Goal: Task Accomplishment & Management: Use online tool/utility

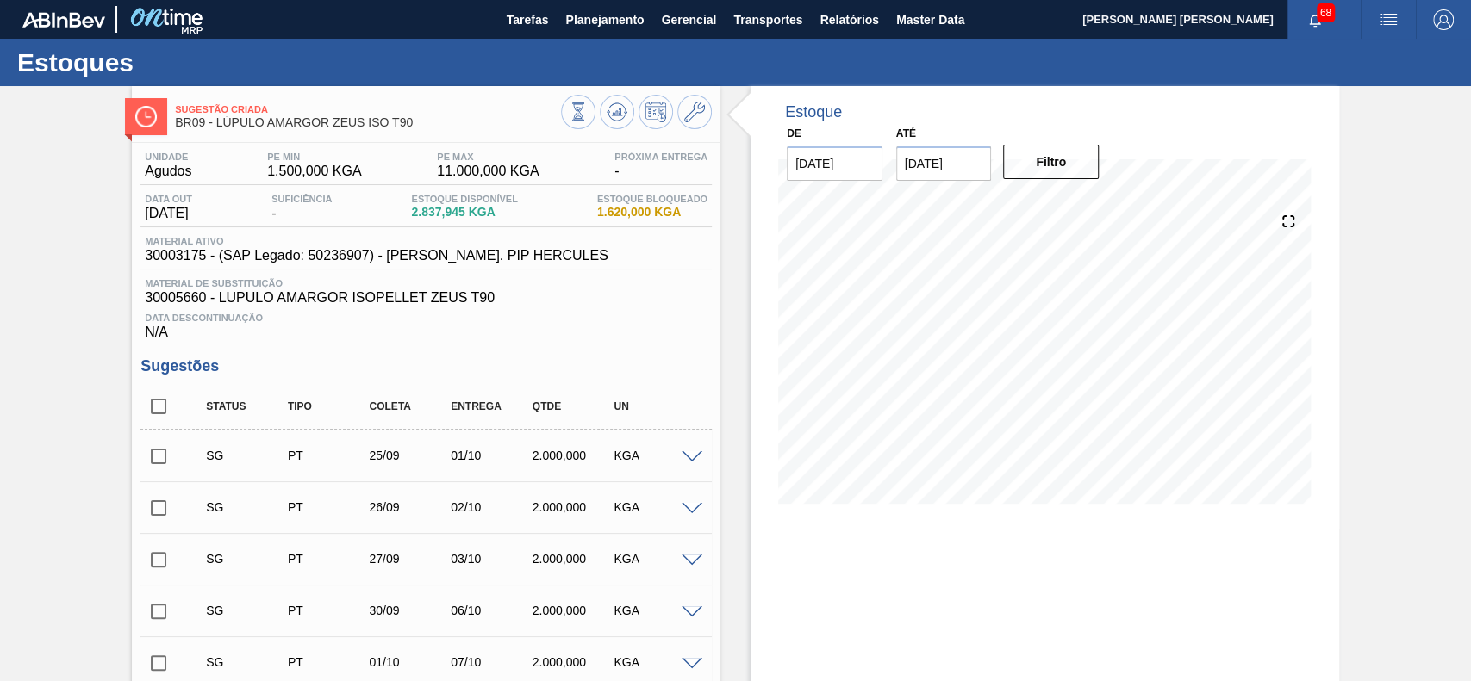
drag, startPoint x: 162, startPoint y: 407, endPoint x: 257, endPoint y: 406, distance: 94.8
click at [165, 411] on input "checkbox" at bounding box center [158, 407] width 36 height 36
checkbox input "true"
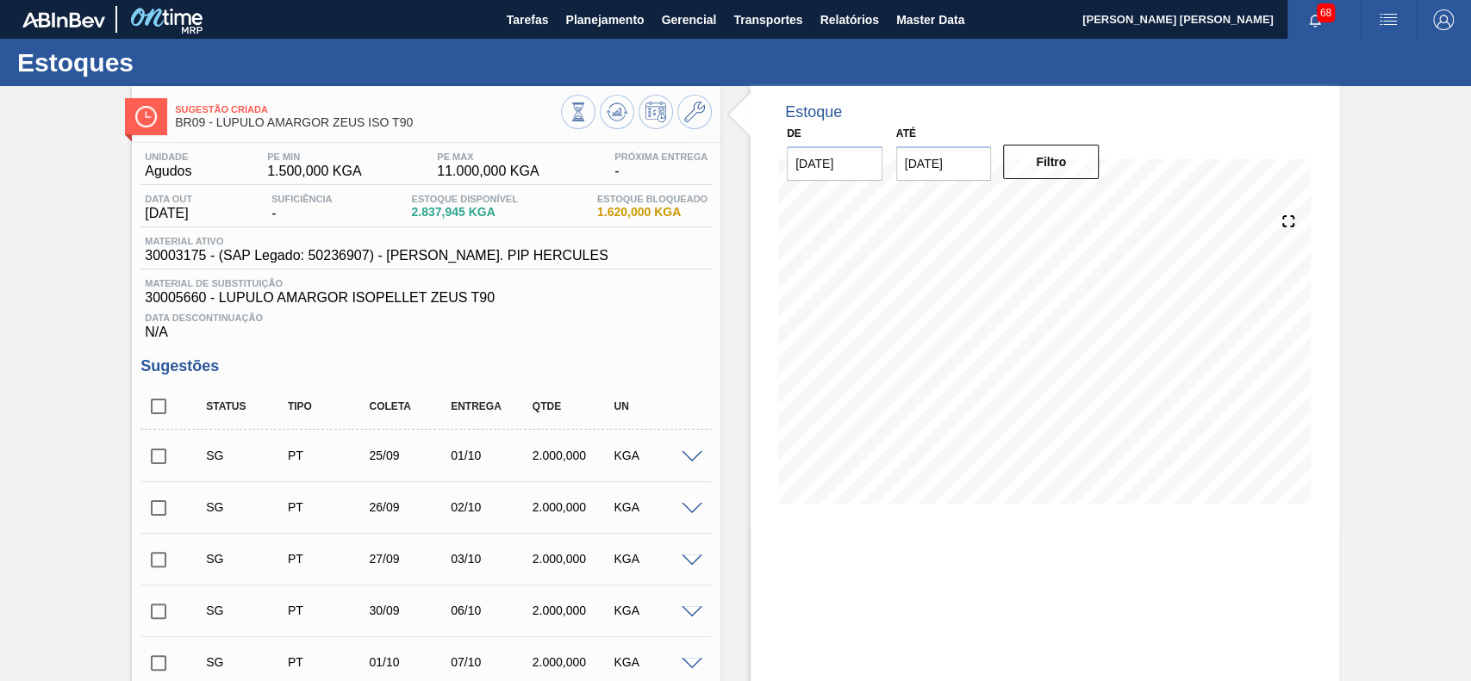
checkbox input "true"
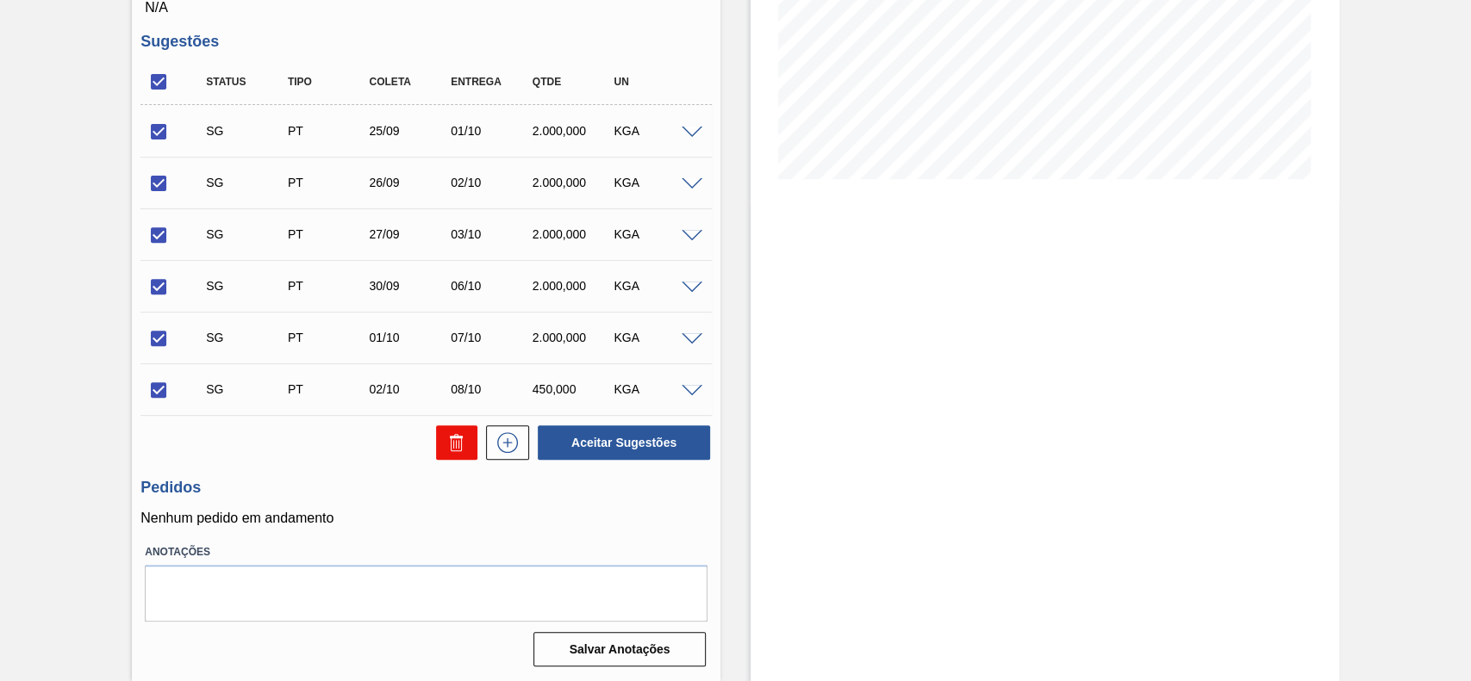
click at [462, 438] on icon at bounding box center [456, 442] width 21 height 21
checkbox input "false"
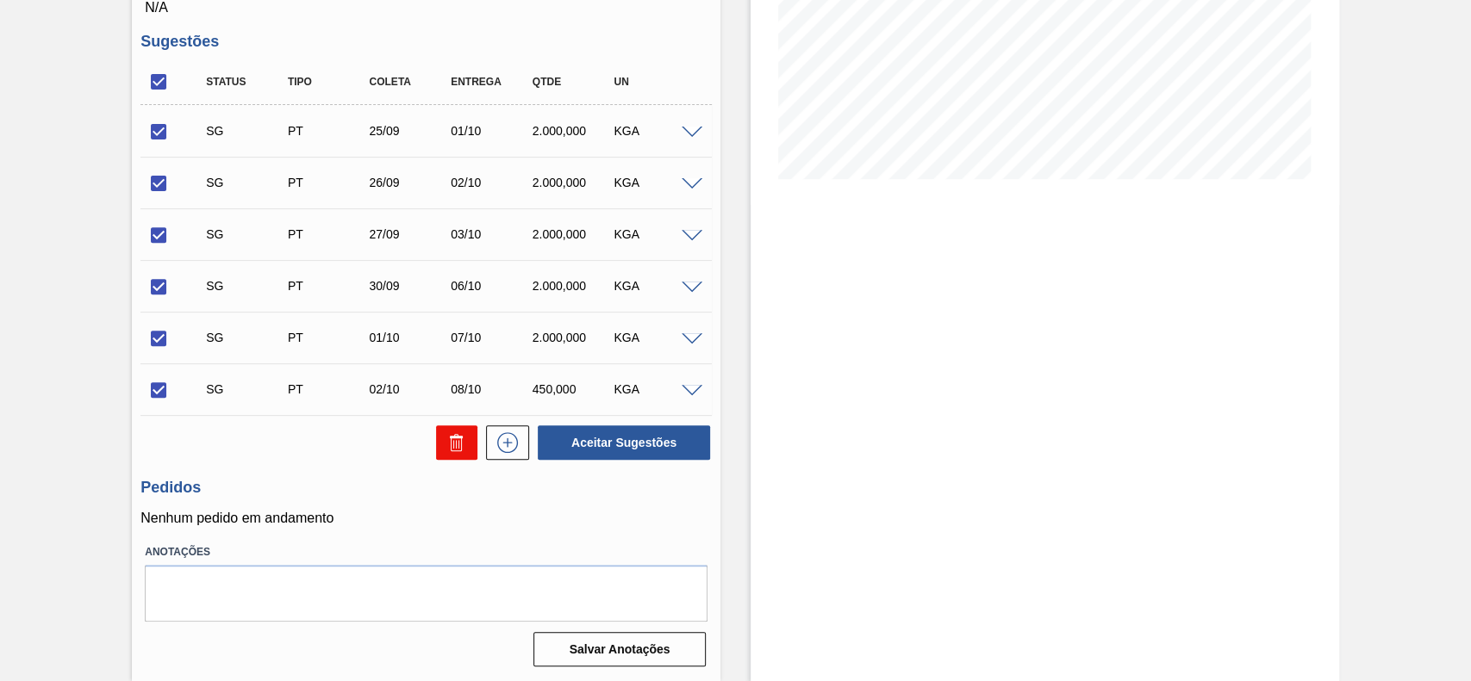
checkbox input "false"
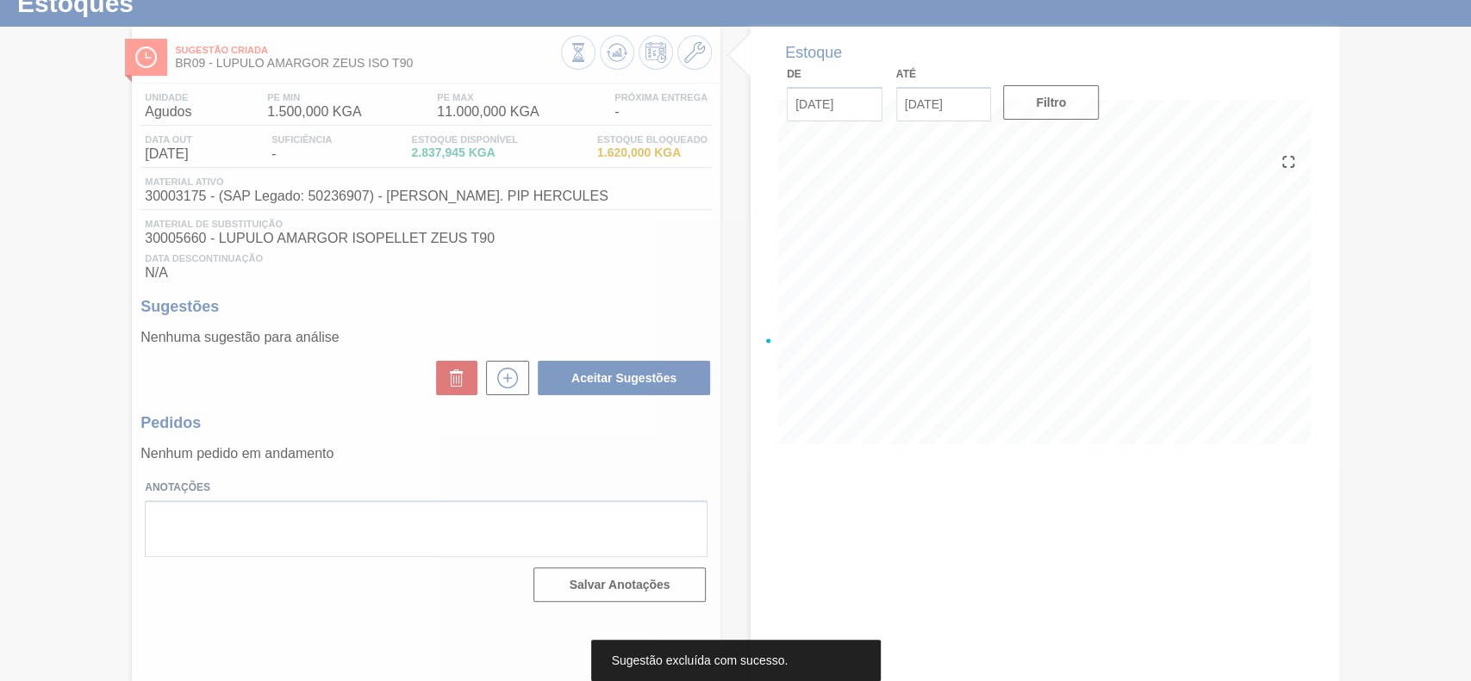
scroll to position [59, 0]
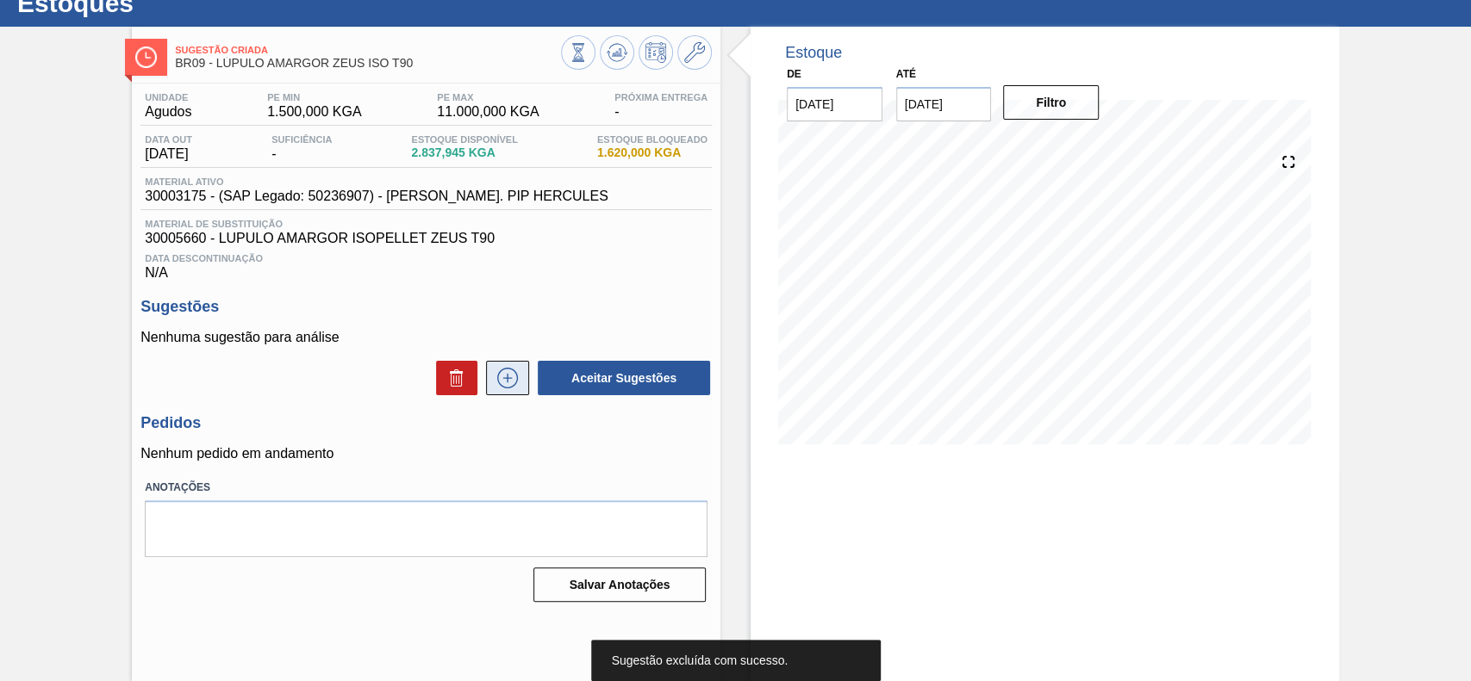
click at [502, 389] on icon at bounding box center [508, 378] width 28 height 21
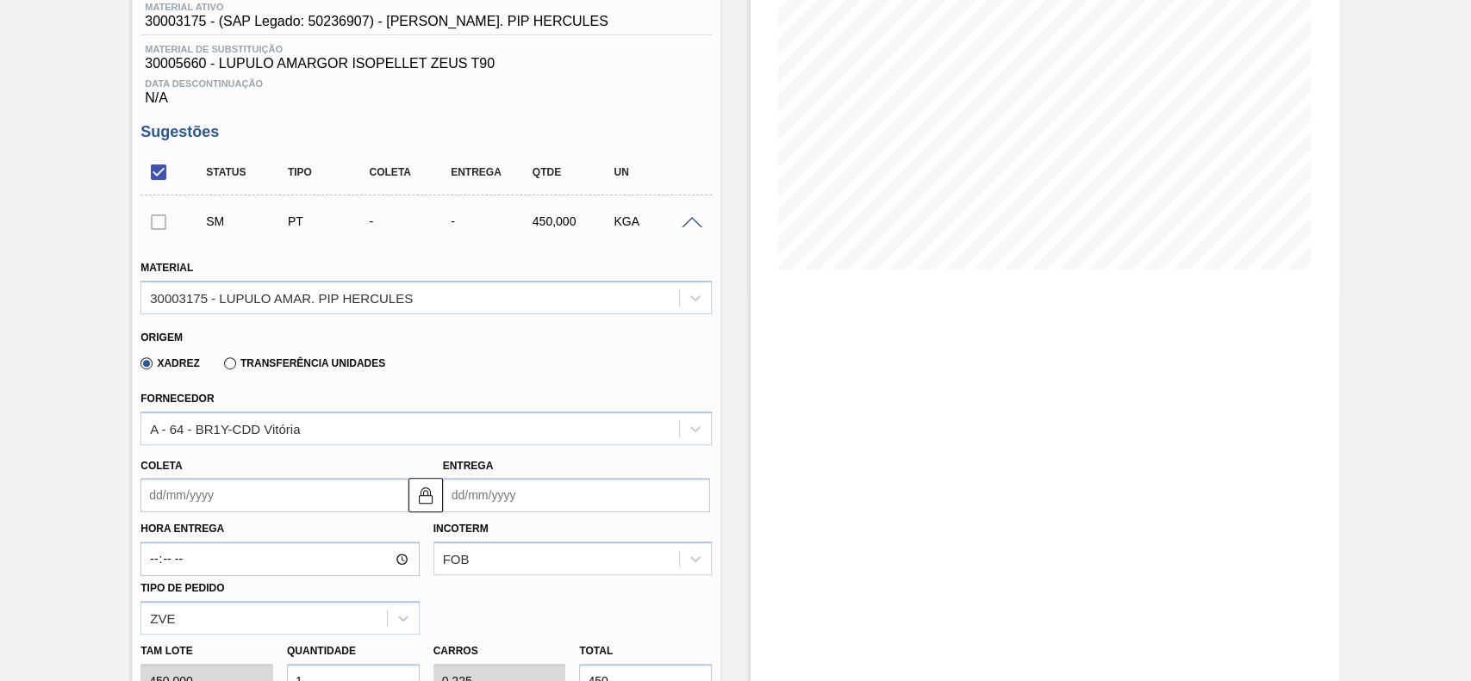
scroll to position [289, 0]
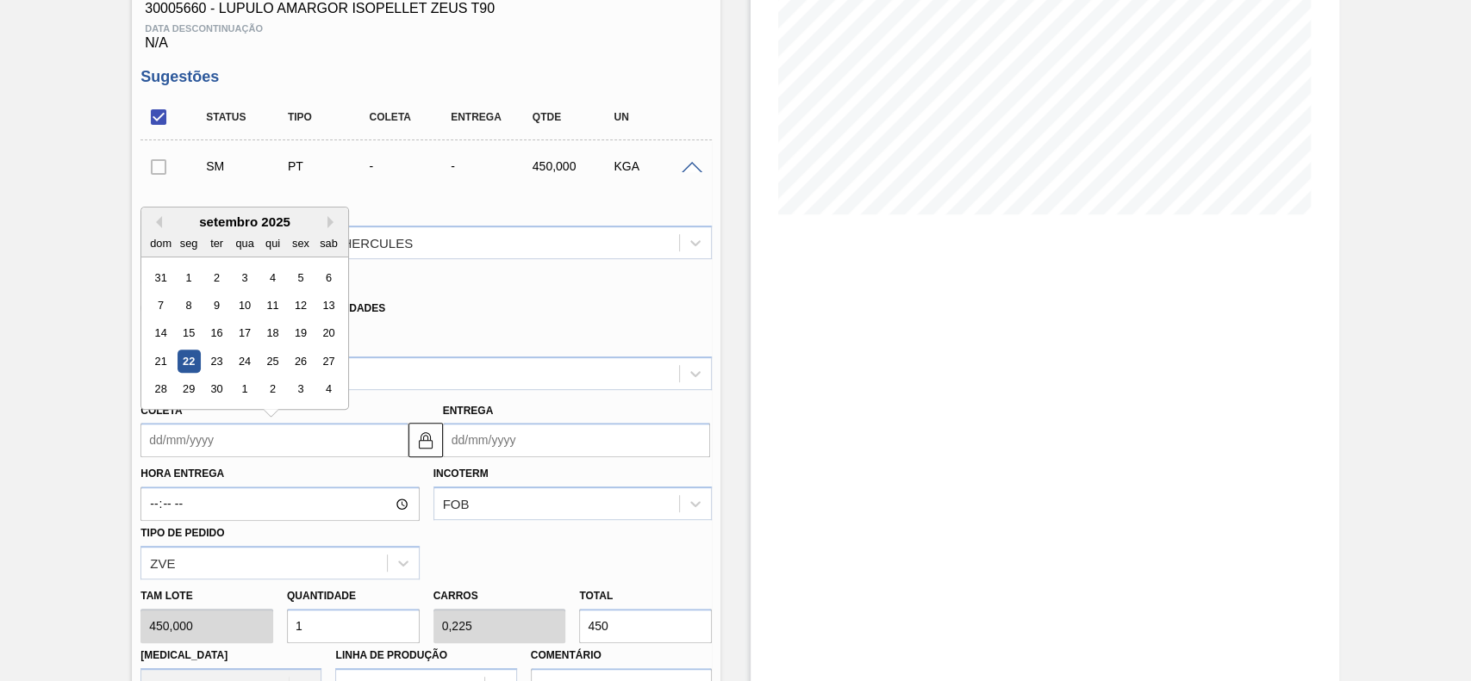
click at [267, 456] on input "Coleta" at bounding box center [273, 440] width 267 height 34
click at [298, 366] on div "26" at bounding box center [300, 361] width 23 height 23
type input "[DATE]"
type input "02/10/2025"
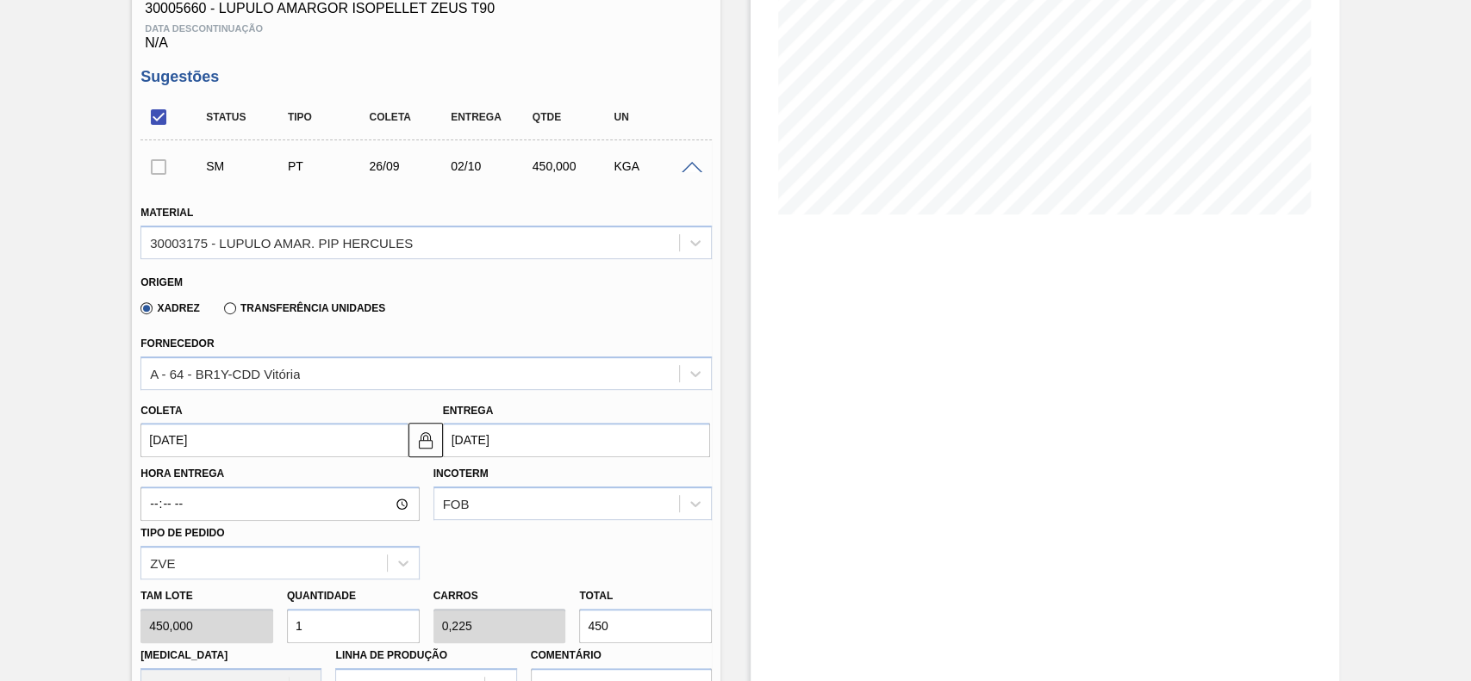
scroll to position [404, 0]
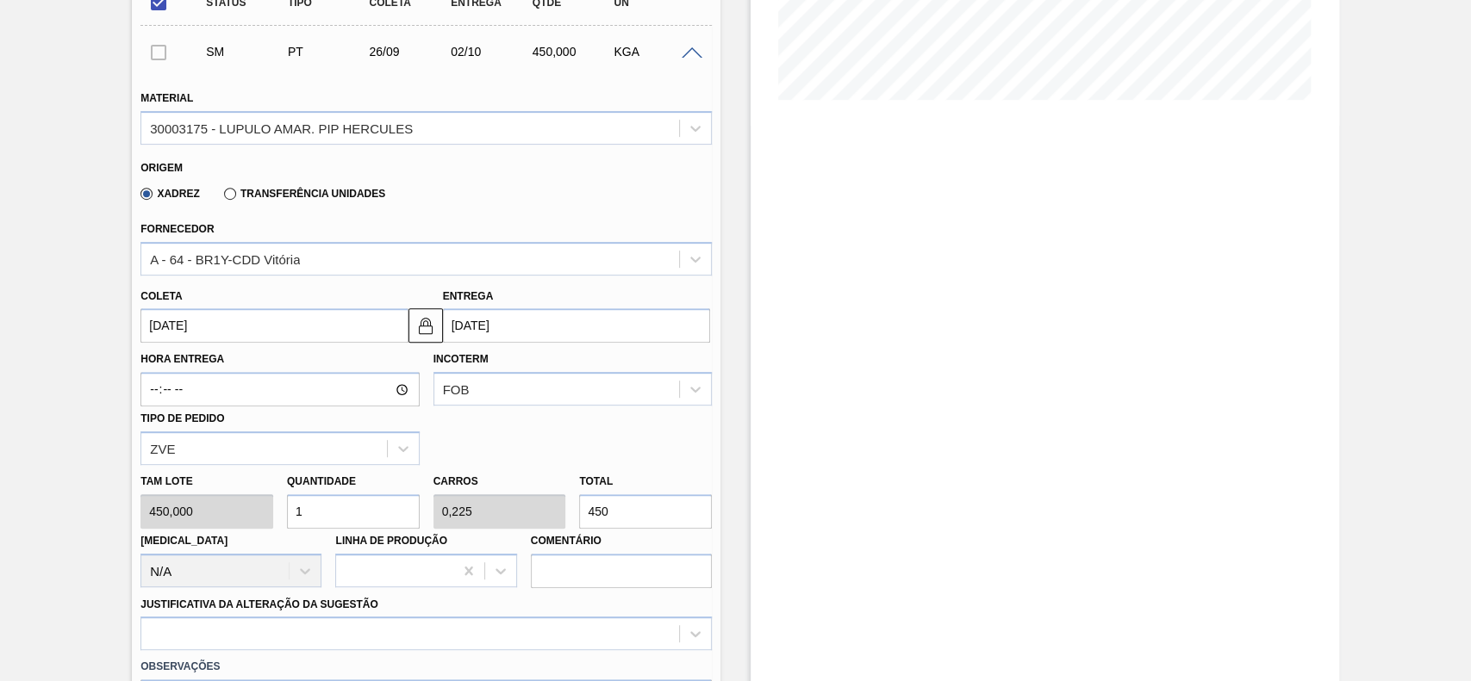
click at [333, 522] on input "1" at bounding box center [353, 511] width 133 height 34
type input "0"
type input "4"
type input "0,9"
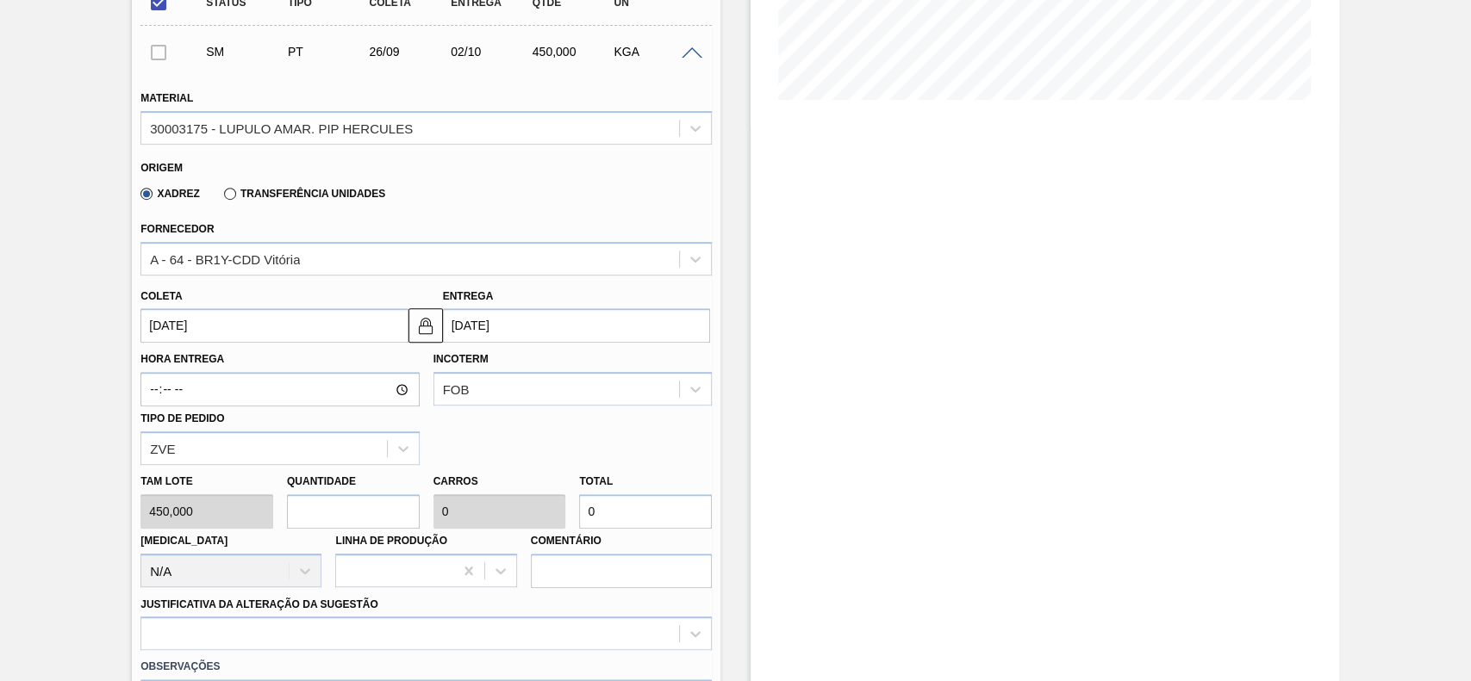
type input "1.800"
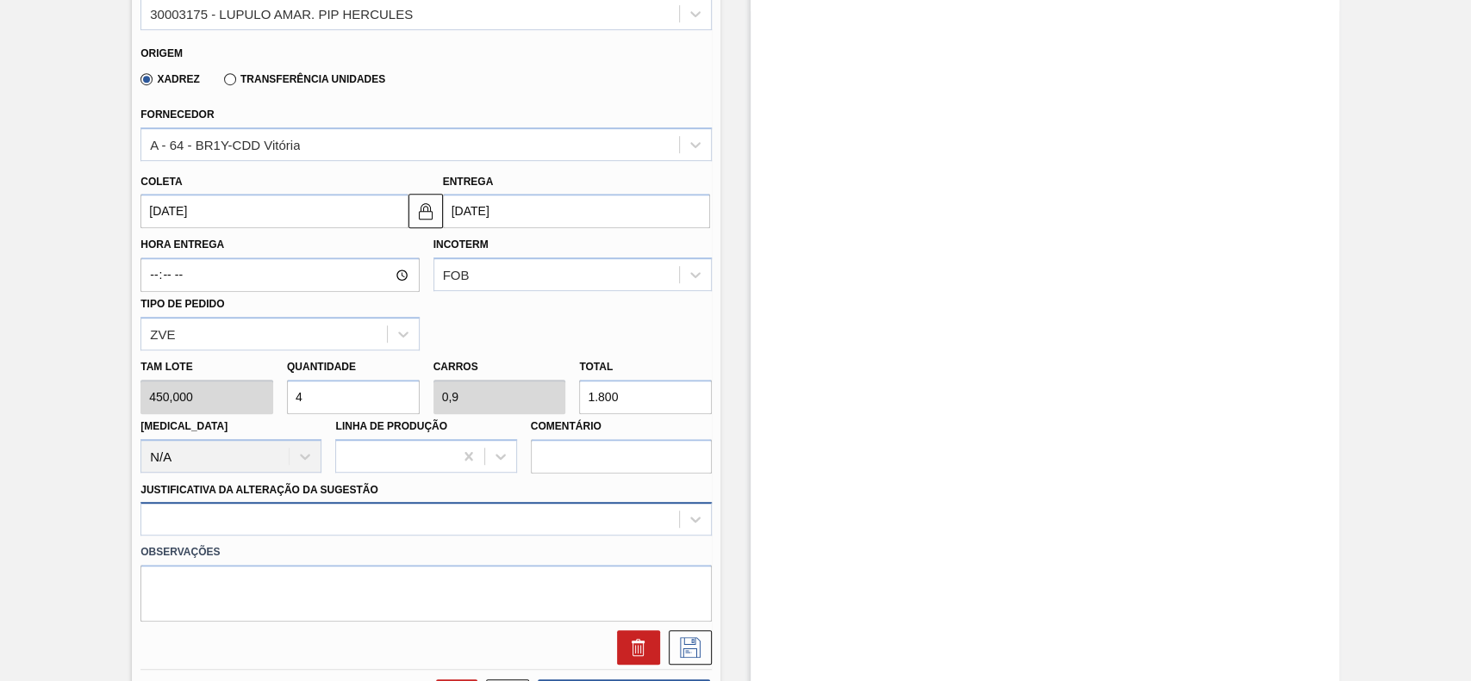
type input "4"
click at [314, 524] on div at bounding box center [425, 519] width 571 height 34
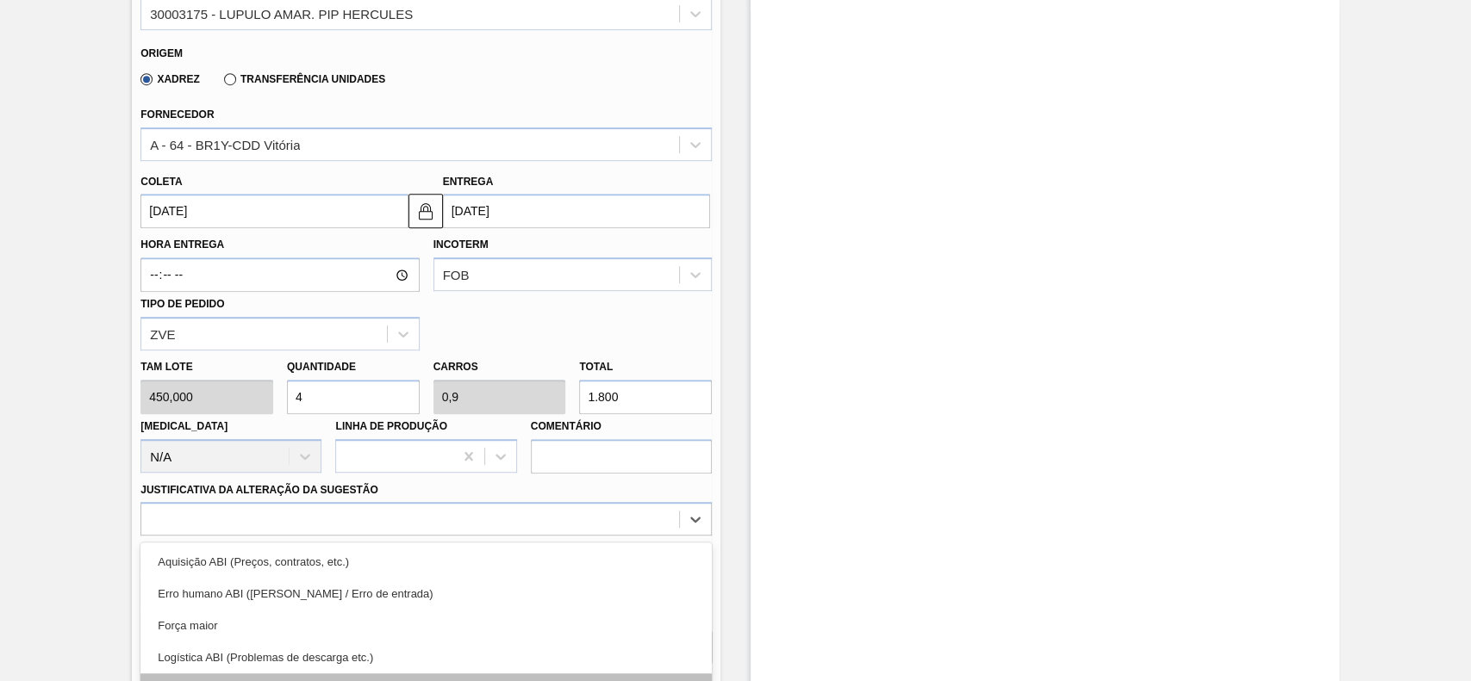
scroll to position [648, 0]
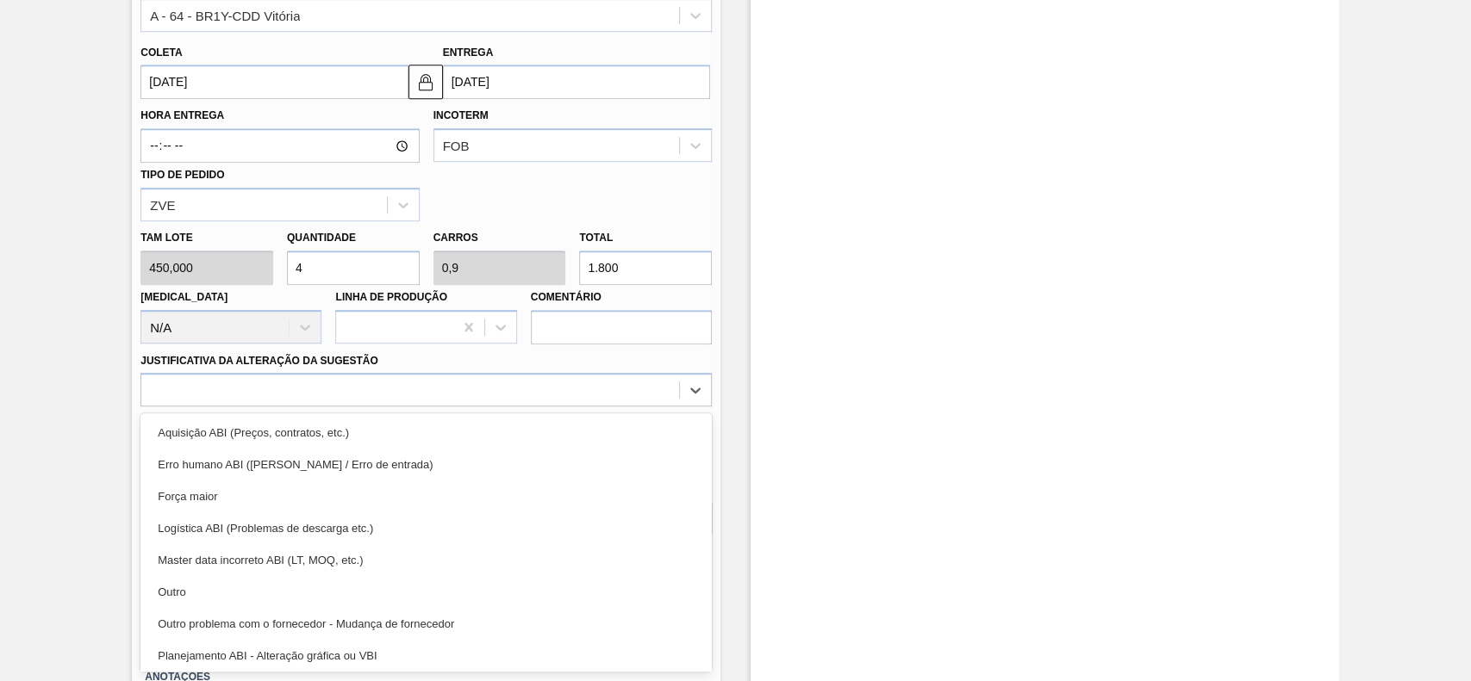
drag, startPoint x: 252, startPoint y: 599, endPoint x: 290, endPoint y: 582, distance: 42.1
click at [252, 600] on div "Outro" at bounding box center [425, 592] width 571 height 32
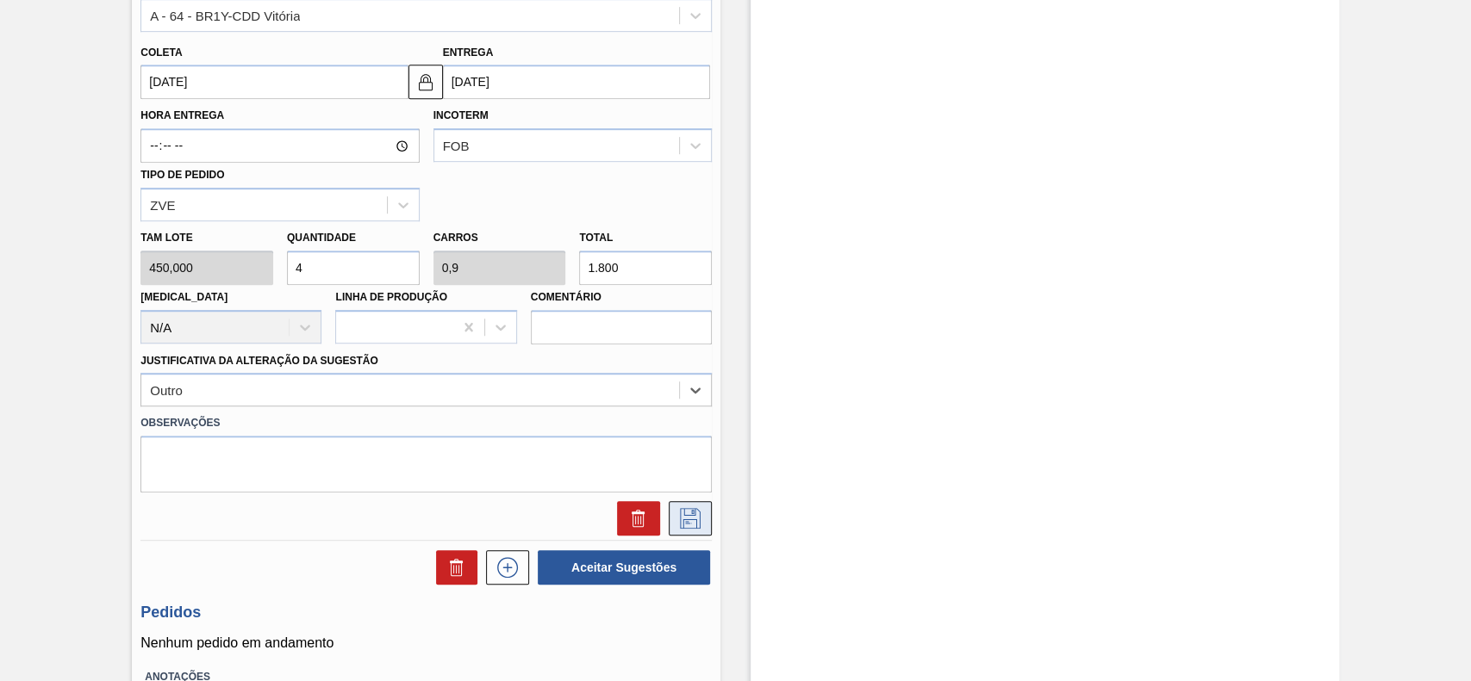
click at [676, 520] on icon at bounding box center [690, 518] width 28 height 21
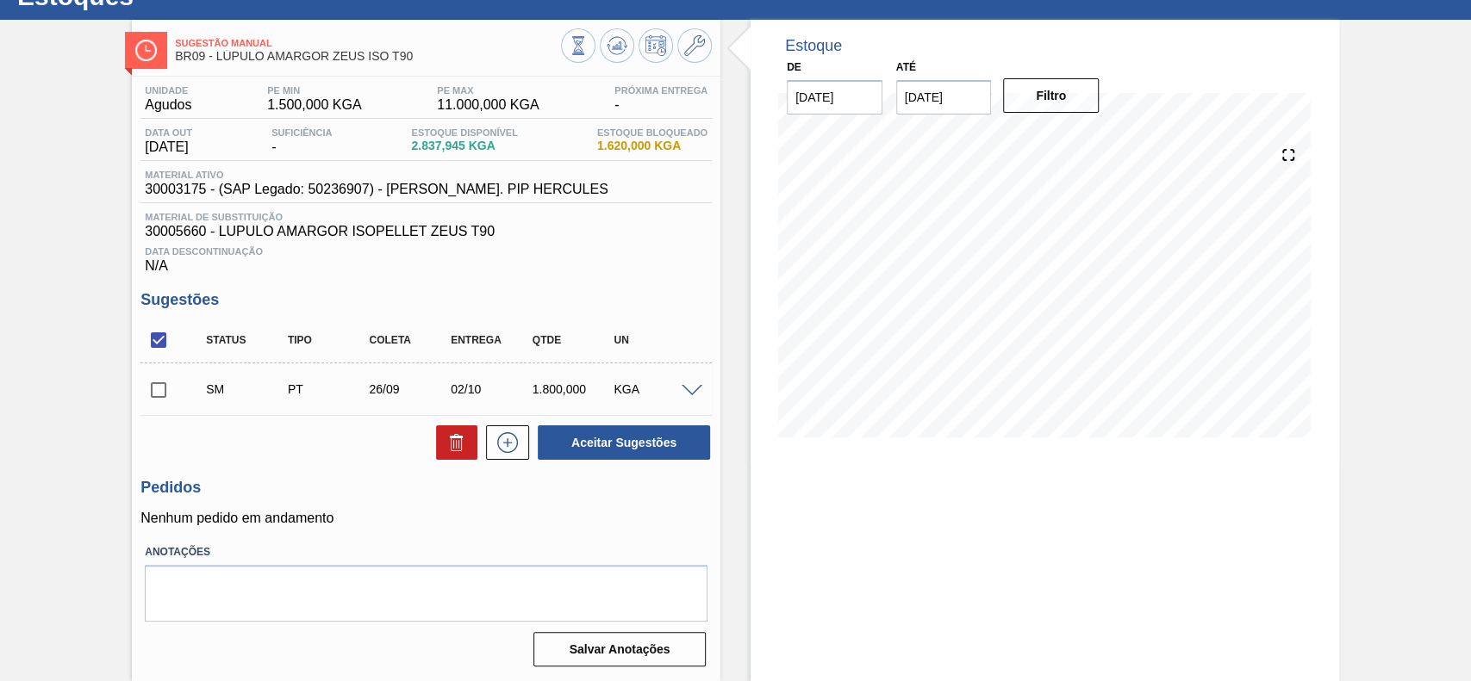
scroll to position [70, 0]
drag, startPoint x: 152, startPoint y: 380, endPoint x: 182, endPoint y: 388, distance: 31.1
click at [153, 380] on input "checkbox" at bounding box center [158, 390] width 36 height 36
checkbox input "true"
click at [640, 436] on button "Aceitar Sugestões" at bounding box center [624, 443] width 172 height 34
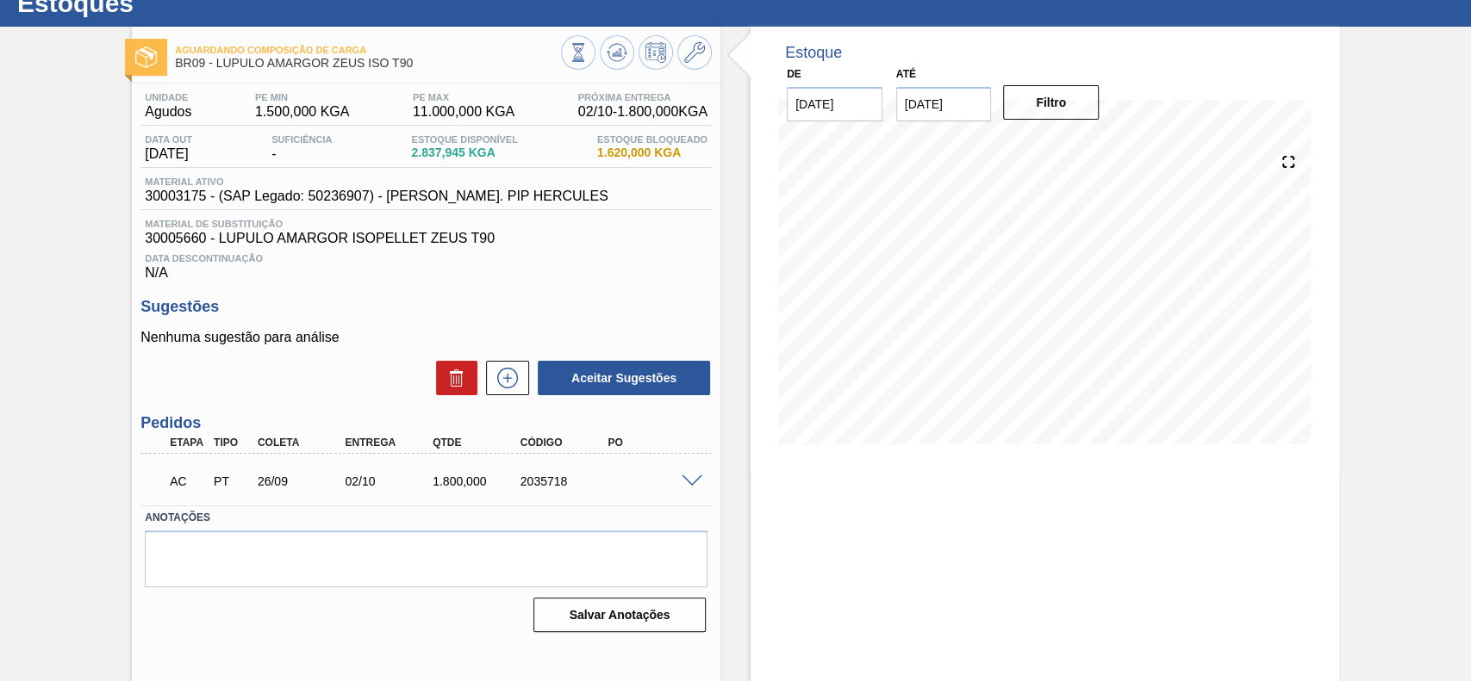
scroll to position [59, 0]
click at [687, 475] on div "AC PT 26/09 02/10 1.800,000 2035718" at bounding box center [425, 479] width 571 height 43
click at [688, 481] on span at bounding box center [691, 482] width 21 height 13
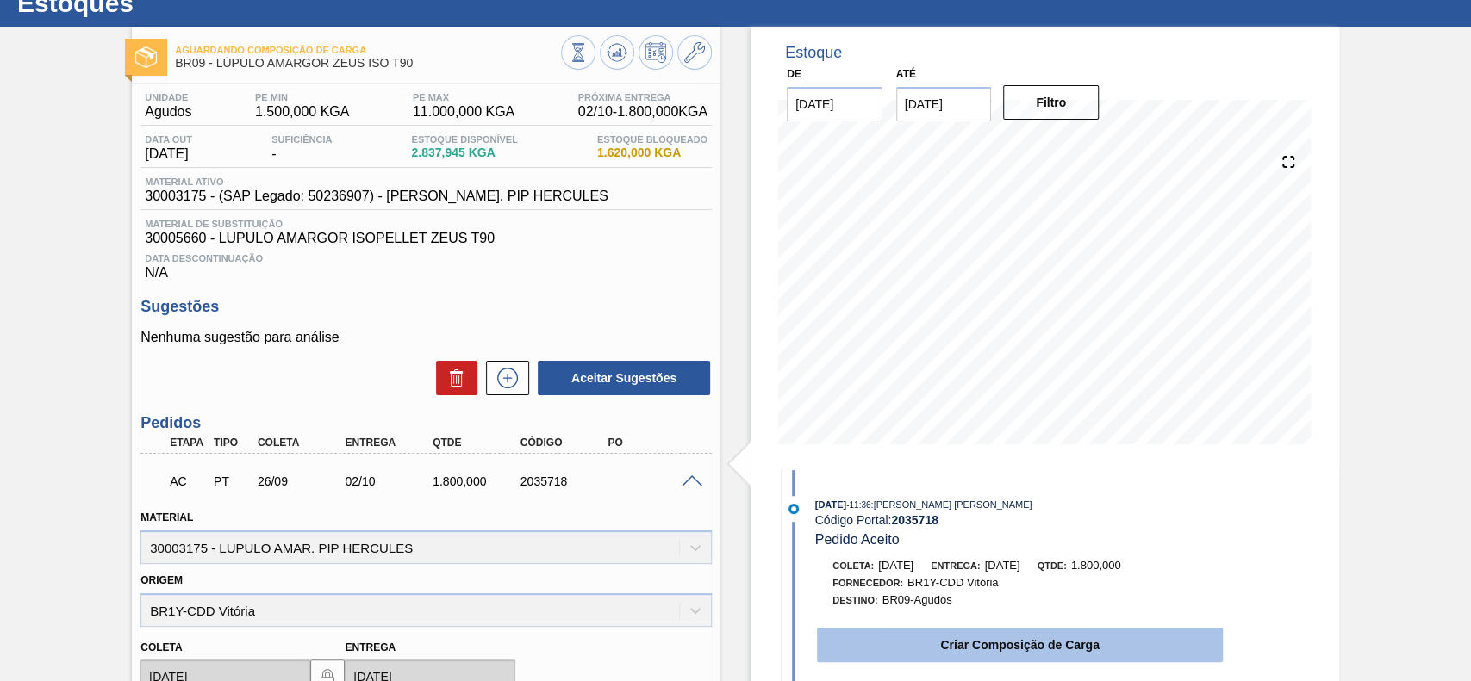
click at [1045, 638] on button "Criar Composição de Carga" at bounding box center [1020, 645] width 406 height 34
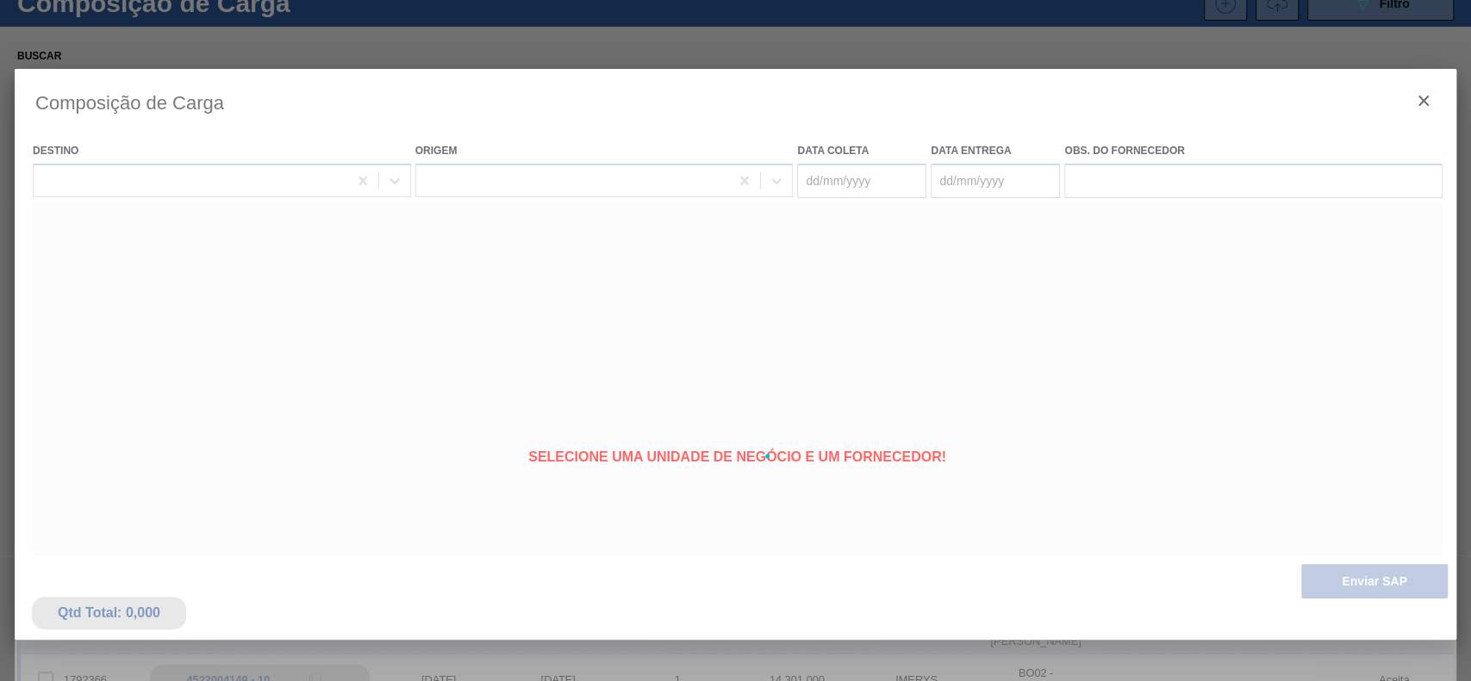
type coleta "[DATE]"
type entrega "02/10/2025"
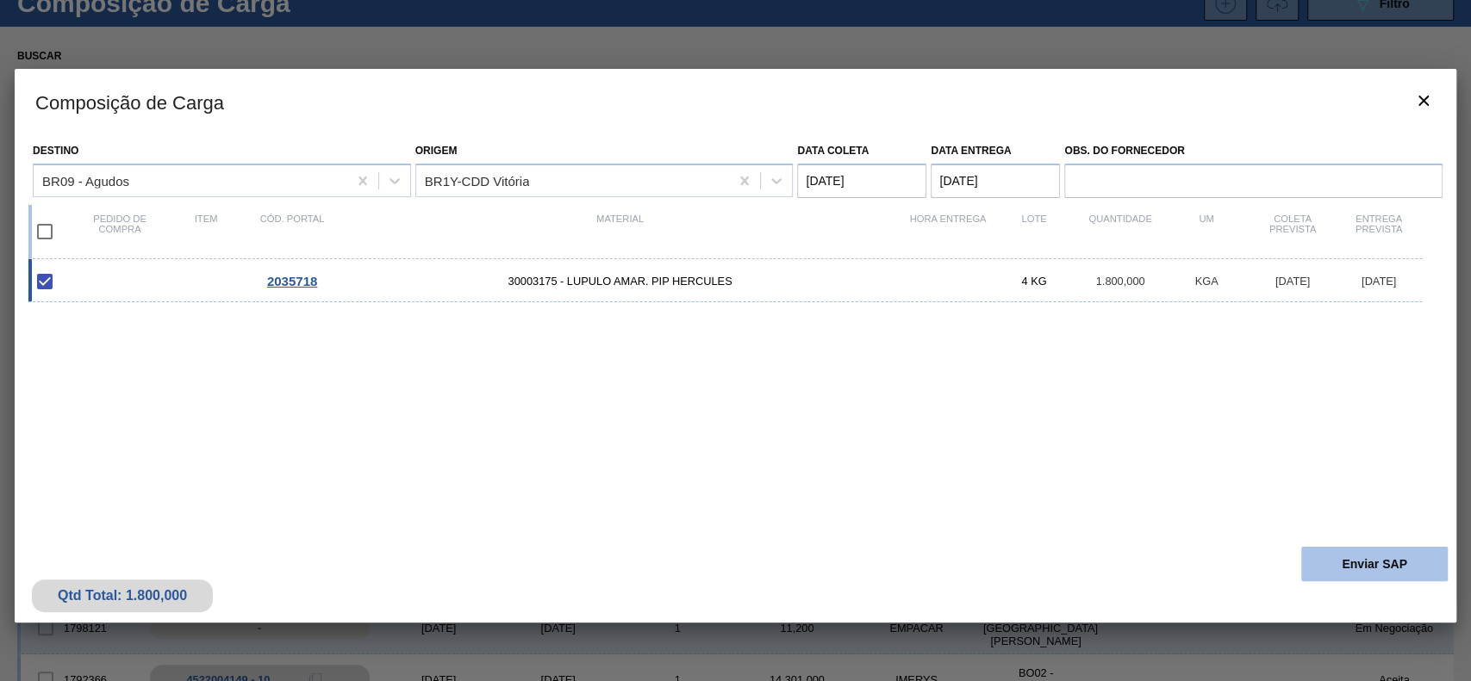
click at [1353, 563] on button "Enviar SAP" at bounding box center [1374, 564] width 146 height 34
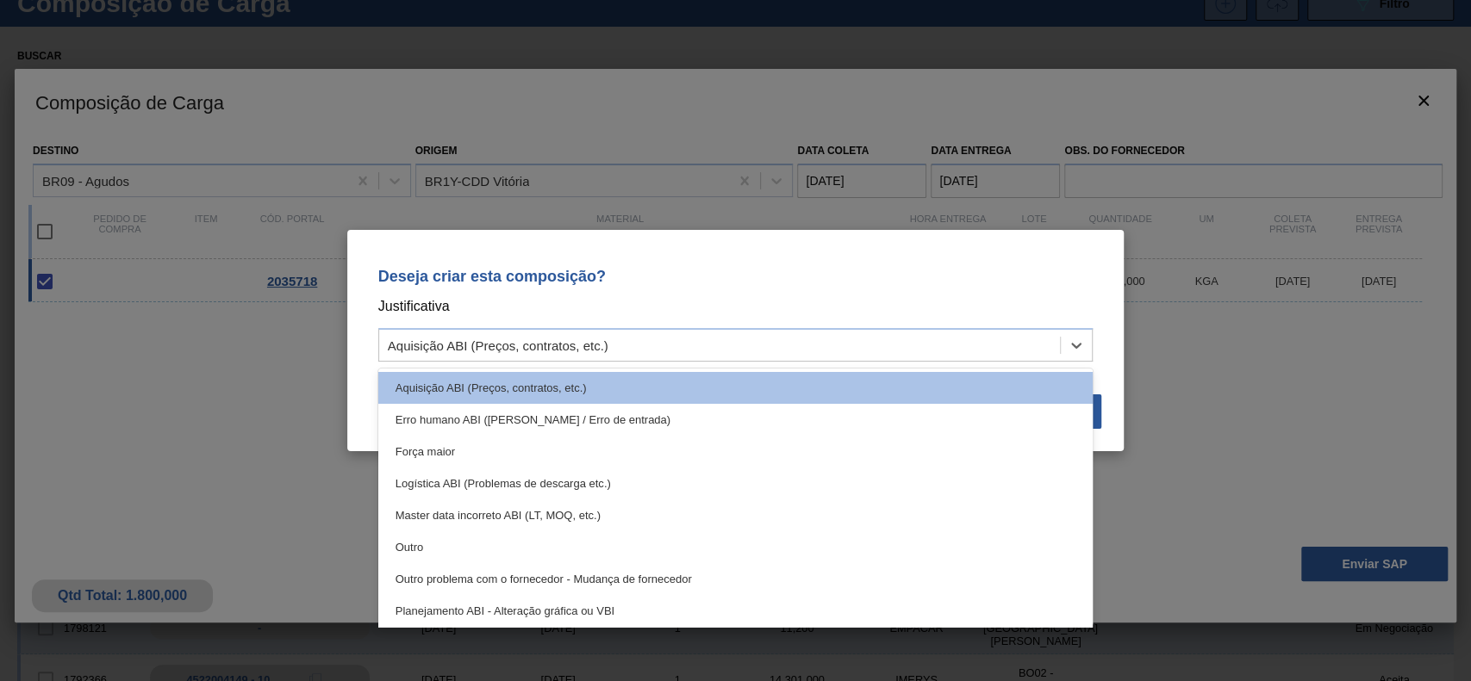
drag, startPoint x: 680, startPoint y: 352, endPoint x: 356, endPoint y: 436, distance: 334.5
click at [672, 354] on div "Aquisição ABI (Preços, contratos, etc.)" at bounding box center [719, 345] width 681 height 25
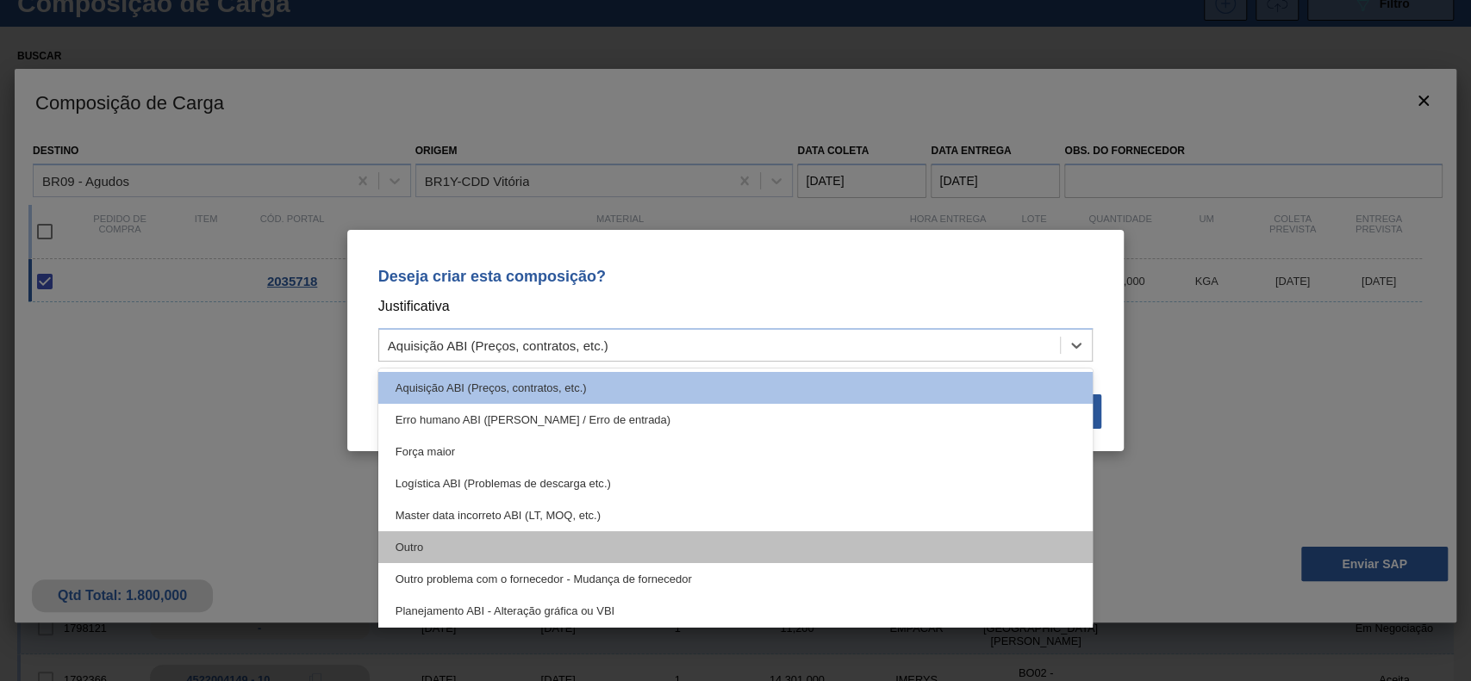
click at [416, 535] on div "Outro" at bounding box center [735, 548] width 715 height 32
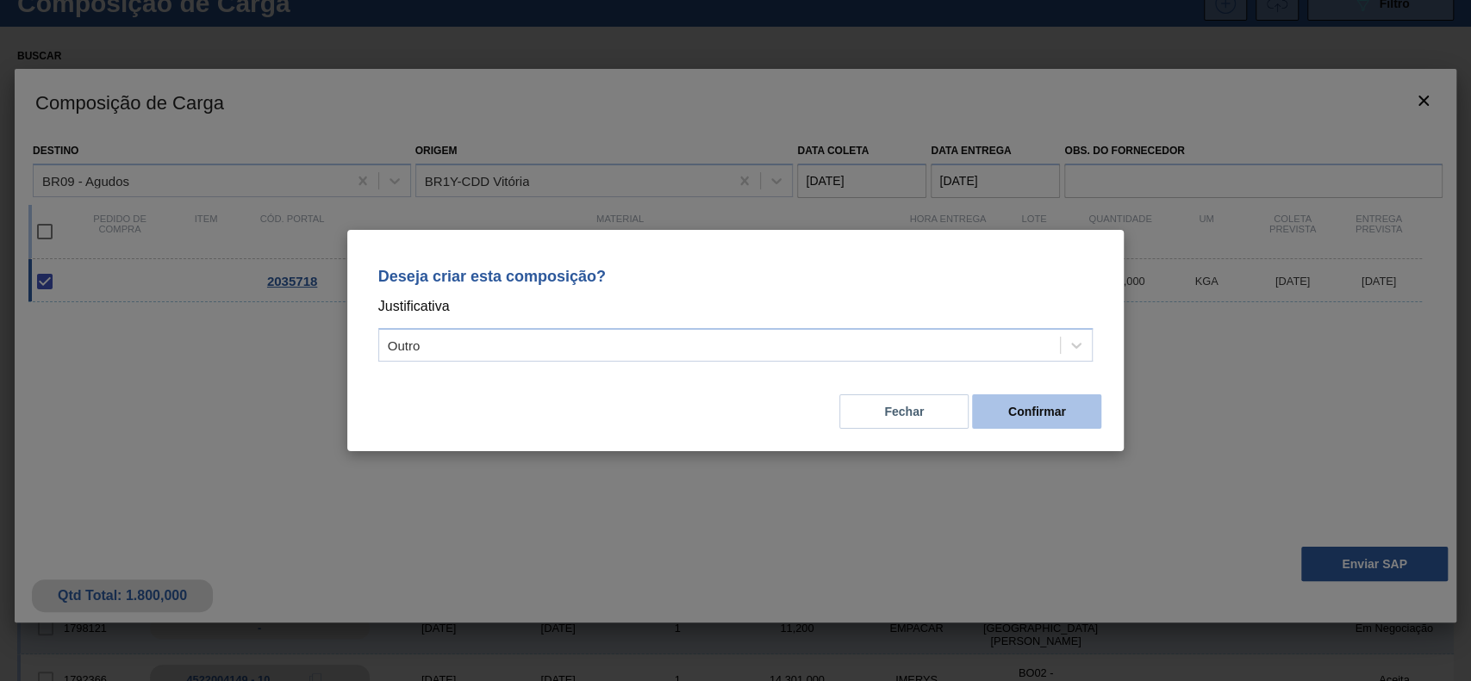
click at [1066, 402] on button "Confirmar" at bounding box center [1036, 412] width 129 height 34
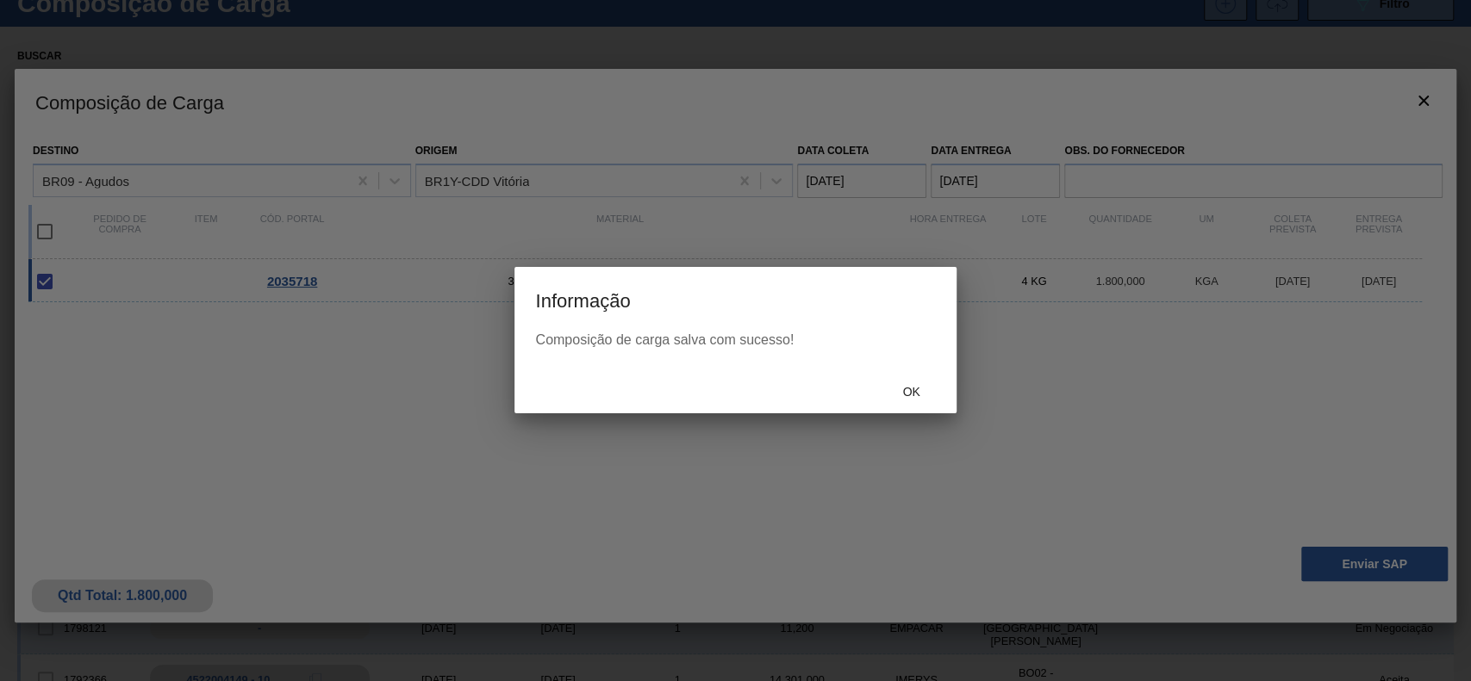
click at [931, 396] on span "Ok" at bounding box center [910, 392] width 45 height 14
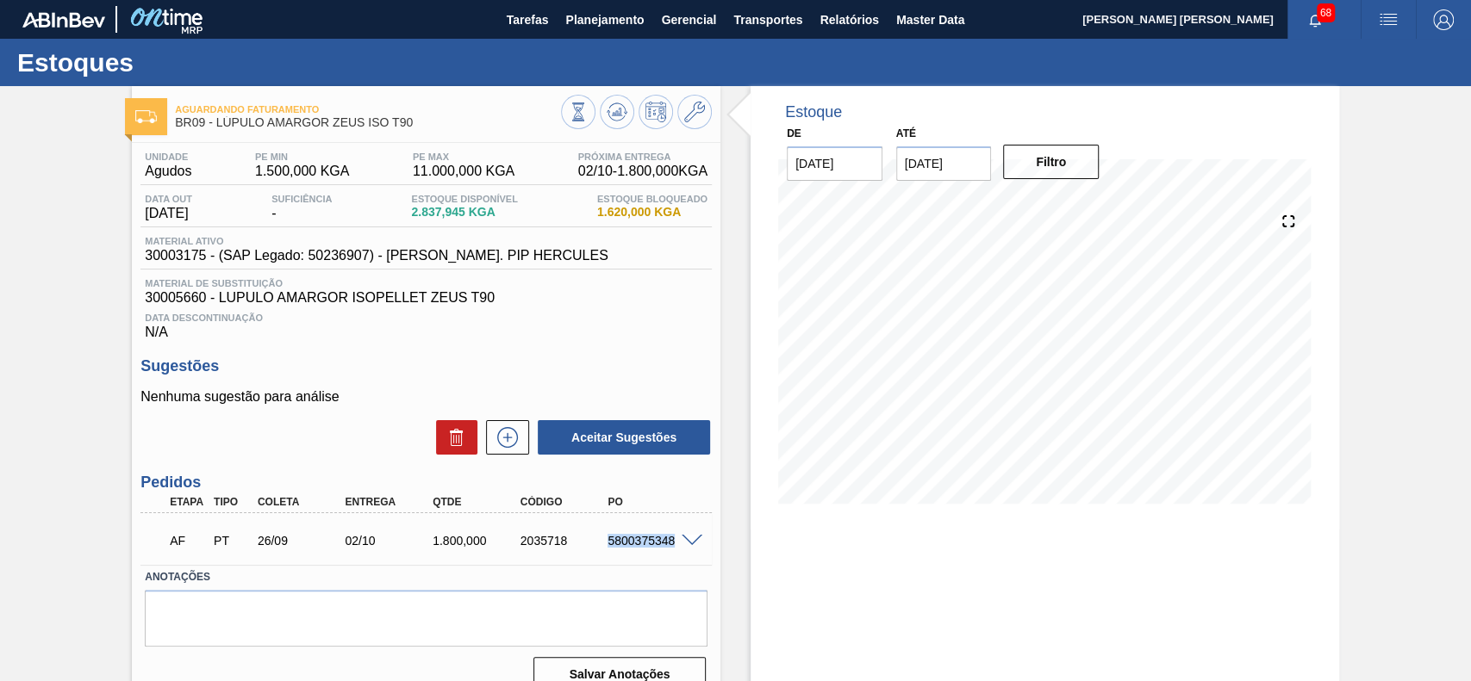
drag, startPoint x: 604, startPoint y: 544, endPoint x: 670, endPoint y: 550, distance: 66.7
click at [670, 548] on div "5800375348" at bounding box center [651, 541] width 97 height 14
copy div "5800375348"
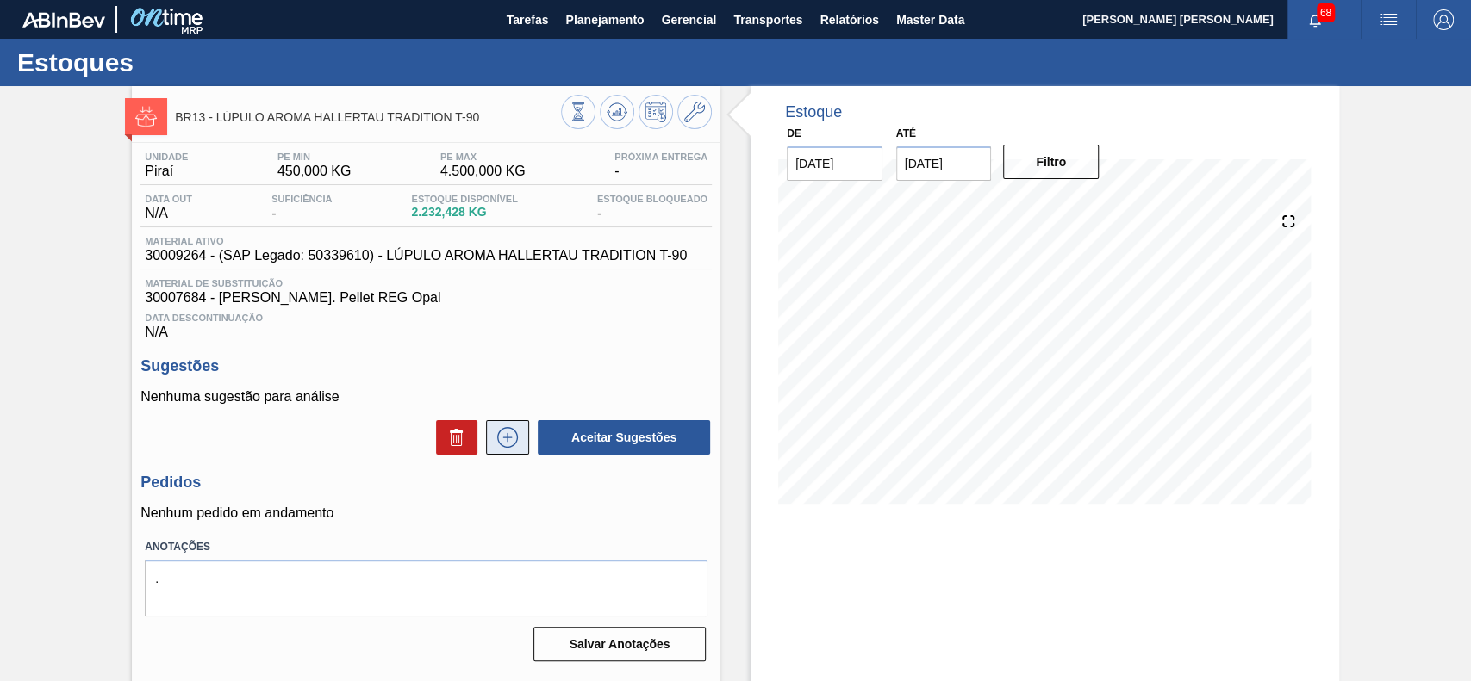
click at [494, 446] on icon at bounding box center [508, 437] width 28 height 21
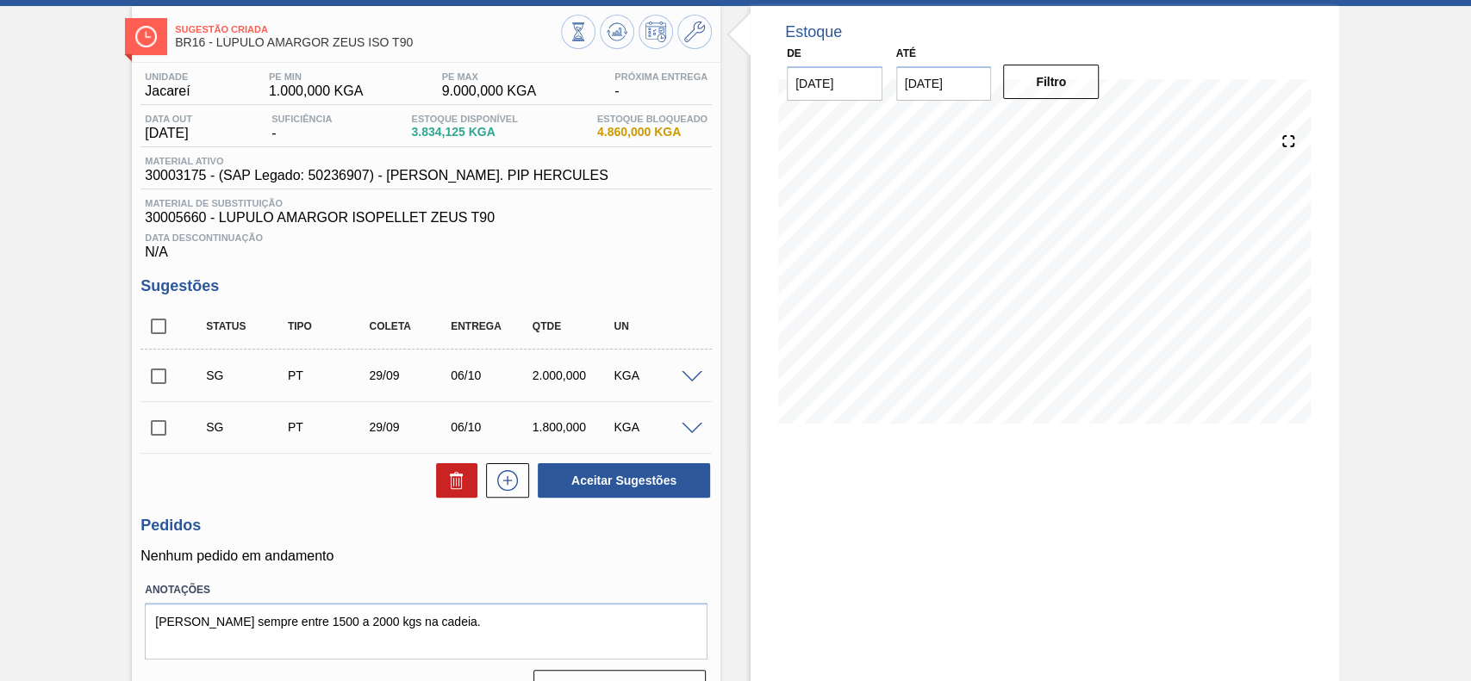
scroll to position [121, 0]
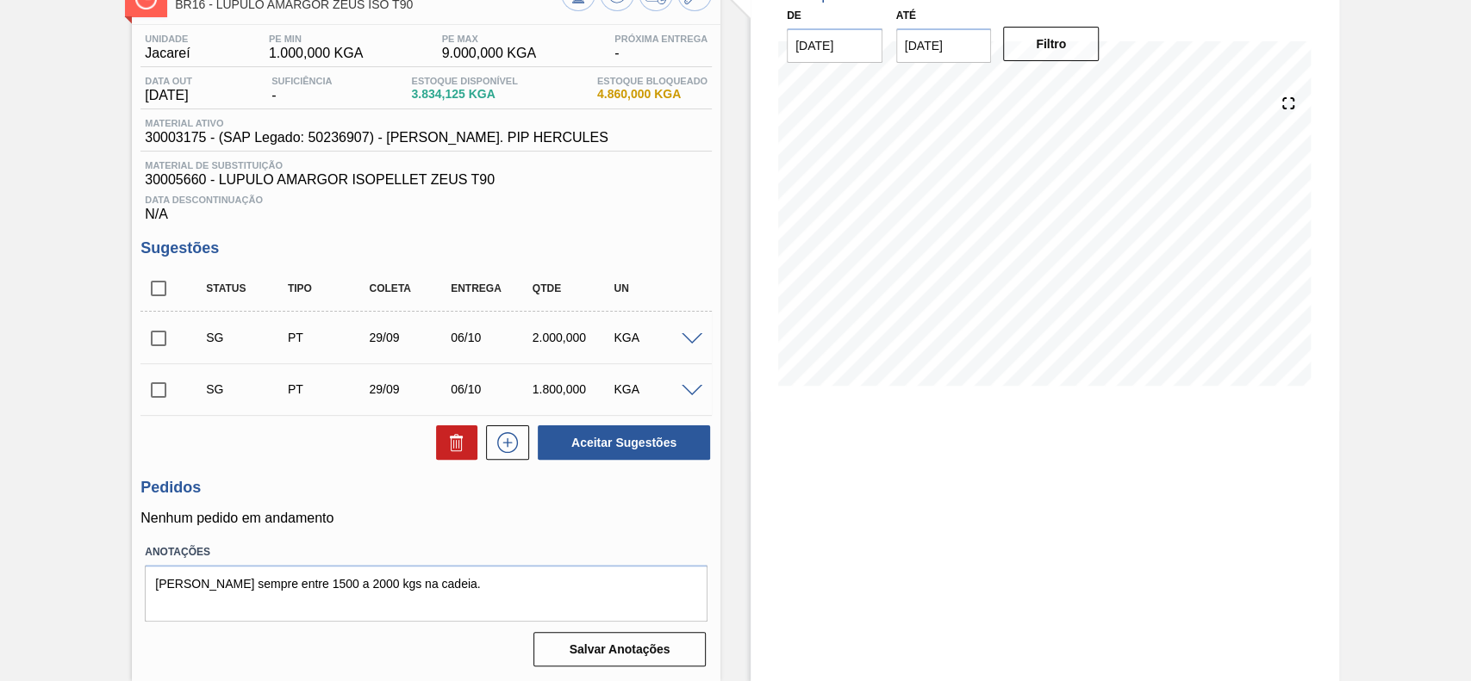
click at [689, 327] on div "SG PT 29/09 06/10 2.000,000 KGA" at bounding box center [425, 337] width 571 height 43
click at [689, 334] on span at bounding box center [691, 339] width 21 height 13
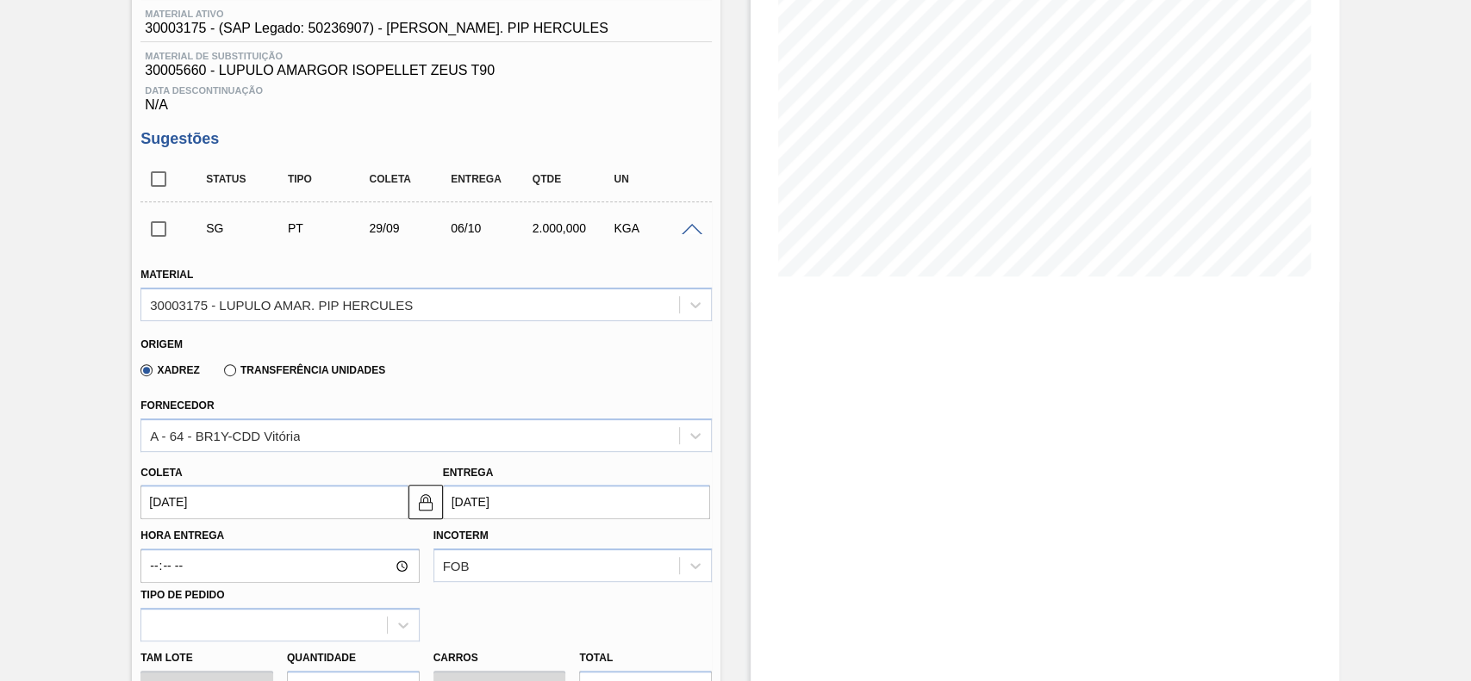
scroll to position [351, 0]
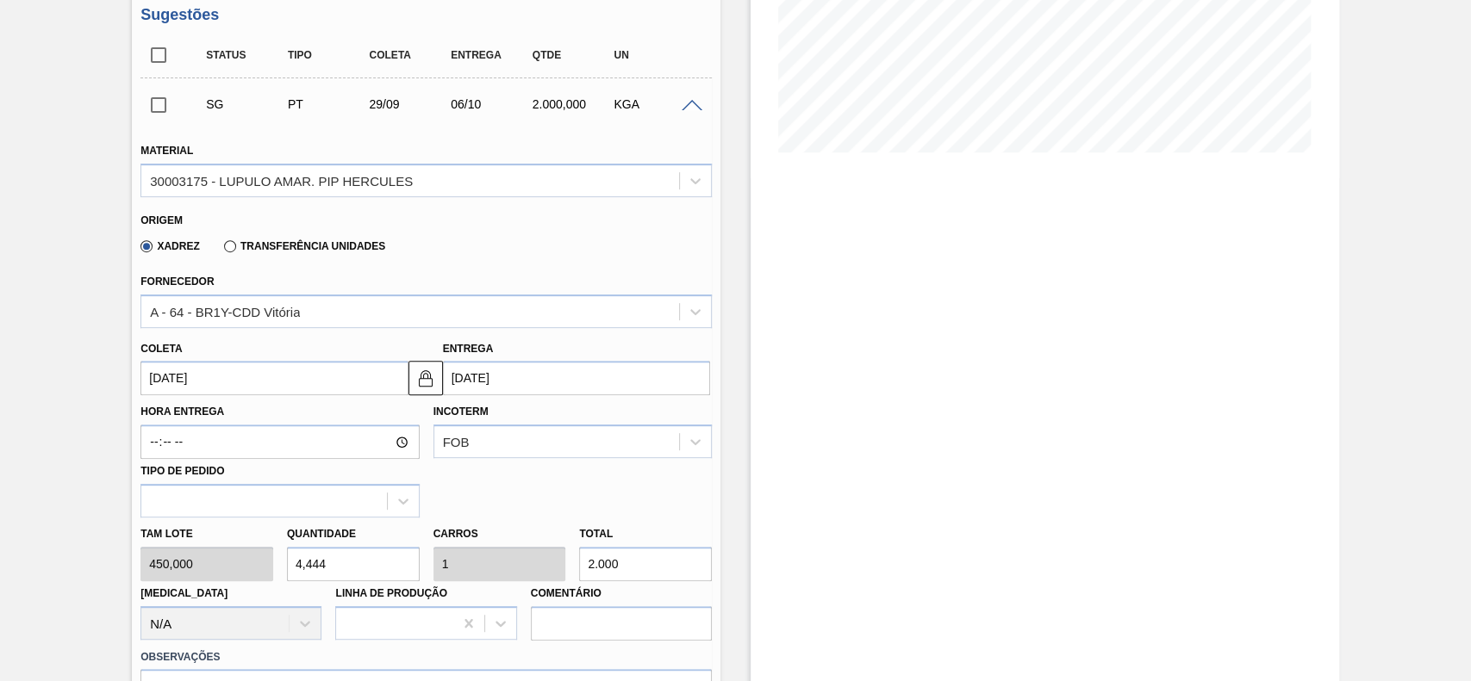
click at [241, 374] on input "[DATE]" at bounding box center [273, 378] width 267 height 34
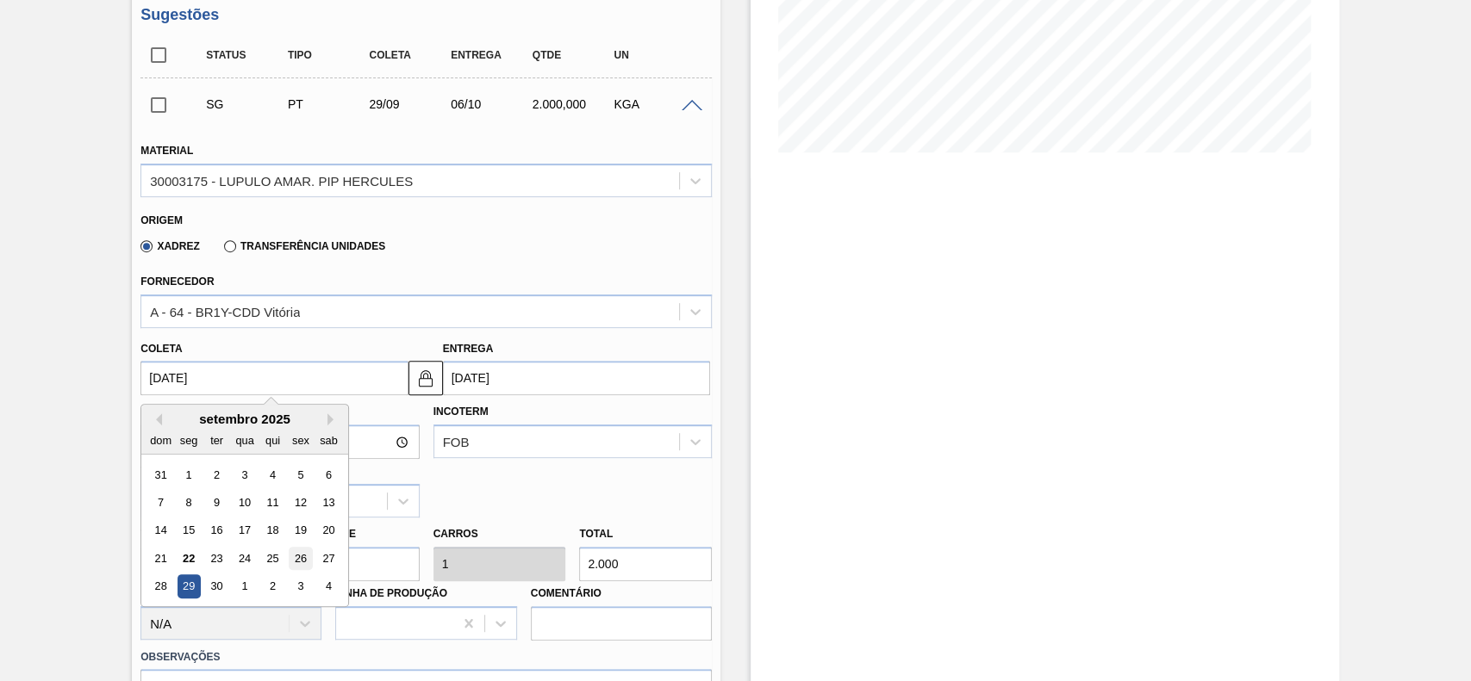
click at [297, 559] on div "26" at bounding box center [300, 558] width 23 height 23
type input "[DATE]"
type input "03/10/2025"
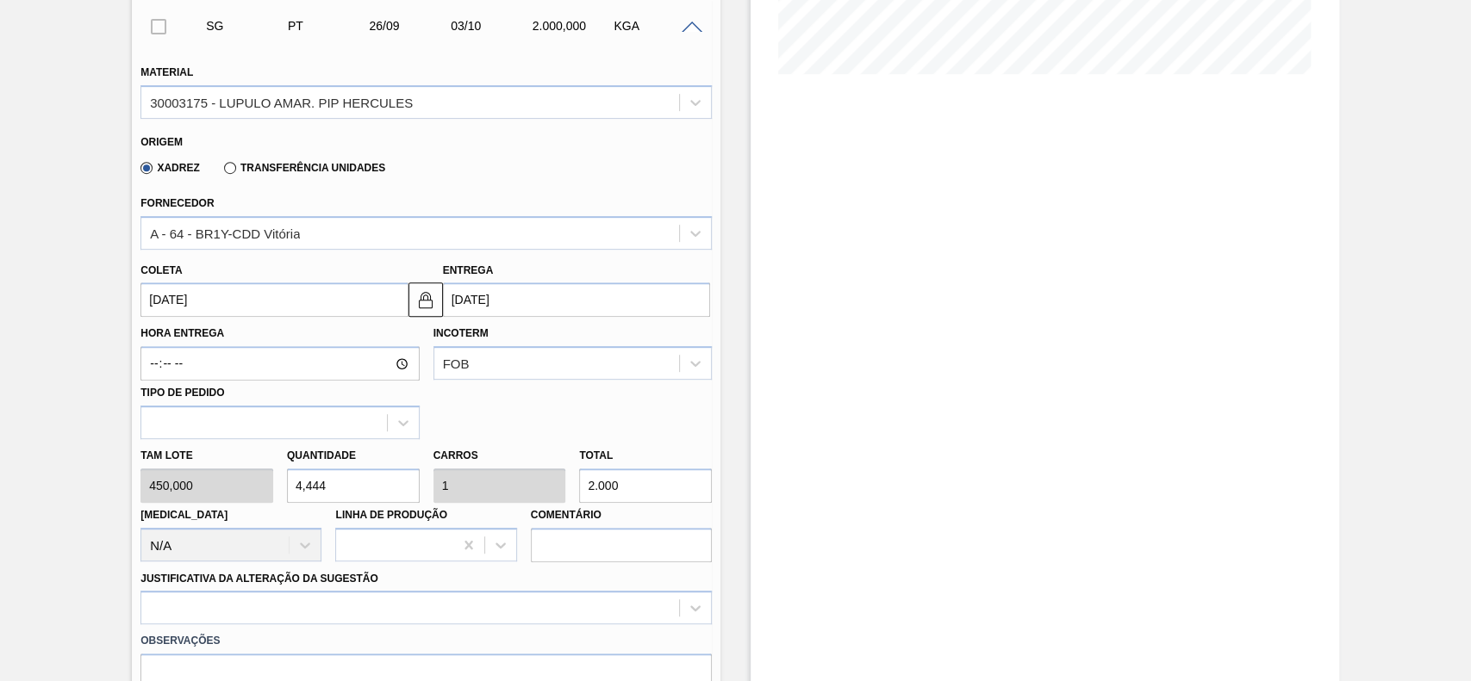
scroll to position [466, 0]
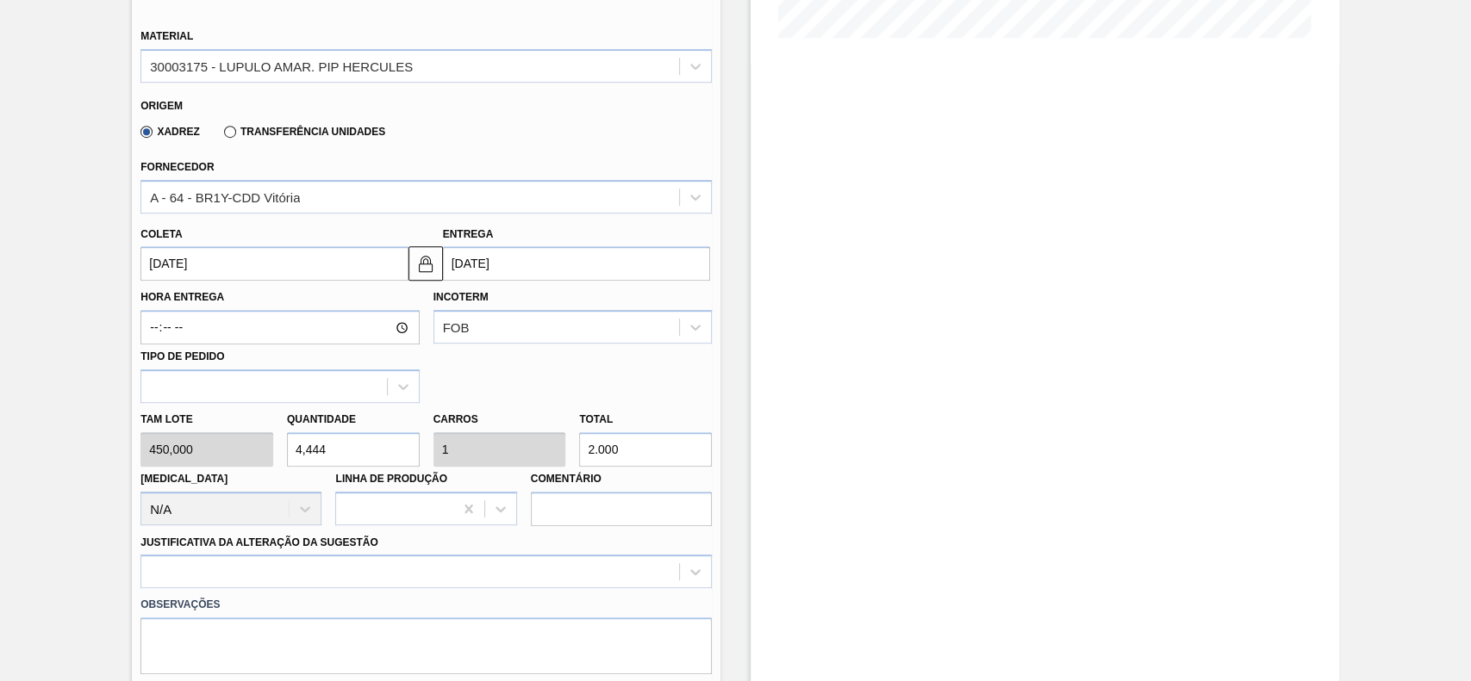
click at [345, 448] on input "4,444" at bounding box center [353, 449] width 133 height 34
type input "5"
type input "1,125"
type input "2.250"
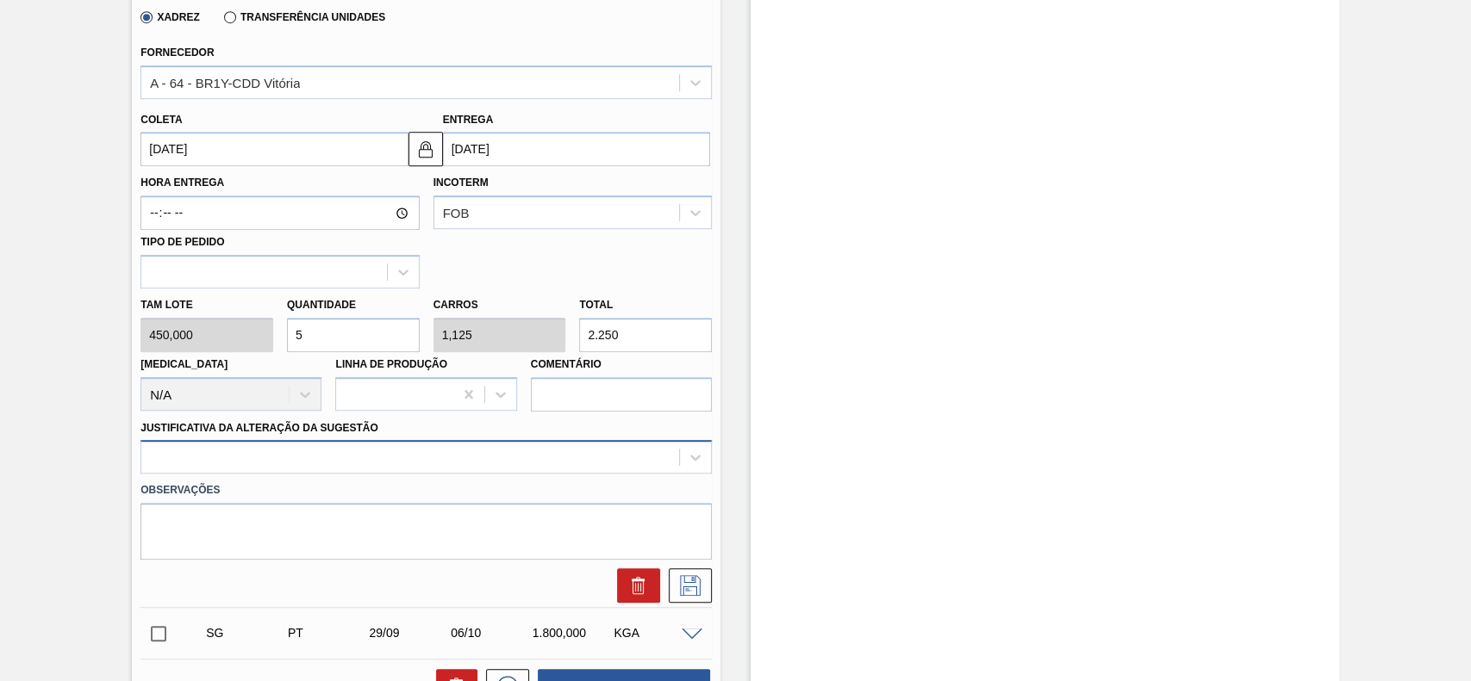
click at [317, 450] on div at bounding box center [425, 457] width 571 height 34
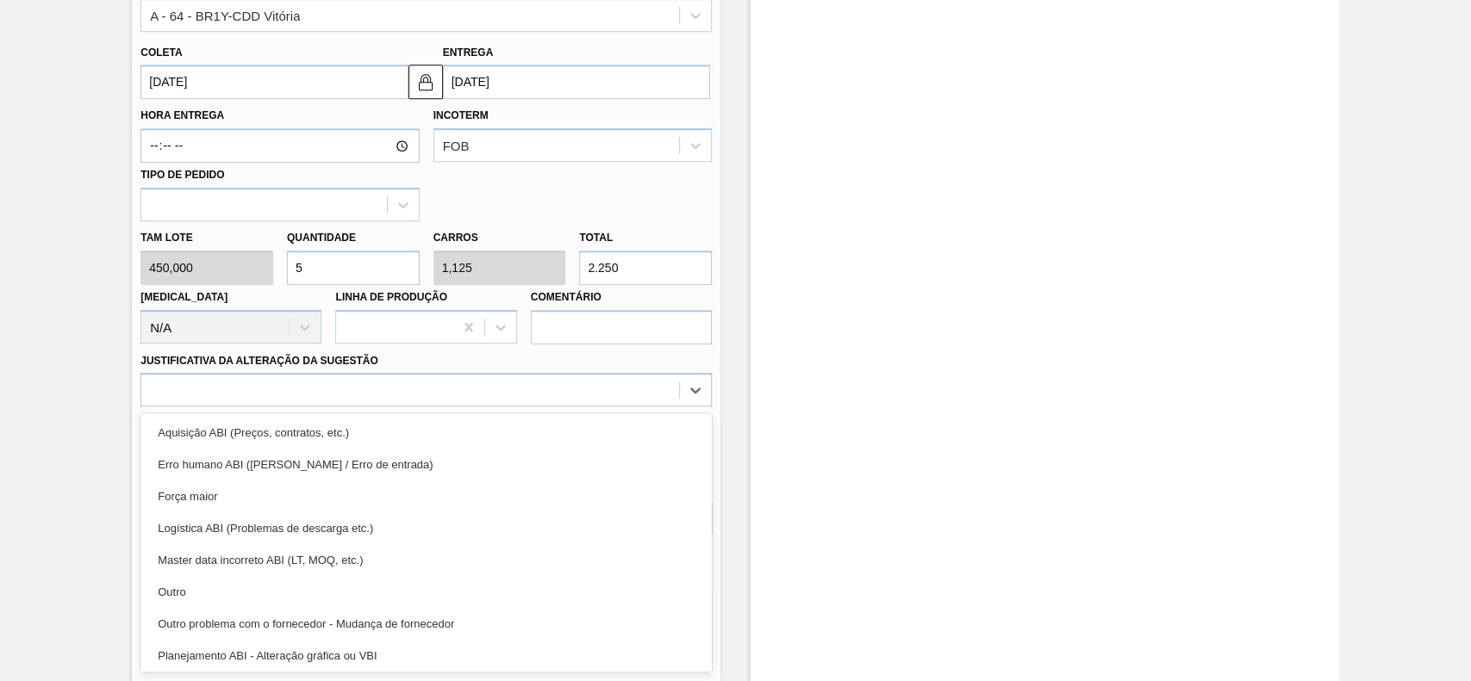
click at [365, 272] on input "5" at bounding box center [353, 268] width 133 height 34
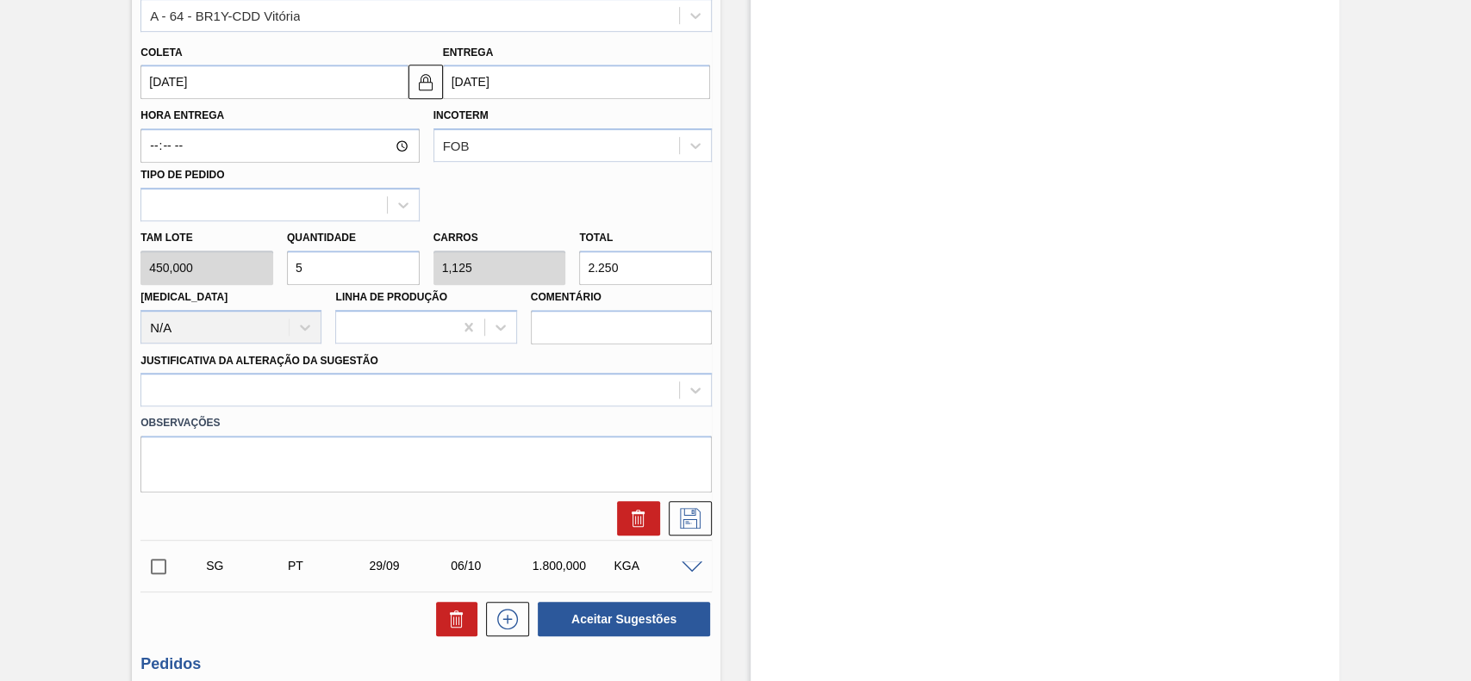
type input "54"
type input "12,15"
type input "24.300"
click at [366, 272] on input "54" at bounding box center [353, 268] width 133 height 34
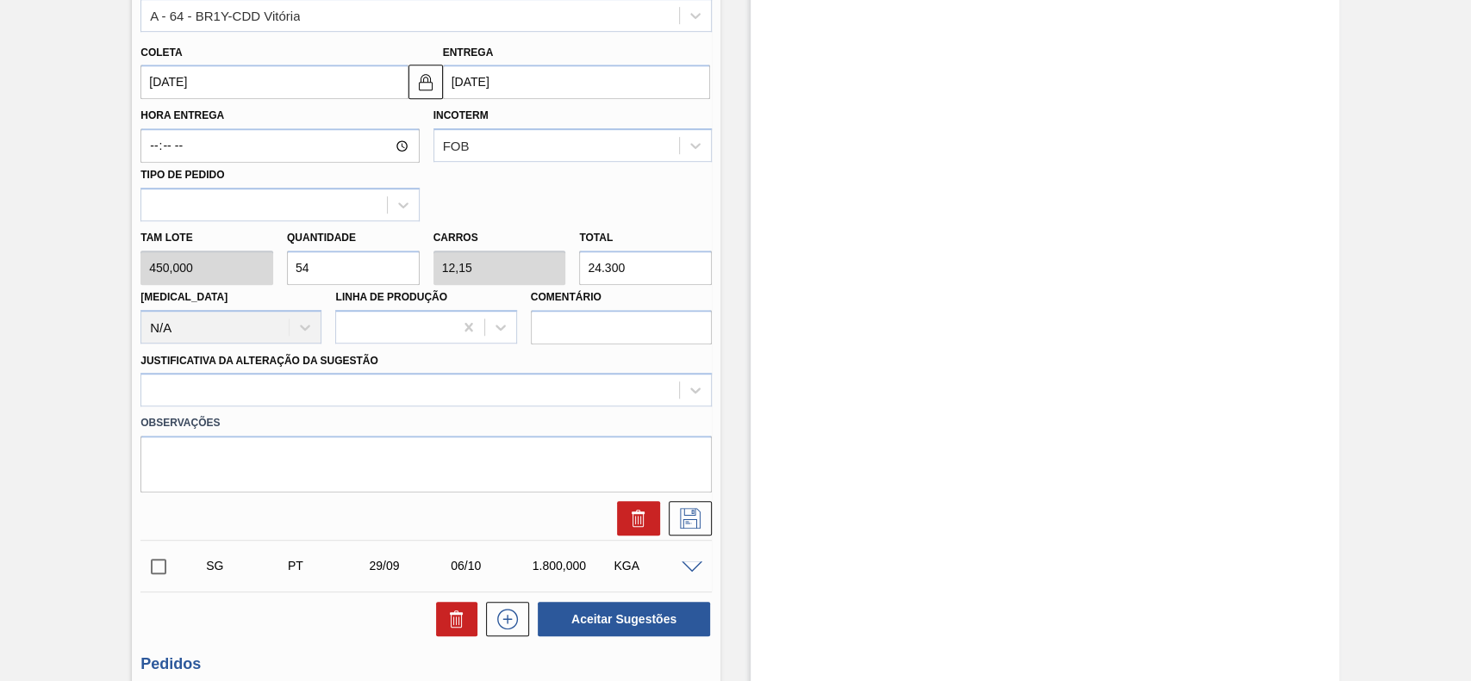
click at [366, 272] on input "54" at bounding box center [353, 268] width 133 height 34
type input "4"
type input "0,9"
type input "1.800"
type input "4"
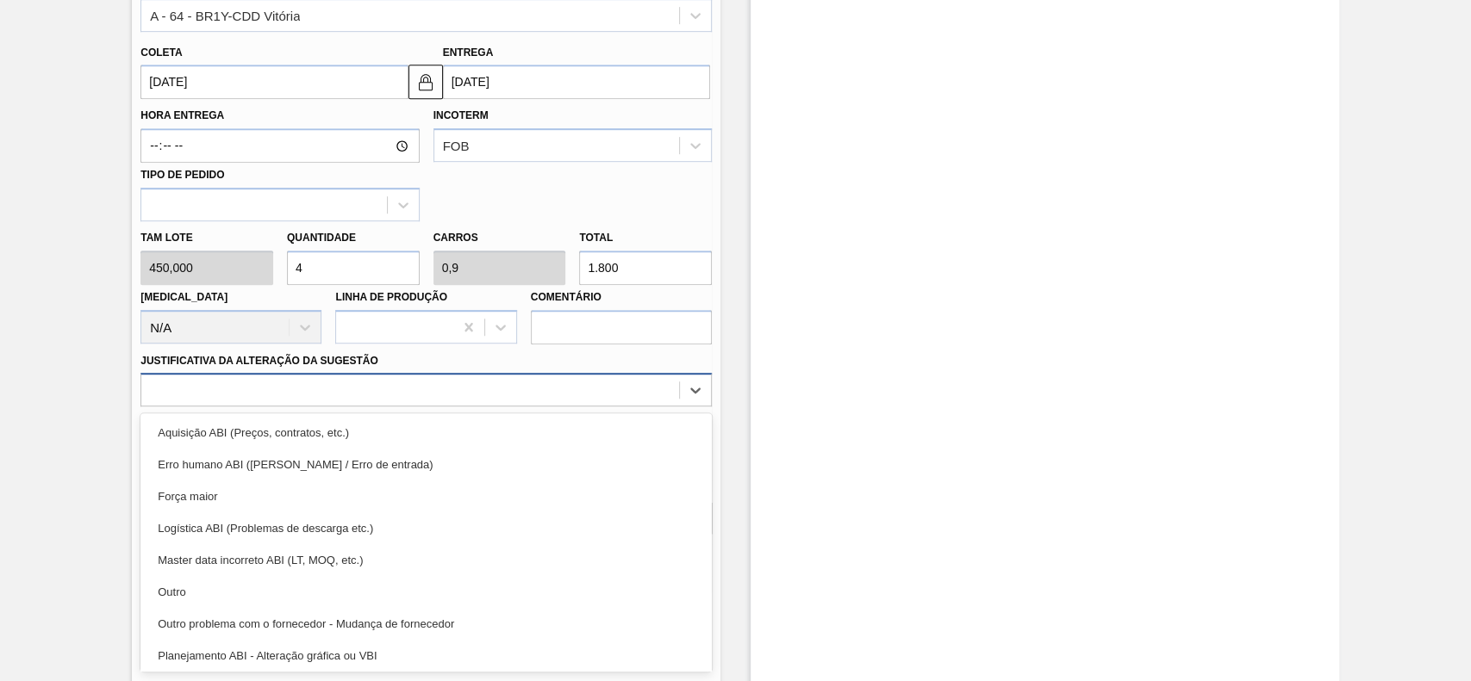
drag, startPoint x: 214, startPoint y: 391, endPoint x: 187, endPoint y: 481, distance: 93.5
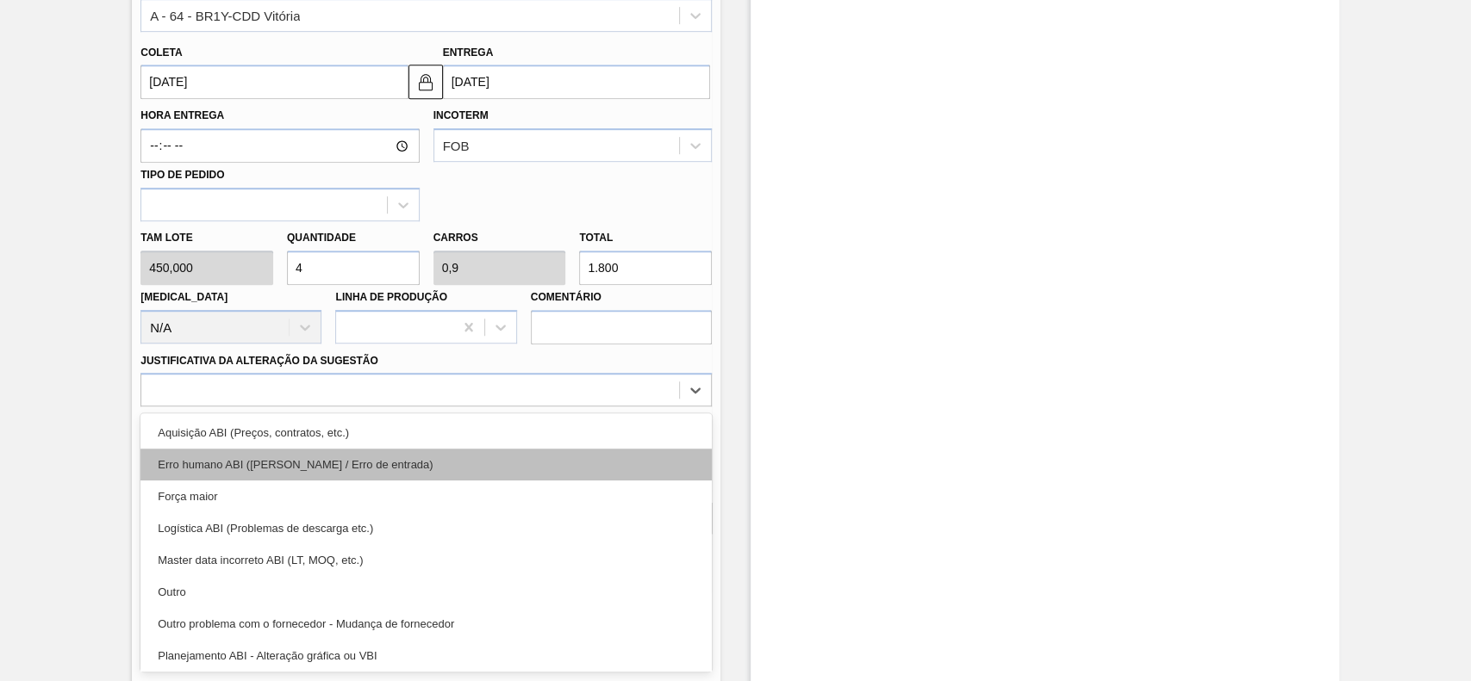
click at [214, 392] on div at bounding box center [410, 390] width 538 height 25
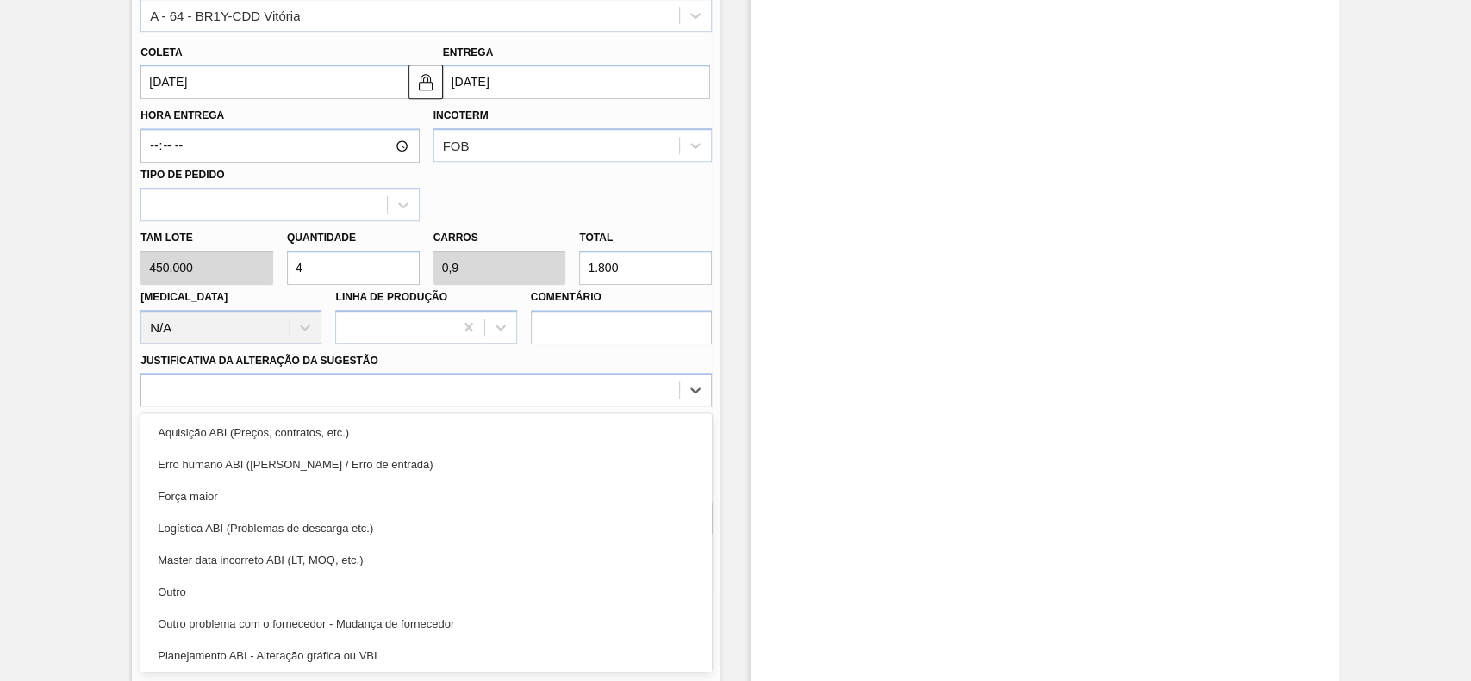
drag, startPoint x: 183, startPoint y: 594, endPoint x: 316, endPoint y: 565, distance: 136.5
click at [185, 595] on div "Outro" at bounding box center [425, 592] width 571 height 32
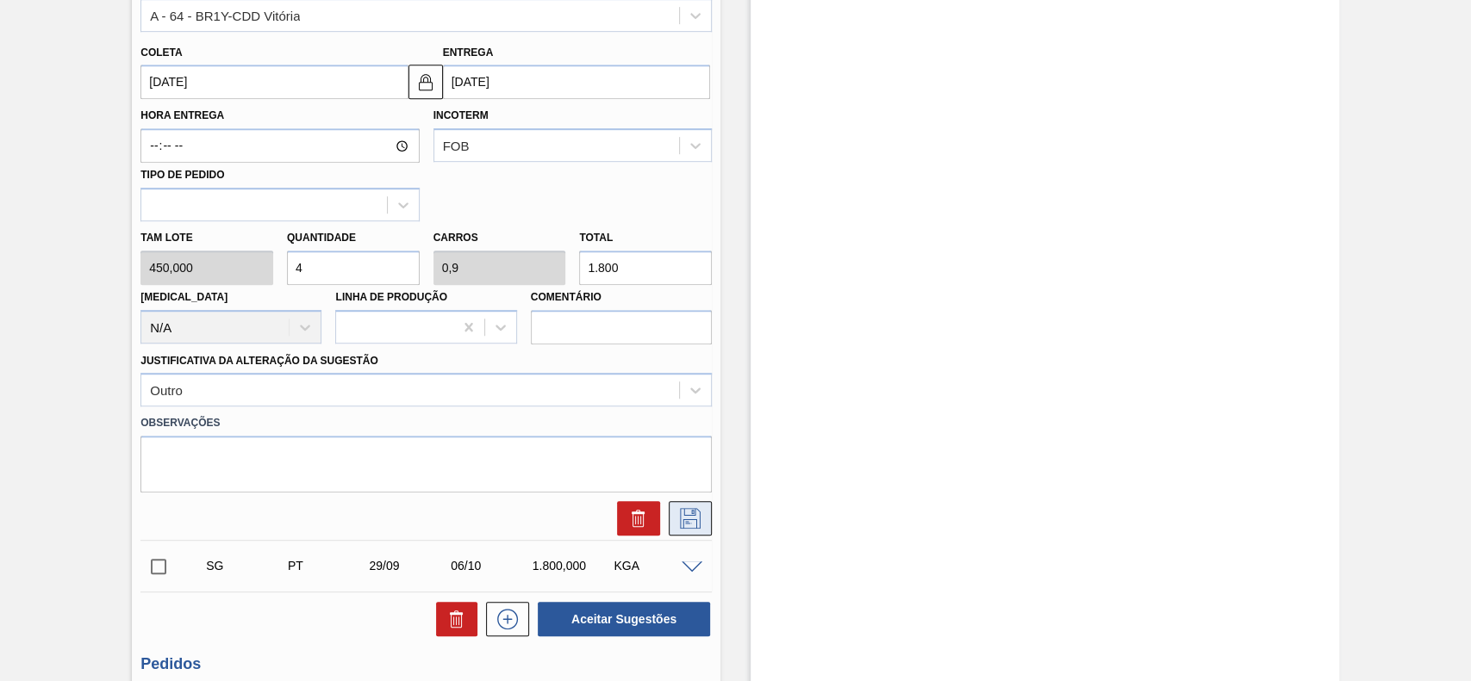
click at [701, 520] on icon at bounding box center [690, 518] width 28 height 21
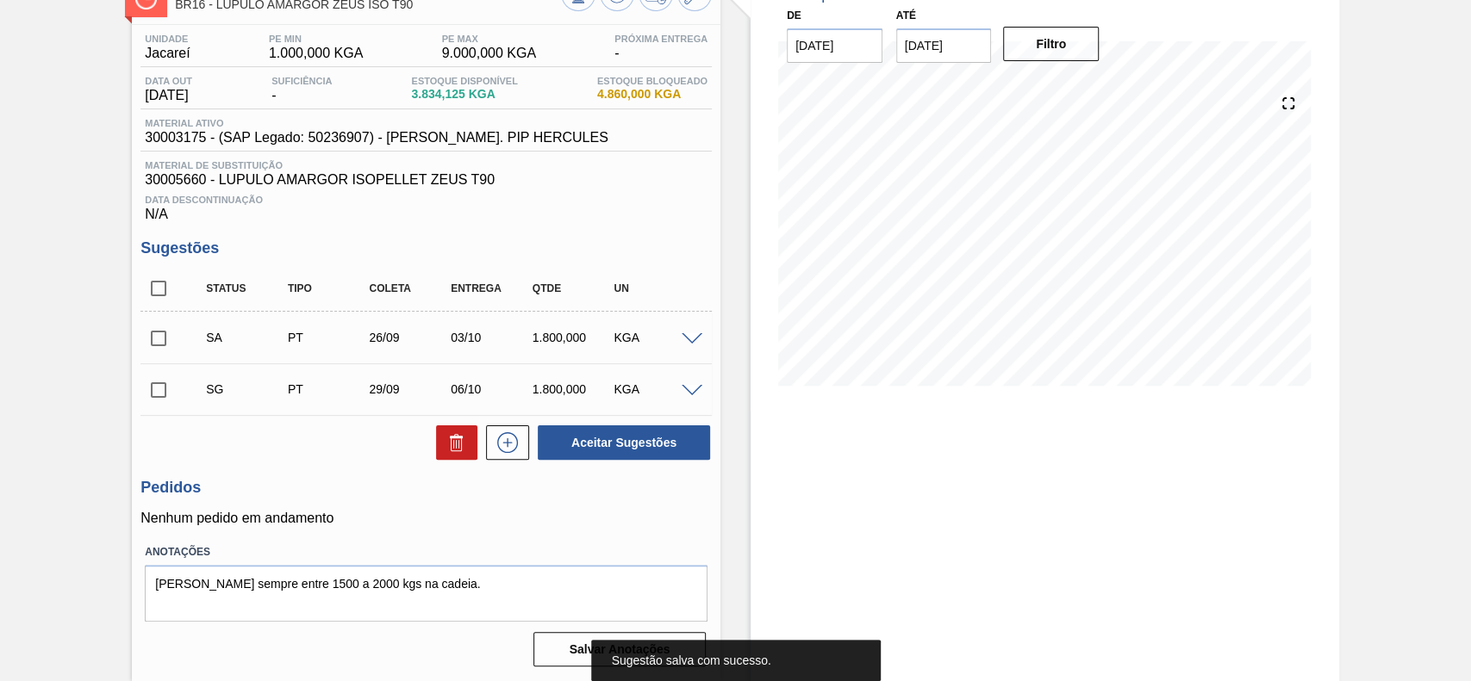
scroll to position [121, 0]
drag, startPoint x: 165, startPoint y: 335, endPoint x: 183, endPoint y: 351, distance: 23.2
click at [165, 339] on input "checkbox" at bounding box center [158, 338] width 36 height 36
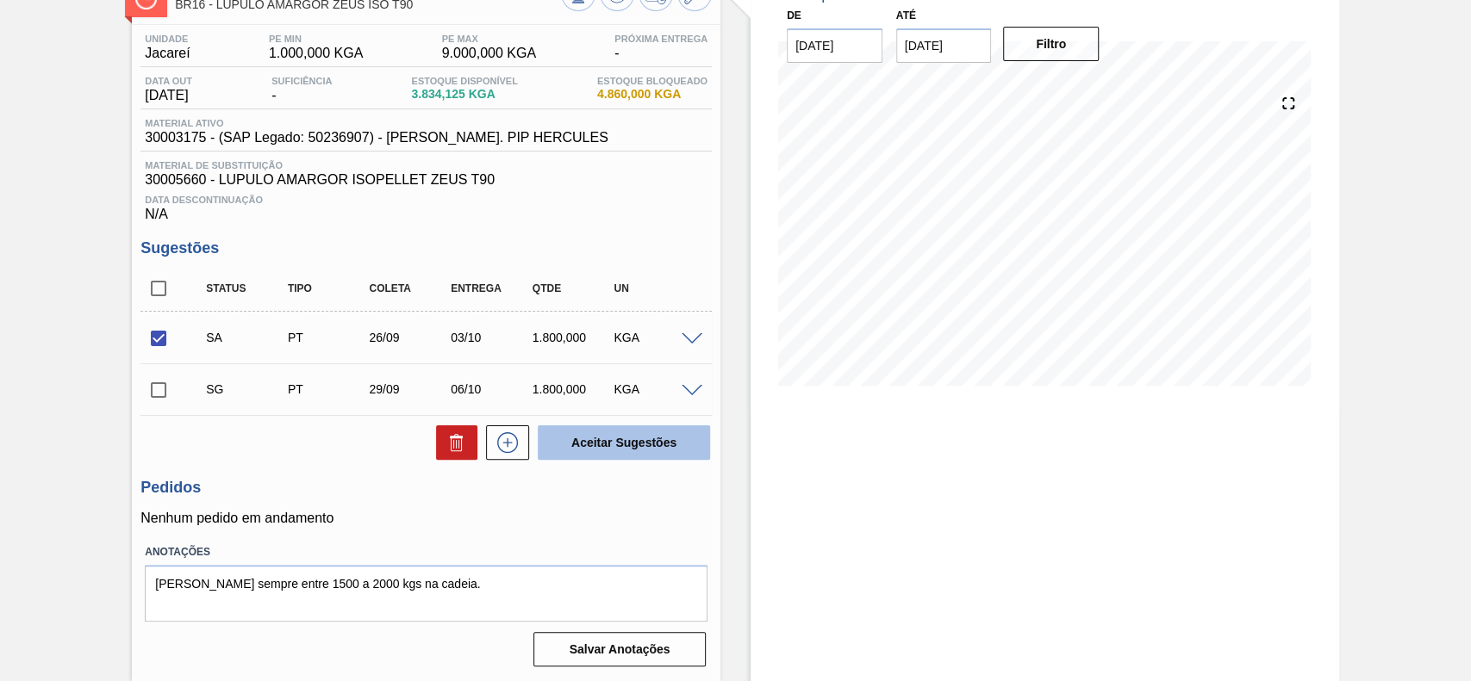
click at [638, 453] on button "Aceitar Sugestões" at bounding box center [624, 443] width 172 height 34
checkbox input "false"
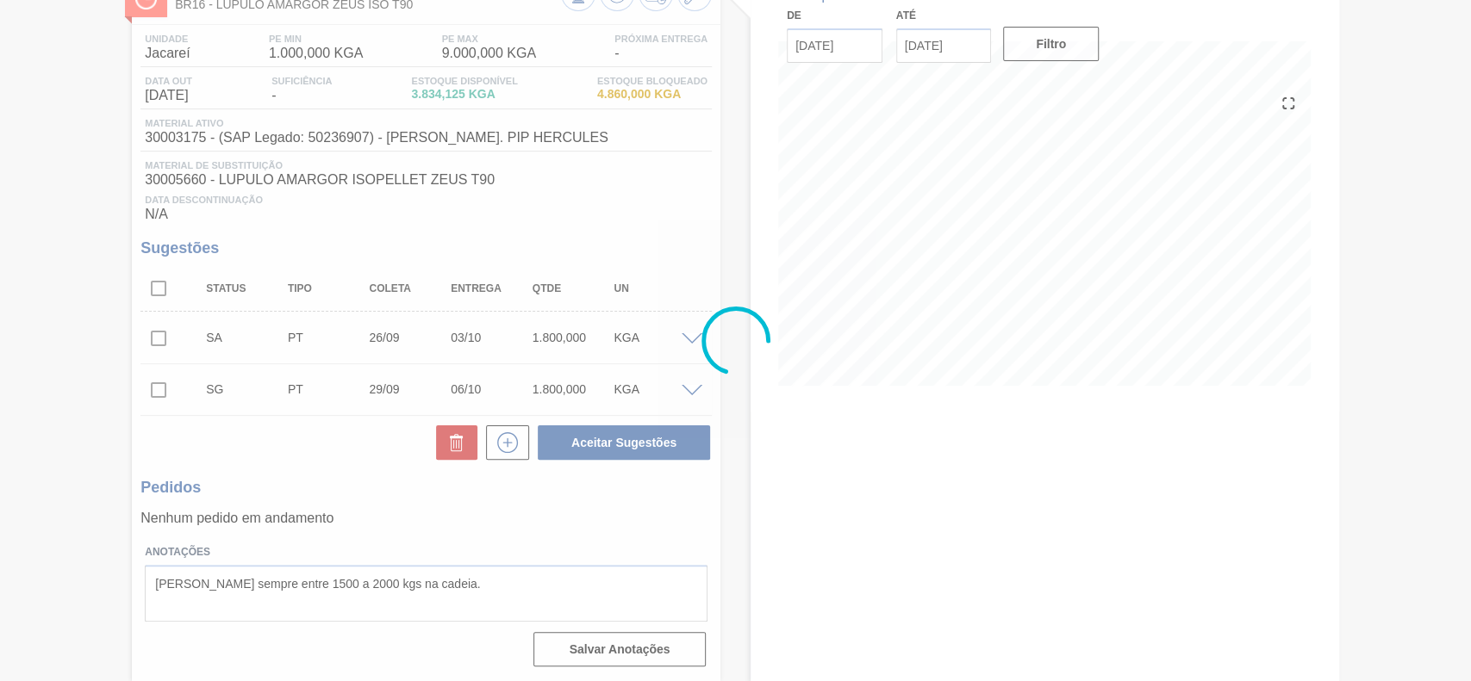
scroll to position [98, 0]
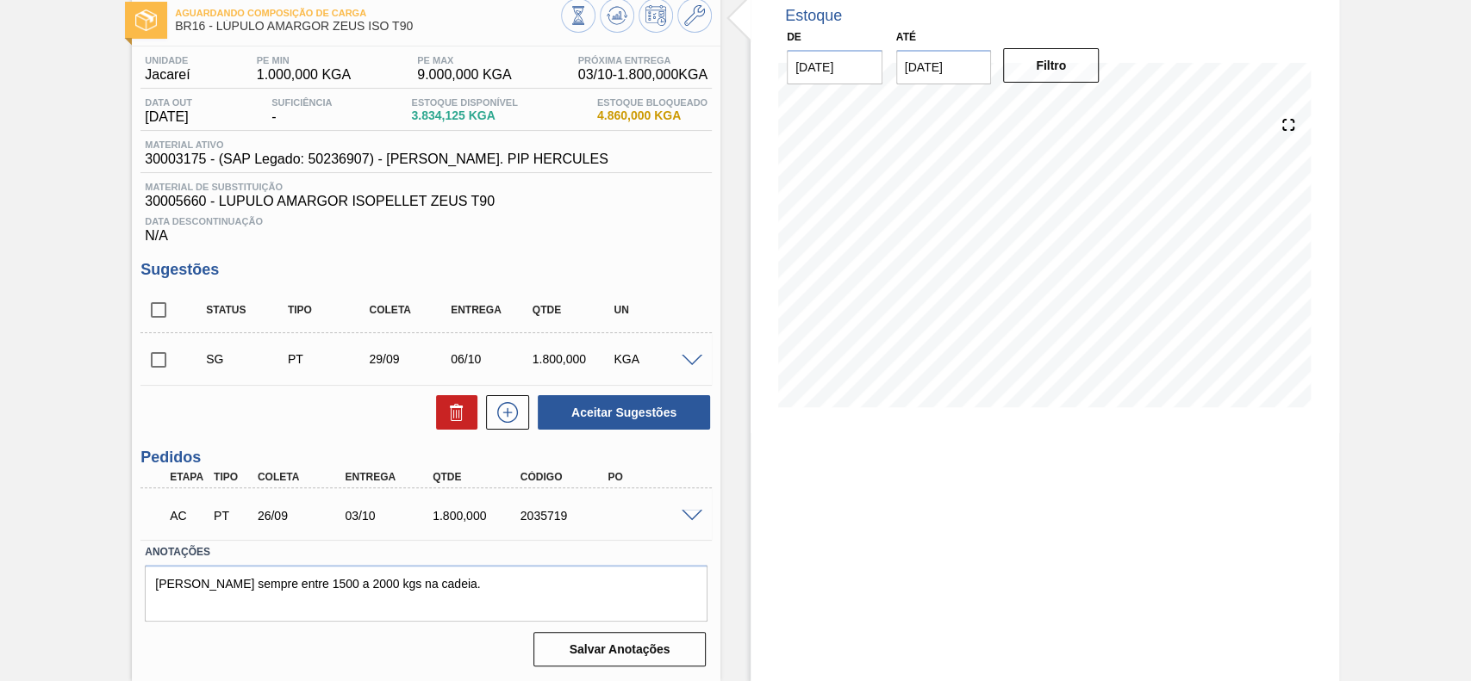
click at [681, 517] on span at bounding box center [691, 516] width 21 height 13
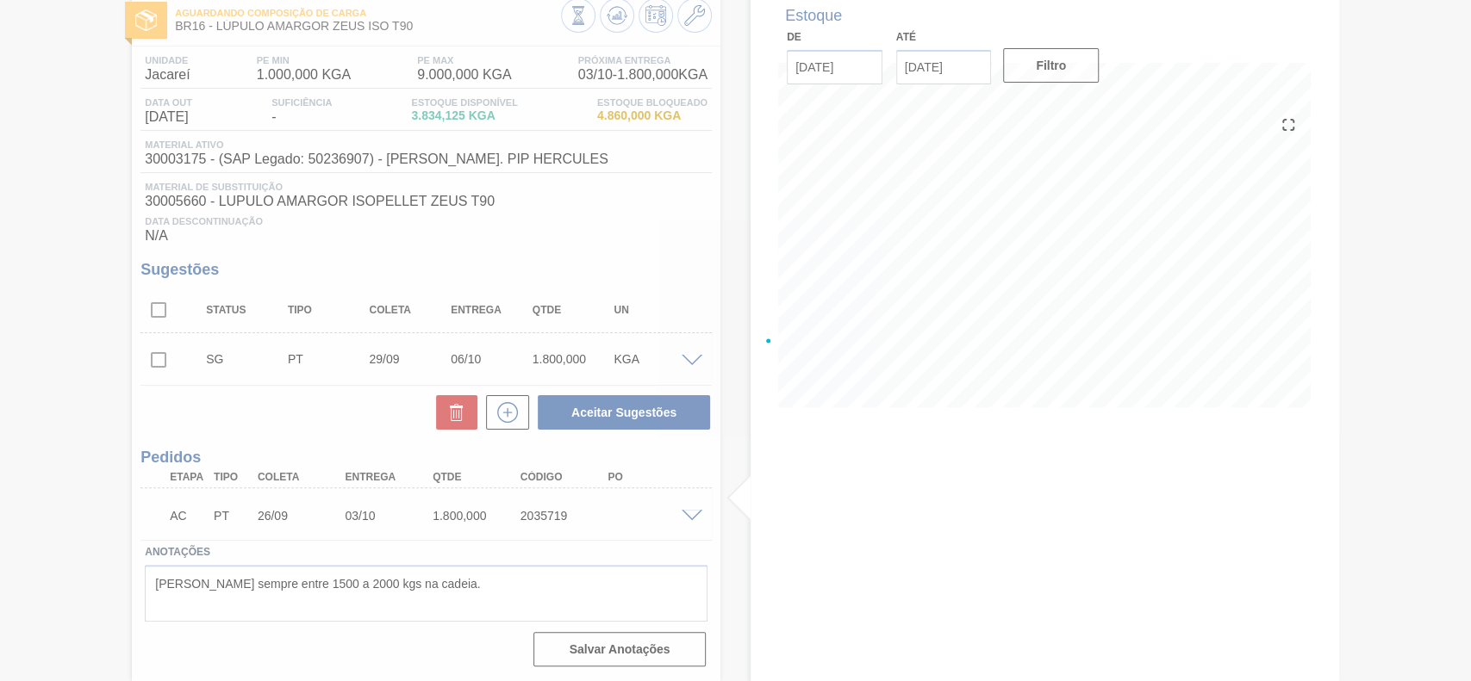
click at [689, 517] on div at bounding box center [735, 340] width 1471 height 681
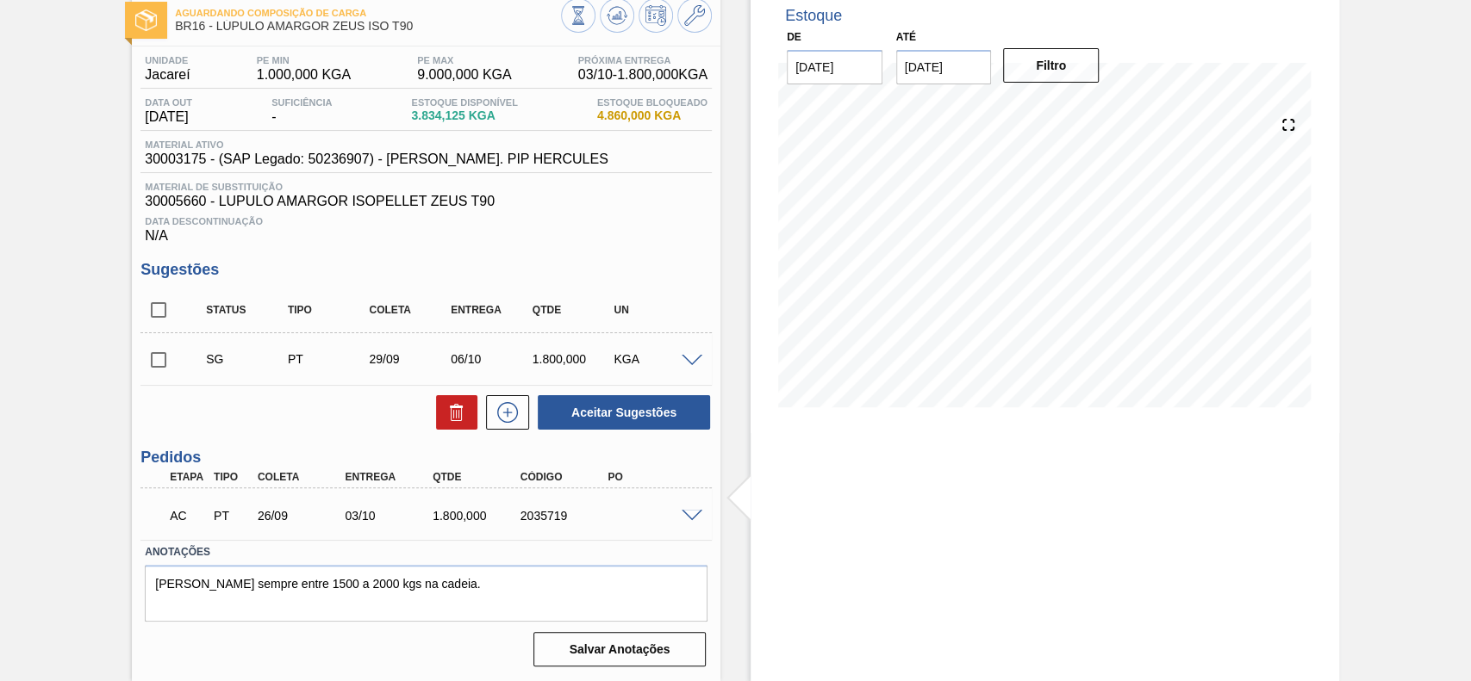
click at [695, 517] on span at bounding box center [691, 516] width 21 height 13
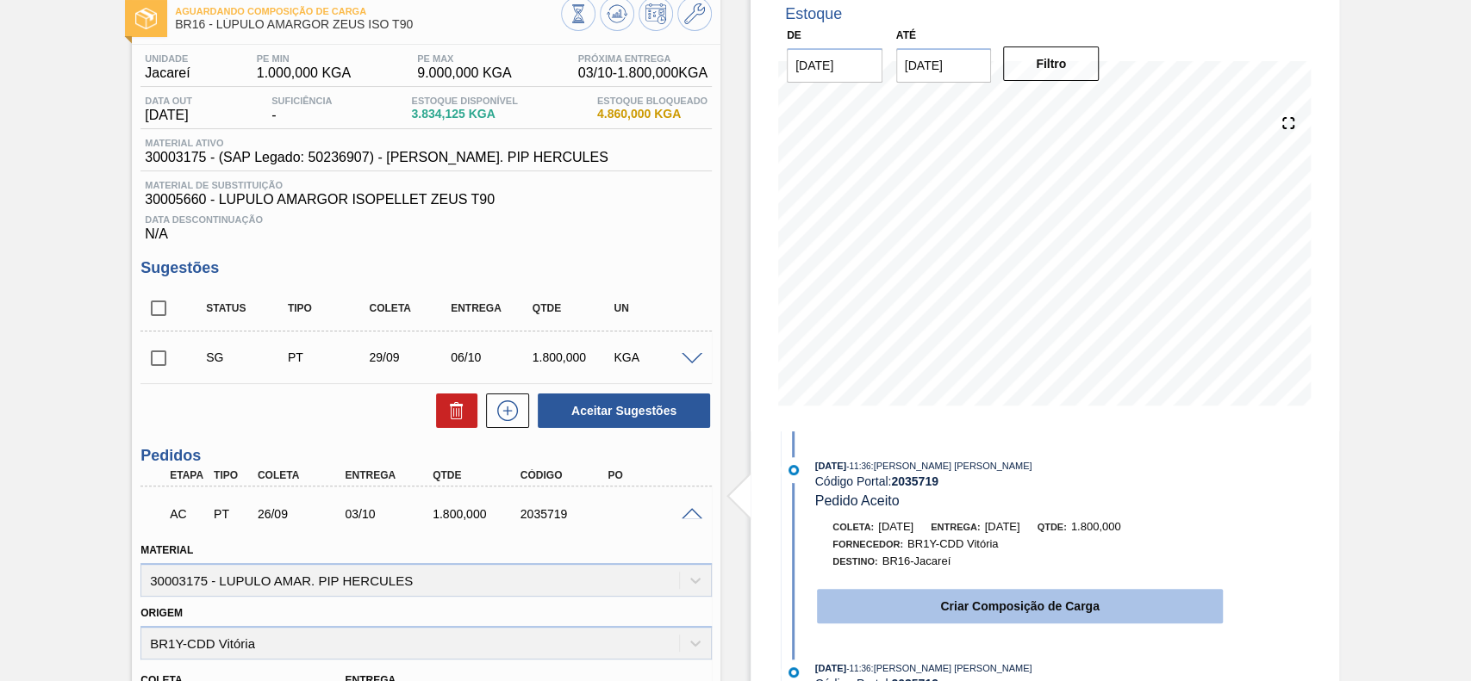
click at [967, 617] on button "Criar Composição de Carga" at bounding box center [1020, 606] width 406 height 34
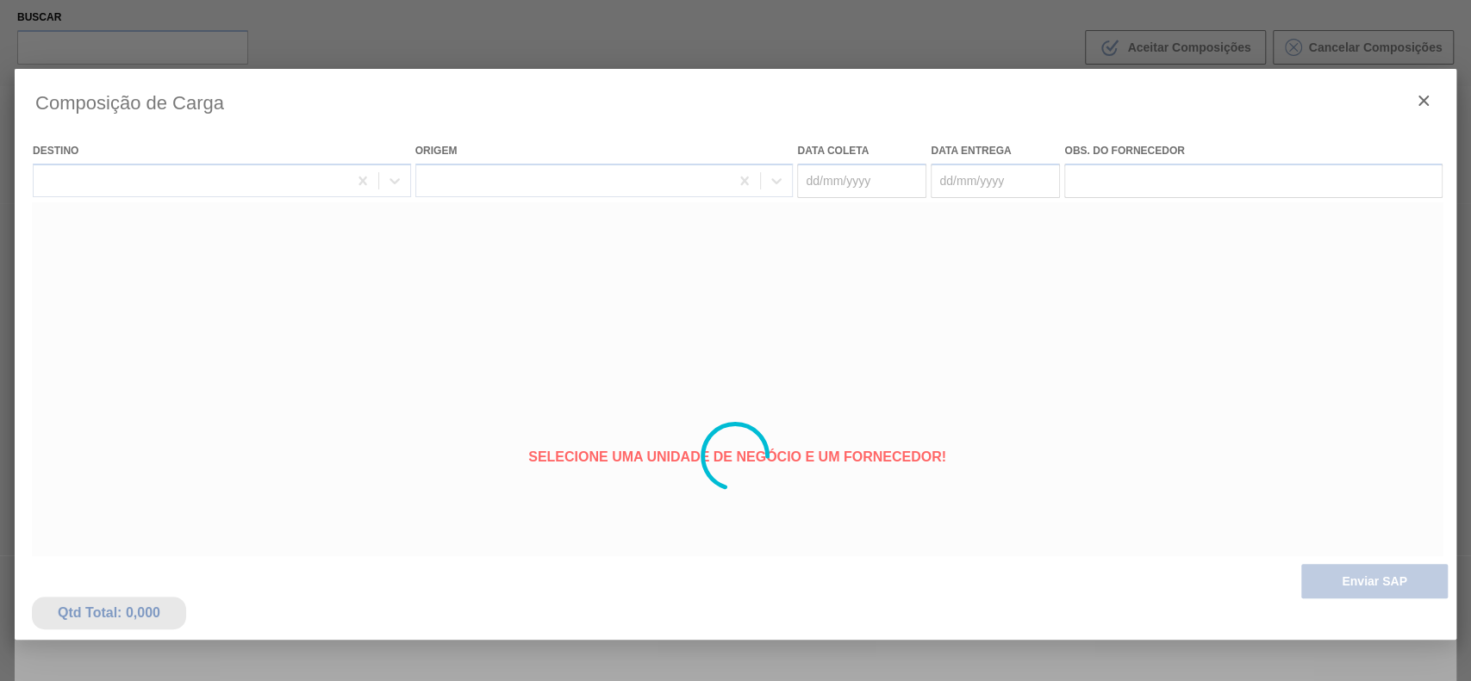
type coleta "[DATE]"
type entrega "03/10/2025"
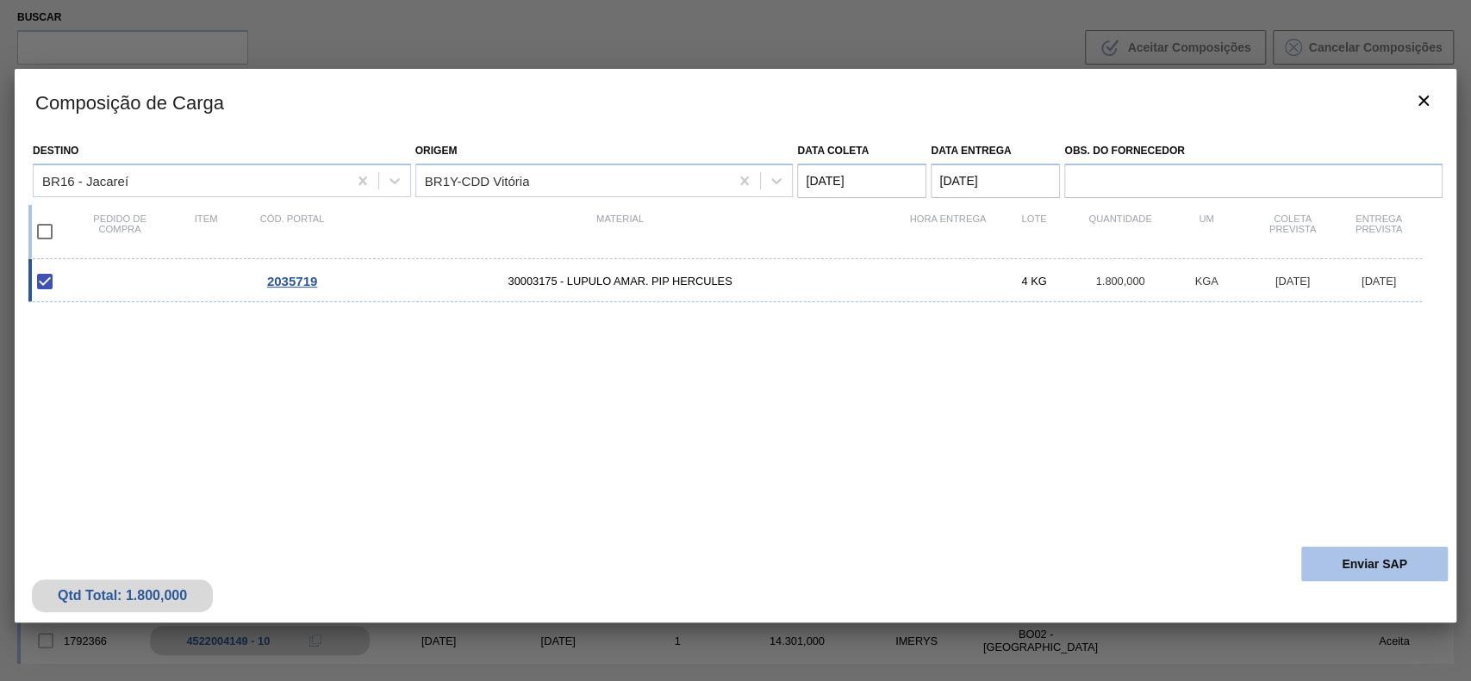
click at [1413, 580] on button "Enviar SAP" at bounding box center [1374, 564] width 146 height 34
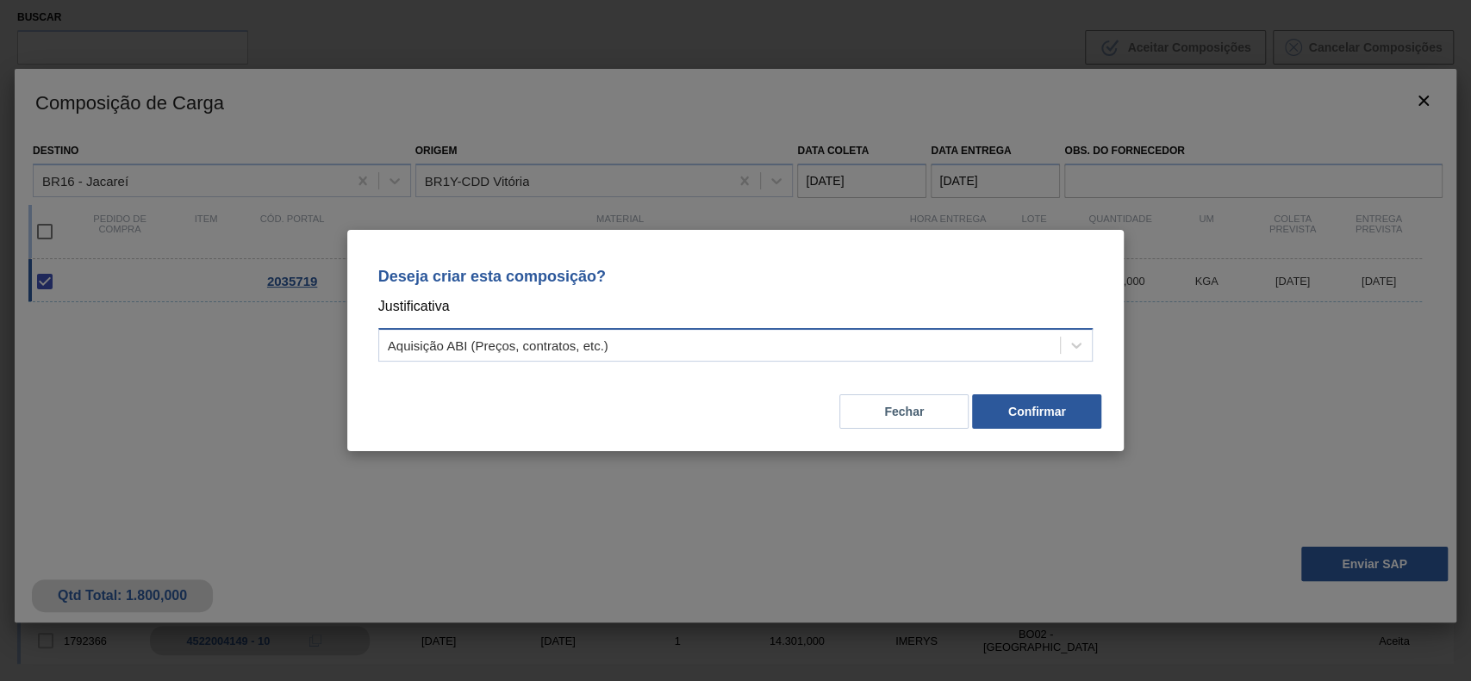
click at [769, 355] on div "Aquisição ABI (Preços, contratos, etc.)" at bounding box center [719, 345] width 681 height 25
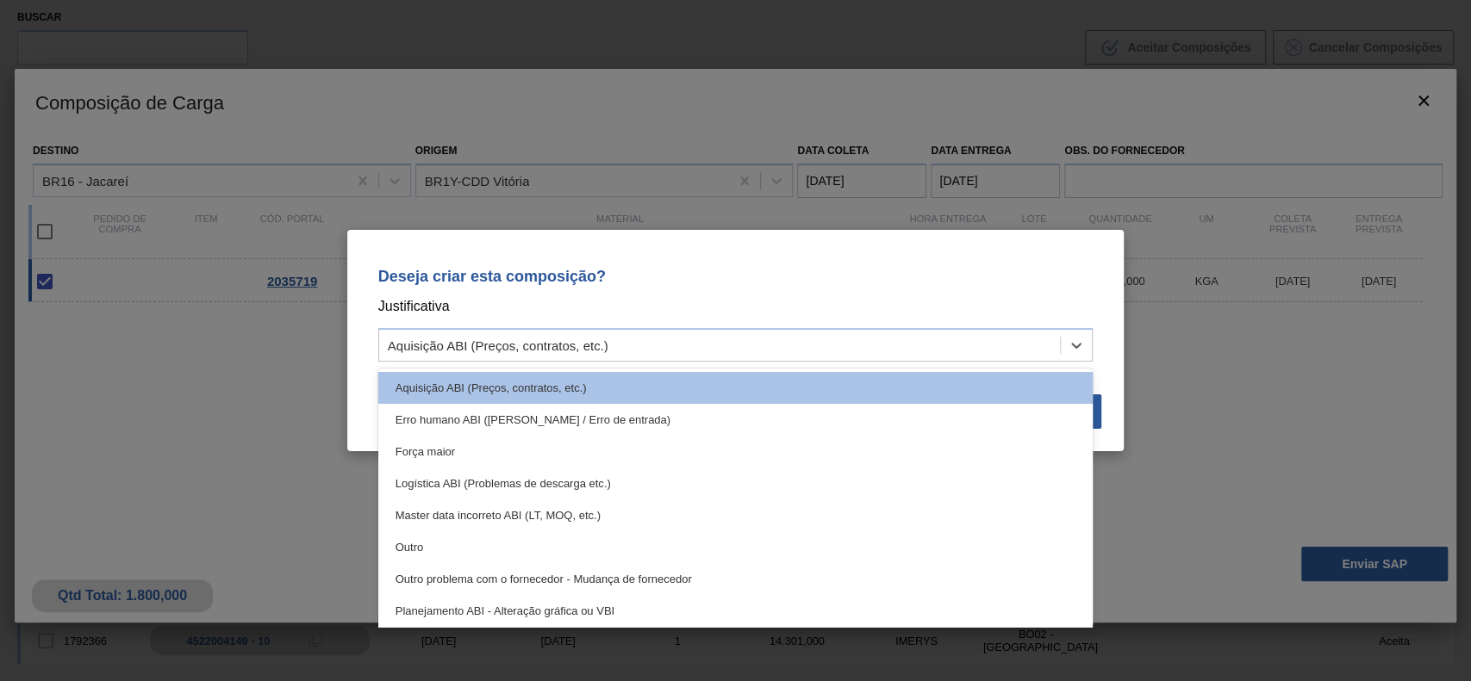
drag, startPoint x: 451, startPoint y: 549, endPoint x: 574, endPoint y: 536, distance: 123.9
click at [450, 549] on div "Outro" at bounding box center [735, 548] width 715 height 32
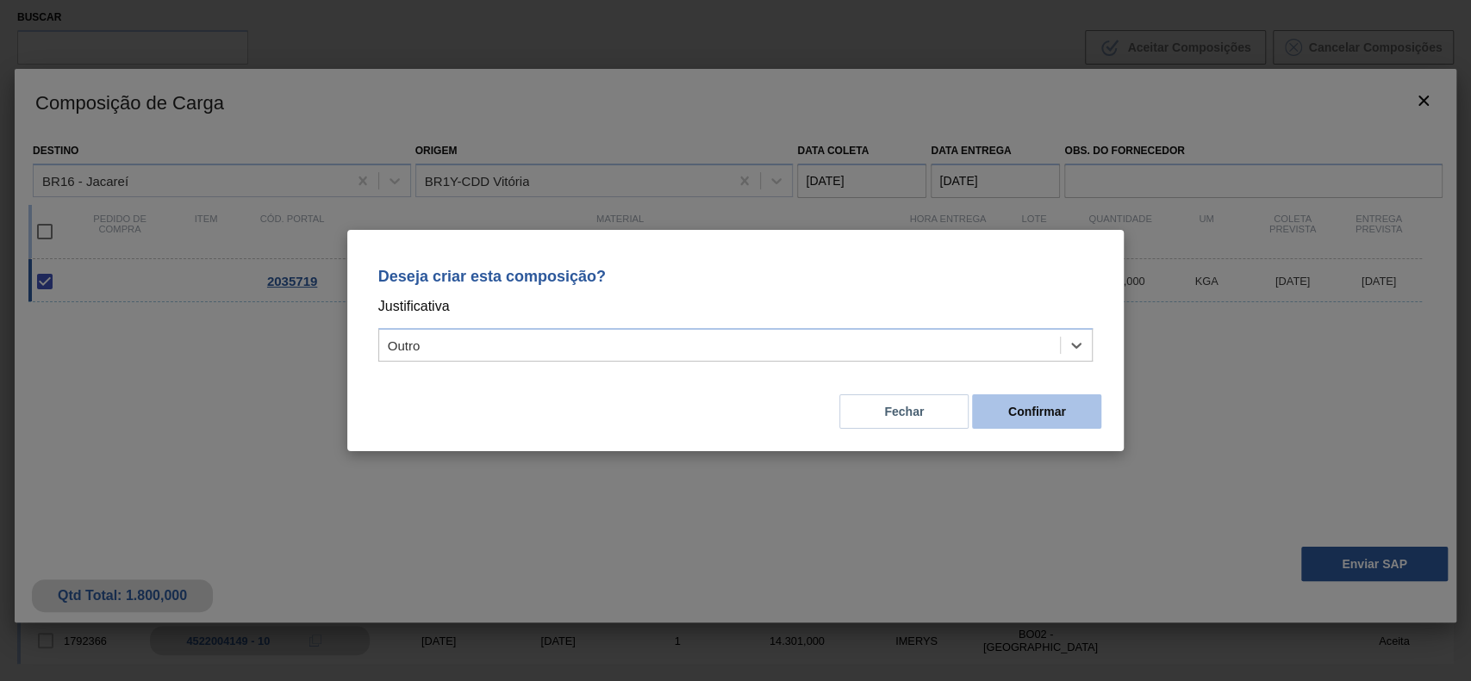
click at [1042, 402] on button "Confirmar" at bounding box center [1036, 412] width 129 height 34
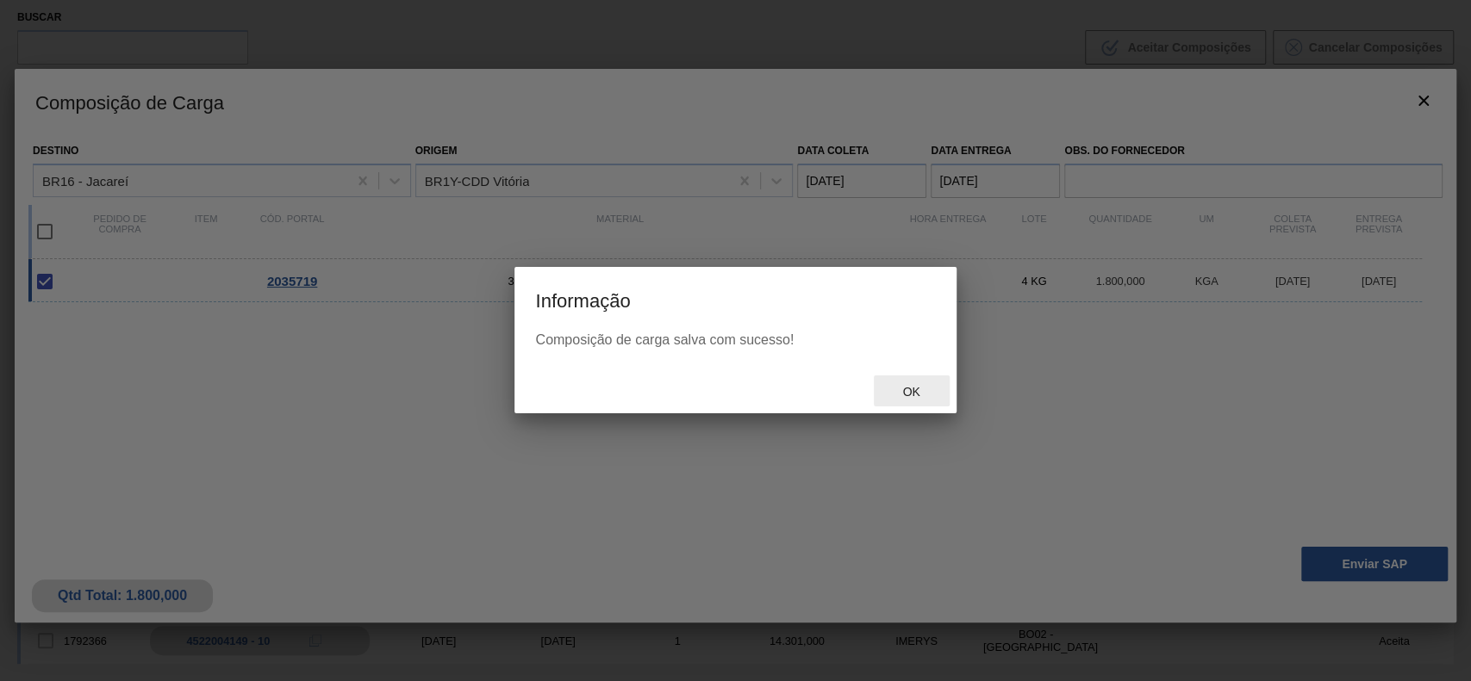
click at [920, 401] on div "Ok" at bounding box center [912, 392] width 76 height 32
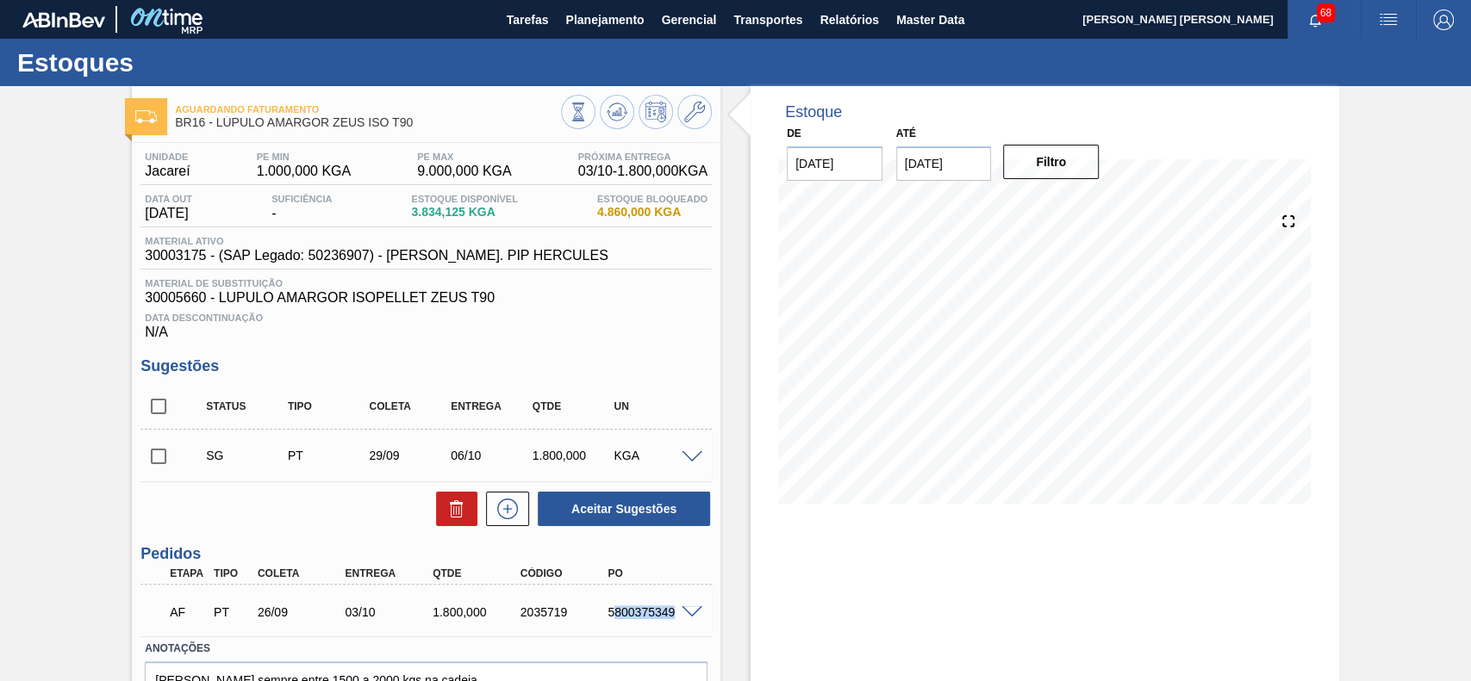
drag, startPoint x: 655, startPoint y: 617, endPoint x: 638, endPoint y: 617, distance: 16.4
click at [675, 617] on div "AF PT 26/09 03/10 1.800,000 2035719 5800375349" at bounding box center [425, 610] width 571 height 43
drag, startPoint x: 606, startPoint y: 612, endPoint x: 670, endPoint y: 612, distance: 63.8
click at [670, 612] on div "5800375349" at bounding box center [651, 613] width 97 height 14
copy div "5800375349"
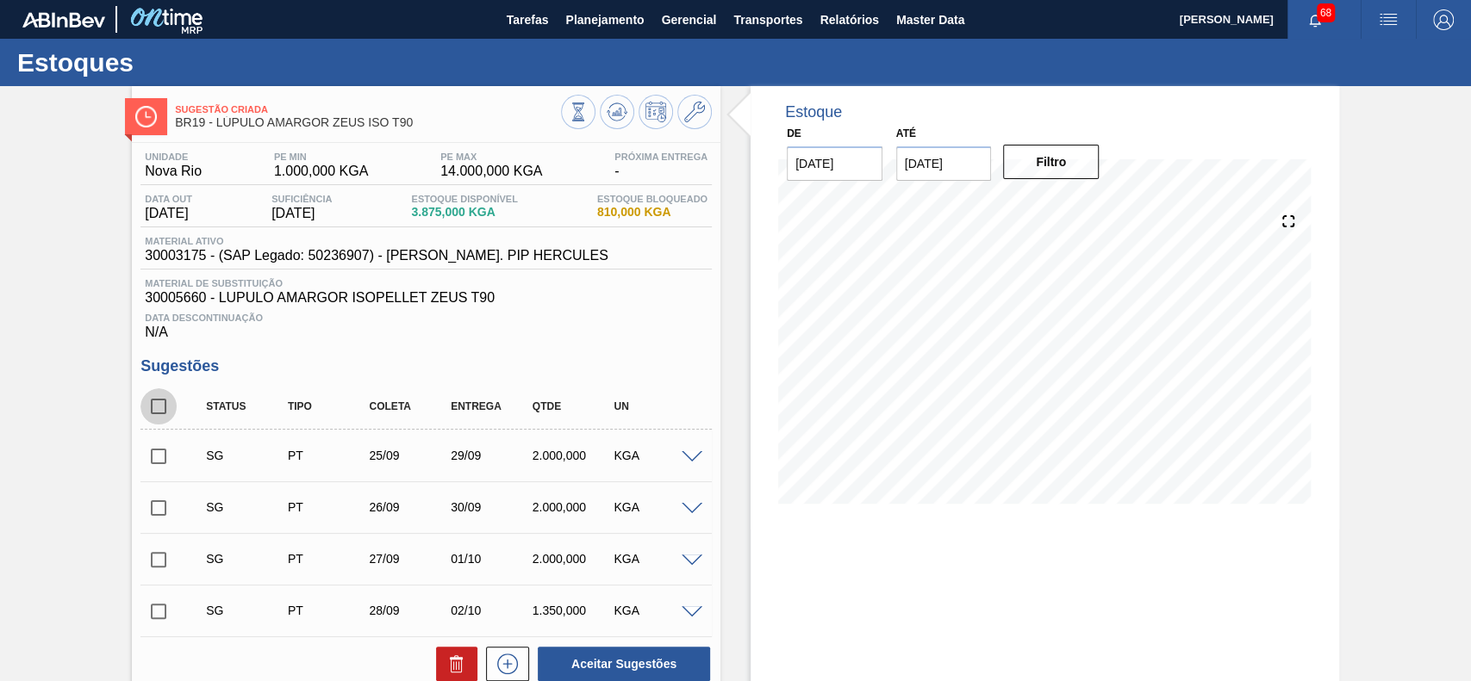
click at [152, 401] on input "checkbox" at bounding box center [158, 407] width 36 height 36
checkbox input "true"
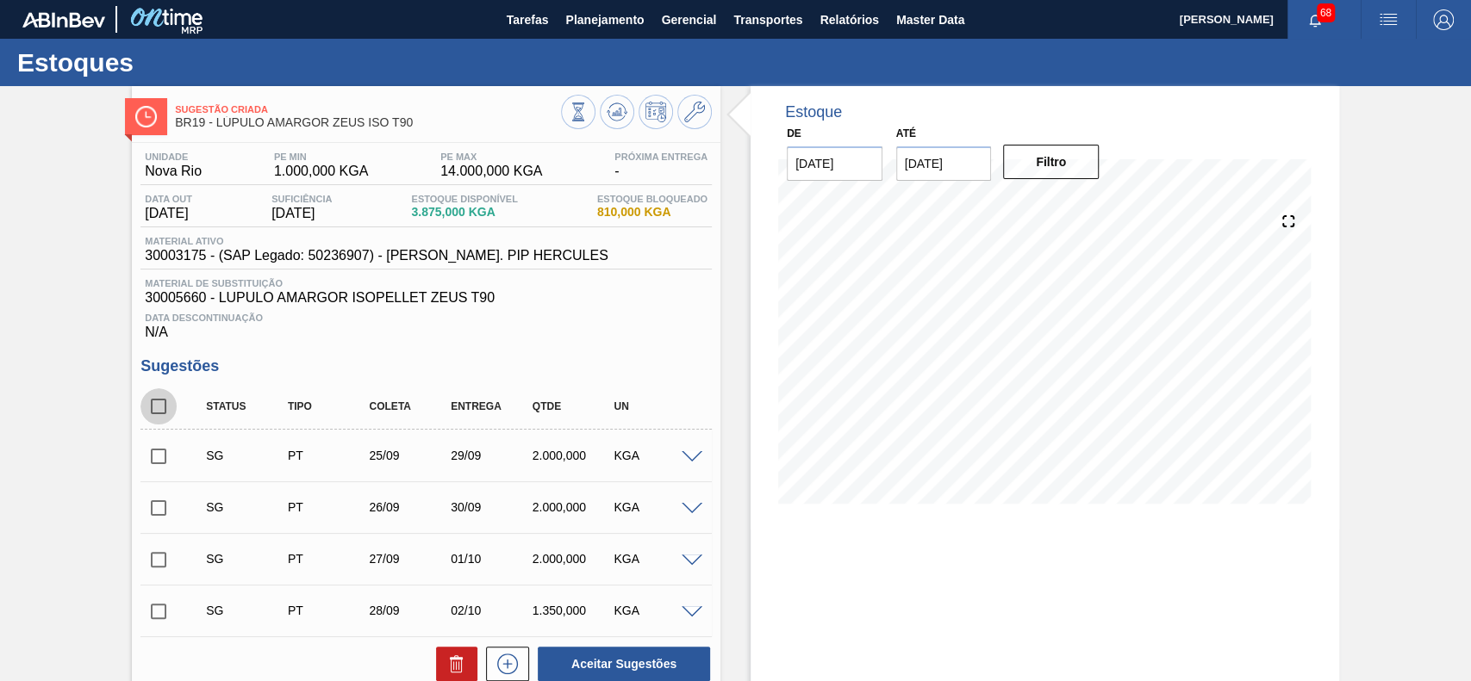
checkbox input "true"
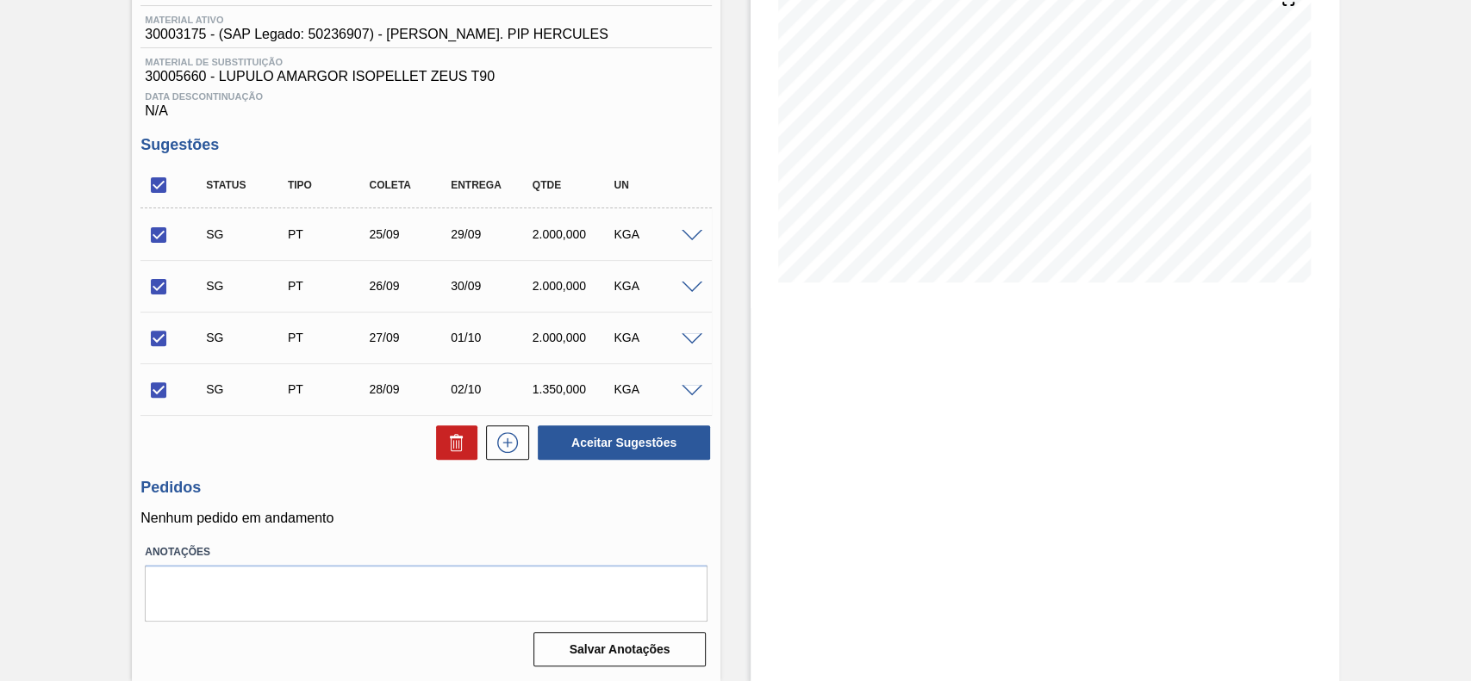
scroll to position [225, 0]
click at [467, 451] on button at bounding box center [456, 443] width 41 height 34
checkbox input "false"
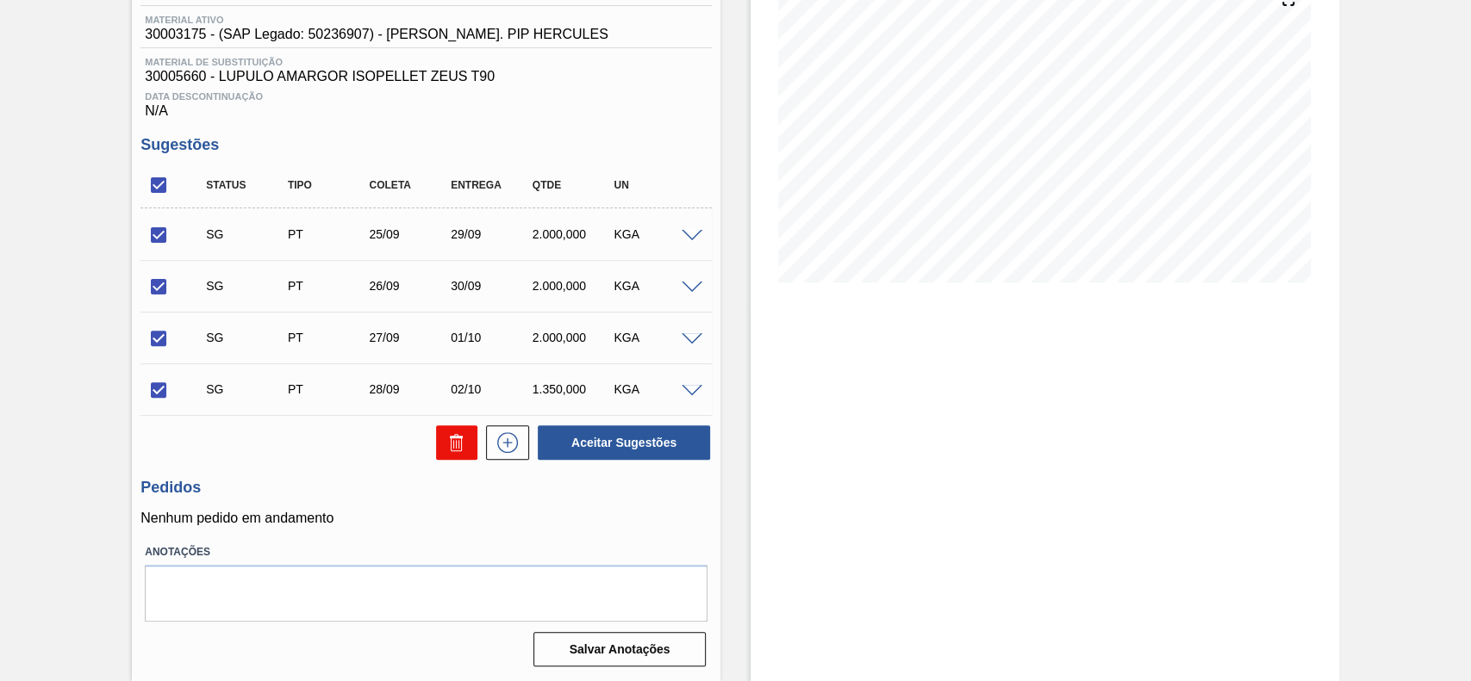
checkbox input "false"
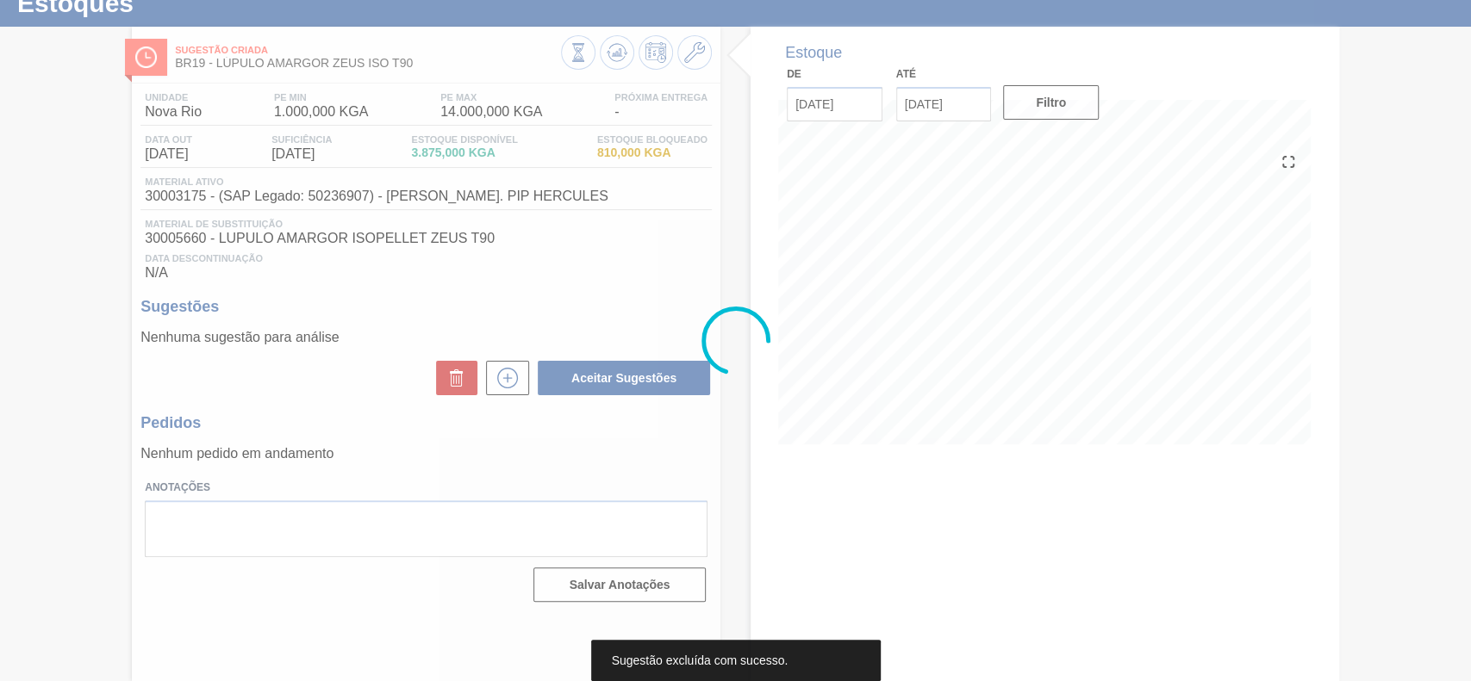
scroll to position [59, 0]
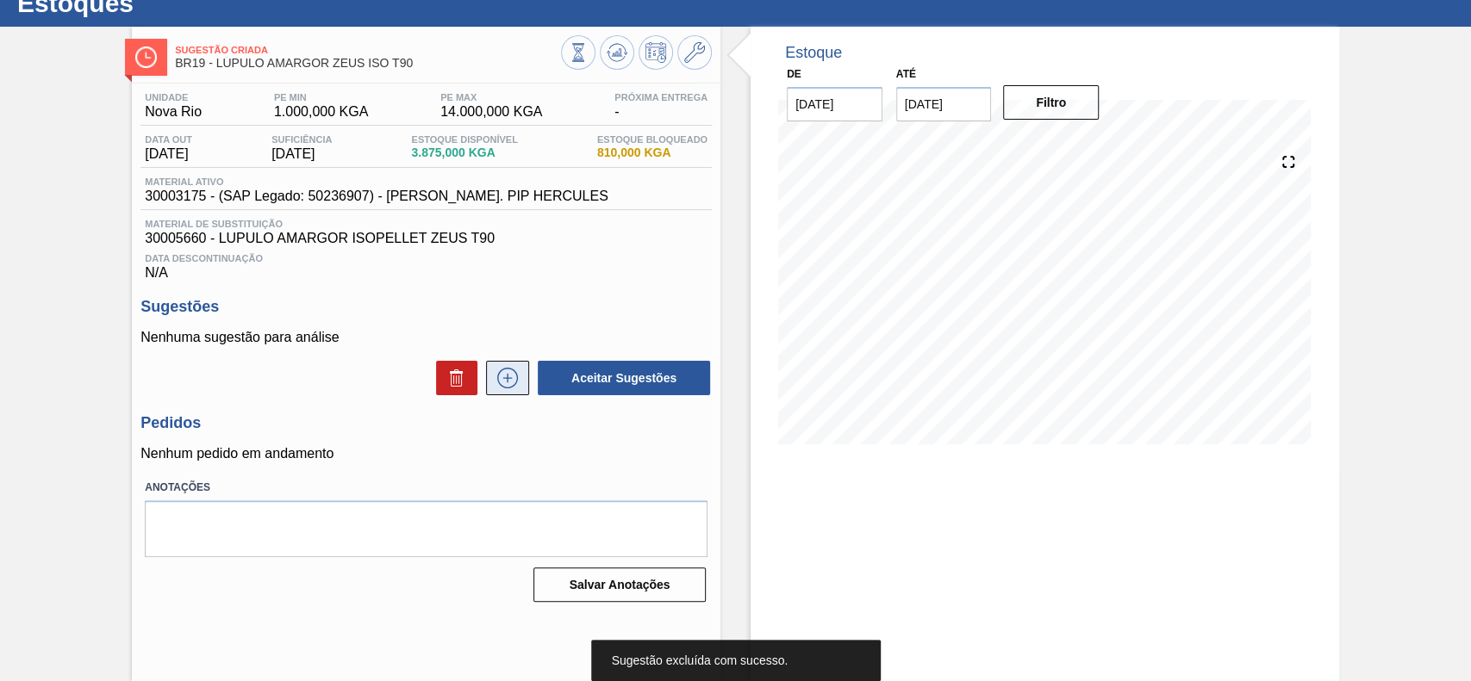
click at [494, 385] on icon at bounding box center [508, 378] width 28 height 21
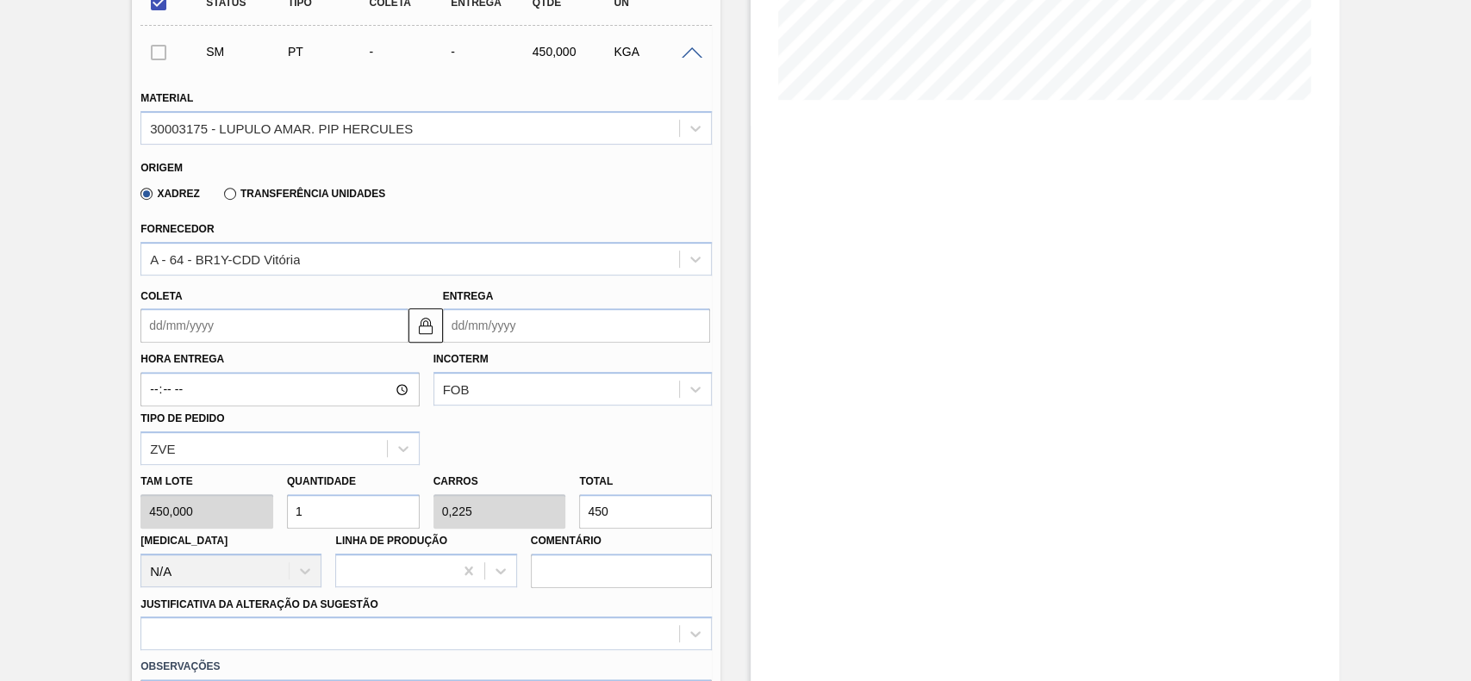
scroll to position [289, 0]
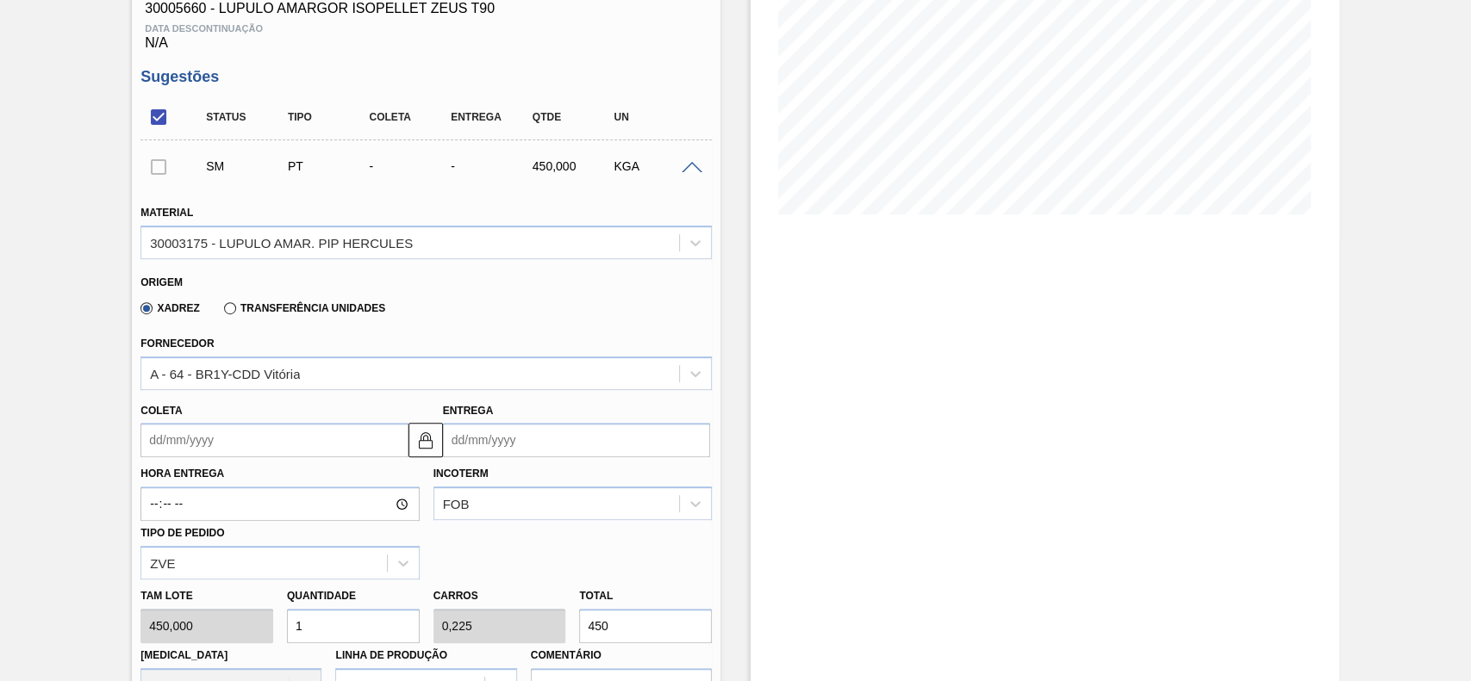
click at [200, 437] on input "Coleta" at bounding box center [273, 440] width 267 height 34
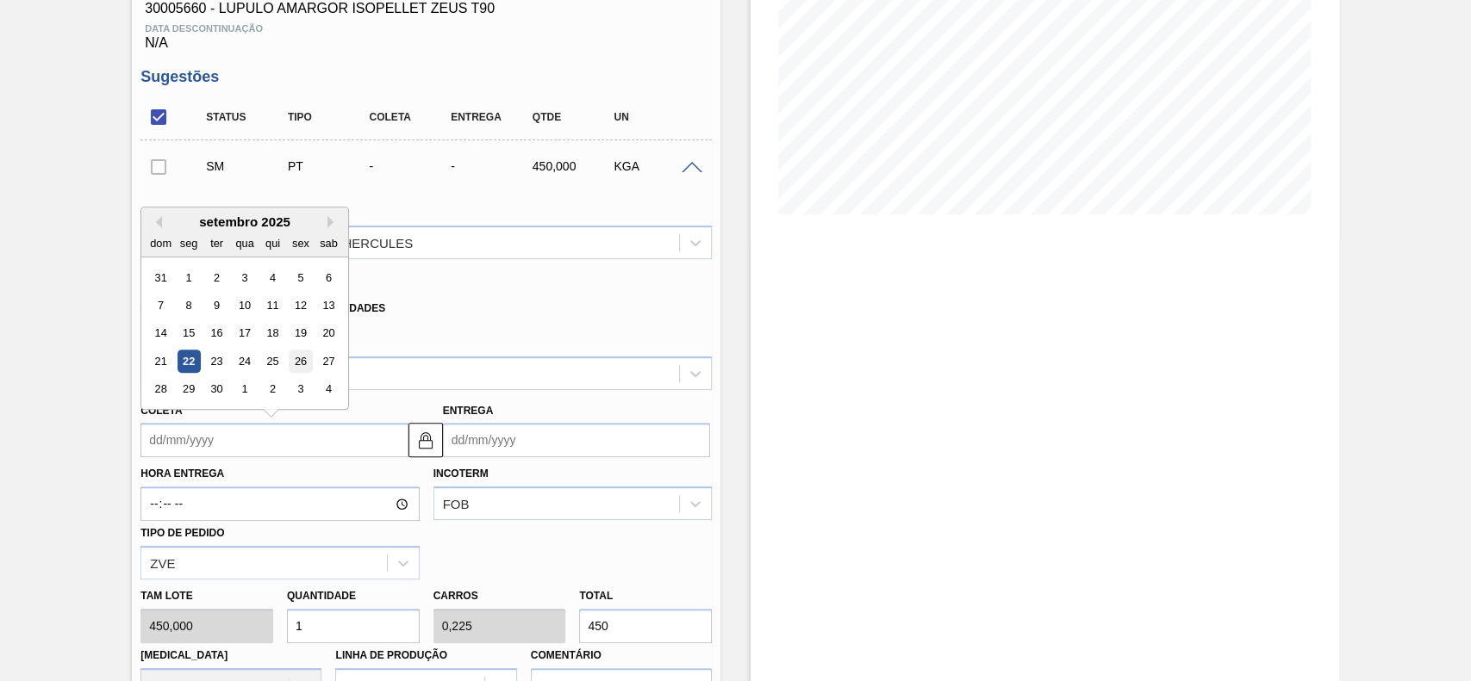
click at [304, 367] on div "26" at bounding box center [300, 361] width 23 height 23
type input "[DATE]"
type input "30/09/2025"
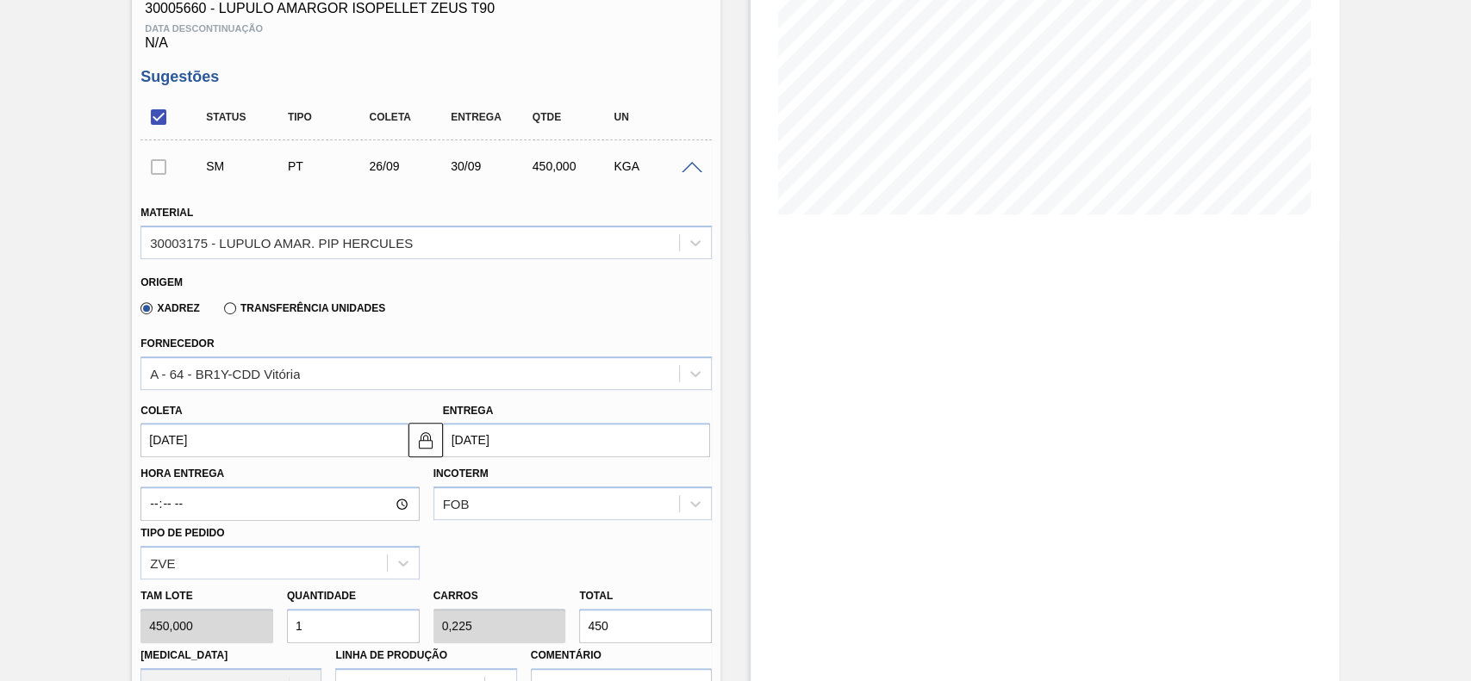
scroll to position [404, 0]
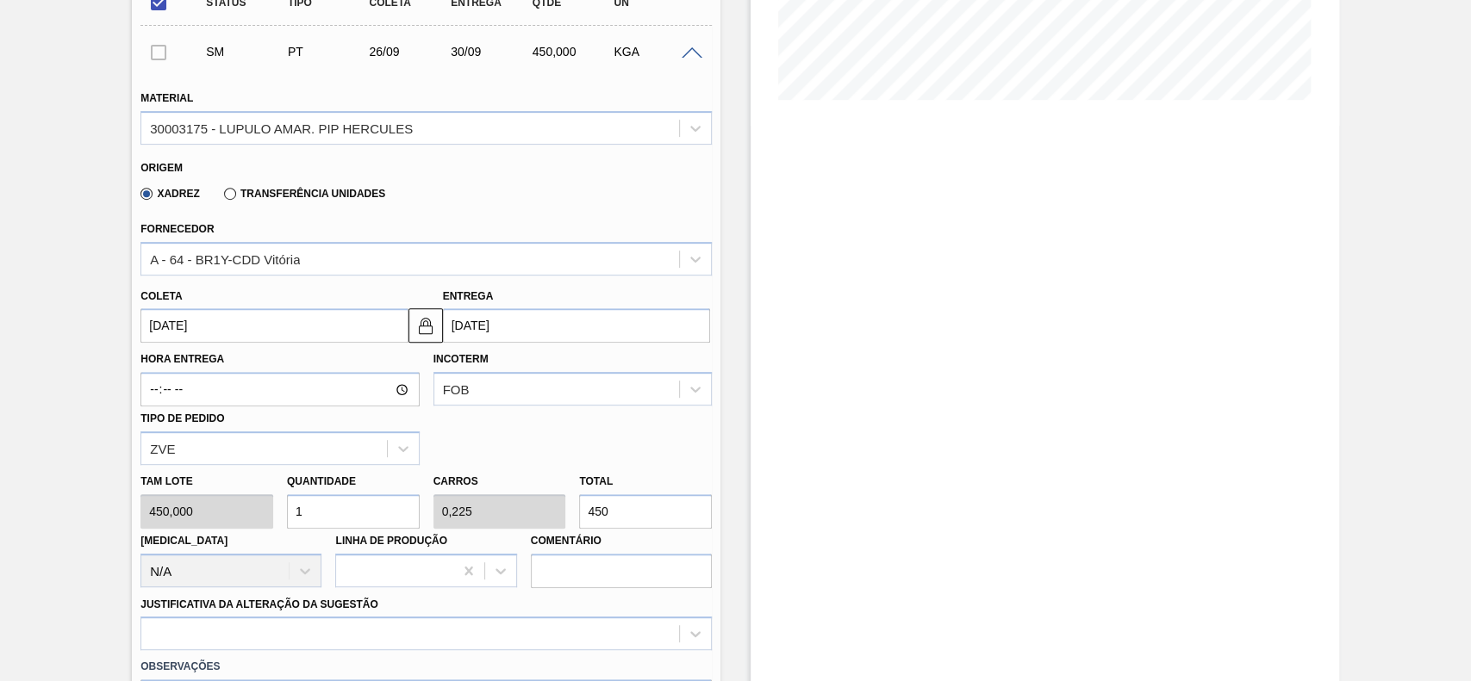
click at [361, 508] on input "1" at bounding box center [353, 511] width 133 height 34
click at [361, 509] on input "1" at bounding box center [353, 511] width 133 height 34
type input "5"
type input "1,125"
type input "2.250"
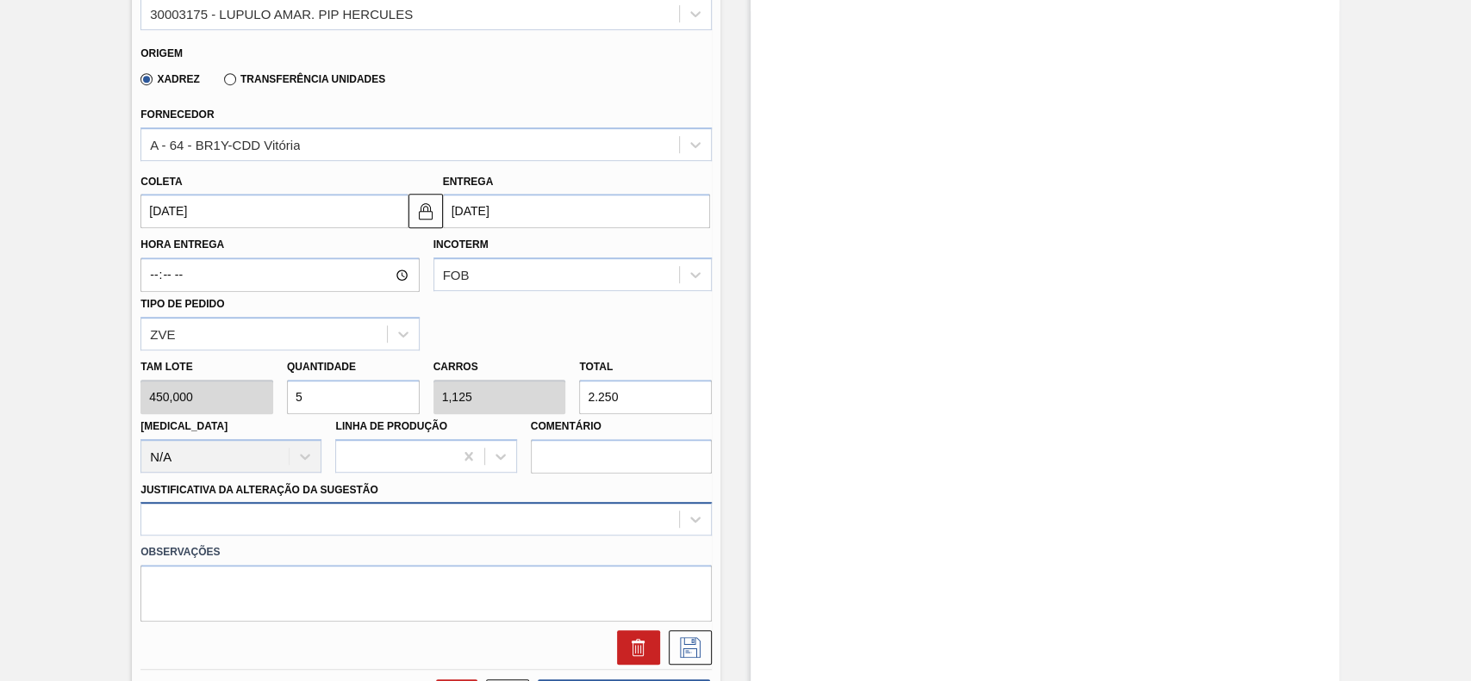
type input "5"
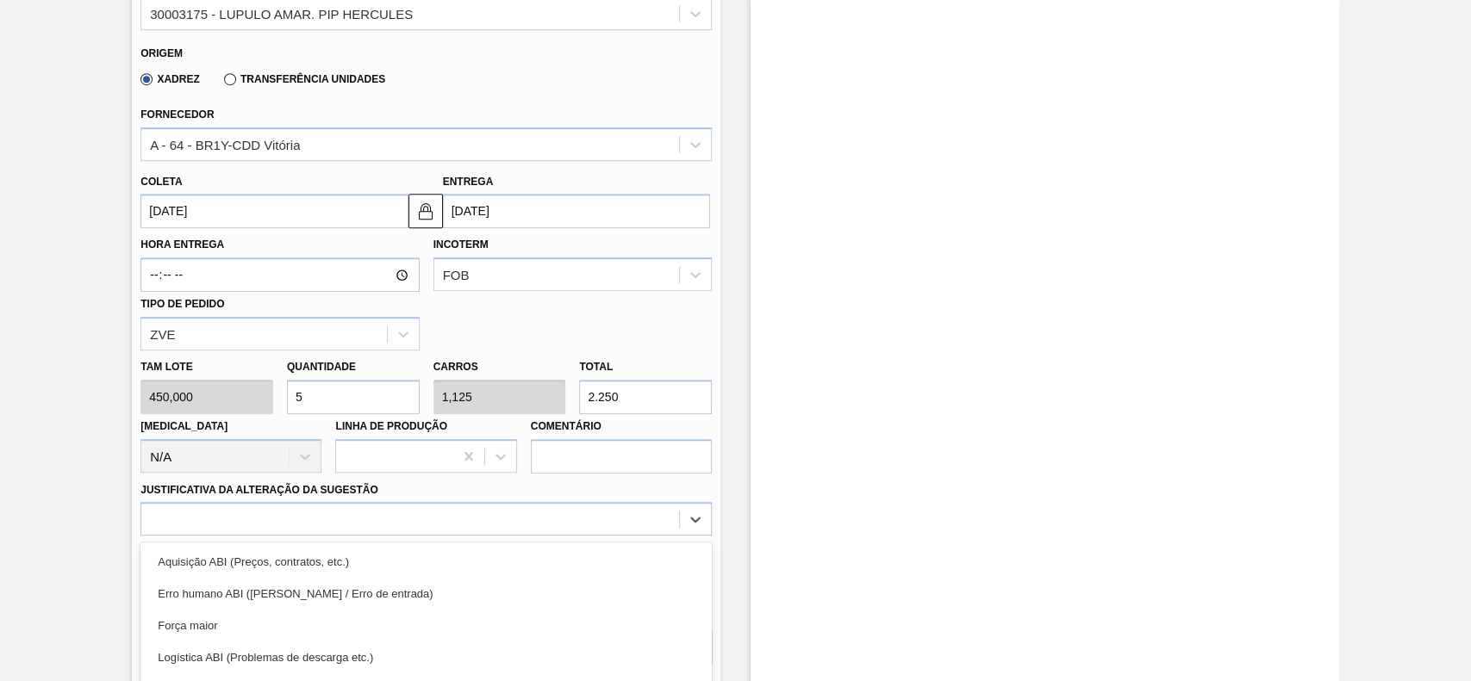
drag, startPoint x: 309, startPoint y: 513, endPoint x: 221, endPoint y: 602, distance: 124.9
click at [297, 534] on div "option Logística ABI (Problemas de descarga etc.) focused, 4 of 18. 18 results …" at bounding box center [425, 519] width 571 height 34
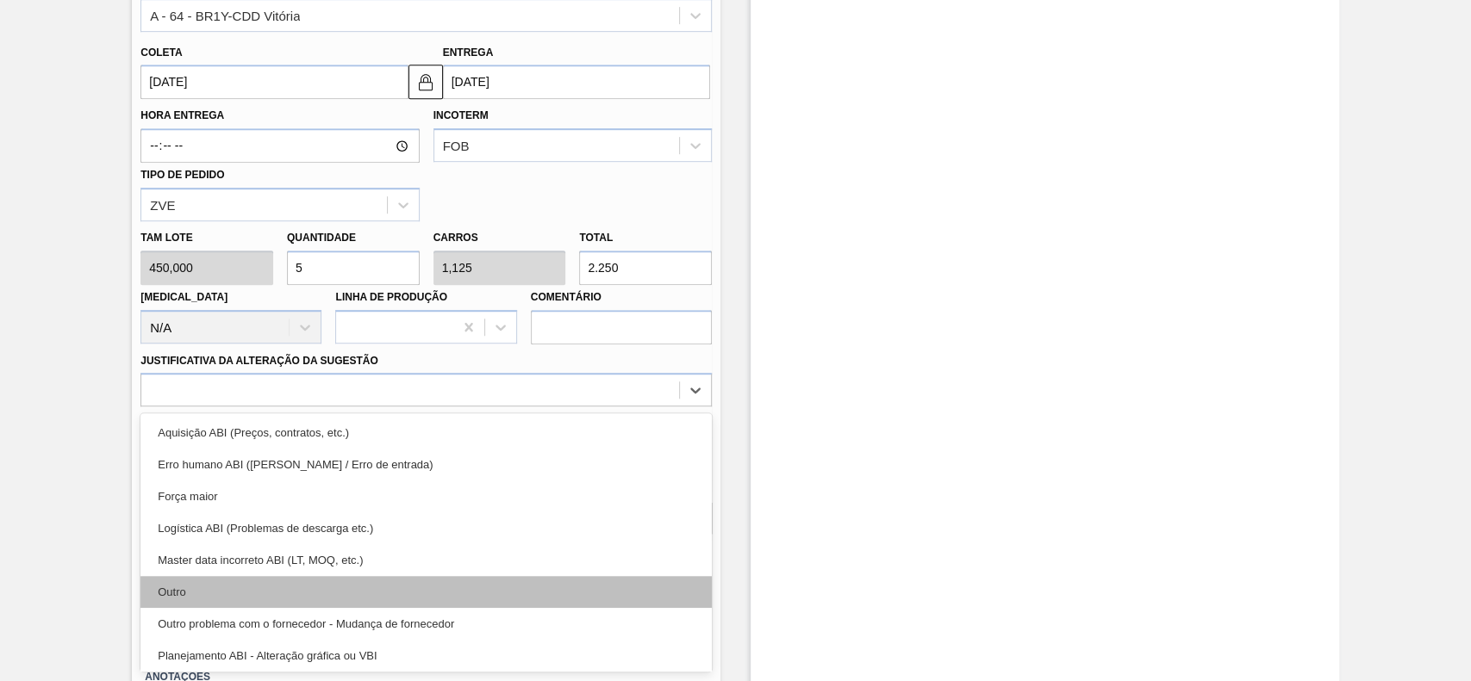
click at [227, 596] on div "Outro" at bounding box center [425, 592] width 571 height 32
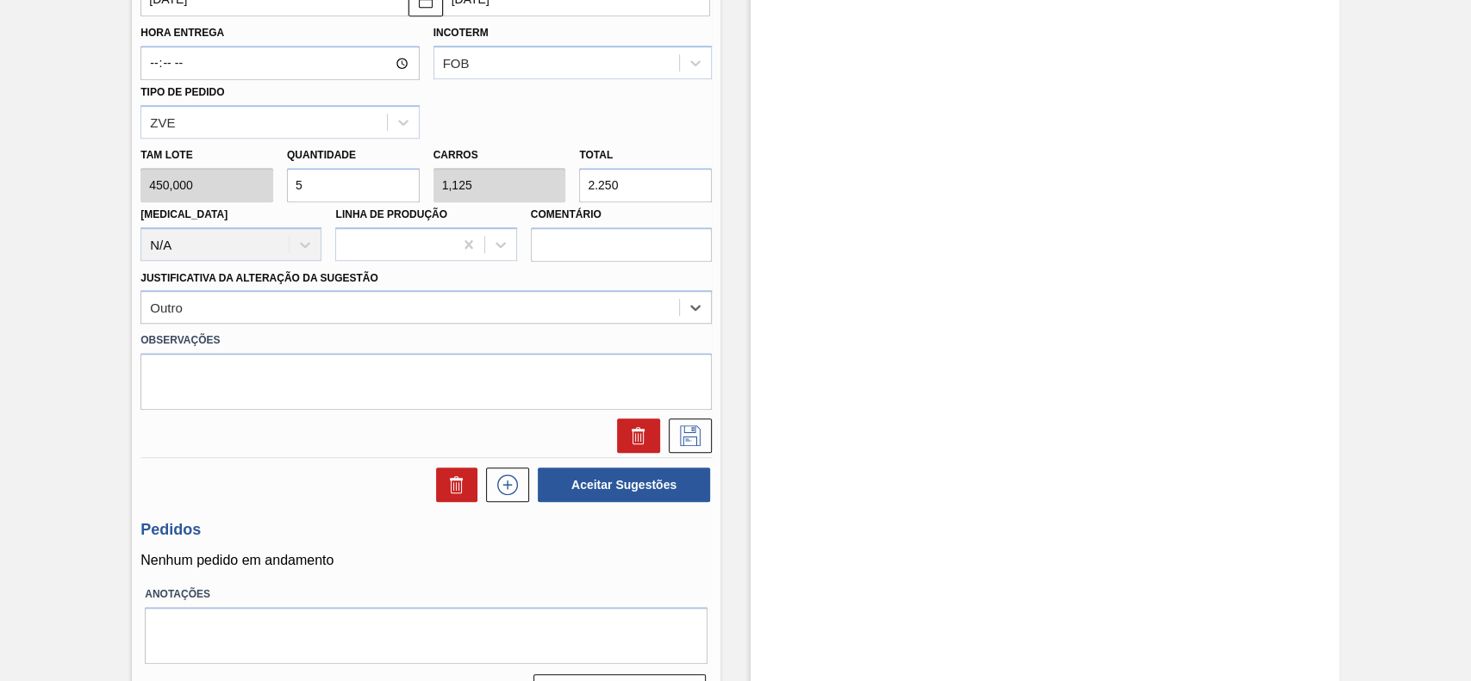
scroll to position [763, 0]
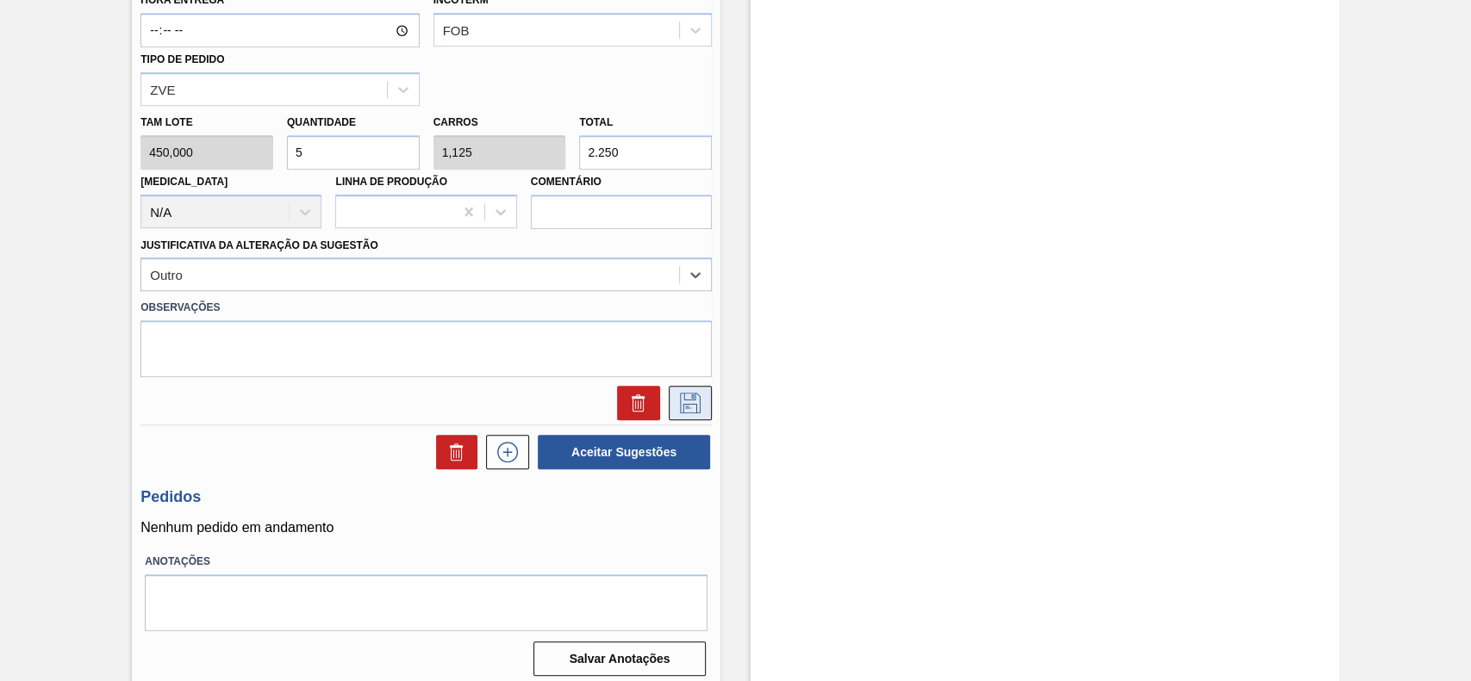
click at [700, 401] on button at bounding box center [690, 403] width 43 height 34
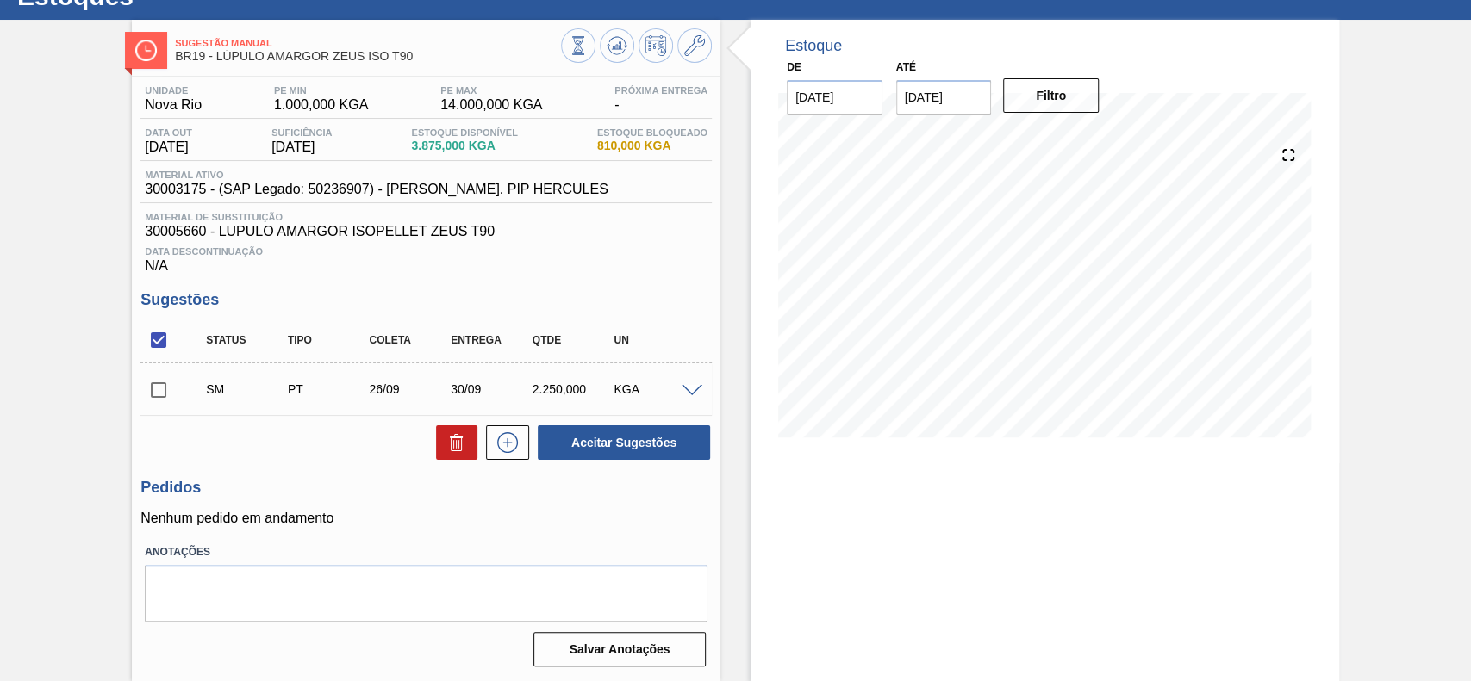
scroll to position [70, 0]
drag, startPoint x: 157, startPoint y: 386, endPoint x: 206, endPoint y: 398, distance: 50.6
click at [156, 389] on input "checkbox" at bounding box center [158, 390] width 36 height 36
checkbox input "true"
click at [621, 437] on button "Aceitar Sugestões" at bounding box center [624, 443] width 172 height 34
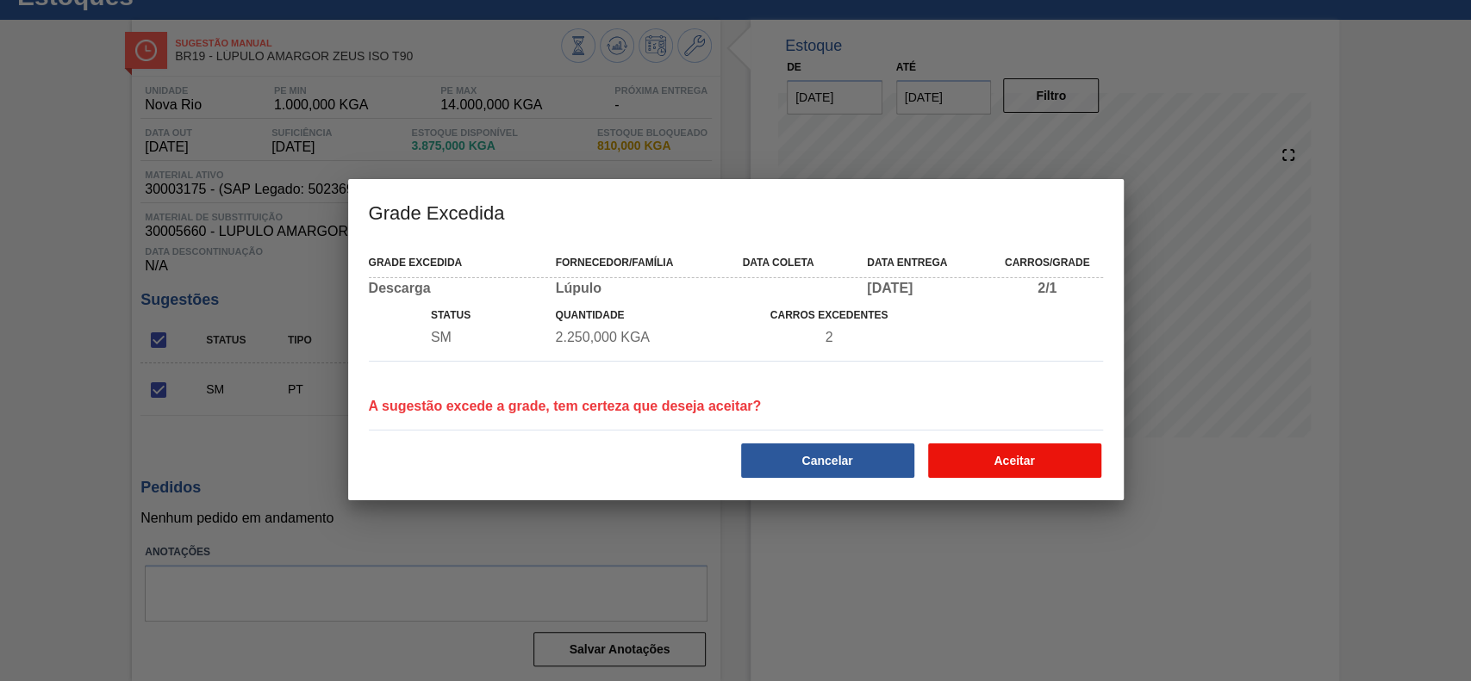
click at [1032, 461] on button "Aceitar" at bounding box center [1014, 461] width 173 height 34
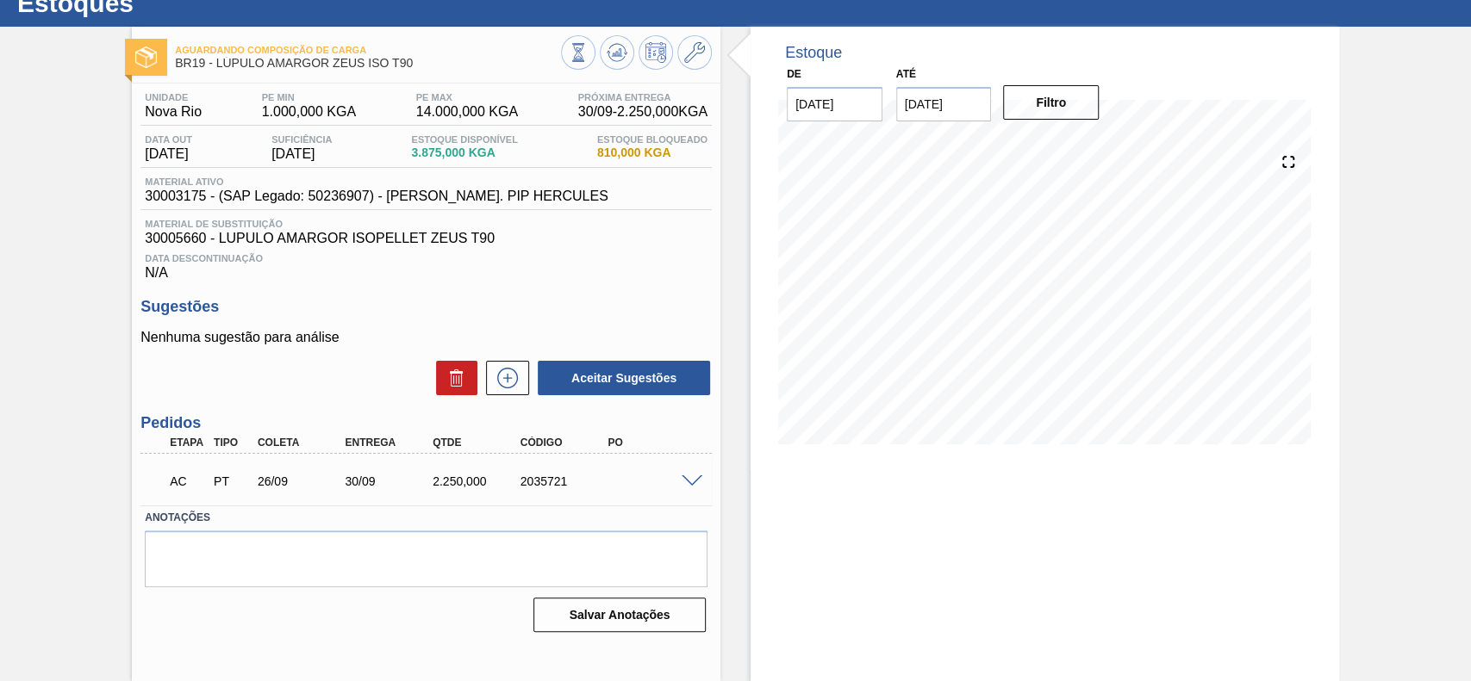
scroll to position [59, 0]
click at [692, 482] on span at bounding box center [691, 482] width 21 height 13
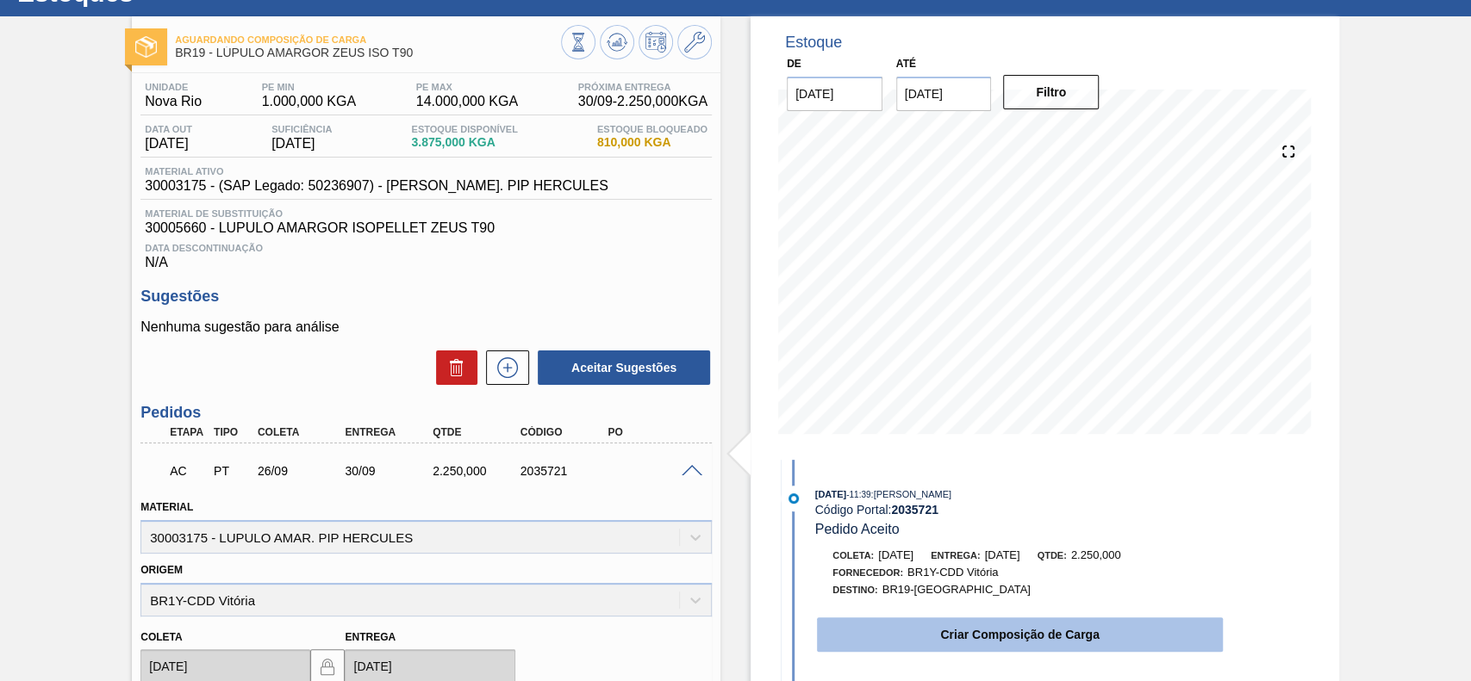
click at [976, 641] on button "Criar Composição de Carga" at bounding box center [1020, 635] width 406 height 34
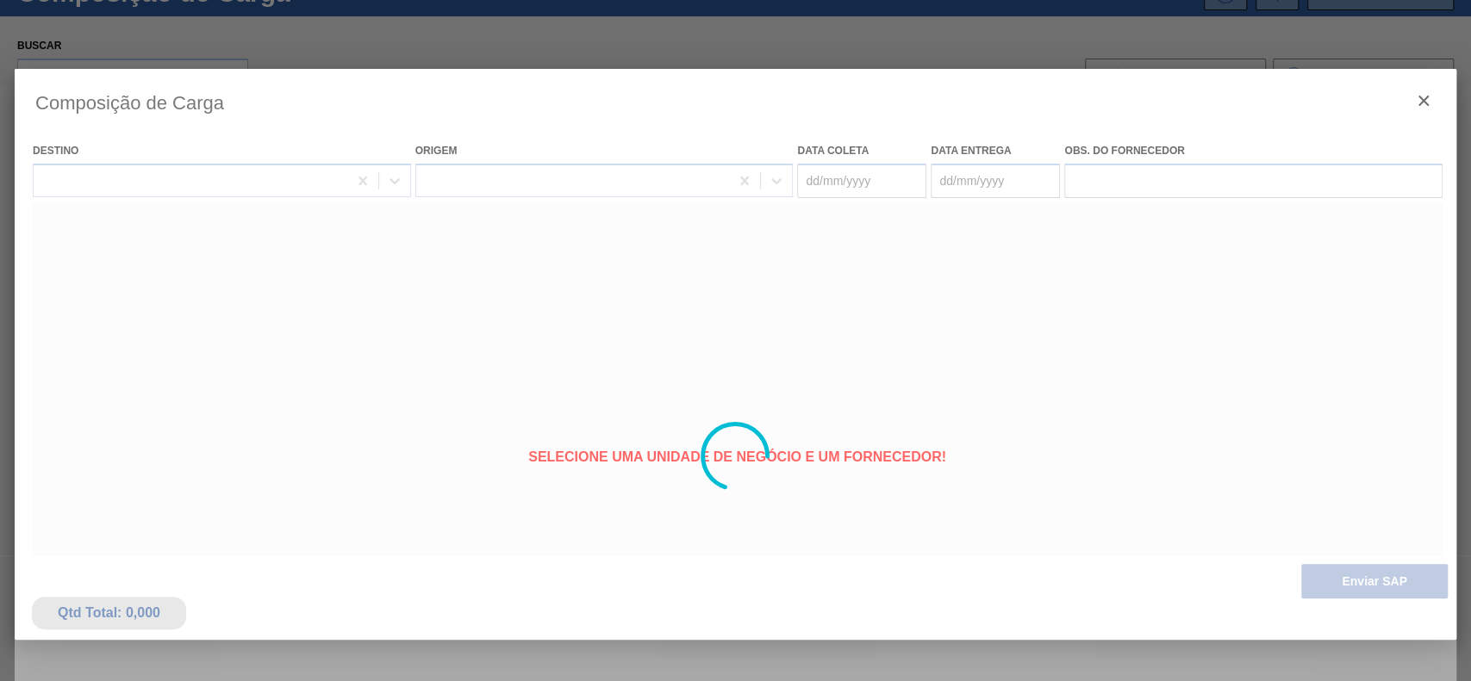
type coleta "[DATE]"
type entrega "30/09/2025"
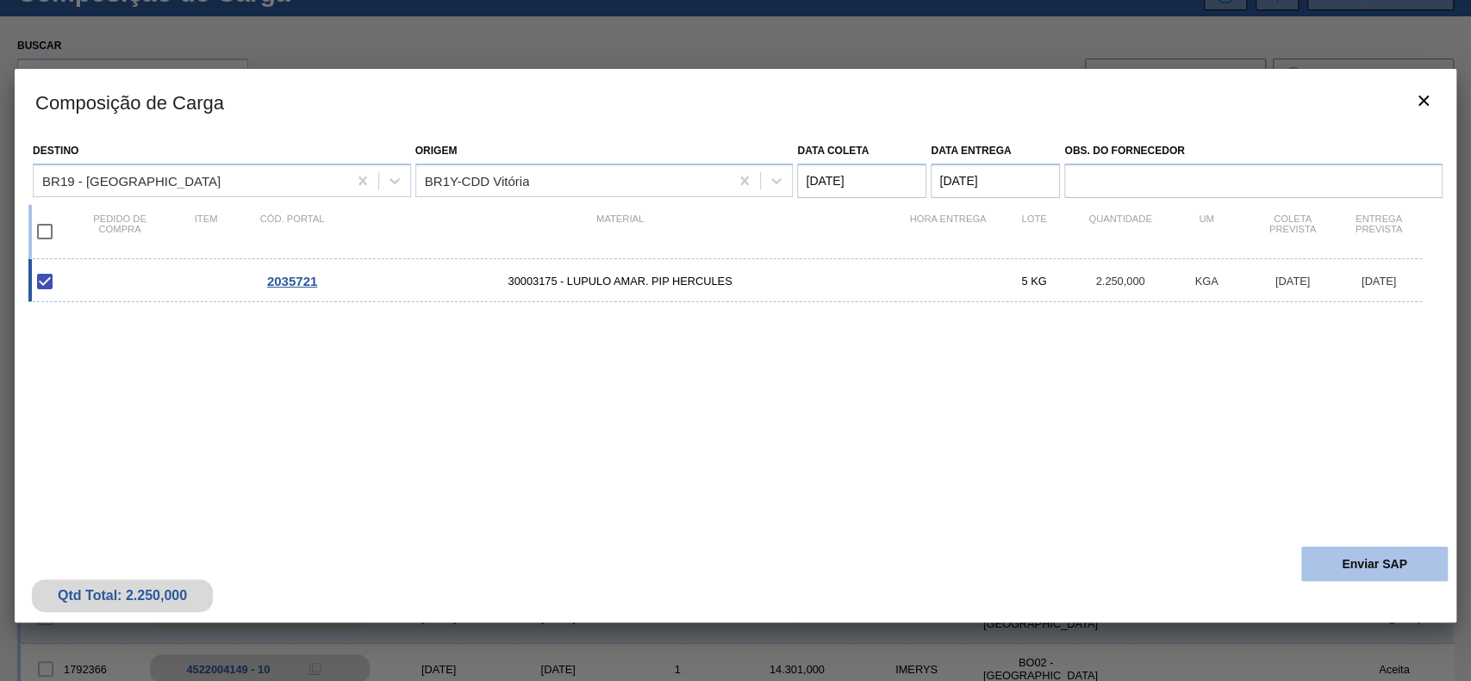
click at [1371, 572] on button "Enviar SAP" at bounding box center [1374, 564] width 146 height 34
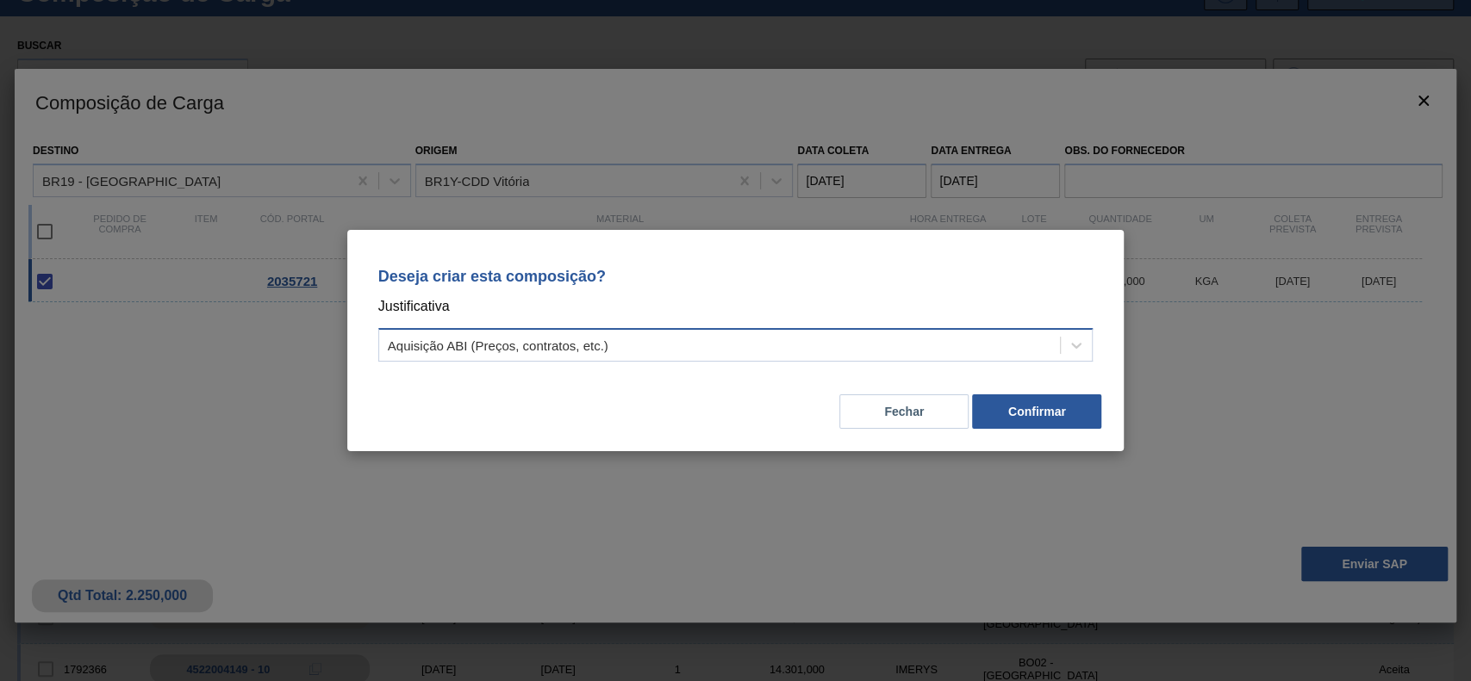
drag, startPoint x: 865, startPoint y: 355, endPoint x: 855, endPoint y: 360, distance: 11.6
click at [862, 355] on div "Aquisição ABI (Preços, contratos, etc.)" at bounding box center [719, 345] width 681 height 25
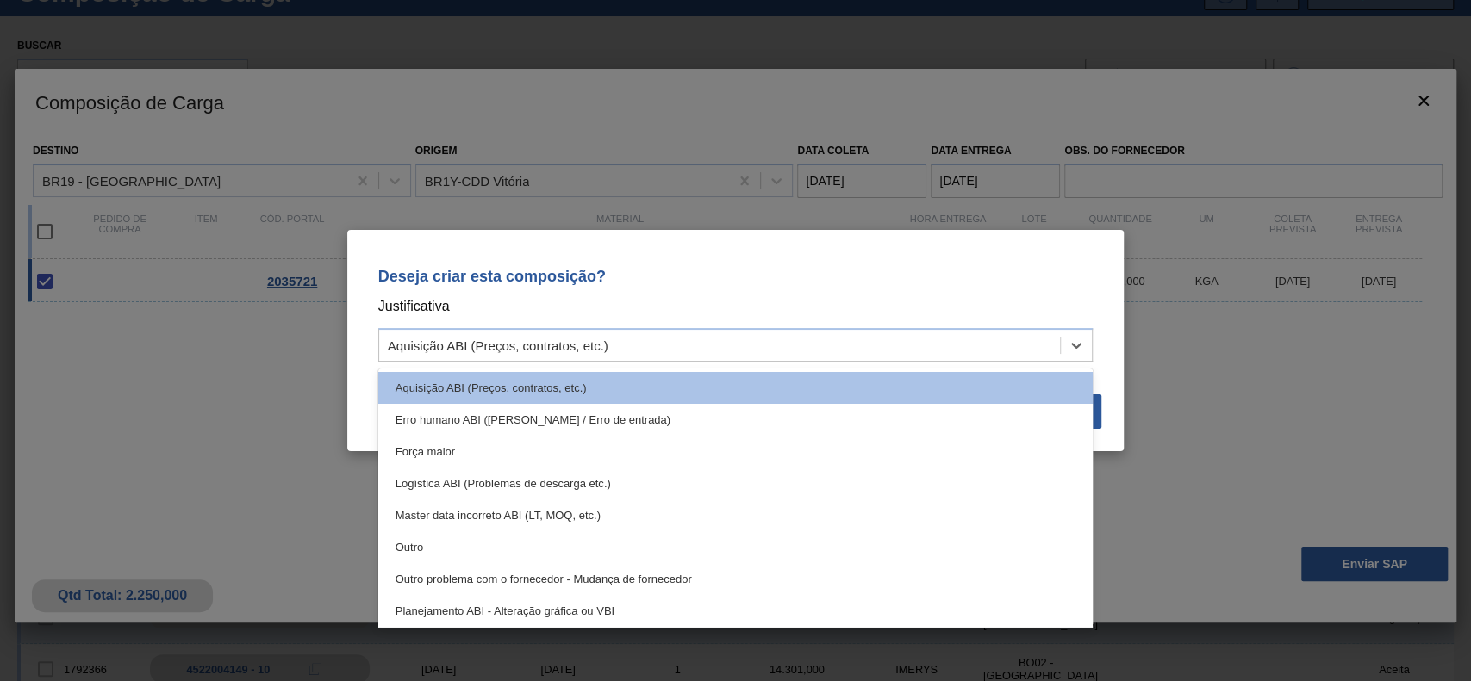
drag, startPoint x: 545, startPoint y: 549, endPoint x: 841, endPoint y: 477, distance: 304.0
click at [547, 551] on div "Outro" at bounding box center [735, 548] width 715 height 32
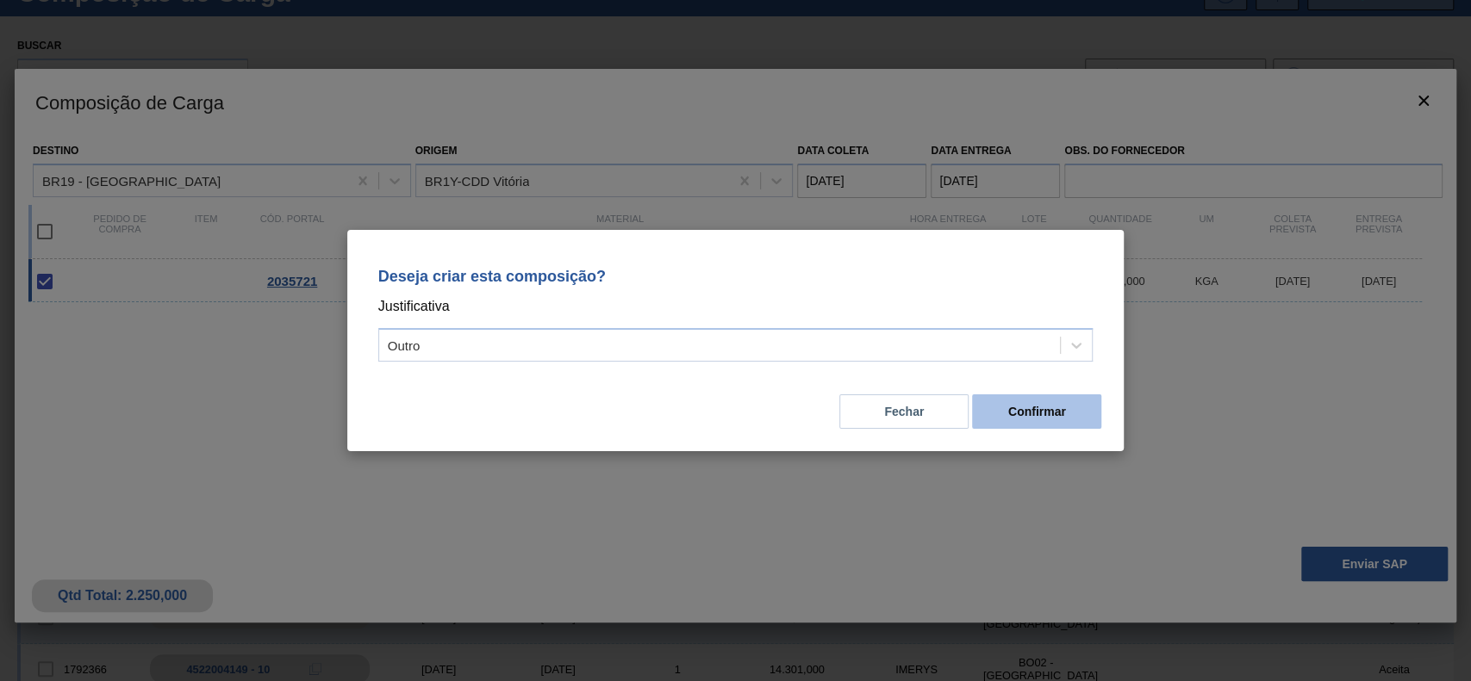
click at [1066, 417] on button "Confirmar" at bounding box center [1036, 412] width 129 height 34
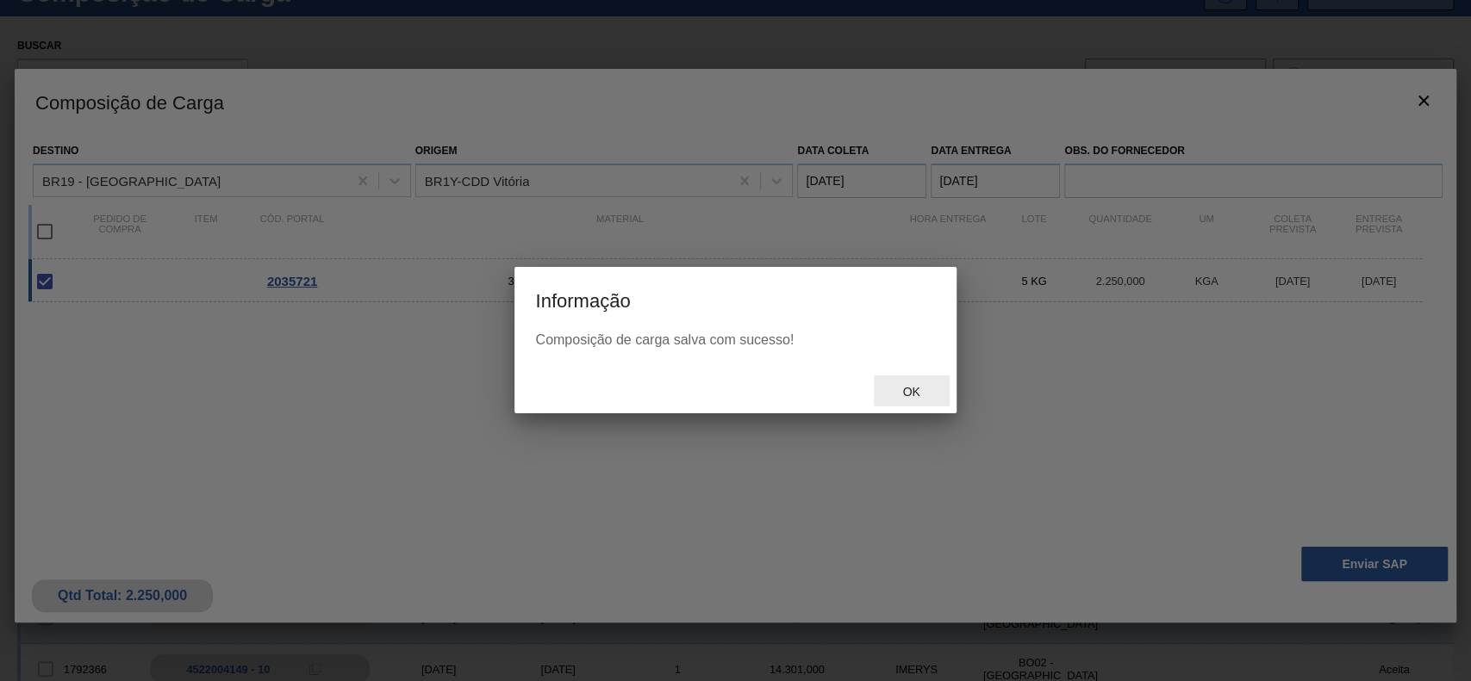
click at [931, 408] on div "Ok" at bounding box center [734, 391] width 441 height 45
click at [931, 396] on span "Ok" at bounding box center [910, 392] width 45 height 14
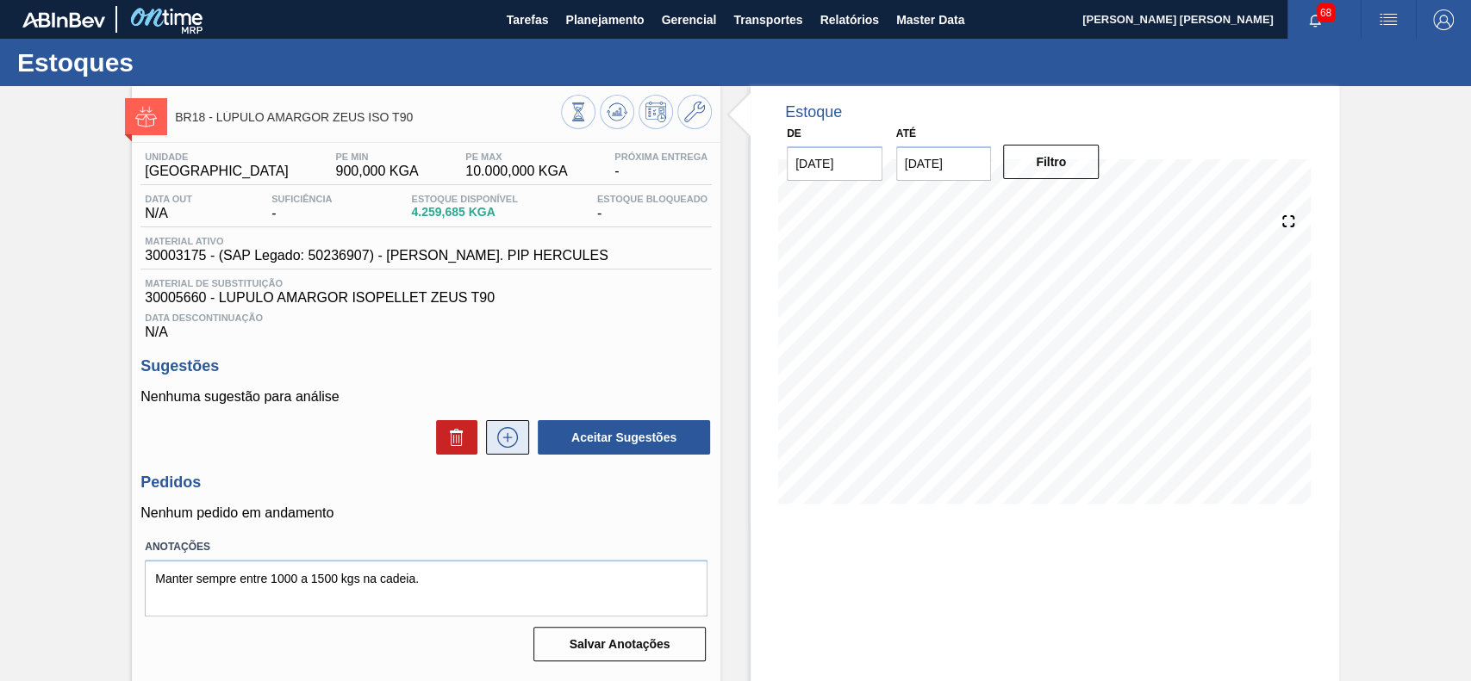
click at [503, 438] on icon at bounding box center [508, 437] width 28 height 21
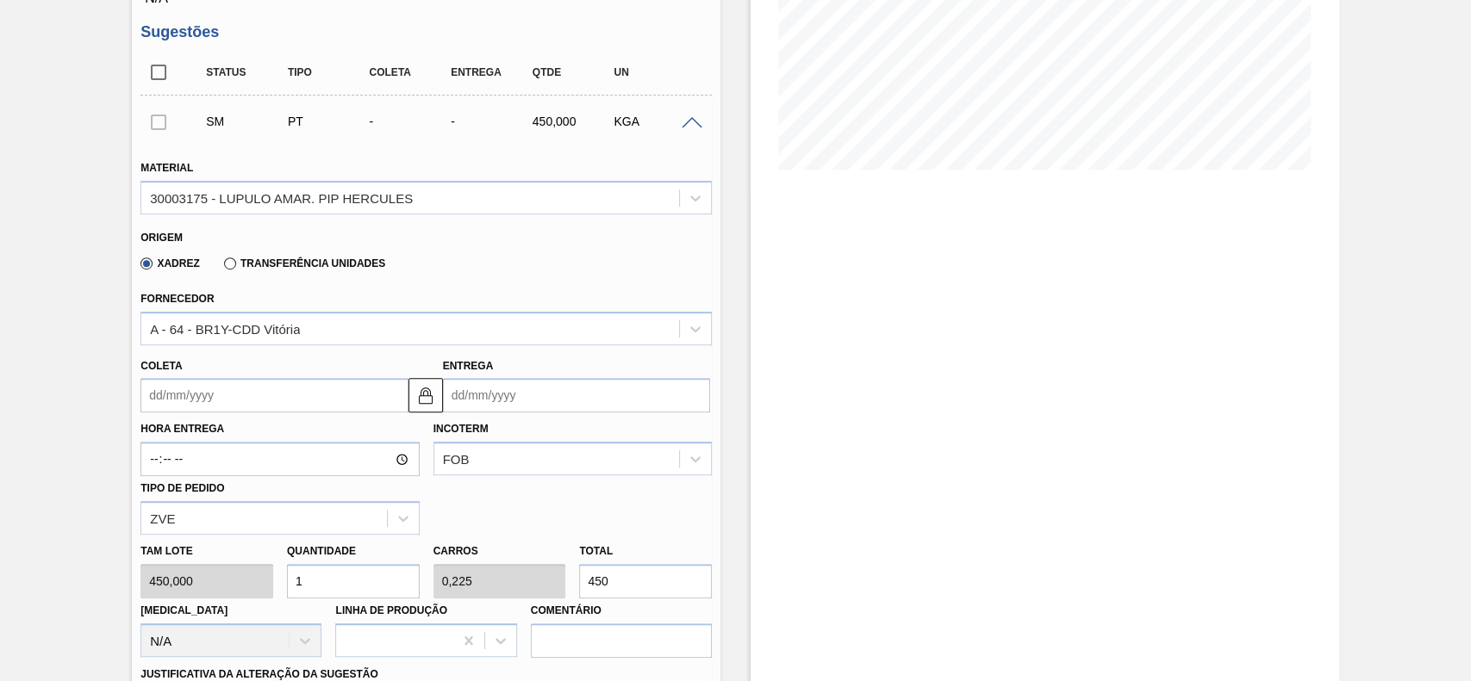
scroll to position [345, 0]
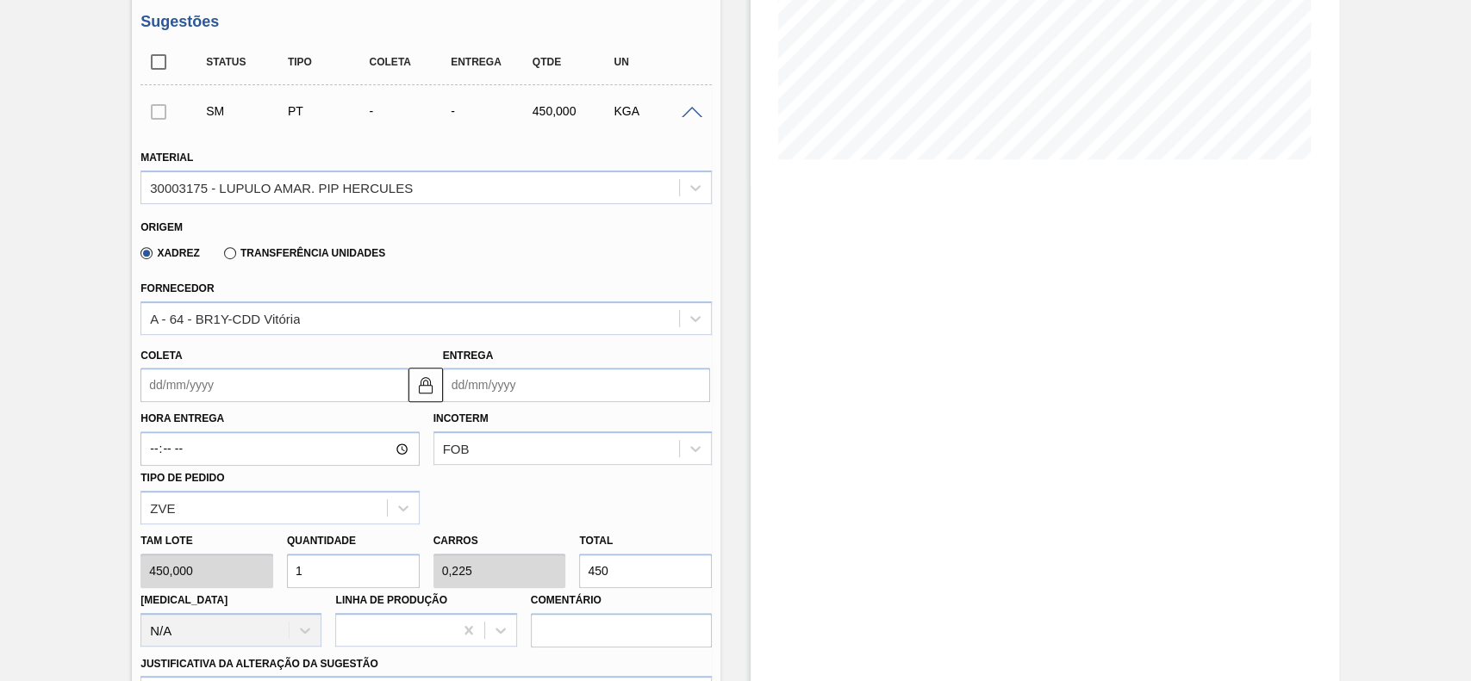
click at [249, 383] on input "Coleta" at bounding box center [273, 385] width 267 height 34
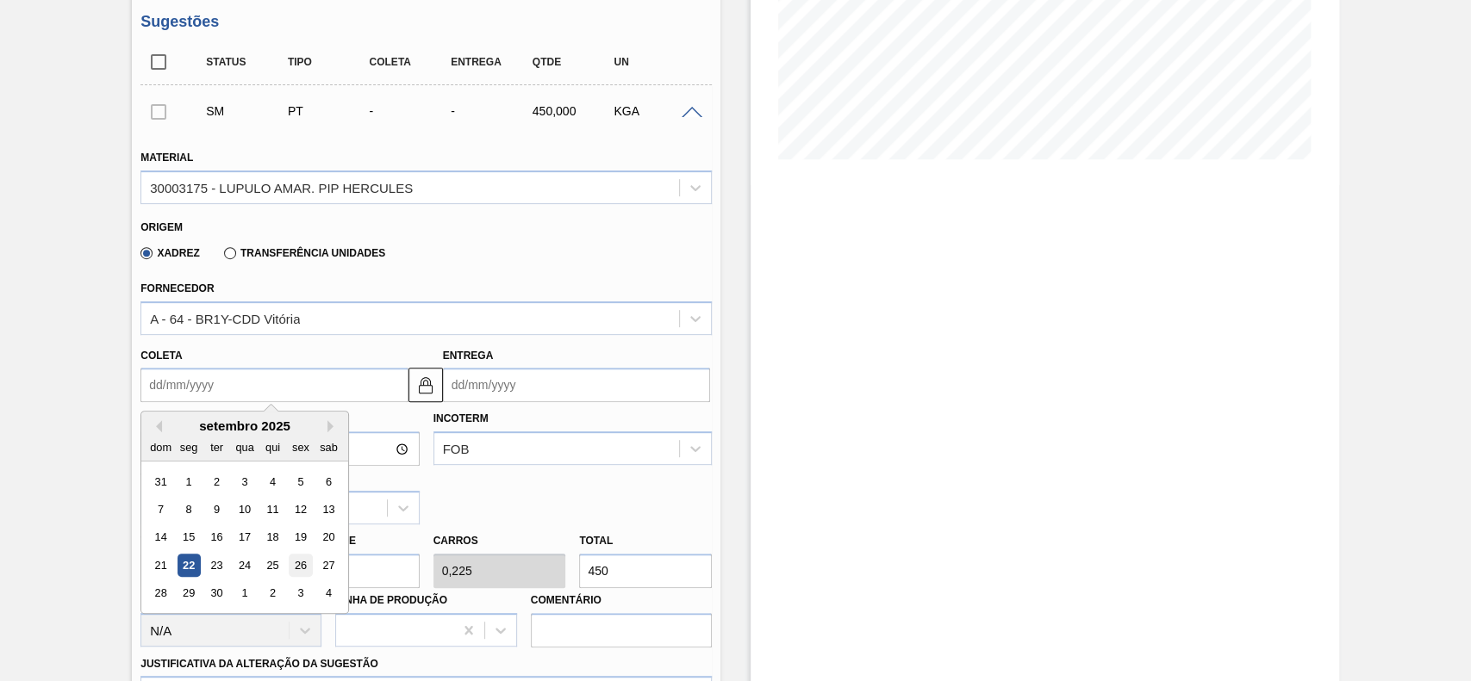
click at [302, 569] on div "26" at bounding box center [300, 565] width 23 height 23
type input "[DATE]"
type input "08/10/2025"
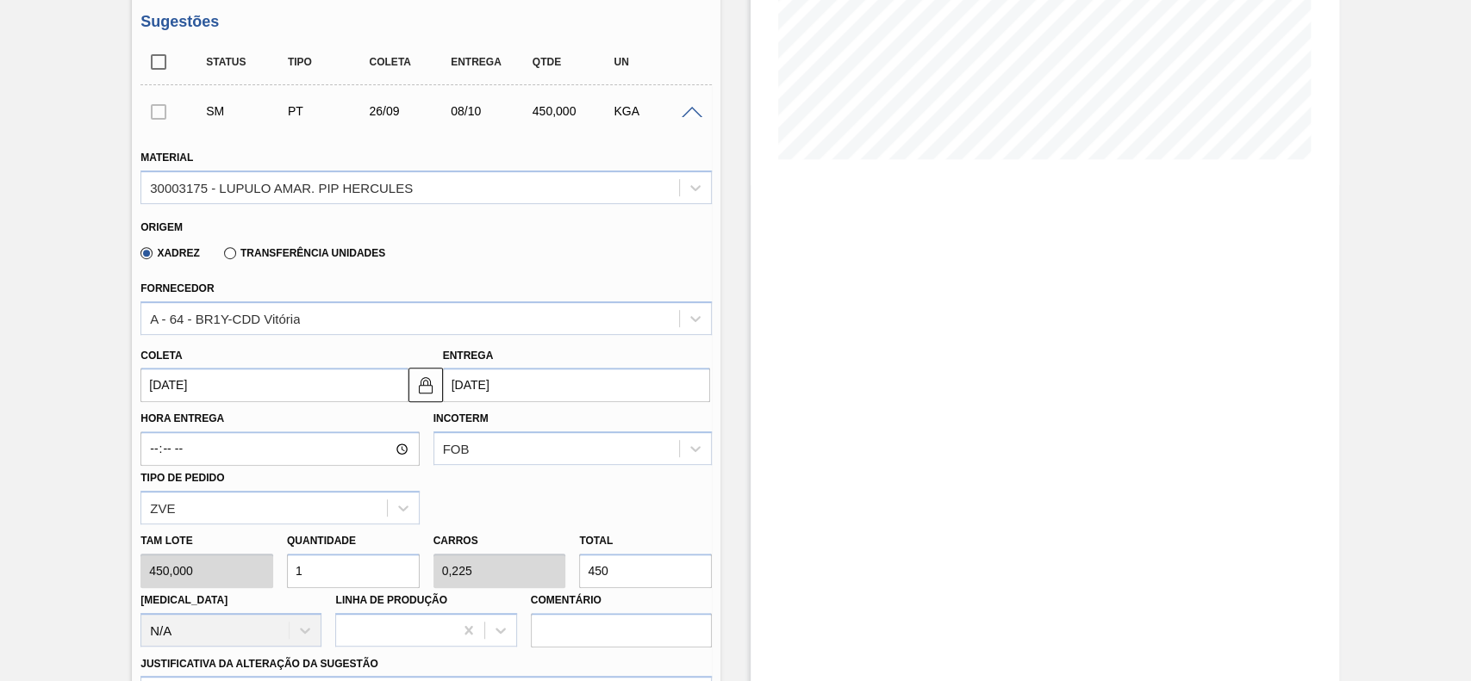
click at [368, 569] on input "1" at bounding box center [353, 571] width 133 height 34
type input "4"
type input "0,9"
type input "1.800"
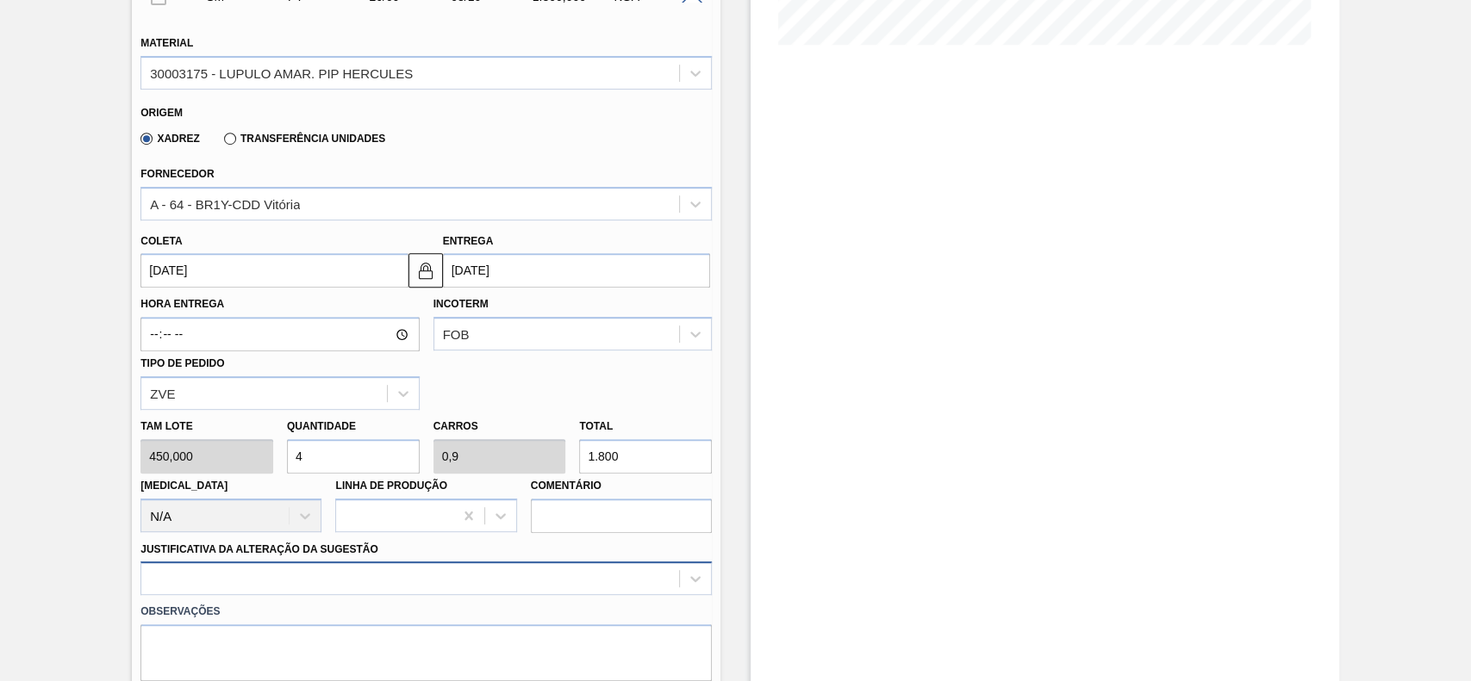
type input "4"
click at [317, 577] on div at bounding box center [425, 579] width 571 height 34
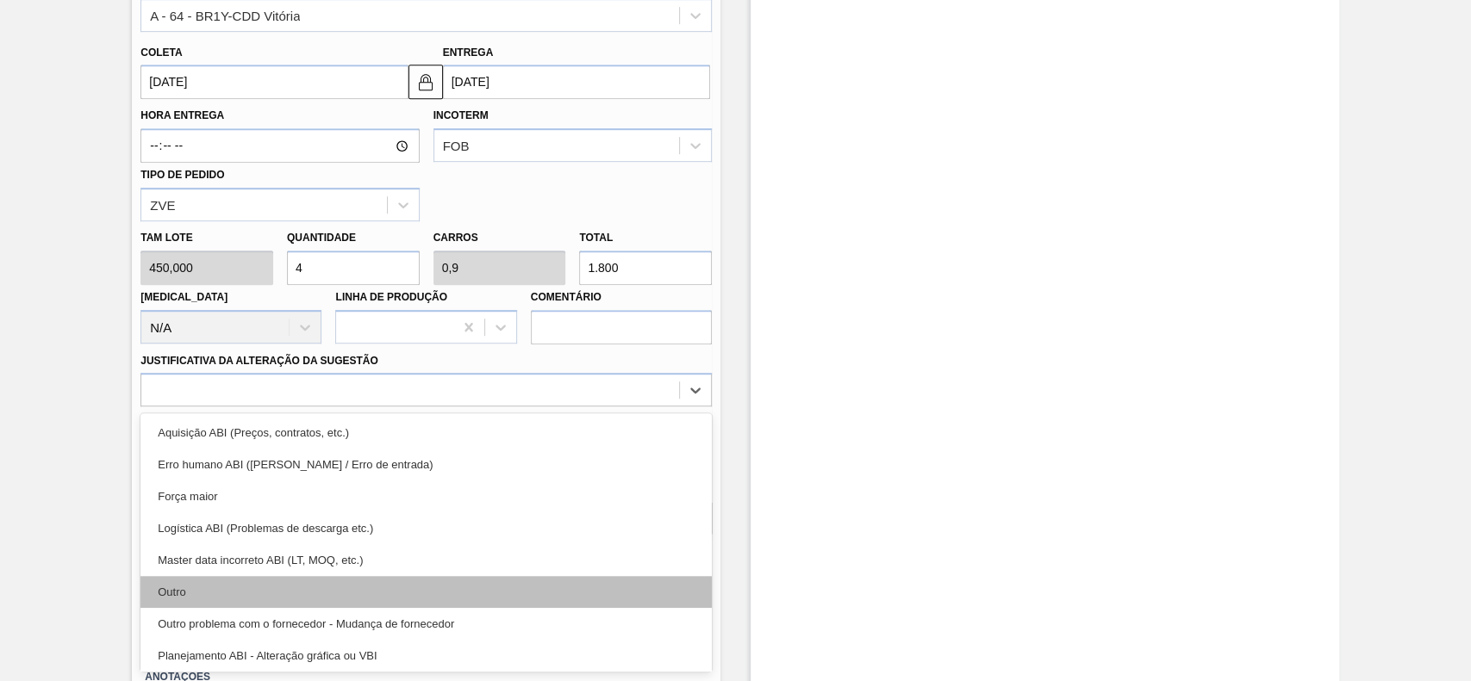
click at [241, 588] on div "Outro" at bounding box center [425, 592] width 571 height 32
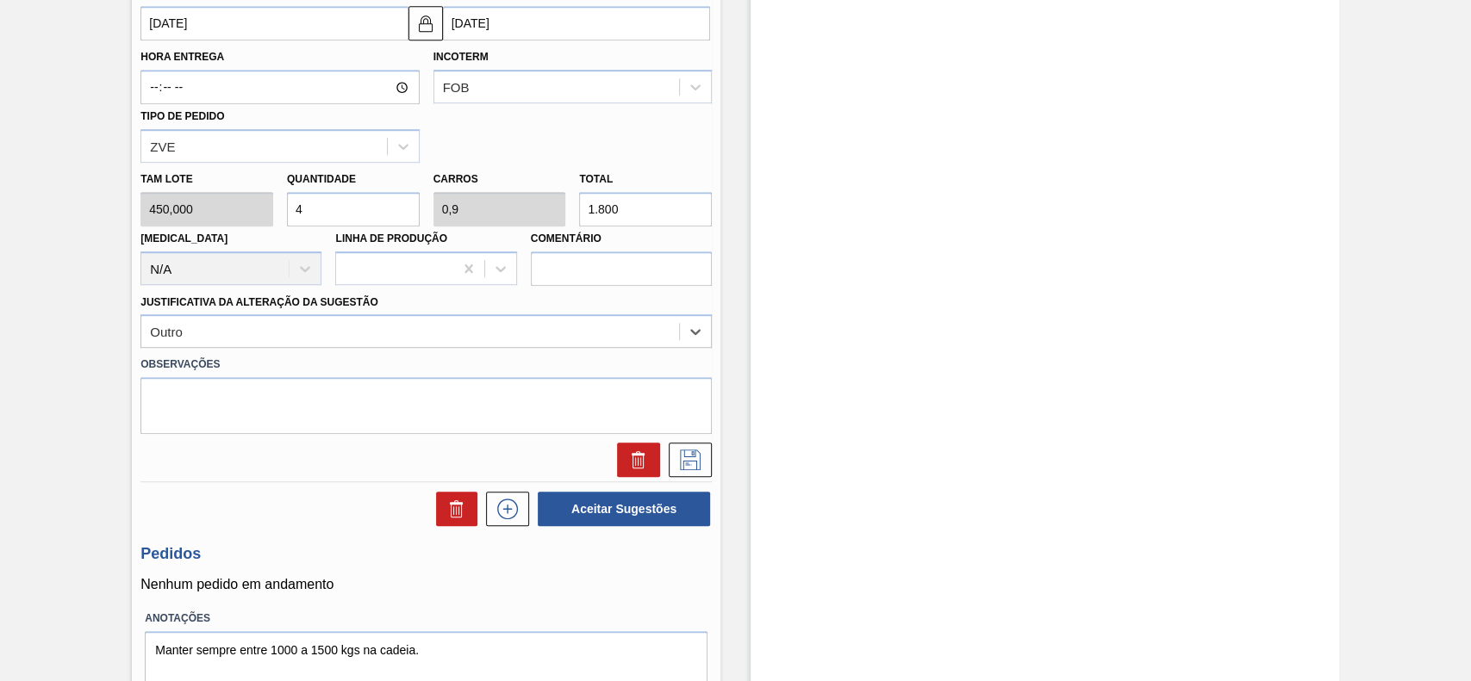
scroll to position [775, 0]
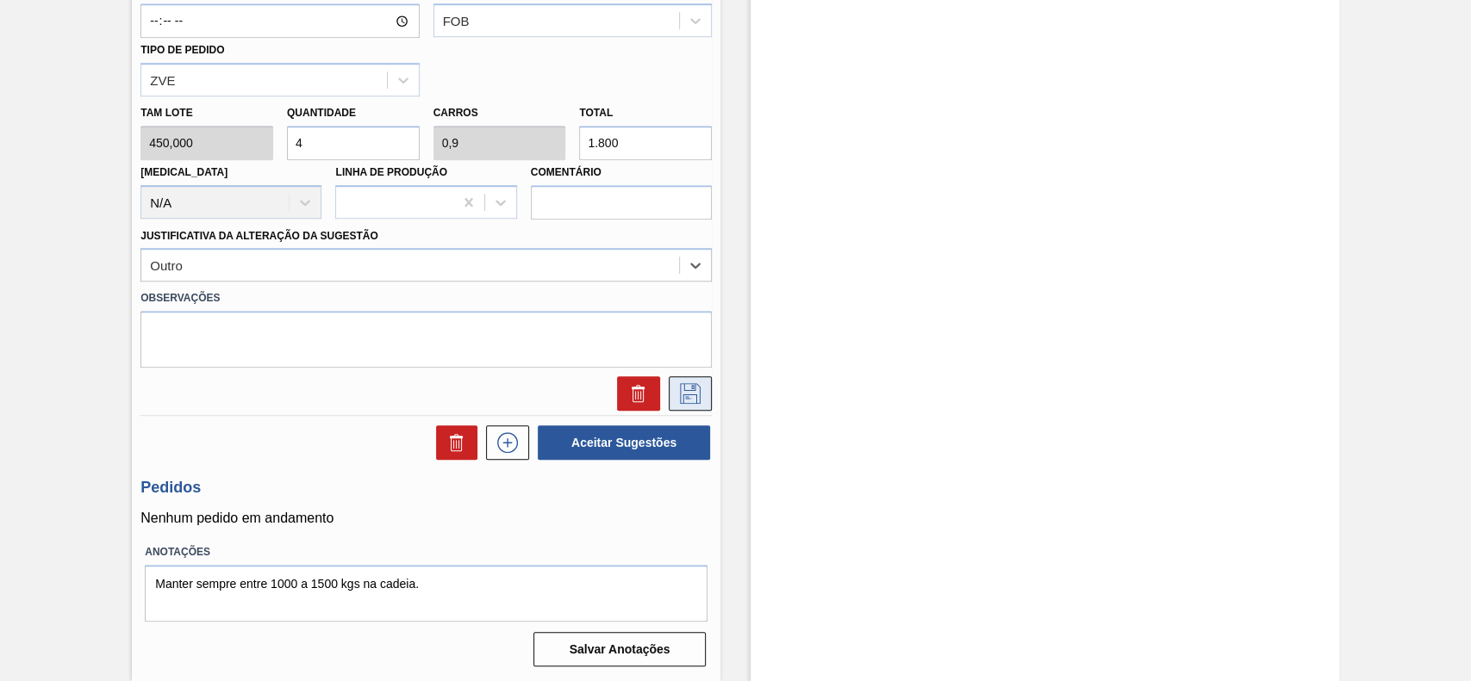
click at [689, 387] on icon at bounding box center [690, 393] width 28 height 21
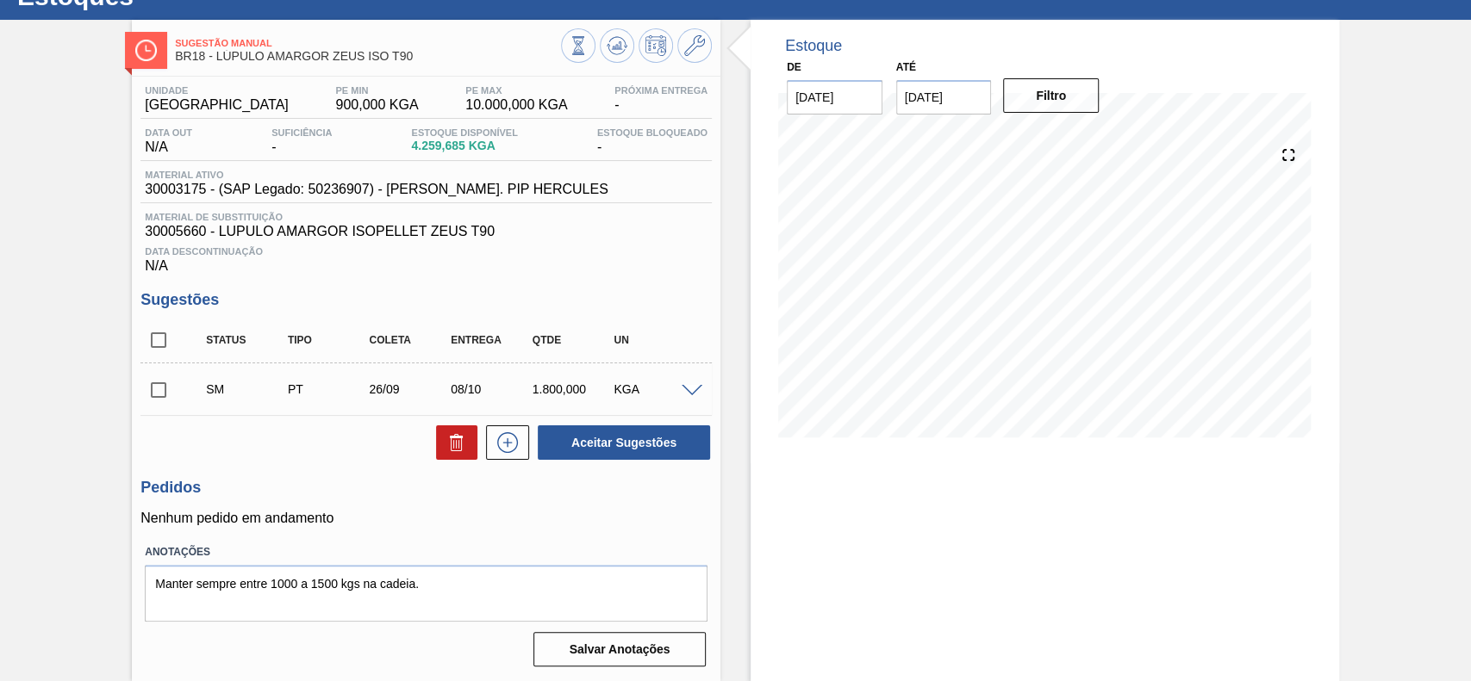
scroll to position [70, 0]
click at [142, 383] on input "checkbox" at bounding box center [158, 390] width 36 height 36
click at [708, 445] on div "Aceitar Sugestões" at bounding box center [620, 443] width 183 height 38
click at [670, 444] on button "Aceitar Sugestões" at bounding box center [624, 443] width 172 height 34
checkbox input "false"
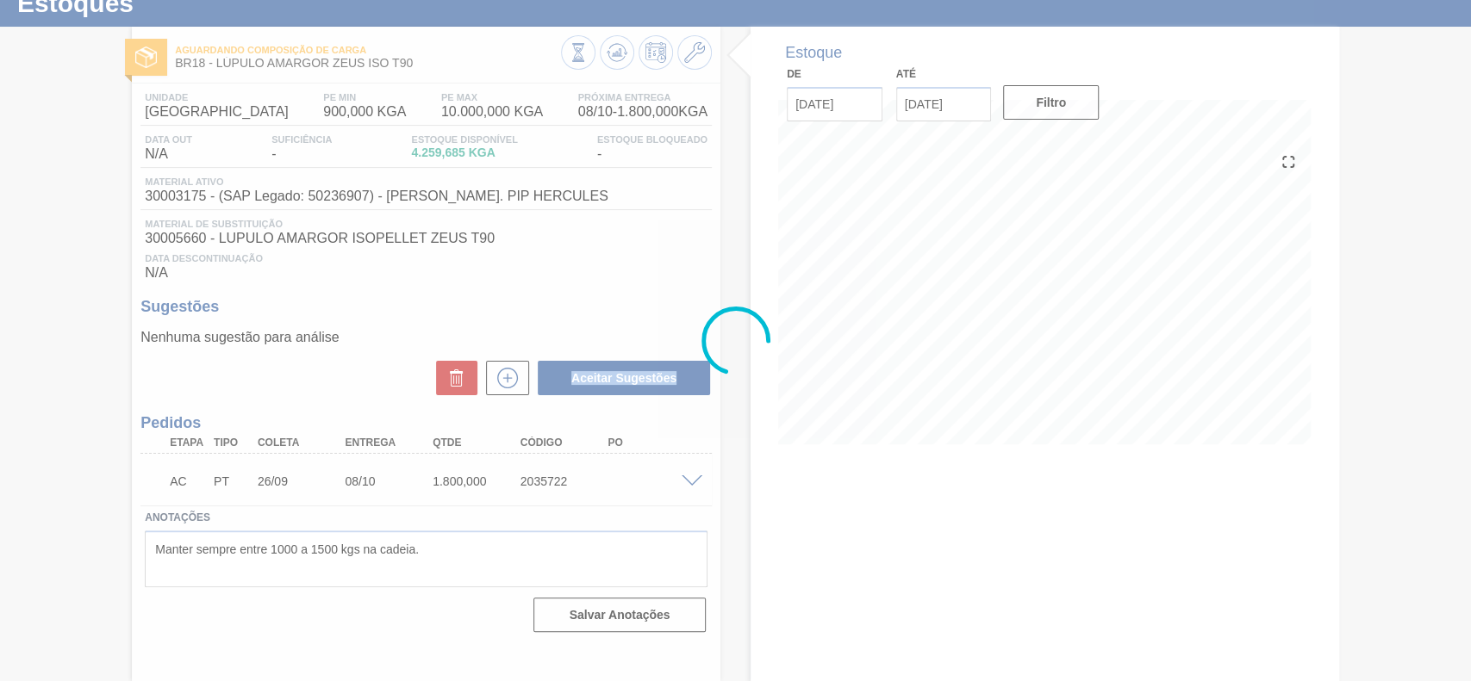
scroll to position [59, 0]
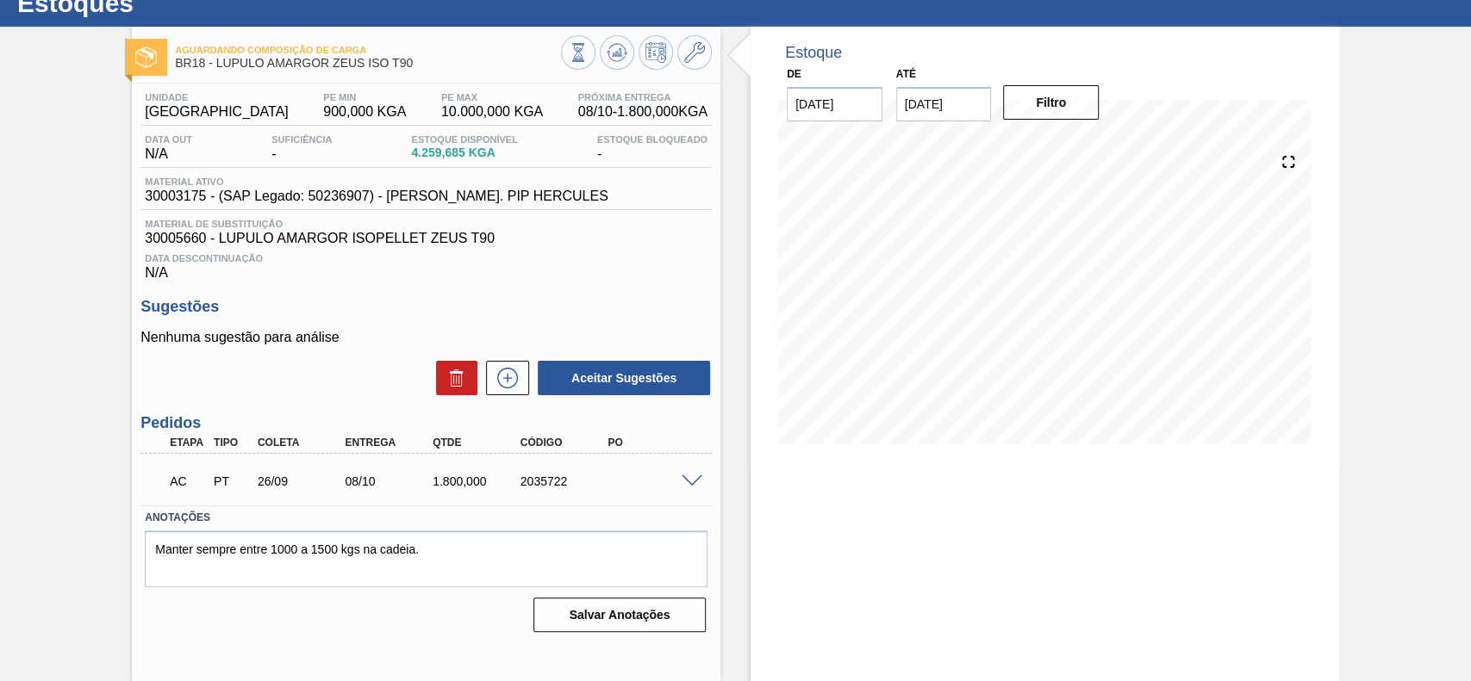
click at [689, 486] on span at bounding box center [691, 482] width 21 height 13
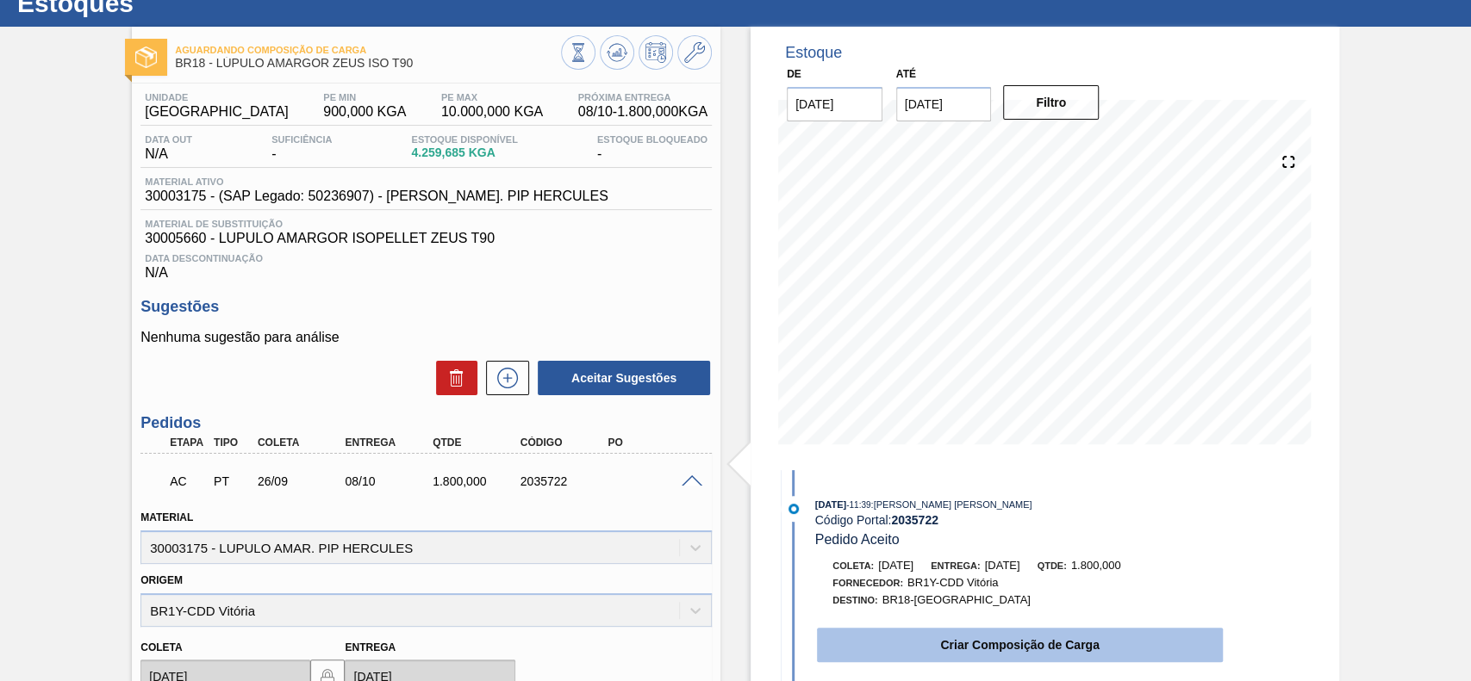
click at [965, 633] on button "Criar Composição de Carga" at bounding box center [1020, 645] width 406 height 34
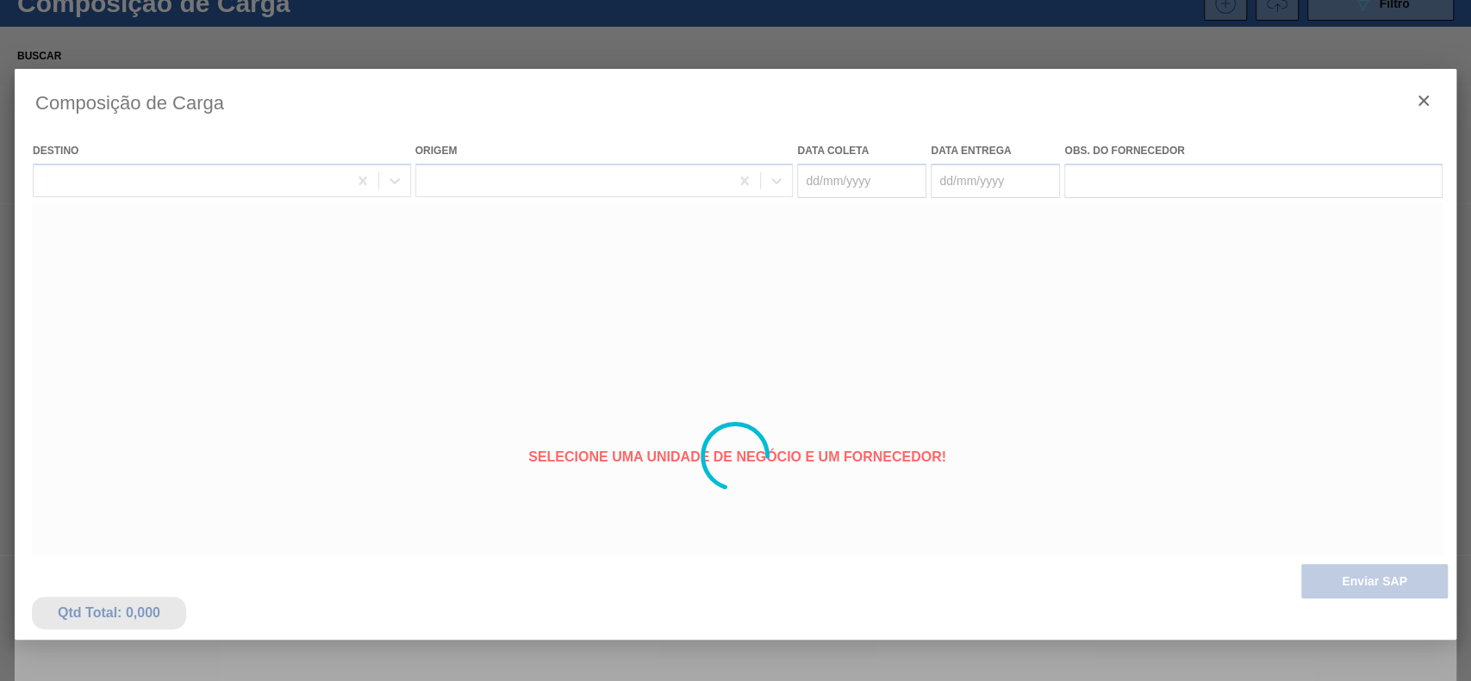
type coleta "[DATE]"
type entrega "08/10/2025"
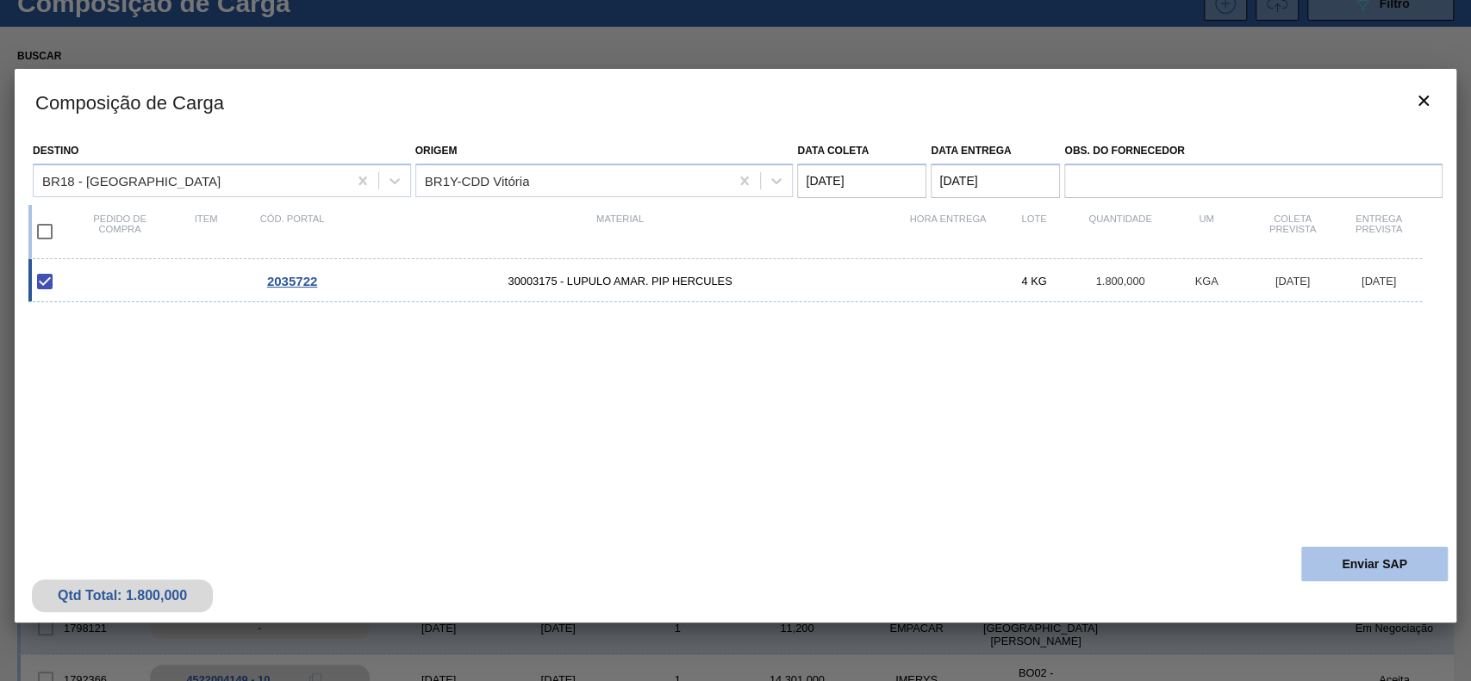
click at [1365, 568] on button "Enviar SAP" at bounding box center [1374, 564] width 146 height 34
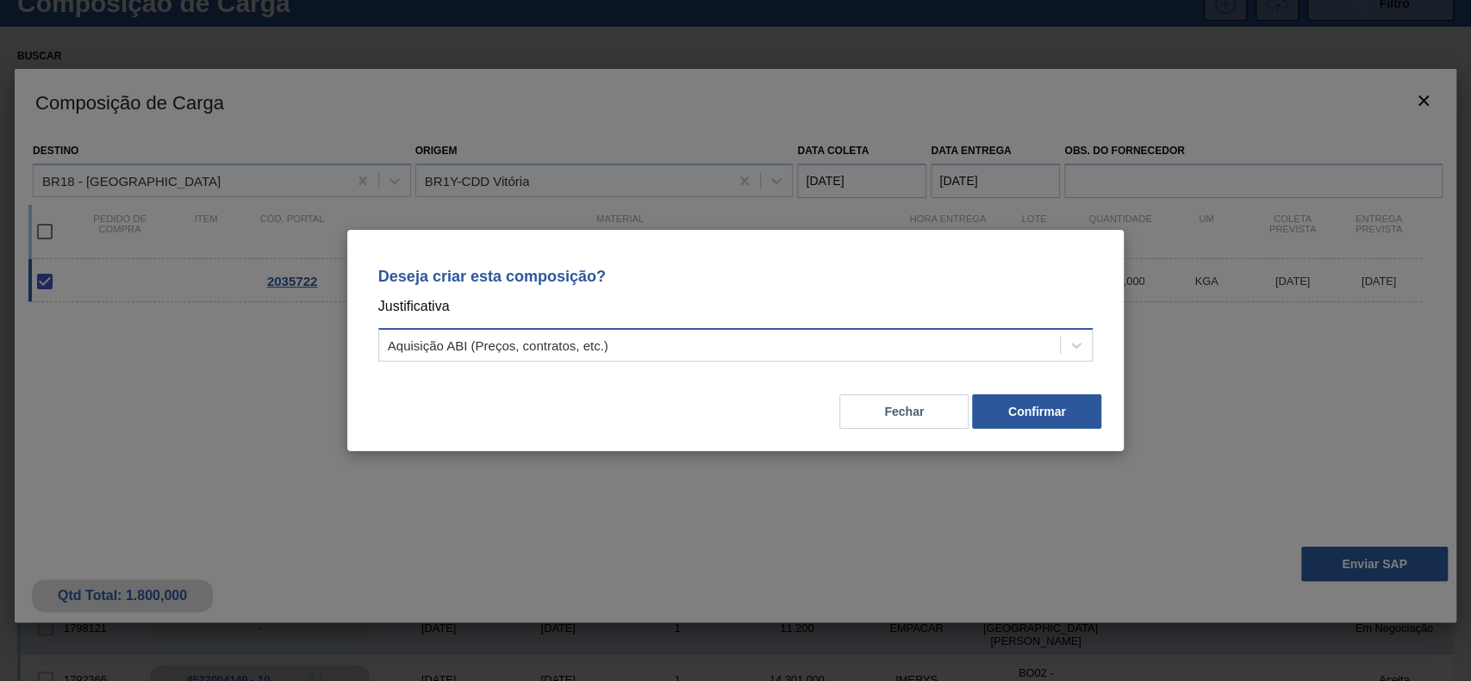
drag, startPoint x: 675, startPoint y: 330, endPoint x: 652, endPoint y: 348, distance: 28.8
click at [666, 339] on div "Aquisição ABI (Preços, contratos, etc.)" at bounding box center [735, 345] width 715 height 34
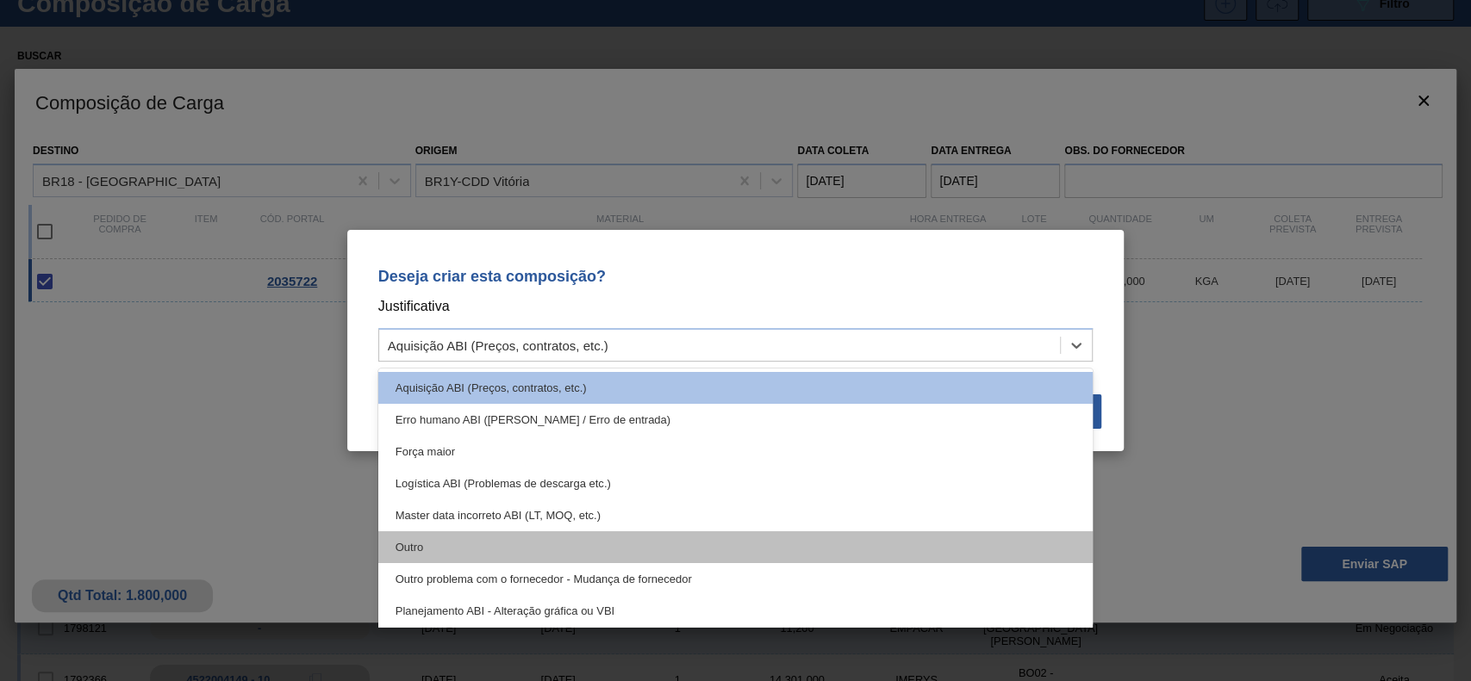
click at [547, 534] on div "Outro" at bounding box center [735, 548] width 715 height 32
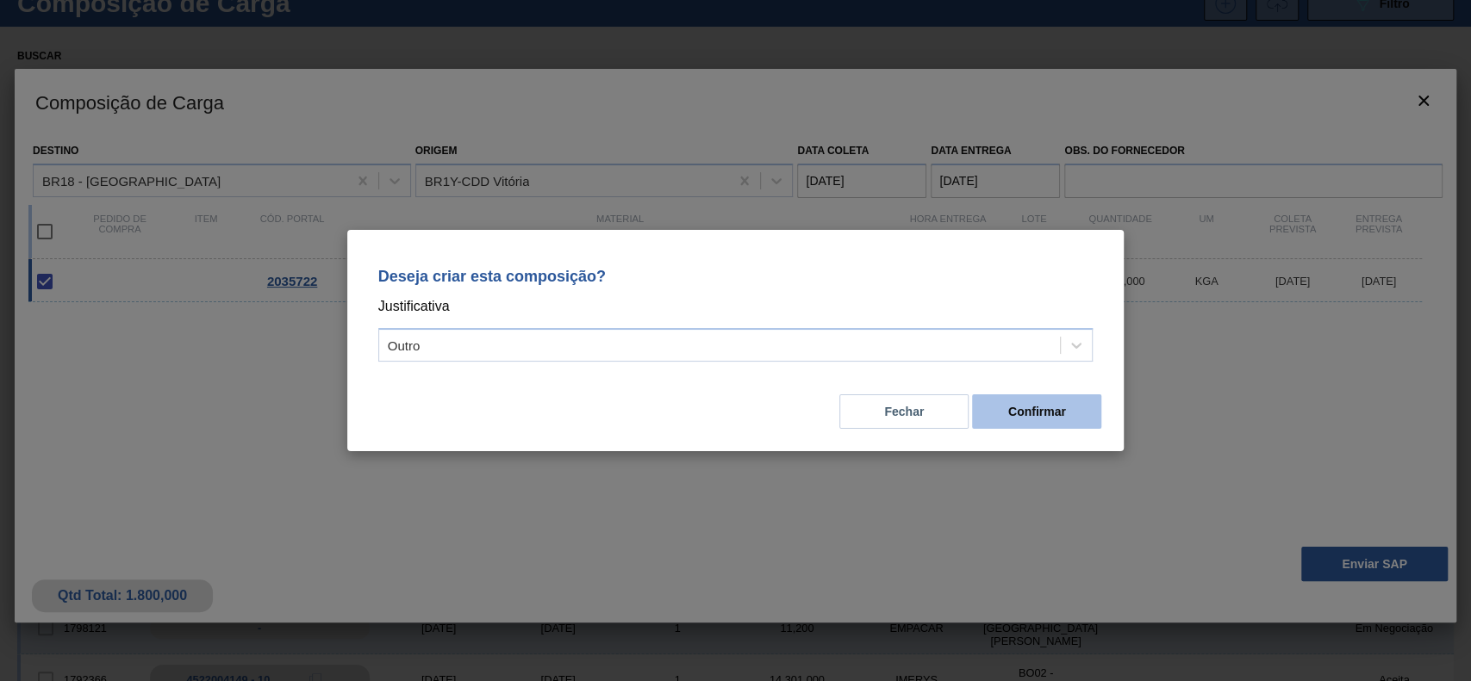
click at [1082, 417] on button "Confirmar" at bounding box center [1036, 412] width 129 height 34
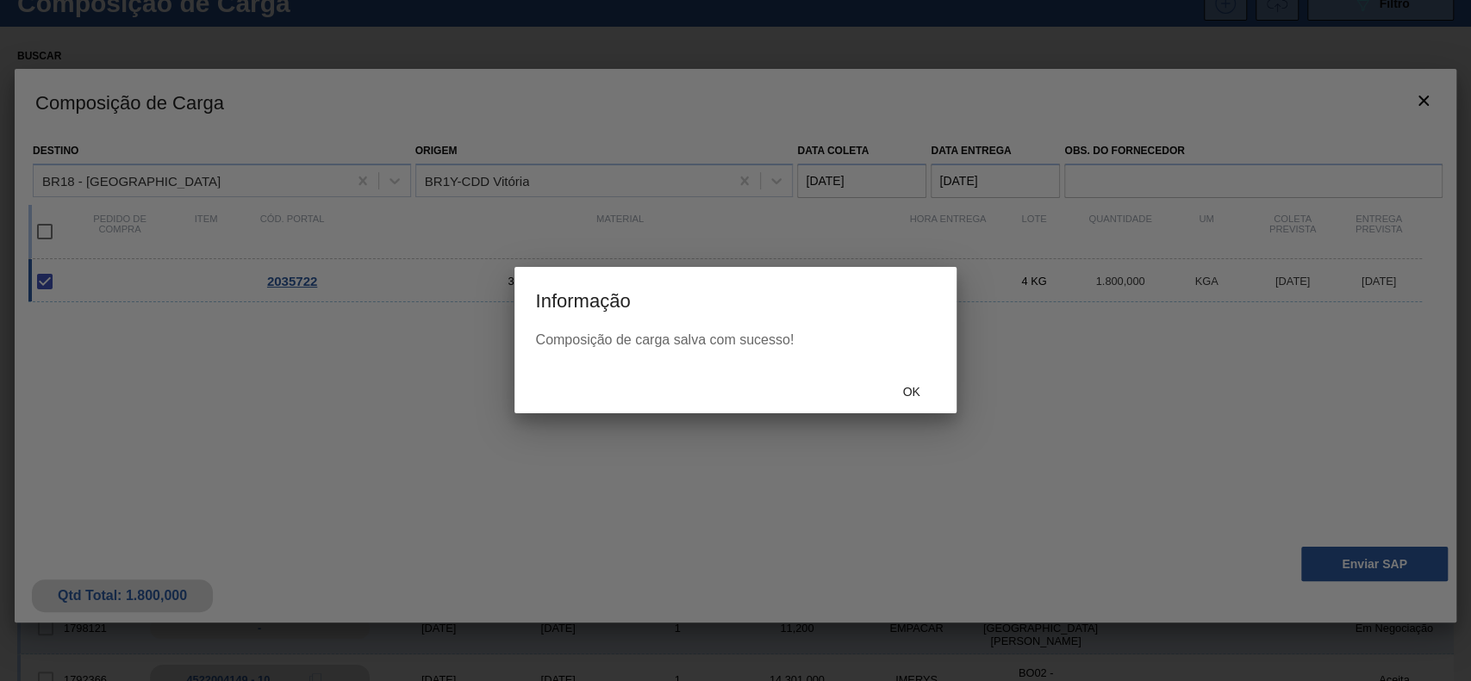
click at [929, 407] on div "Ok" at bounding box center [734, 391] width 441 height 45
click at [924, 398] on span "Ok" at bounding box center [910, 392] width 45 height 14
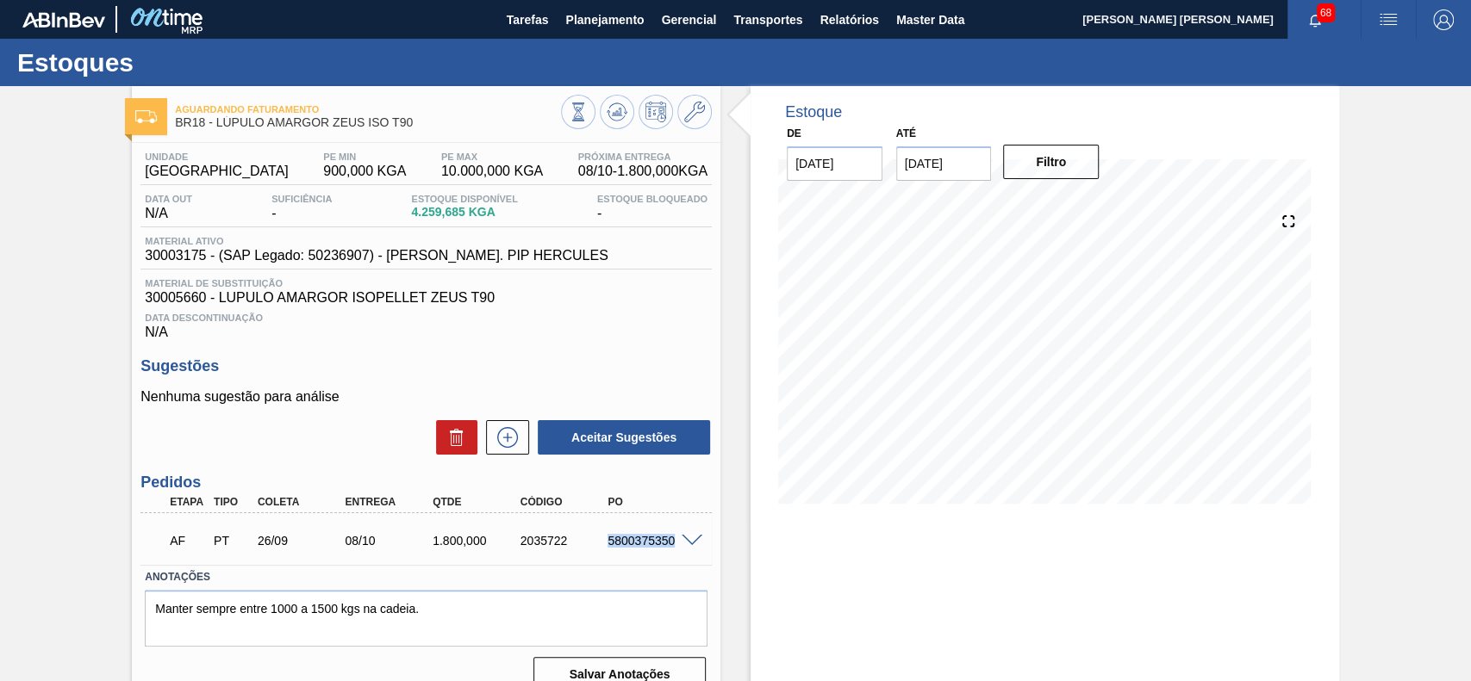
drag, startPoint x: 605, startPoint y: 544, endPoint x: 667, endPoint y: 547, distance: 62.1
click at [670, 547] on div "5800375350" at bounding box center [651, 541] width 97 height 14
copy div "5800375350"
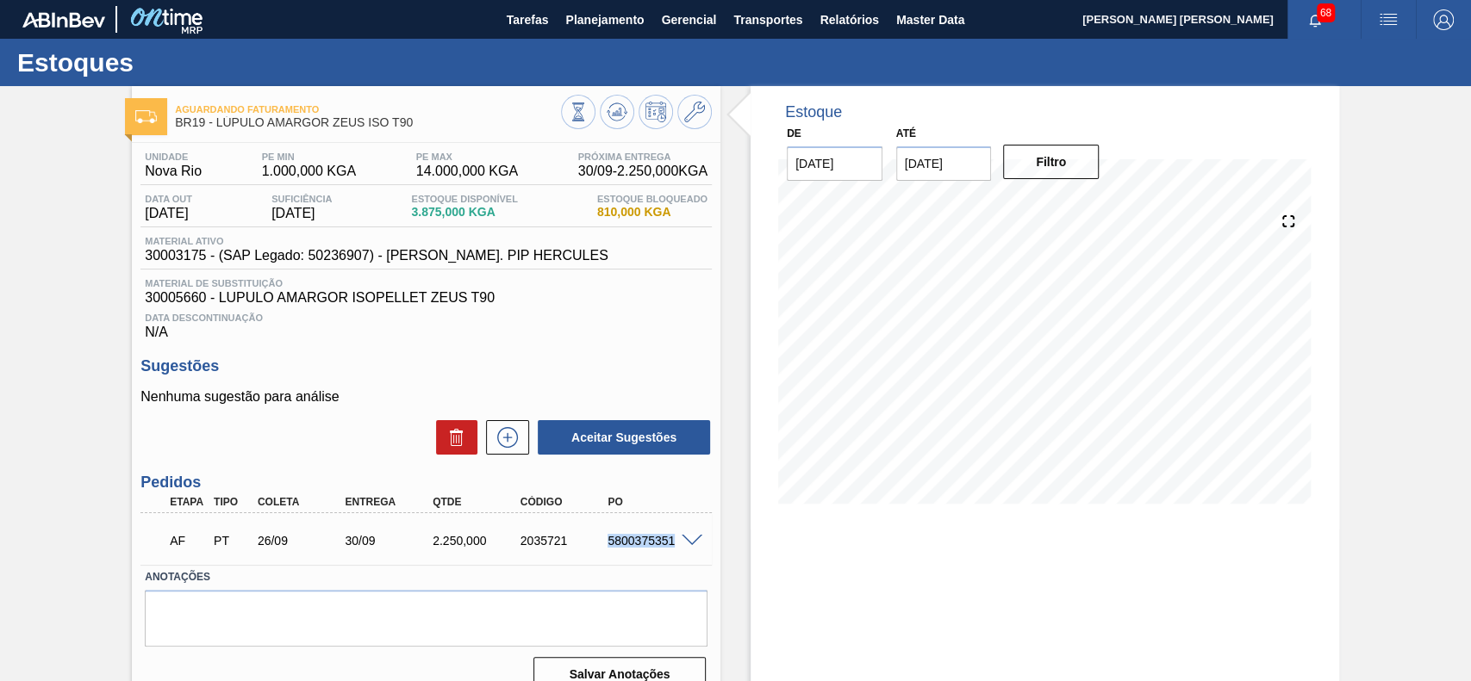
drag, startPoint x: 599, startPoint y: 540, endPoint x: 676, endPoint y: 552, distance: 78.5
click at [676, 552] on div "AF PT 26/09 30/09 2.250,000 2035721 5800375351" at bounding box center [422, 539] width 526 height 34
copy div "5800375351"
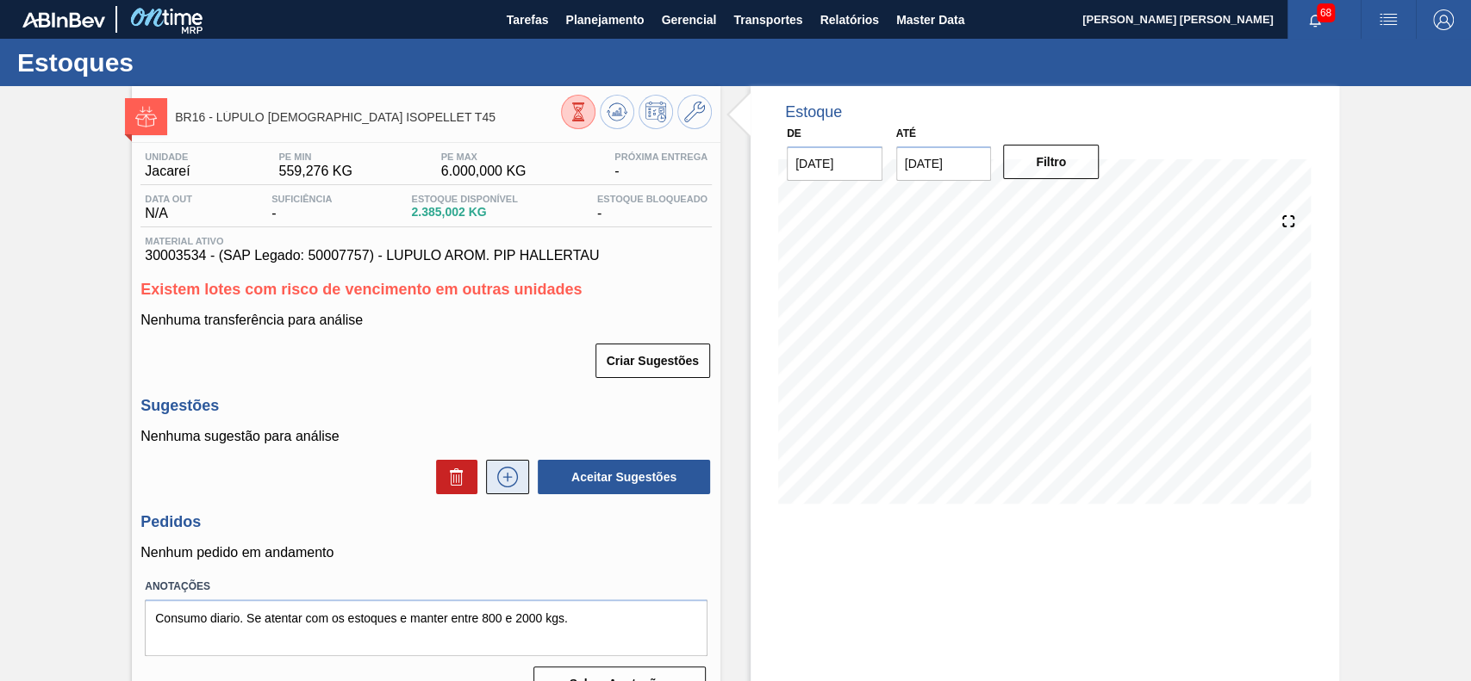
click at [496, 474] on icon at bounding box center [508, 477] width 28 height 21
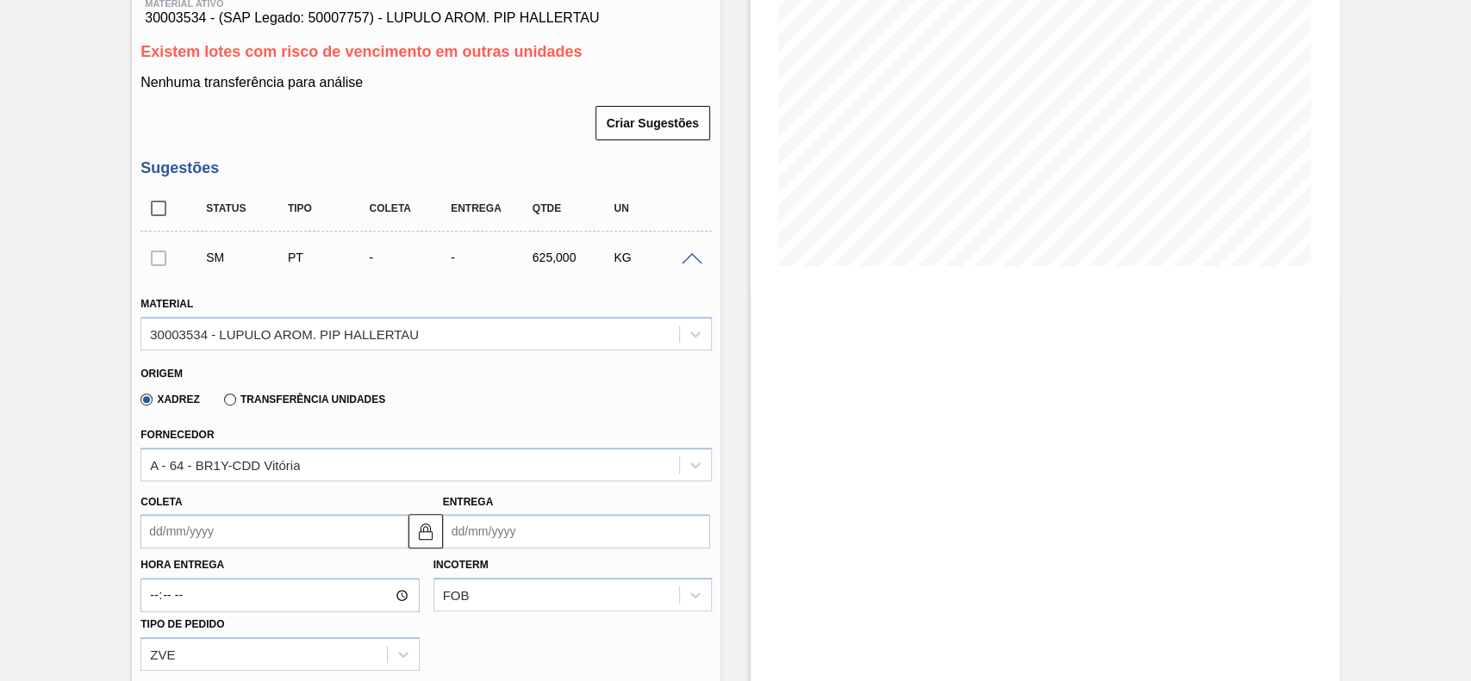
scroll to position [345, 0]
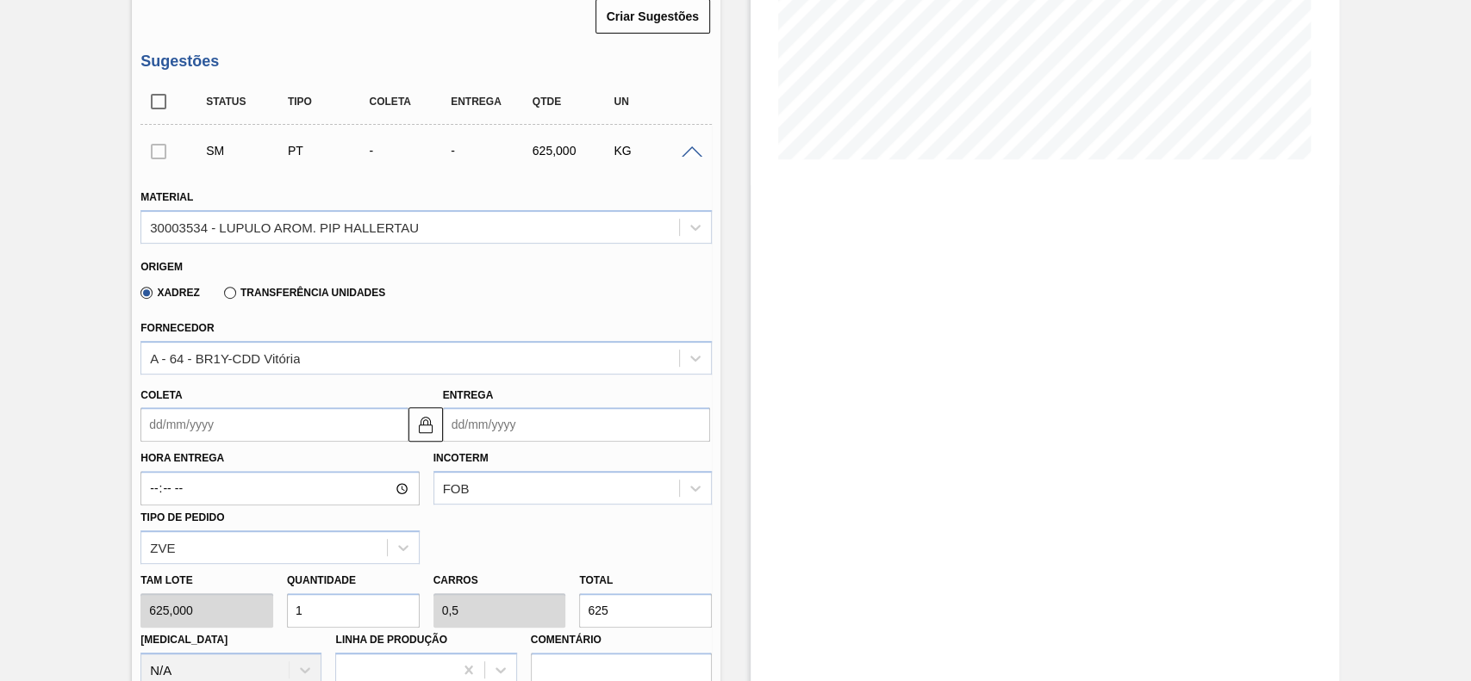
click at [264, 438] on input "Coleta" at bounding box center [273, 424] width 267 height 34
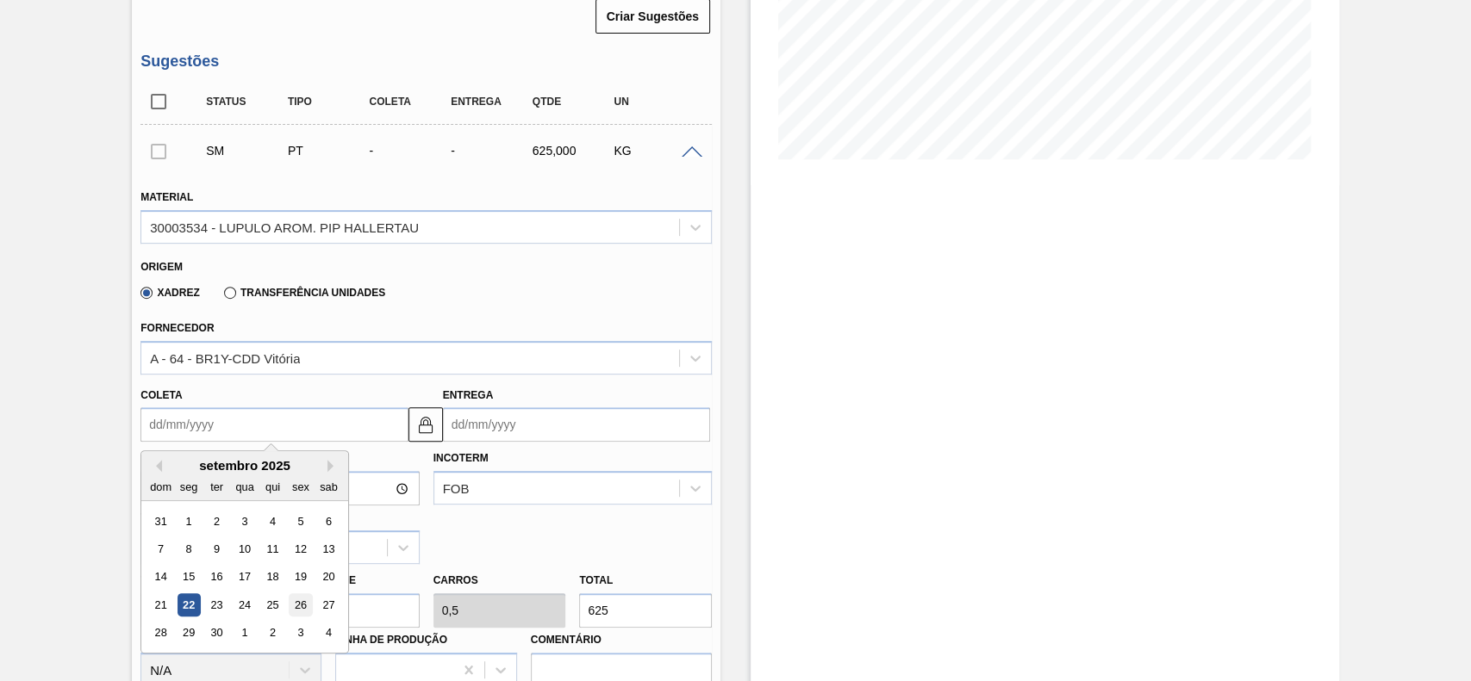
click at [303, 610] on div "26" at bounding box center [300, 605] width 23 height 23
type input "[DATE]"
type input "04/10/2025"
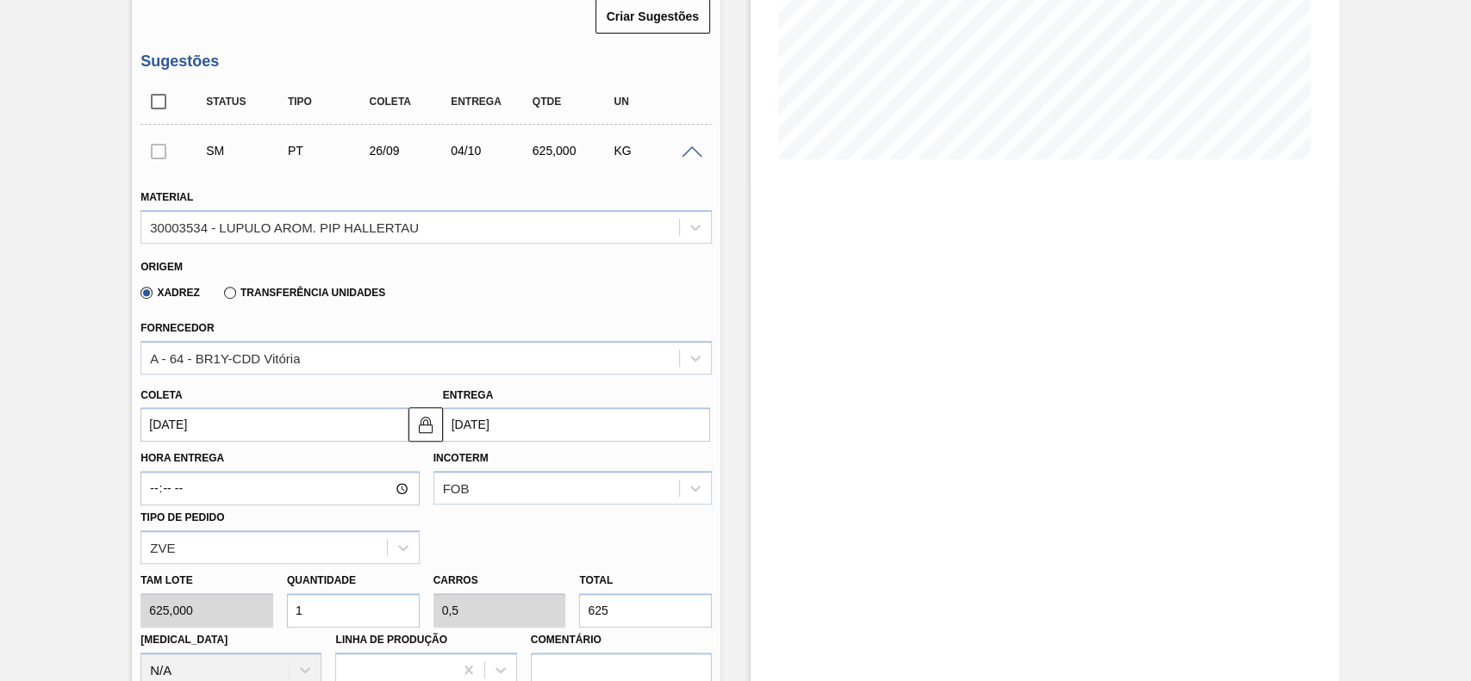
click at [378, 621] on input "1" at bounding box center [353, 611] width 133 height 34
type input "2"
type input "1"
type input "1.250"
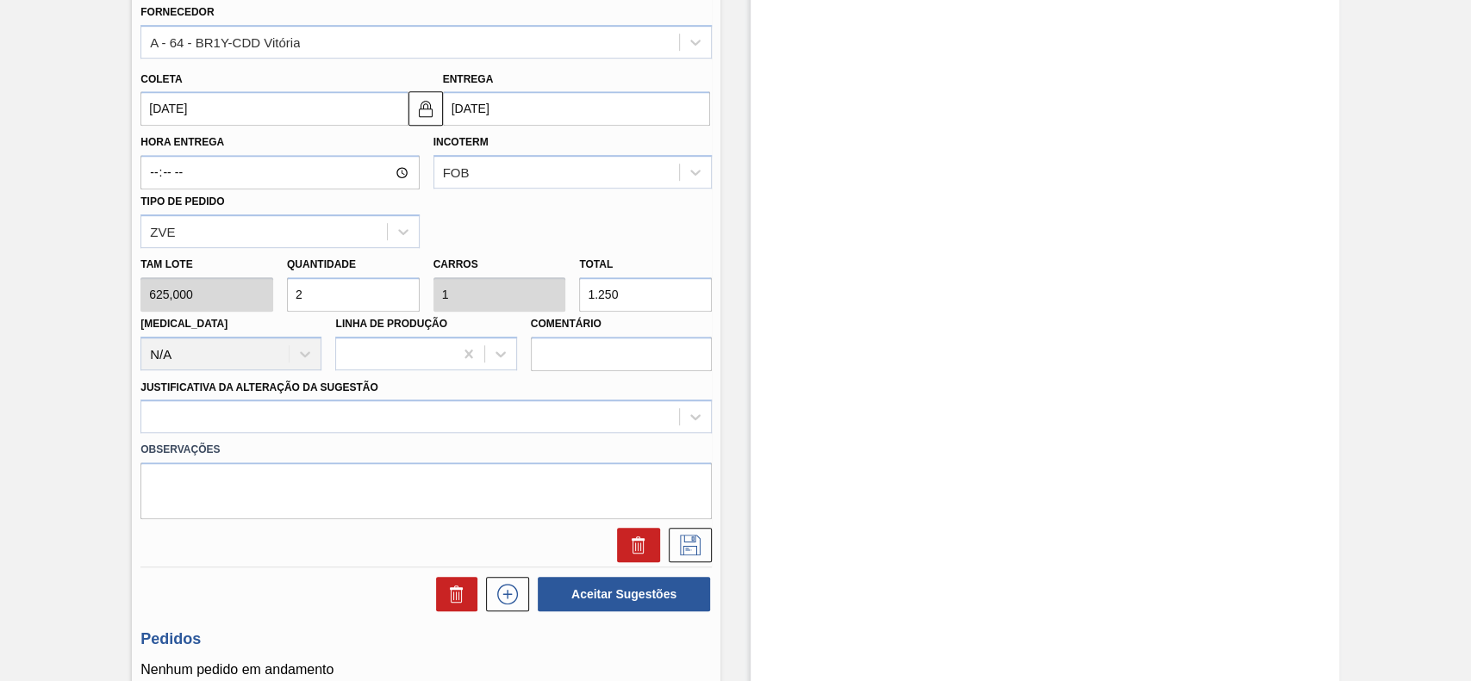
scroll to position [689, 0]
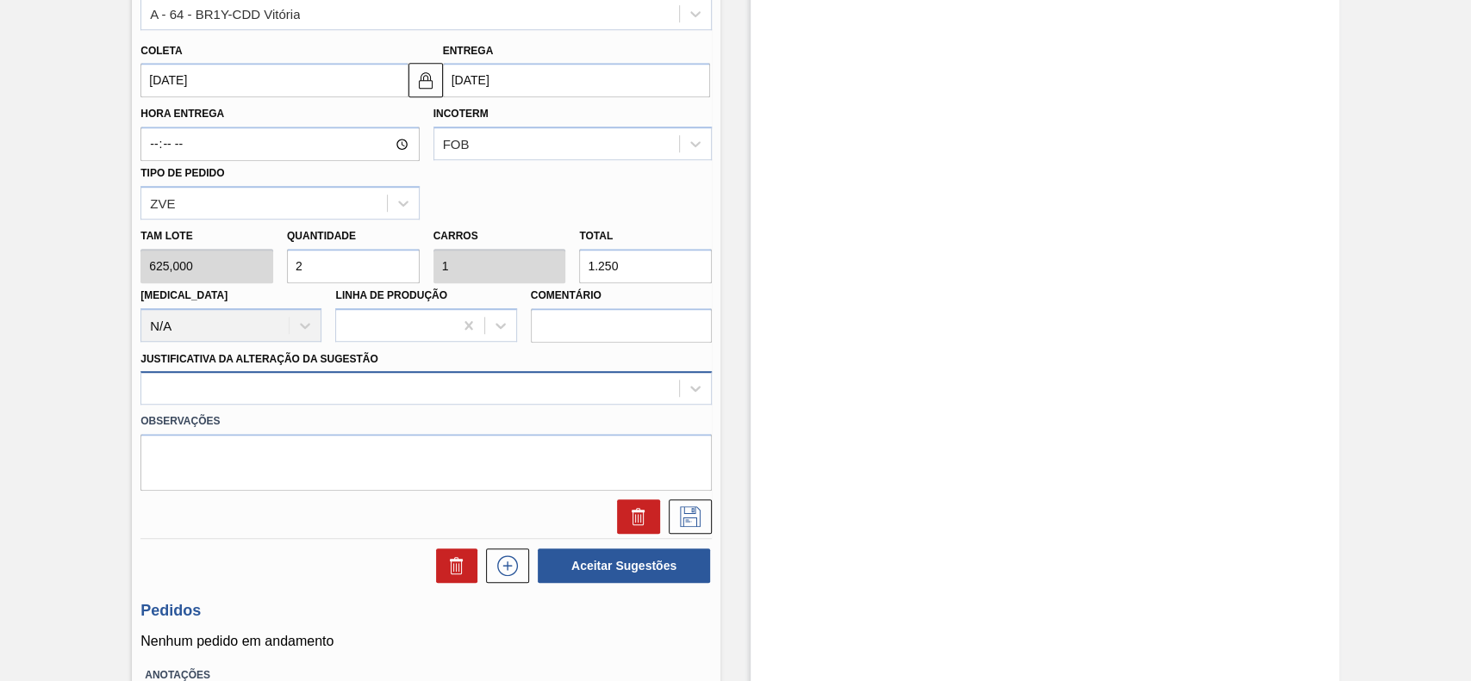
type input "2"
drag, startPoint x: 323, startPoint y: 399, endPoint x: 308, endPoint y: 410, distance: 18.4
click at [318, 400] on div at bounding box center [410, 388] width 538 height 25
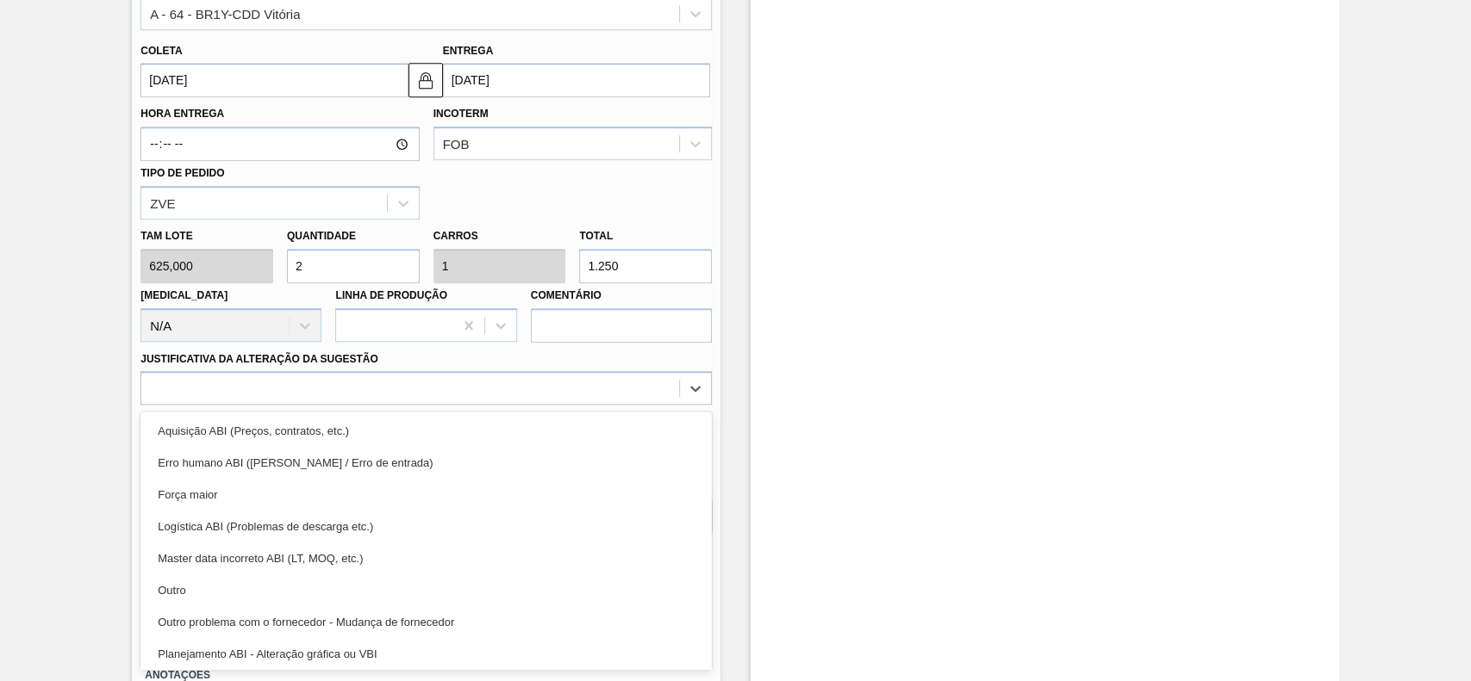
drag, startPoint x: 257, startPoint y: 598, endPoint x: 669, endPoint y: 533, distance: 417.7
click at [259, 597] on div "Outro" at bounding box center [425, 591] width 571 height 32
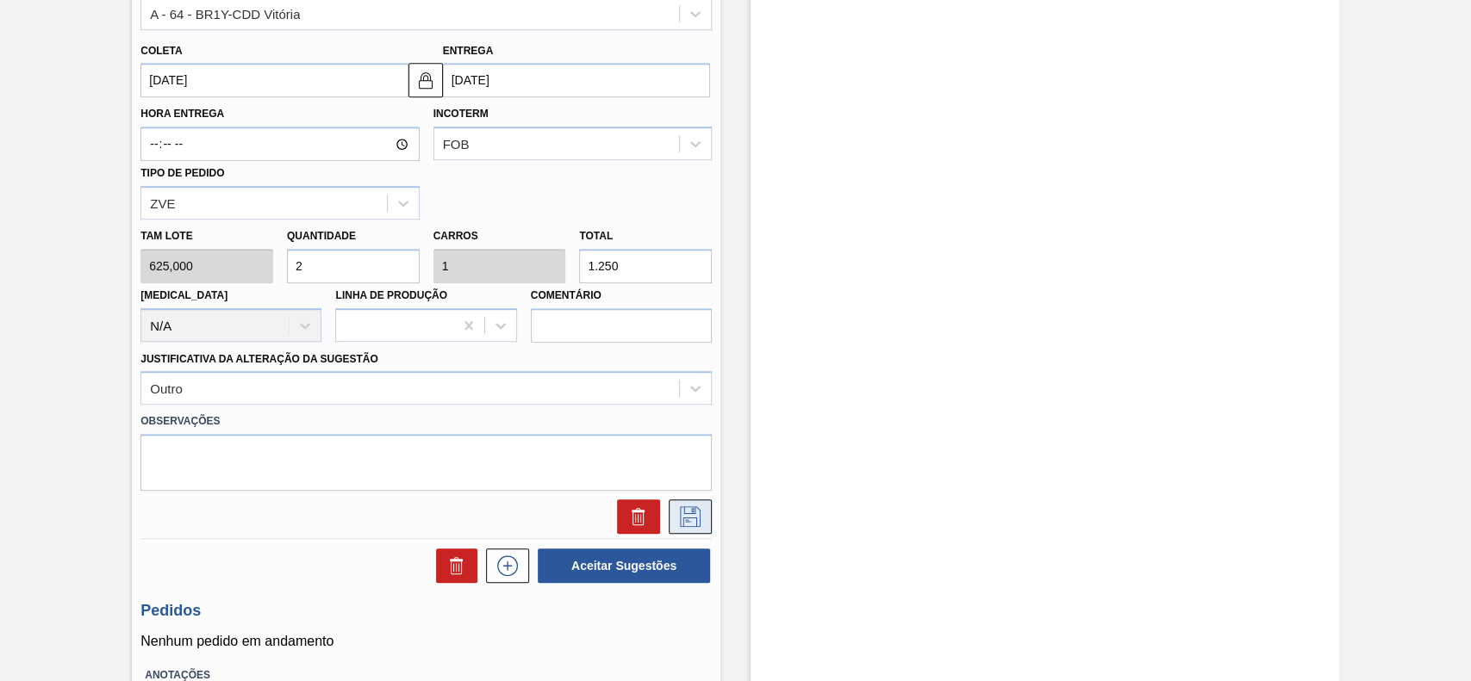
click at [681, 513] on icon at bounding box center [690, 517] width 28 height 21
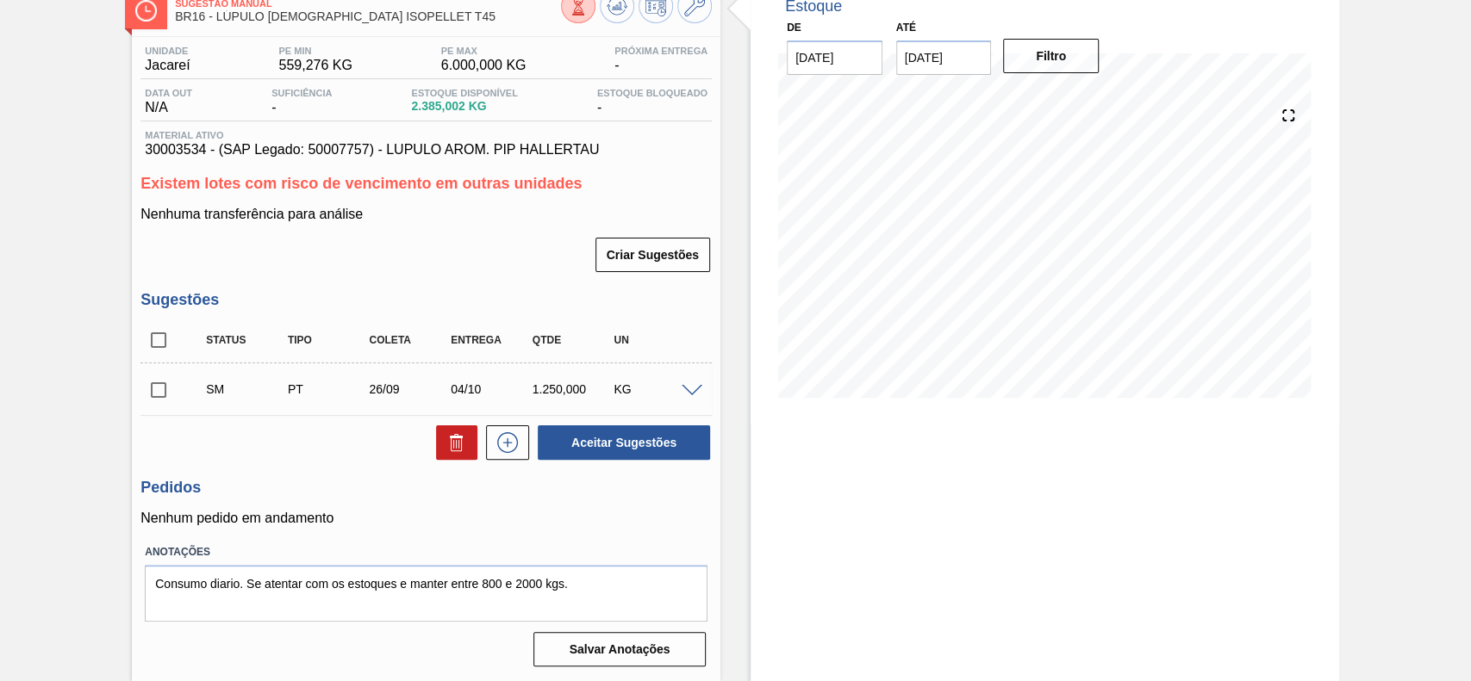
scroll to position [108, 0]
click at [153, 382] on input "checkbox" at bounding box center [158, 390] width 36 height 36
click at [638, 445] on button "Aceitar Sugestões" at bounding box center [624, 443] width 172 height 34
checkbox input "false"
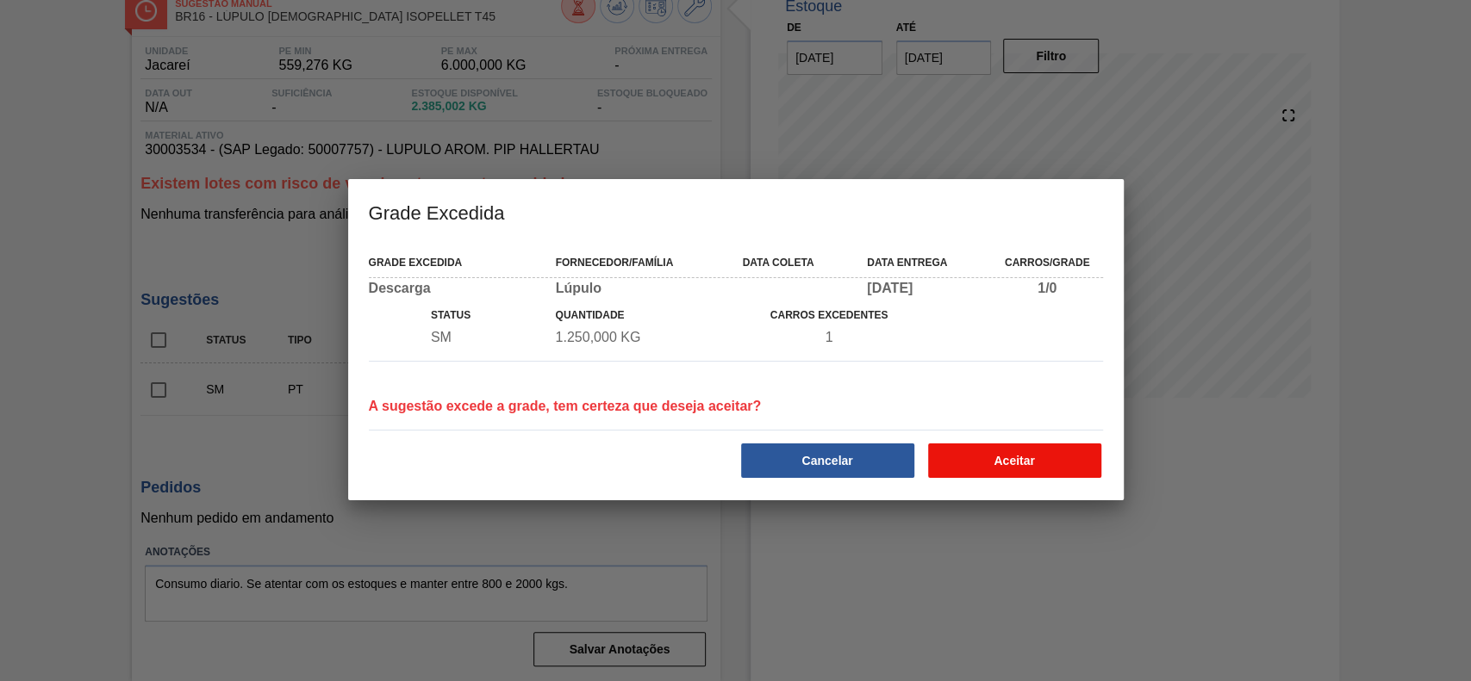
click at [974, 465] on button "Aceitar" at bounding box center [1014, 461] width 173 height 34
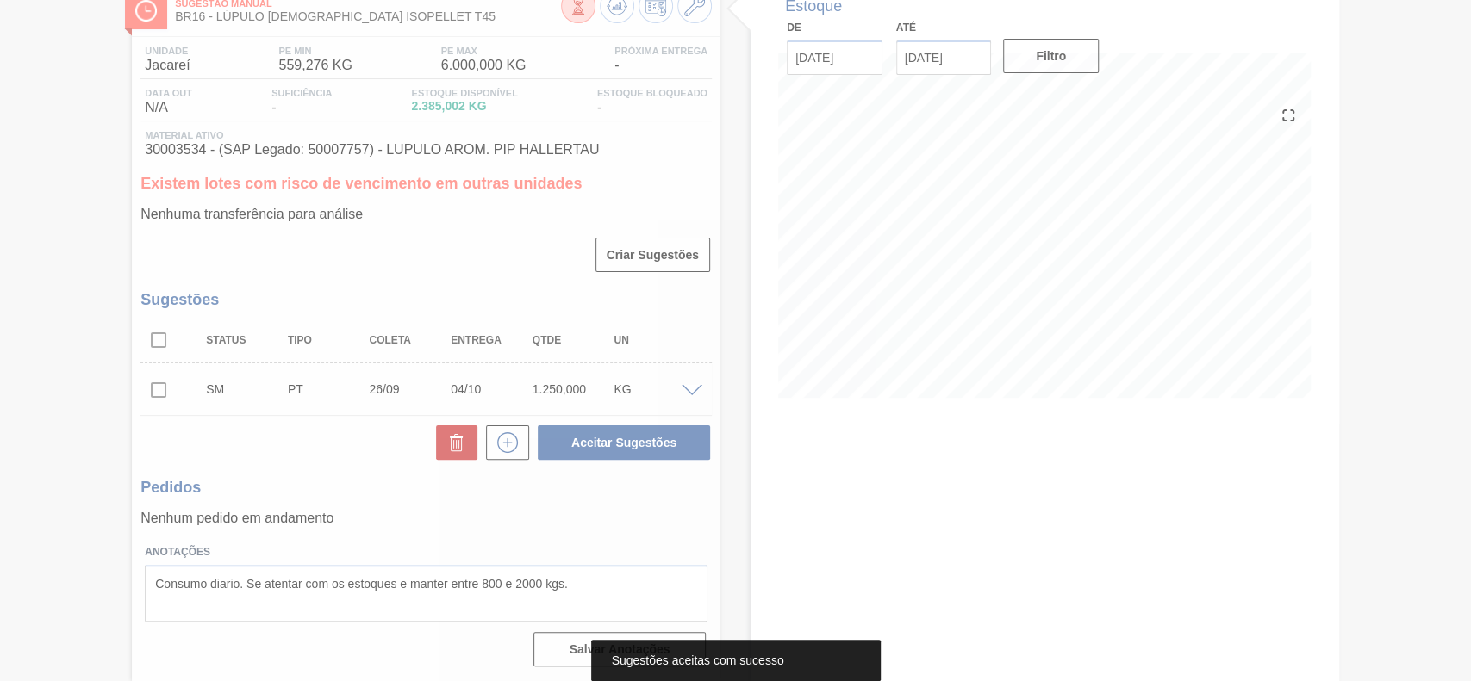
scroll to position [65, 0]
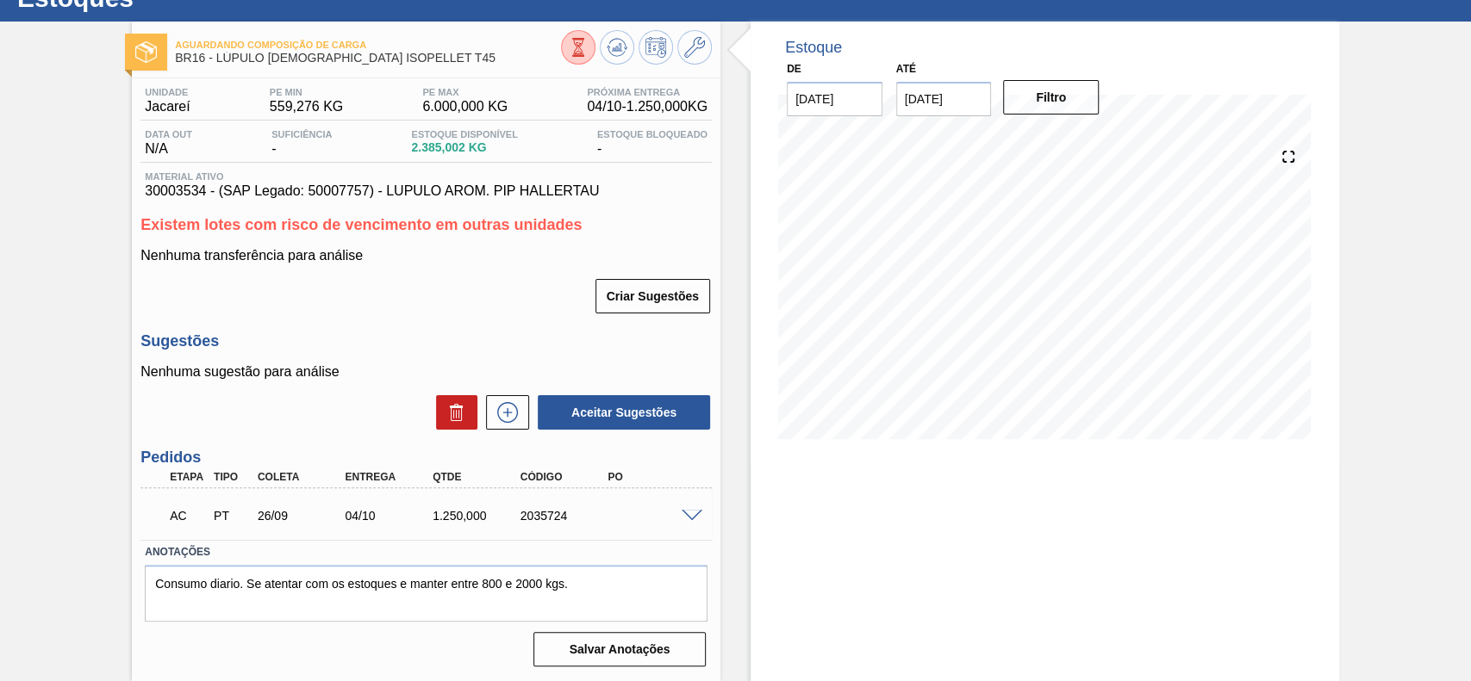
click at [686, 508] on div at bounding box center [694, 514] width 34 height 13
click at [689, 517] on span at bounding box center [691, 516] width 21 height 13
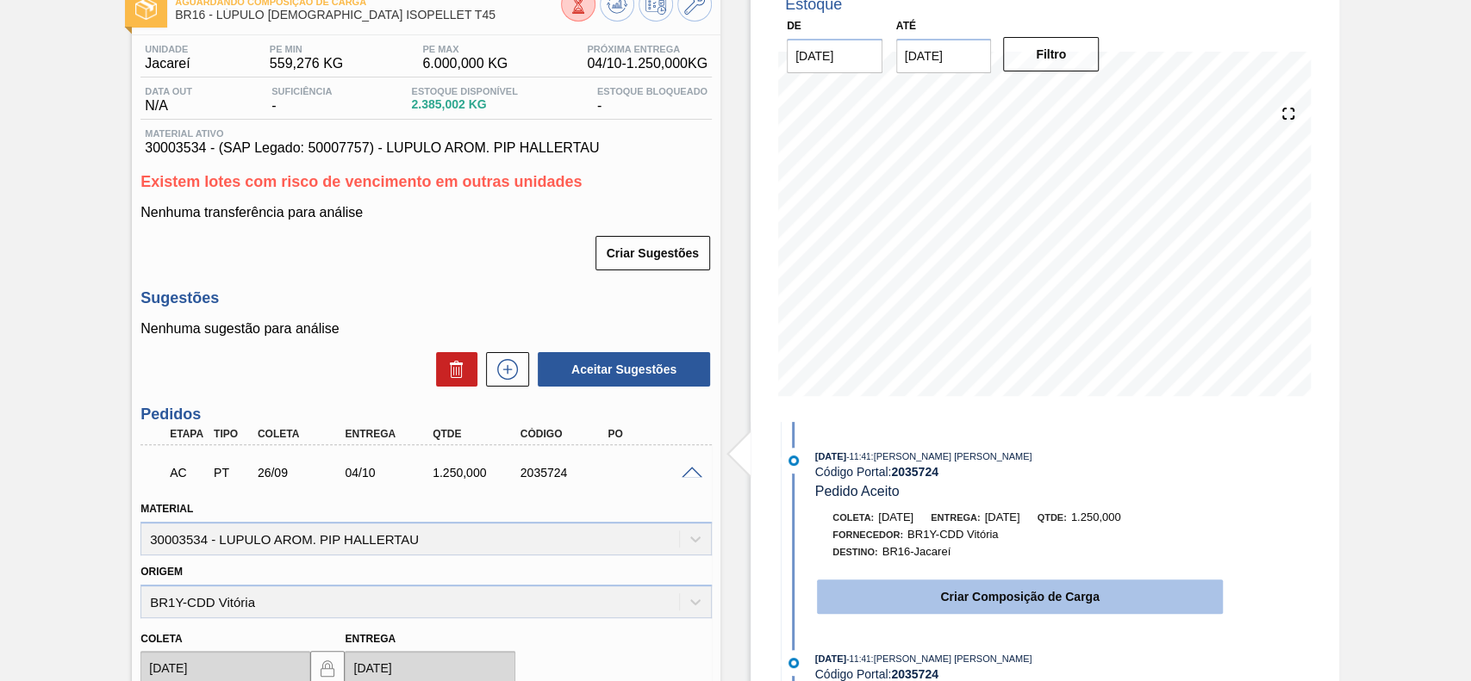
click at [1004, 603] on button "Criar Composição de Carga" at bounding box center [1020, 597] width 406 height 34
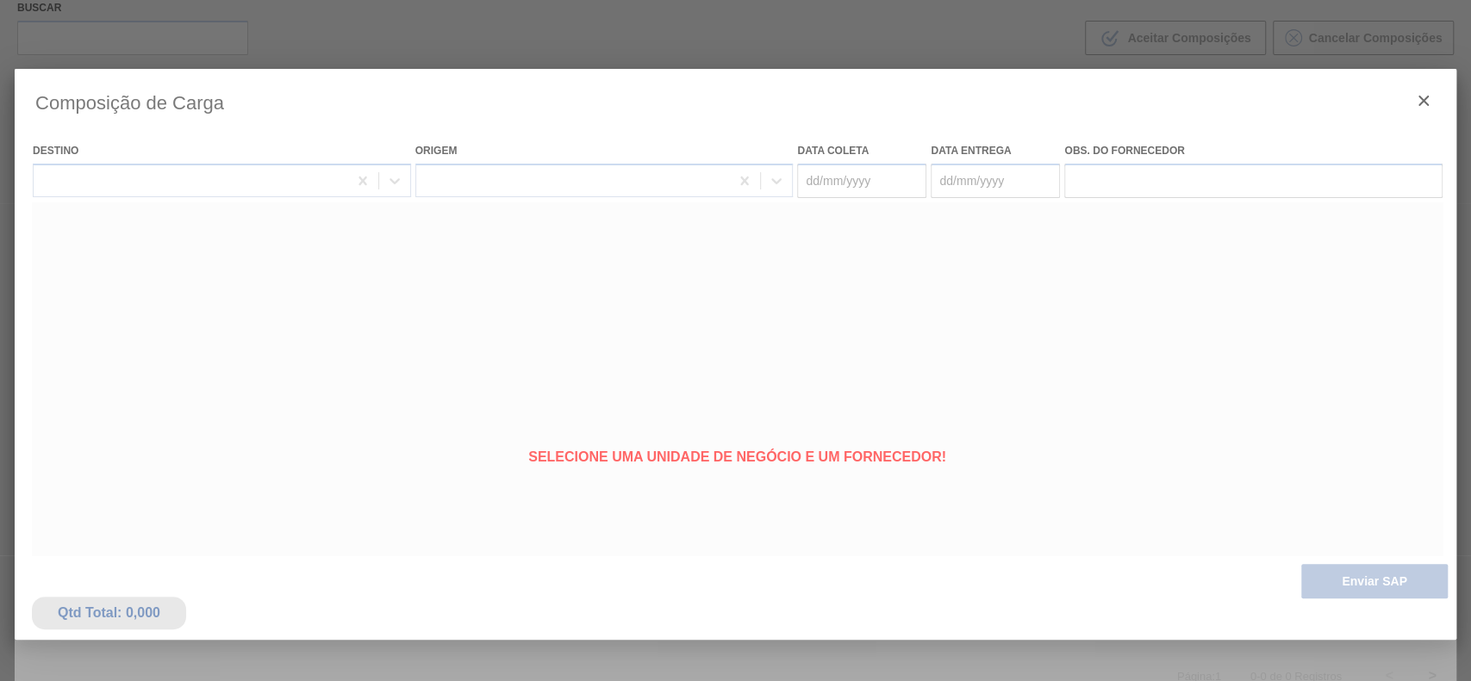
type coleta "[DATE]"
type entrega "04/10/2025"
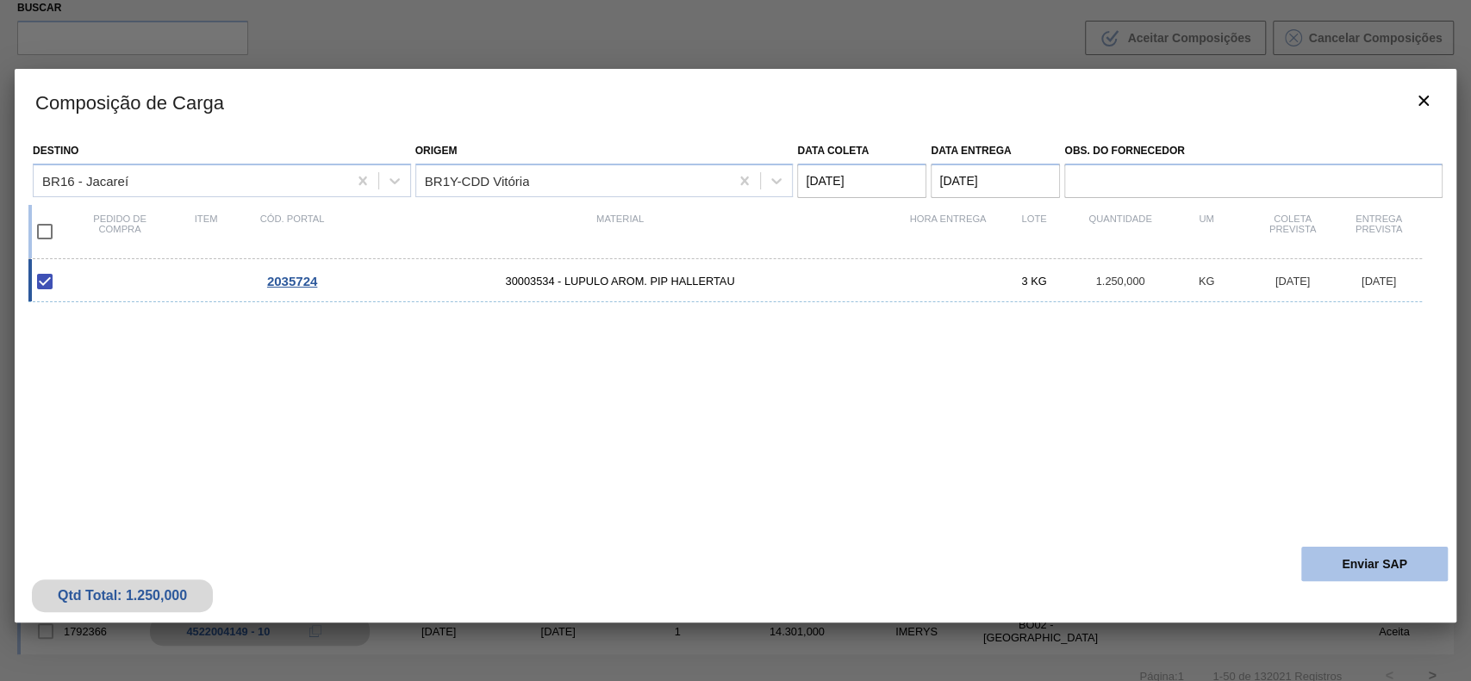
click at [1334, 556] on button "Enviar SAP" at bounding box center [1374, 564] width 146 height 34
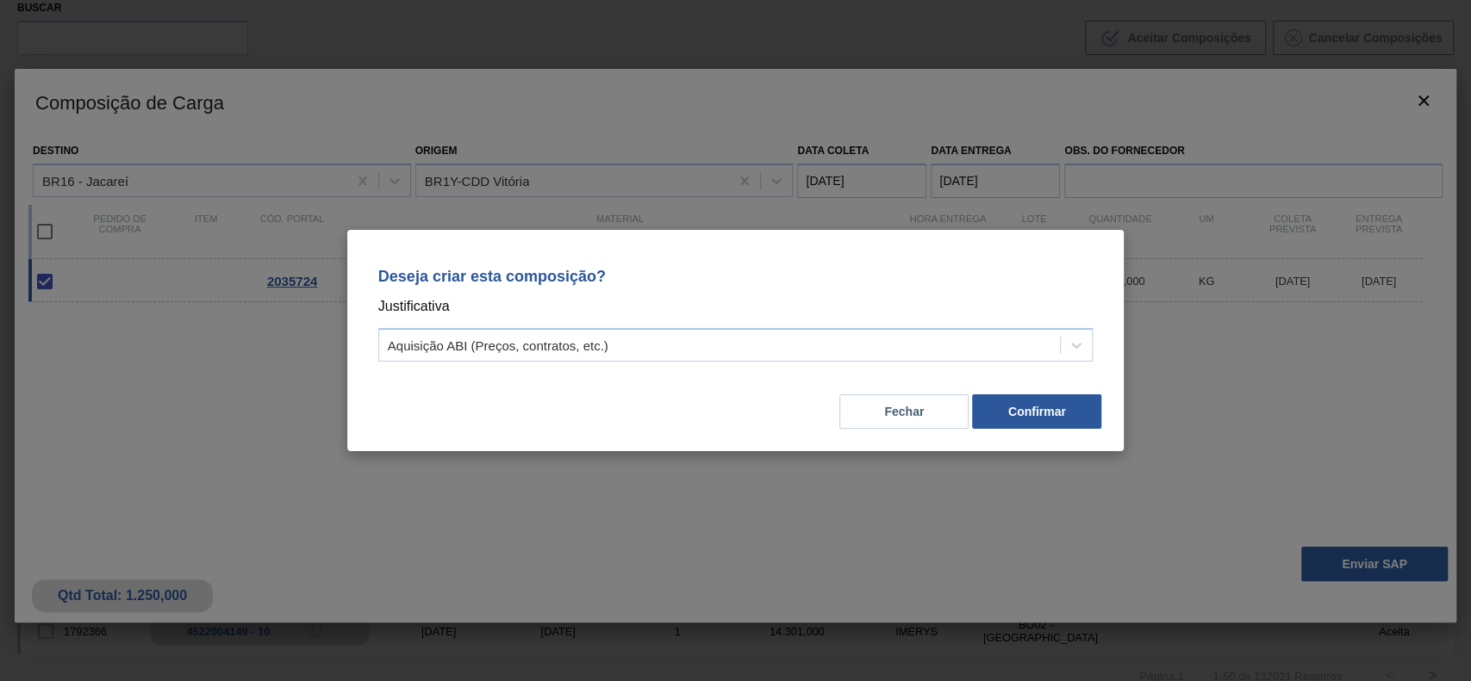
drag, startPoint x: 867, startPoint y: 327, endPoint x: 622, endPoint y: 440, distance: 269.8
click at [861, 333] on div "Deseja criar esta composição? Justificativa Aquisição ABI (Preços, contratos, e…" at bounding box center [736, 311] width 736 height 121
drag, startPoint x: 618, startPoint y: 333, endPoint x: 619, endPoint y: 348, distance: 15.5
click at [619, 335] on div "Aquisição ABI (Preços, contratos, etc.)" at bounding box center [719, 345] width 681 height 25
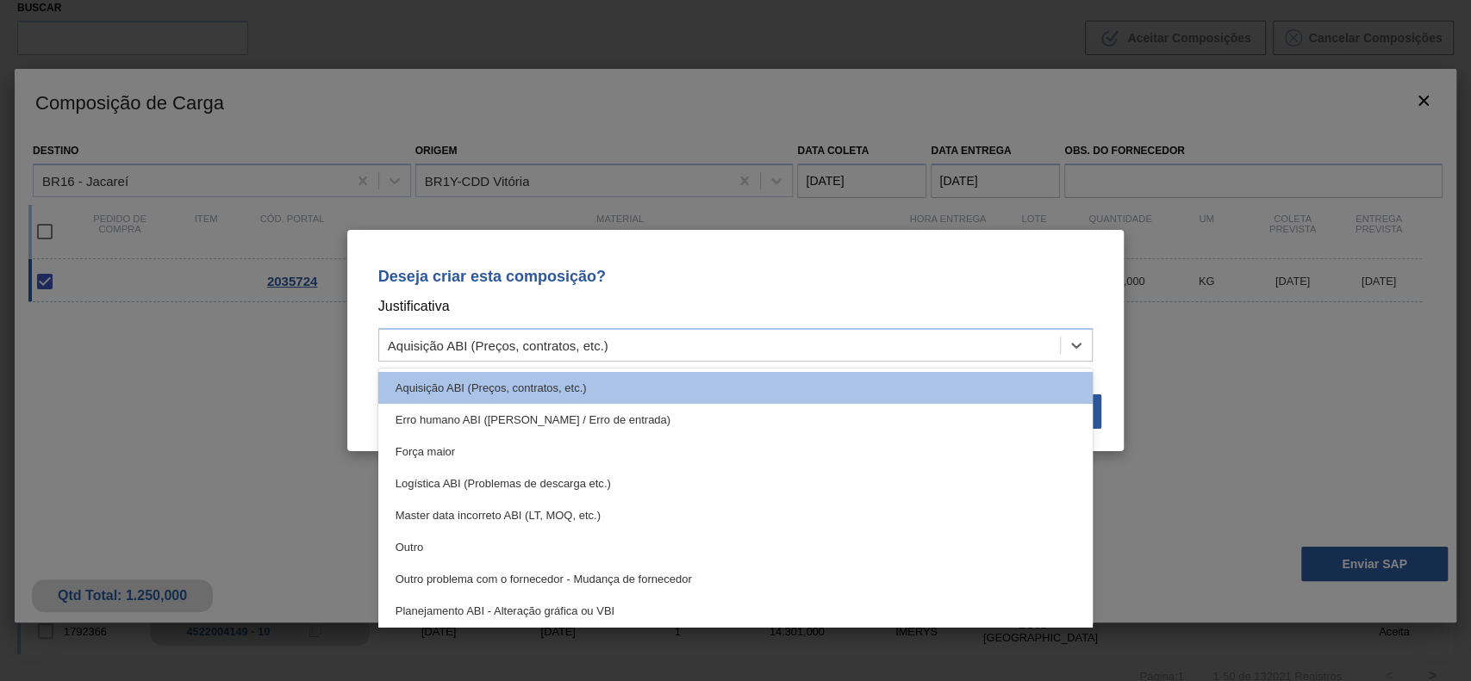
drag, startPoint x: 515, startPoint y: 541, endPoint x: 634, endPoint y: 534, distance: 119.1
click at [516, 542] on div "Outro" at bounding box center [735, 548] width 715 height 32
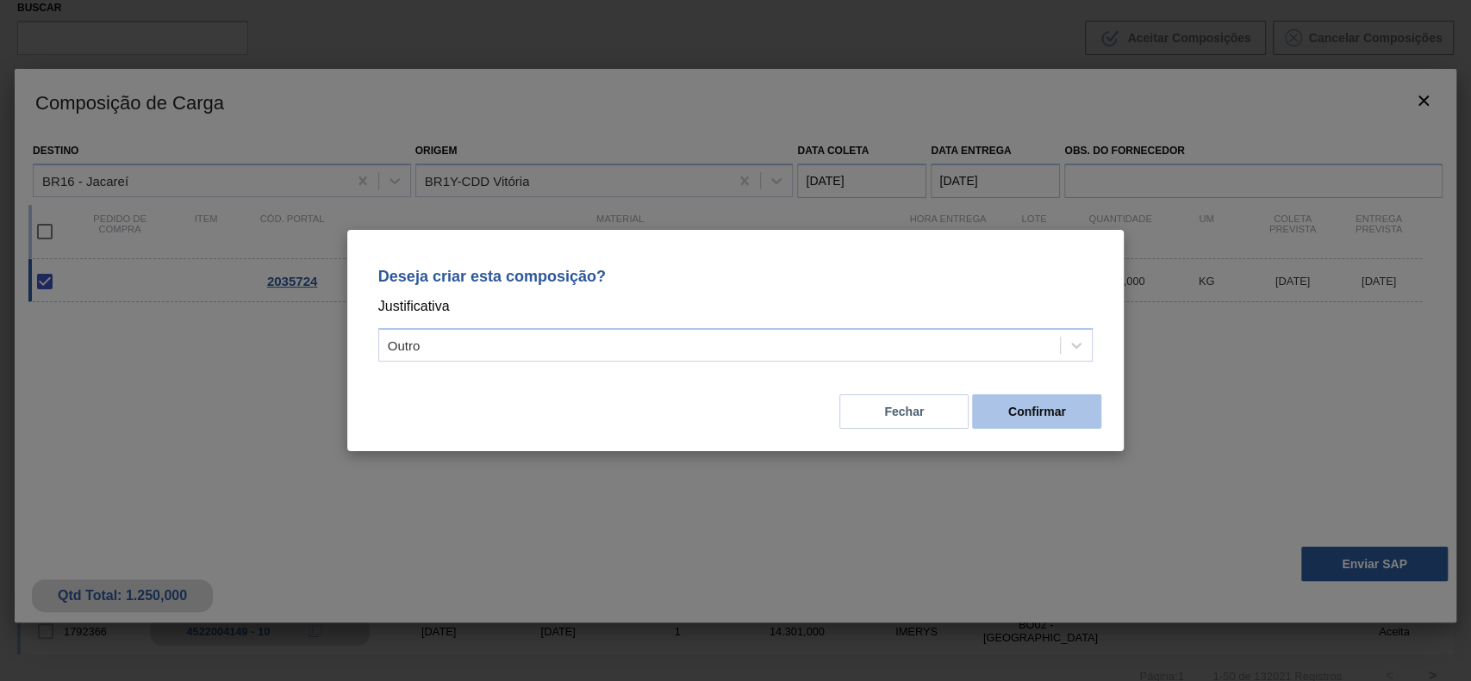
click at [1028, 403] on button "Confirmar" at bounding box center [1036, 412] width 129 height 34
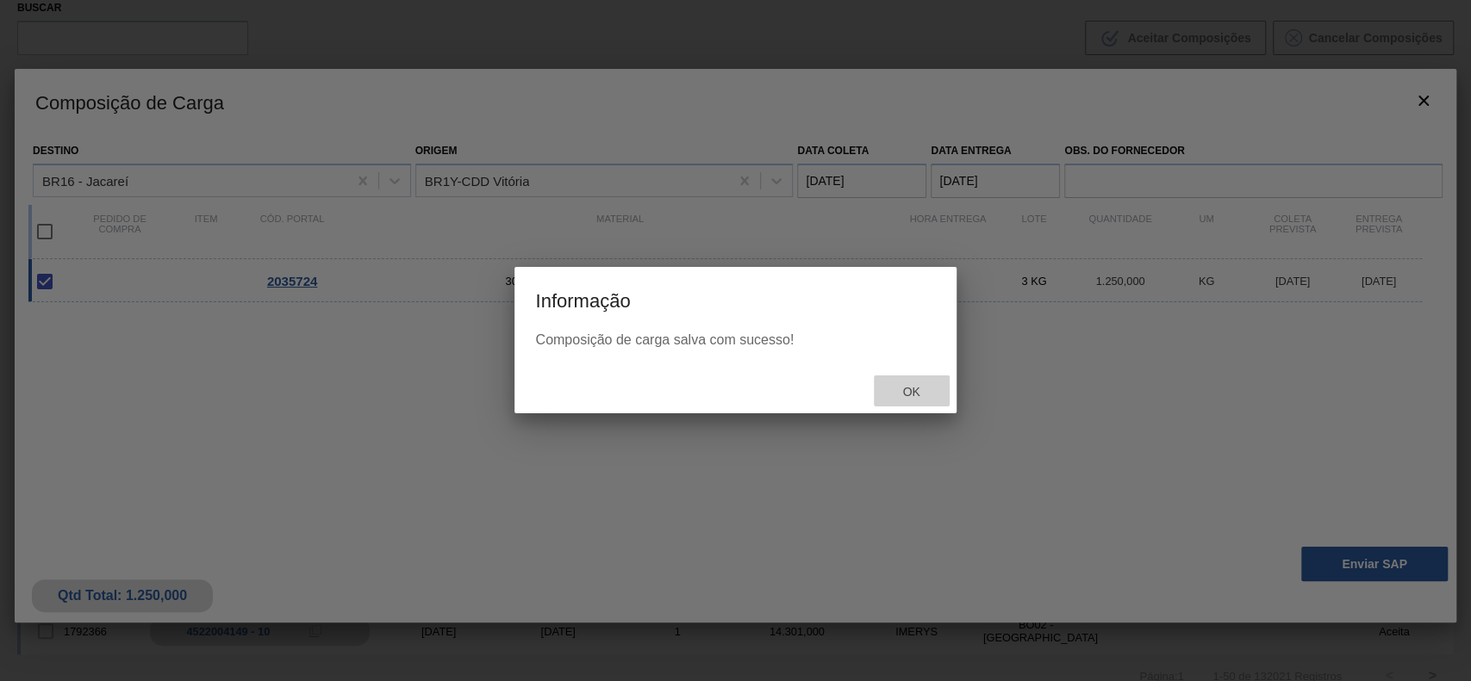
click at [915, 379] on div "Ok" at bounding box center [912, 392] width 76 height 32
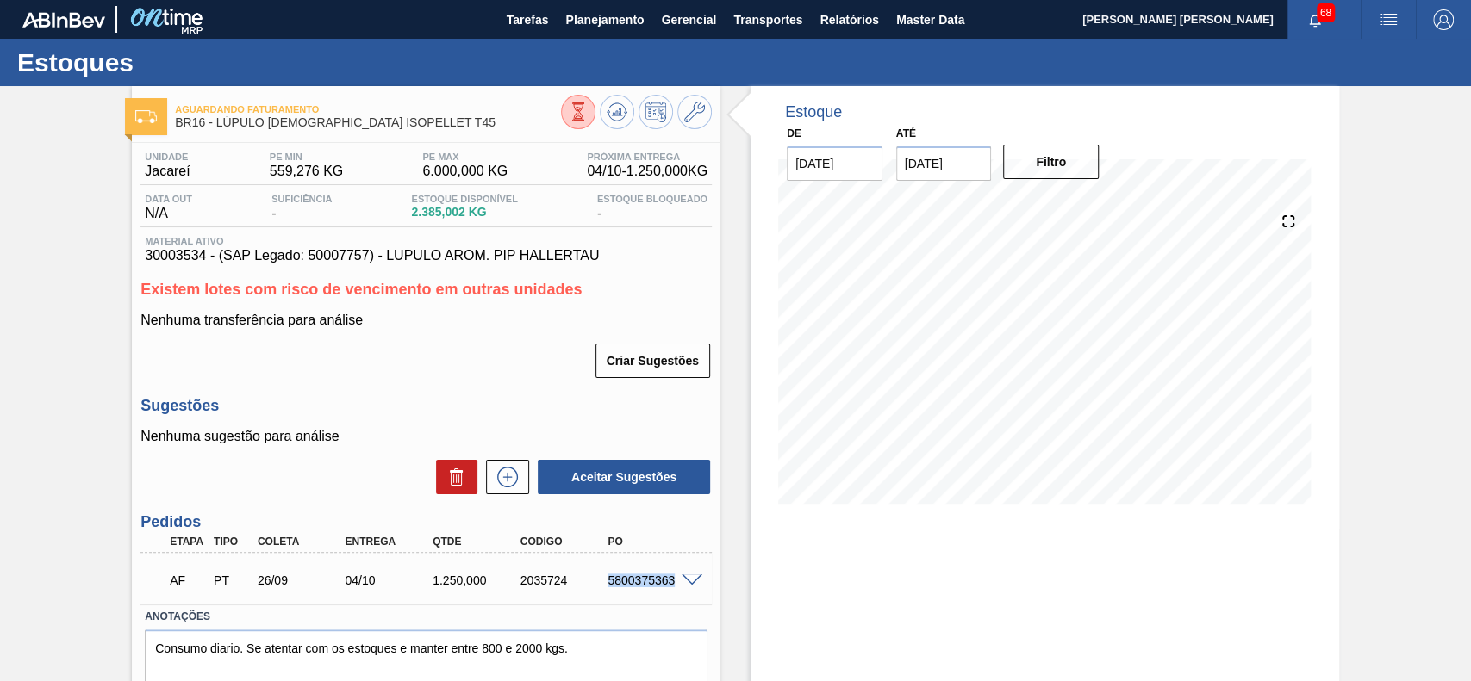
drag, startPoint x: 606, startPoint y: 582, endPoint x: 675, endPoint y: 585, distance: 68.1
click at [675, 585] on div "5800375363" at bounding box center [651, 581] width 97 height 14
copy div "5800375363"
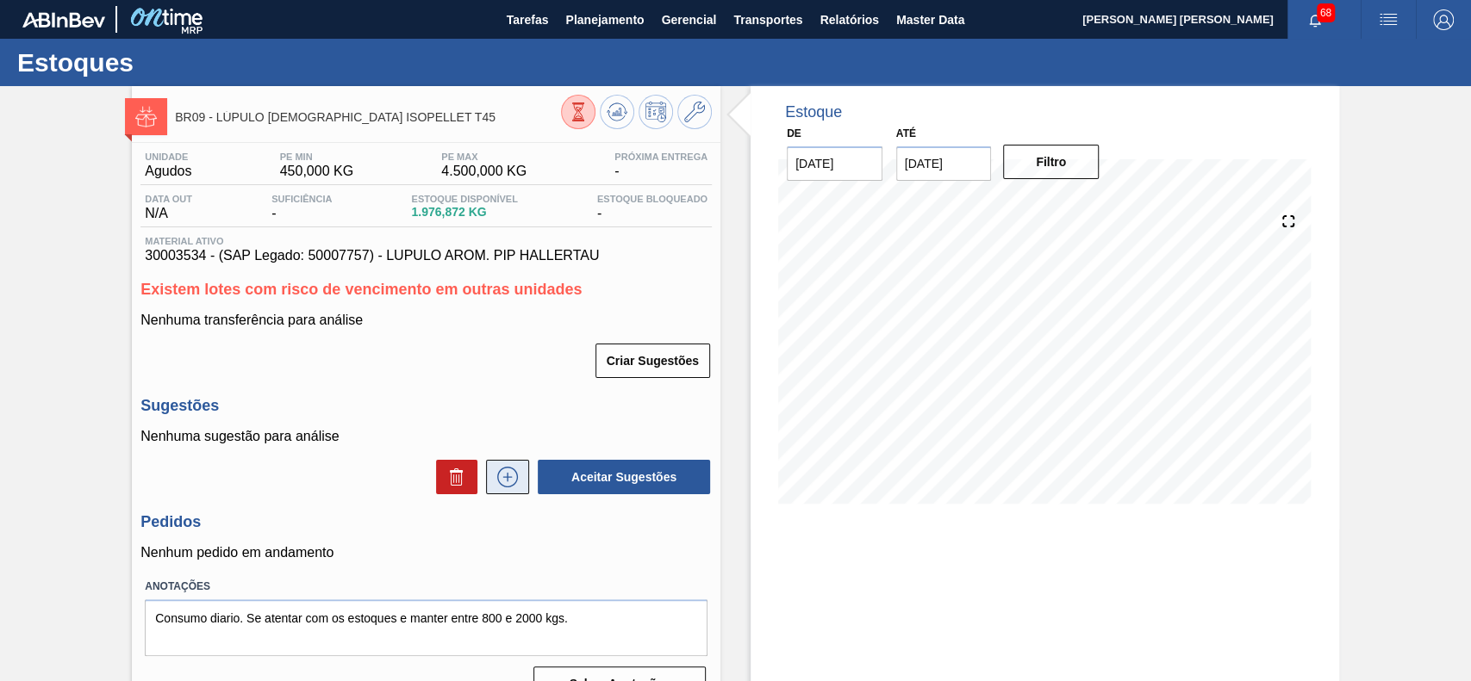
click at [498, 479] on icon at bounding box center [508, 477] width 28 height 21
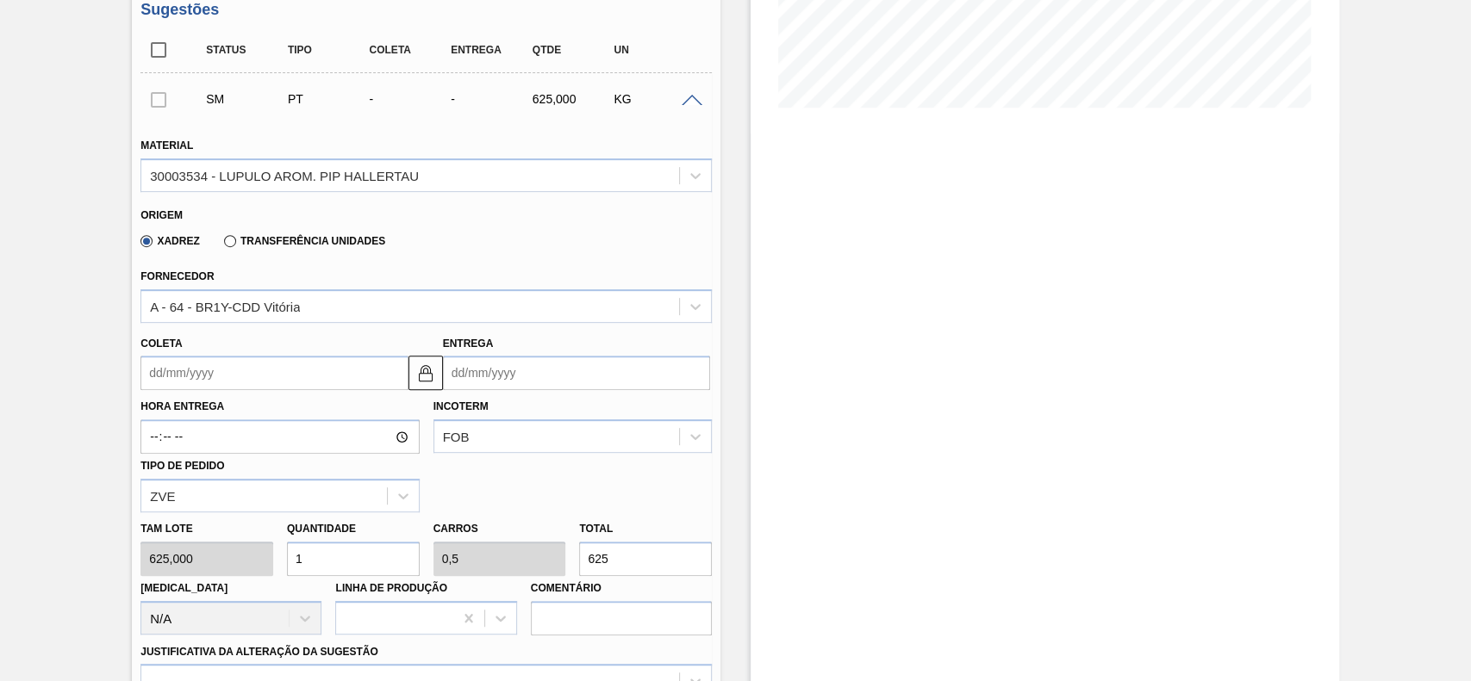
scroll to position [459, 0]
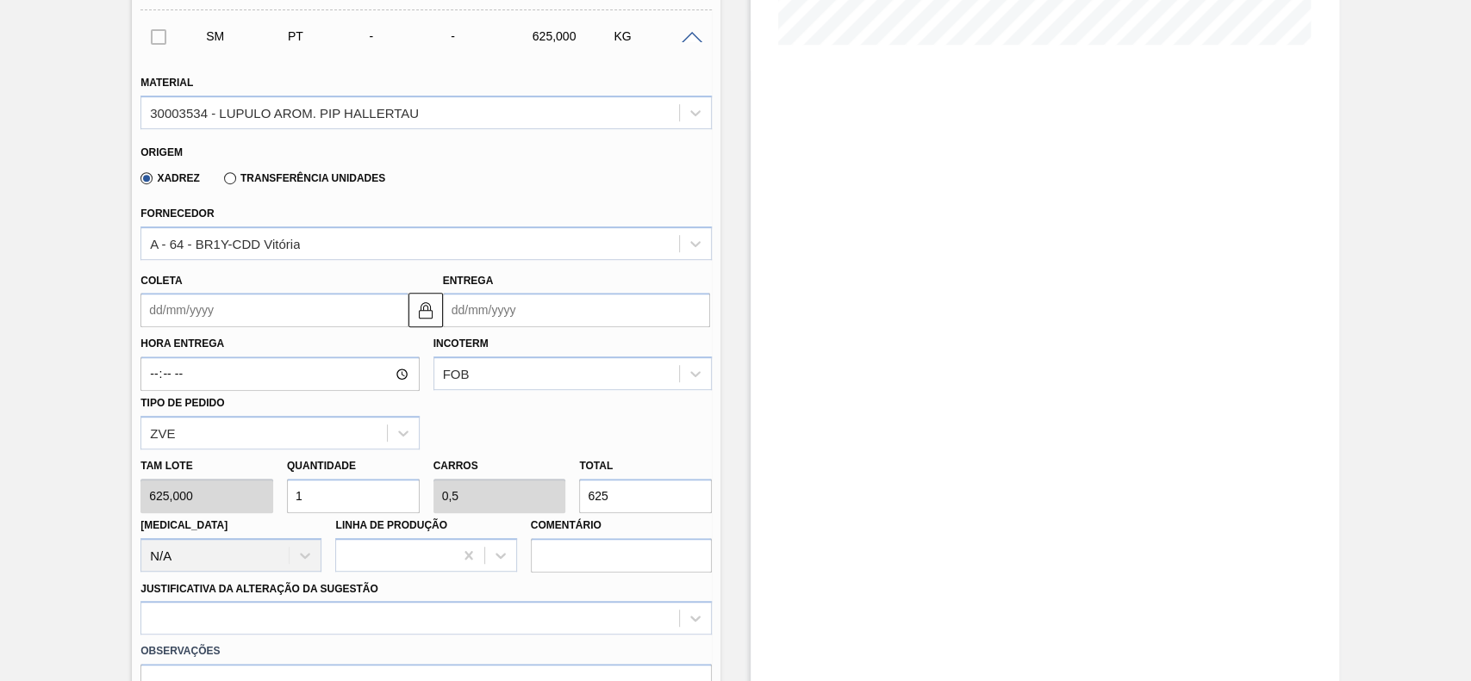
click at [227, 321] on input "Coleta" at bounding box center [273, 310] width 267 height 34
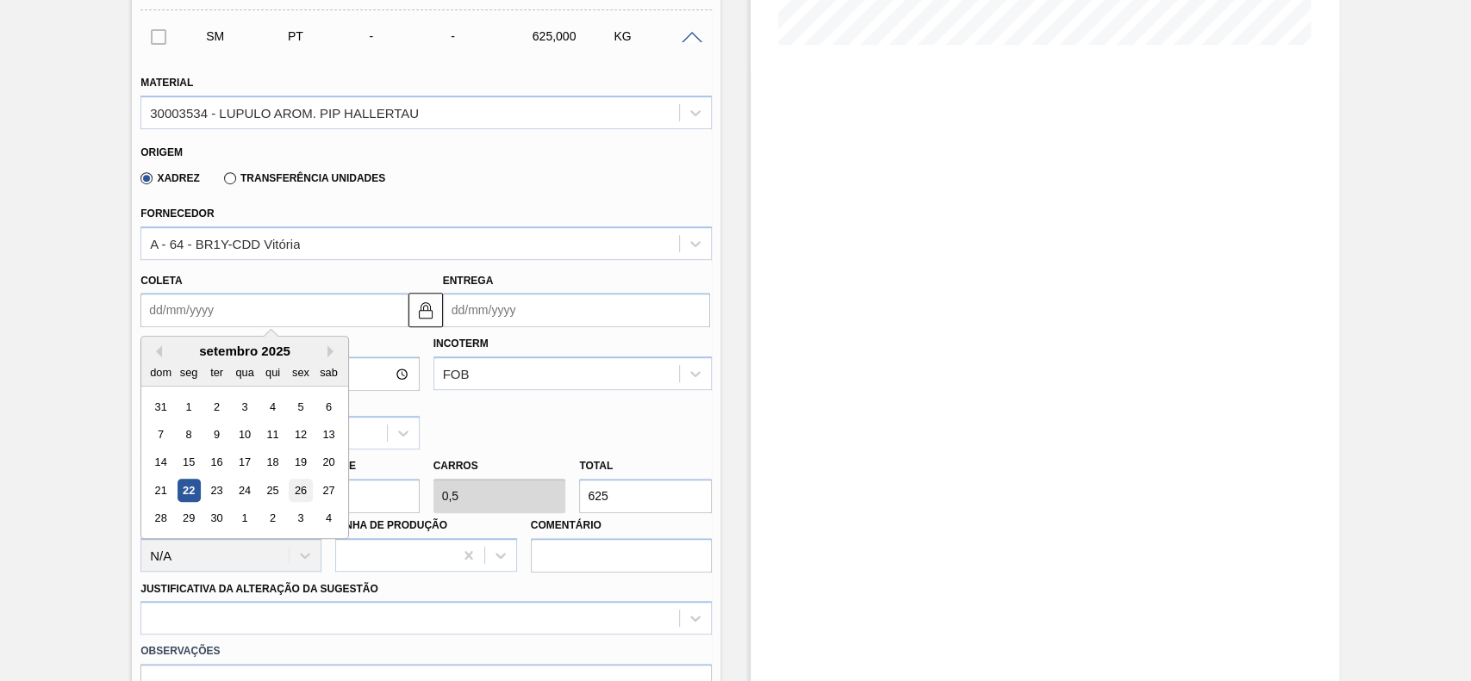
click at [292, 496] on div "26" at bounding box center [300, 490] width 23 height 23
type input "[DATE]"
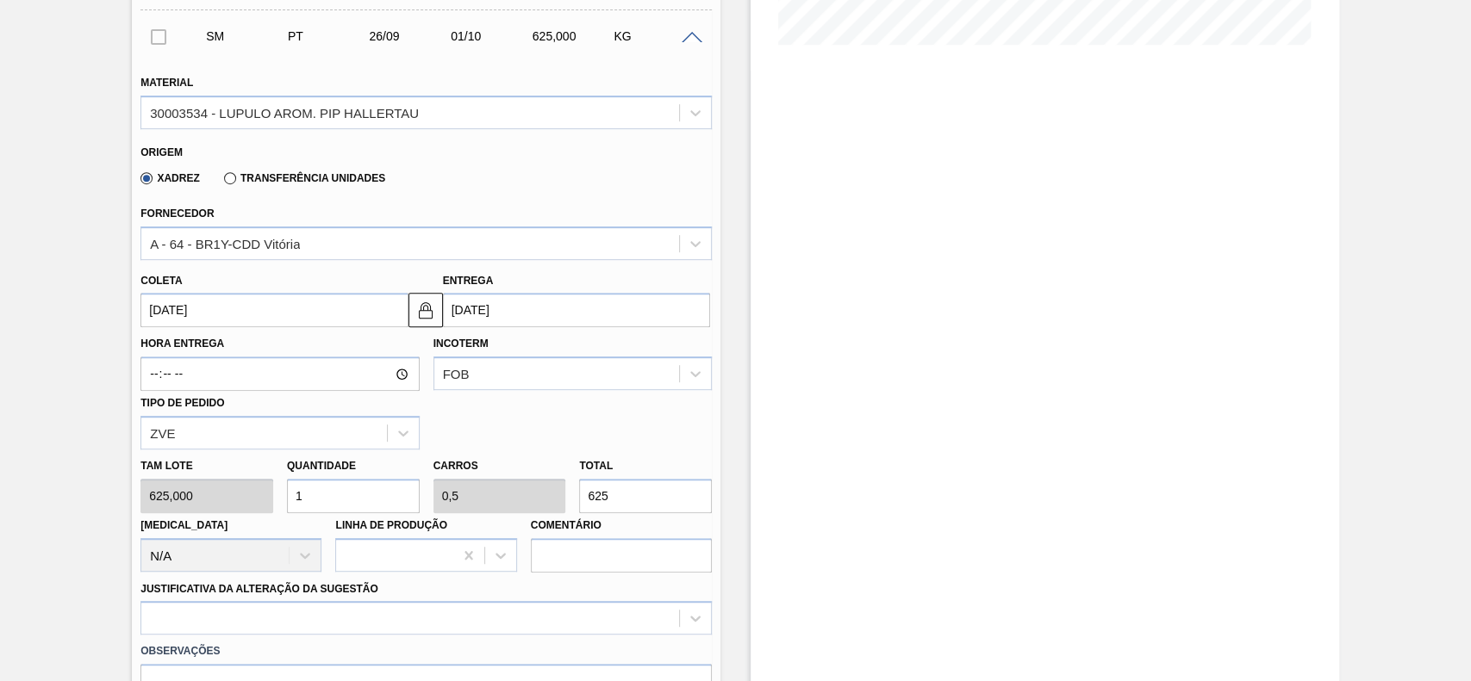
click at [326, 501] on input "1" at bounding box center [353, 496] width 133 height 34
type input "2"
type input "1"
type input "1.250"
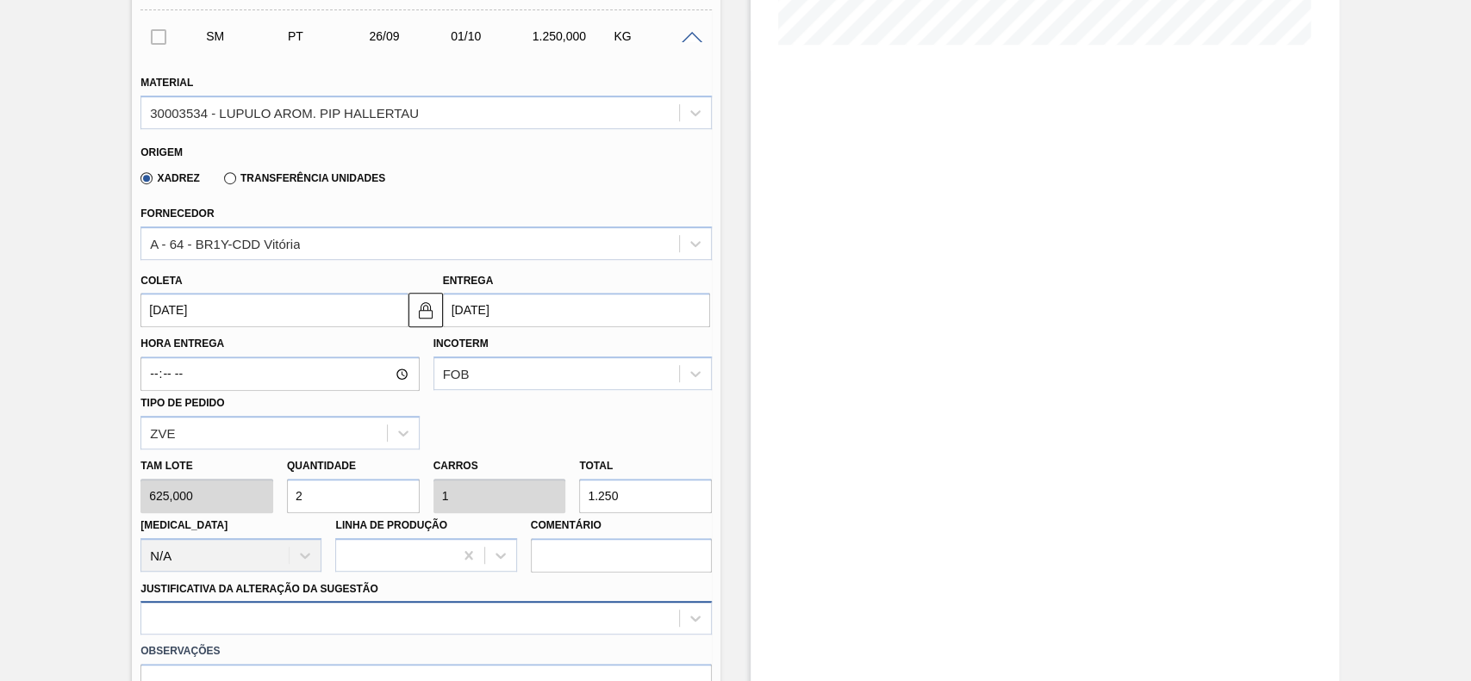
type input "2"
click at [346, 631] on div at bounding box center [425, 618] width 571 height 34
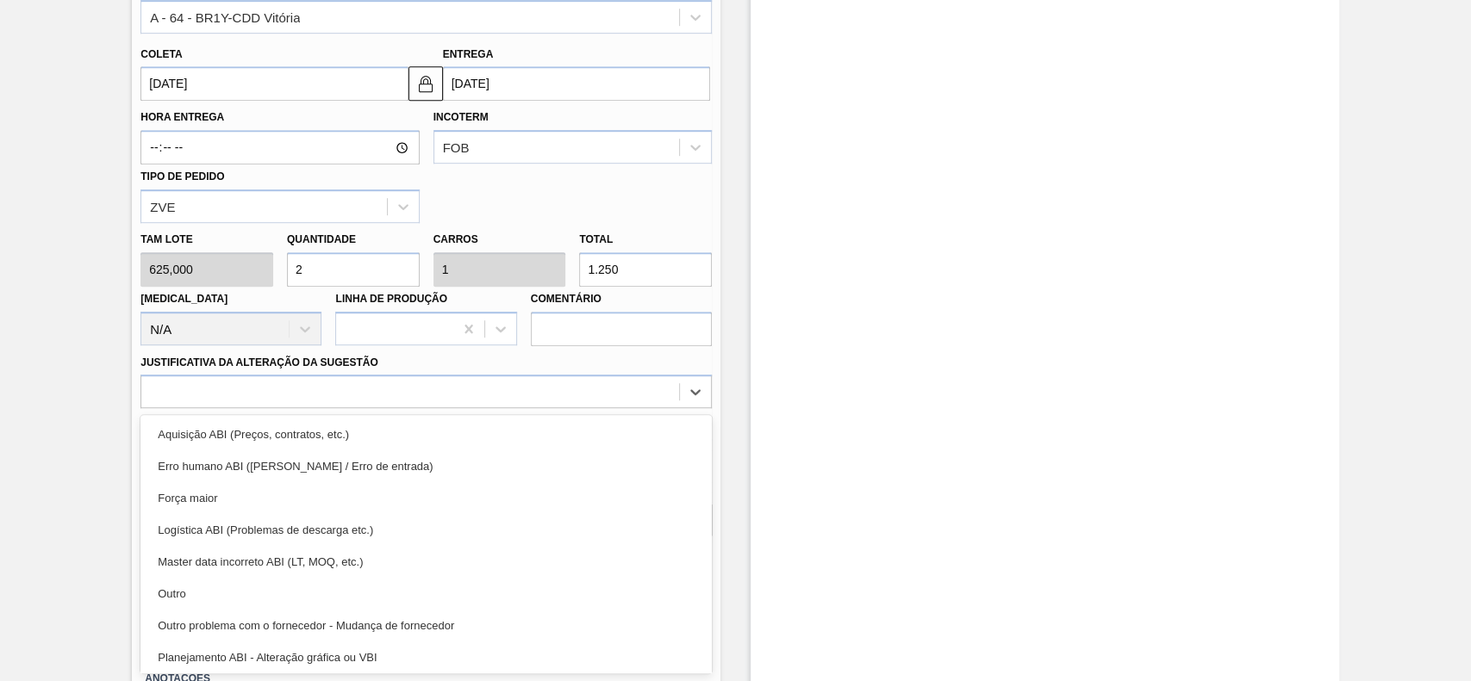
drag, startPoint x: 270, startPoint y: 600, endPoint x: 361, endPoint y: 566, distance: 97.6
click at [270, 600] on div "Outro" at bounding box center [425, 594] width 571 height 32
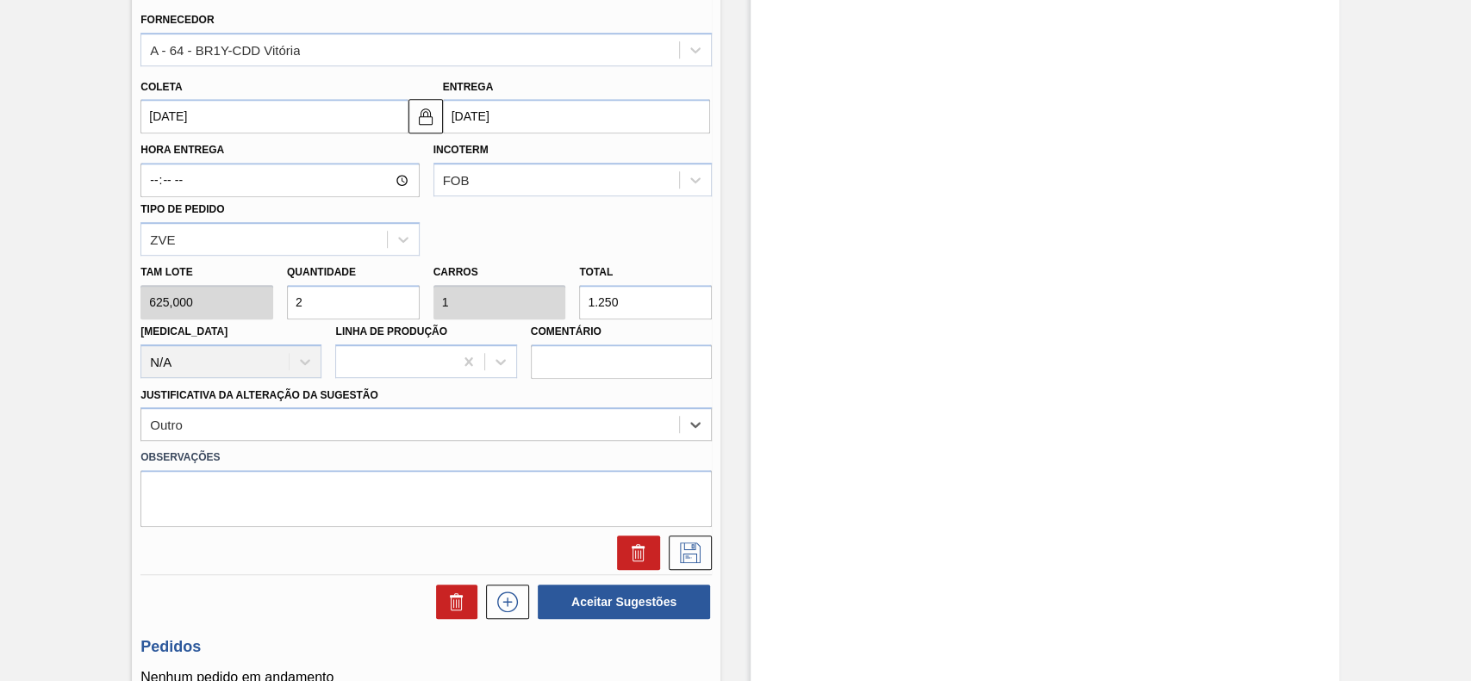
scroll to position [689, 0]
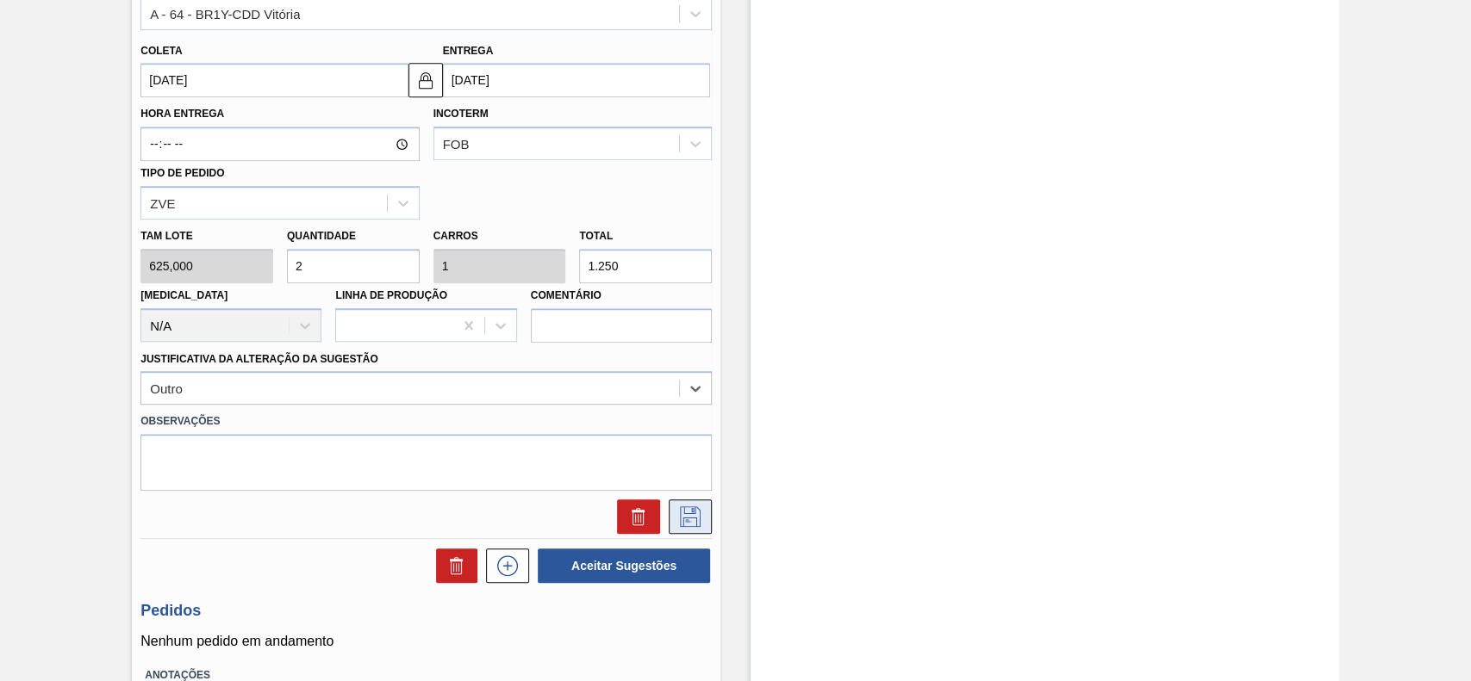
click at [688, 519] on icon at bounding box center [690, 517] width 28 height 21
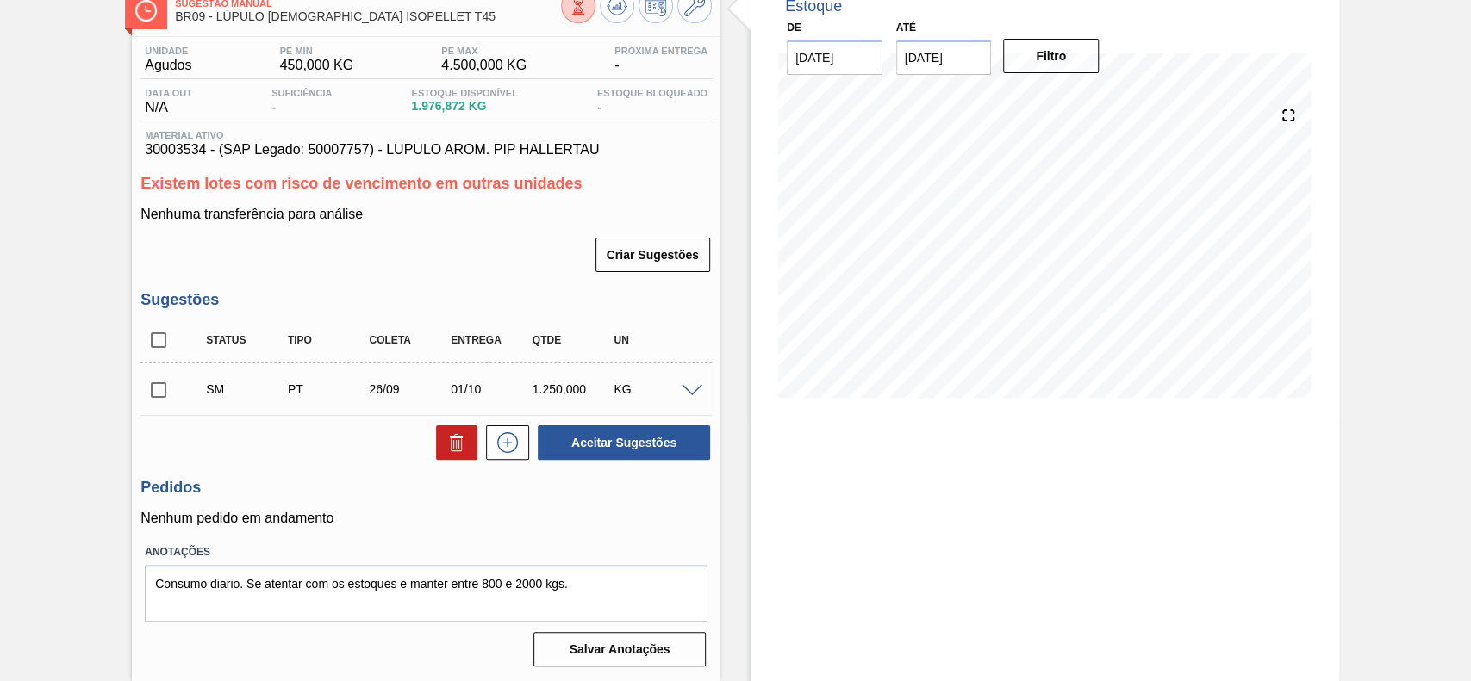
scroll to position [108, 0]
click at [160, 386] on input "checkbox" at bounding box center [158, 390] width 36 height 36
click at [651, 438] on button "Aceitar Sugestões" at bounding box center [624, 443] width 172 height 34
checkbox input "false"
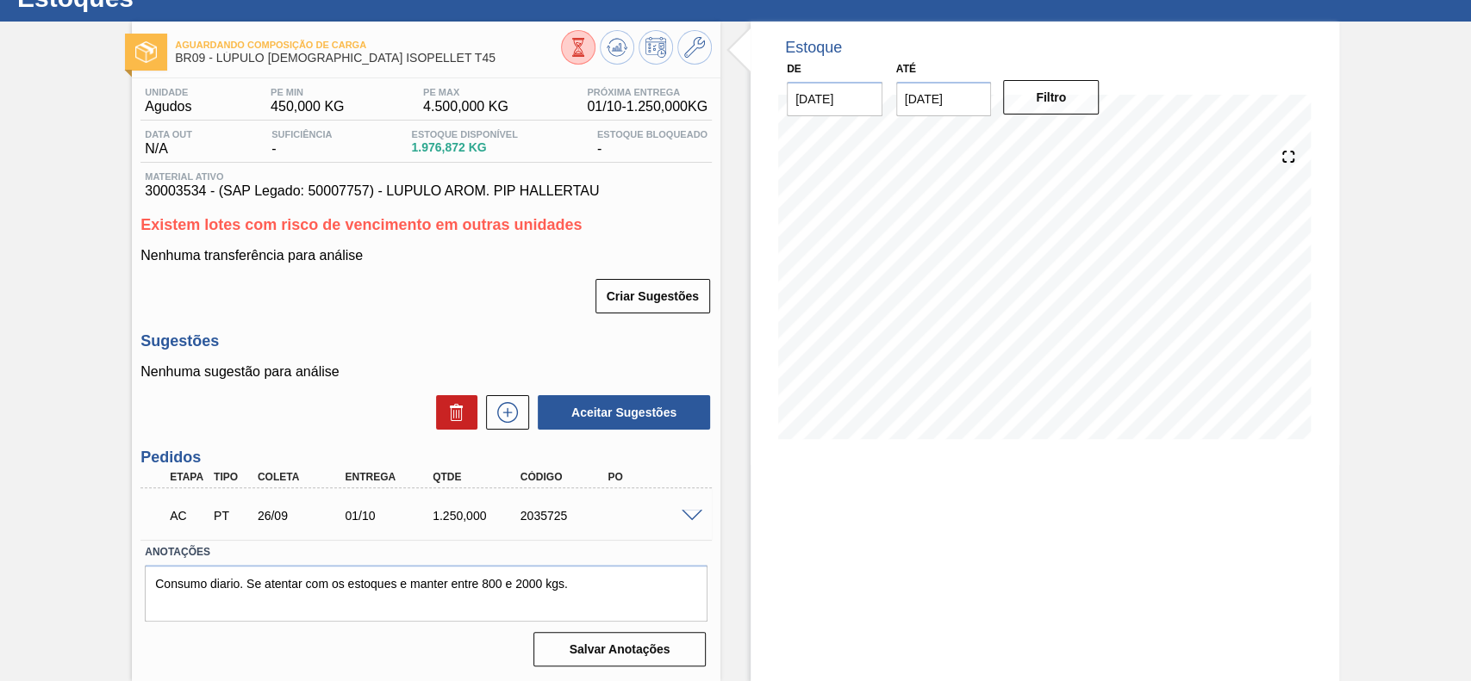
scroll to position [65, 0]
click at [689, 516] on span at bounding box center [691, 516] width 21 height 13
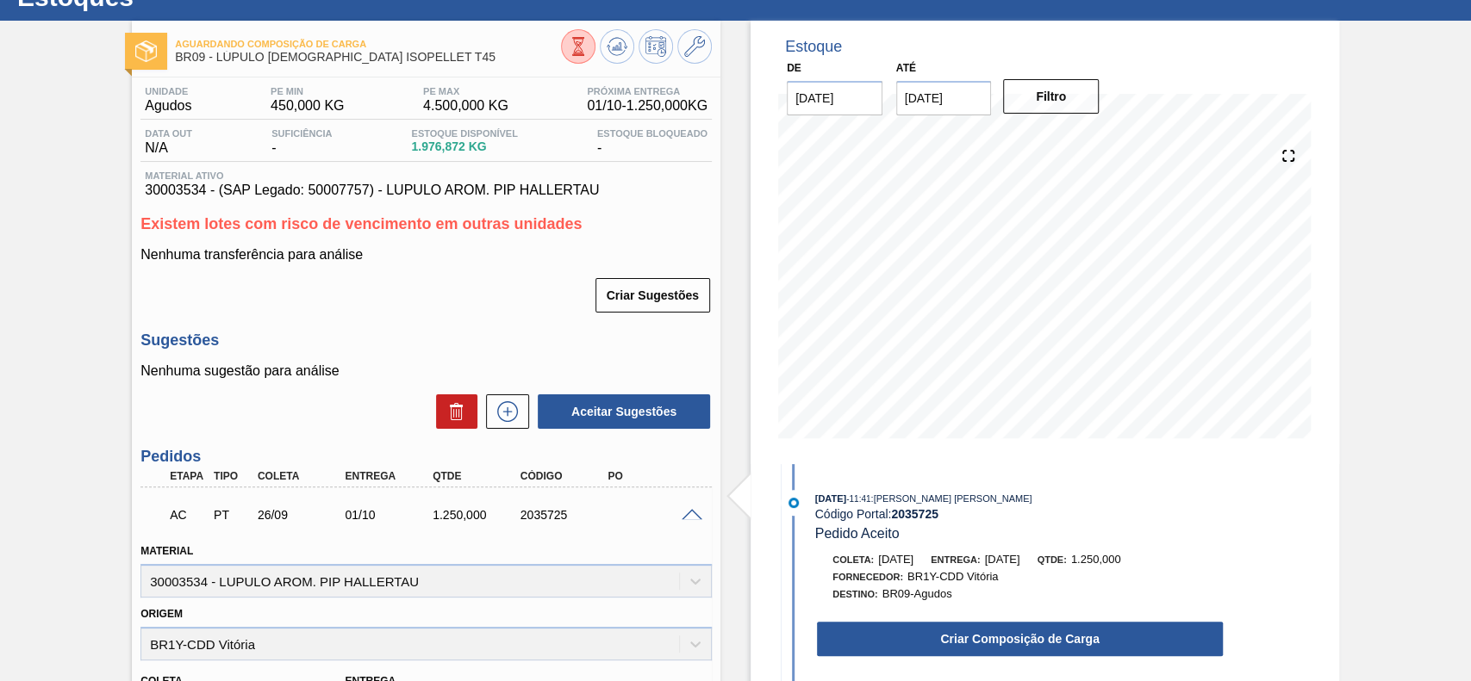
click at [959, 638] on button "Criar Composição de Carga" at bounding box center [1020, 639] width 406 height 34
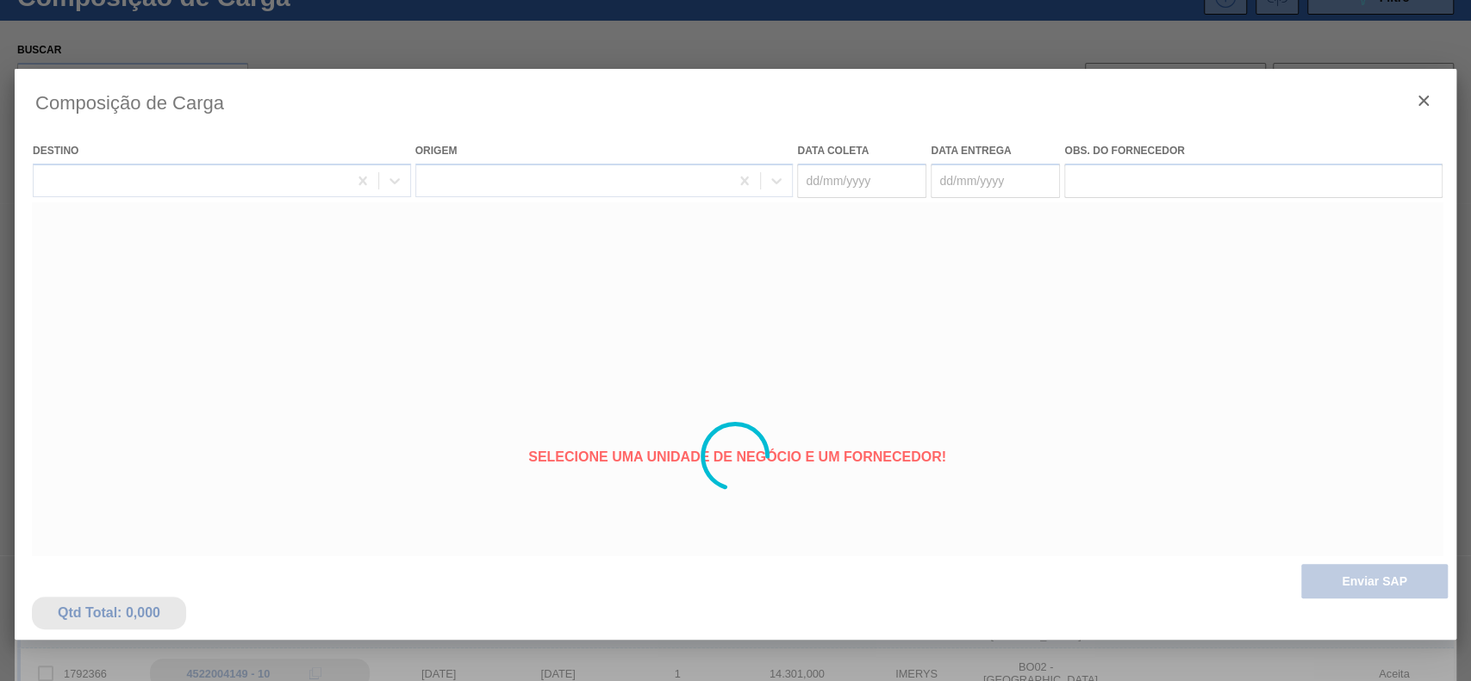
type coleta "[DATE]"
type entrega "[DATE]"
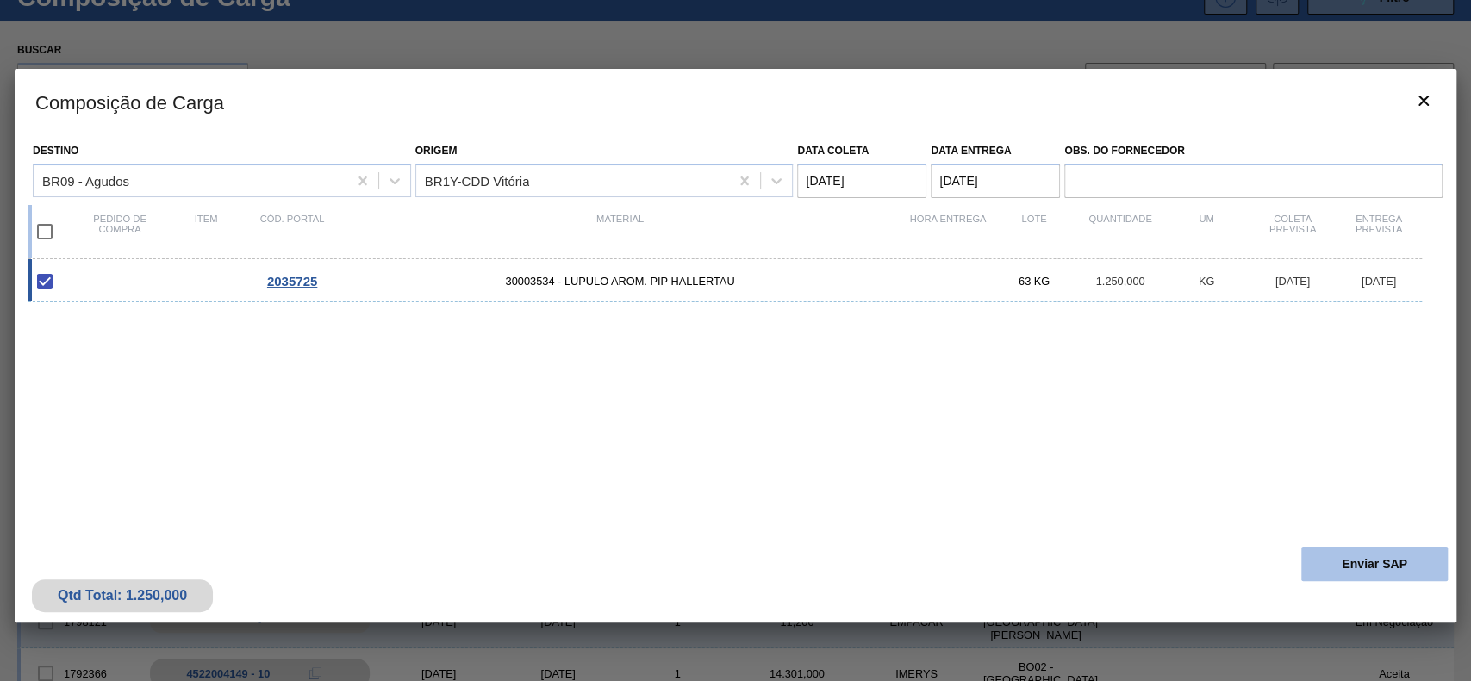
click at [1300, 553] on div "Qtd Total: 1.250,000 Enviar SAP" at bounding box center [735, 580] width 1441 height 84
click at [1309, 561] on button "Enviar SAP" at bounding box center [1374, 564] width 146 height 34
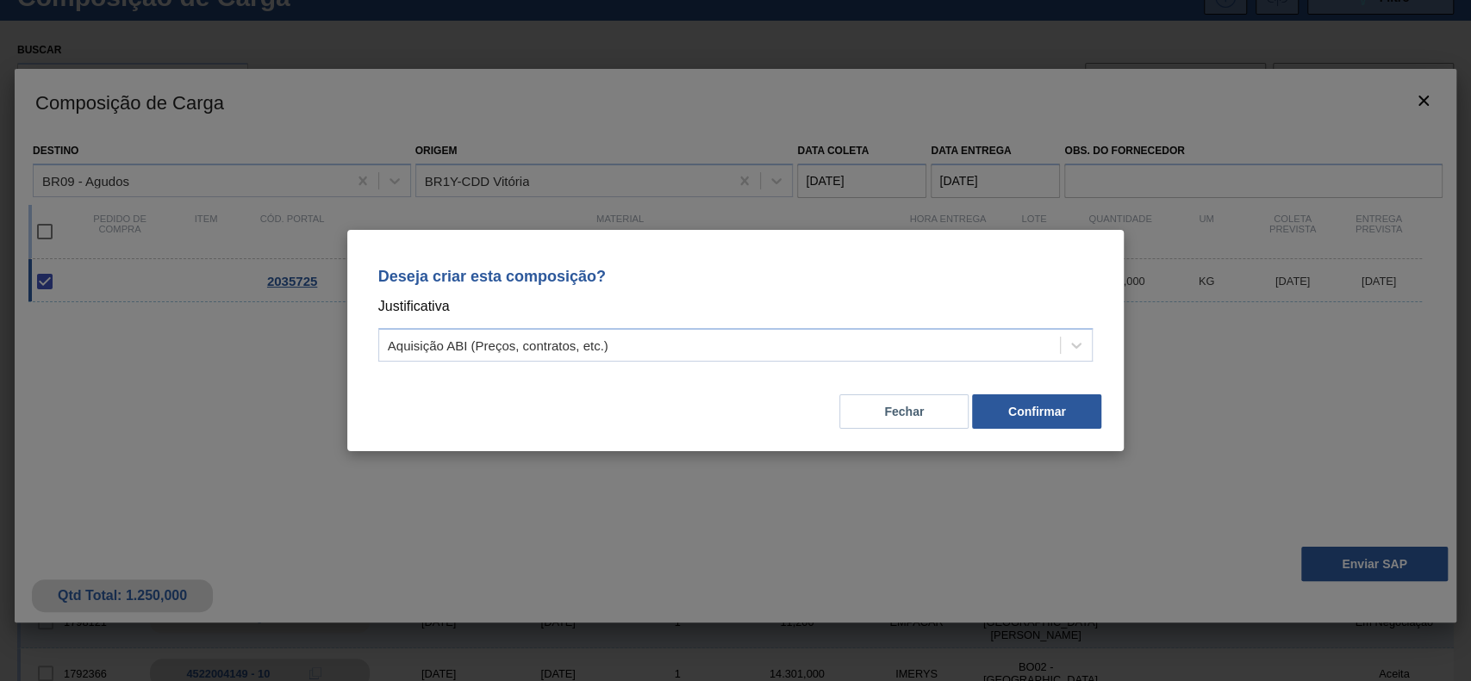
drag, startPoint x: 800, startPoint y: 330, endPoint x: 662, endPoint y: 365, distance: 143.1
click at [790, 336] on div "Aquisição ABI (Preços, contratos, etc.)" at bounding box center [735, 345] width 715 height 34
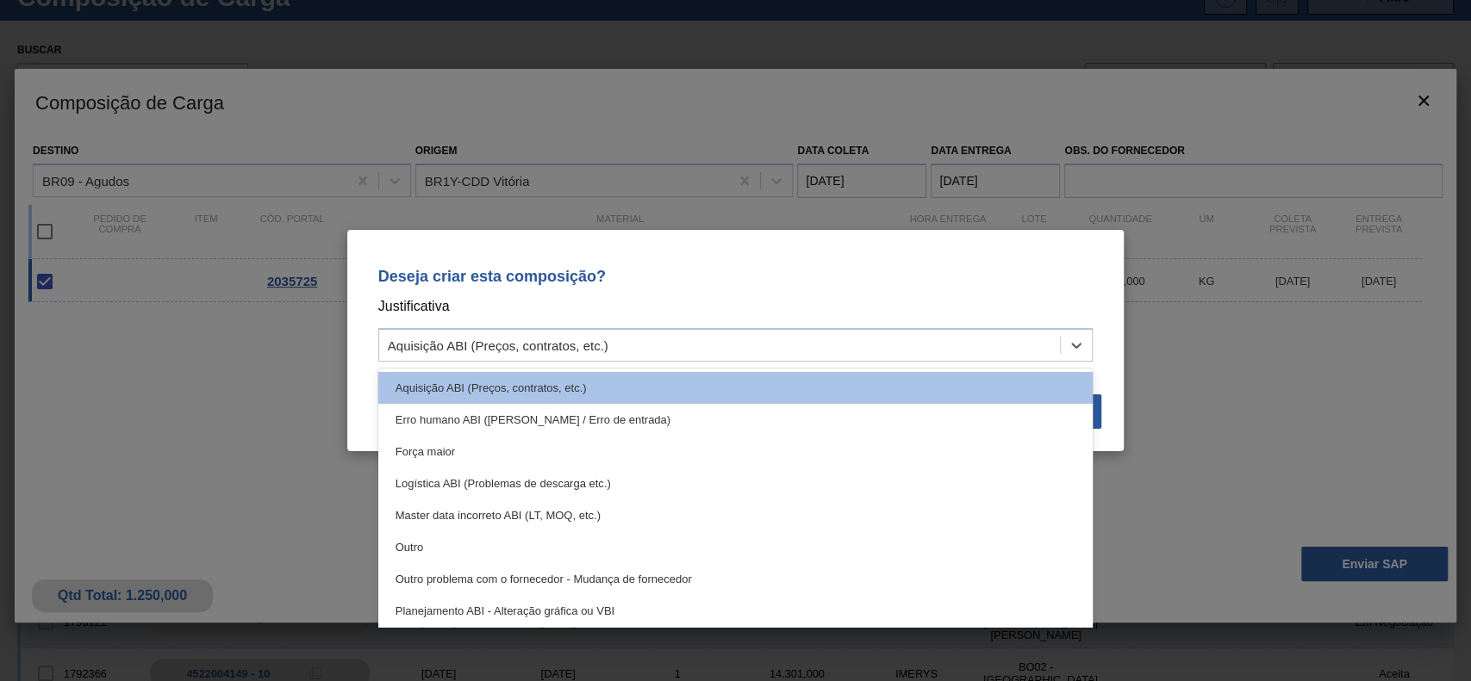
drag, startPoint x: 506, startPoint y: 534, endPoint x: 795, endPoint y: 488, distance: 293.0
click at [510, 536] on div "Outro" at bounding box center [735, 548] width 715 height 32
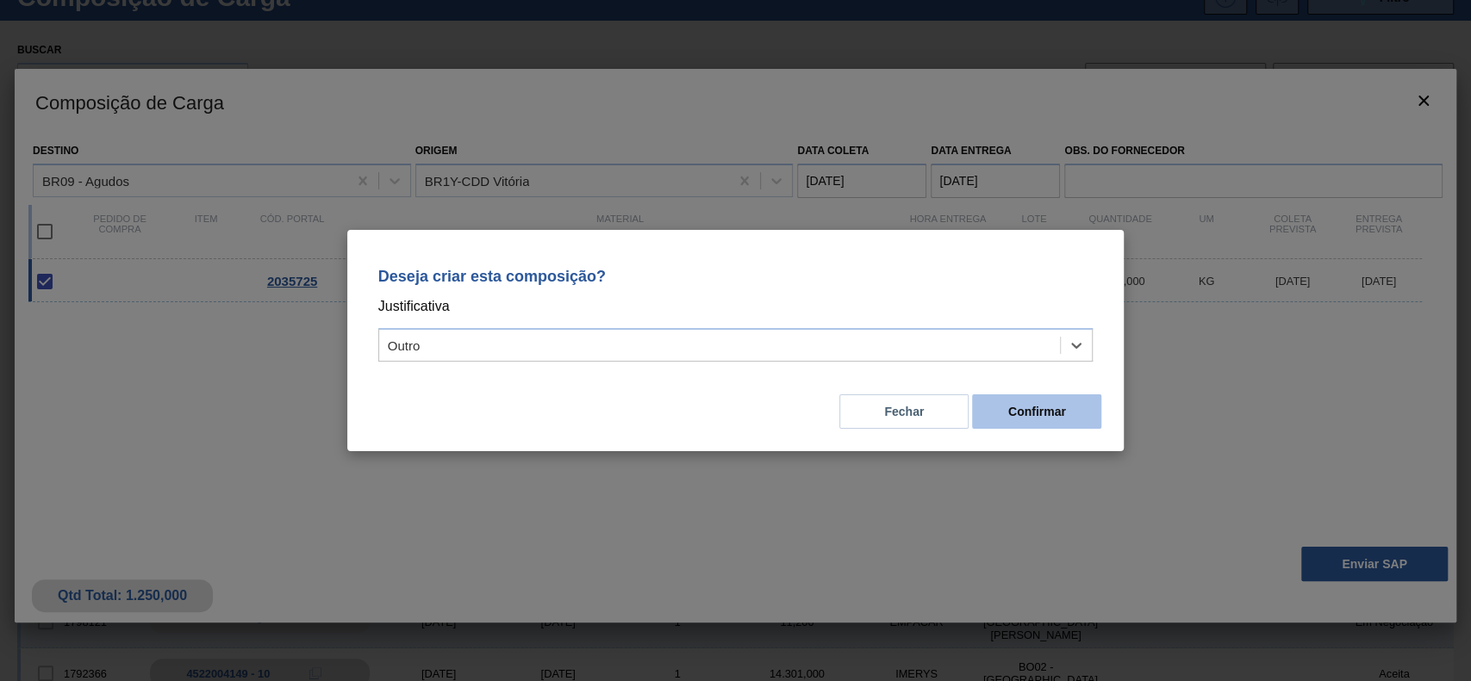
click at [1035, 417] on button "Confirmar" at bounding box center [1036, 412] width 129 height 34
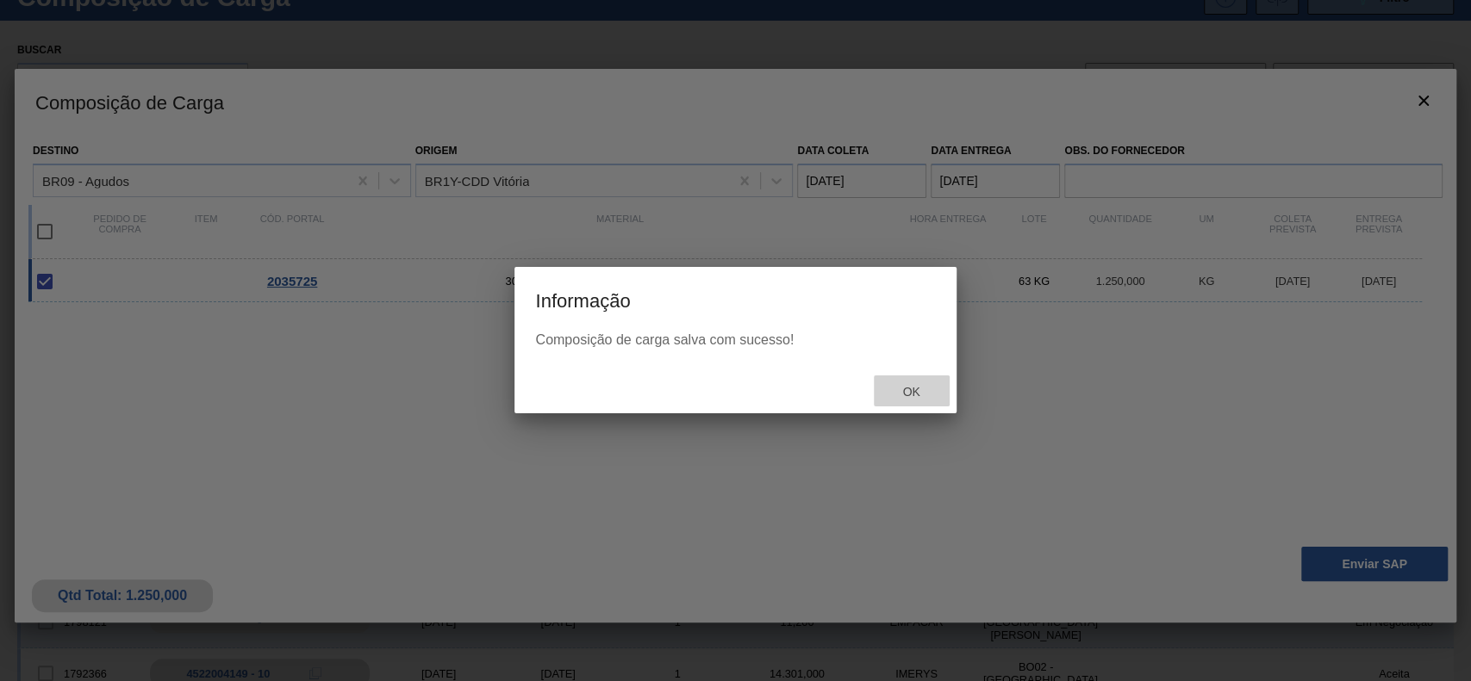
click at [936, 383] on div "Ok" at bounding box center [912, 392] width 76 height 32
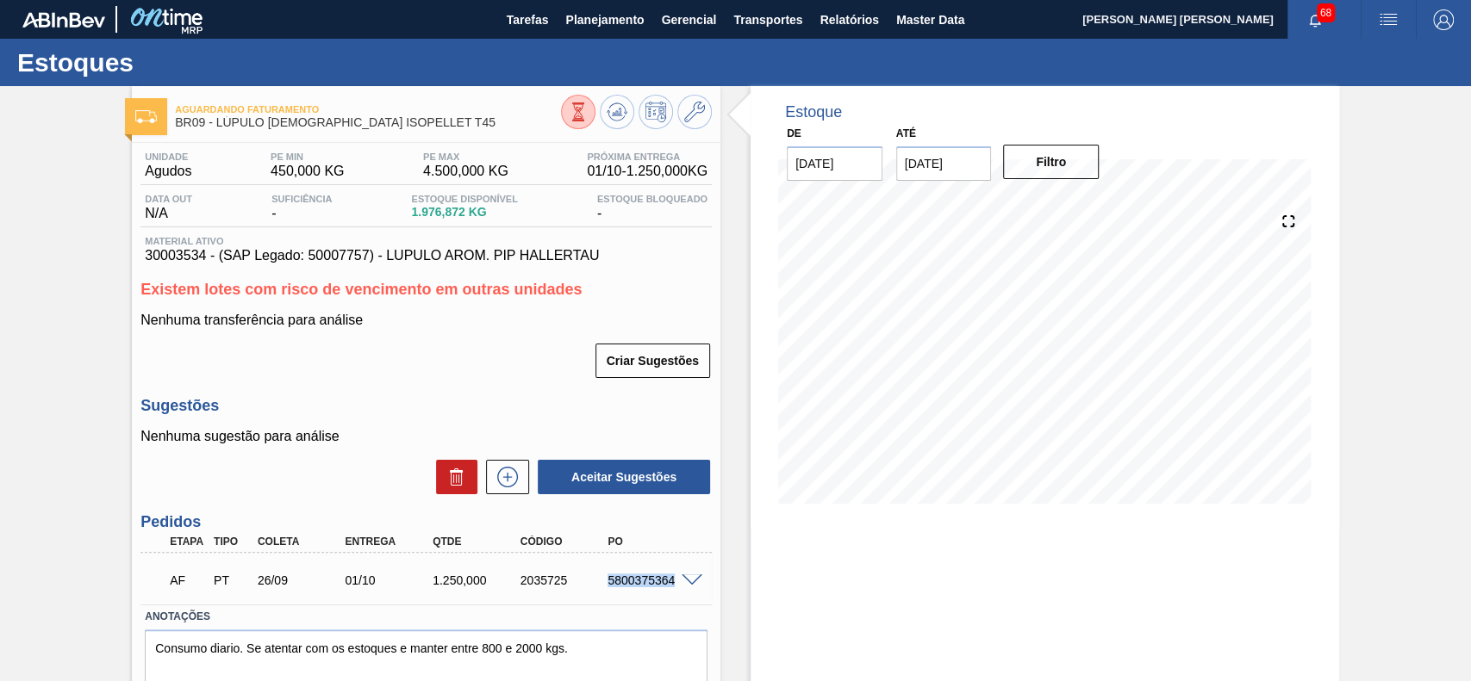
drag, startPoint x: 616, startPoint y: 584, endPoint x: 676, endPoint y: 594, distance: 61.2
click at [676, 594] on div "AF PT 26/09 01/10 1.250,000 2035725 5800375364" at bounding box center [422, 579] width 526 height 34
copy div "5800375364"
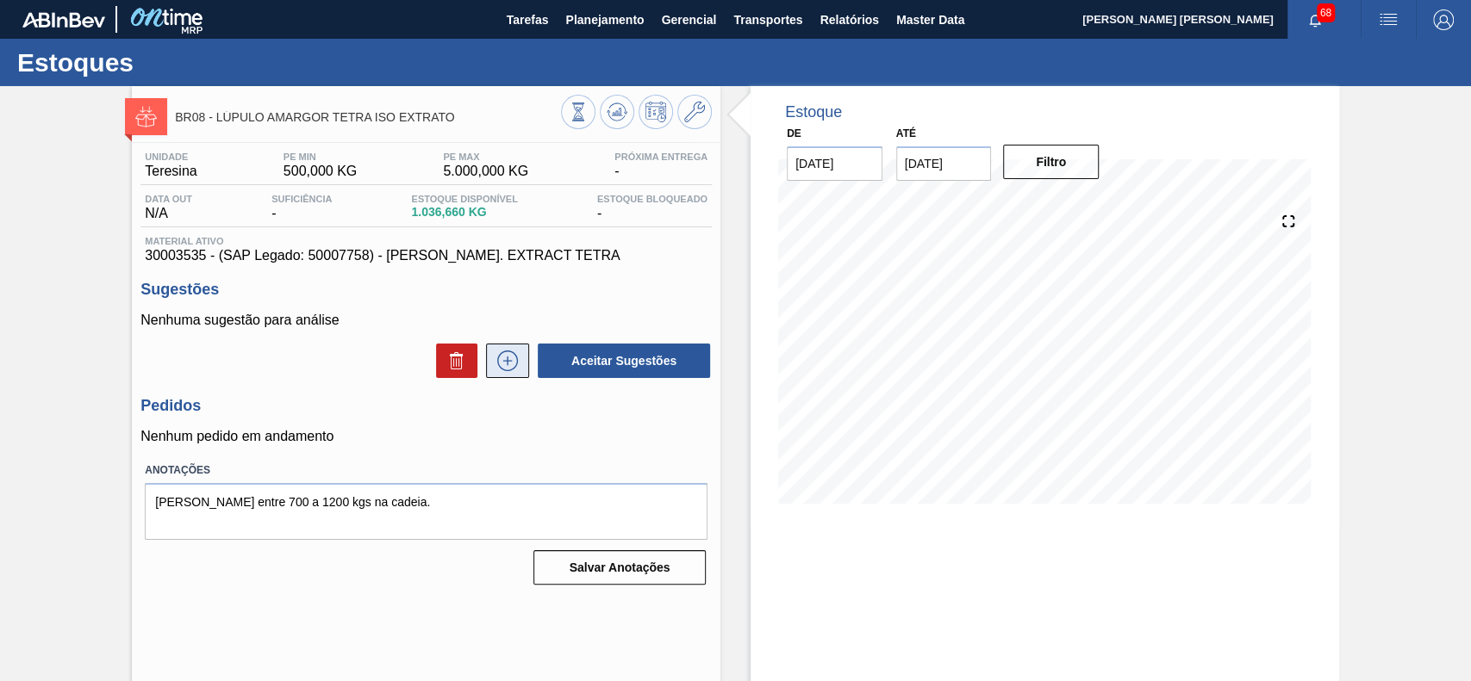
click at [519, 367] on button at bounding box center [507, 361] width 43 height 34
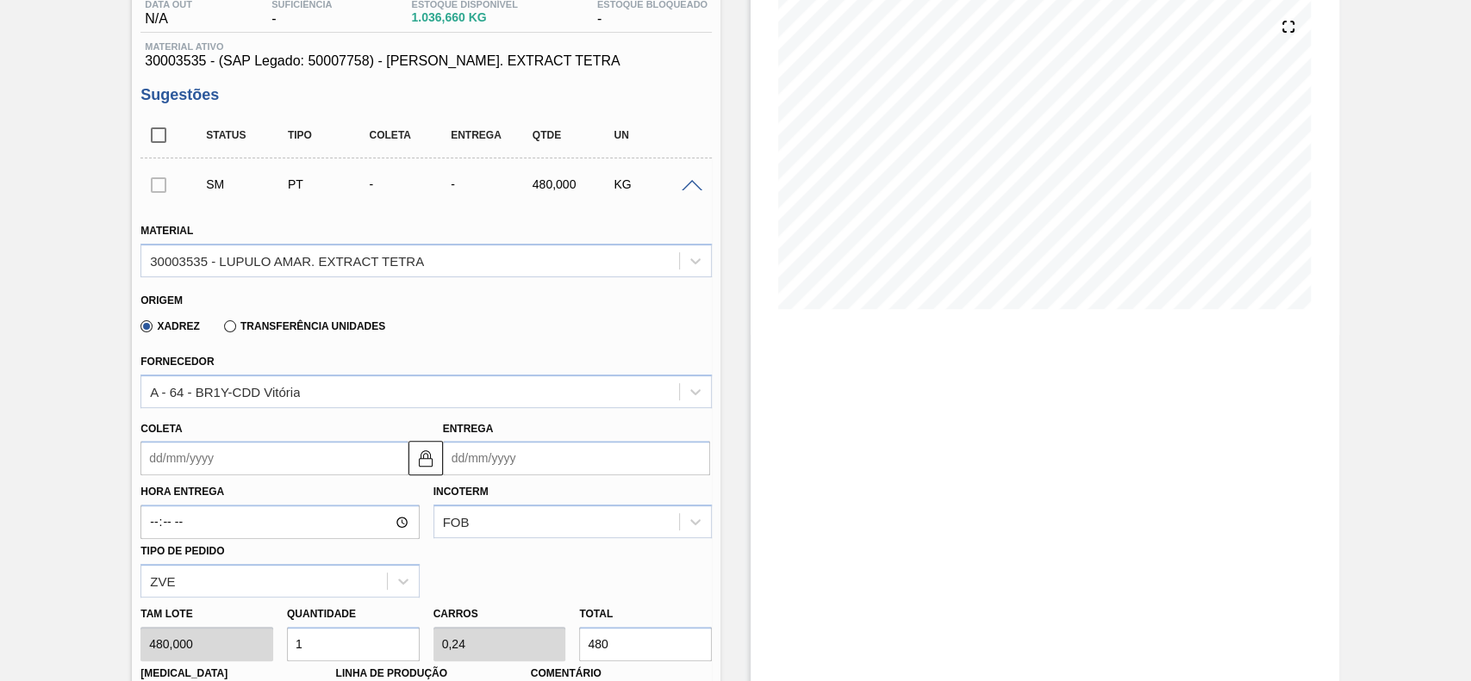
scroll to position [229, 0]
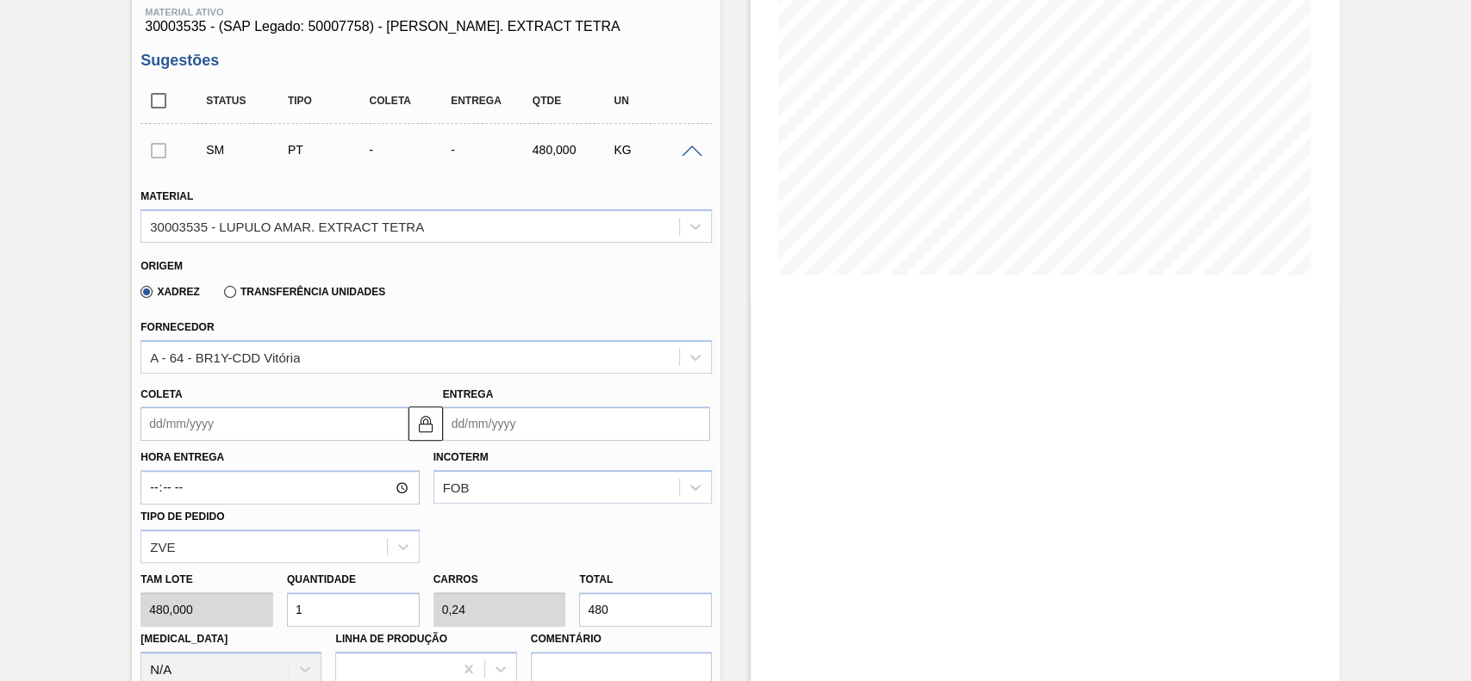
drag, startPoint x: 266, startPoint y: 422, endPoint x: 262, endPoint y: 432, distance: 10.4
click at [264, 426] on input "Coleta" at bounding box center [273, 424] width 267 height 34
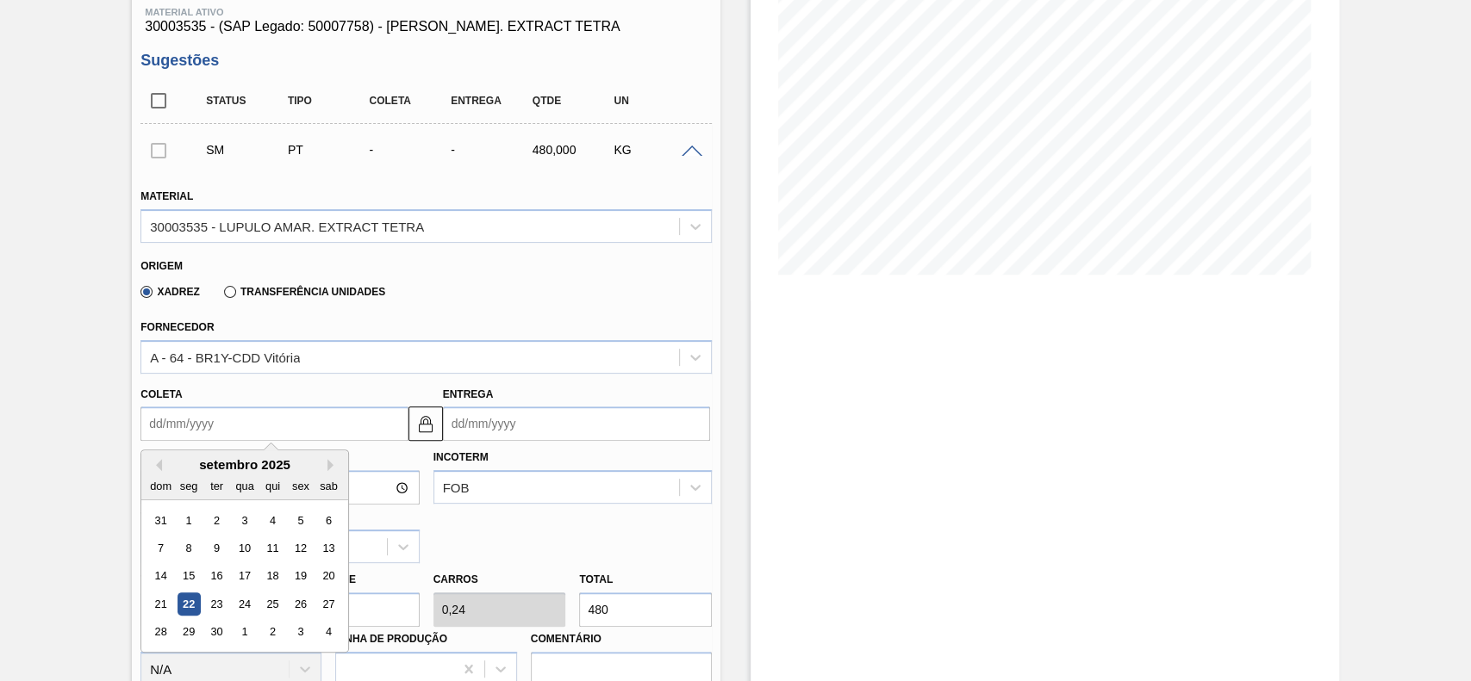
click at [300, 603] on div "26" at bounding box center [300, 604] width 23 height 23
type input "[DATE]"
type input "07/10/2025"
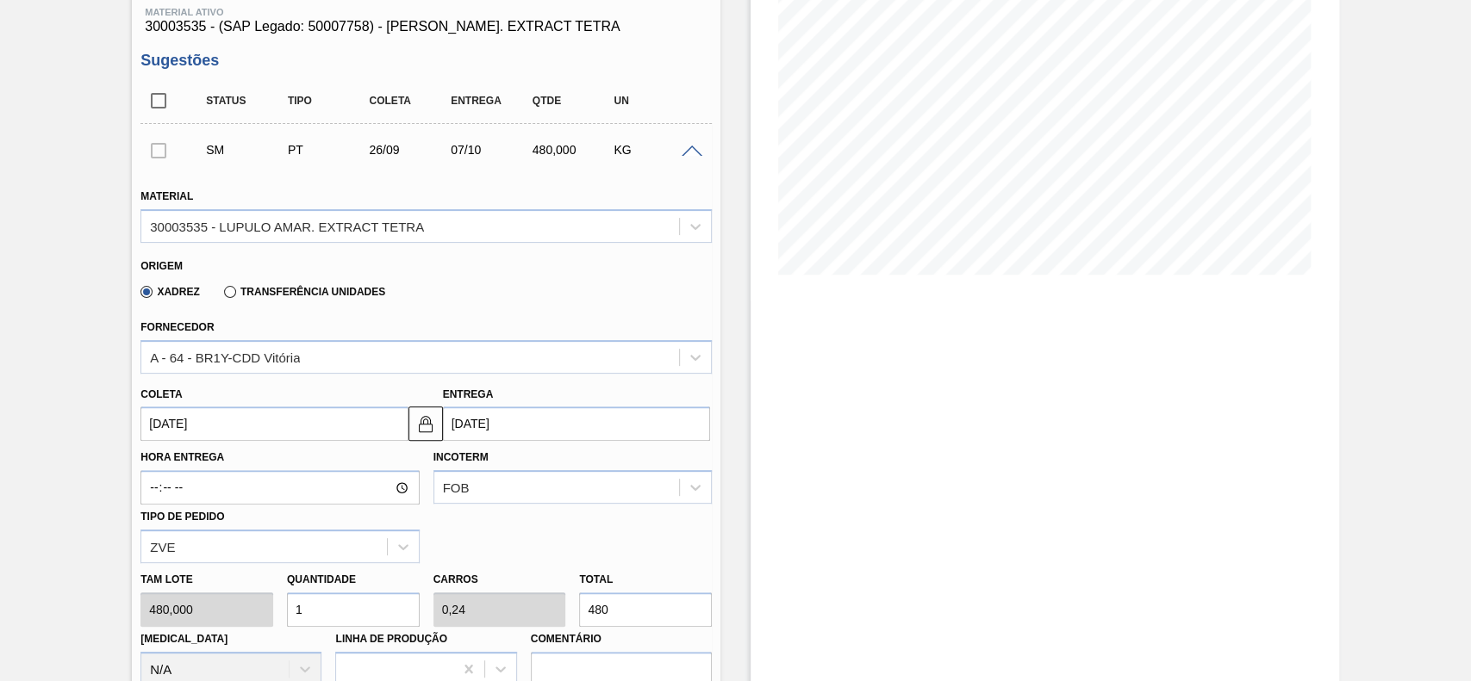
click at [341, 615] on input "1" at bounding box center [353, 610] width 133 height 34
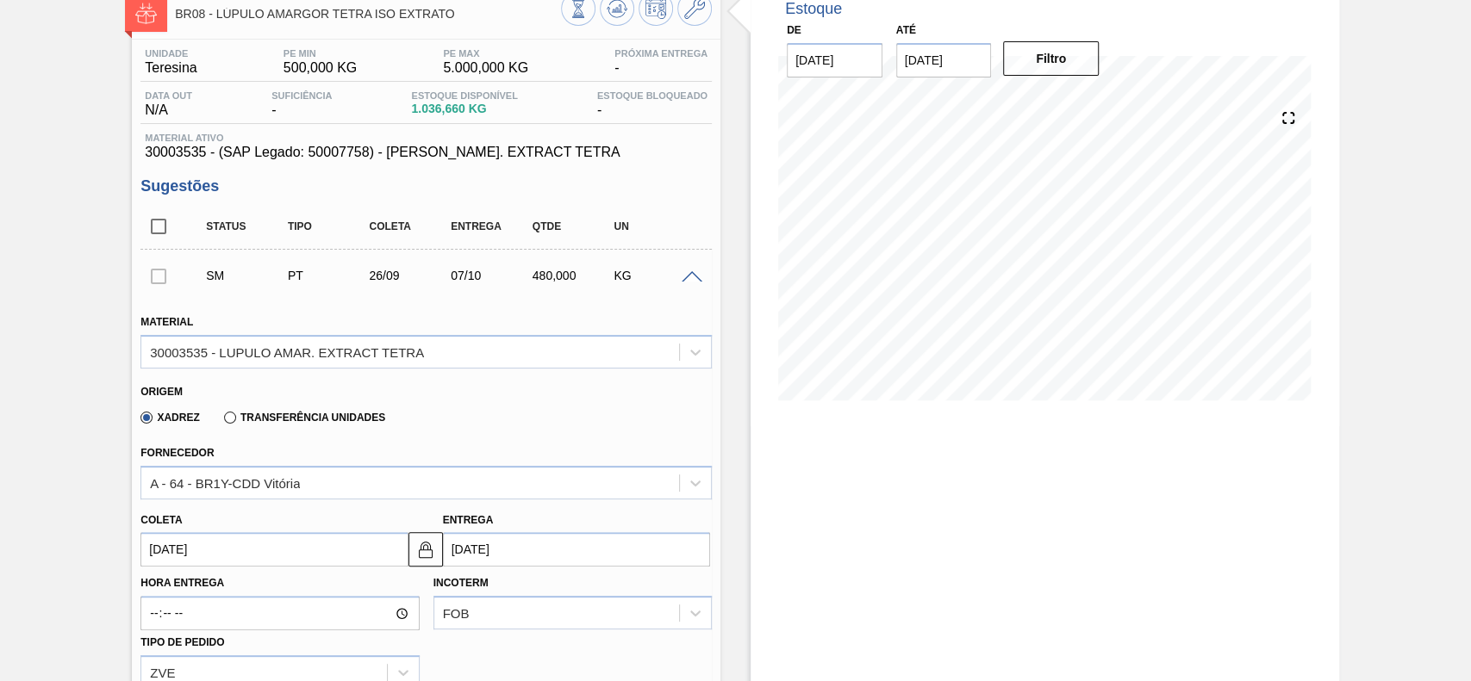
scroll to position [0, 0]
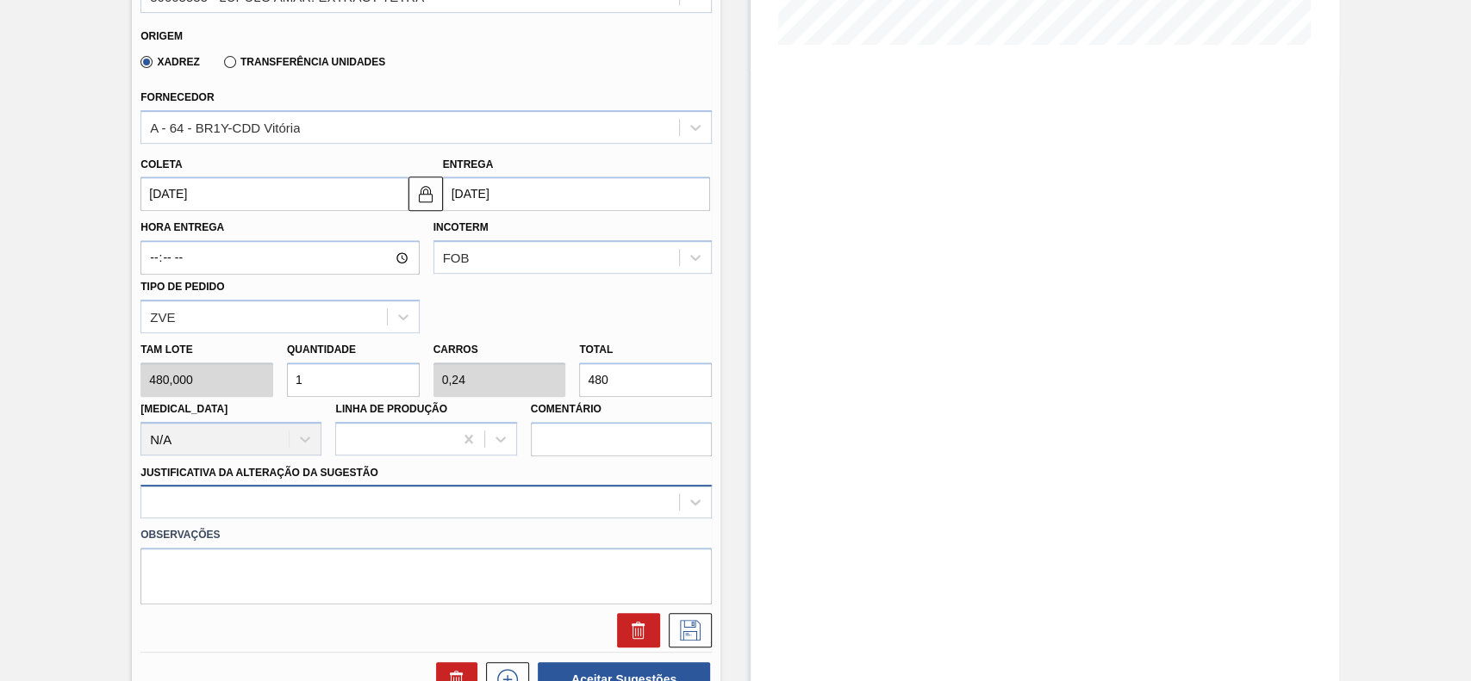
click at [400, 493] on div at bounding box center [425, 502] width 571 height 34
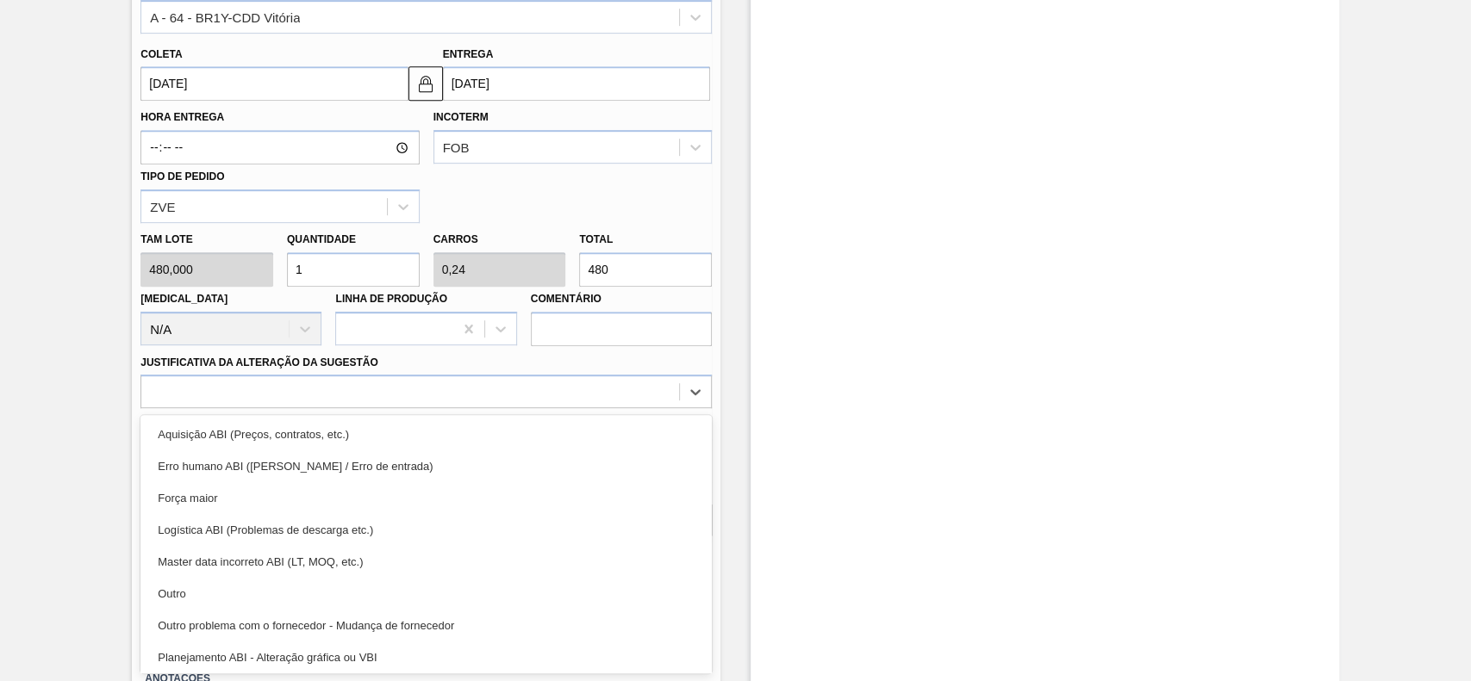
drag, startPoint x: 262, startPoint y: 600, endPoint x: 331, endPoint y: 606, distance: 69.3
click at [268, 600] on div "Outro" at bounding box center [425, 594] width 571 height 32
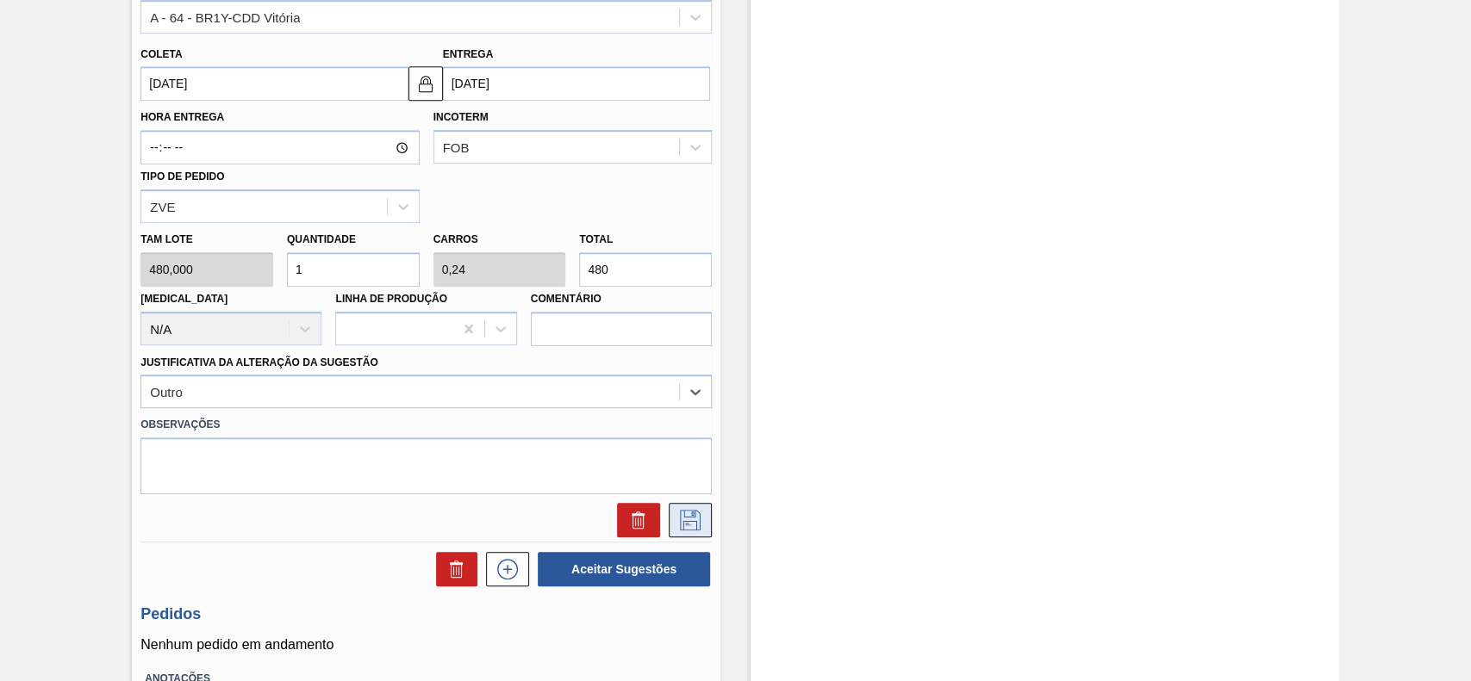
click at [687, 519] on icon at bounding box center [690, 520] width 28 height 21
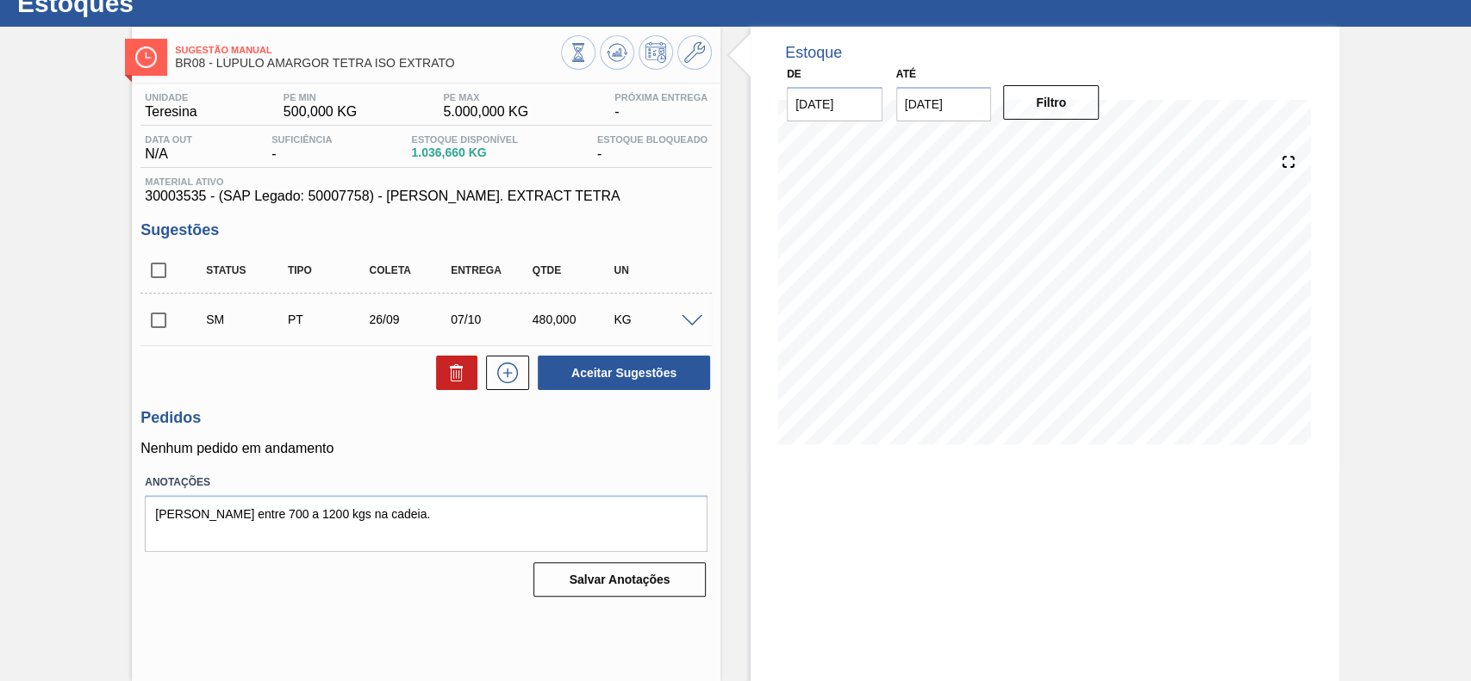
scroll to position [59, 0]
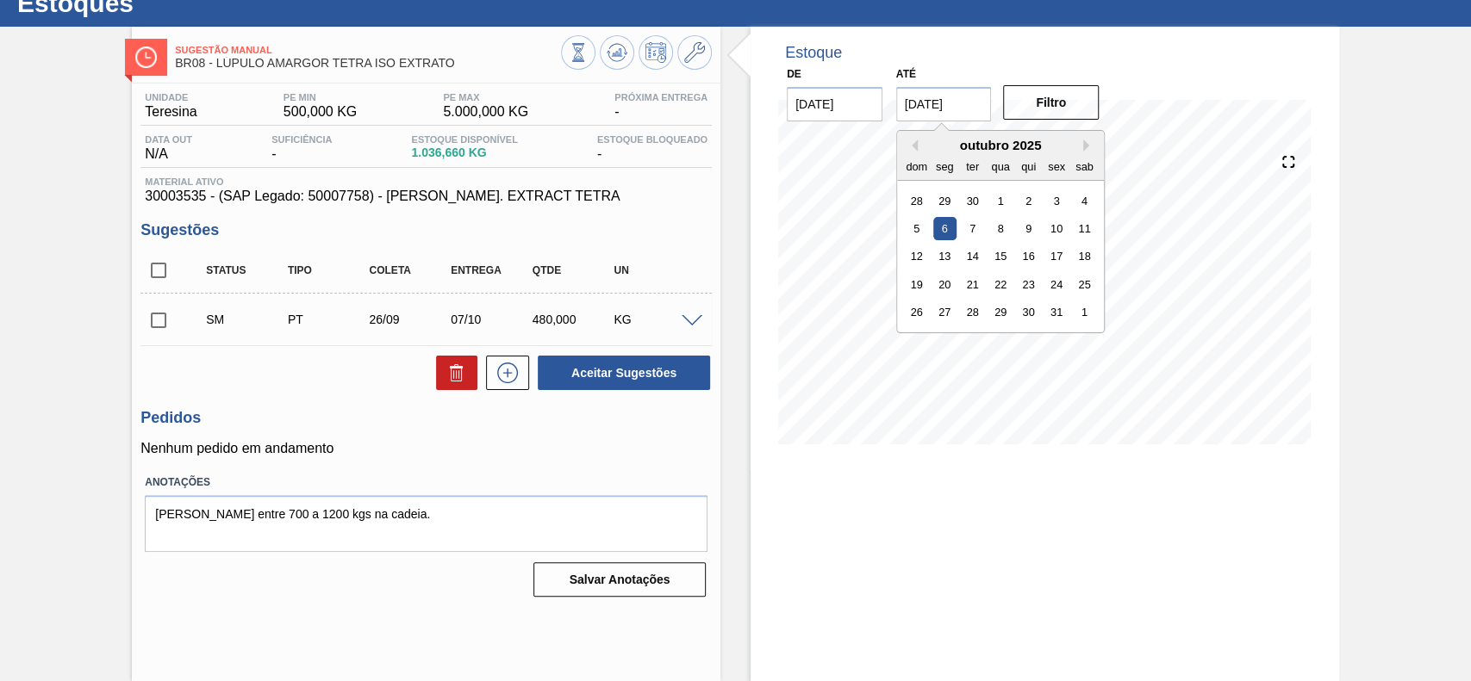
click at [968, 118] on input "[DATE]" at bounding box center [944, 104] width 96 height 34
click at [1083, 147] on button "Next Month" at bounding box center [1089, 146] width 12 height 12
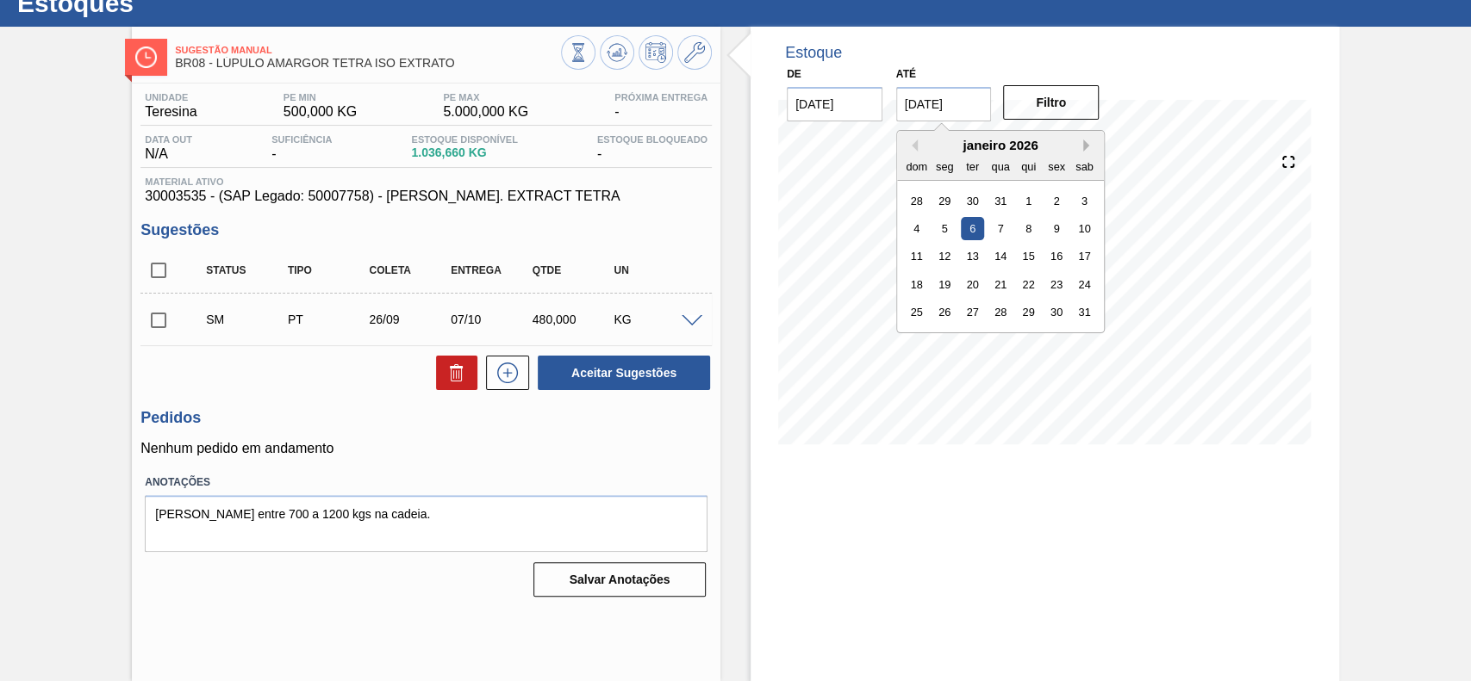
click at [1083, 147] on button "Next Month" at bounding box center [1089, 146] width 12 height 12
click at [1085, 320] on div "4" at bounding box center [1084, 312] width 23 height 23
type input "[DATE]"
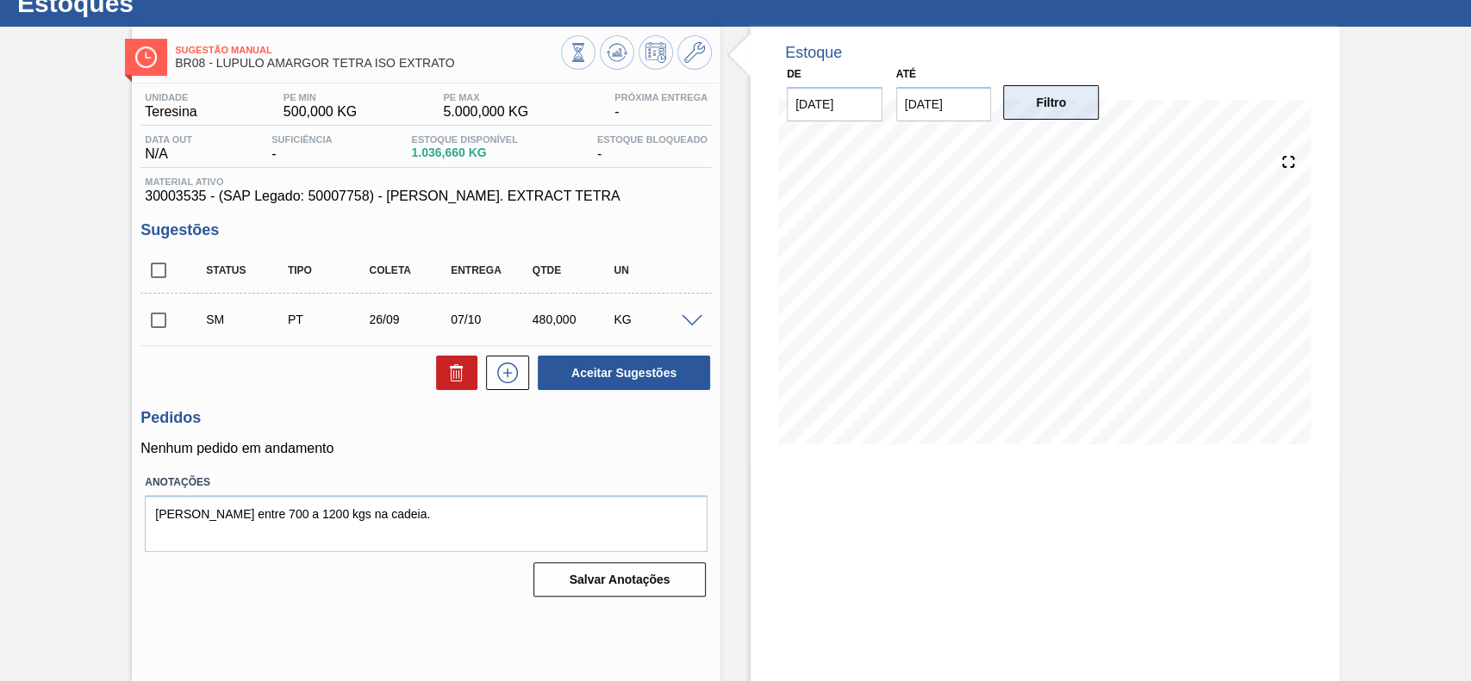
click at [1052, 113] on button "Filtro" at bounding box center [1051, 102] width 96 height 34
click at [163, 314] on input "checkbox" at bounding box center [158, 320] width 36 height 36
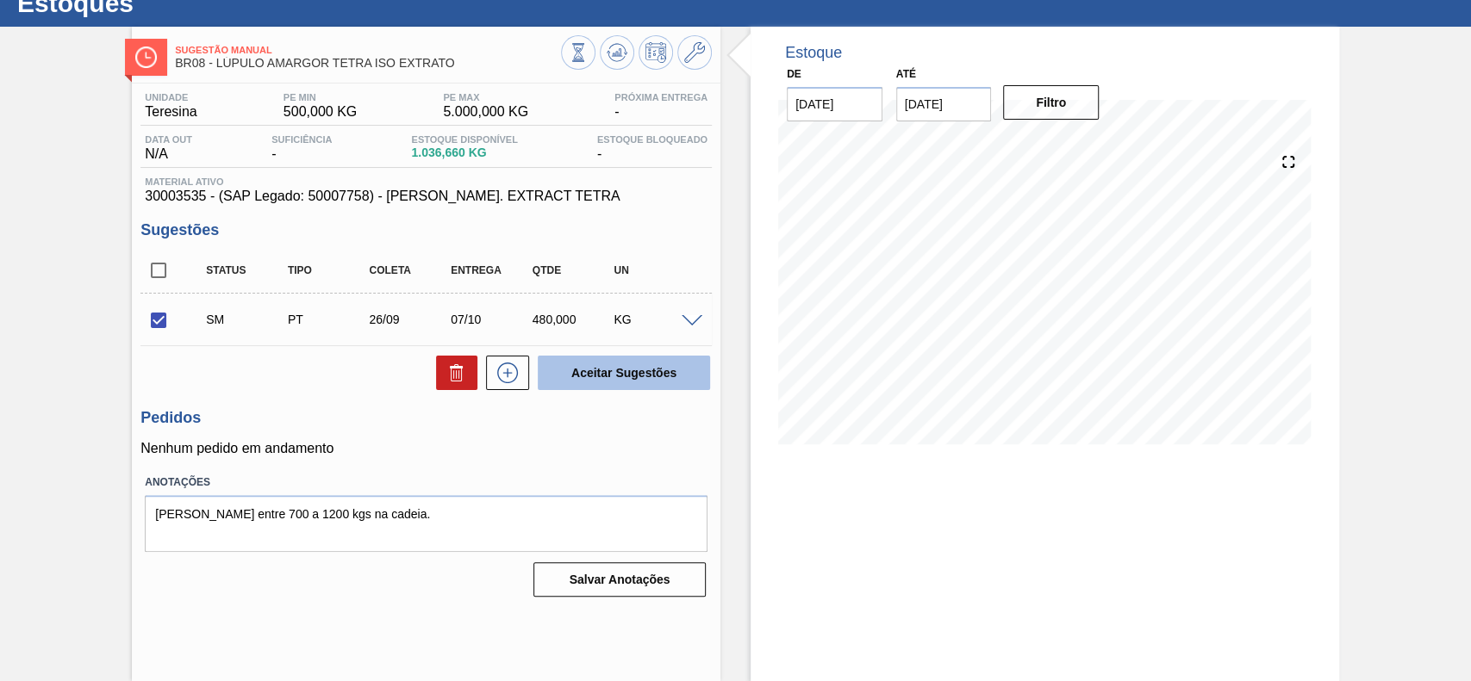
click at [583, 384] on button "Aceitar Sugestões" at bounding box center [624, 373] width 172 height 34
checkbox input "false"
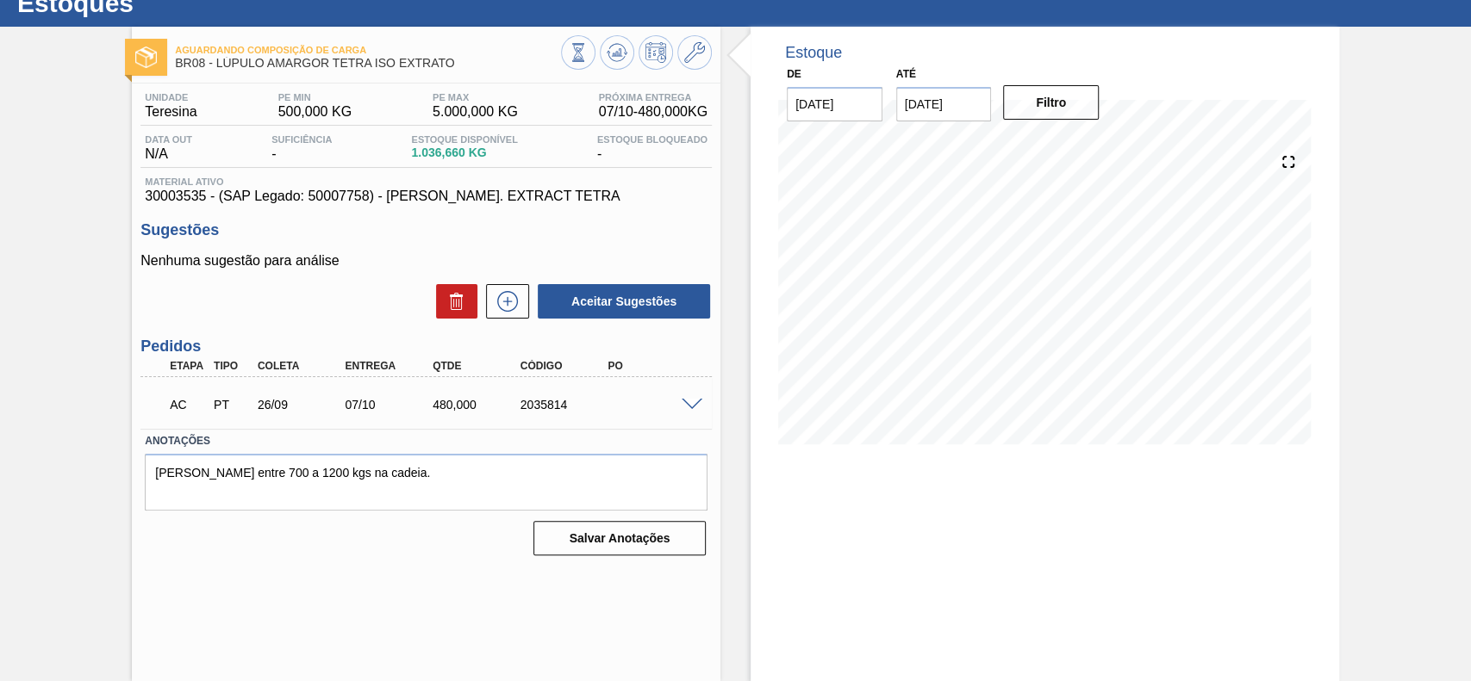
click at [692, 398] on div at bounding box center [694, 403] width 34 height 13
click at [685, 405] on span at bounding box center [691, 405] width 21 height 13
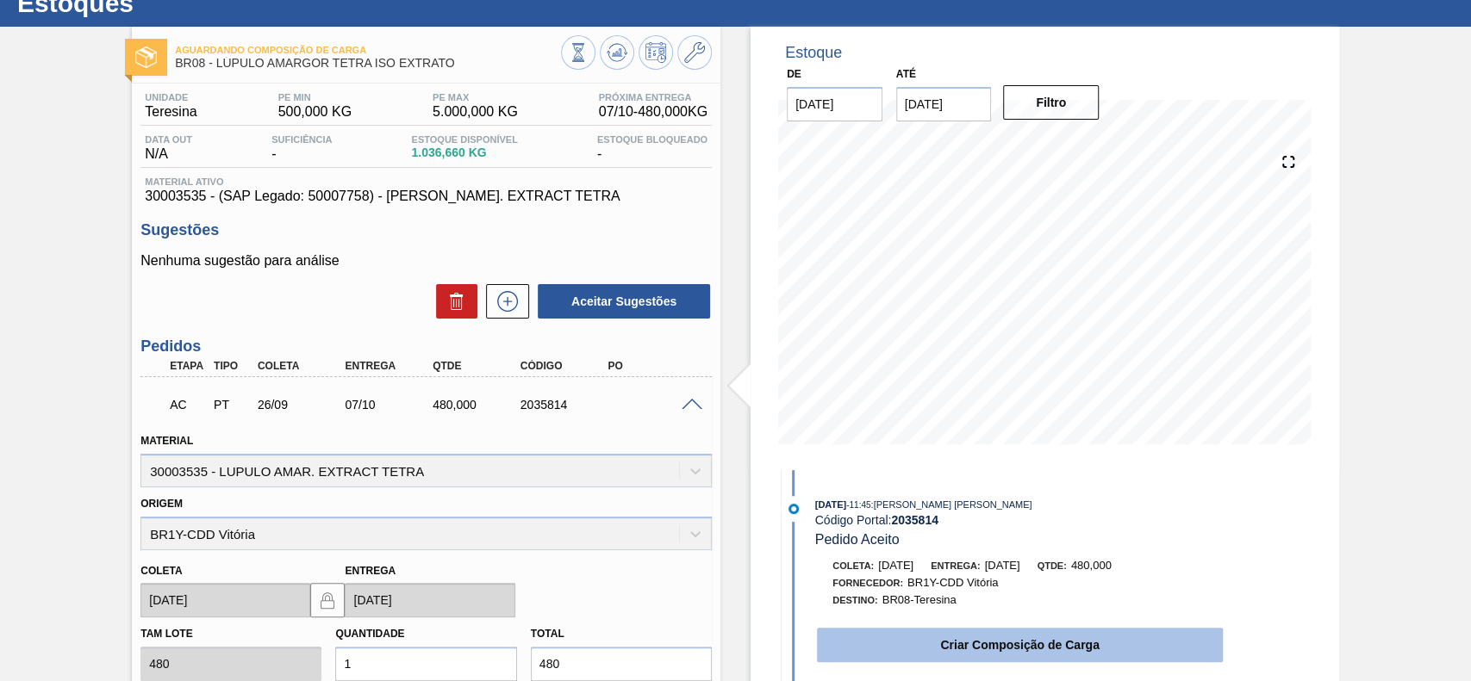
click at [916, 630] on button "Criar Composição de Carga" at bounding box center [1020, 645] width 406 height 34
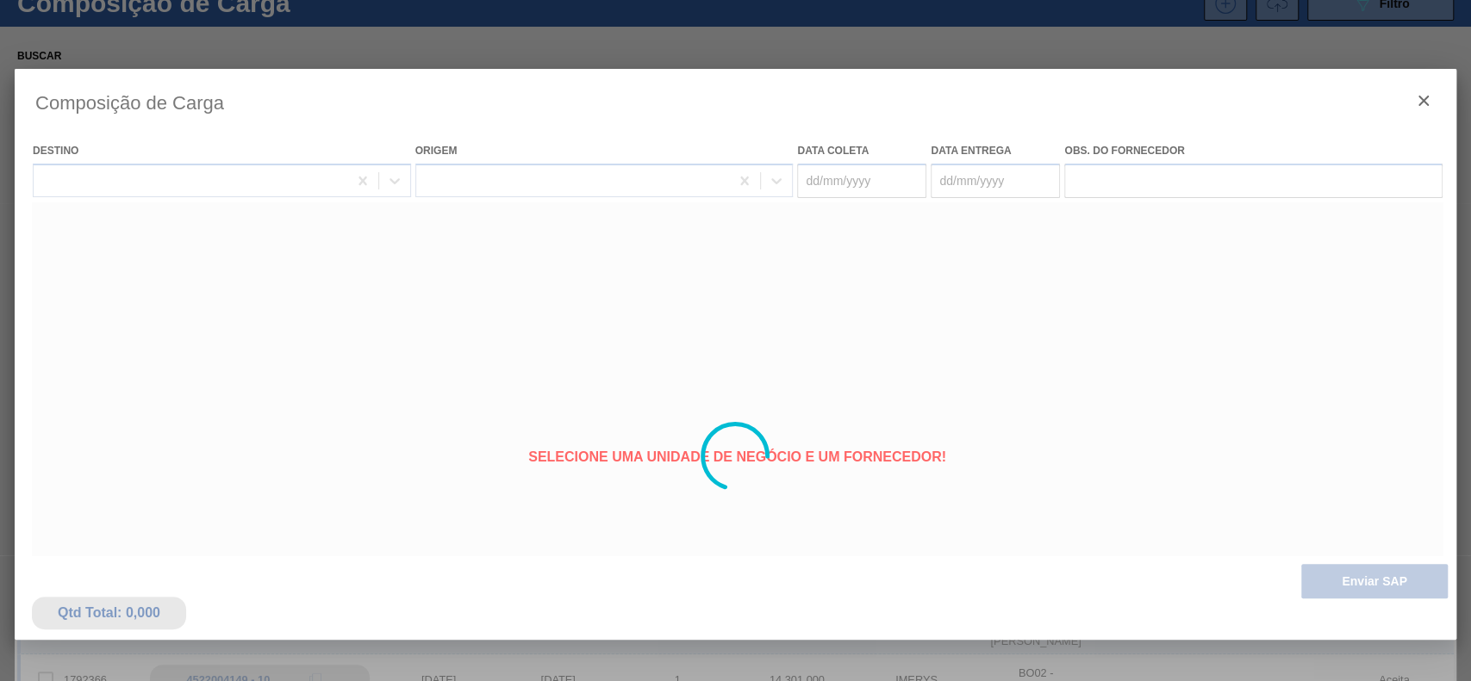
type coleta "[DATE]"
type entrega "07/10/2025"
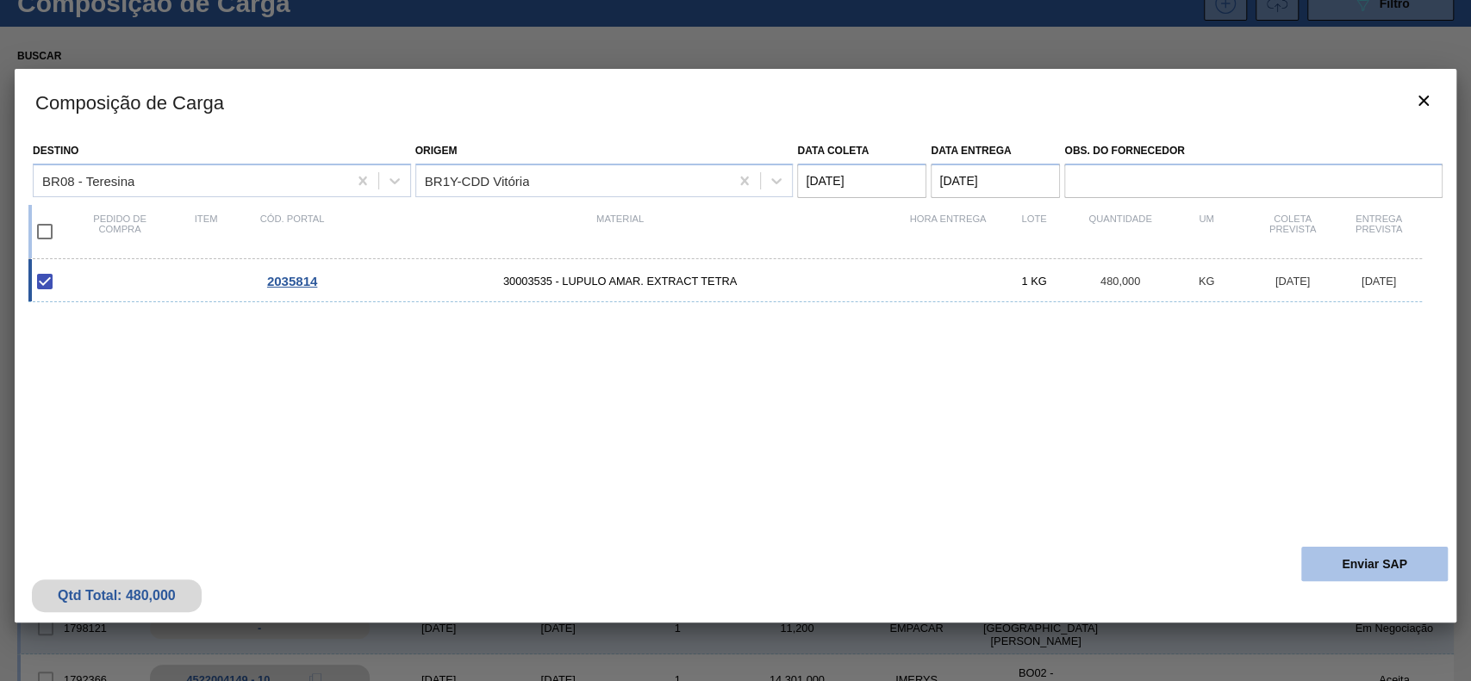
click at [1358, 569] on button "Enviar SAP" at bounding box center [1374, 564] width 146 height 34
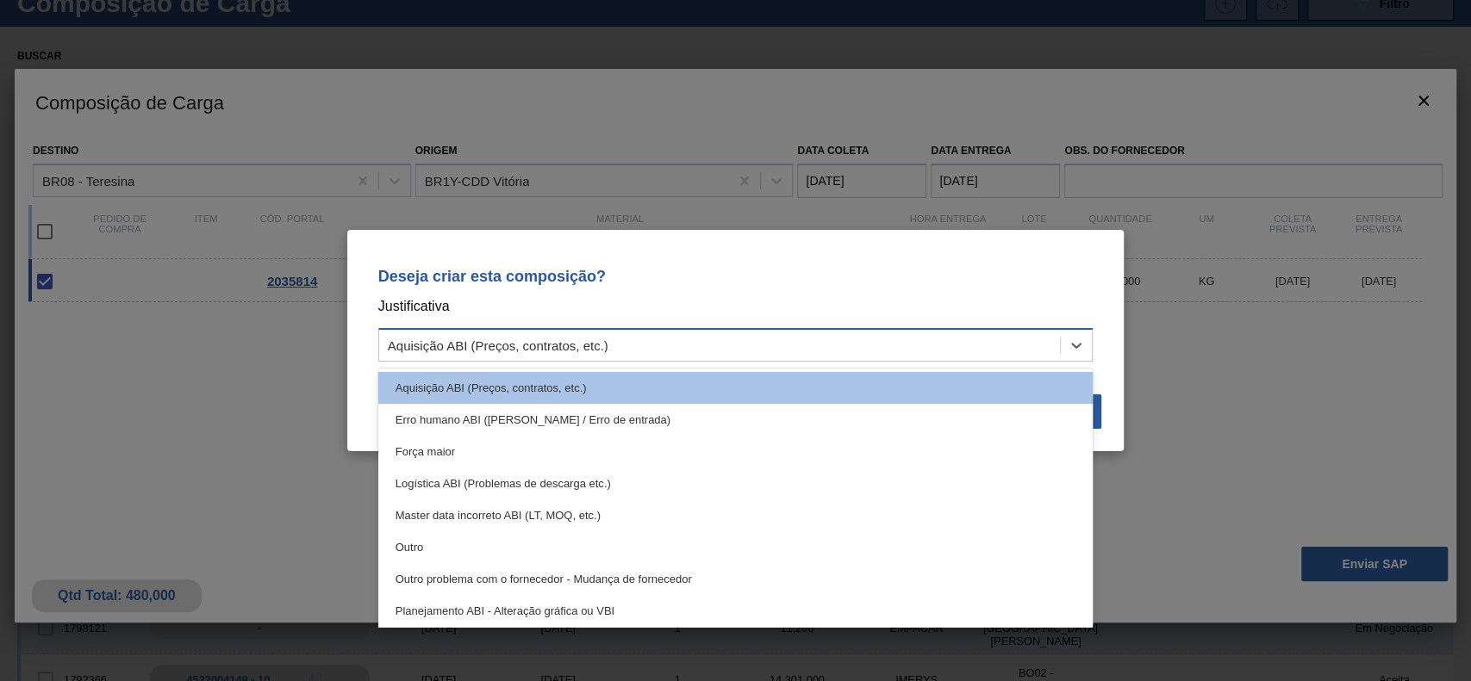
click at [648, 346] on div "Aquisição ABI (Preços, contratos, etc.)" at bounding box center [719, 345] width 681 height 25
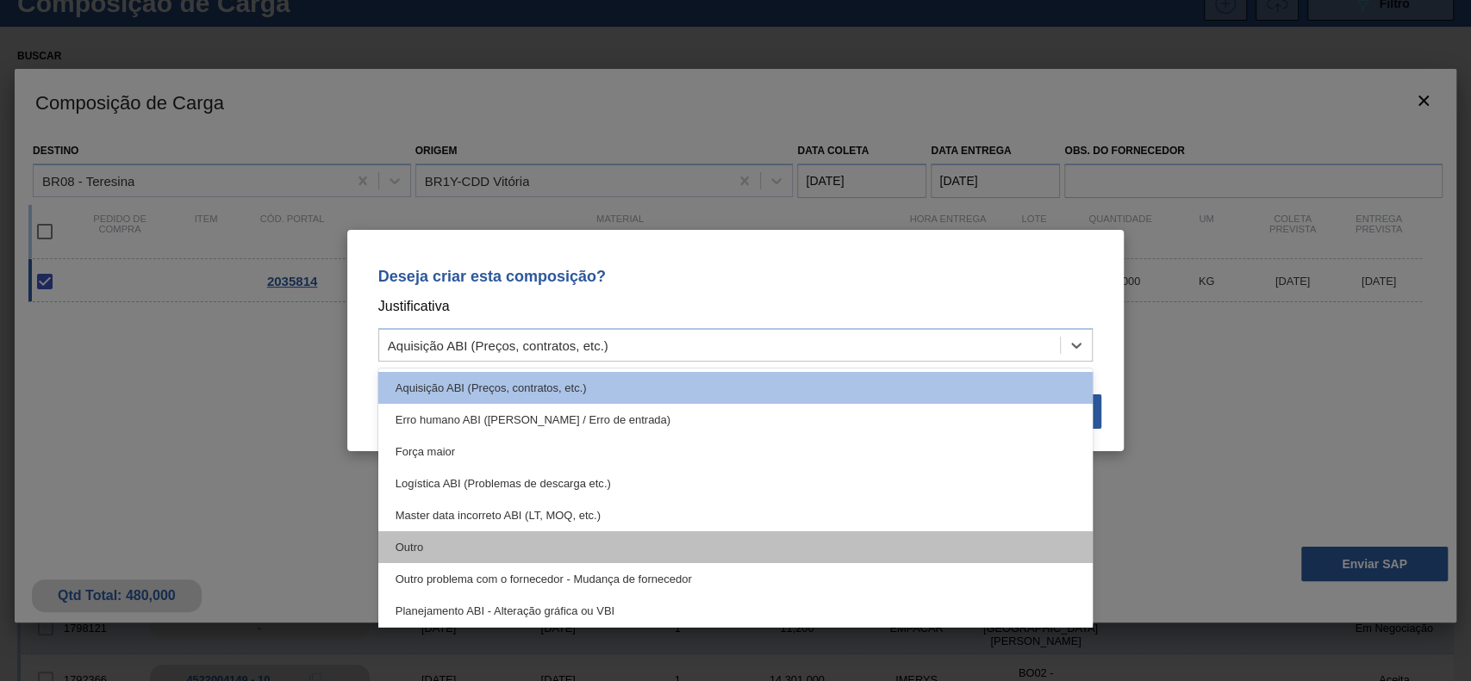
click at [503, 534] on div "Outro" at bounding box center [735, 548] width 715 height 32
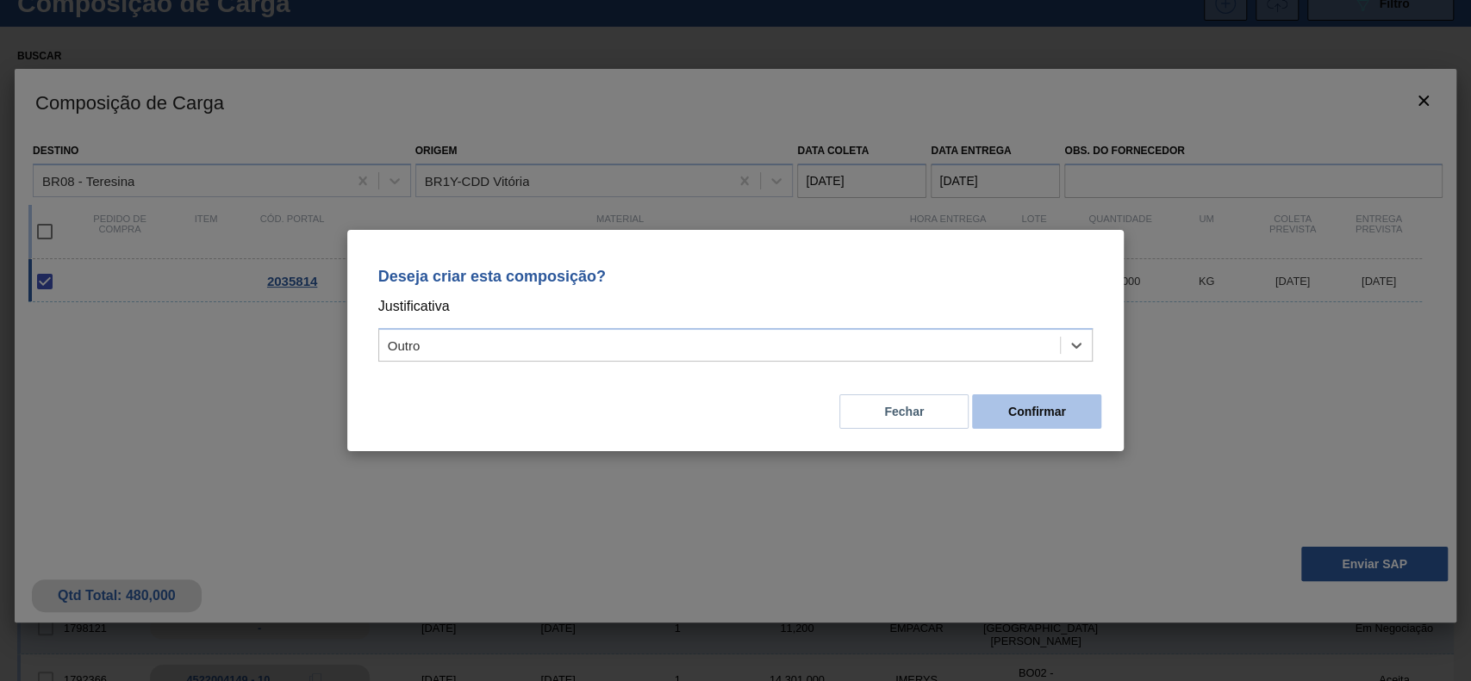
click at [1067, 421] on button "Confirmar" at bounding box center [1036, 412] width 129 height 34
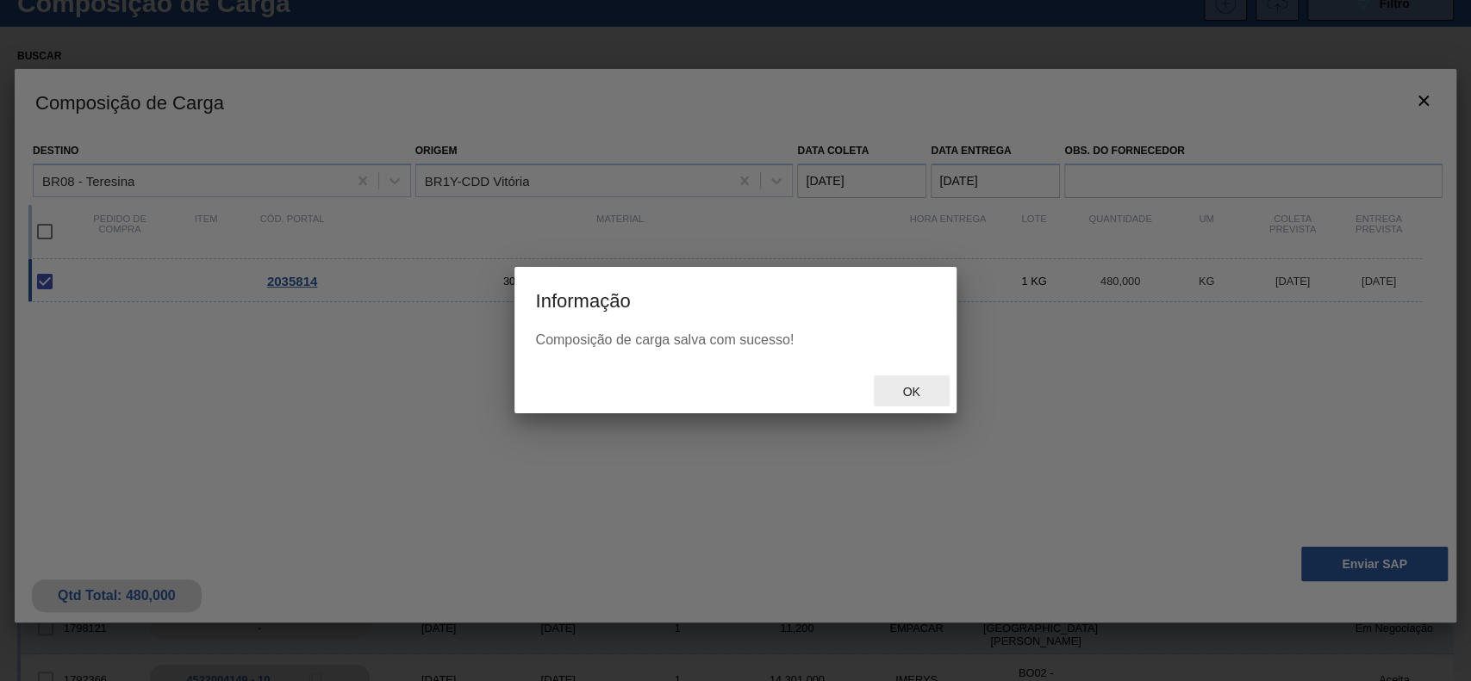
click at [901, 396] on span "Ok" at bounding box center [910, 392] width 45 height 14
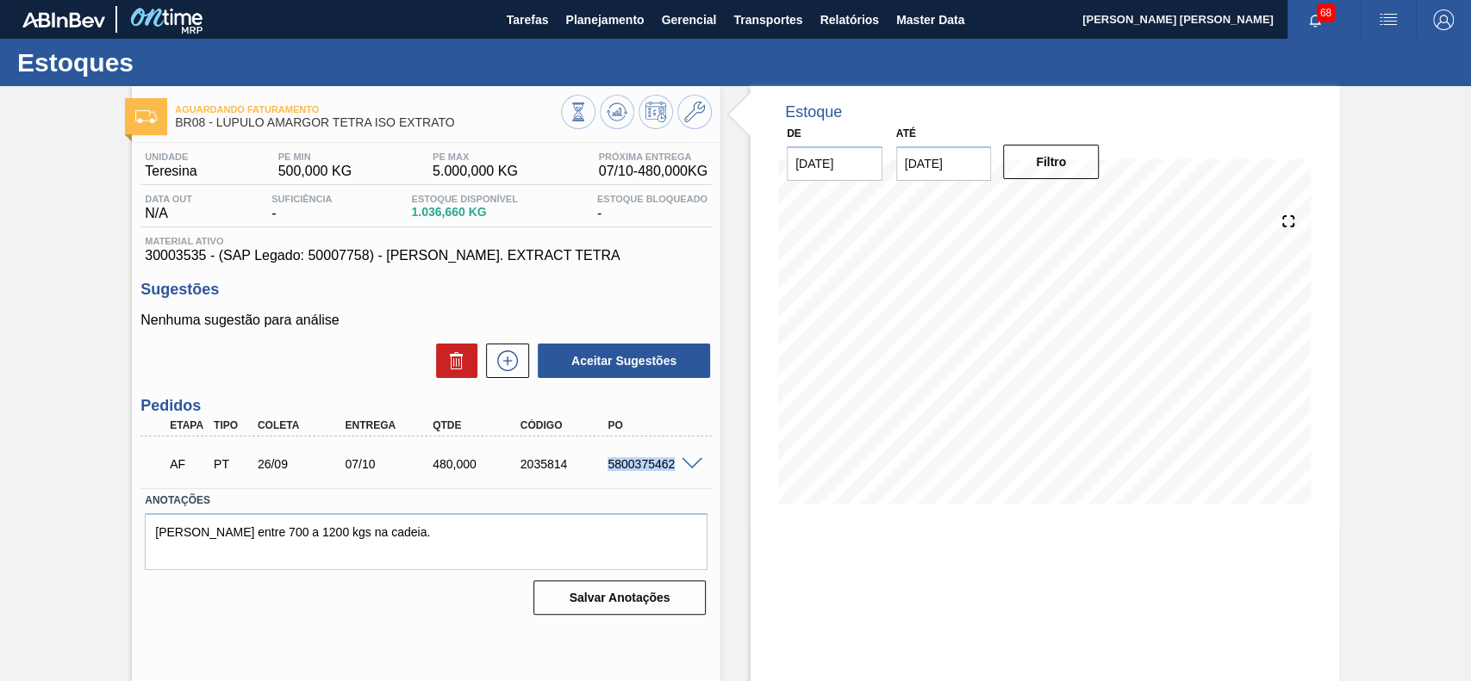
drag, startPoint x: 606, startPoint y: 466, endPoint x: 670, endPoint y: 470, distance: 63.9
click at [670, 470] on div "5800375462" at bounding box center [651, 464] width 97 height 14
copy div "5800375462"
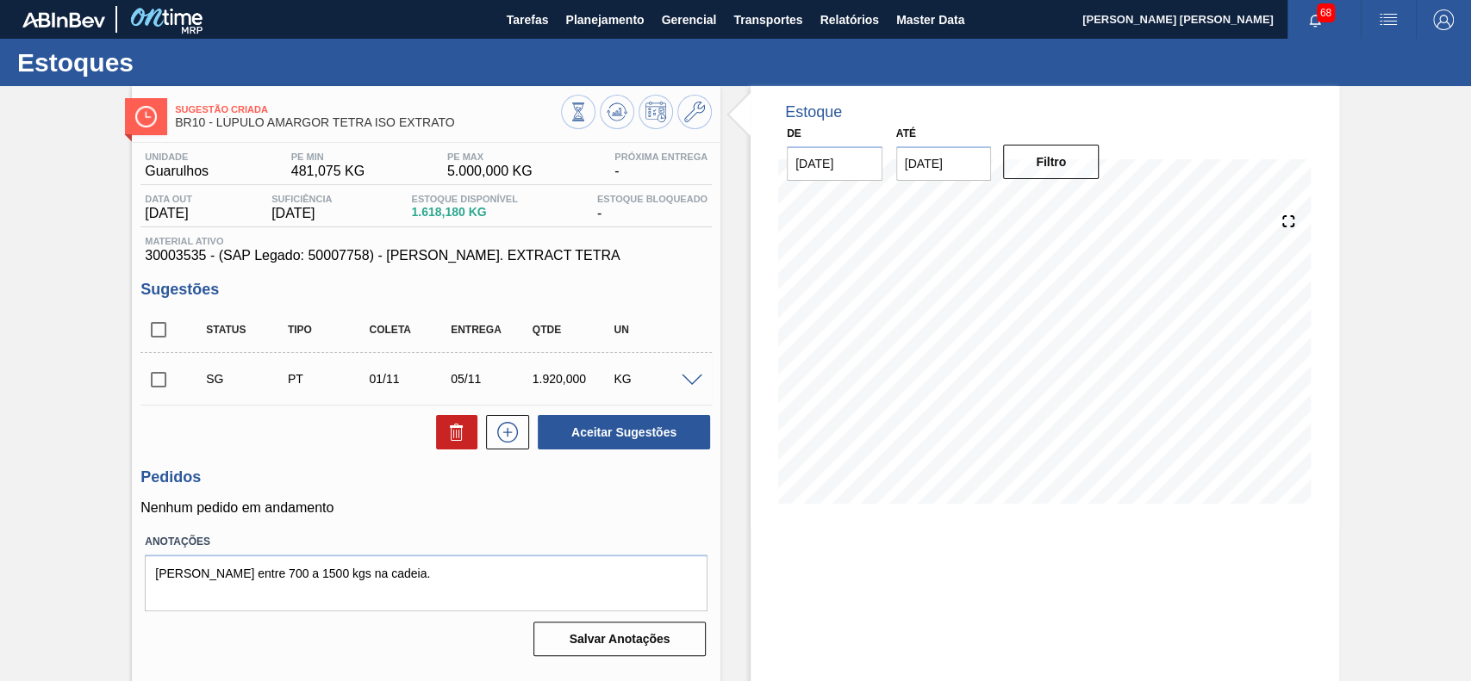
click at [693, 379] on span at bounding box center [691, 381] width 21 height 13
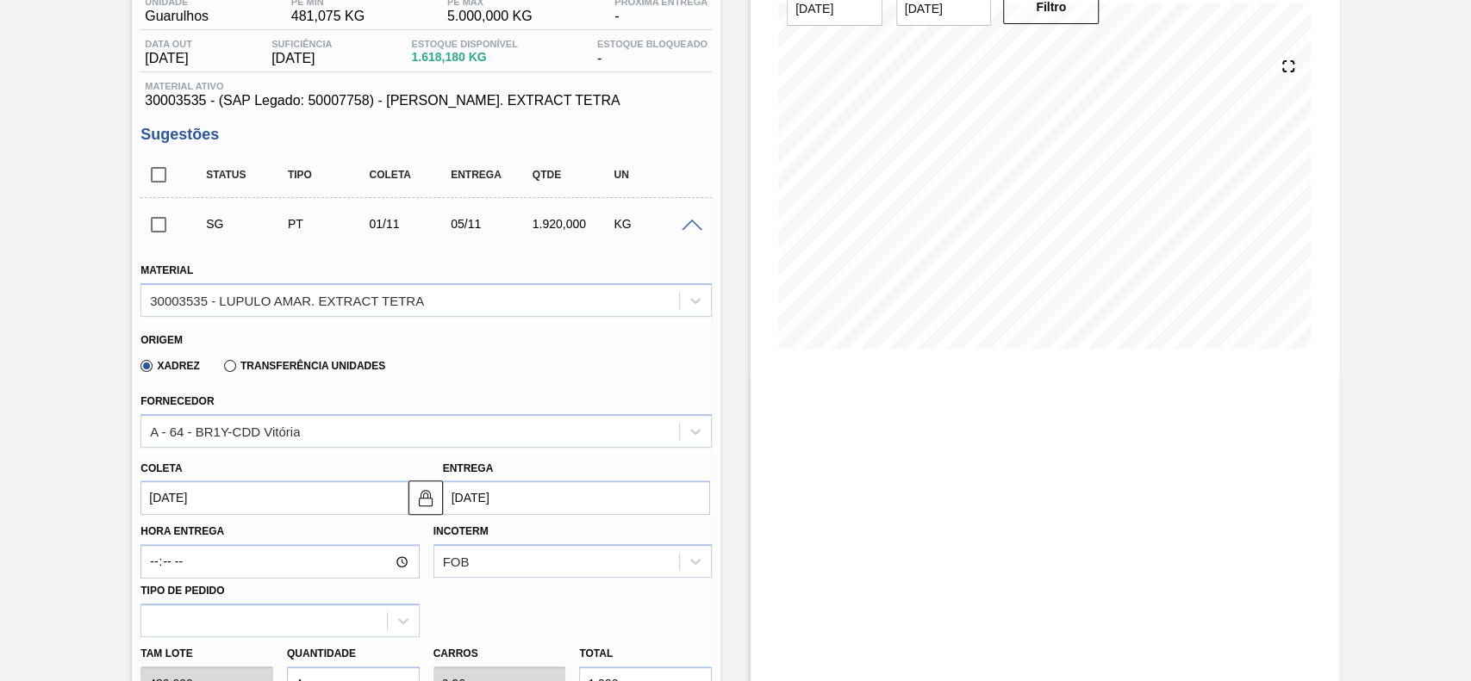
scroll to position [345, 0]
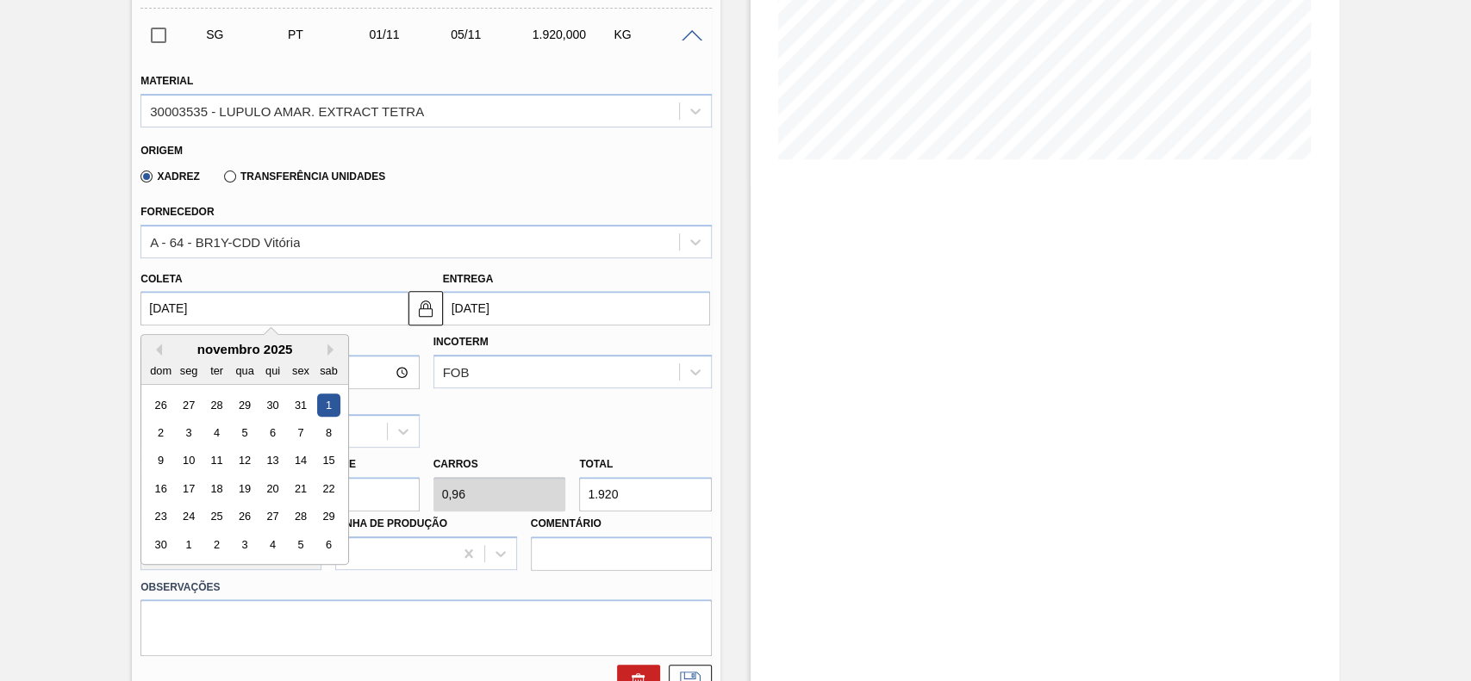
click at [262, 302] on input "[DATE]" at bounding box center [273, 308] width 267 height 34
click at [164, 351] on div "novembro 2025" at bounding box center [244, 349] width 207 height 15
click at [159, 351] on button "Previous Month" at bounding box center [156, 350] width 12 height 12
click at [309, 500] on div "26" at bounding box center [300, 488] width 23 height 23
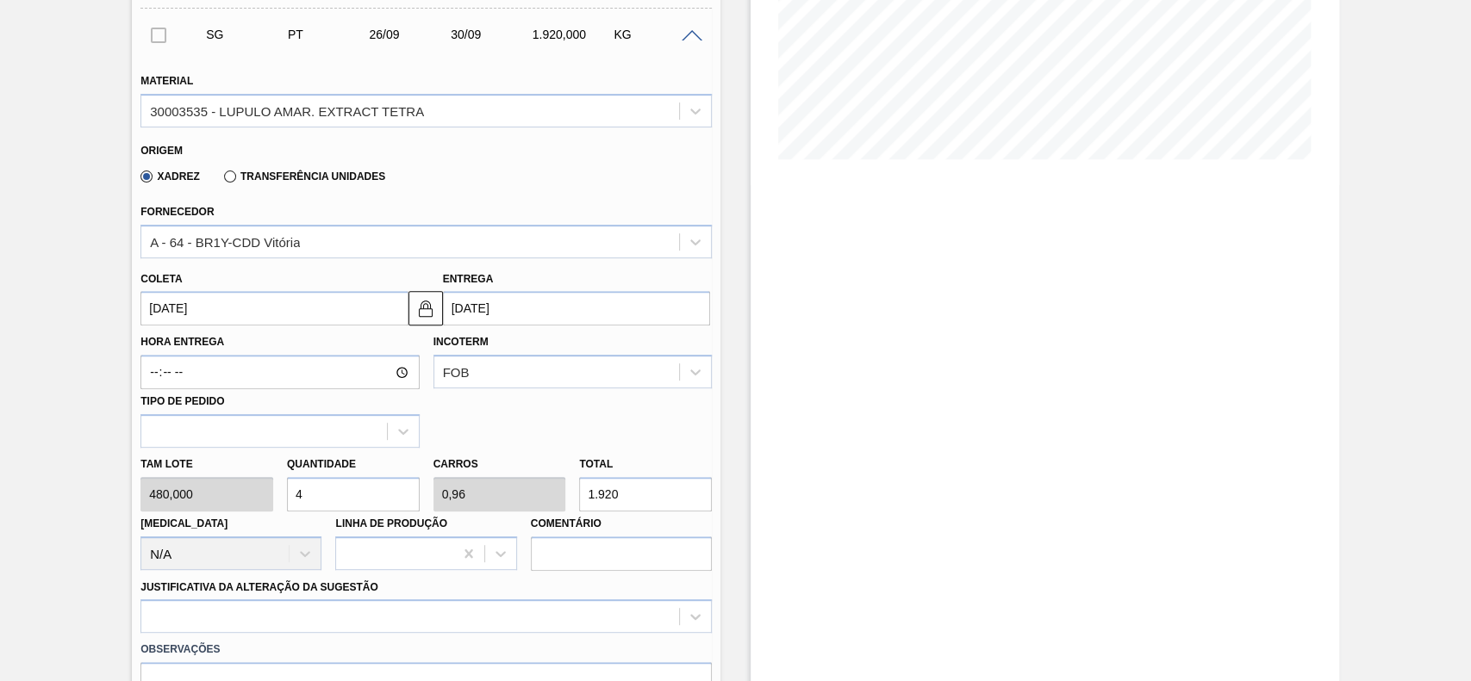
type input "[DATE]"
click at [377, 513] on div "Linha de Produção" at bounding box center [425, 541] width 181 height 59
click at [367, 498] on input "4" at bounding box center [353, 494] width 133 height 34
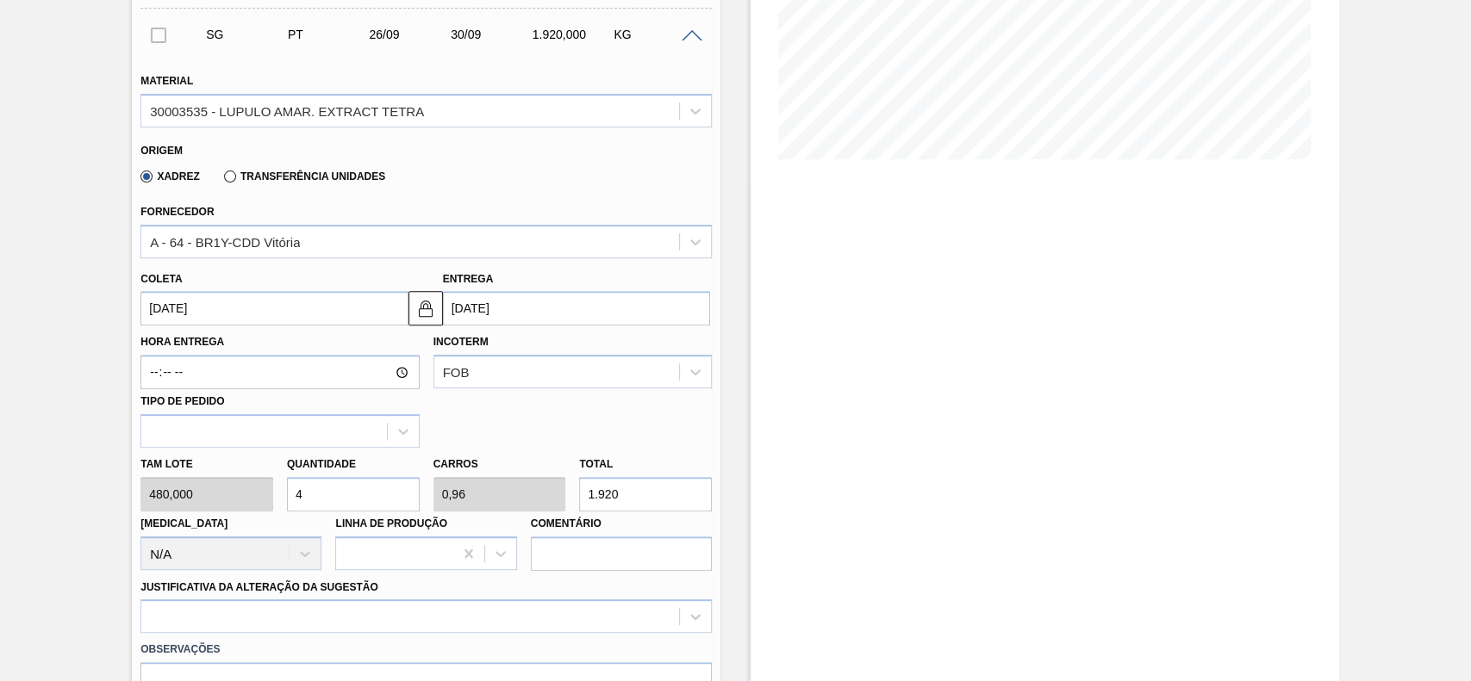
type input "1"
type input "0,24"
type input "480"
type input "1"
click at [334, 619] on div at bounding box center [425, 617] width 571 height 34
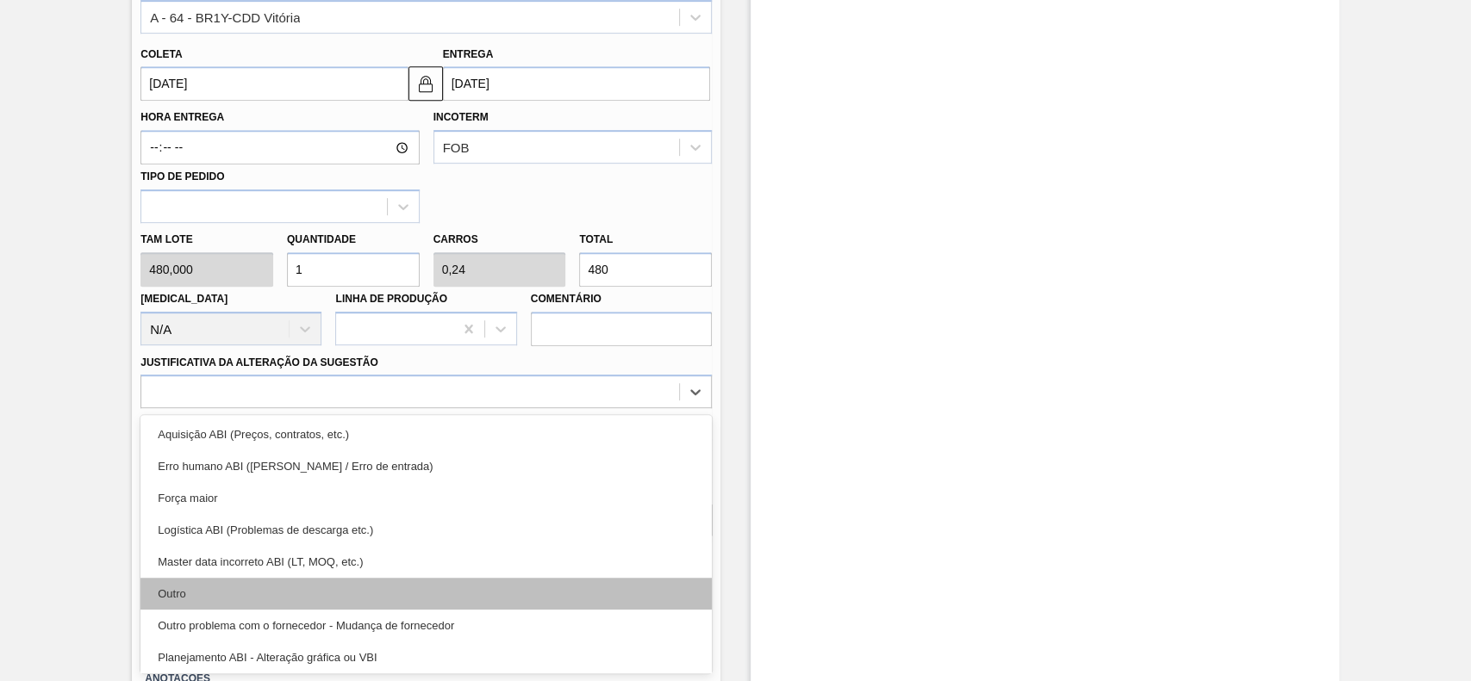
click at [251, 595] on div "Outro" at bounding box center [425, 594] width 571 height 32
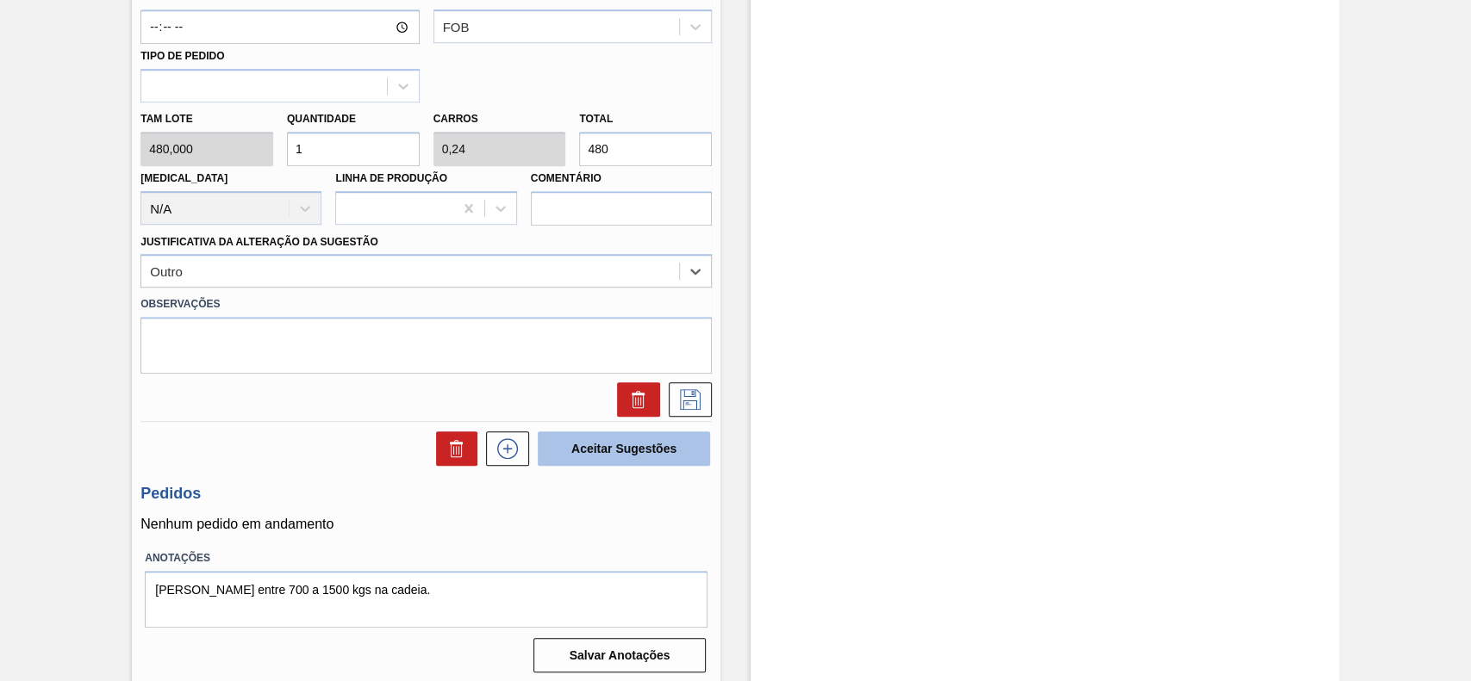
scroll to position [696, 0]
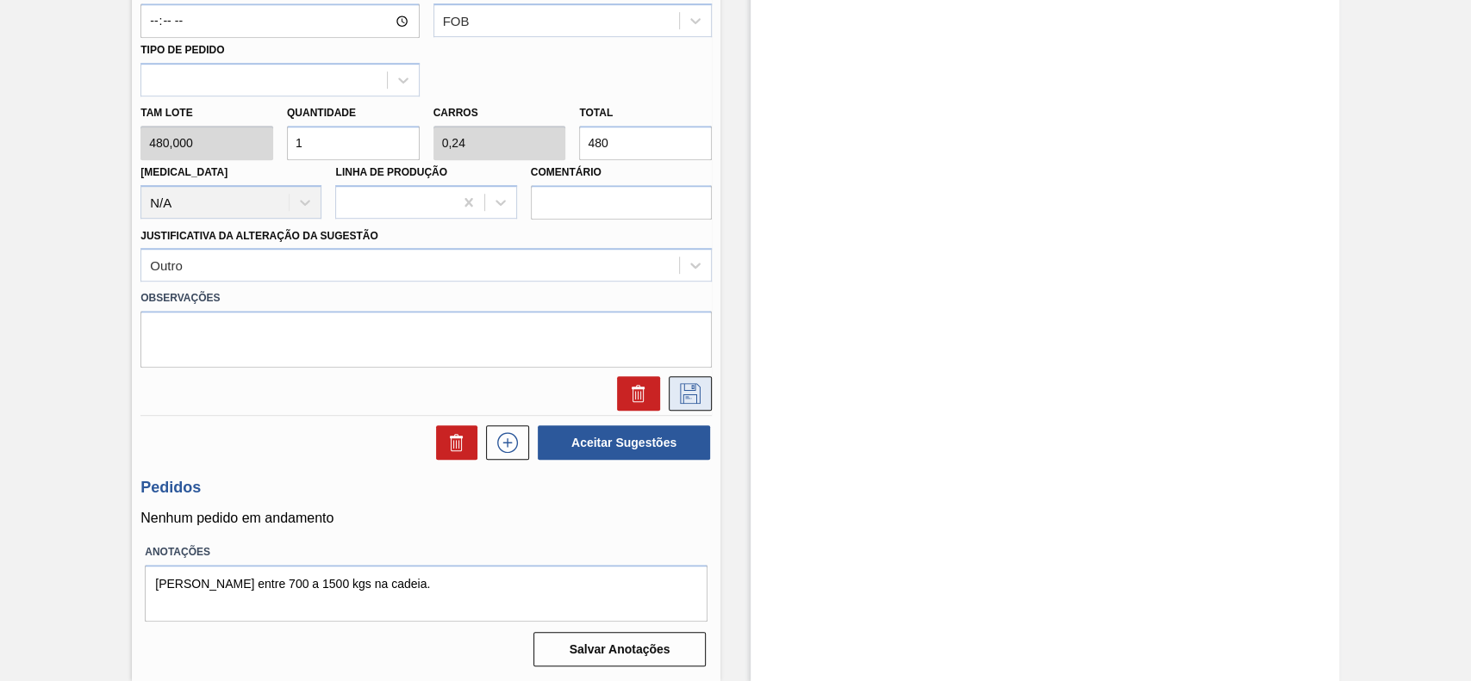
click at [681, 393] on icon at bounding box center [690, 393] width 28 height 21
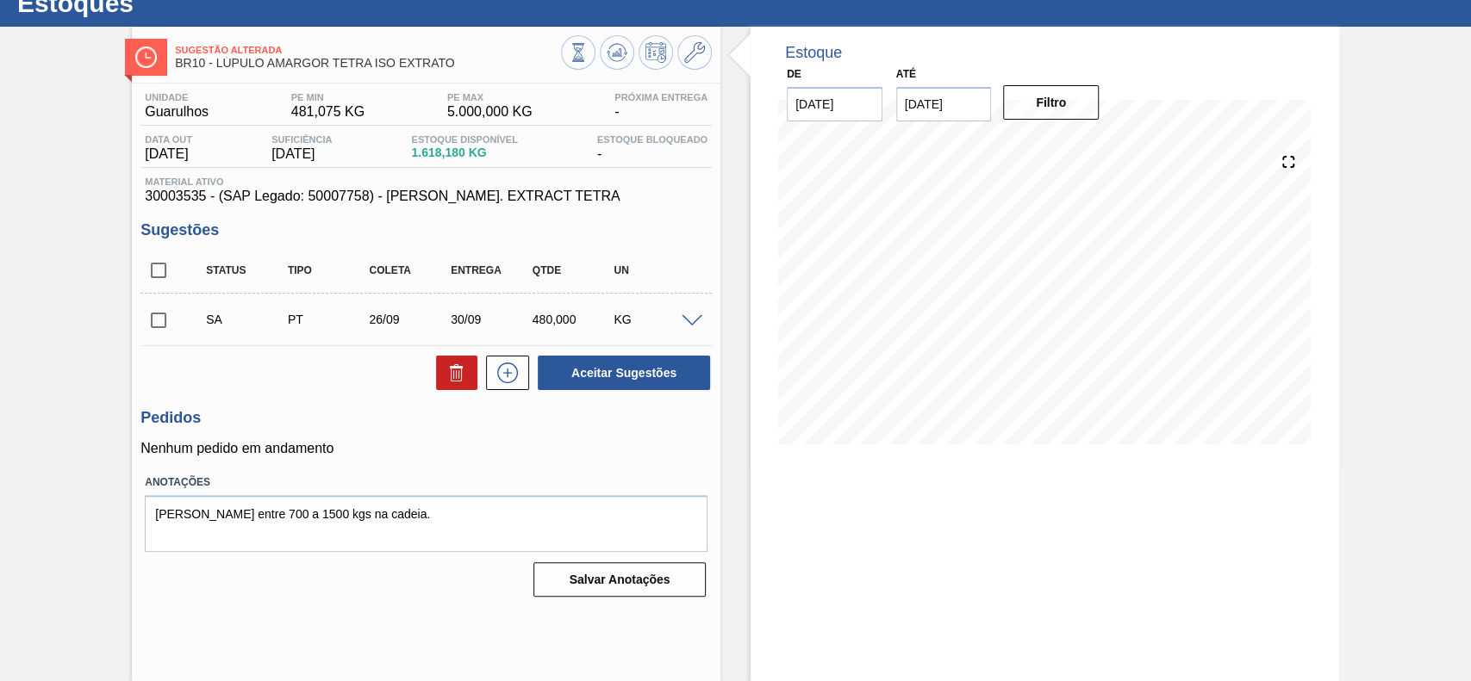
scroll to position [59, 0]
click at [165, 325] on input "checkbox" at bounding box center [158, 320] width 36 height 36
click at [650, 383] on button "Aceitar Sugestões" at bounding box center [624, 373] width 172 height 34
checkbox input "false"
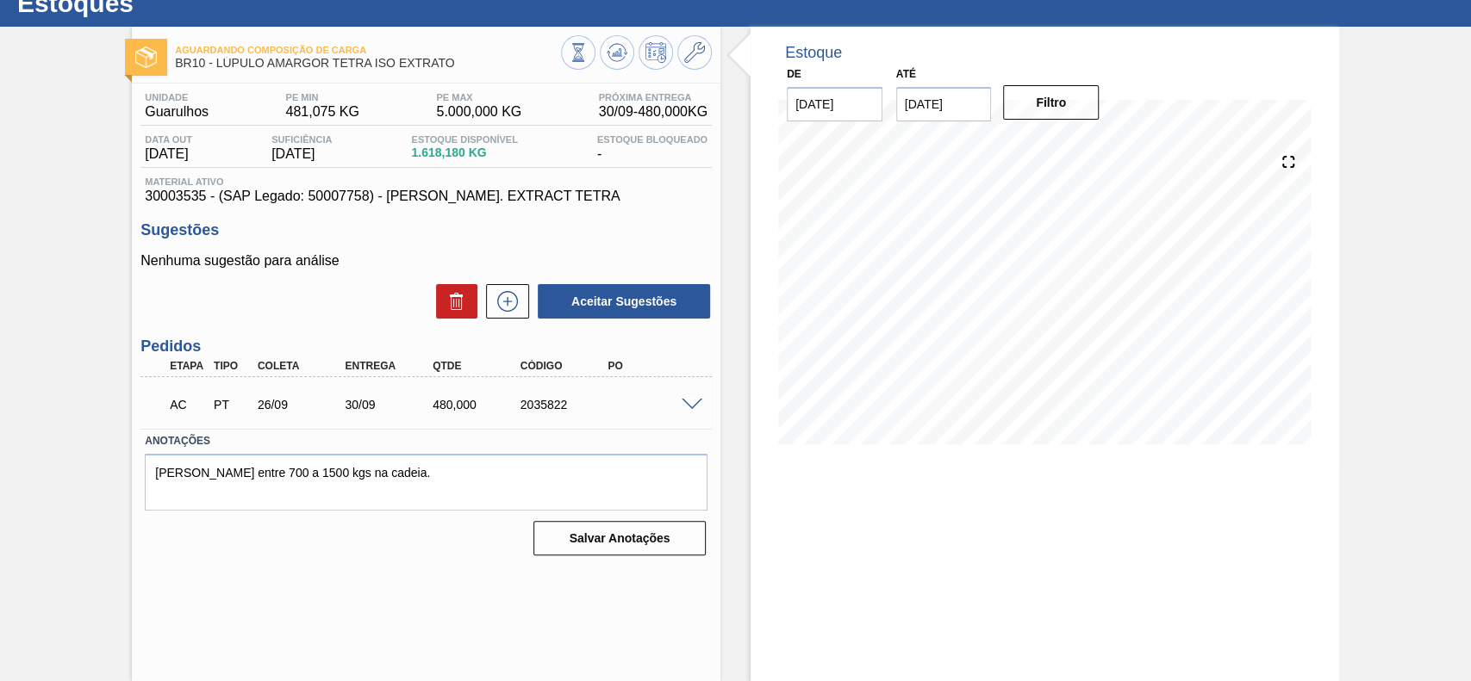
click at [690, 401] on span at bounding box center [691, 405] width 21 height 13
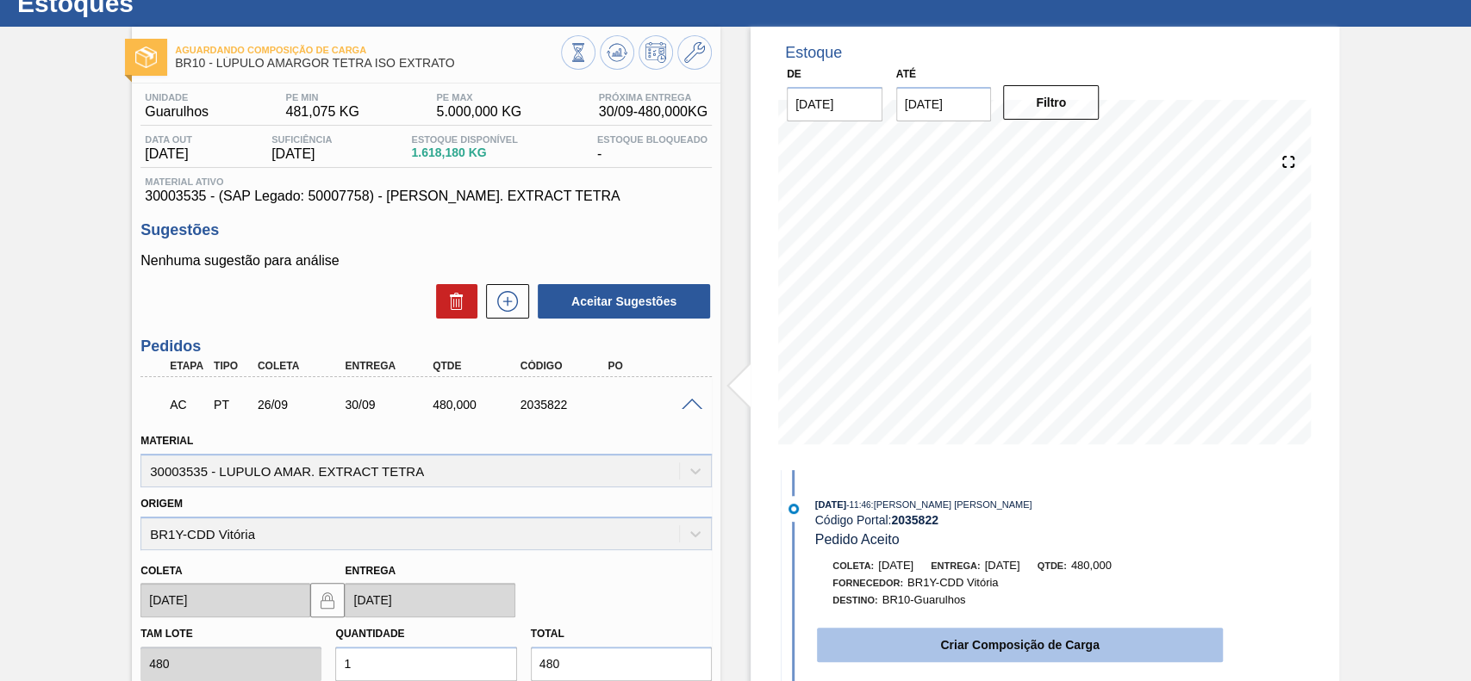
click at [959, 655] on button "Criar Composição de Carga" at bounding box center [1020, 645] width 406 height 34
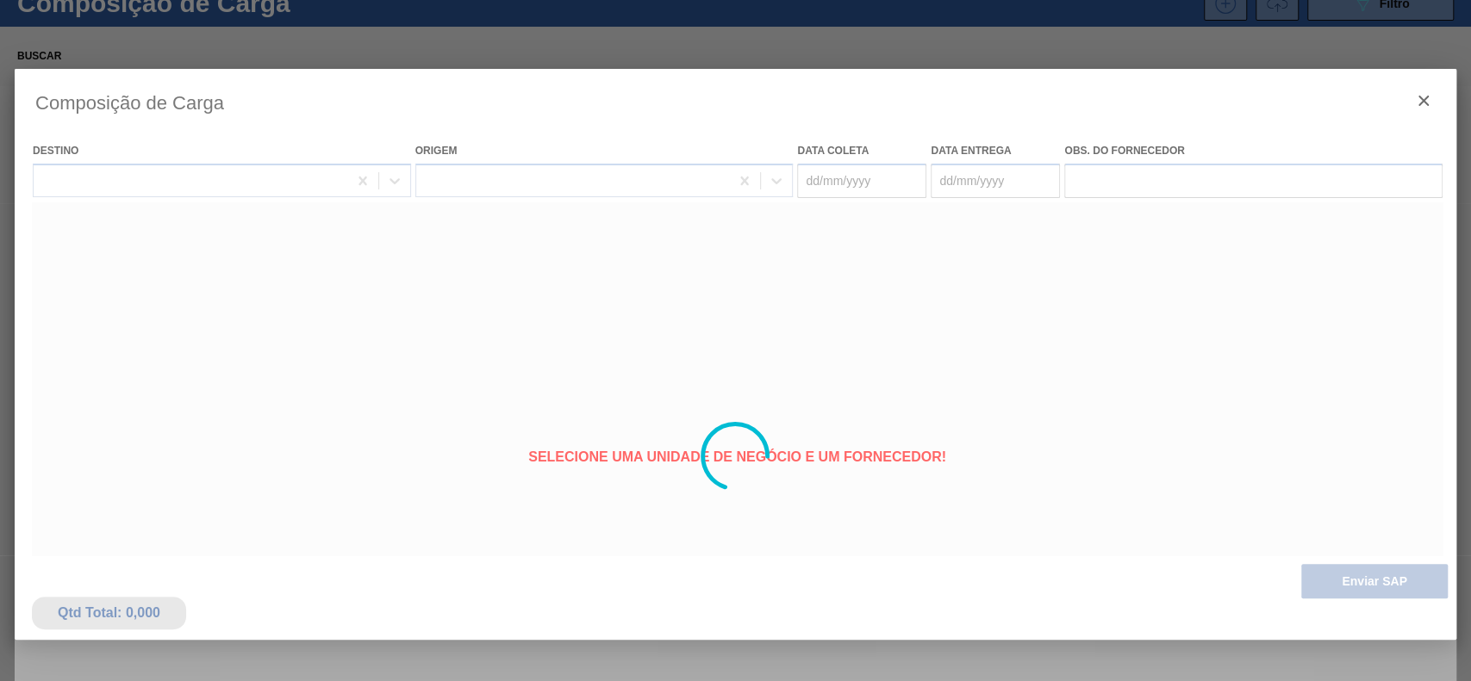
type coleta "[DATE]"
type entrega "[DATE]"
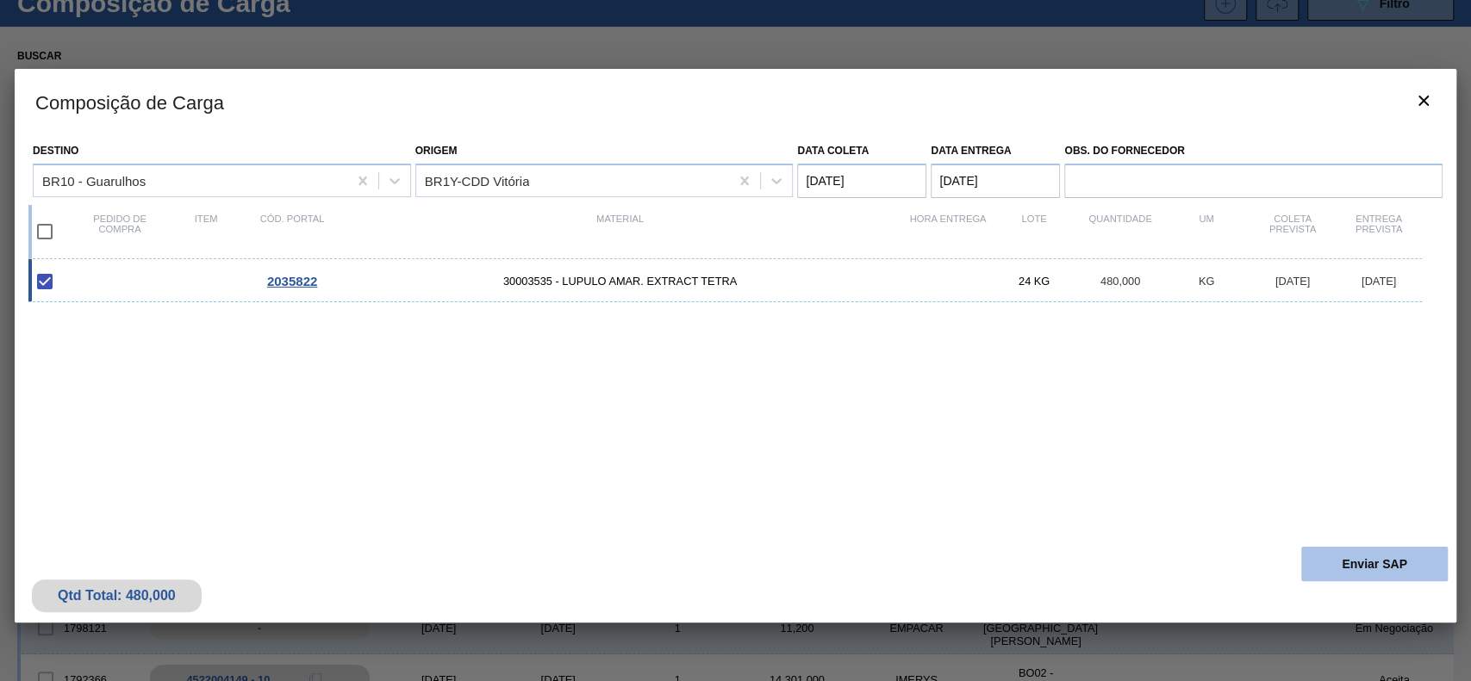
click at [1316, 554] on button "Enviar SAP" at bounding box center [1374, 564] width 146 height 34
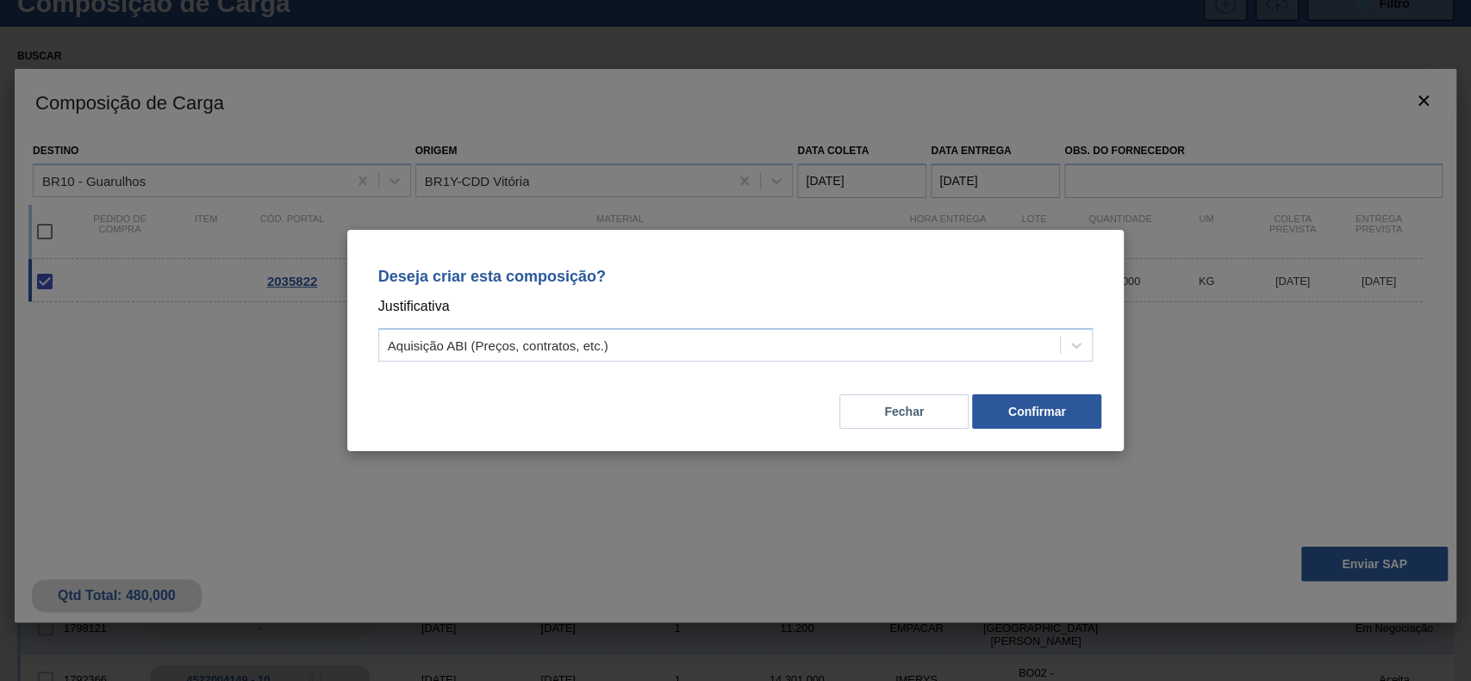
click at [624, 321] on div "Deseja criar esta composição? Justificativa Aquisição ABI (Preços, contratos, e…" at bounding box center [736, 311] width 736 height 121
click at [623, 337] on div "Aquisição ABI (Preços, contratos, etc.)" at bounding box center [719, 345] width 681 height 25
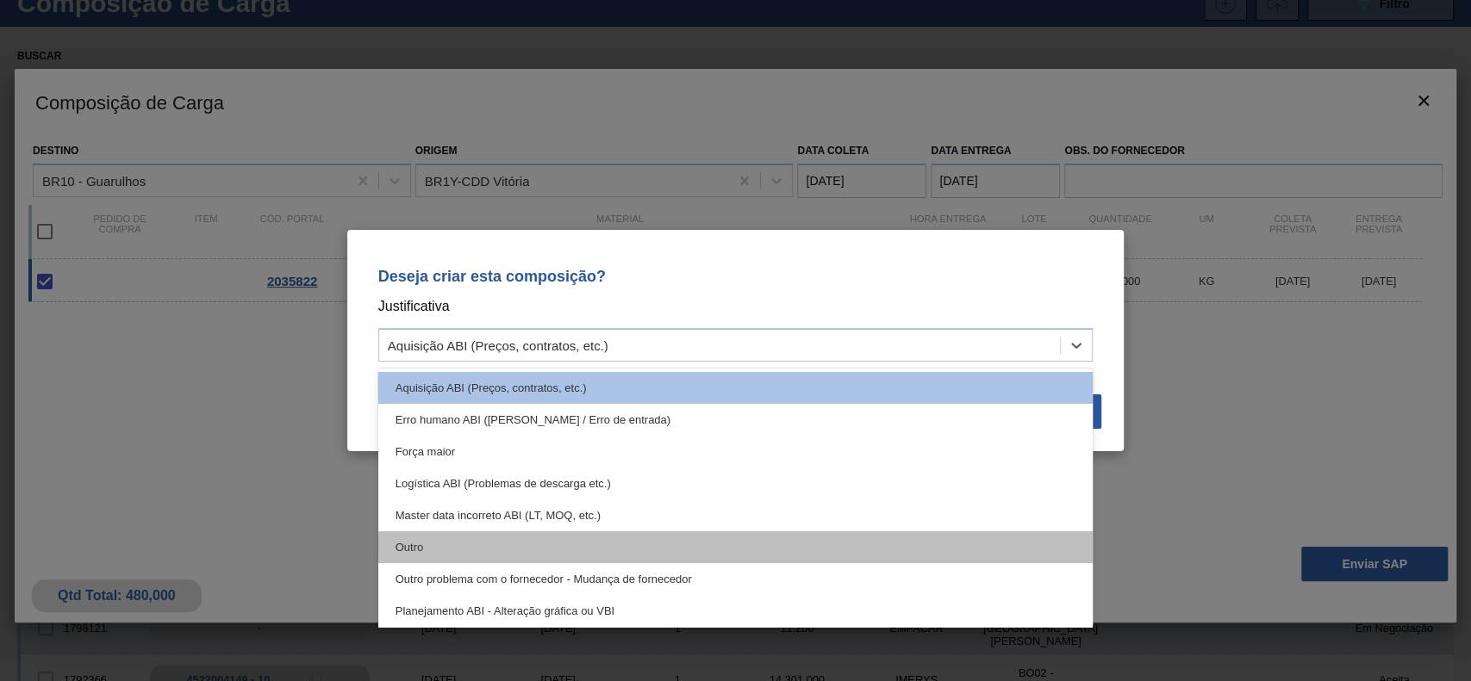
click at [513, 532] on div "Outro" at bounding box center [735, 548] width 715 height 32
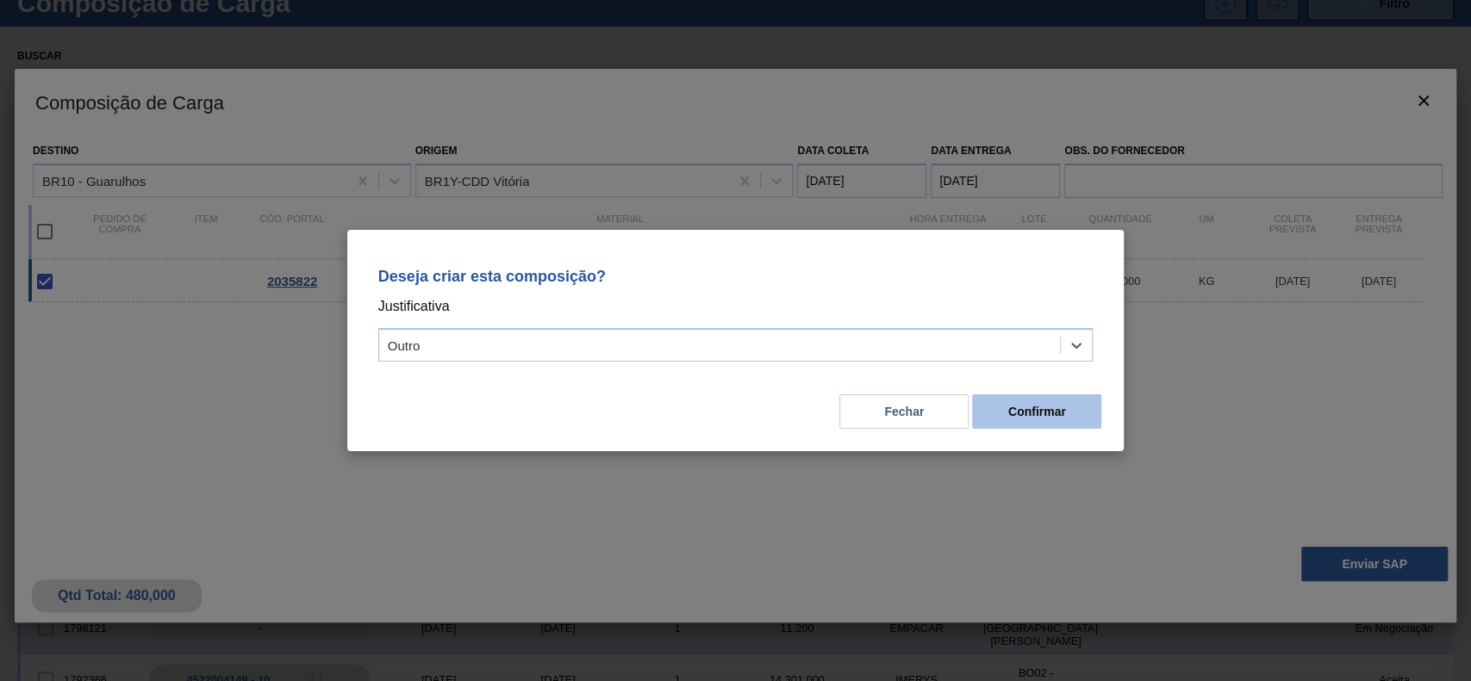
click at [1054, 418] on button "Confirmar" at bounding box center [1036, 412] width 129 height 34
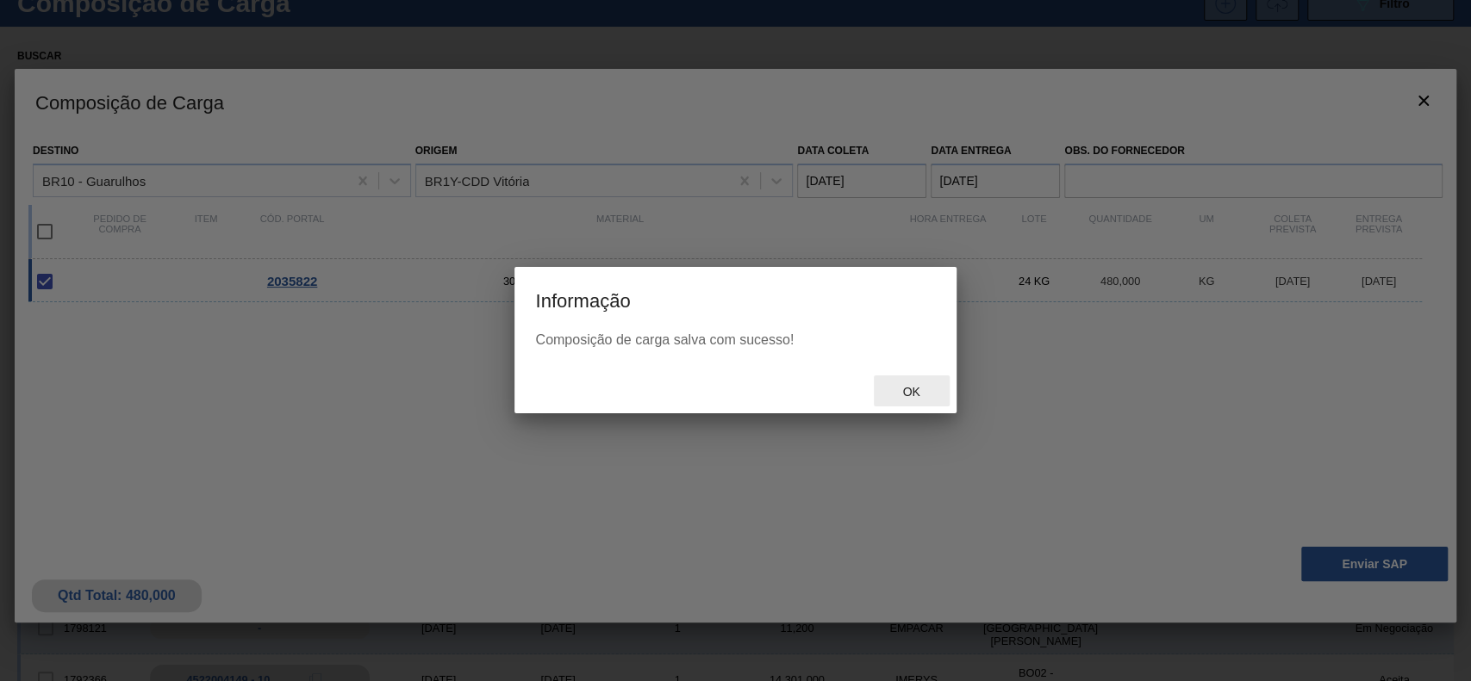
click at [903, 387] on span "Ok" at bounding box center [910, 392] width 45 height 14
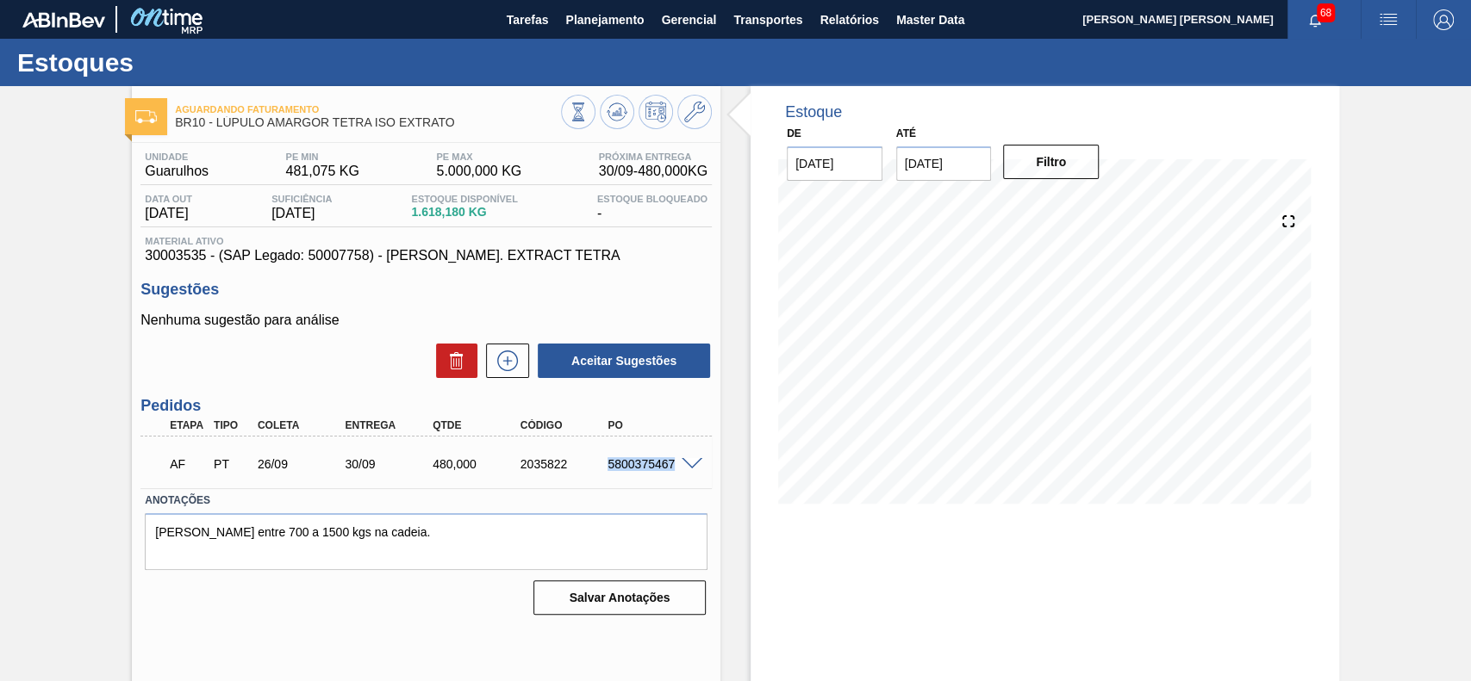
drag, startPoint x: 606, startPoint y: 465, endPoint x: 673, endPoint y: 470, distance: 66.5
click at [673, 470] on div "5800375467" at bounding box center [651, 464] width 97 height 14
copy div "5800375467"
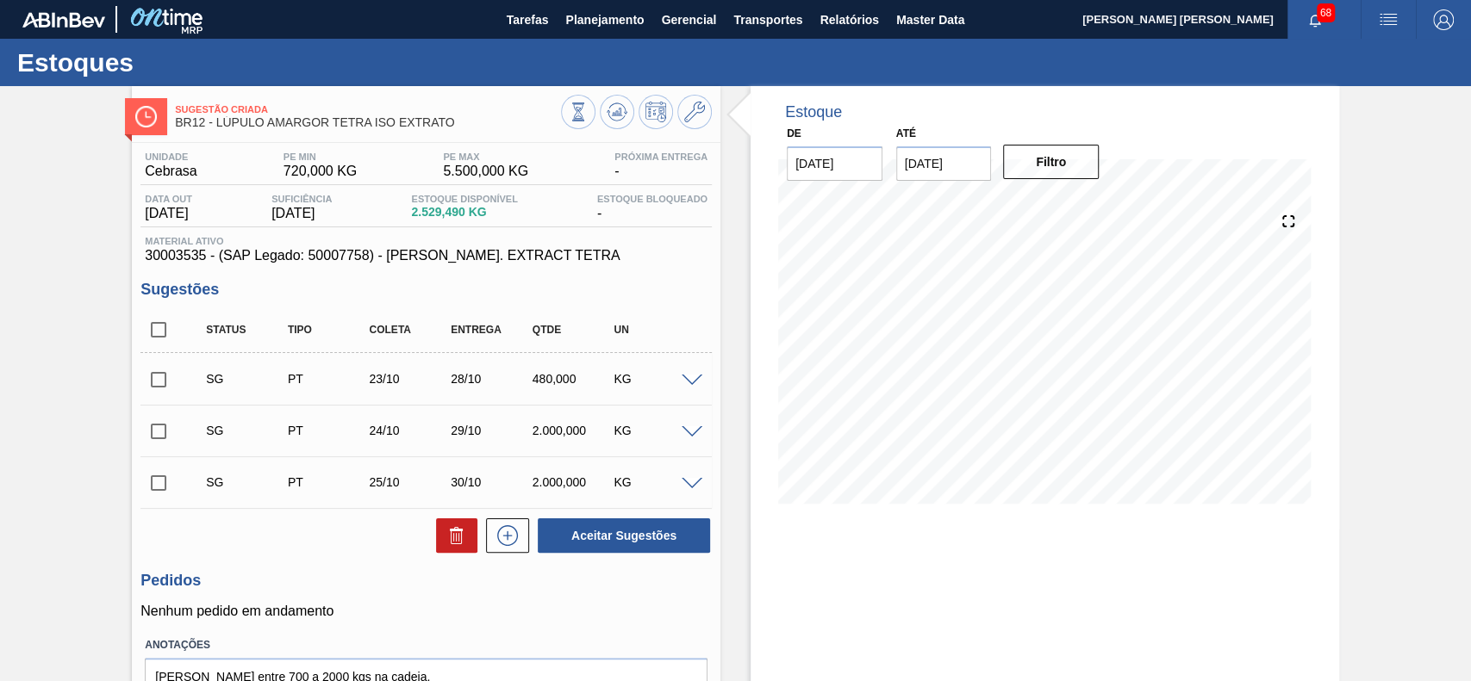
click at [162, 327] on input "checkbox" at bounding box center [158, 330] width 36 height 36
checkbox input "true"
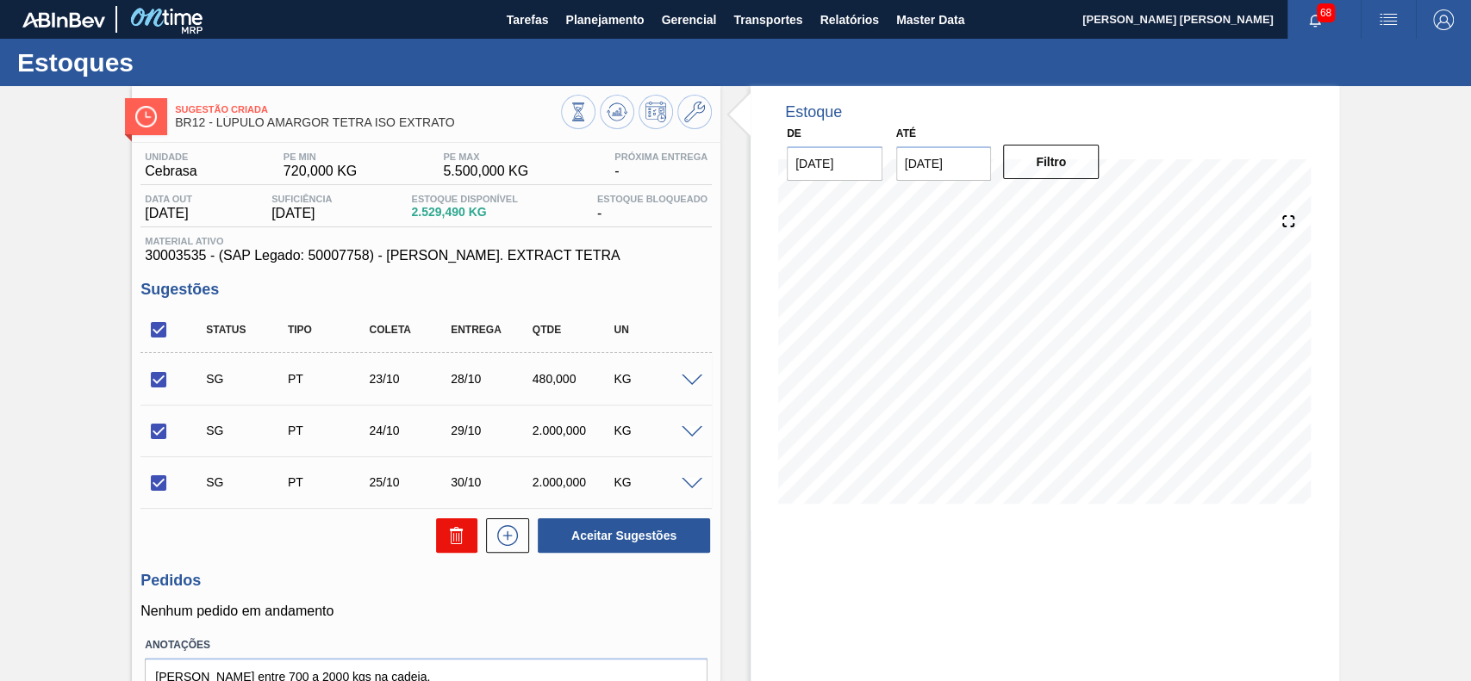
click at [464, 540] on icon at bounding box center [456, 536] width 21 height 21
checkbox input "false"
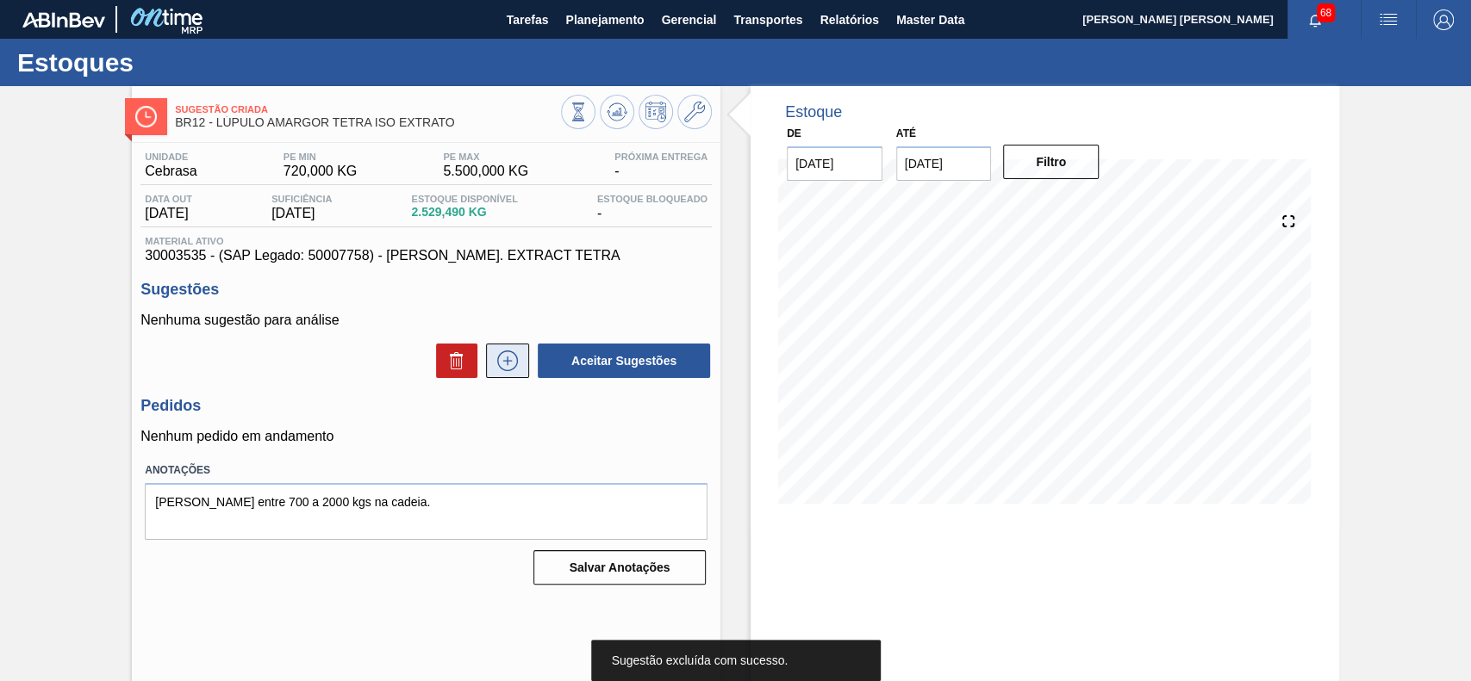
click at [502, 364] on icon at bounding box center [508, 361] width 28 height 21
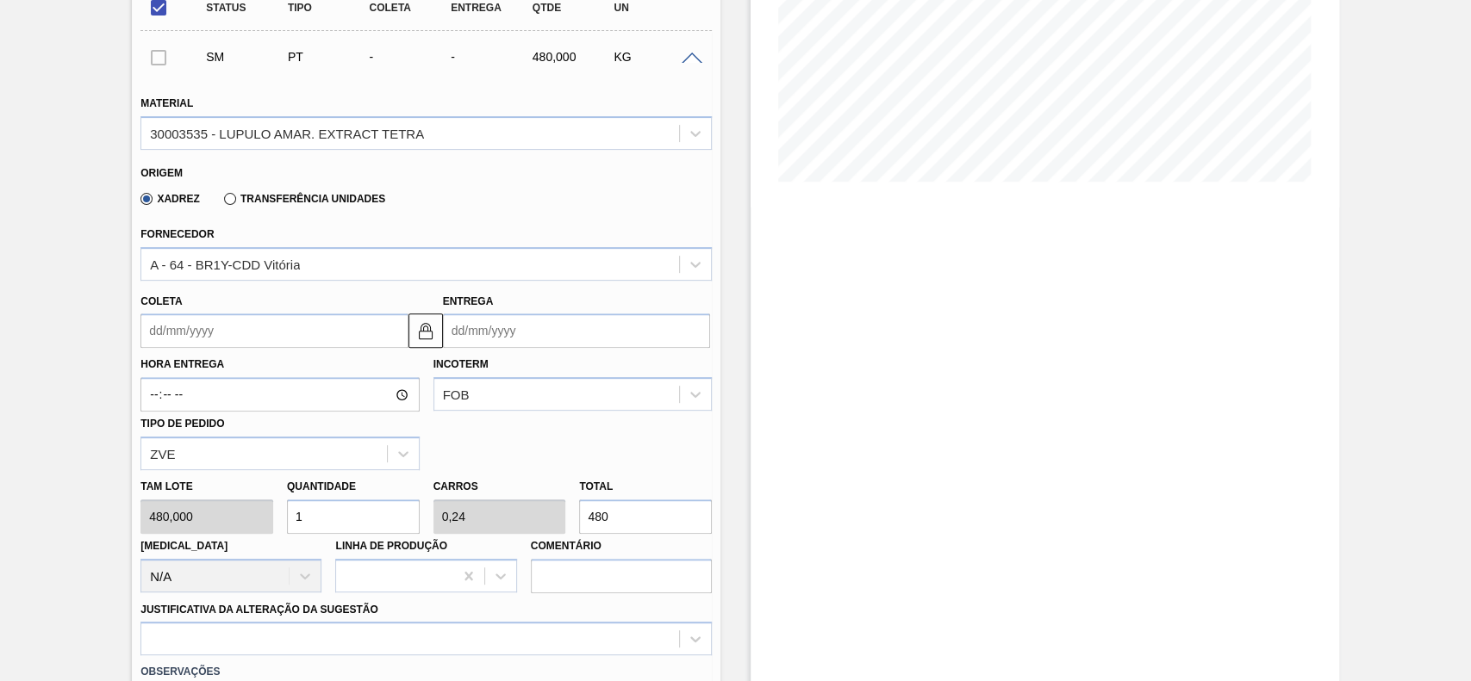
scroll to position [345, 0]
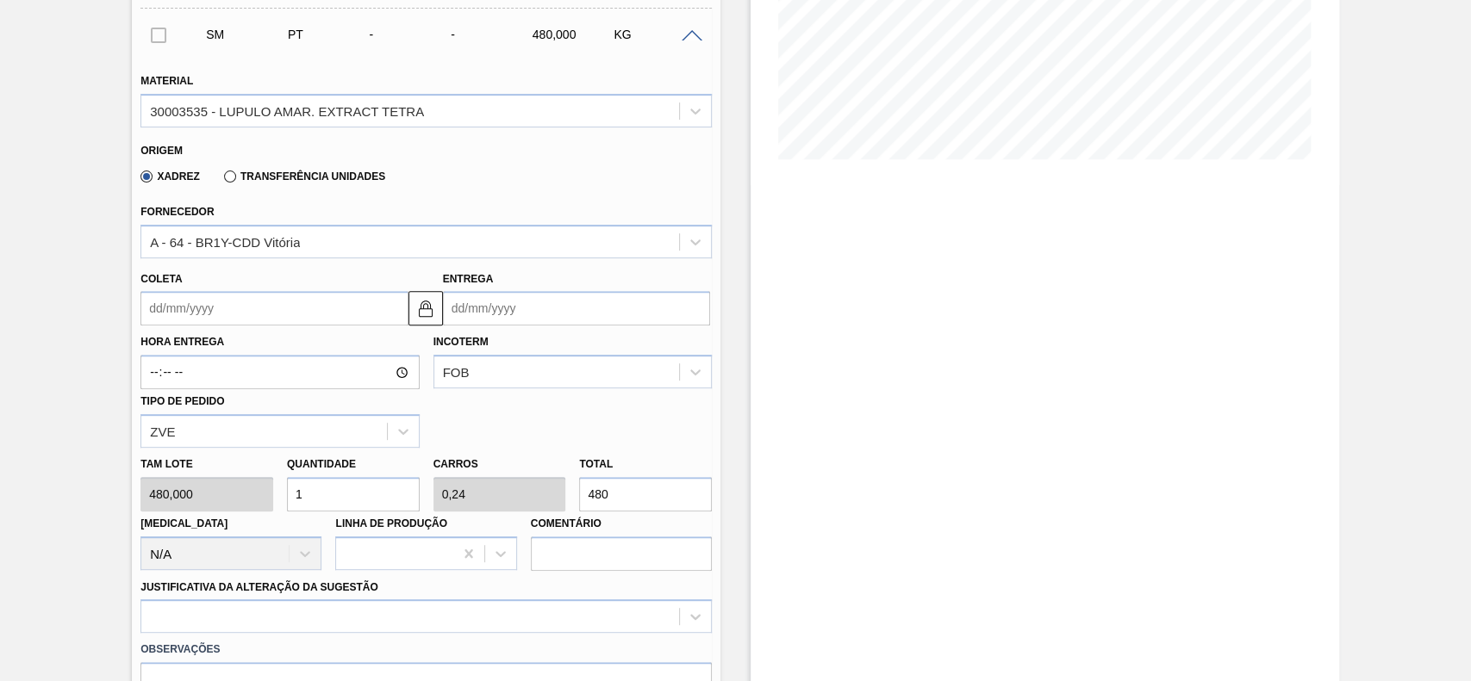
click at [215, 308] on input "Coleta" at bounding box center [273, 308] width 267 height 34
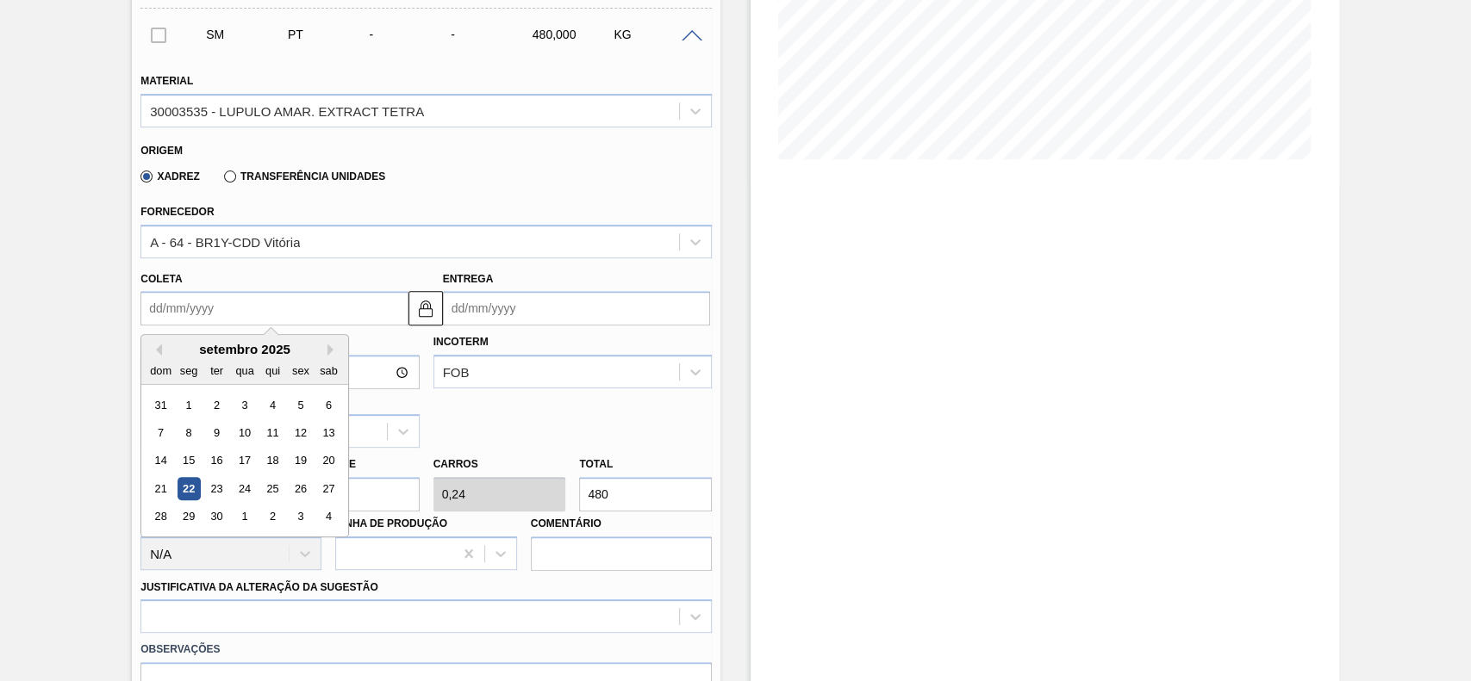
click at [297, 493] on div "26" at bounding box center [300, 488] width 23 height 23
type input "[DATE]"
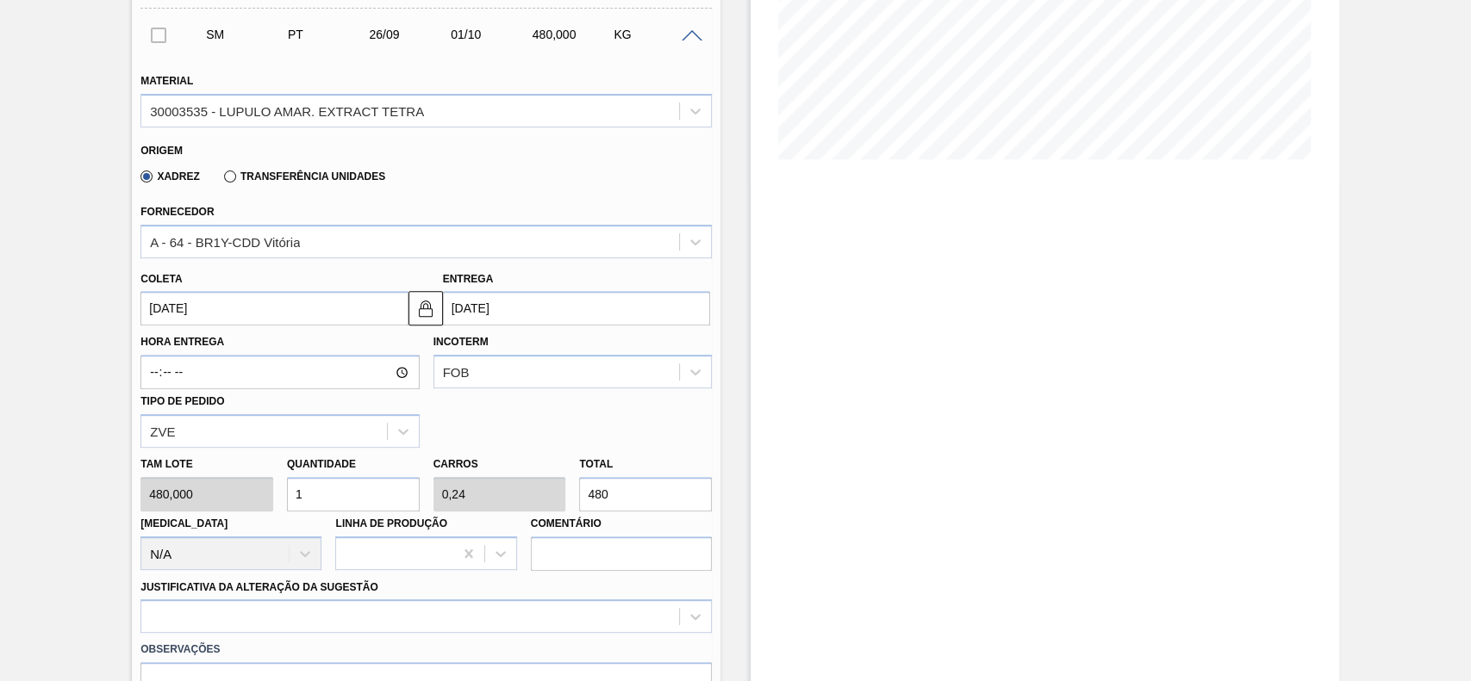
click at [321, 507] on input "1" at bounding box center [353, 494] width 133 height 34
type input "2"
type input "0,48"
type input "960"
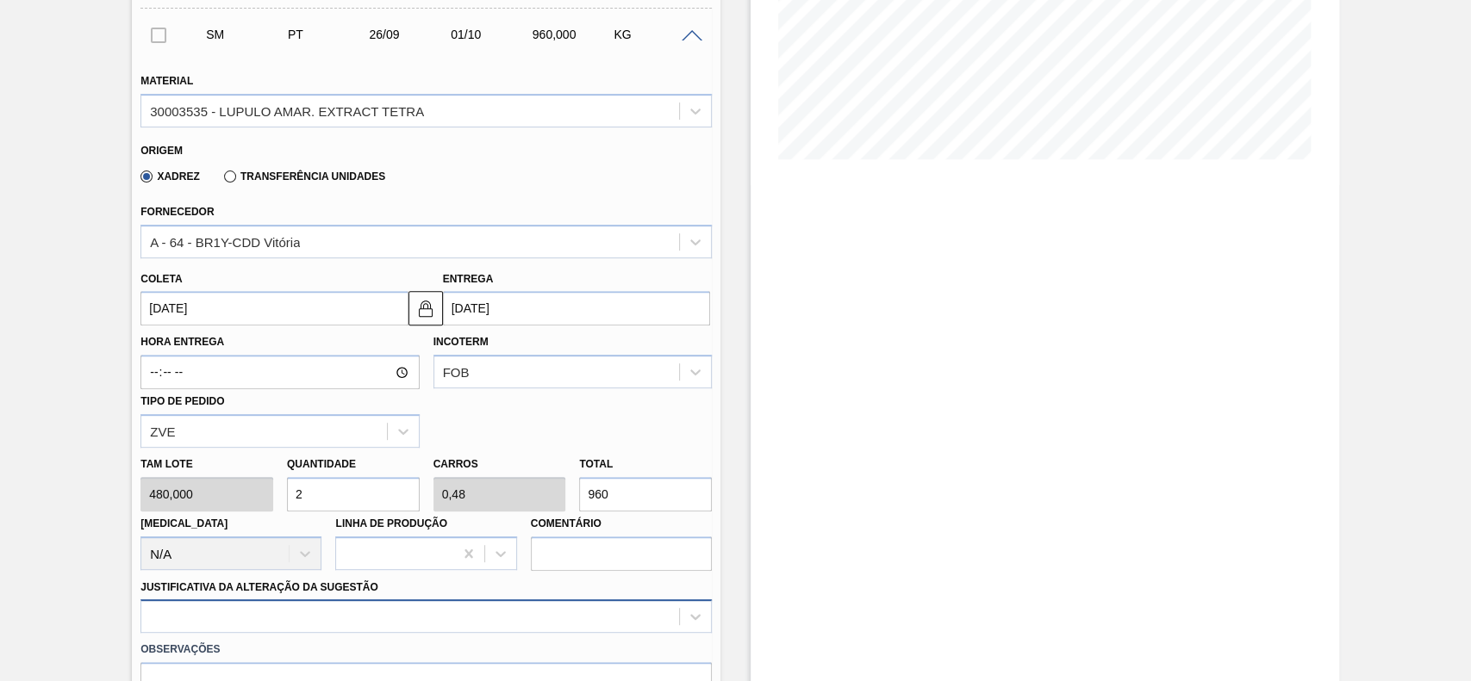
type input "2"
click at [339, 600] on div at bounding box center [425, 617] width 571 height 34
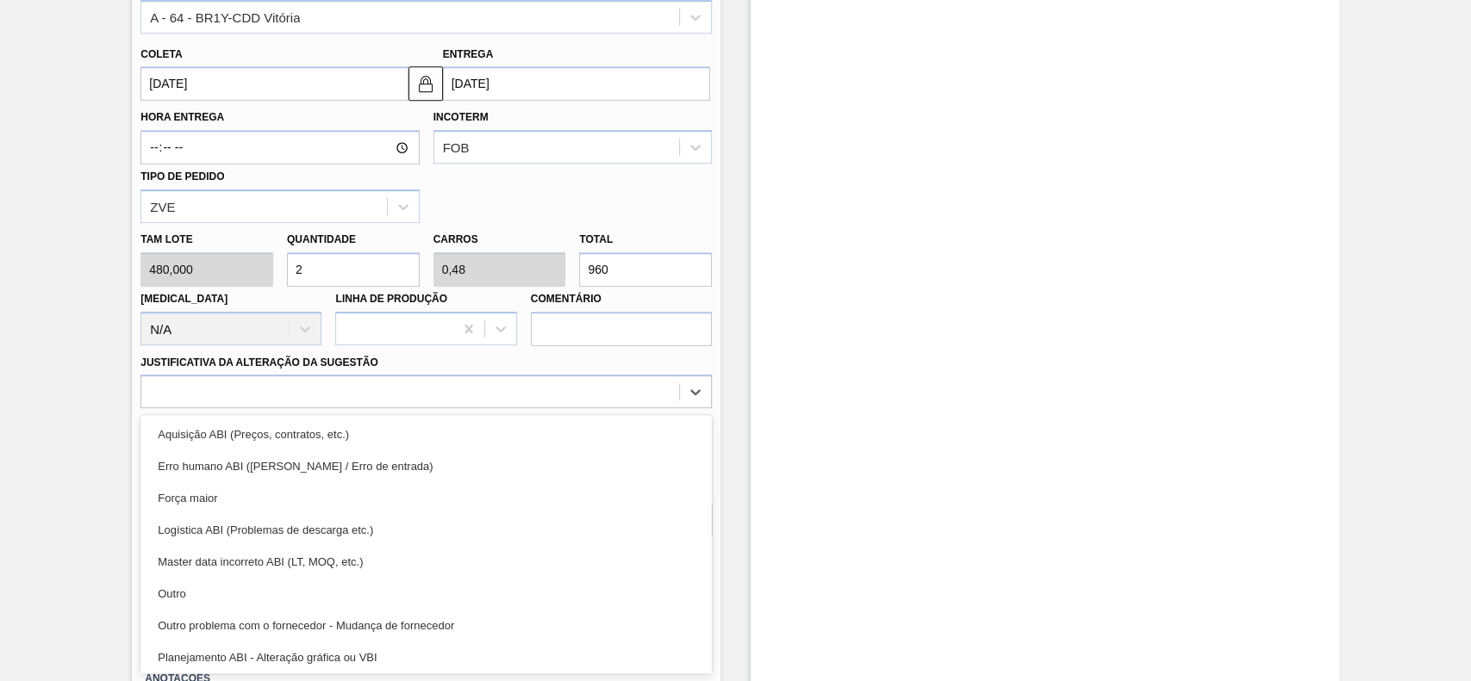
drag, startPoint x: 258, startPoint y: 599, endPoint x: 508, endPoint y: 607, distance: 250.8
click at [261, 597] on div "Outro" at bounding box center [425, 594] width 571 height 32
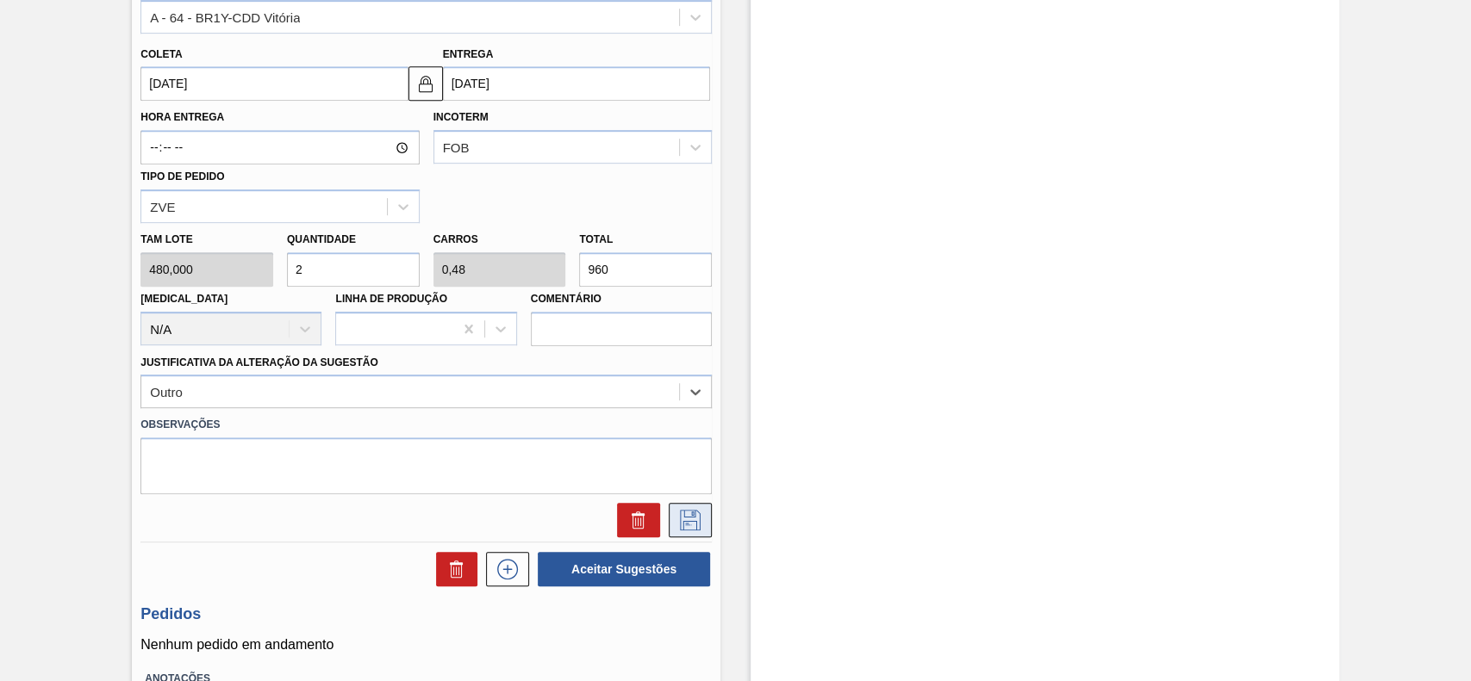
click at [677, 526] on icon at bounding box center [690, 520] width 28 height 21
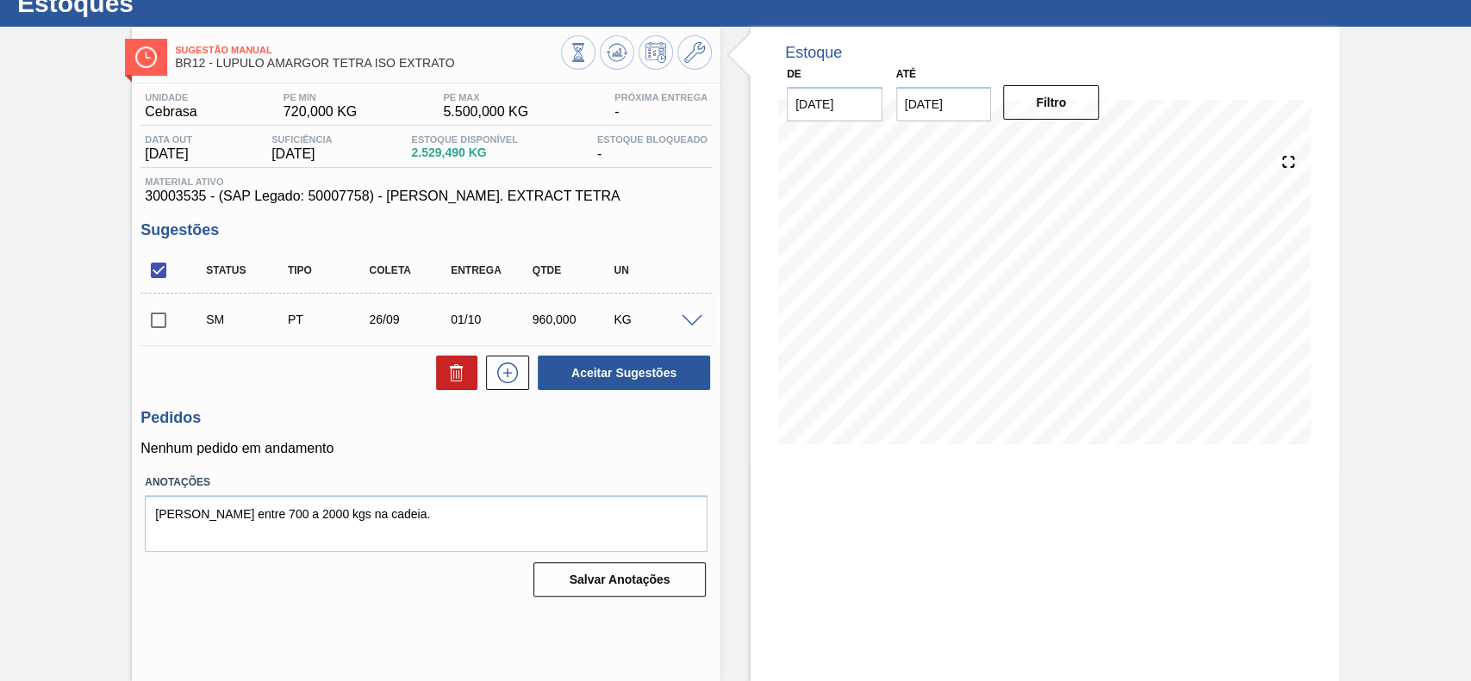
scroll to position [59, 0]
click at [163, 320] on input "checkbox" at bounding box center [158, 320] width 36 height 36
checkbox input "true"
click at [636, 383] on button "Aceitar Sugestões" at bounding box center [624, 373] width 172 height 34
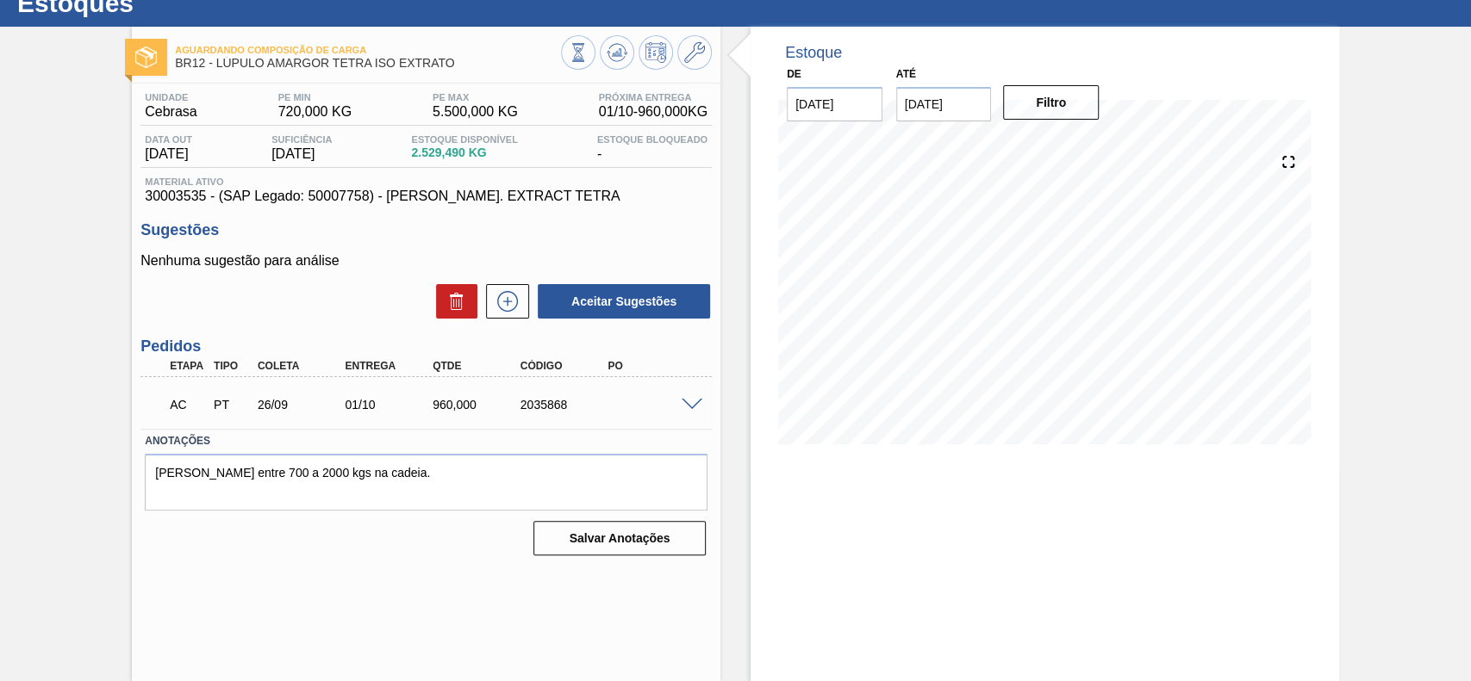
click at [681, 400] on span at bounding box center [691, 405] width 21 height 13
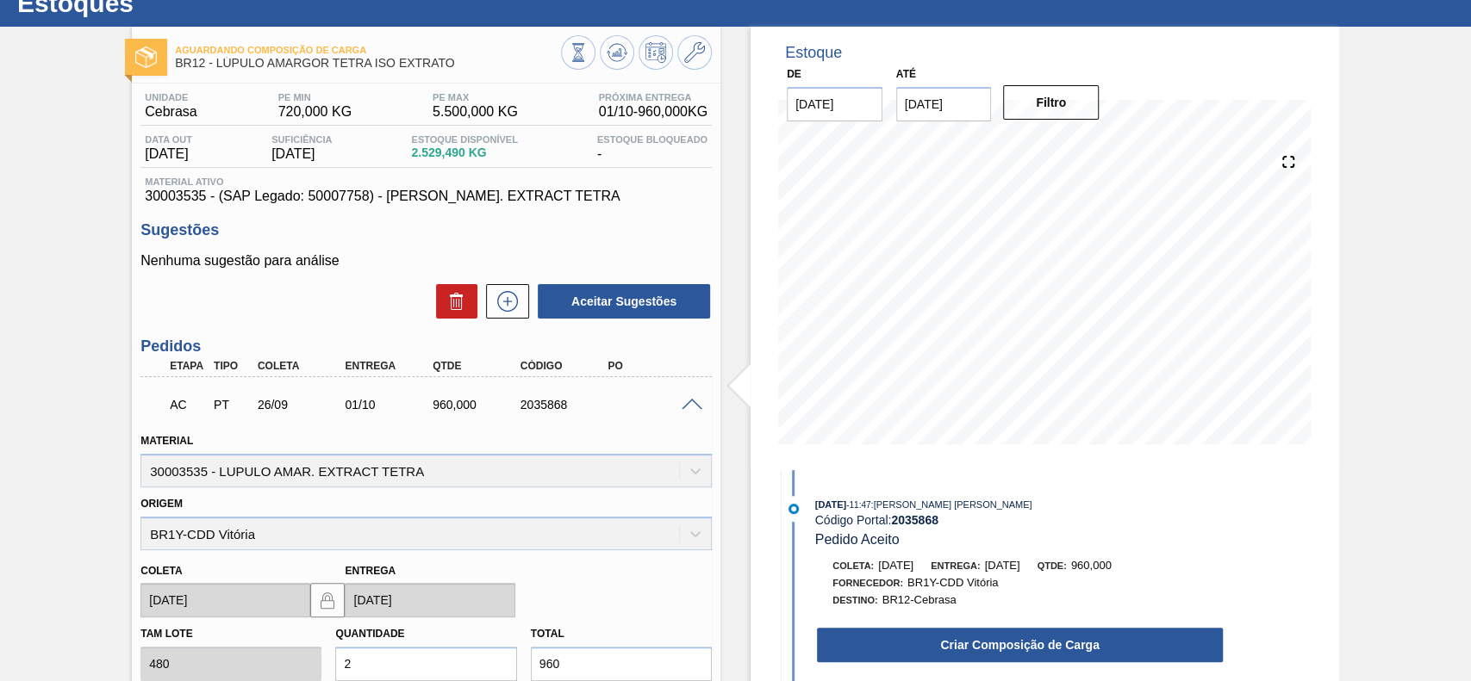
click at [904, 647] on button "Criar Composição de Carga" at bounding box center [1020, 645] width 406 height 34
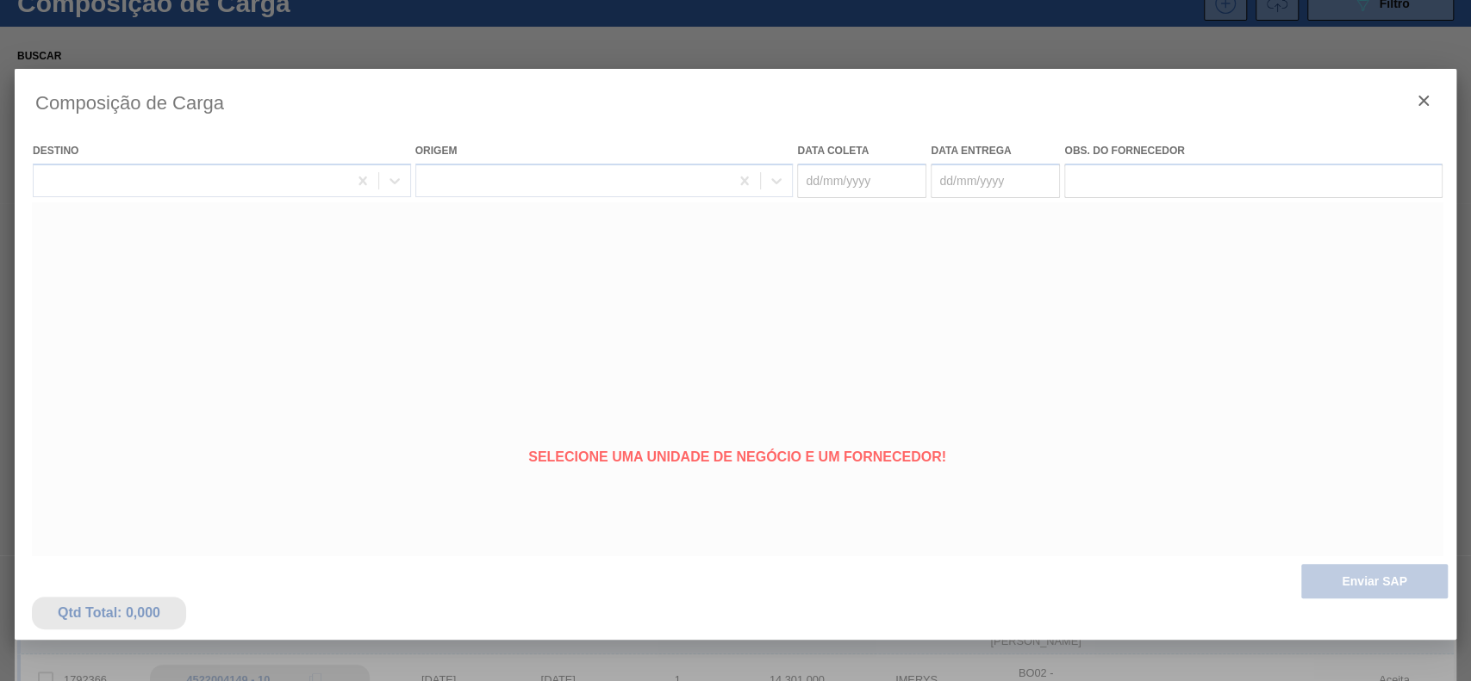
type coleta "[DATE]"
type entrega "[DATE]"
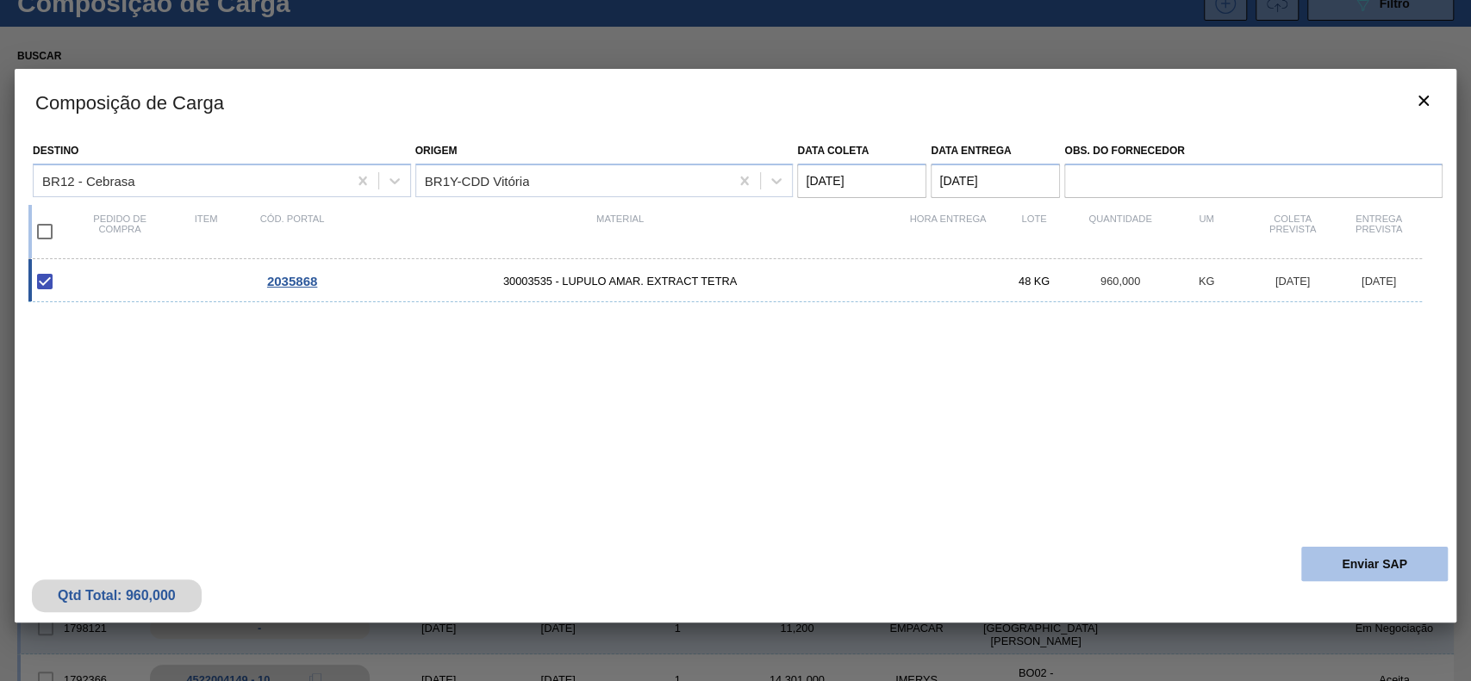
click at [1344, 561] on button "Enviar SAP" at bounding box center [1374, 564] width 146 height 34
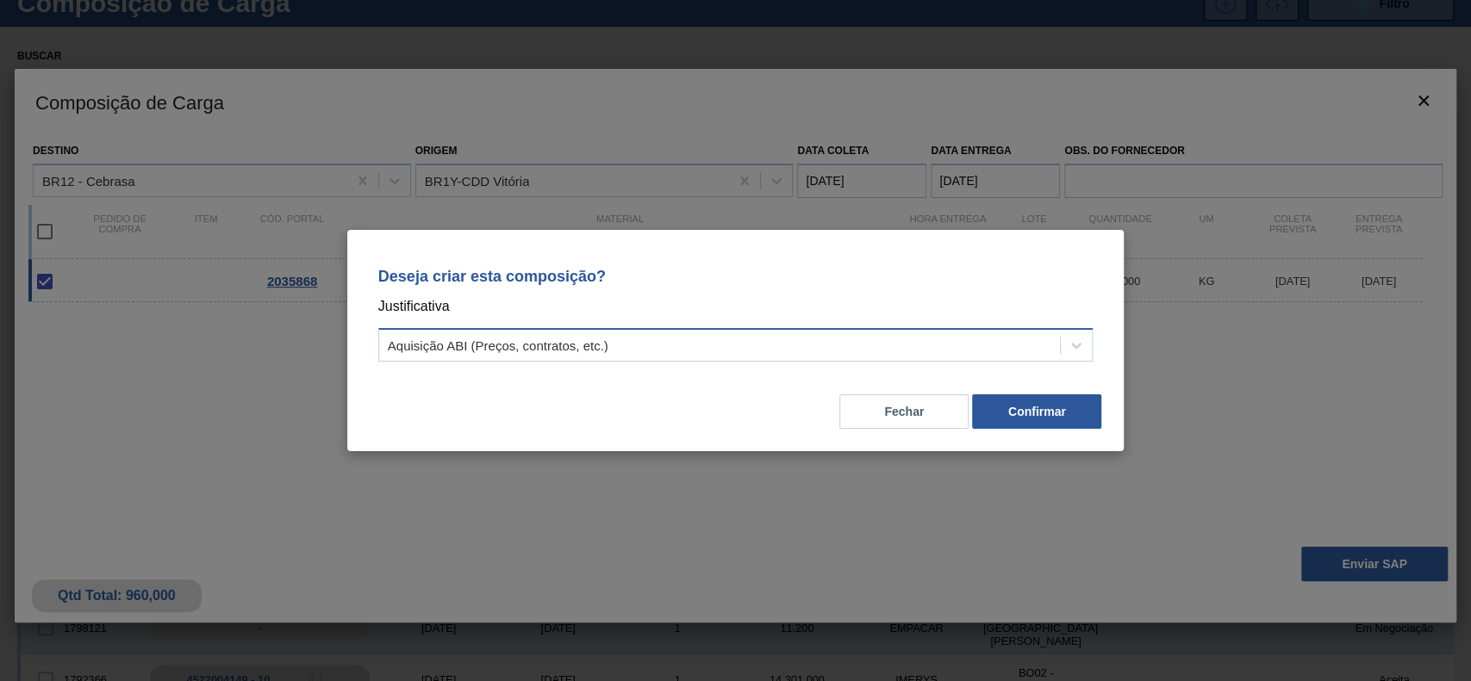
drag, startPoint x: 666, startPoint y: 334, endPoint x: 646, endPoint y: 363, distance: 34.7
click at [660, 342] on div "Aquisição ABI (Preços, contratos, etc.)" at bounding box center [719, 345] width 681 height 25
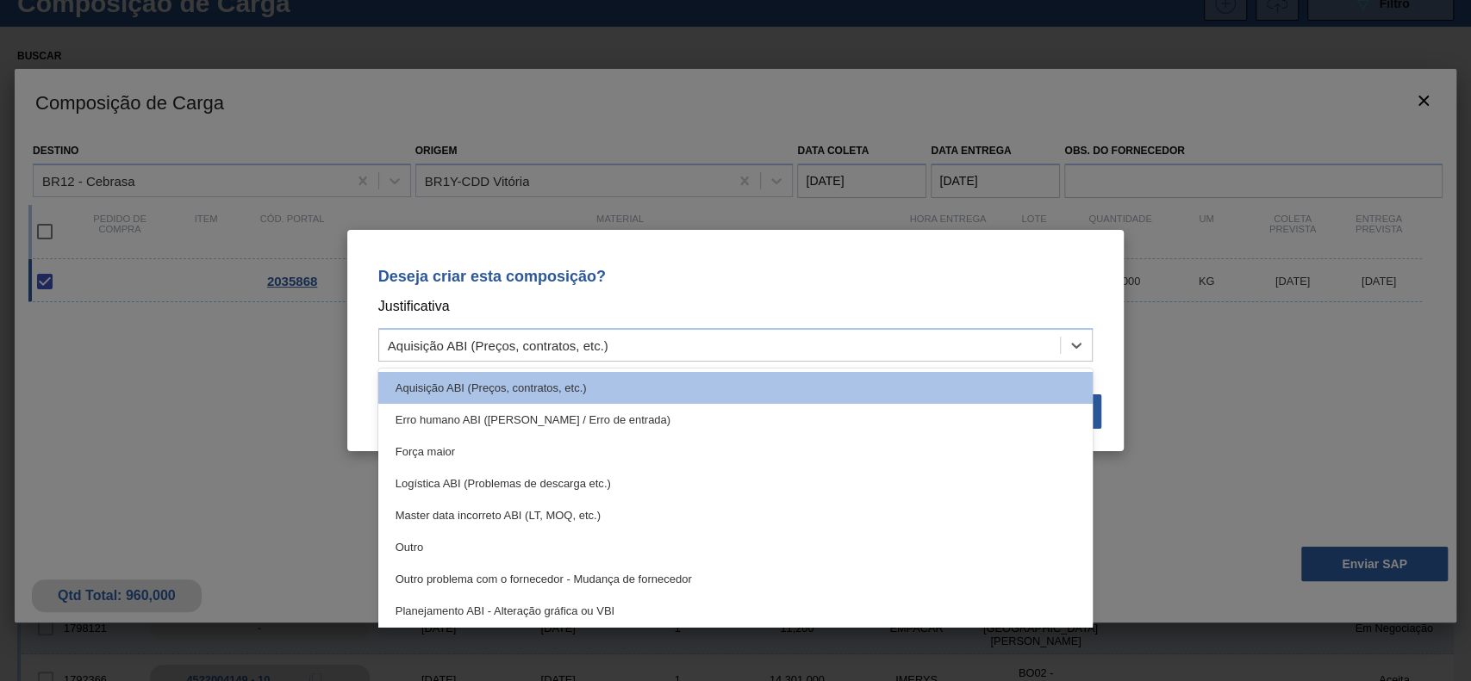
drag, startPoint x: 536, startPoint y: 548, endPoint x: 628, endPoint y: 535, distance: 93.1
click at [541, 548] on div "Outro" at bounding box center [735, 548] width 715 height 32
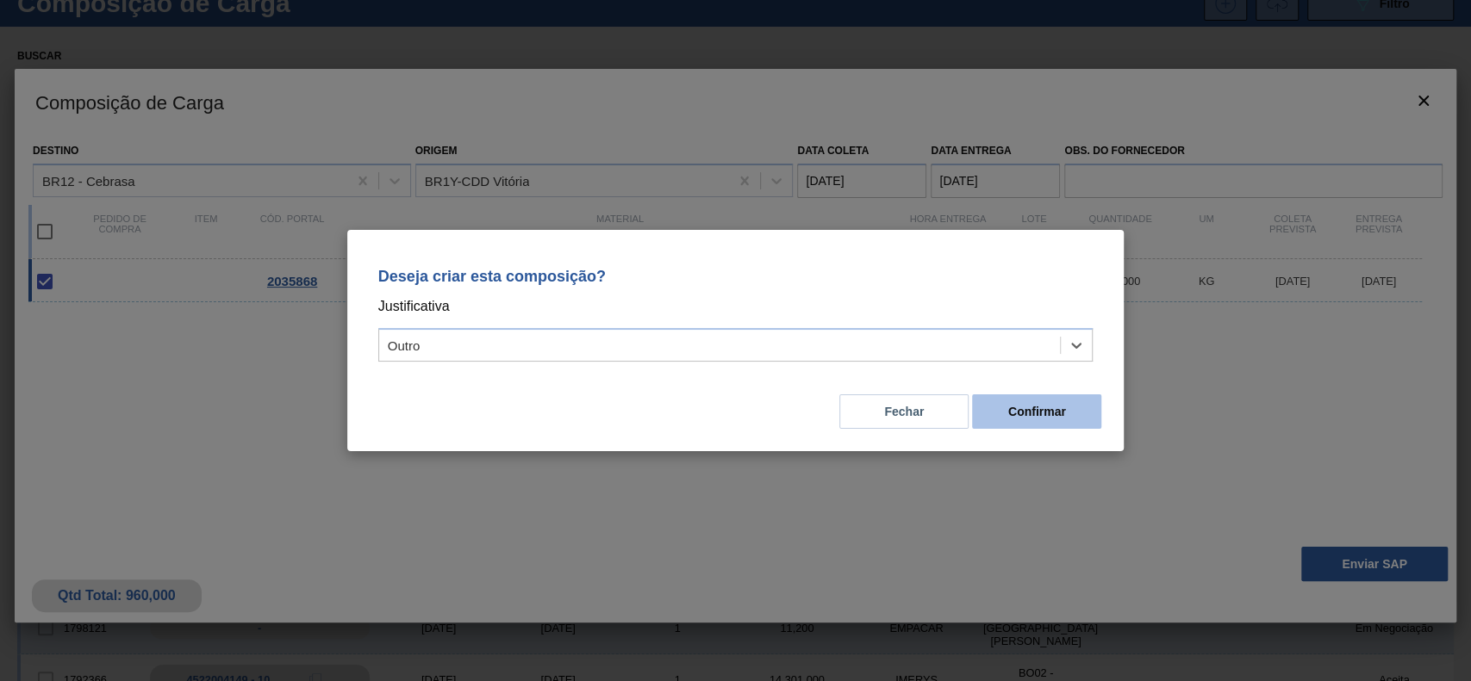
click at [1013, 426] on button "Confirmar" at bounding box center [1036, 412] width 129 height 34
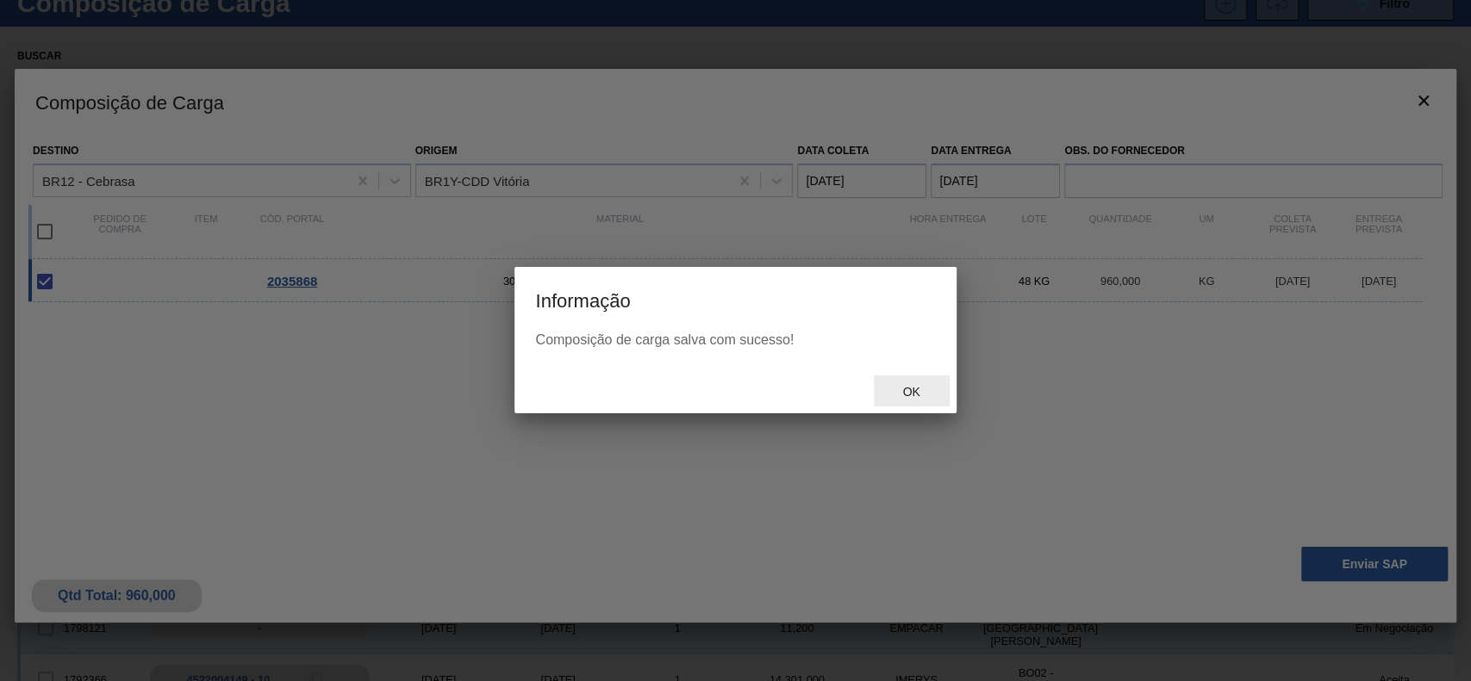
click at [917, 391] on span "Ok" at bounding box center [910, 392] width 45 height 14
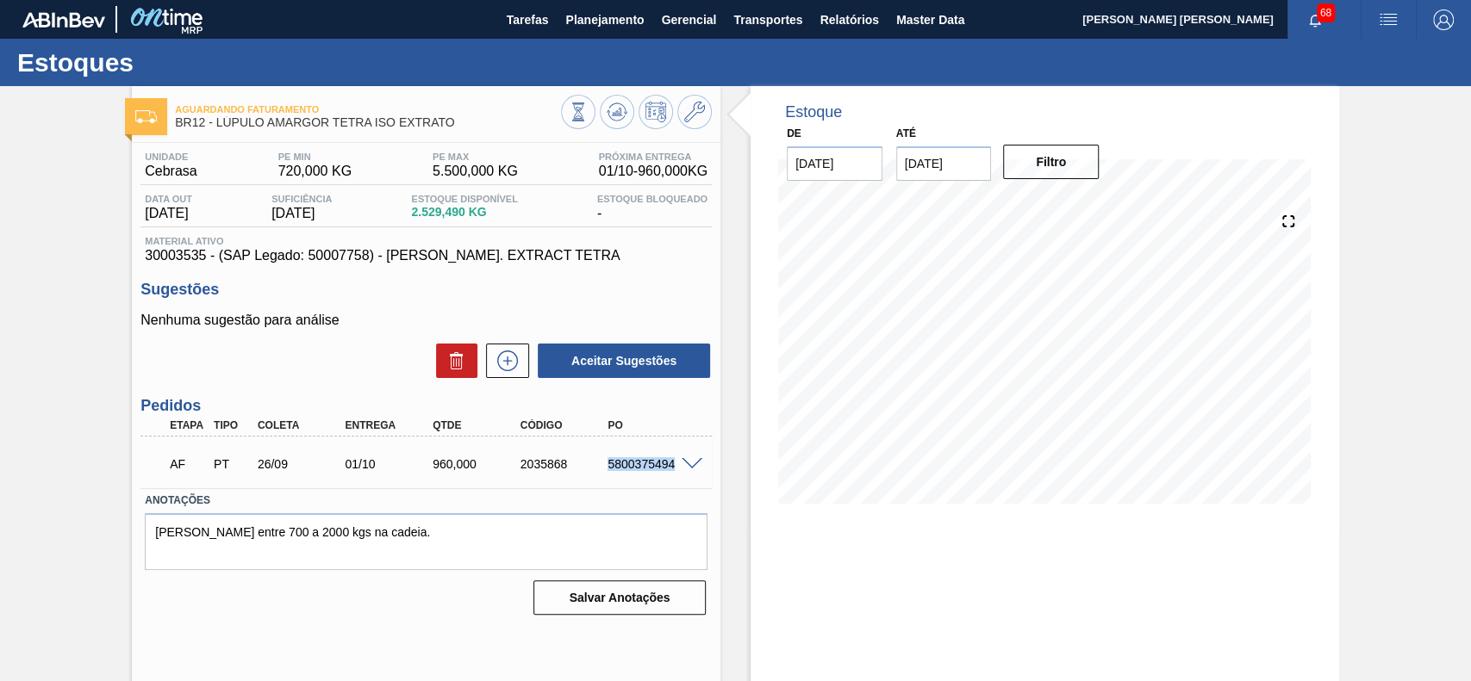
drag, startPoint x: 607, startPoint y: 460, endPoint x: 678, endPoint y: 474, distance: 72.0
click at [678, 474] on div "AF PT 26/09 01/10 960,000 2035868 5800375494" at bounding box center [422, 462] width 526 height 34
copy div "5800375494"
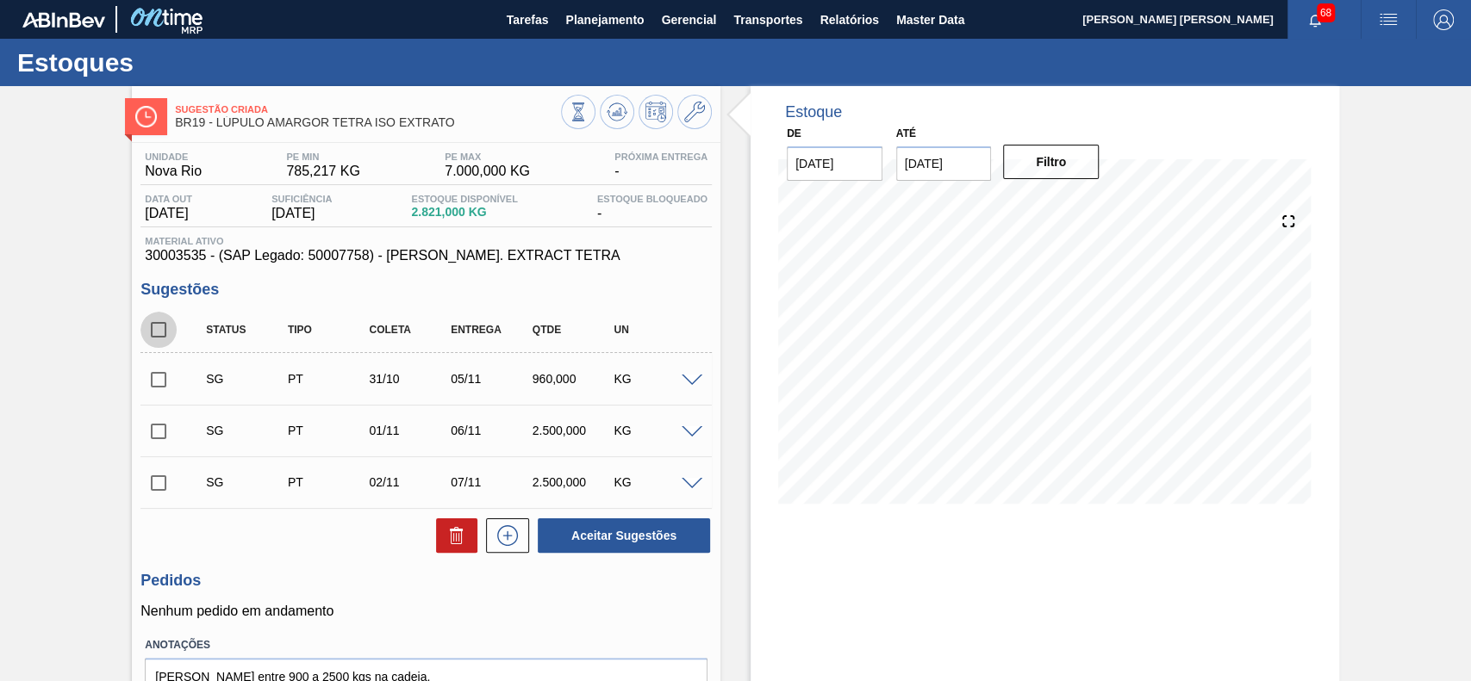
drag, startPoint x: 152, startPoint y: 329, endPoint x: 291, endPoint y: 394, distance: 153.8
click at [154, 329] on input "checkbox" at bounding box center [158, 330] width 36 height 36
checkbox input "true"
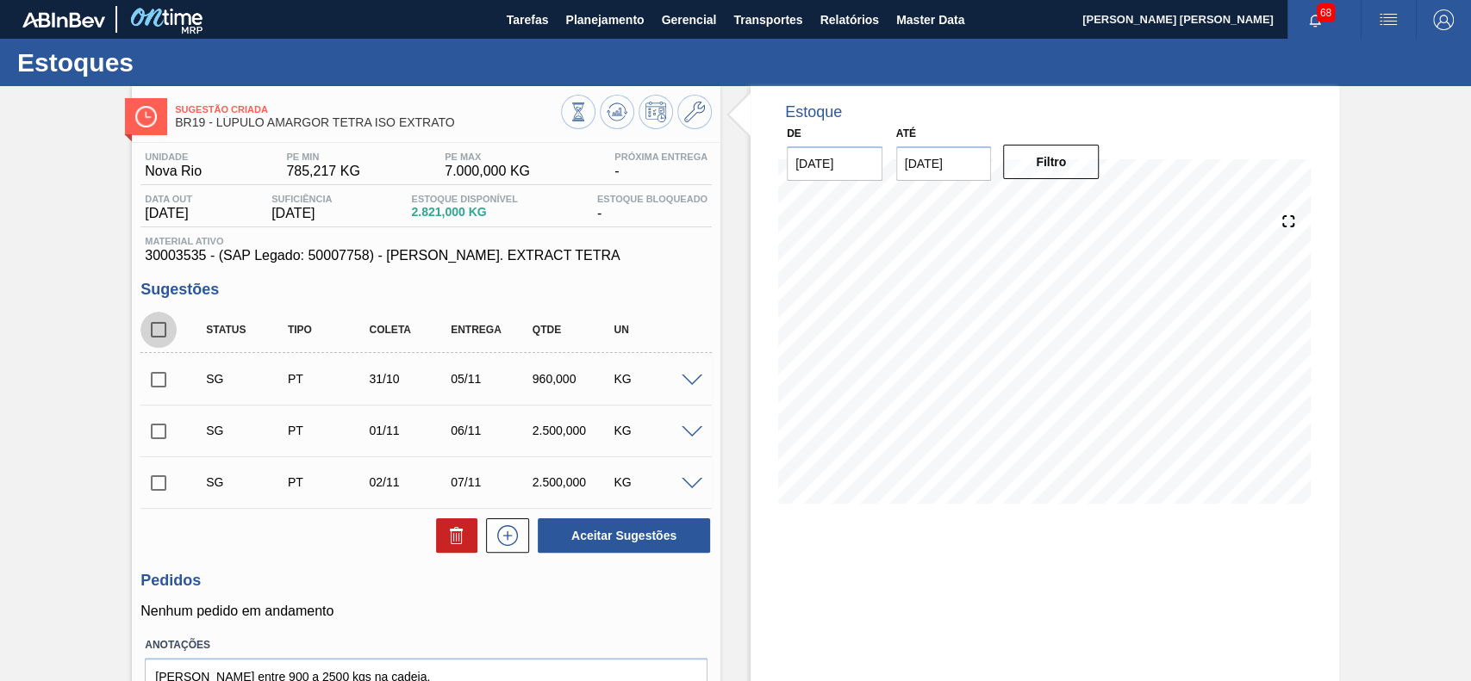
checkbox input "true"
click at [451, 550] on button at bounding box center [456, 536] width 41 height 34
checkbox input "false"
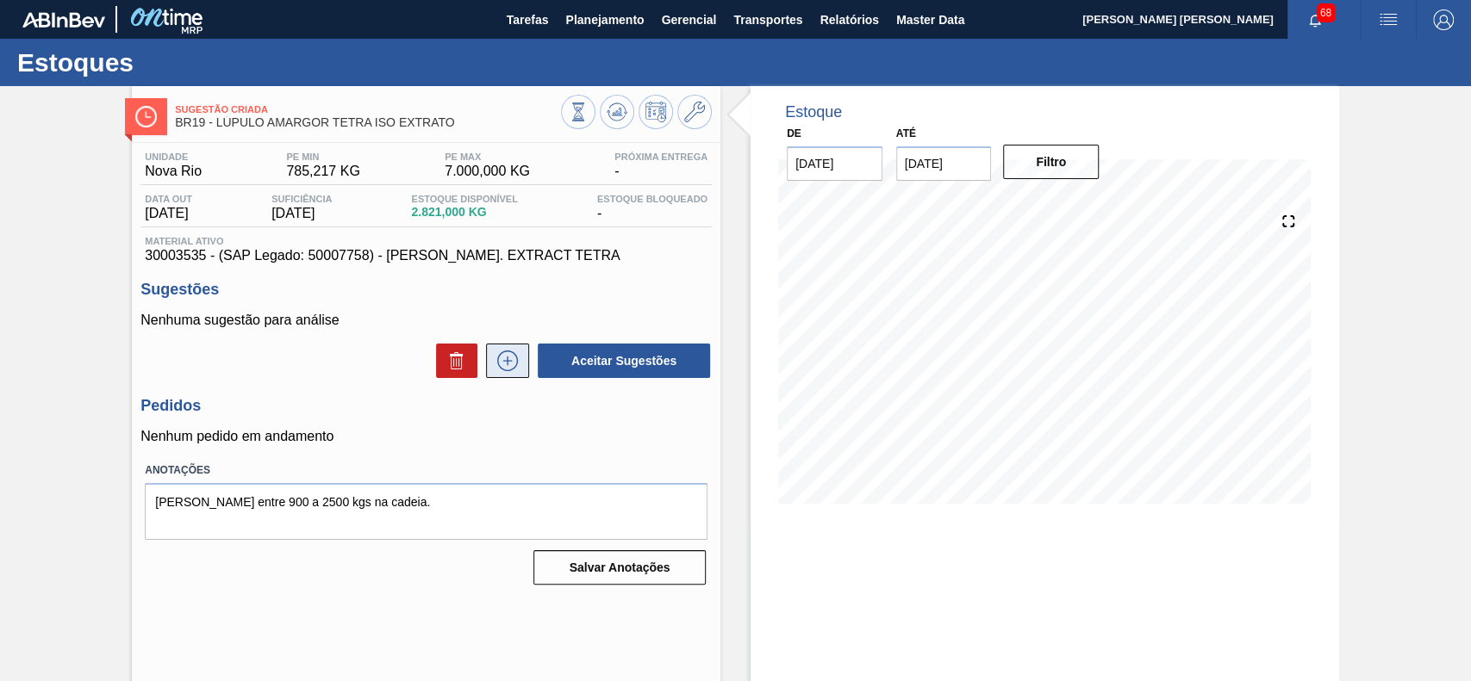
click at [517, 369] on icon at bounding box center [508, 361] width 28 height 21
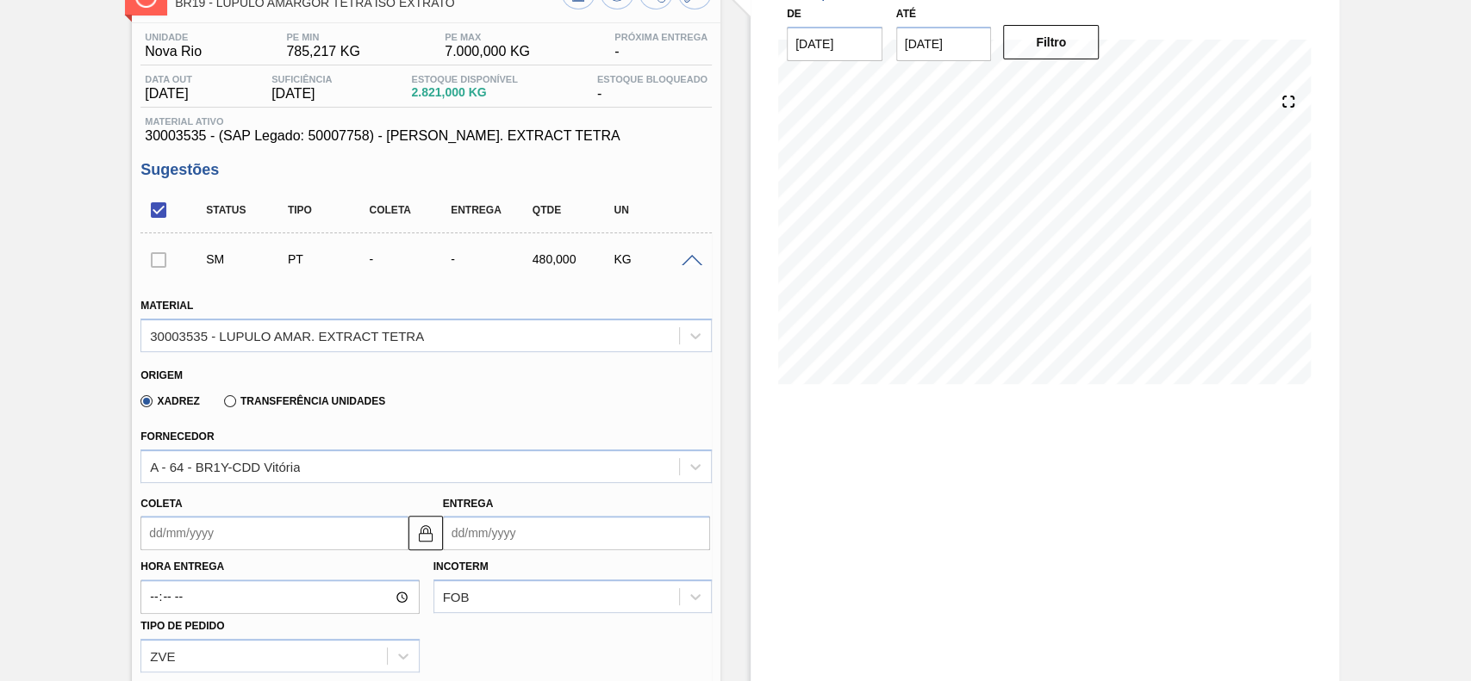
scroll to position [345, 0]
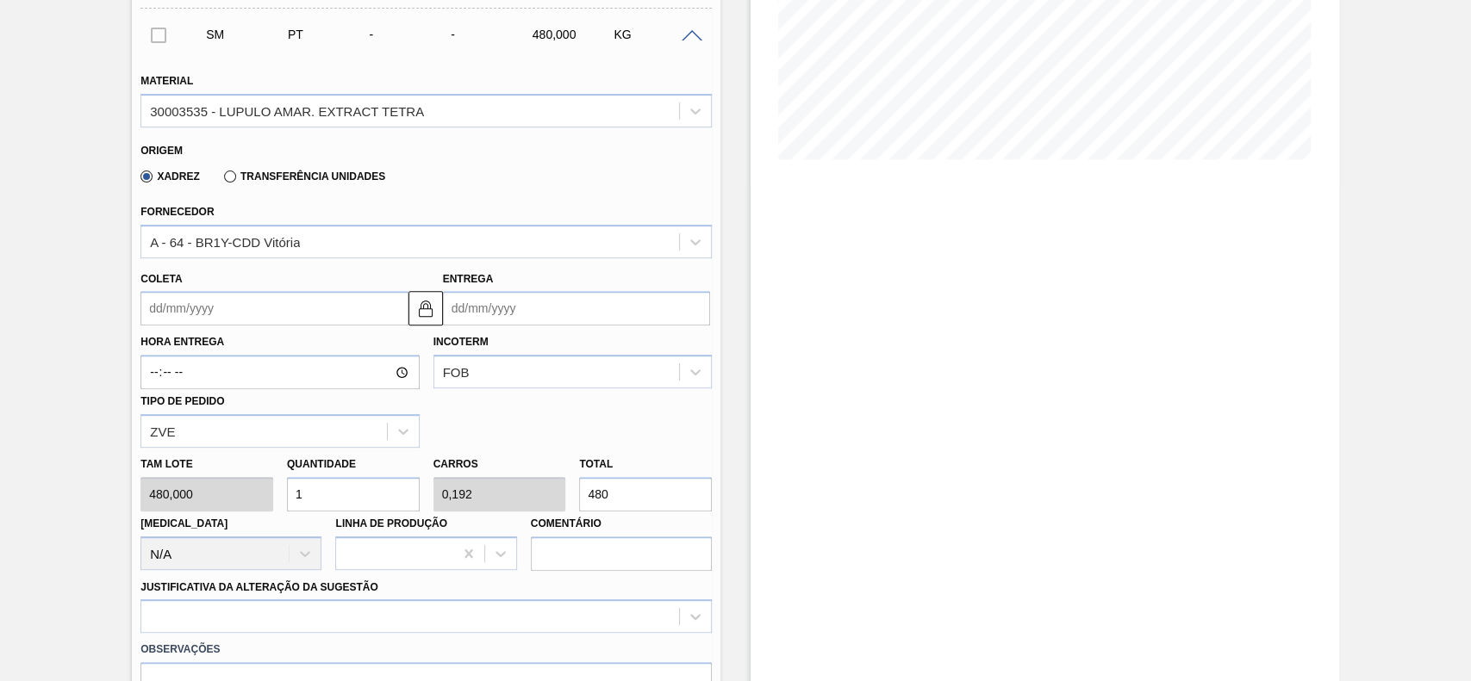
click at [253, 308] on input "Coleta" at bounding box center [273, 308] width 267 height 34
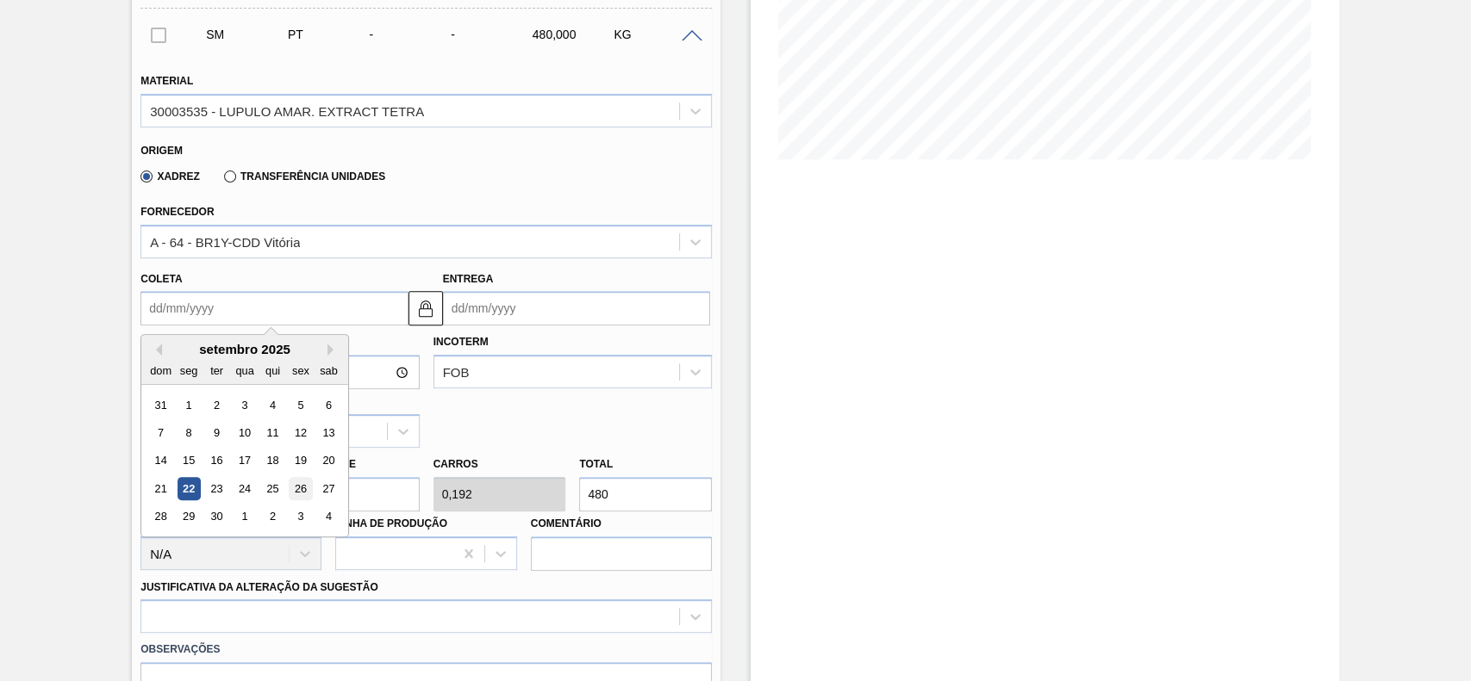
click at [300, 493] on div "26" at bounding box center [300, 488] width 23 height 23
type input "[DATE]"
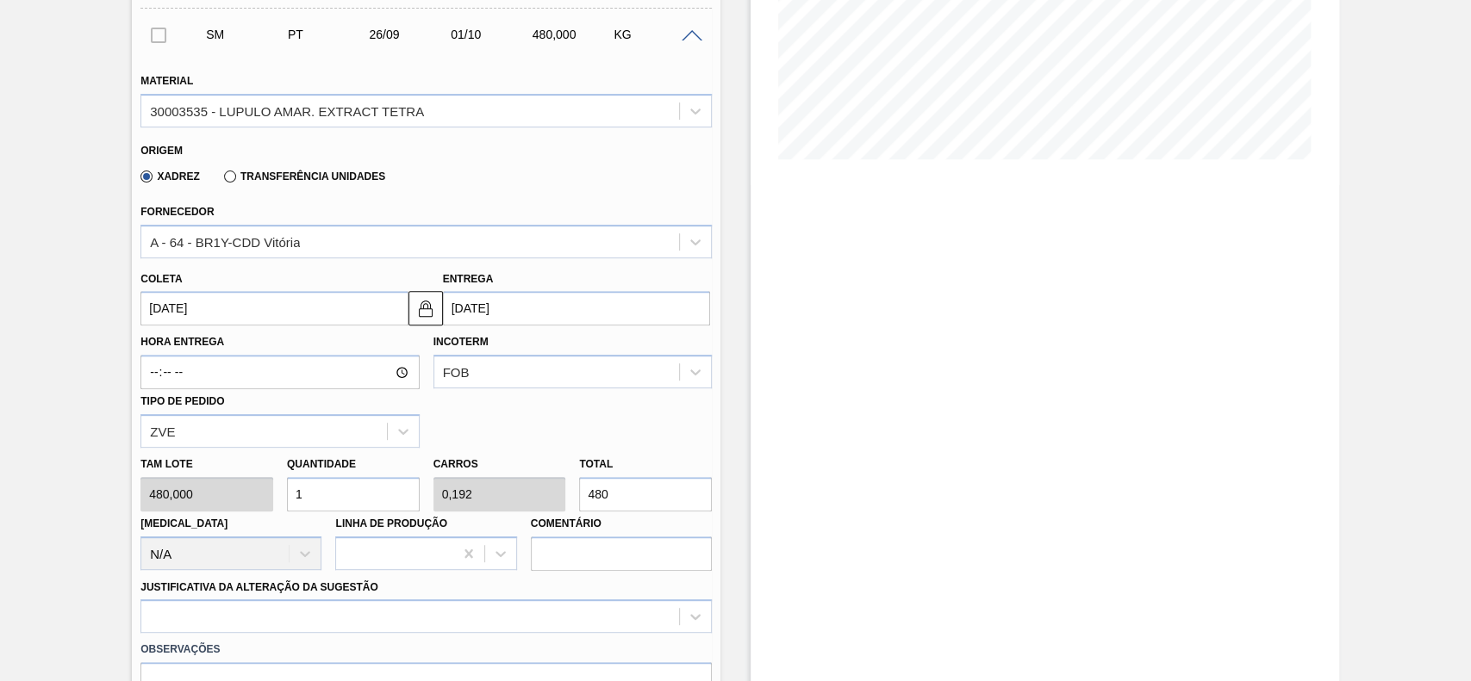
click at [348, 500] on input "1" at bounding box center [353, 494] width 133 height 34
type input "2"
type input "0,384"
type input "960"
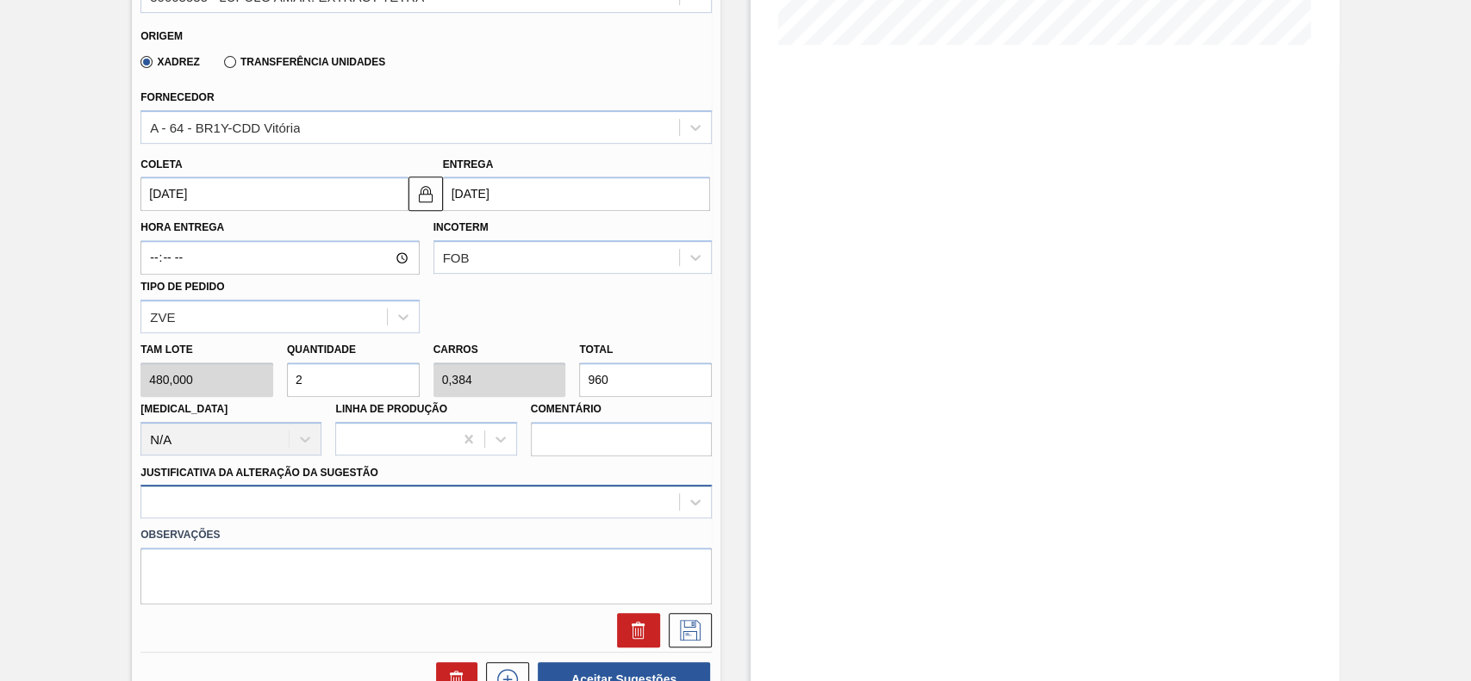
type input "2"
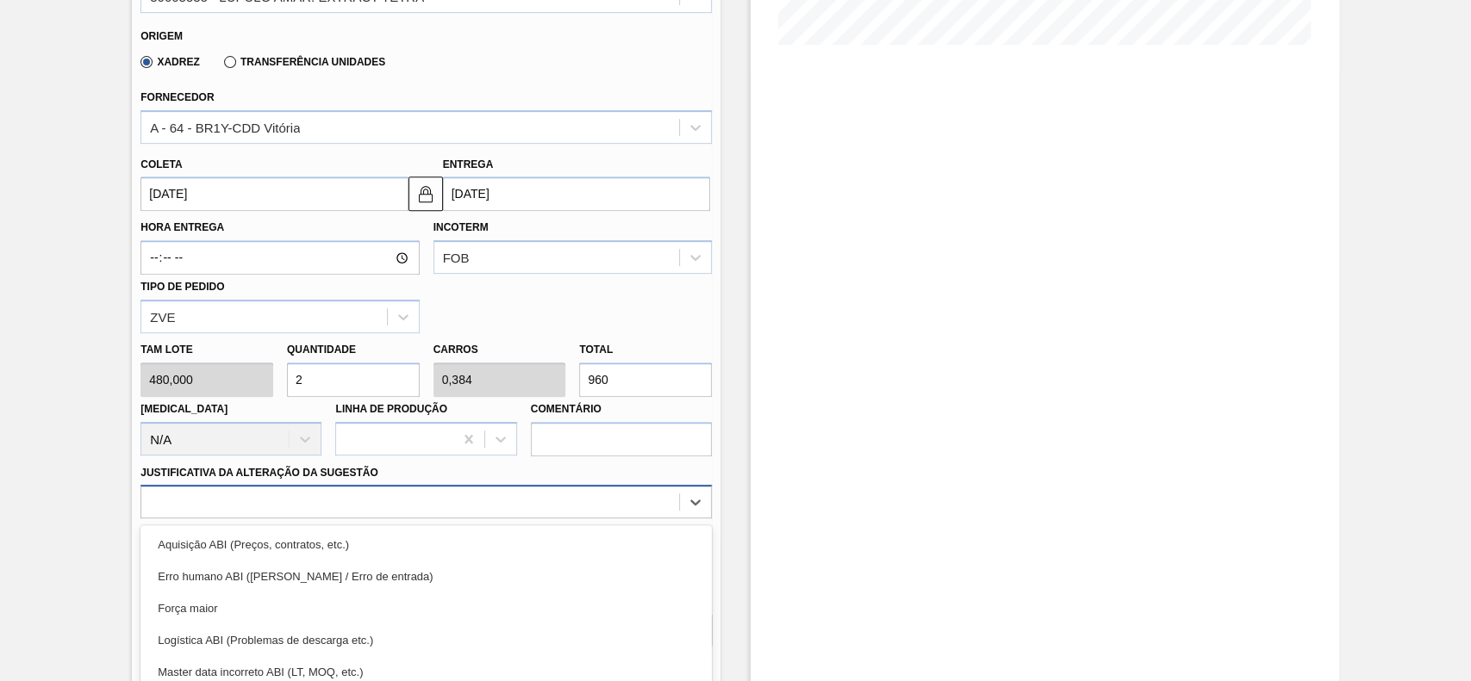
click at [251, 508] on div "option Força maior focused, 3 of 18. 18 results available. Use Up and Down to c…" at bounding box center [425, 502] width 571 height 34
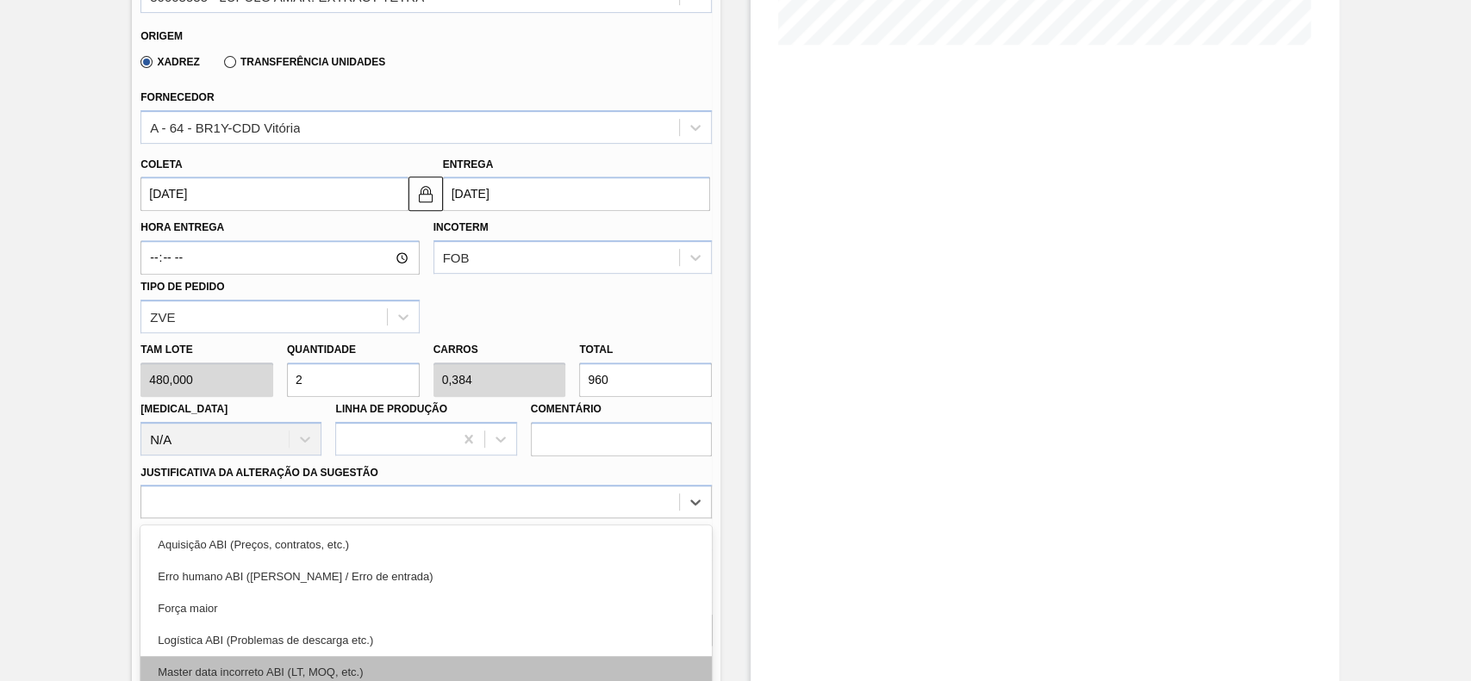
scroll to position [569, 0]
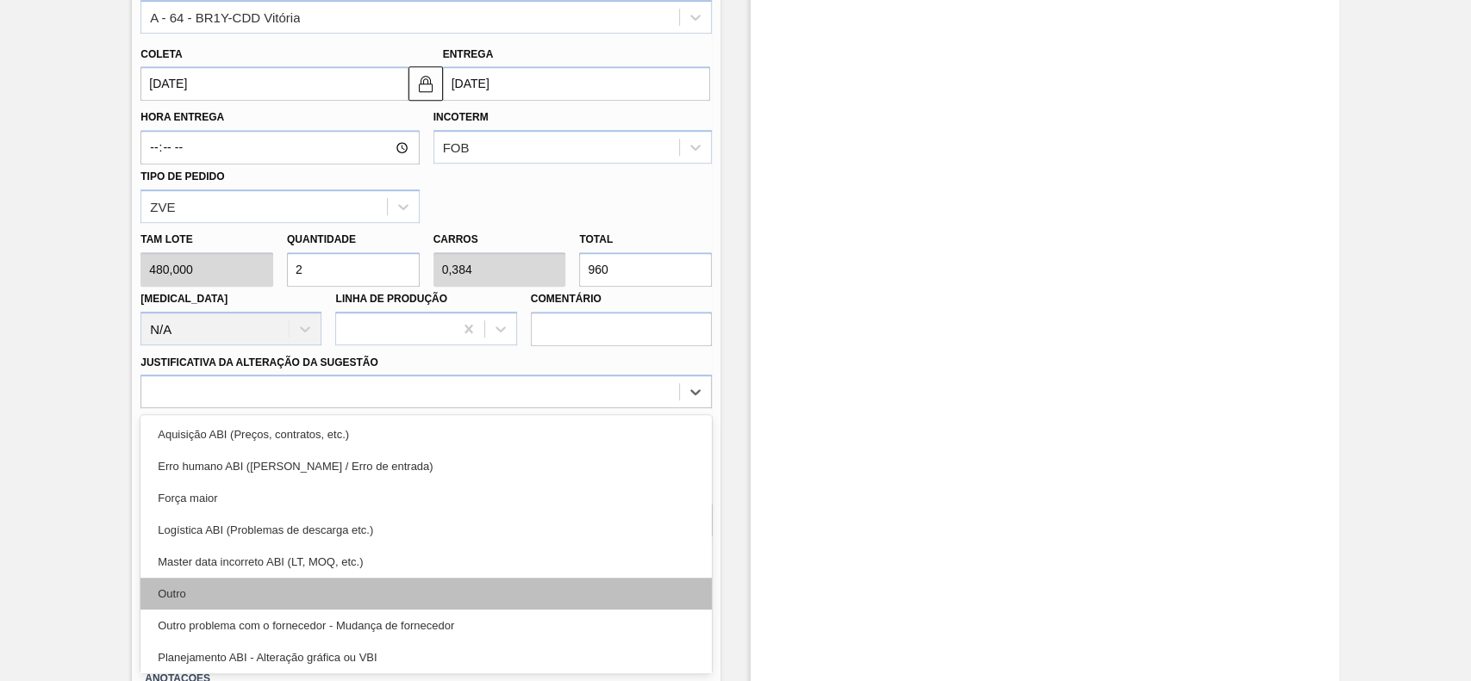
click at [208, 597] on div "Outro" at bounding box center [425, 594] width 571 height 32
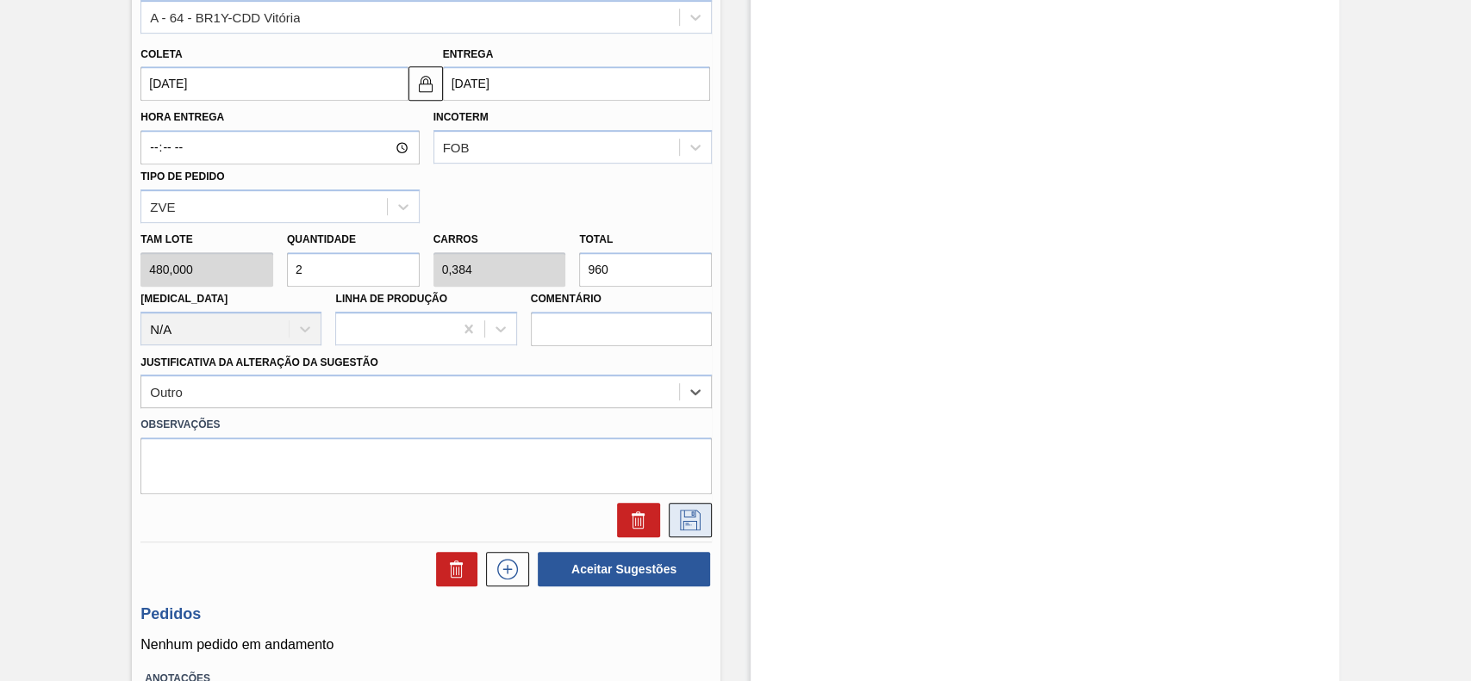
click at [674, 515] on button at bounding box center [690, 520] width 43 height 34
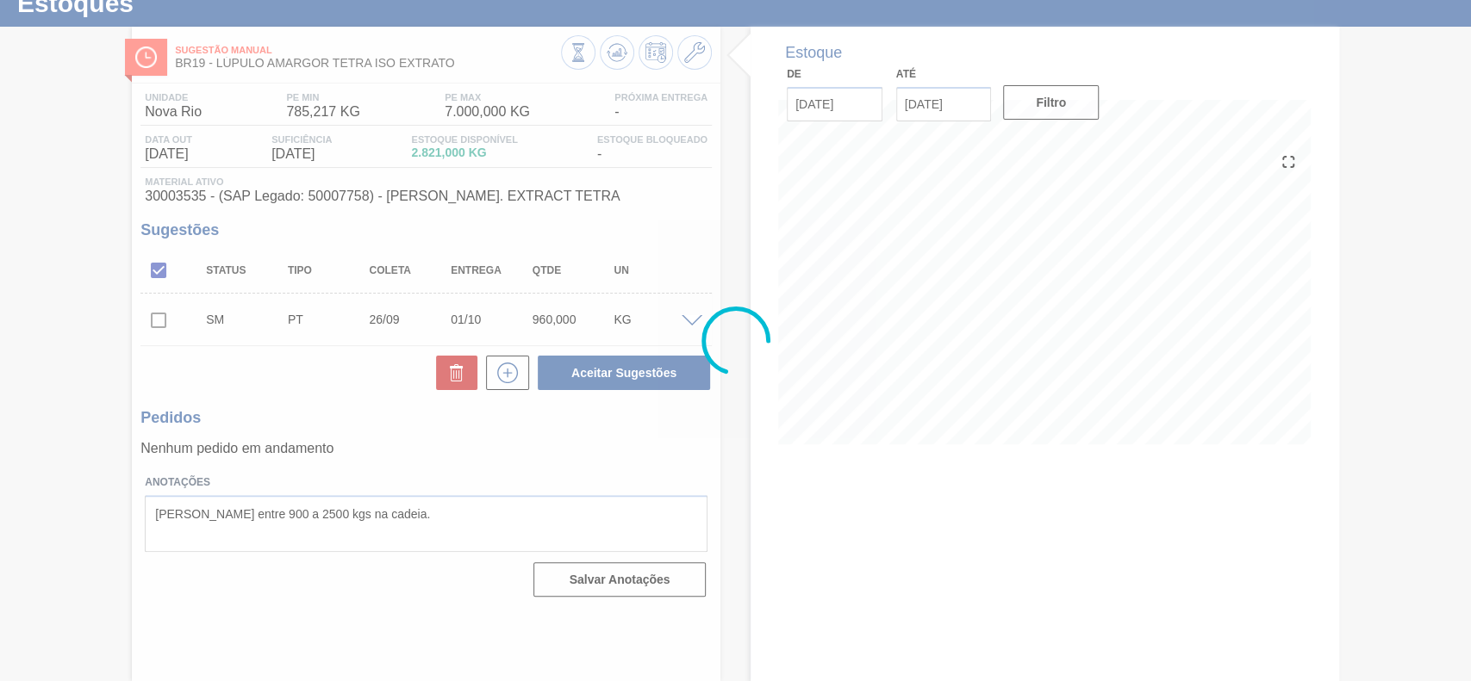
scroll to position [59, 0]
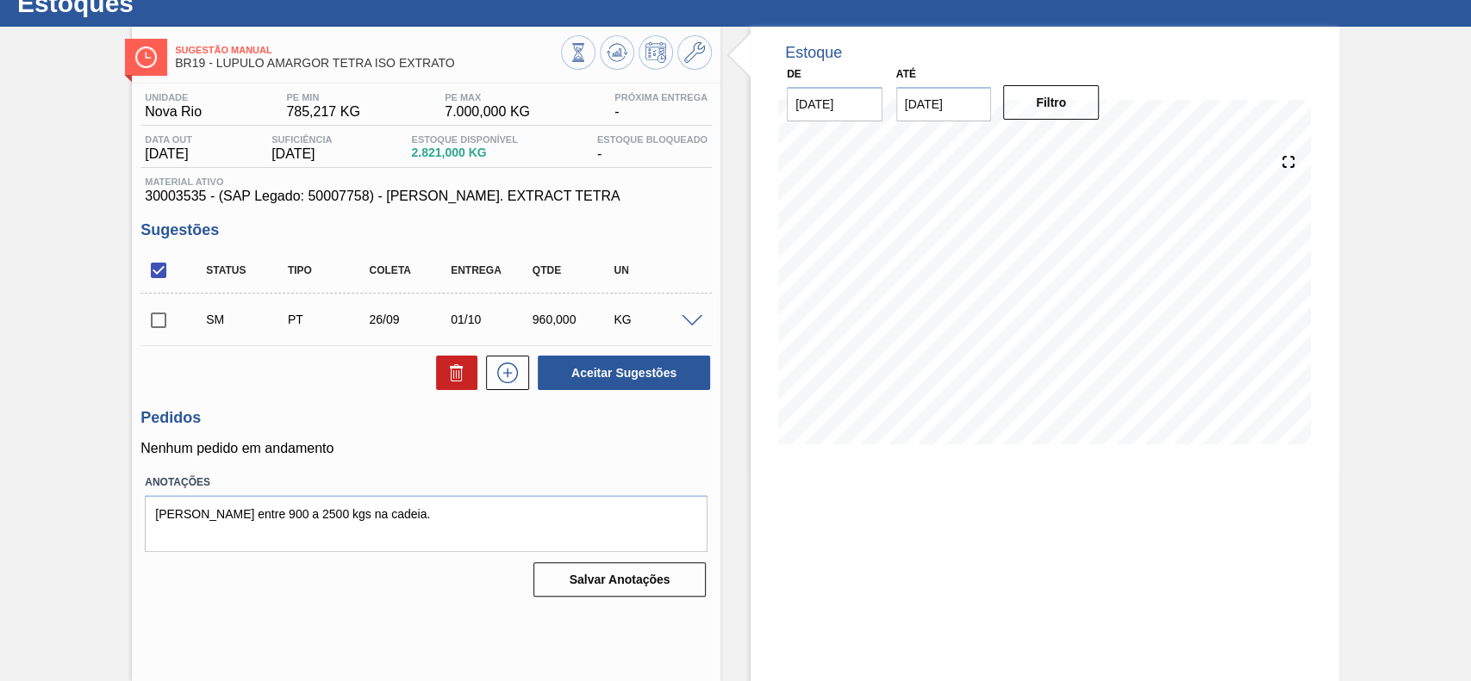
click at [173, 314] on input "checkbox" at bounding box center [158, 320] width 36 height 36
checkbox input "true"
click at [656, 370] on button "Aceitar Sugestões" at bounding box center [624, 373] width 172 height 34
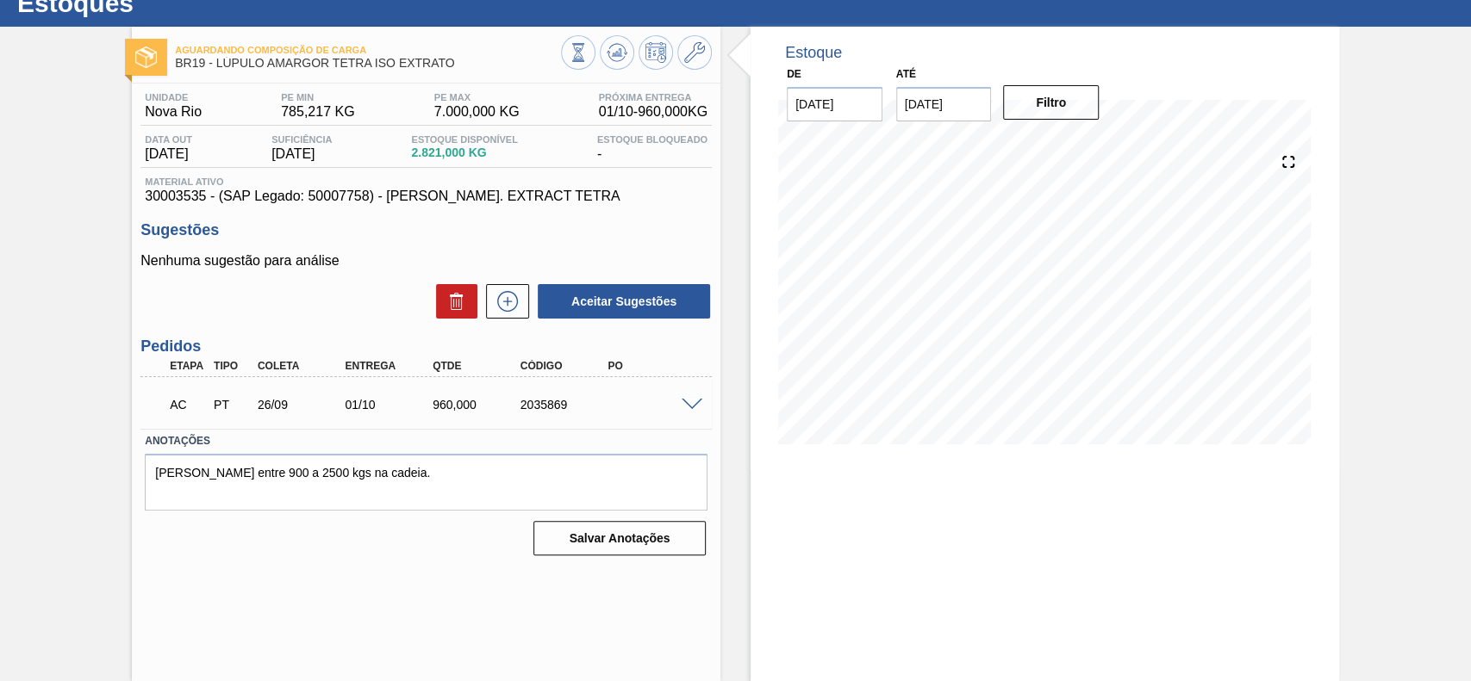
click at [695, 403] on span at bounding box center [691, 405] width 21 height 13
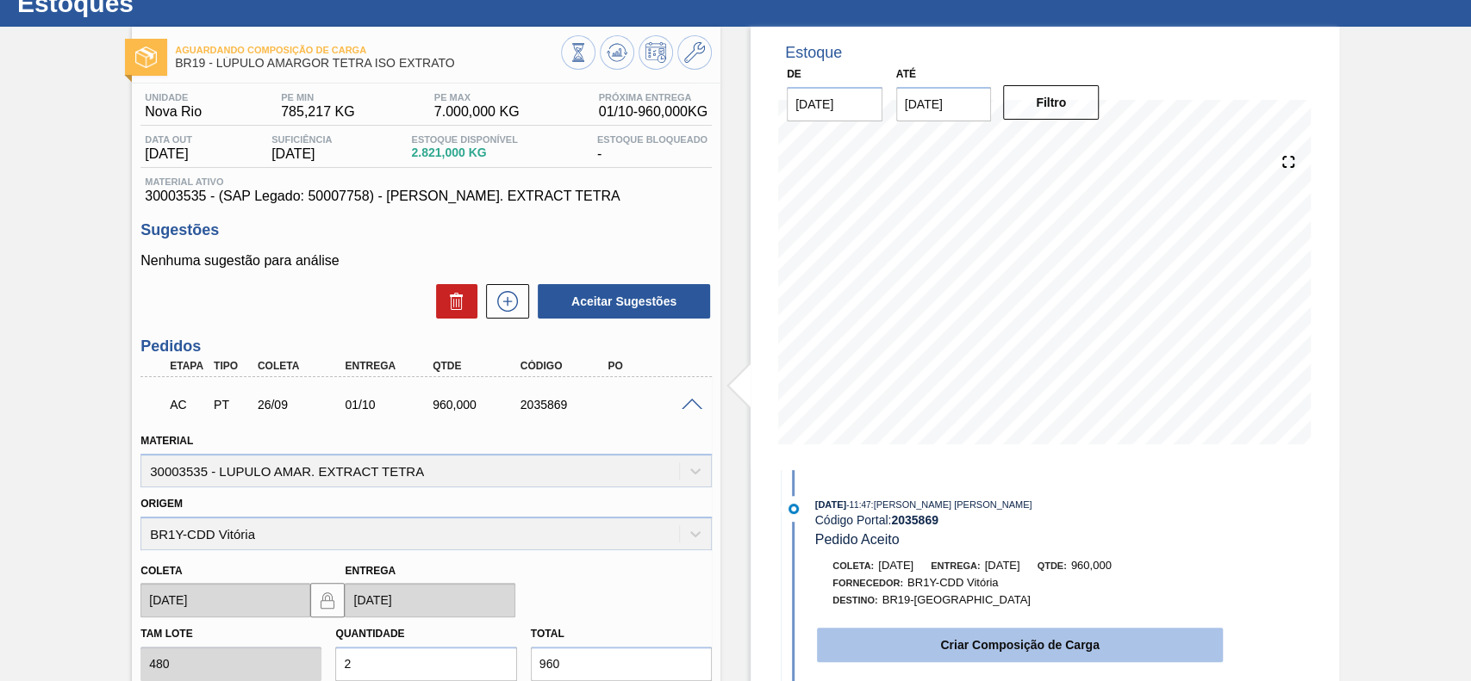
click at [868, 637] on button "Criar Composição de Carga" at bounding box center [1020, 645] width 406 height 34
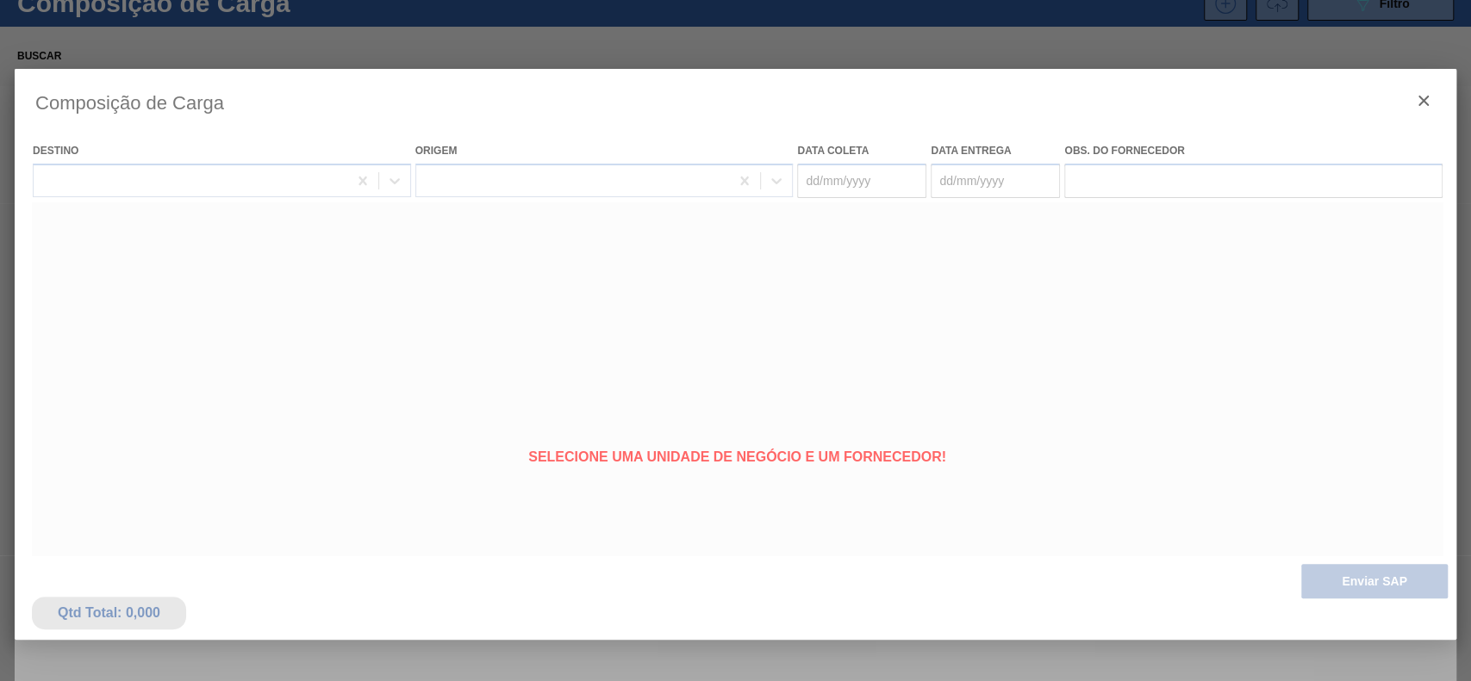
type coleta "[DATE]"
type entrega "[DATE]"
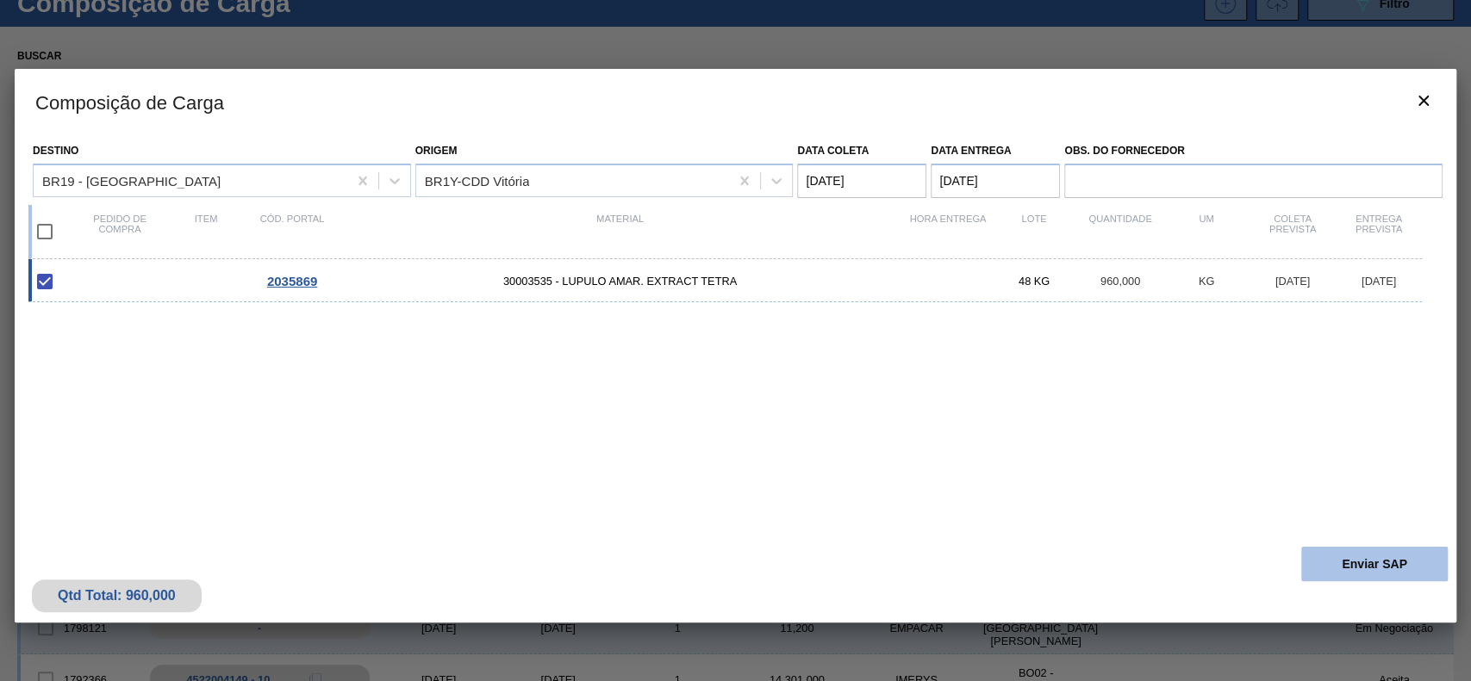
click at [1321, 570] on button "Enviar SAP" at bounding box center [1374, 564] width 146 height 34
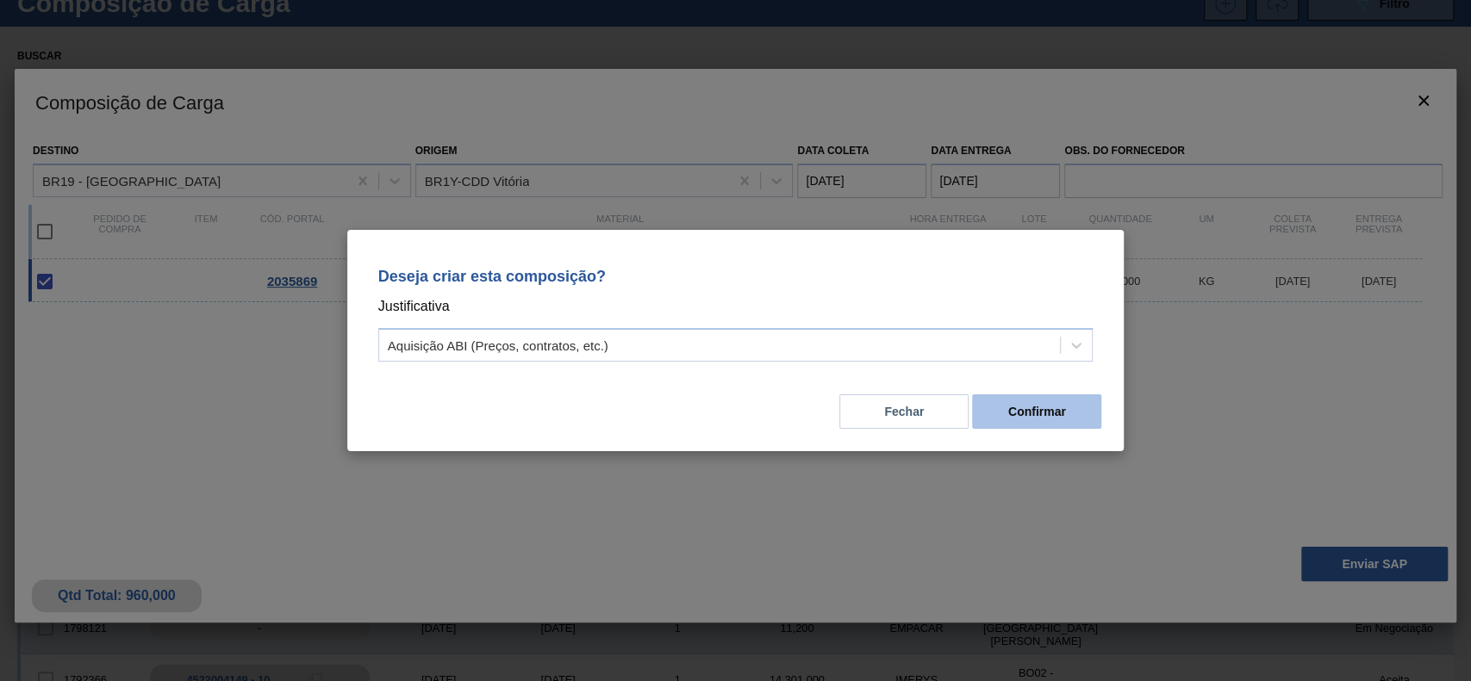
click at [1022, 417] on button "Confirmar" at bounding box center [1036, 412] width 129 height 34
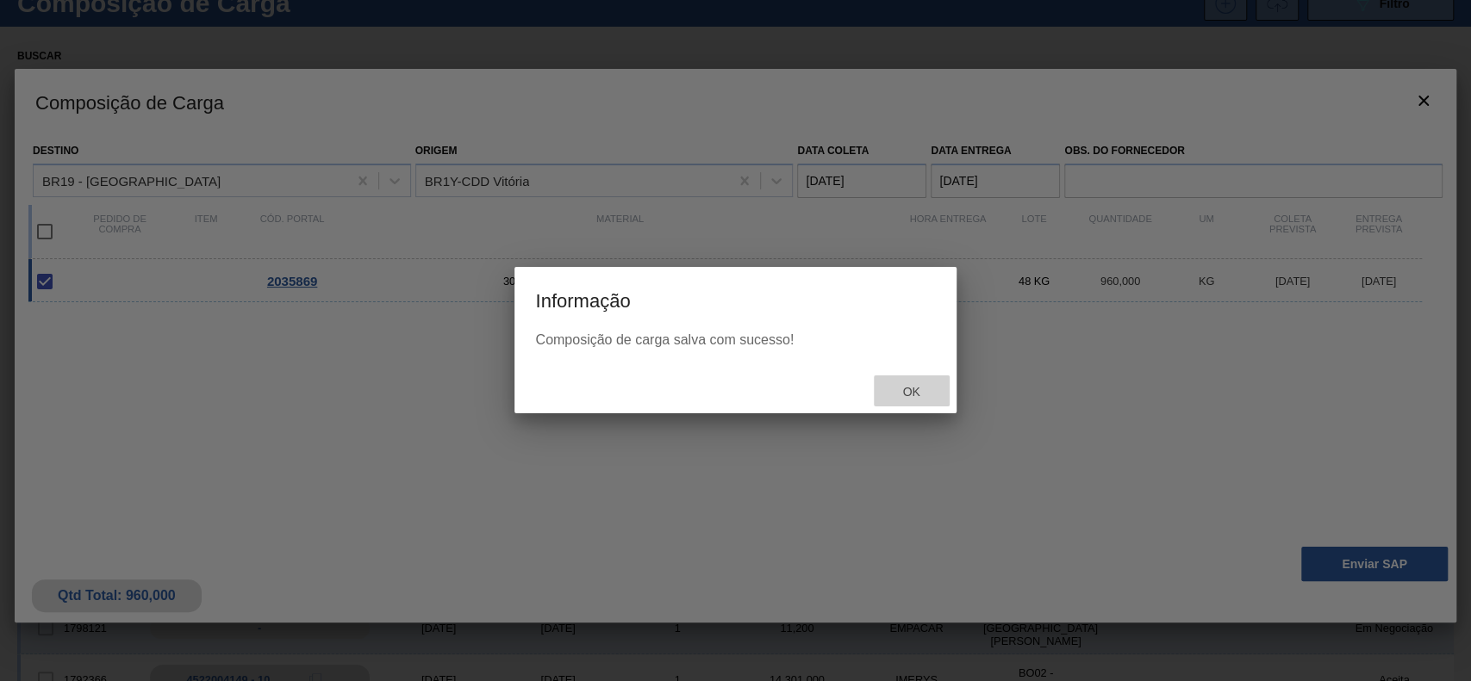
click at [905, 389] on span "Ok" at bounding box center [910, 392] width 45 height 14
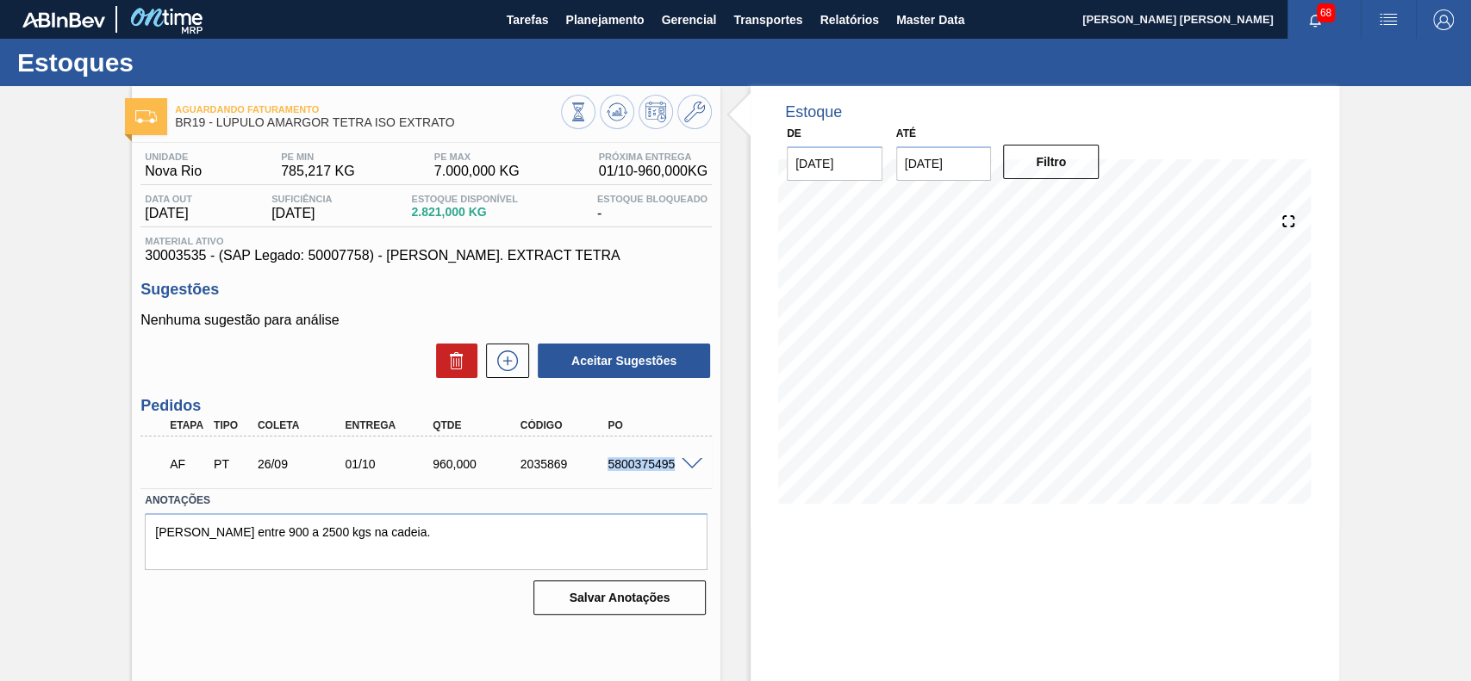
drag, startPoint x: 606, startPoint y: 464, endPoint x: 671, endPoint y: 470, distance: 64.8
click at [671, 470] on div "5800375495" at bounding box center [651, 464] width 97 height 14
copy div "5800375495"
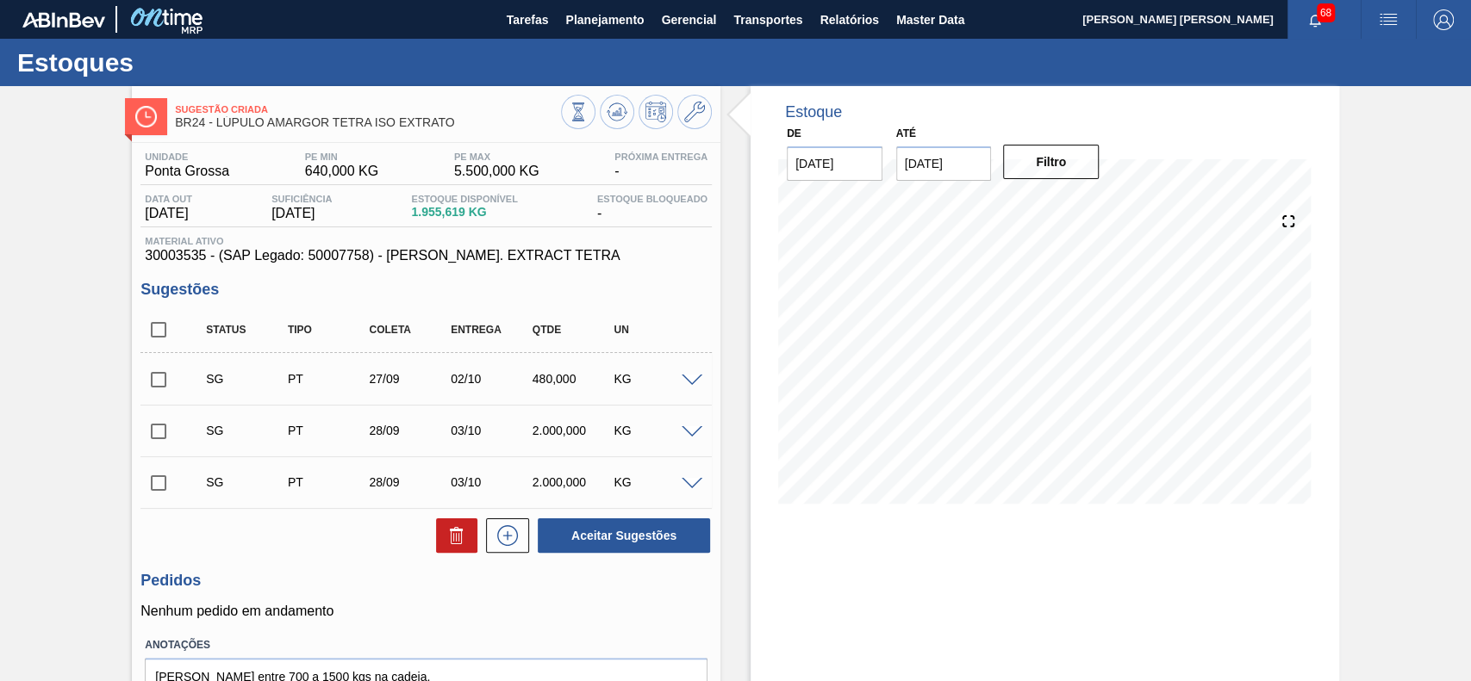
click at [684, 381] on span at bounding box center [691, 381] width 21 height 13
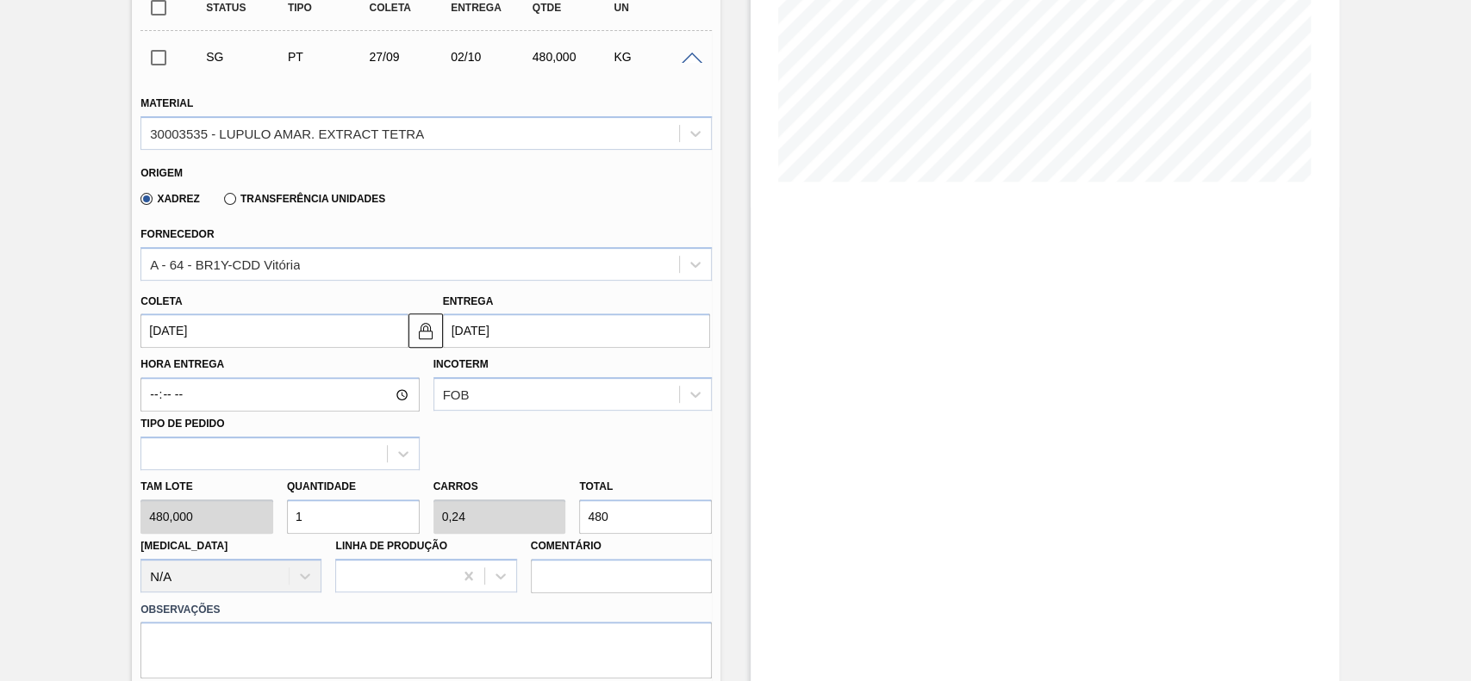
scroll to position [345, 0]
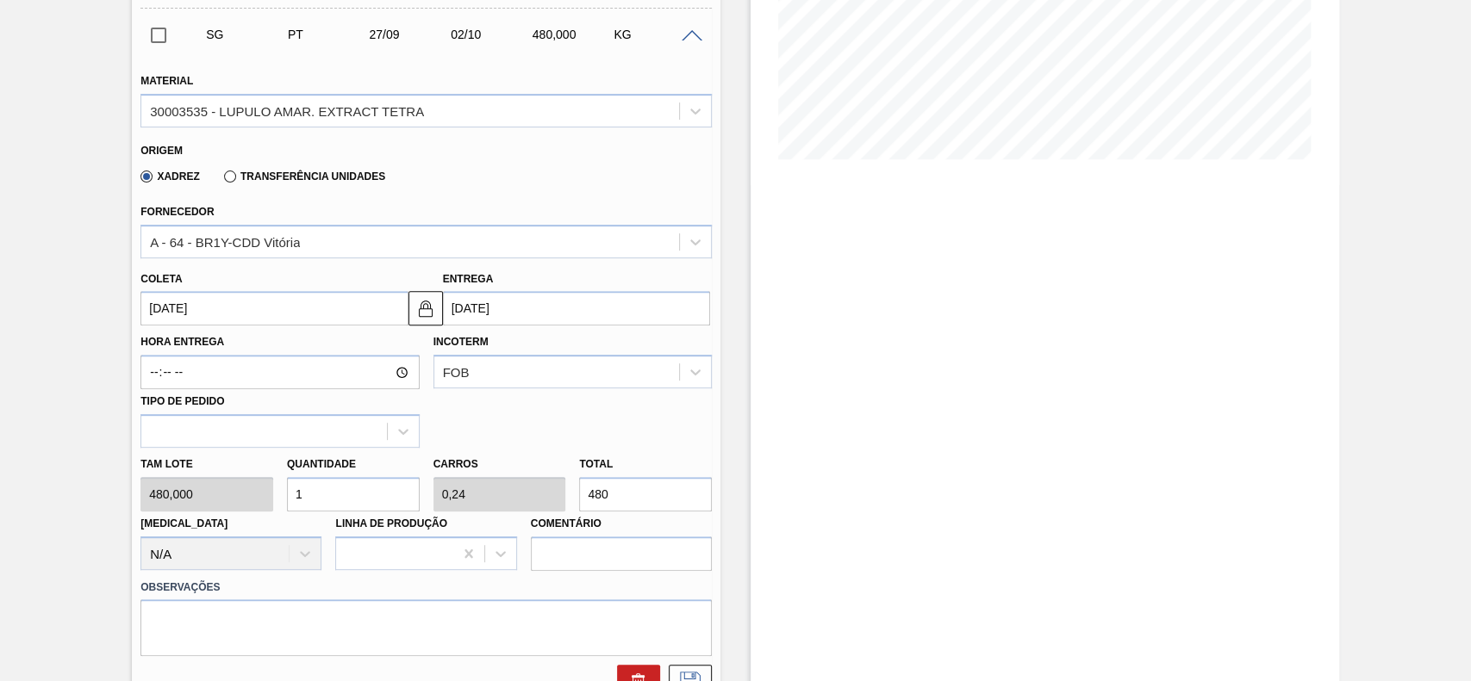
click at [217, 316] on input "[DATE]" at bounding box center [273, 308] width 267 height 34
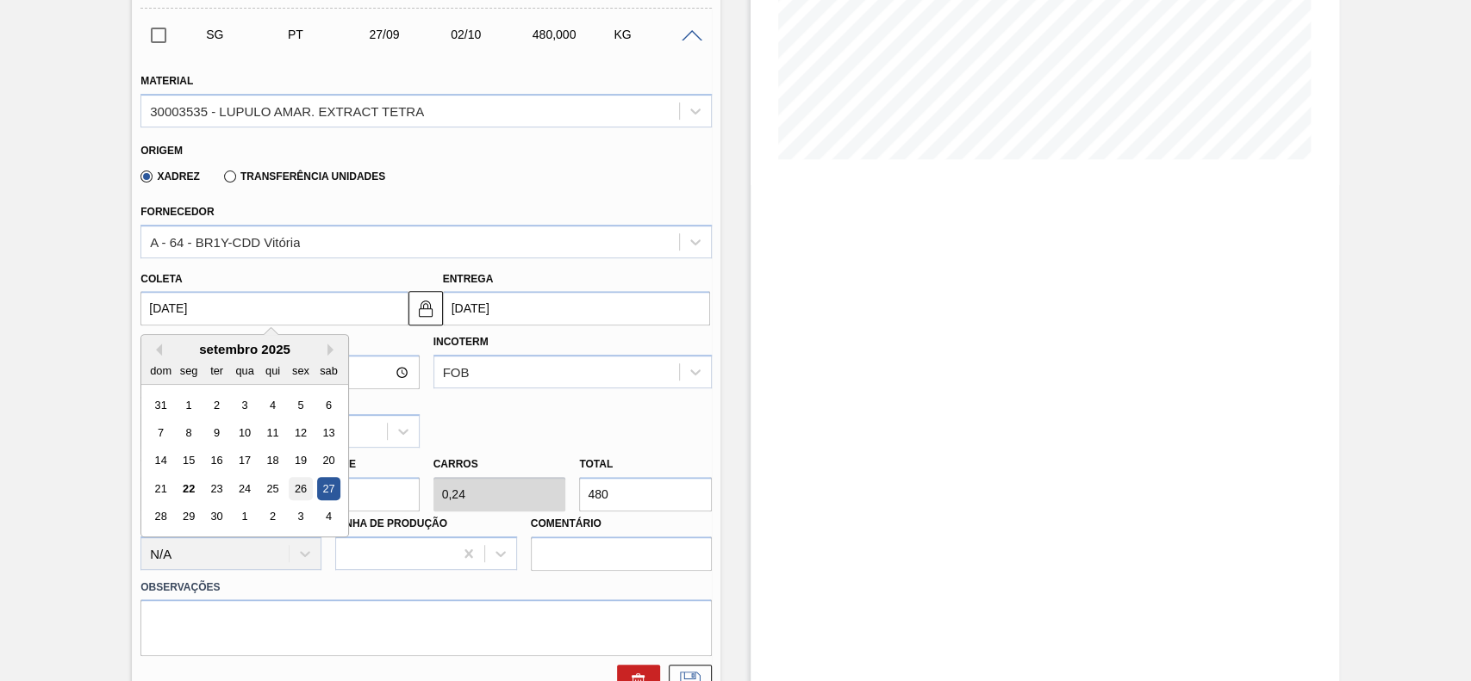
click at [299, 482] on div "26" at bounding box center [300, 488] width 23 height 23
type input "[DATE]"
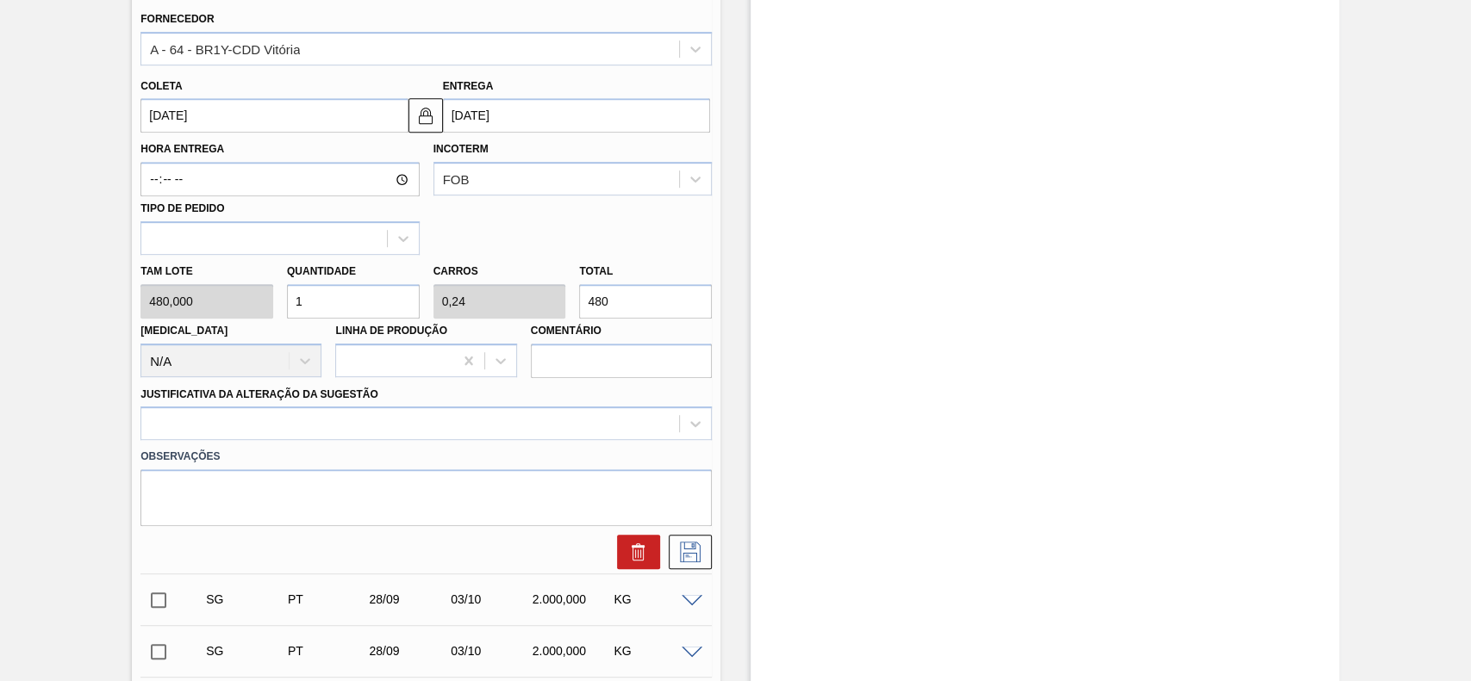
scroll to position [574, 0]
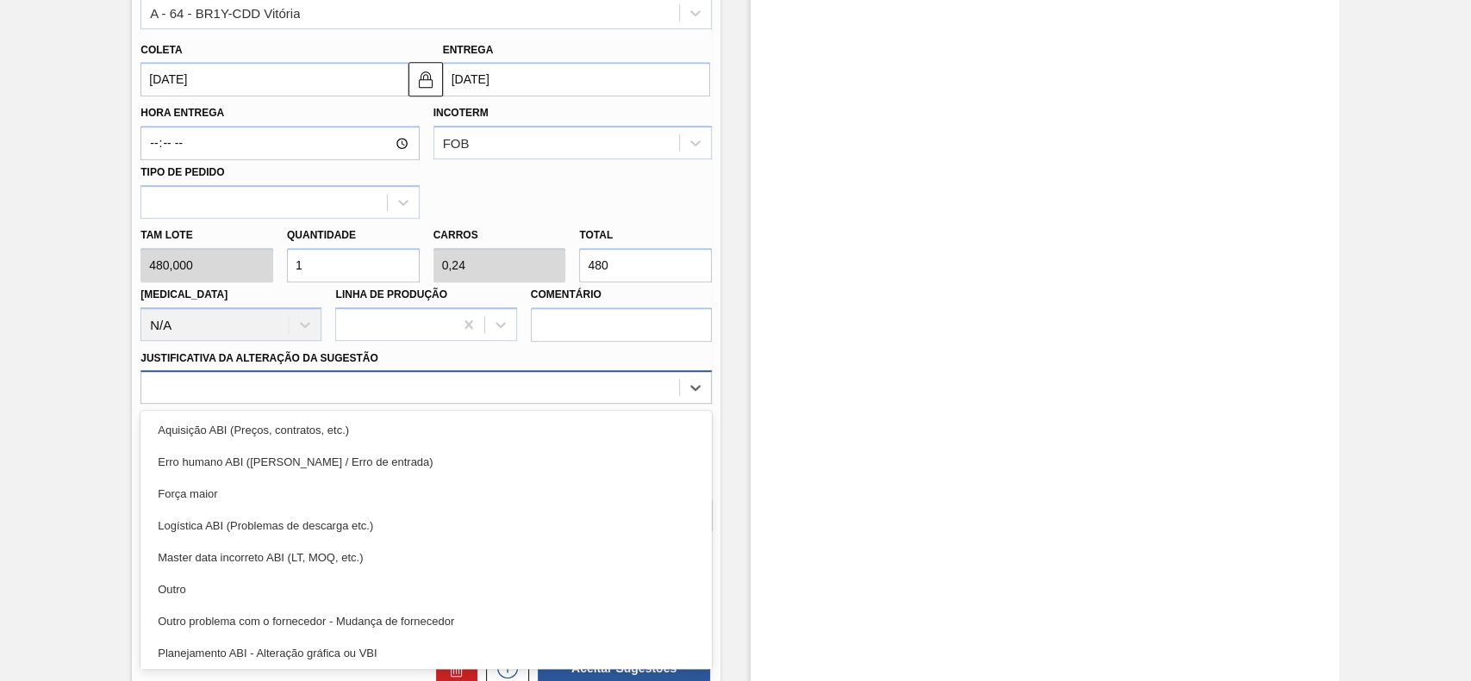
click at [331, 389] on div at bounding box center [410, 388] width 538 height 25
click at [213, 577] on div "Outro" at bounding box center [425, 590] width 571 height 32
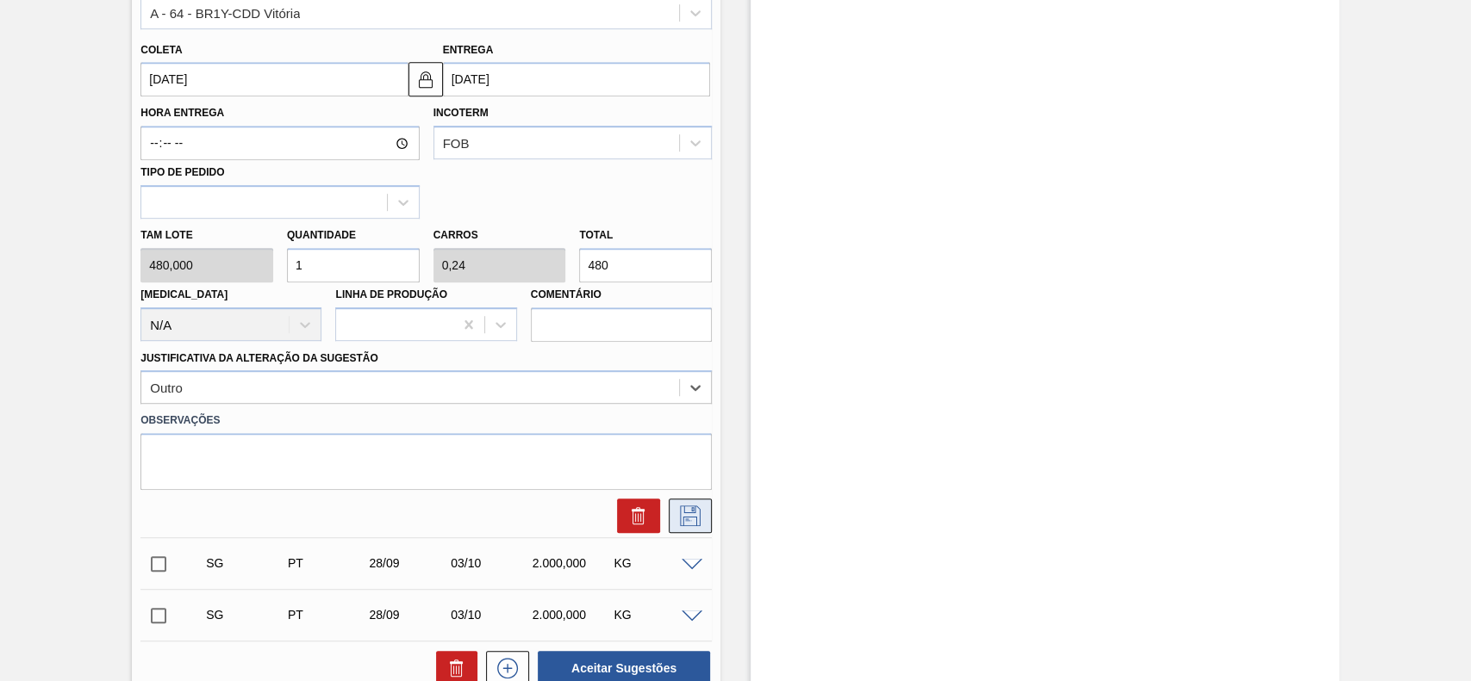
click at [703, 509] on button at bounding box center [690, 516] width 43 height 34
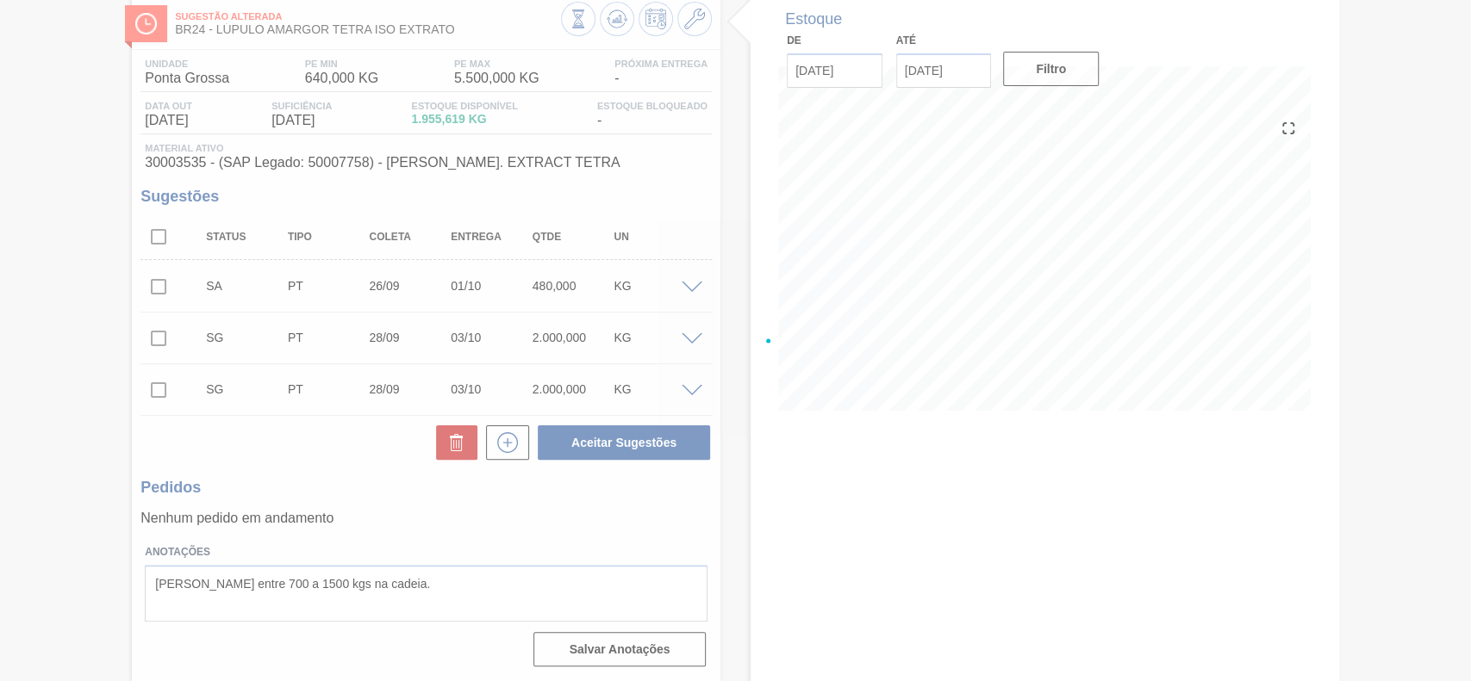
scroll to position [95, 0]
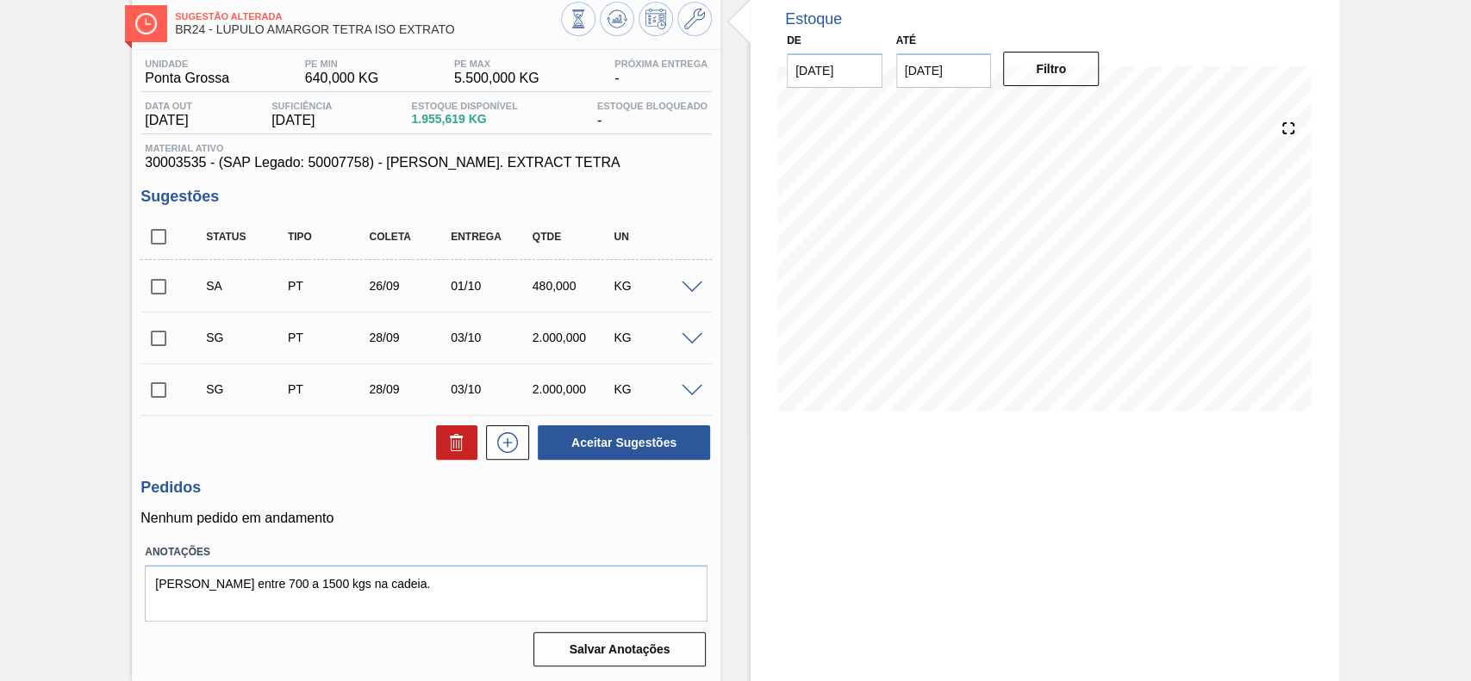
click at [690, 283] on span at bounding box center [691, 288] width 21 height 13
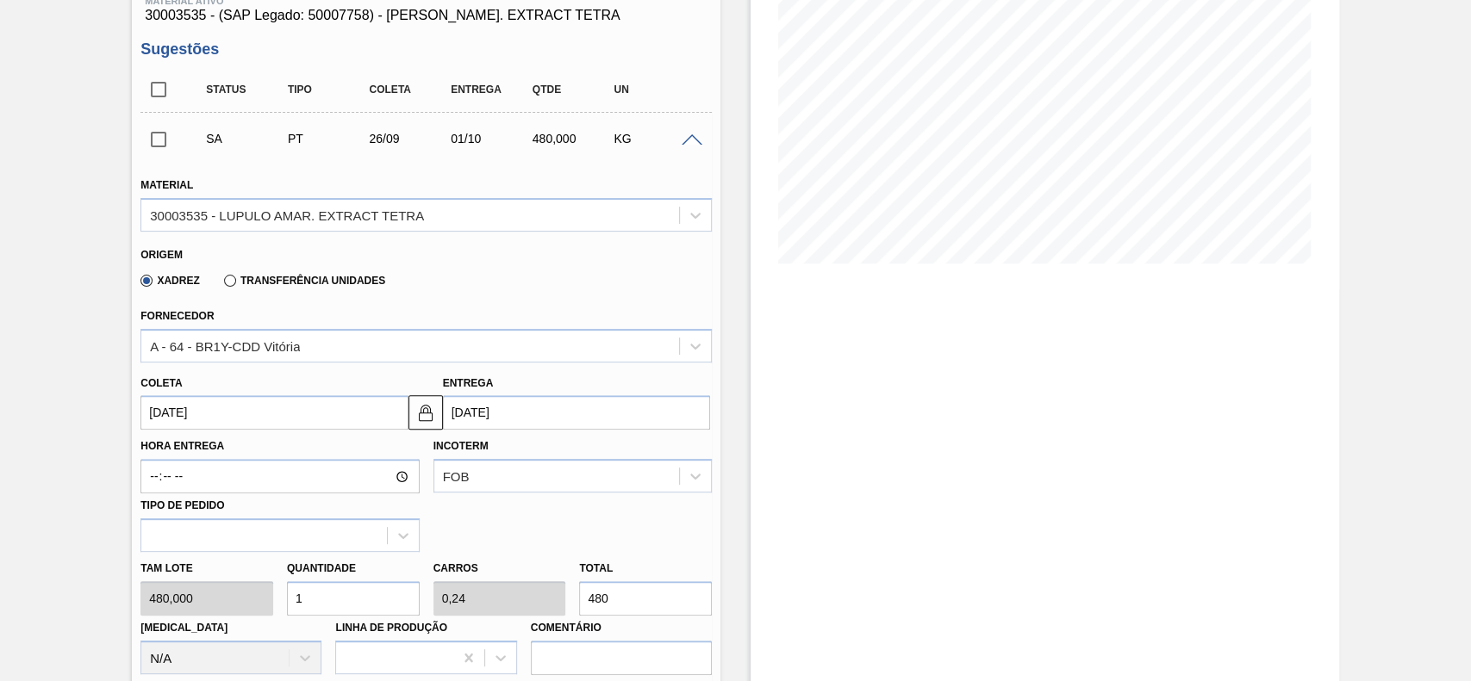
scroll to position [324, 0]
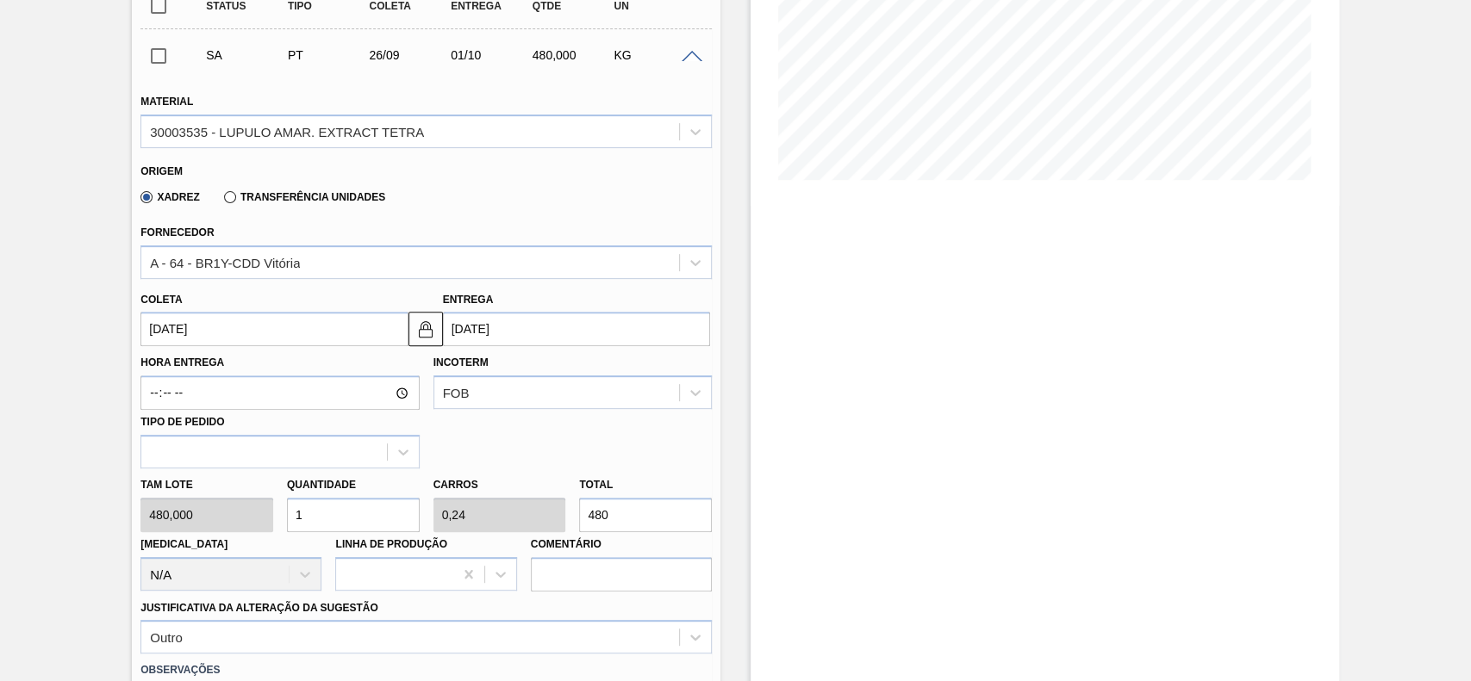
click at [313, 506] on input "1" at bounding box center [353, 515] width 133 height 34
type input "3"
type input "0,72"
type input "1.440"
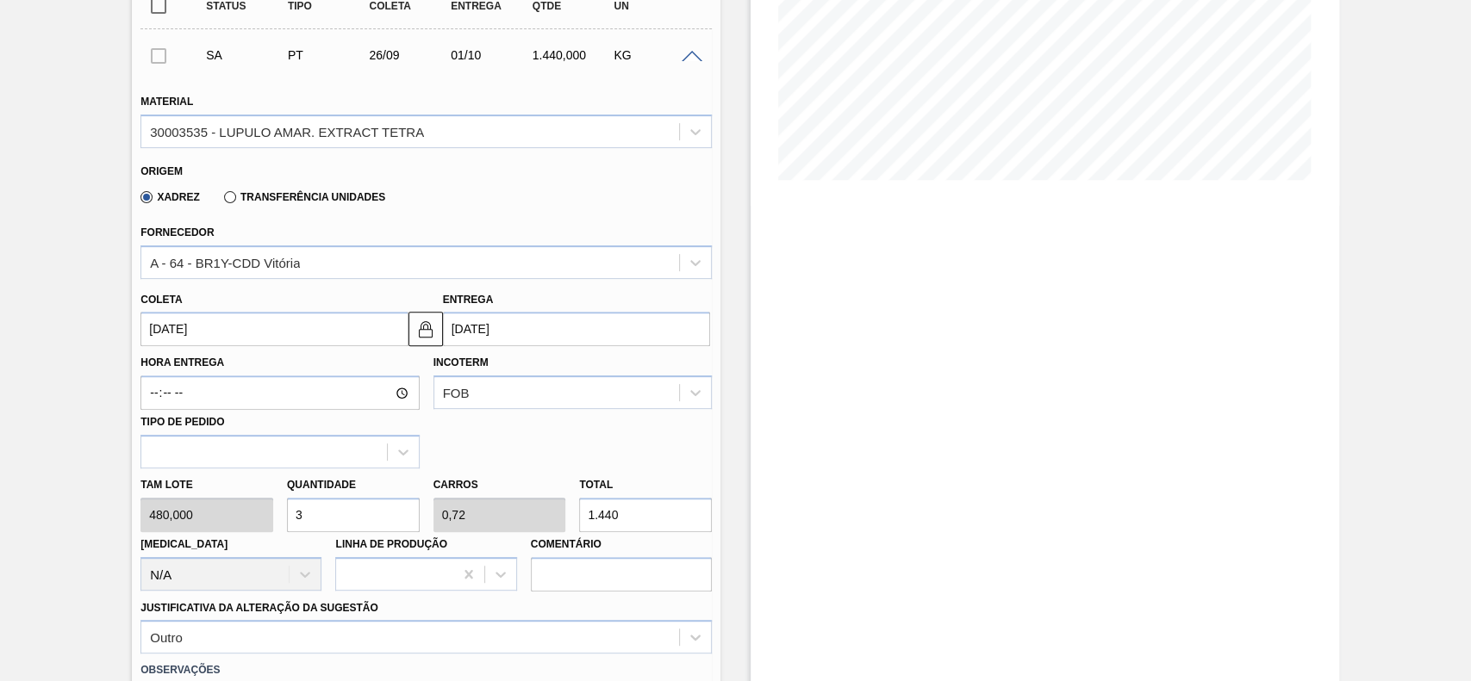
type input "0"
type input "2"
type input "0,48"
type input "960"
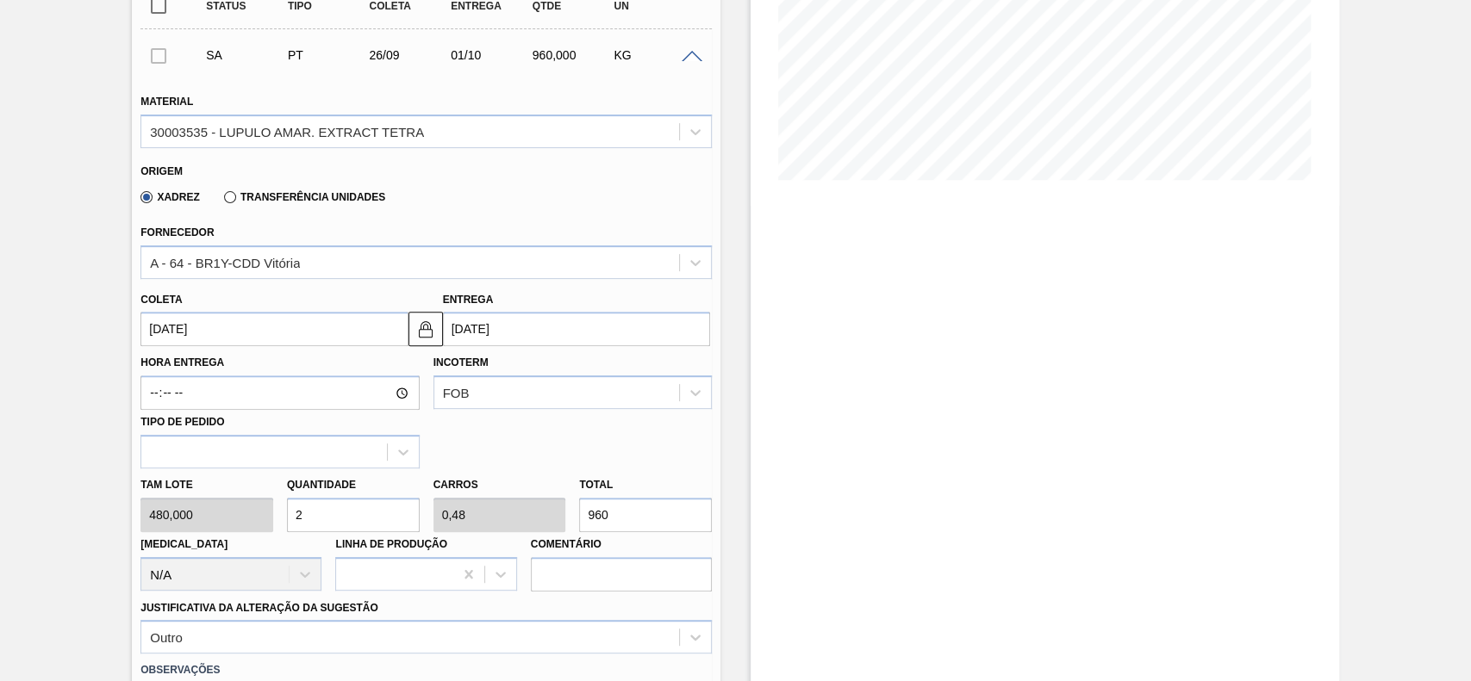
scroll to position [554, 0]
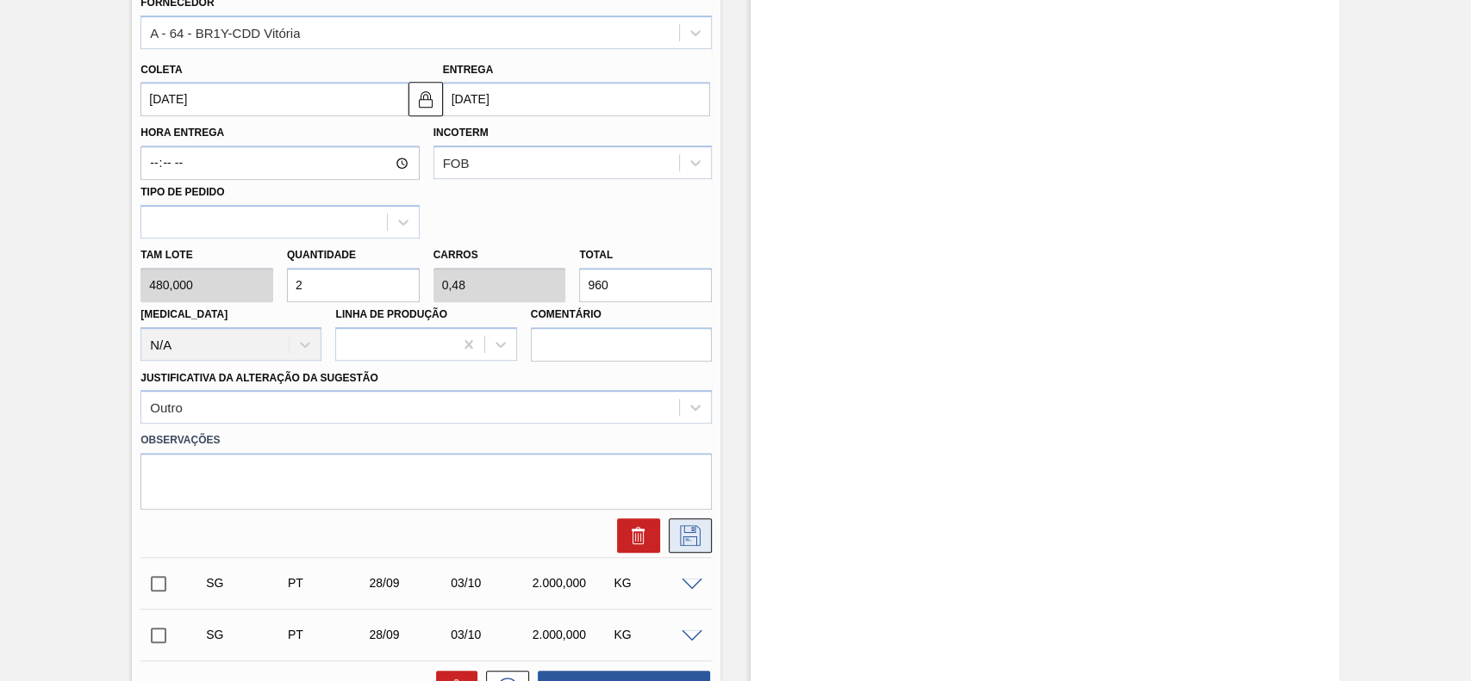
type input "2"
click at [685, 535] on icon at bounding box center [690, 536] width 28 height 21
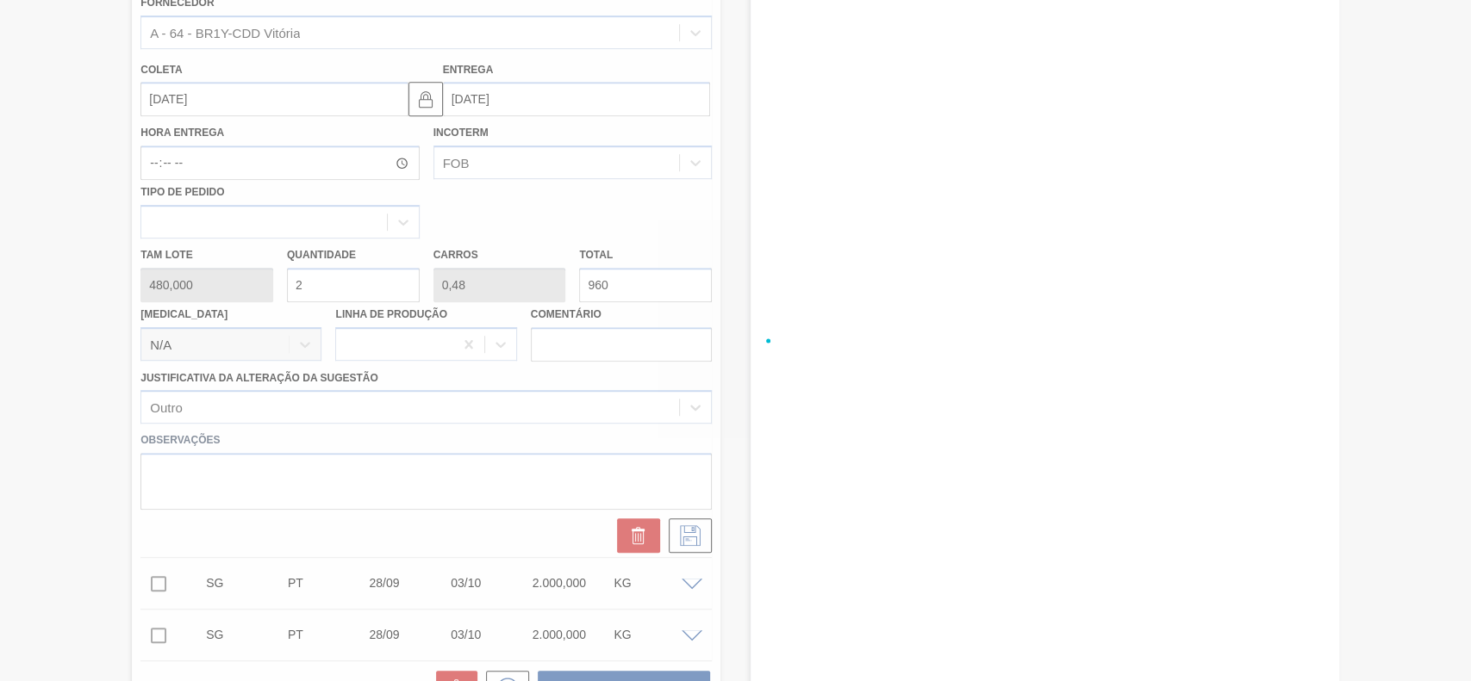
scroll to position [95, 0]
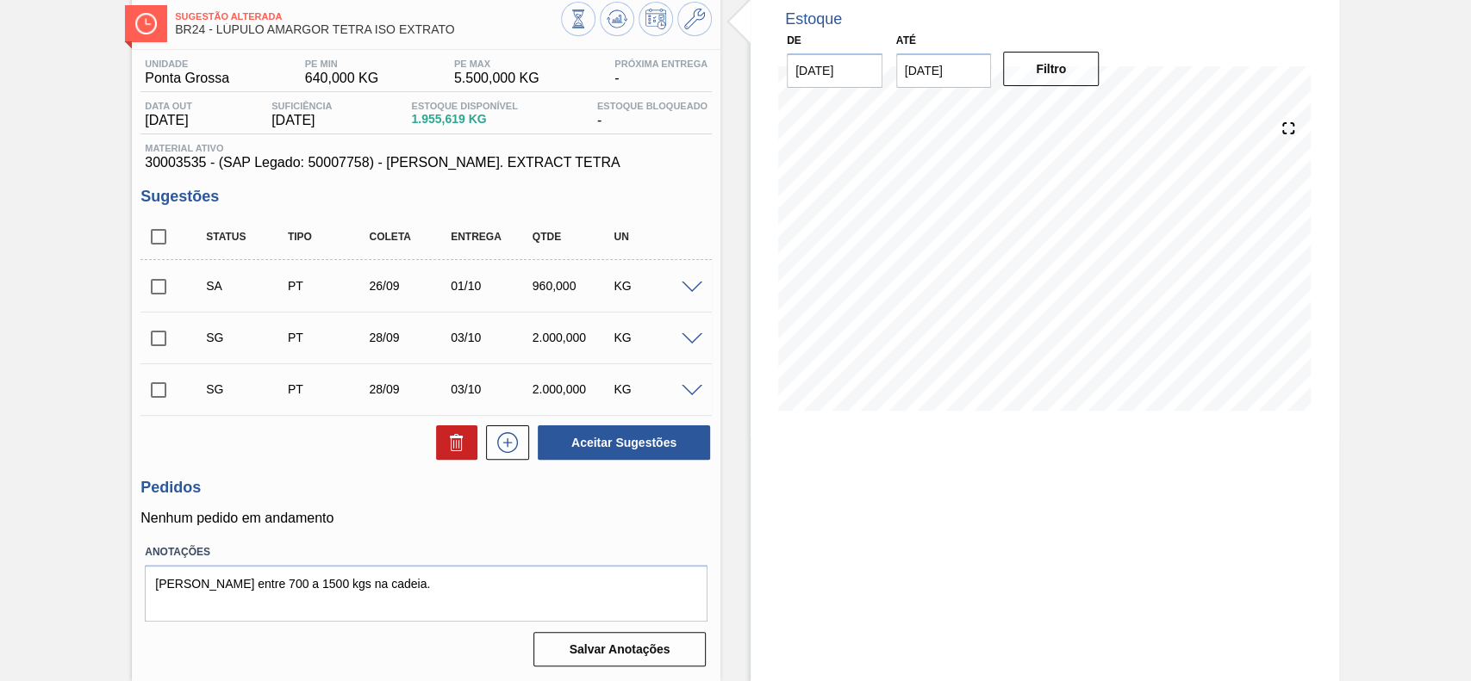
click at [165, 277] on input "checkbox" at bounding box center [158, 287] width 36 height 36
click at [643, 443] on button "Aceitar Sugestões" at bounding box center [624, 443] width 172 height 34
checkbox input "false"
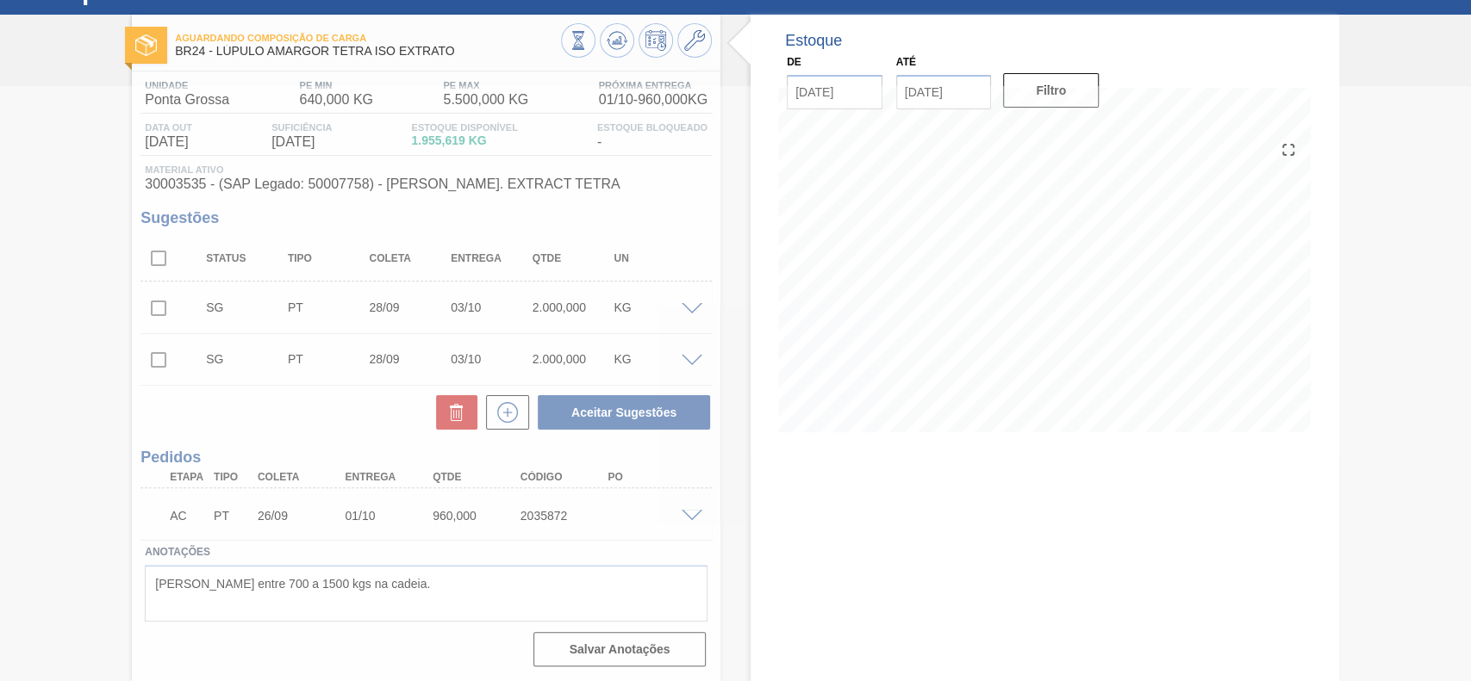
scroll to position [72, 0]
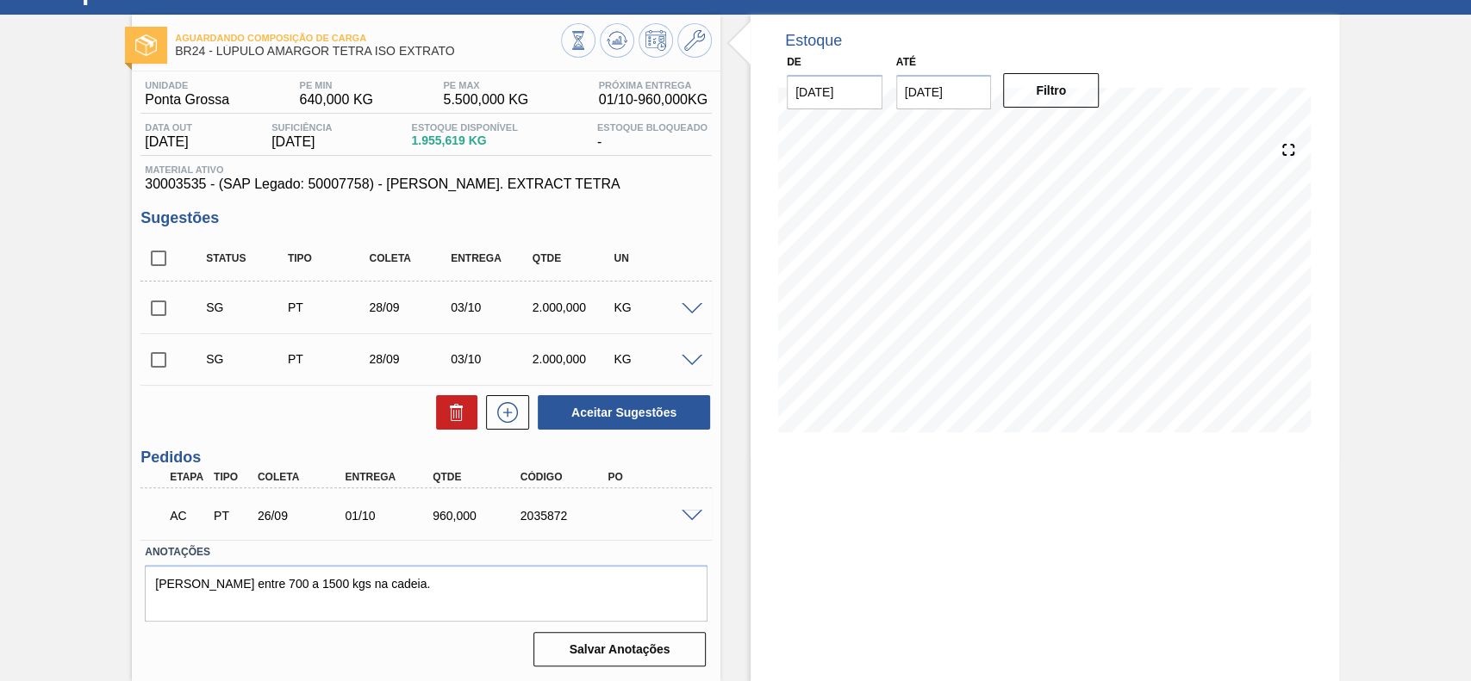
click at [691, 511] on span at bounding box center [691, 516] width 21 height 13
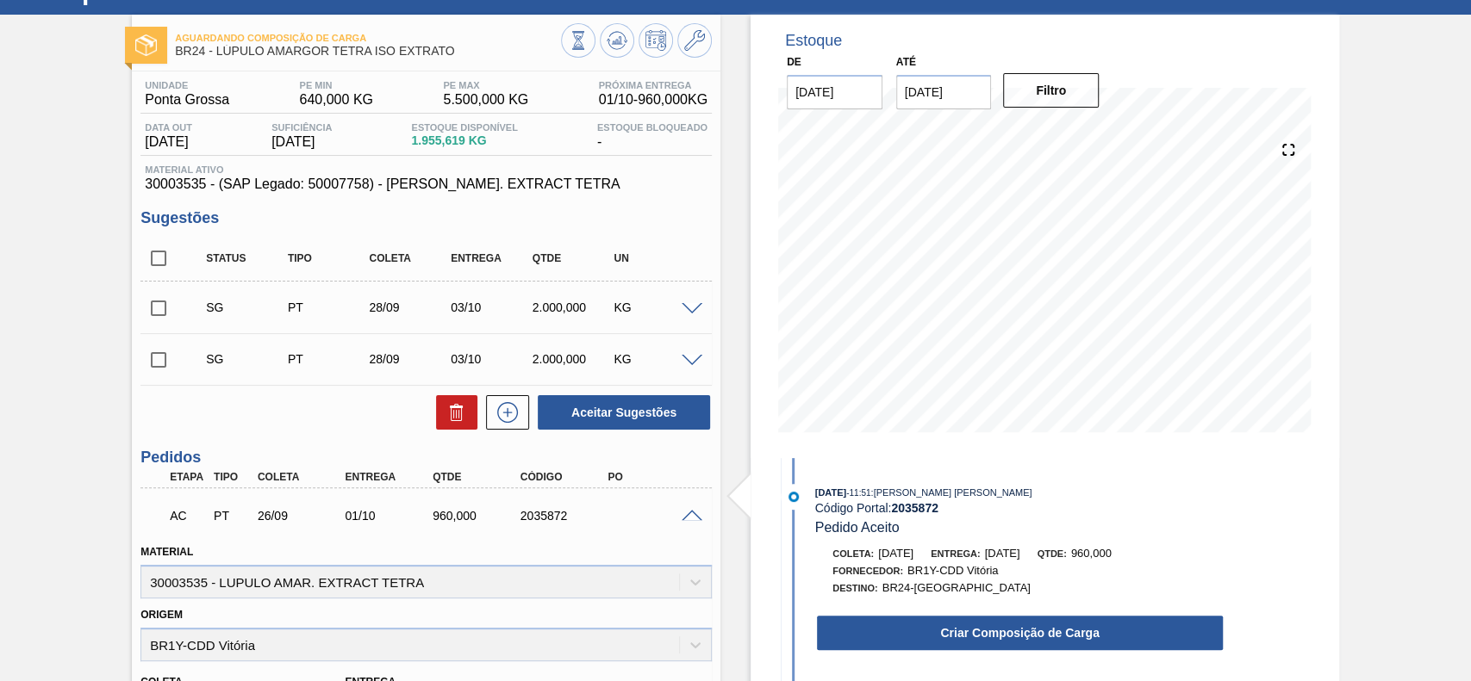
click at [962, 656] on div "22/09/2025 - 11:51 : GUSTAVO HENRIQUE CALO FARIAS Código Portal: 2035872 Pedido…" at bounding box center [1003, 572] width 444 height 177
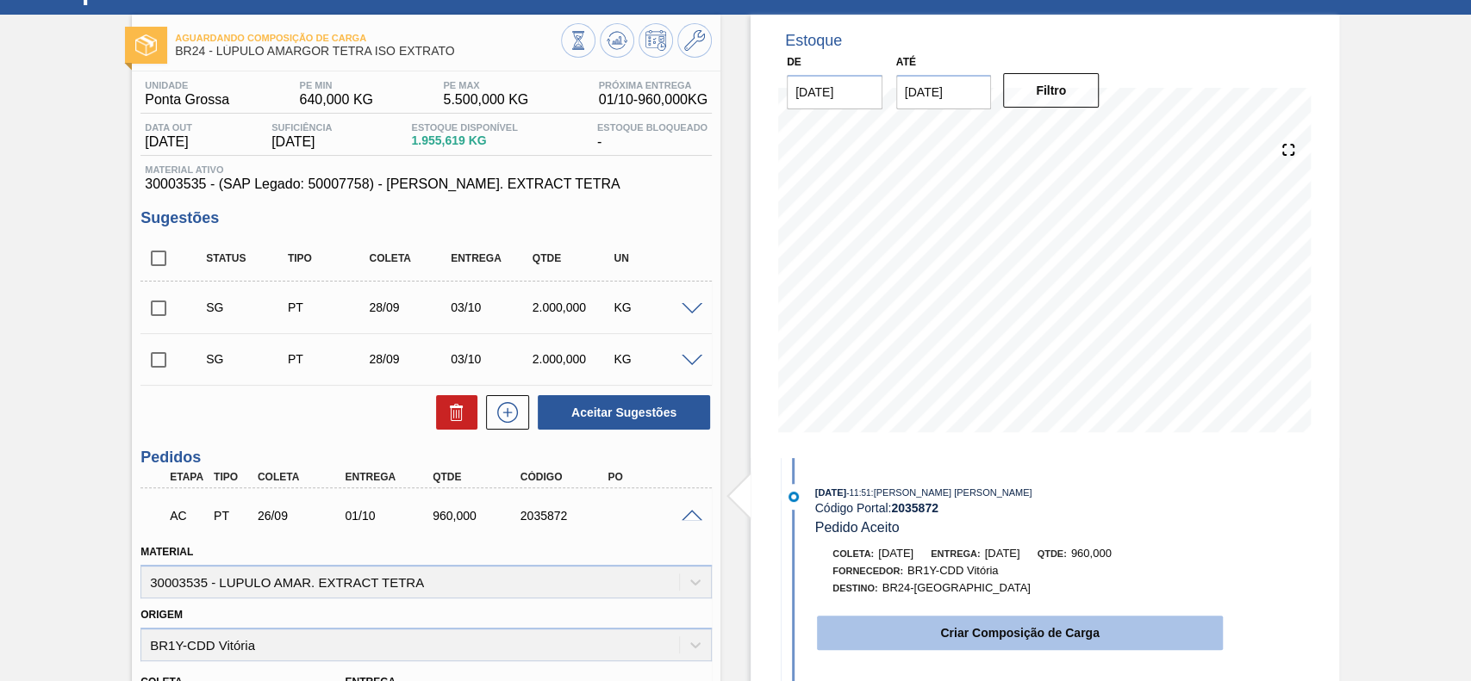
click at [965, 634] on button "Criar Composição de Carga" at bounding box center [1020, 633] width 406 height 34
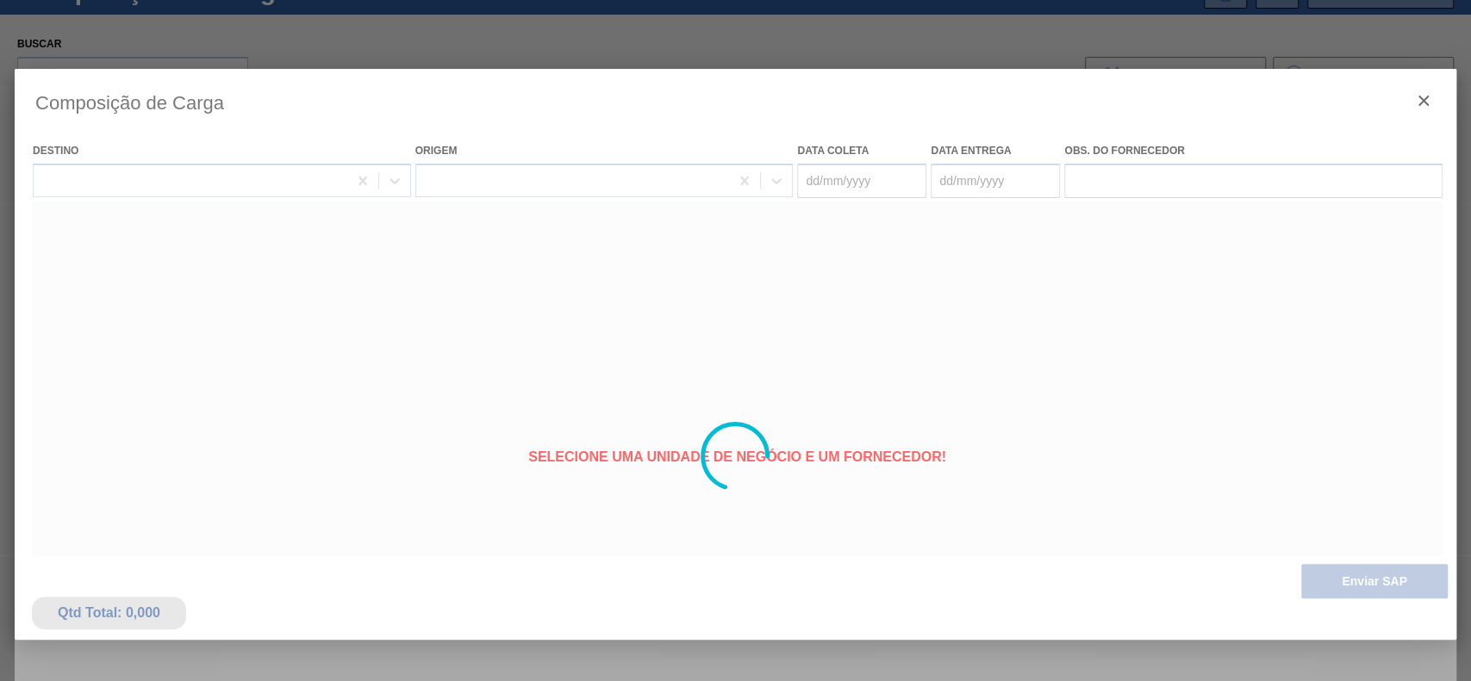
type coleta "[DATE]"
type entrega "01/10/2025"
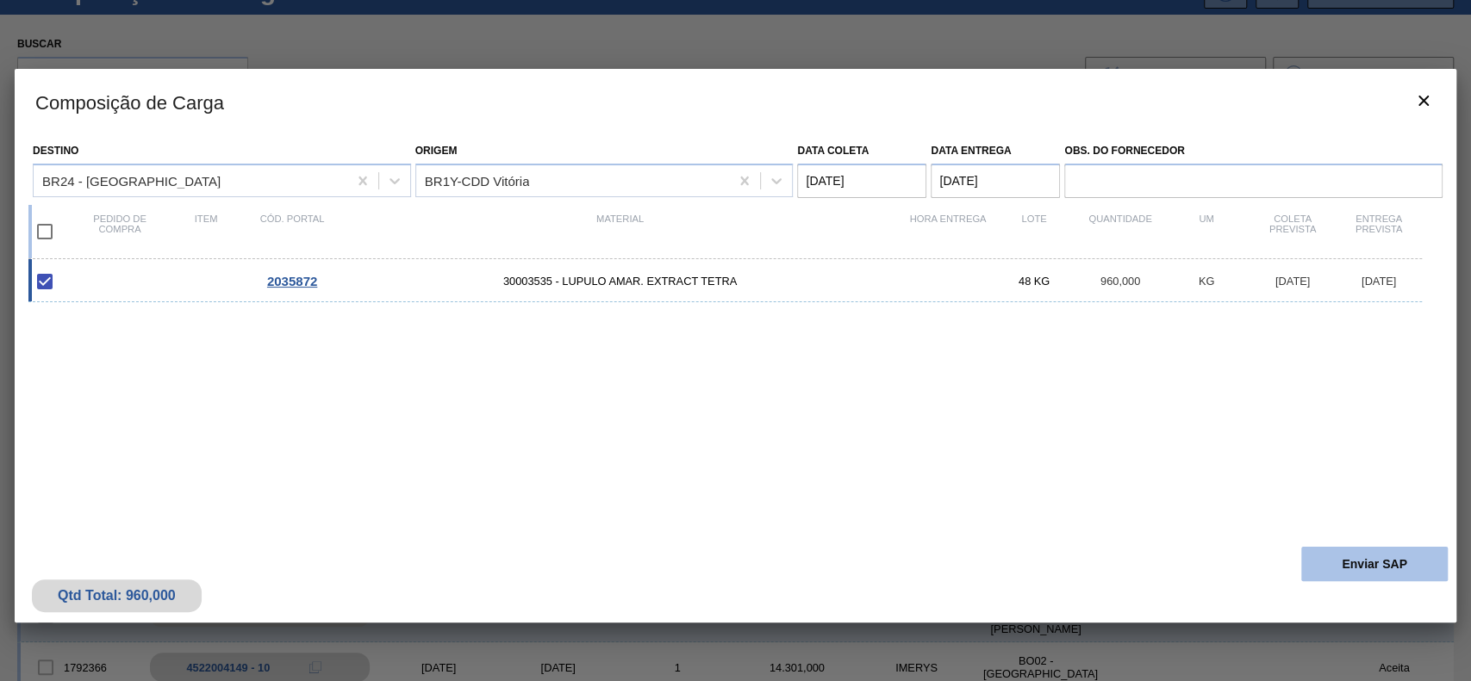
click at [1367, 576] on button "Enviar SAP" at bounding box center [1374, 564] width 146 height 34
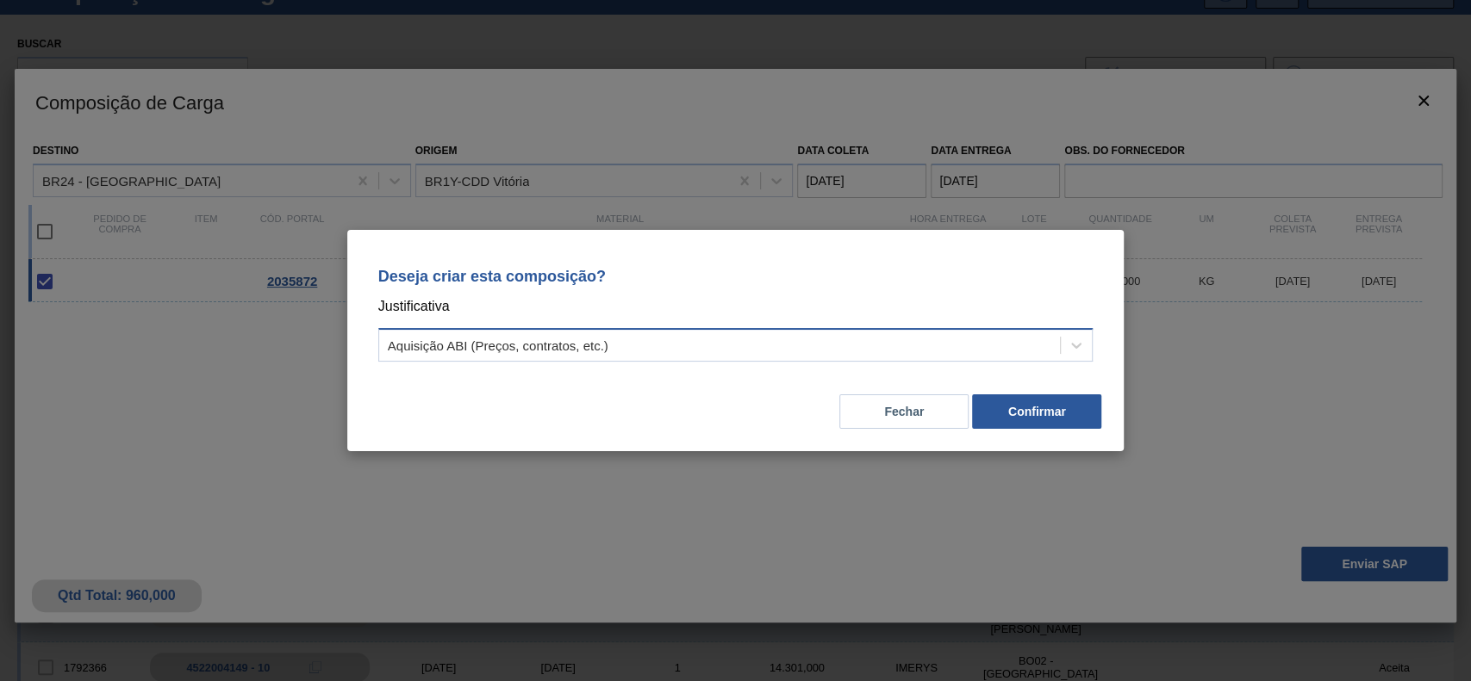
click at [718, 339] on div "Aquisição ABI (Preços, contratos, etc.)" at bounding box center [719, 345] width 681 height 25
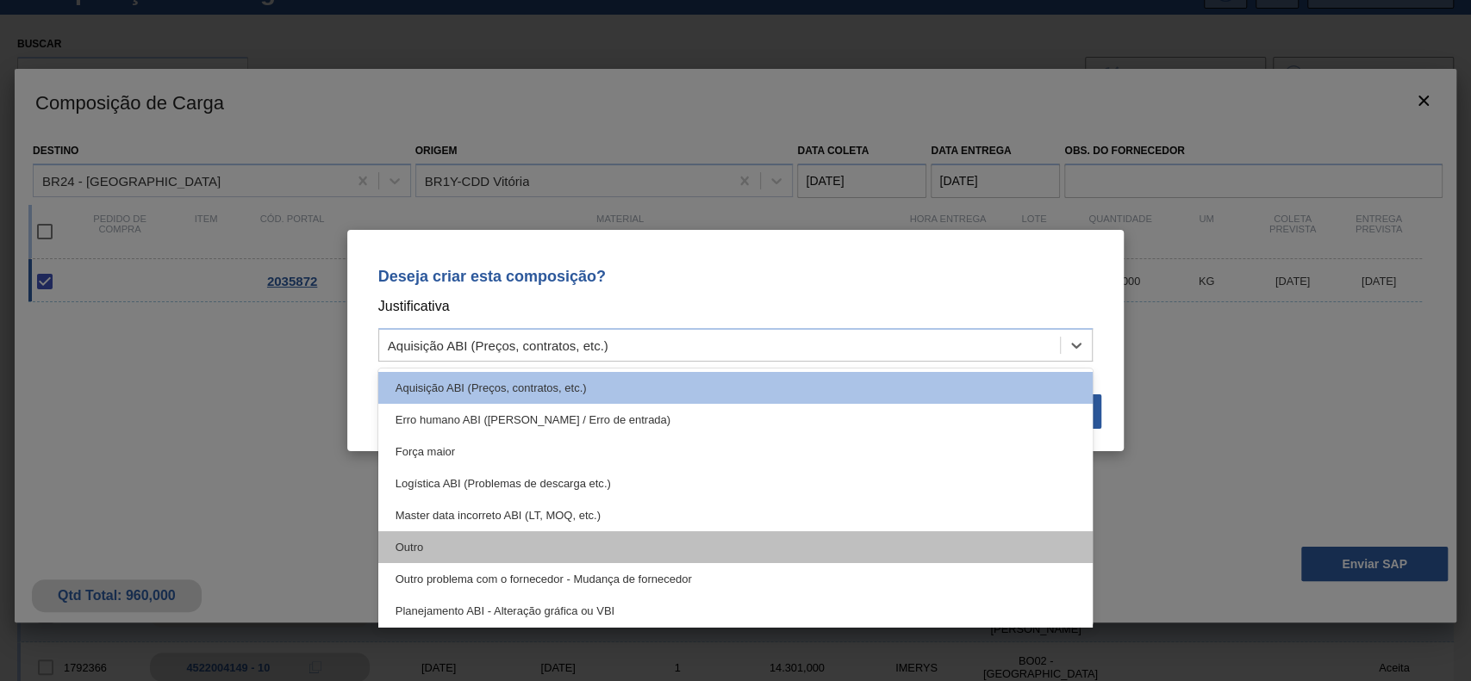
click at [488, 541] on div "Outro" at bounding box center [735, 548] width 715 height 32
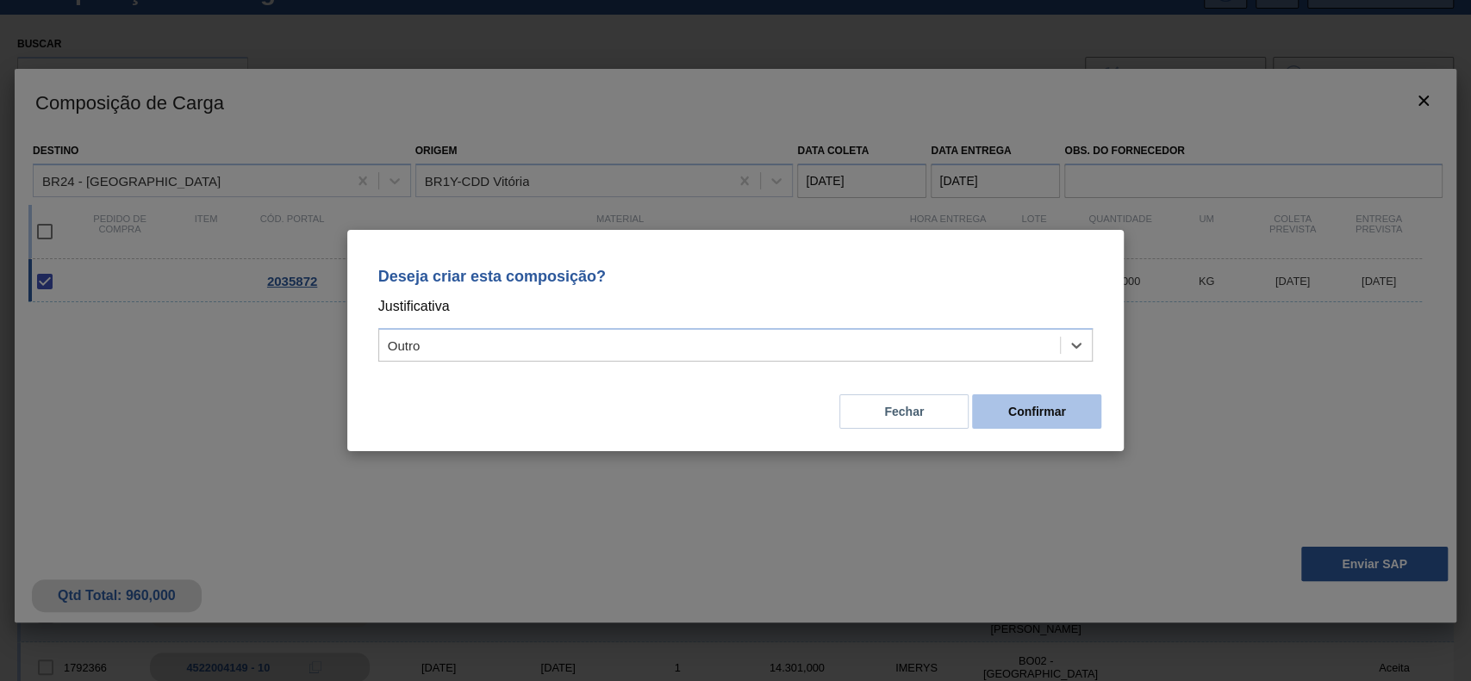
click at [1025, 414] on button "Confirmar" at bounding box center [1036, 412] width 129 height 34
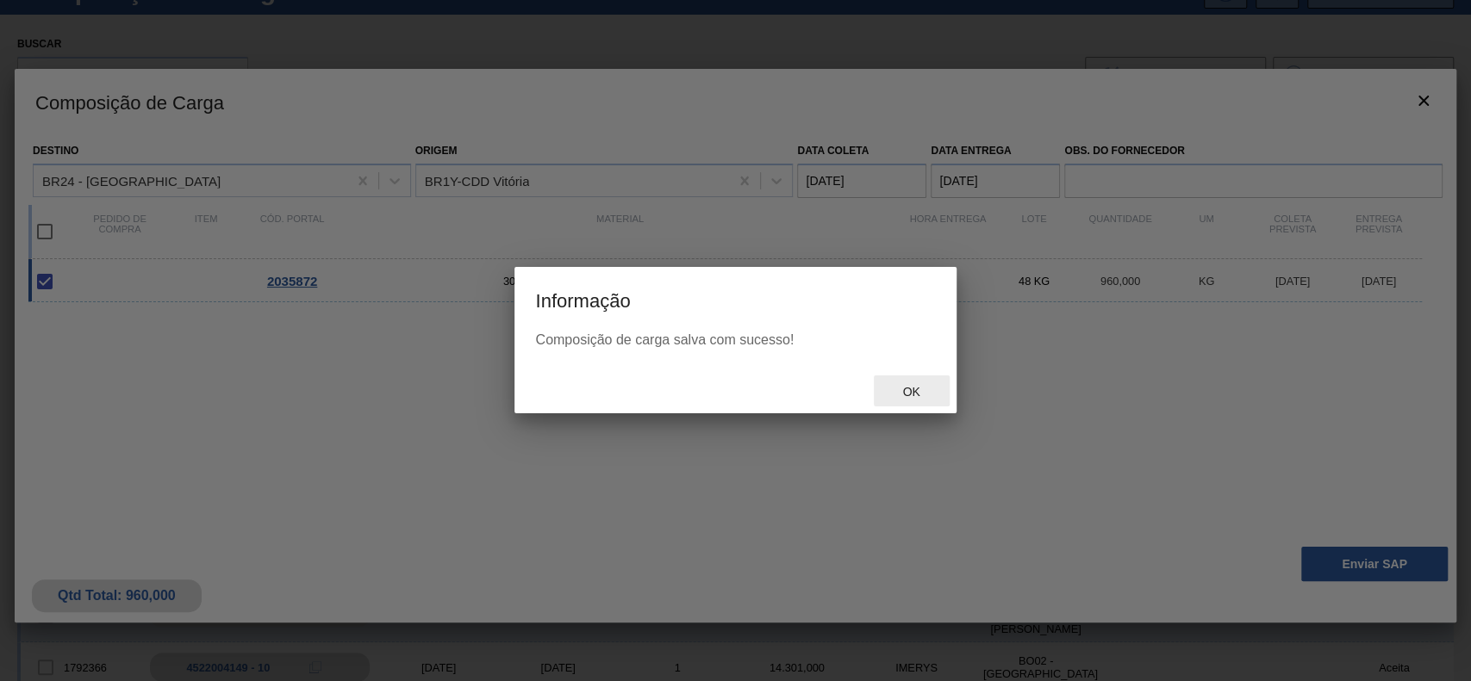
click at [917, 397] on span "Ok" at bounding box center [910, 392] width 45 height 14
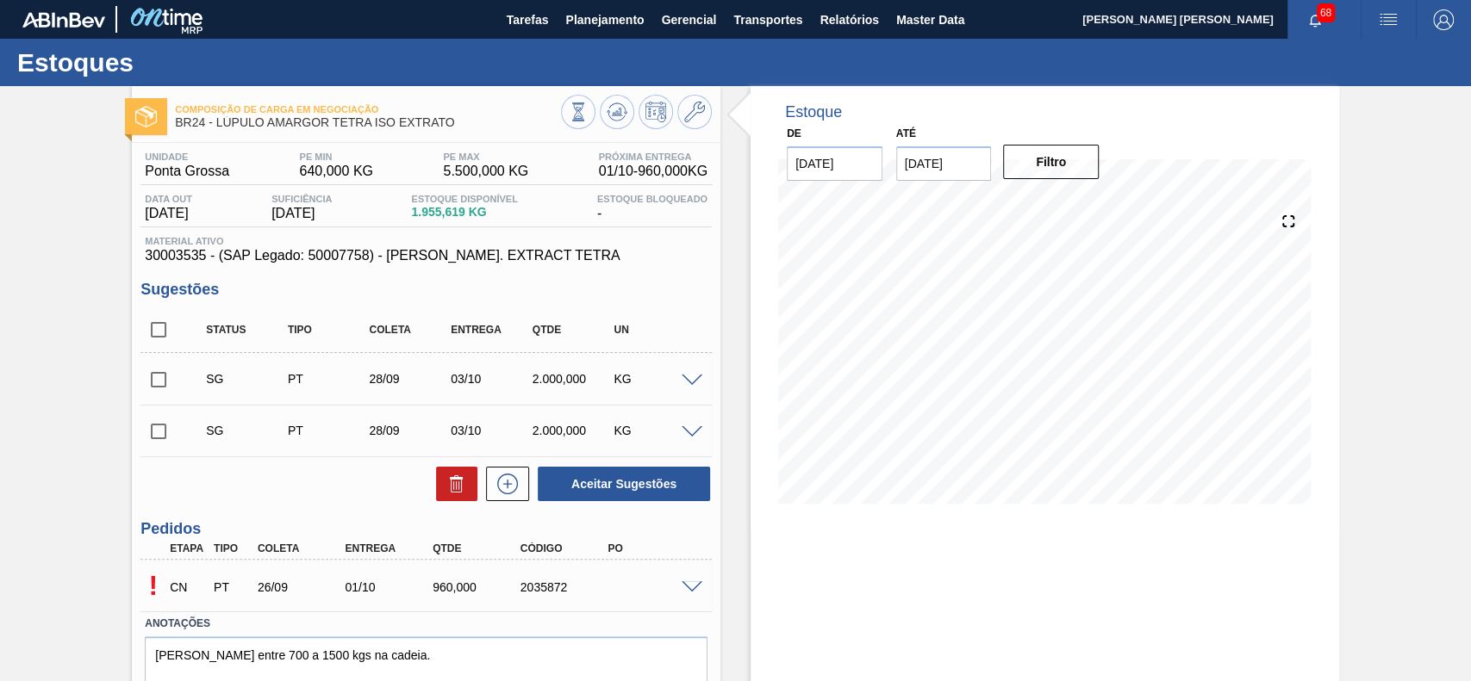
click at [689, 587] on span at bounding box center [691, 588] width 21 height 13
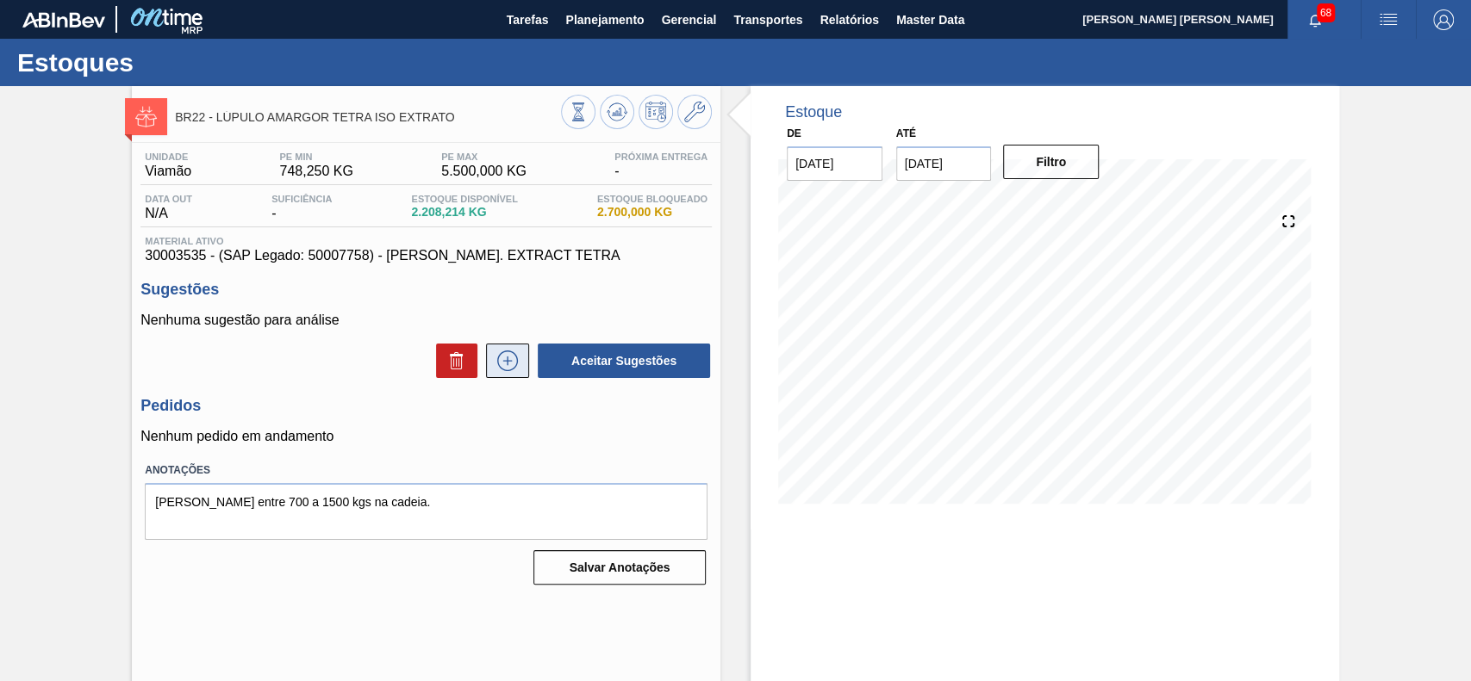
click at [515, 369] on icon at bounding box center [508, 361] width 28 height 21
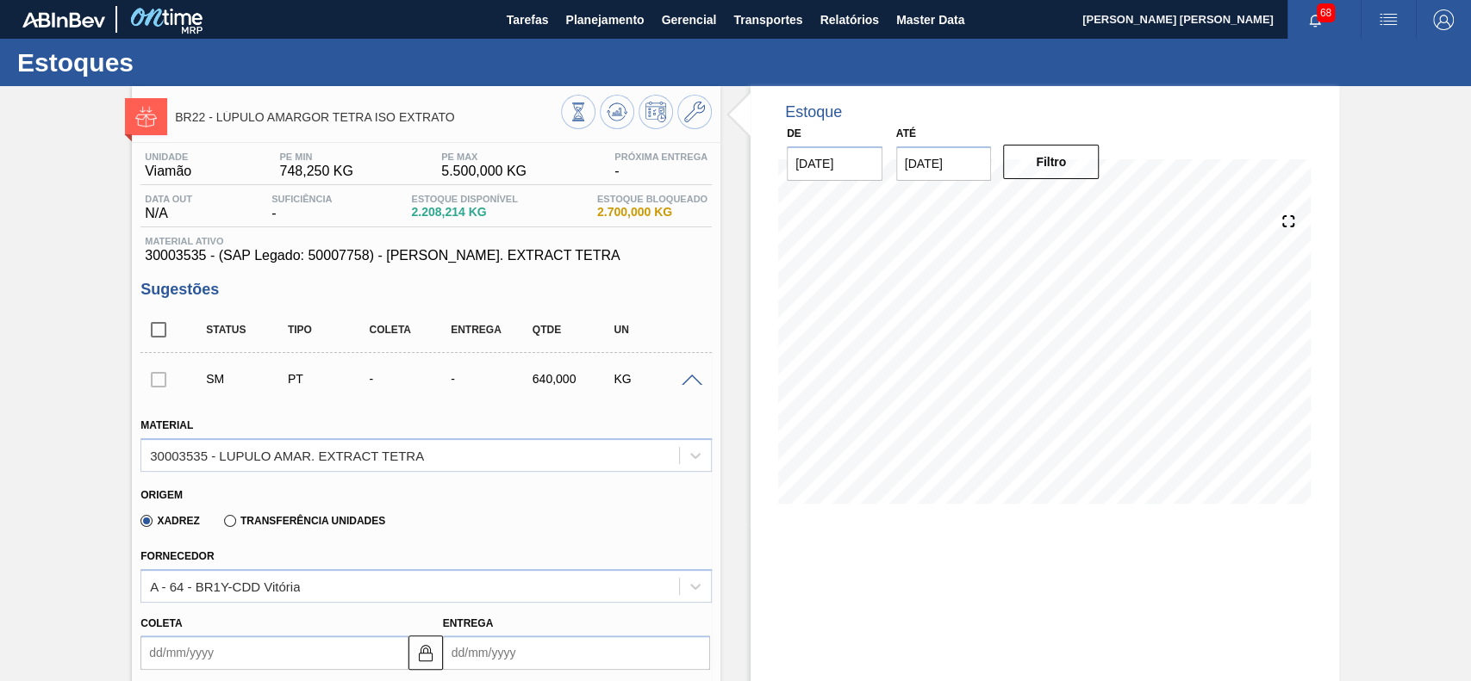
scroll to position [229, 0]
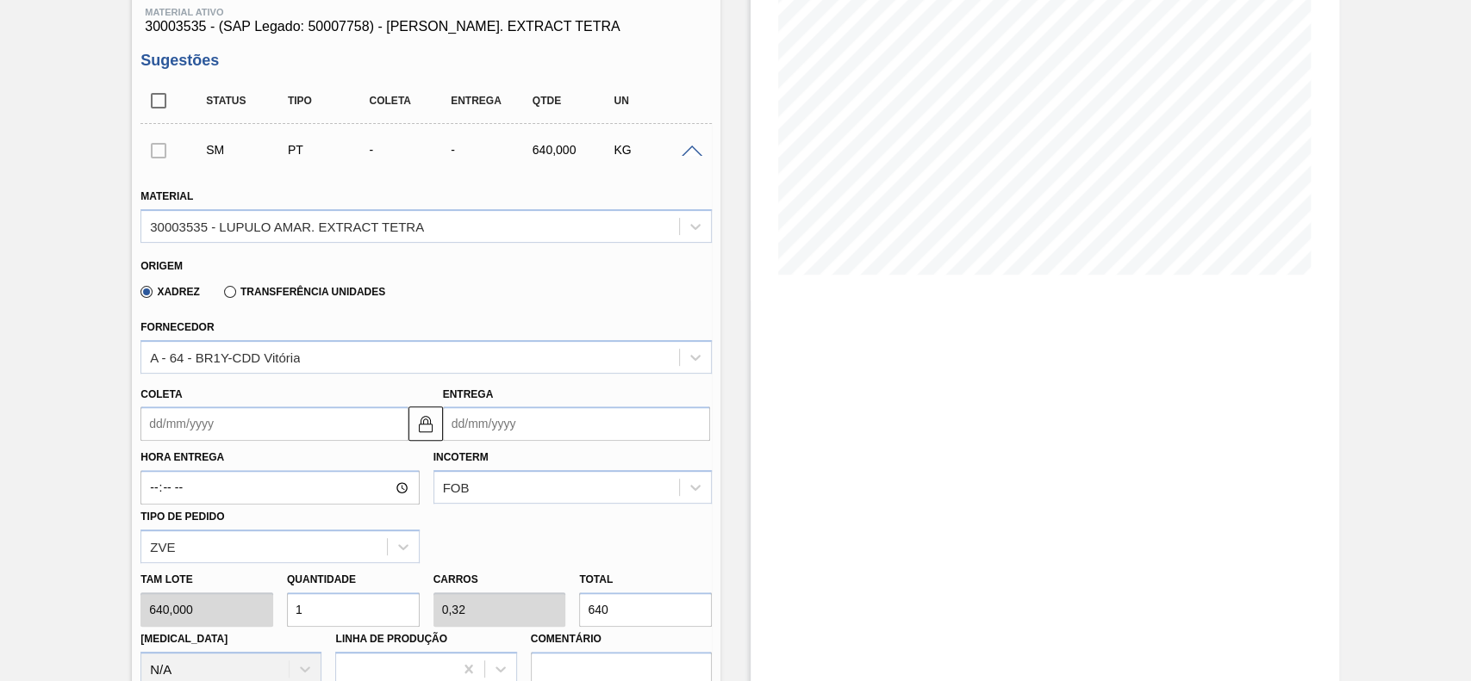
click at [227, 439] on input "Coleta" at bounding box center [273, 424] width 267 height 34
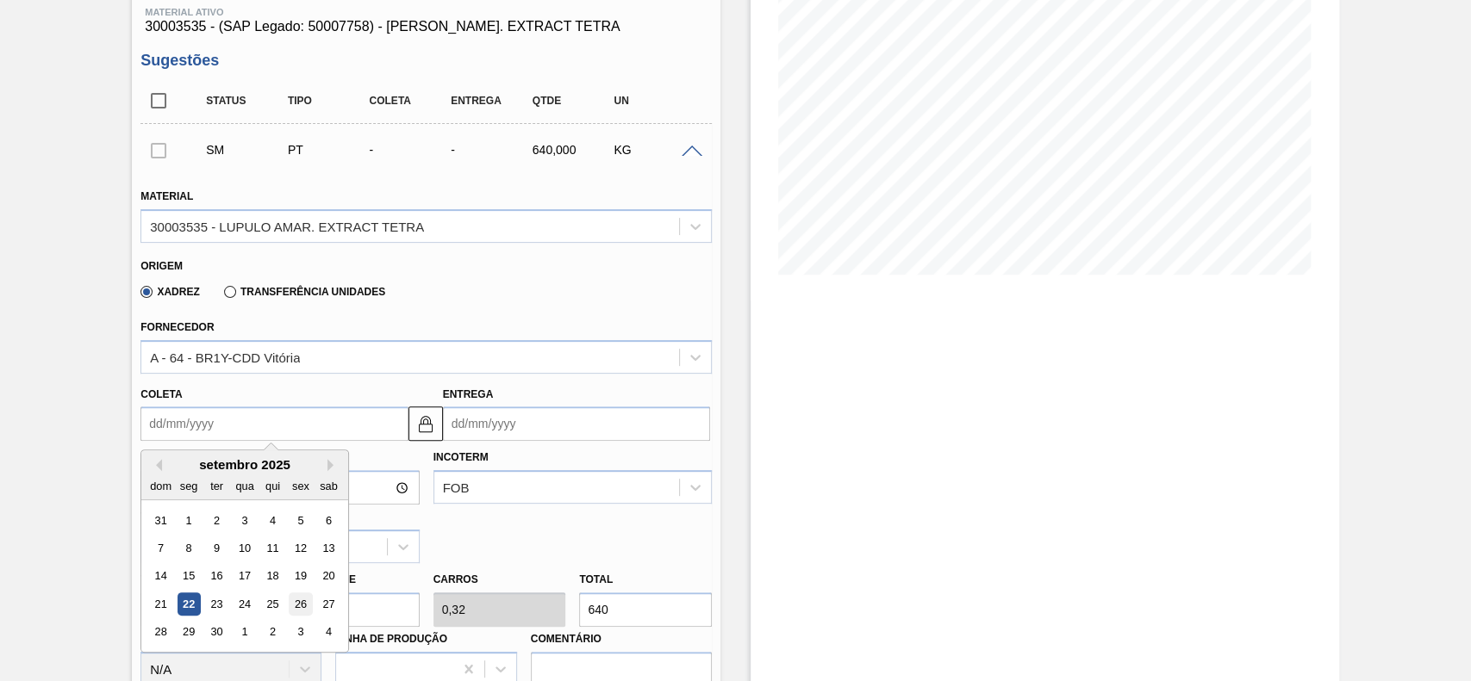
click at [302, 599] on div "26" at bounding box center [300, 604] width 23 height 23
type input "[DATE]"
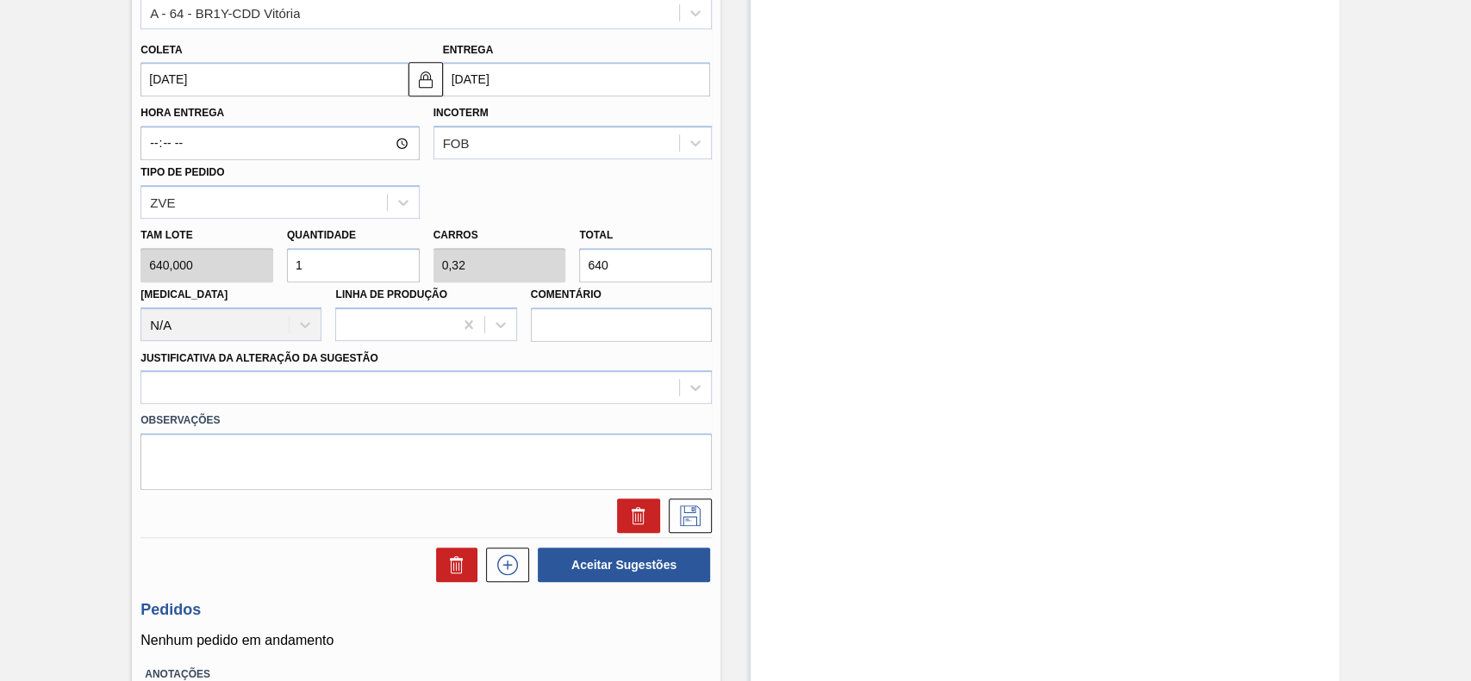
scroll to position [0, 0]
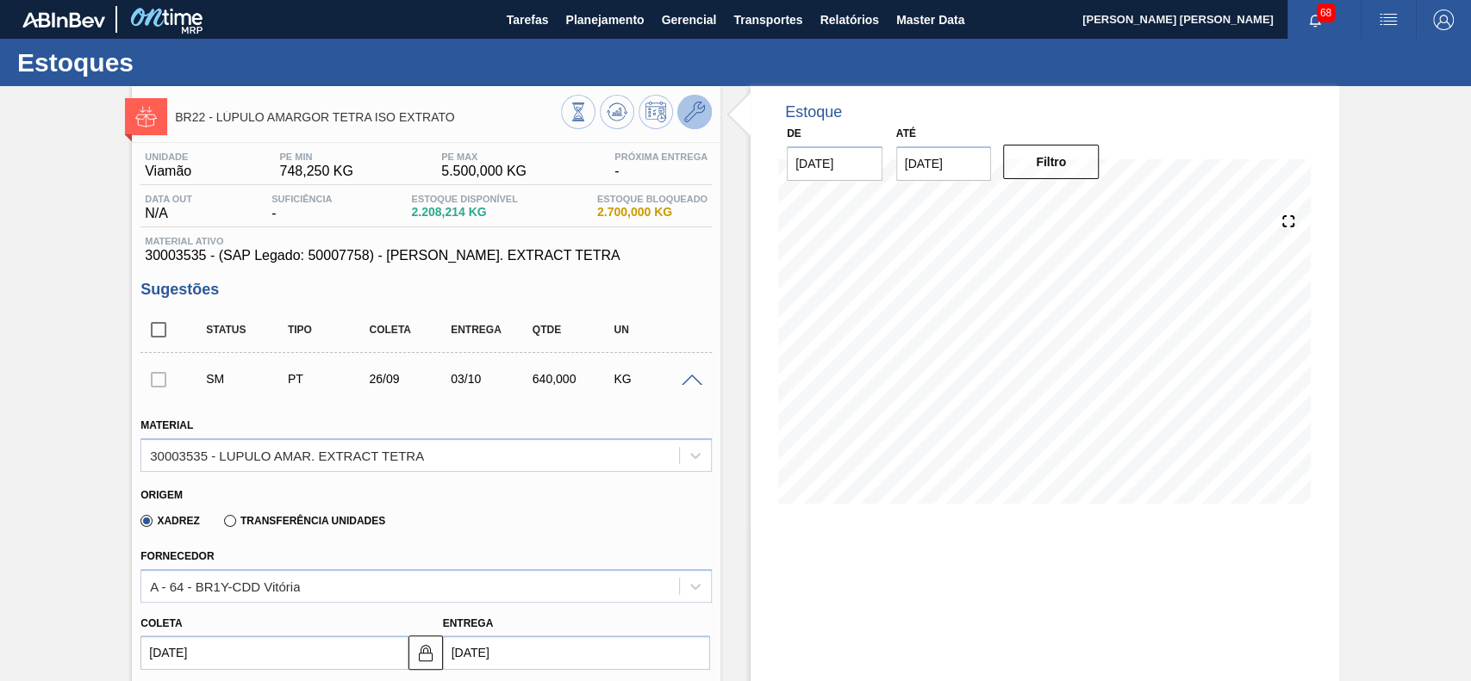
click at [706, 114] on button at bounding box center [694, 112] width 34 height 34
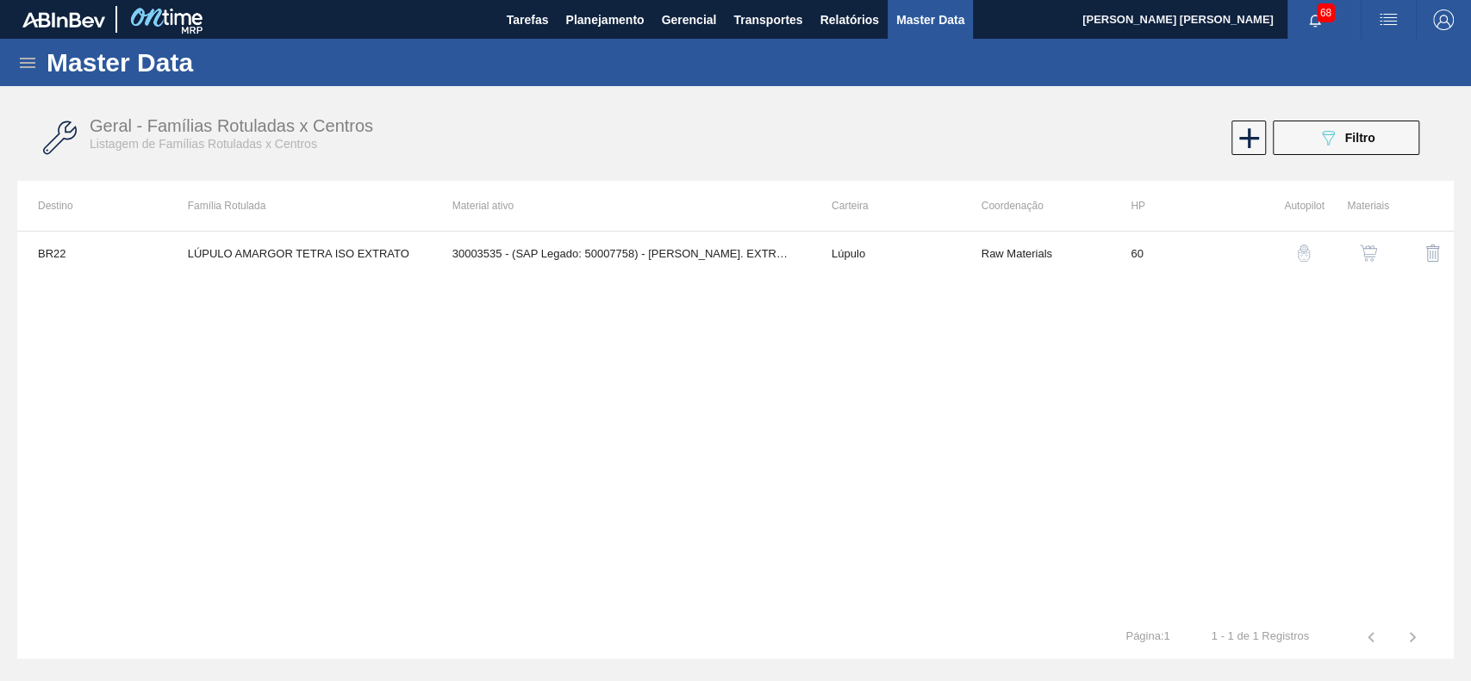
click at [1365, 251] on img "button" at bounding box center [1367, 253] width 17 height 17
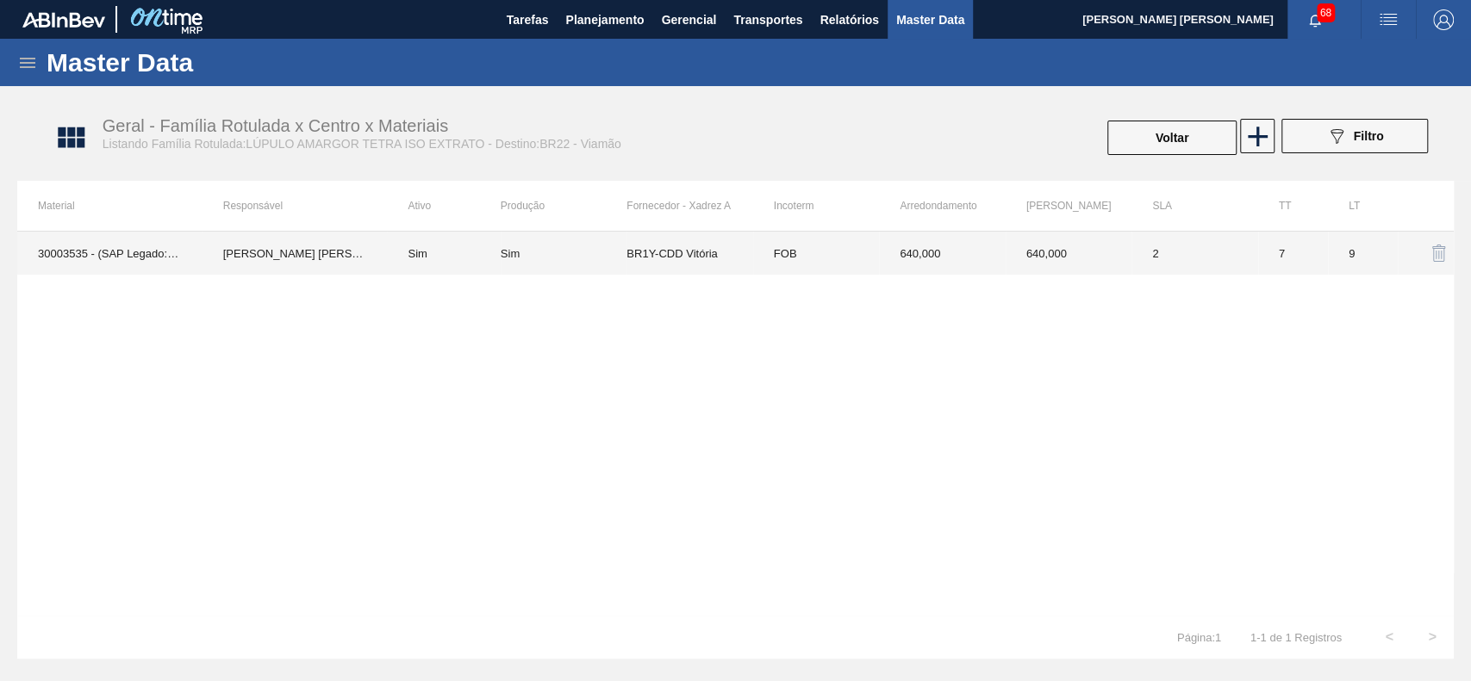
click at [659, 255] on td "BR1Y-CDD Vitória" at bounding box center [689, 253] width 126 height 43
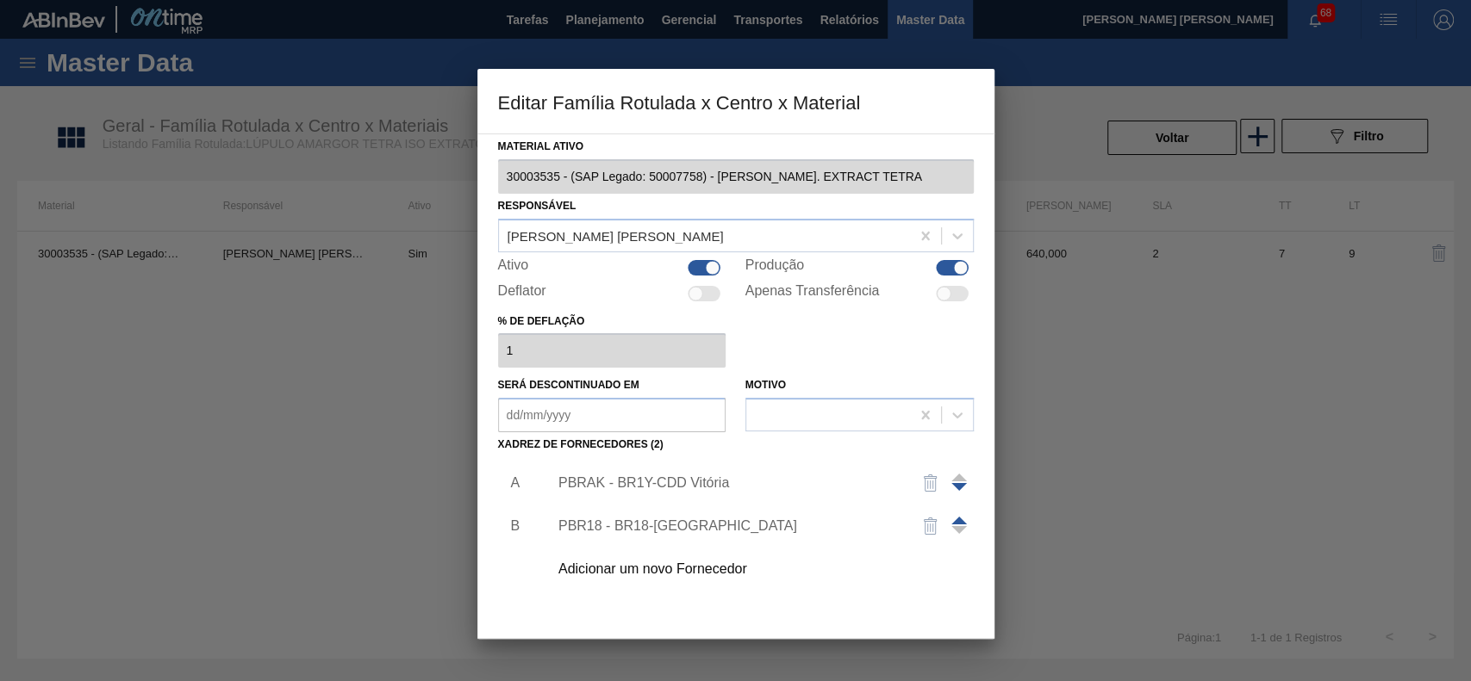
click at [644, 486] on div "PBRAK - BR1Y-CDD Vitória" at bounding box center [727, 484] width 338 height 16
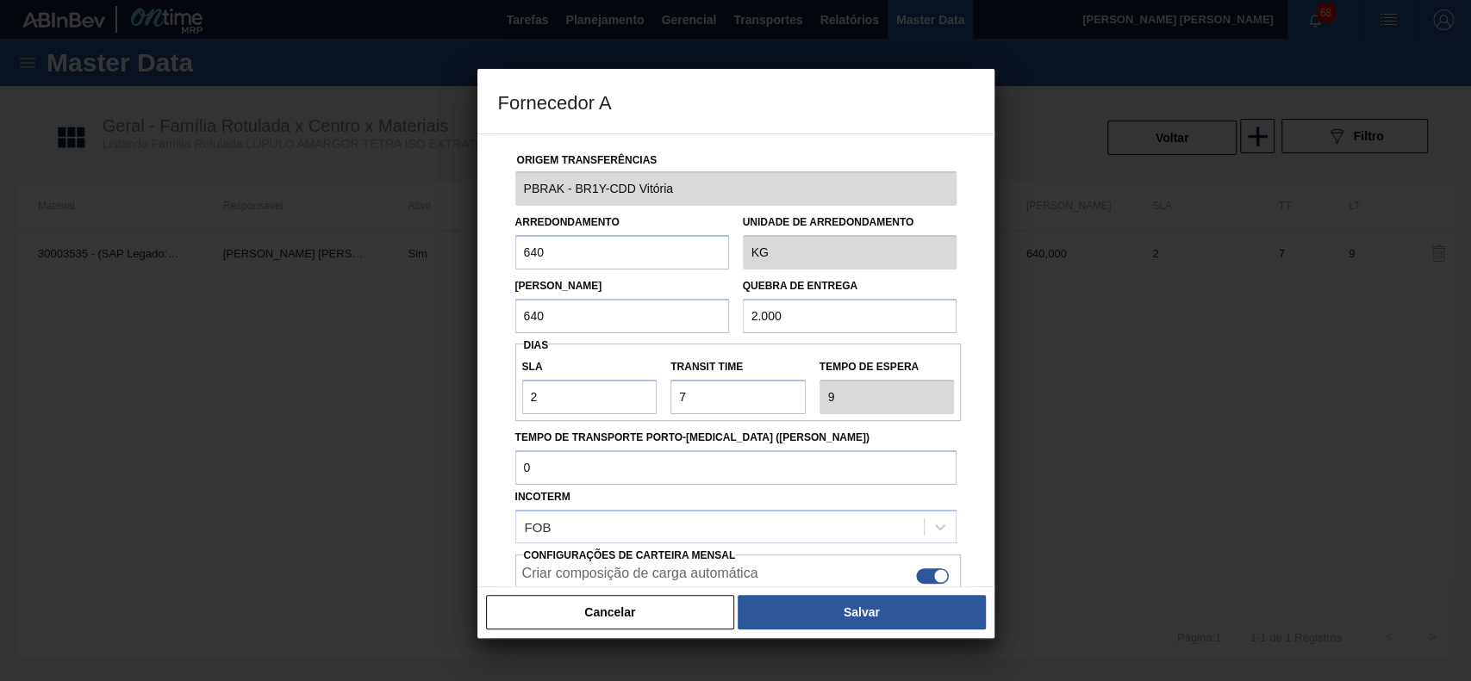
click at [569, 265] on input "640" at bounding box center [622, 252] width 214 height 34
type input "480"
click at [799, 613] on button "Salvar" at bounding box center [860, 612] width 247 height 34
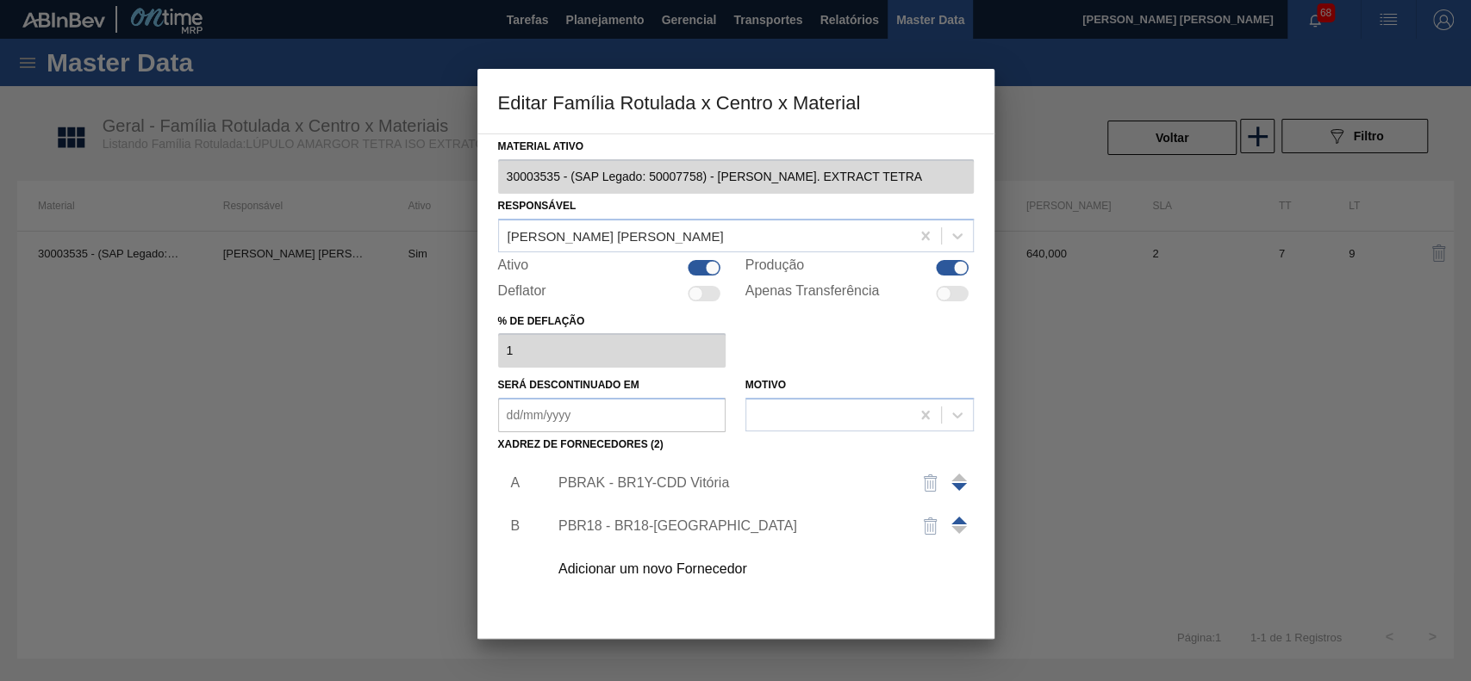
scroll to position [94, 0]
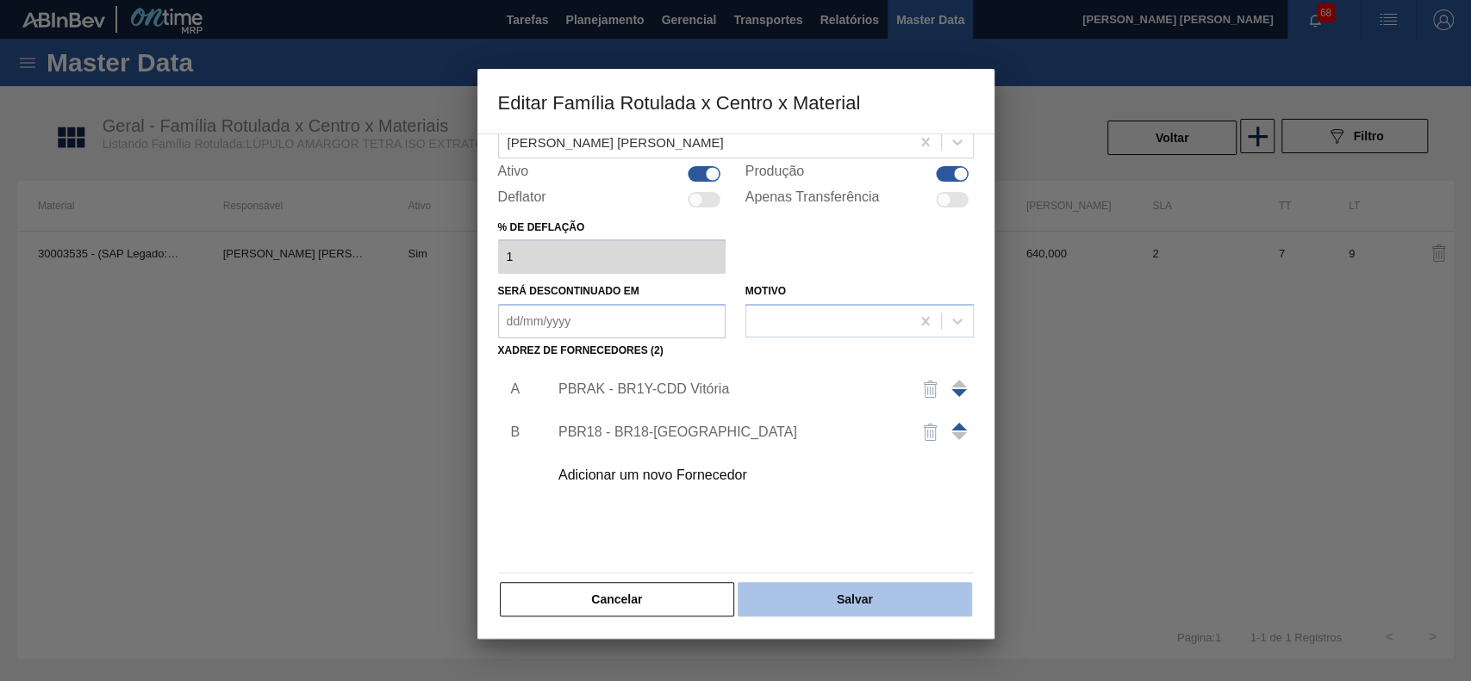
click at [859, 595] on button "Salvar" at bounding box center [853, 599] width 233 height 34
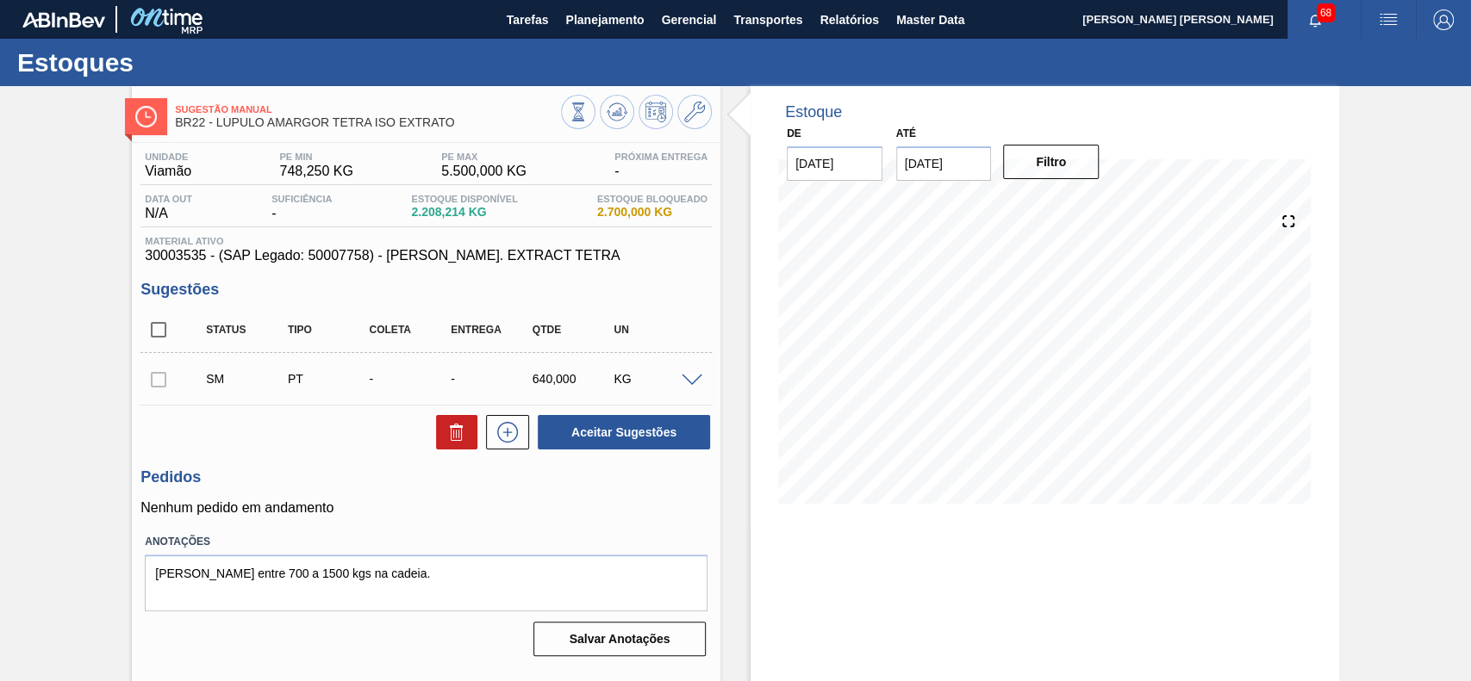
click at [695, 383] on span at bounding box center [691, 381] width 21 height 13
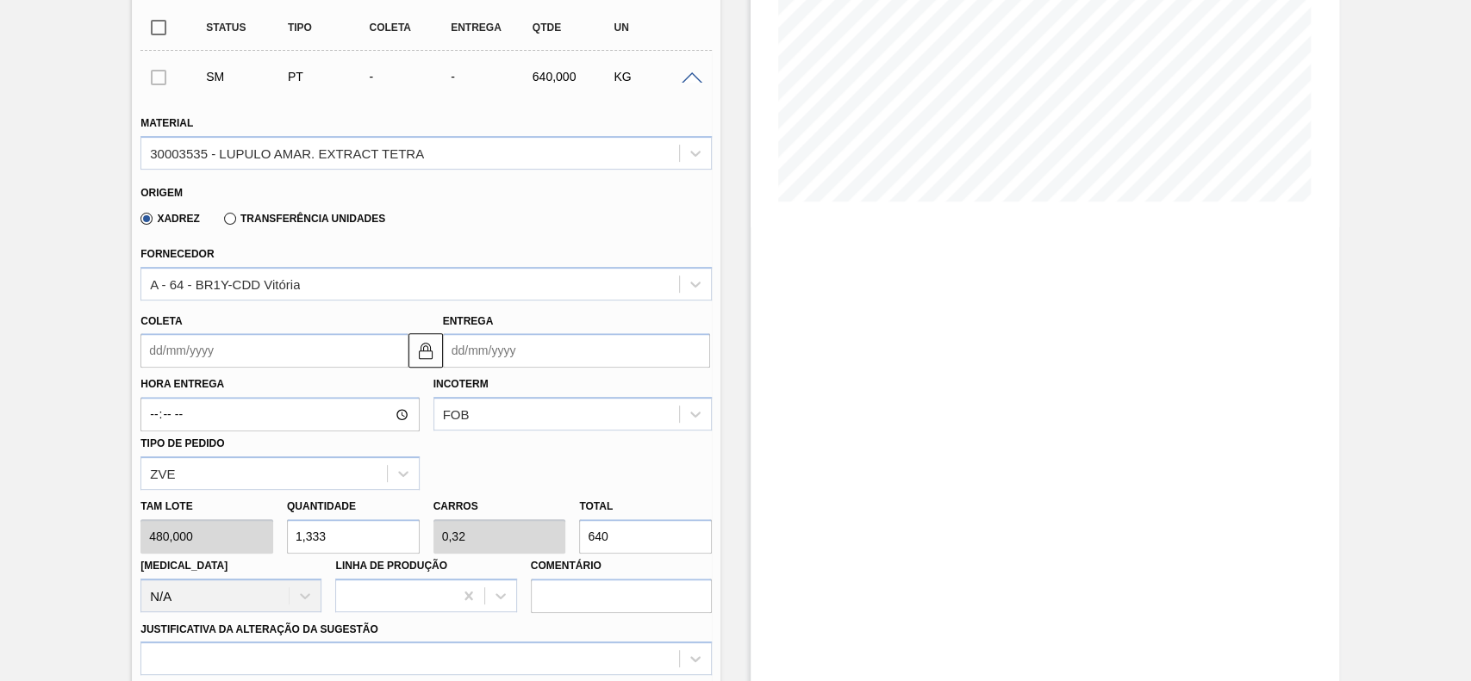
scroll to position [345, 0]
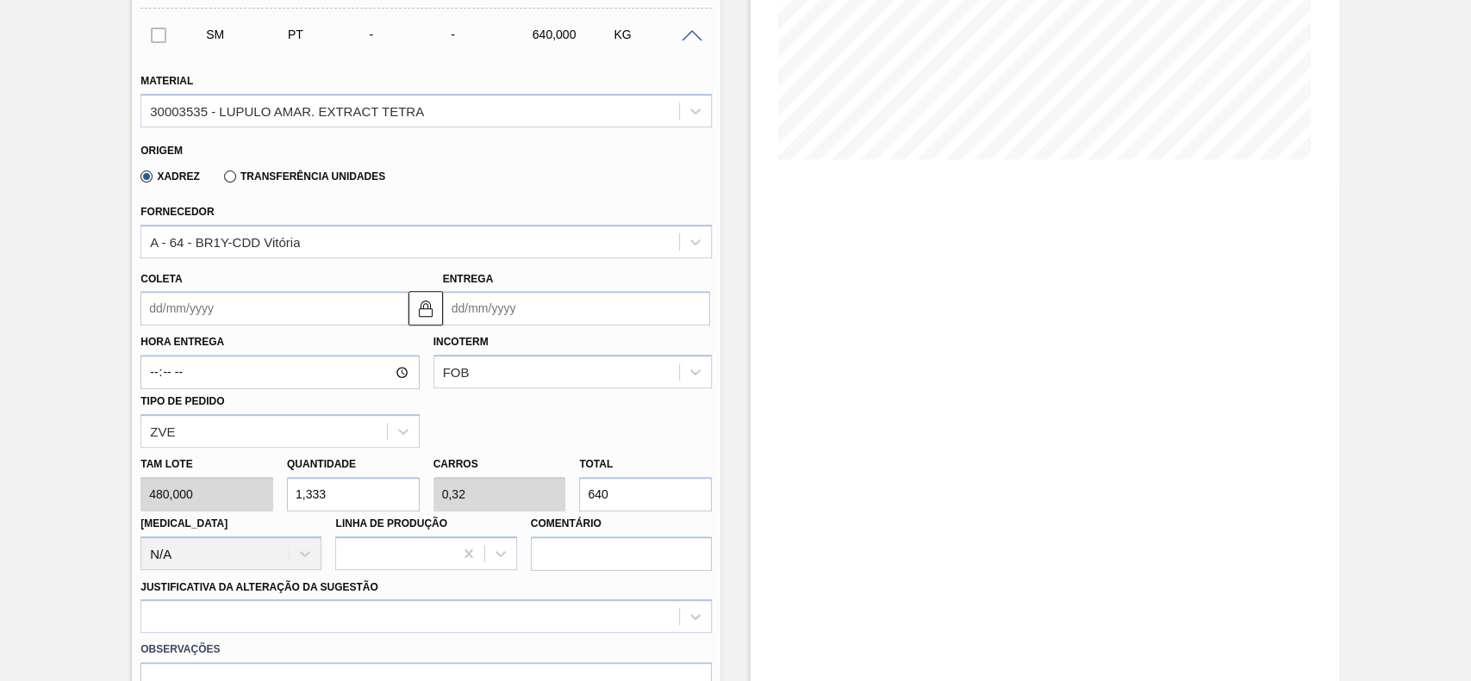
click at [340, 486] on input "1,333" at bounding box center [353, 494] width 133 height 34
type input "1"
type input "0,24"
type input "480"
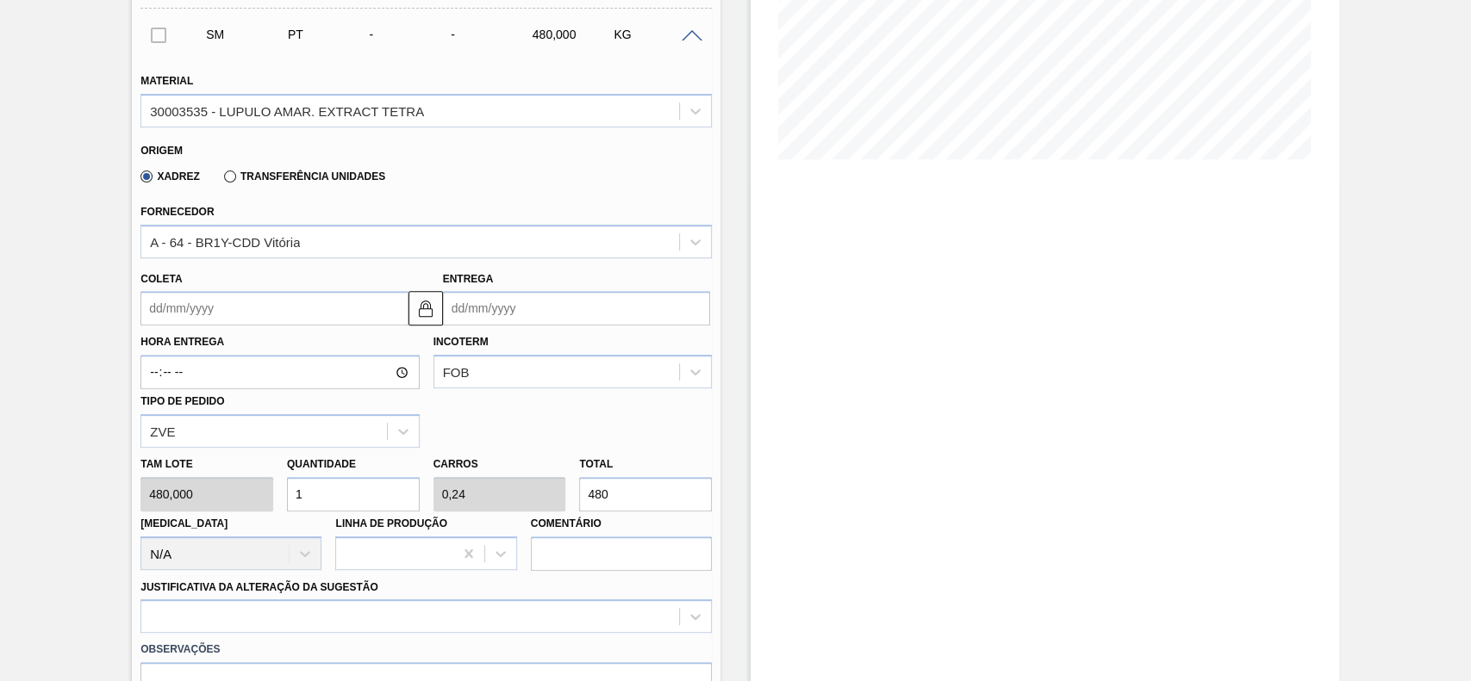
type input "1"
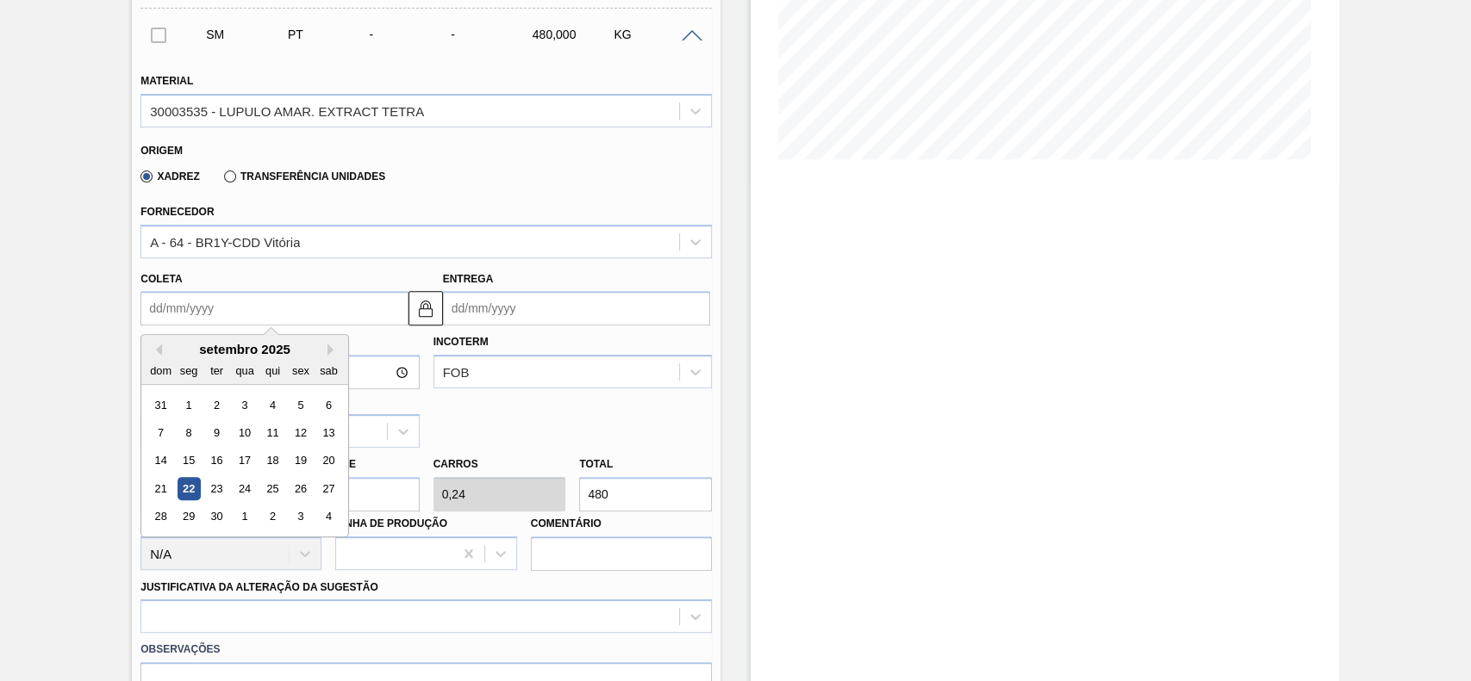
click at [239, 305] on input "Coleta" at bounding box center [273, 308] width 267 height 34
drag, startPoint x: 308, startPoint y: 484, endPoint x: 339, endPoint y: 513, distance: 42.0
click at [308, 485] on div "26" at bounding box center [300, 488] width 23 height 23
type input "[DATE]"
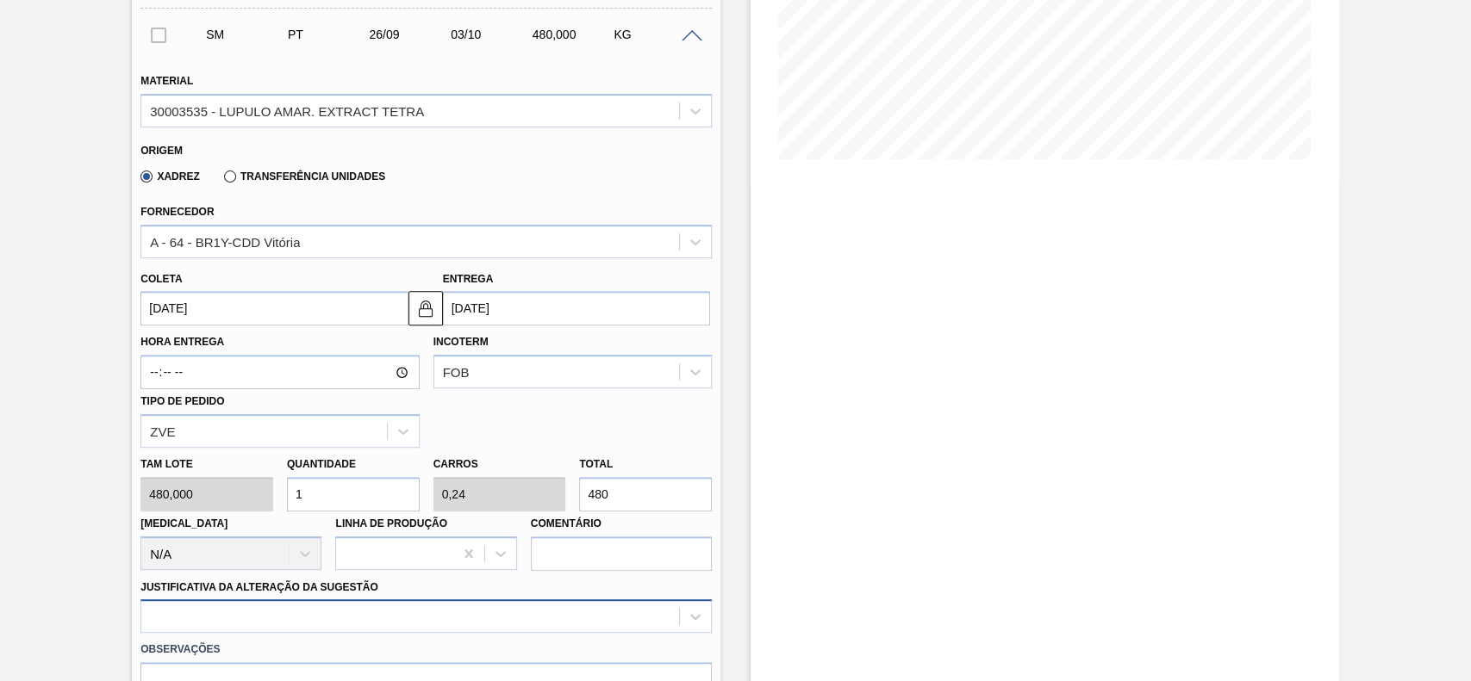
click at [386, 624] on div at bounding box center [425, 617] width 571 height 34
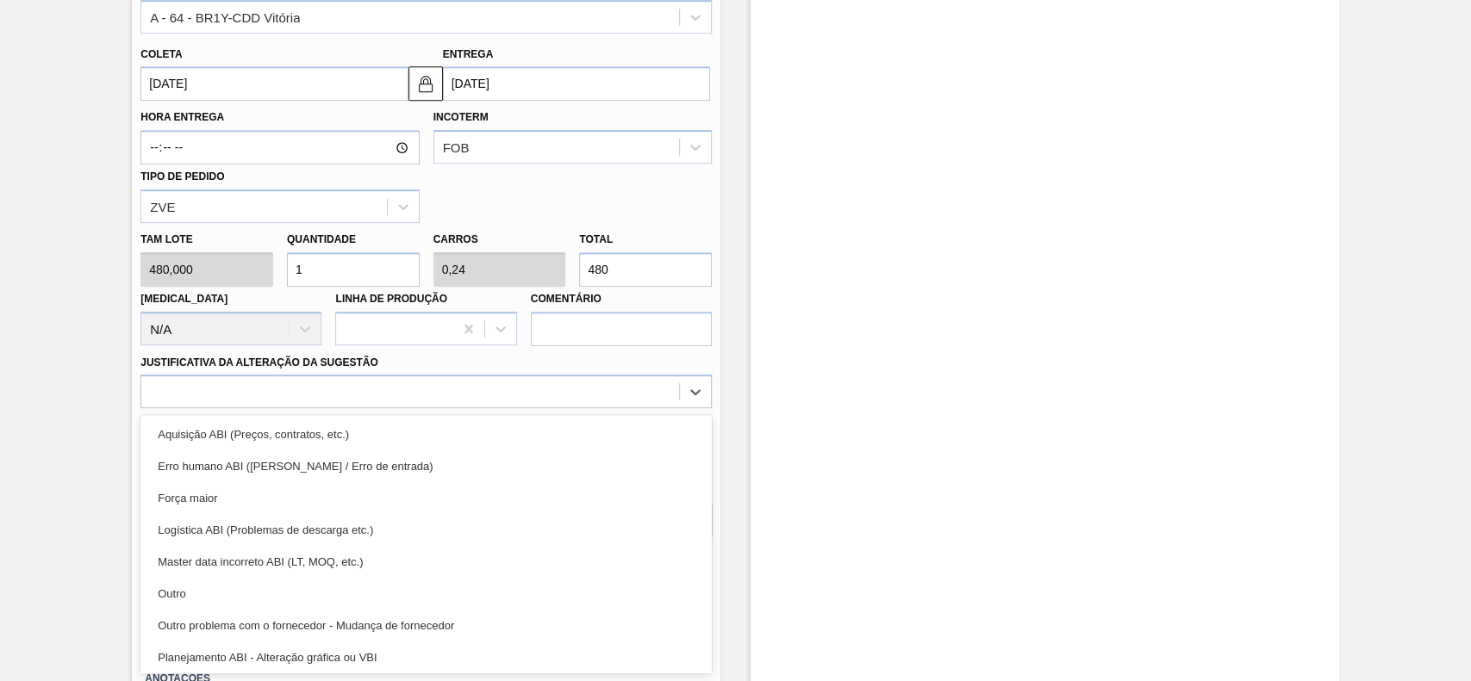
drag, startPoint x: 240, startPoint y: 600, endPoint x: 469, endPoint y: 550, distance: 233.7
click at [242, 598] on div "Outro" at bounding box center [425, 594] width 571 height 32
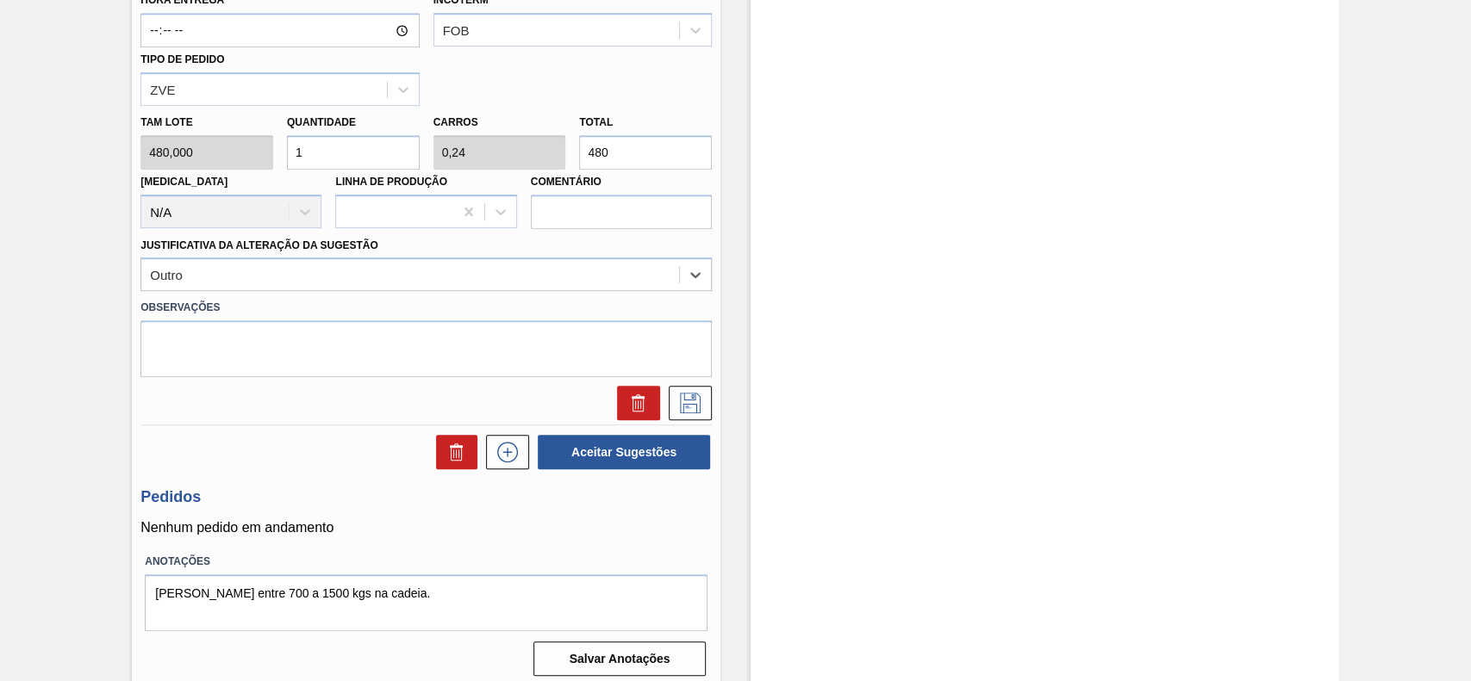
scroll to position [696, 0]
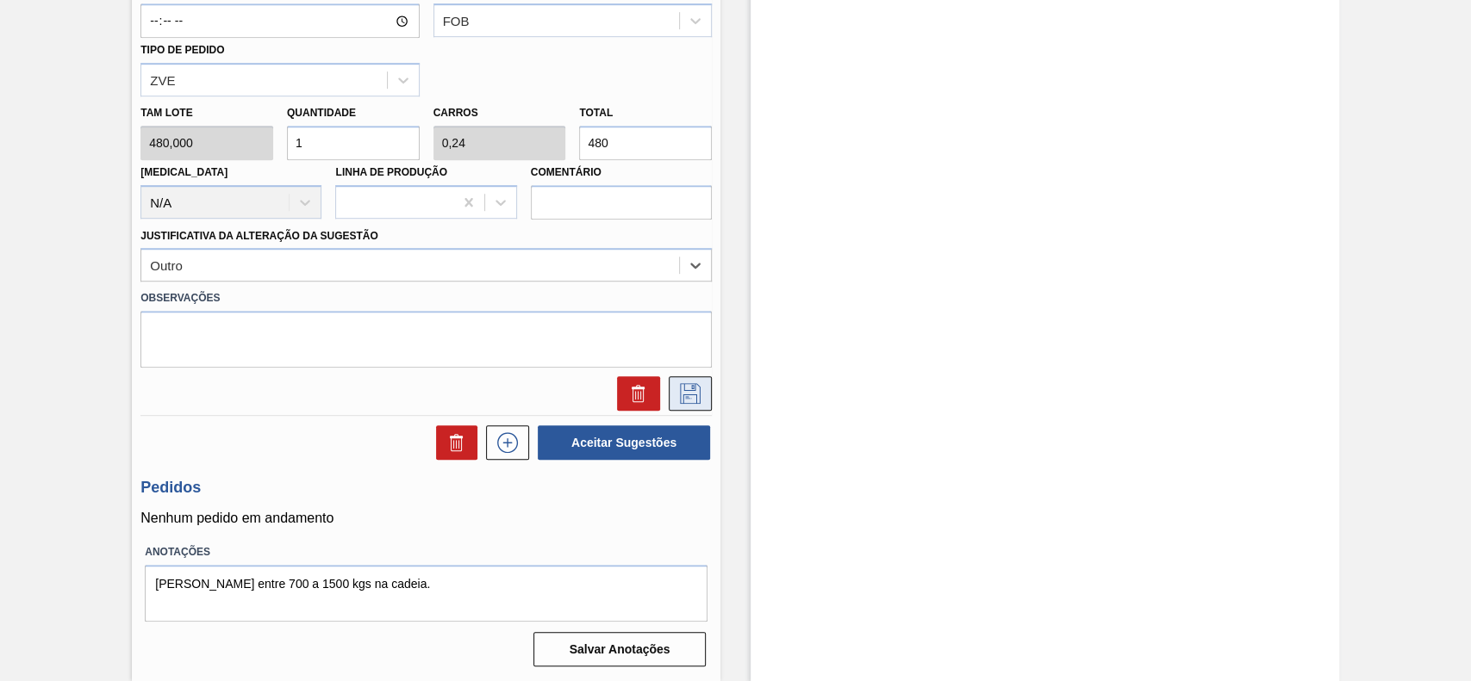
click at [676, 384] on icon at bounding box center [690, 393] width 28 height 21
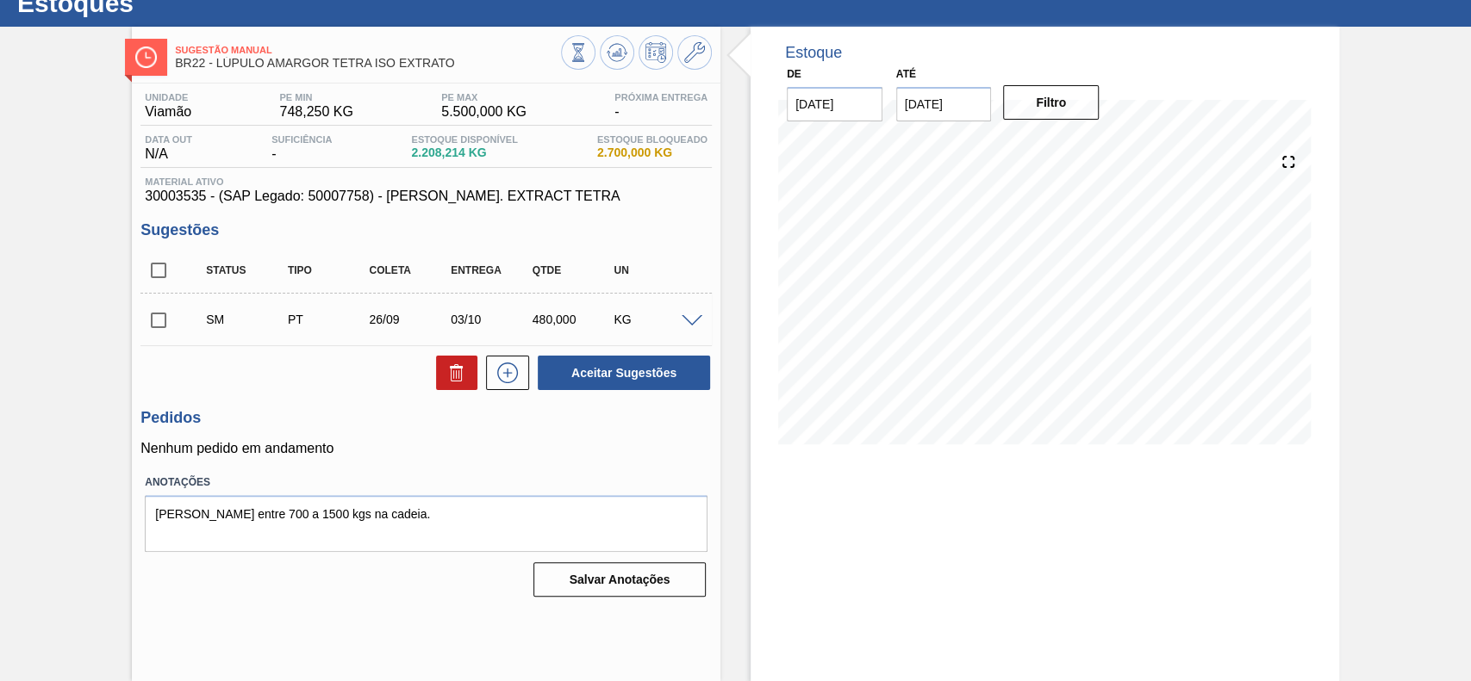
scroll to position [59, 0]
click at [156, 321] on input "checkbox" at bounding box center [158, 320] width 36 height 36
click at [660, 373] on button "Aceitar Sugestões" at bounding box center [624, 373] width 172 height 34
checkbox input "false"
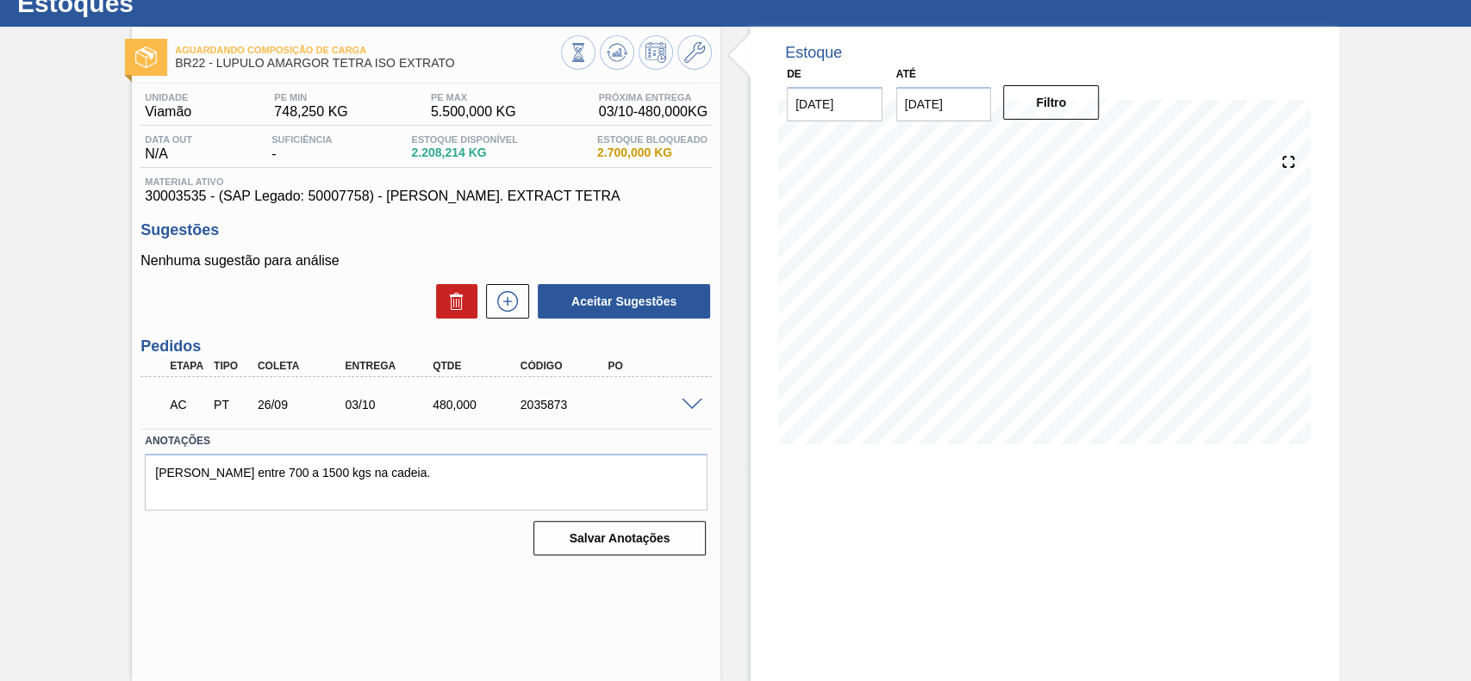
click at [688, 404] on span at bounding box center [691, 405] width 21 height 13
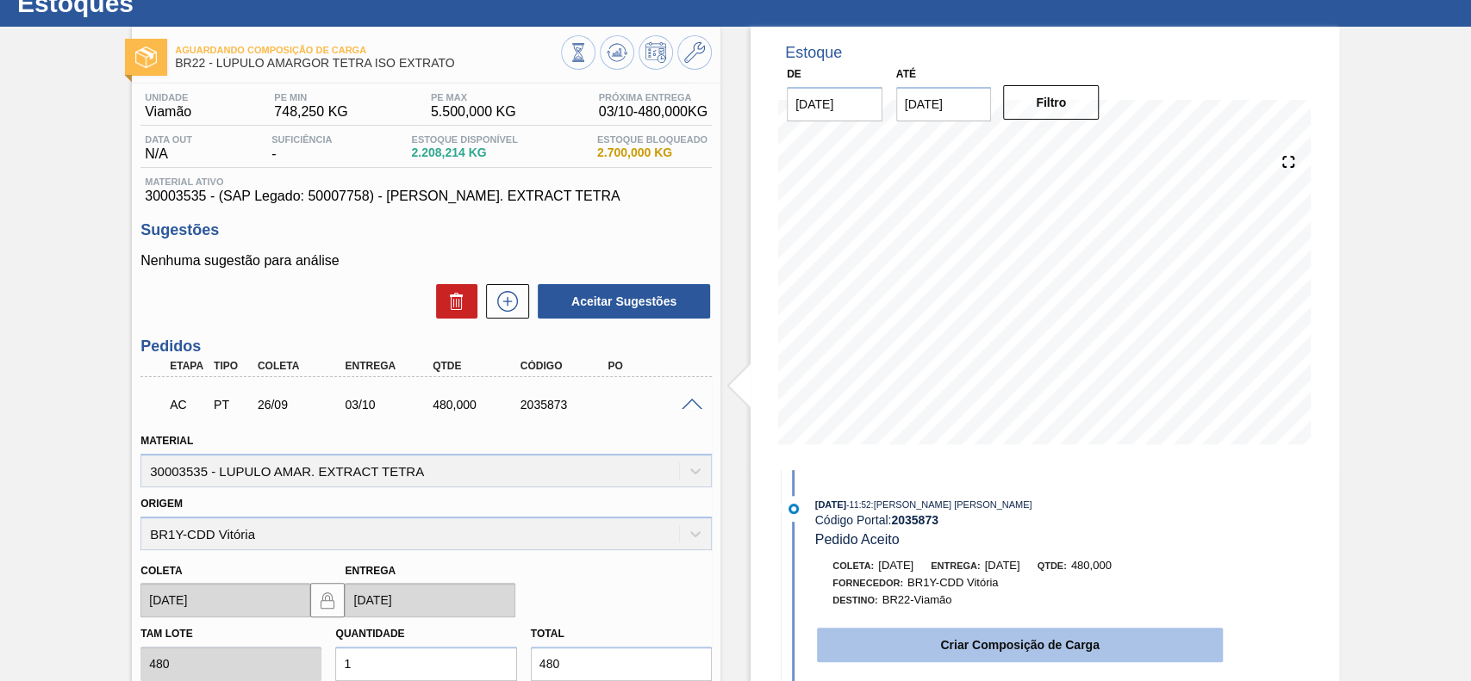
click at [958, 644] on button "Criar Composição de Carga" at bounding box center [1020, 645] width 406 height 34
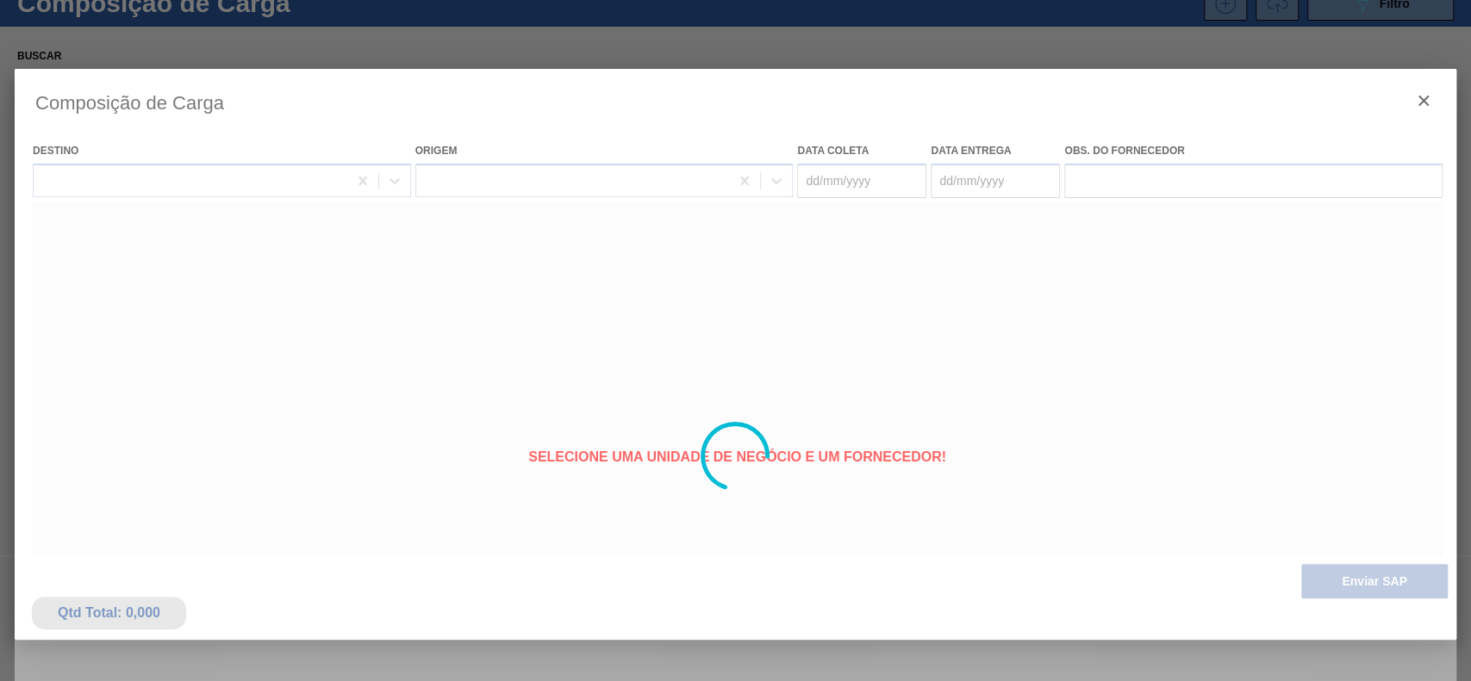
type coleta "[DATE]"
type entrega "03/10/2025"
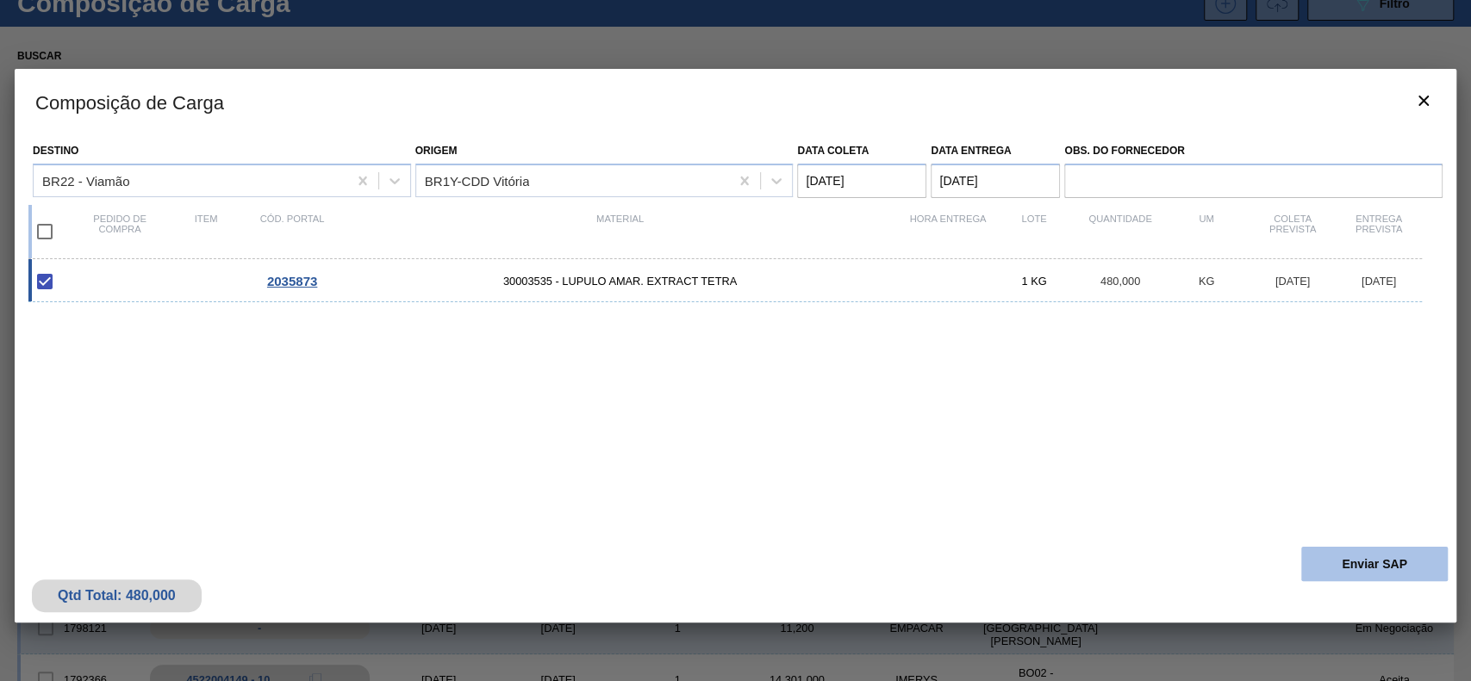
click at [1342, 554] on button "Enviar SAP" at bounding box center [1374, 564] width 146 height 34
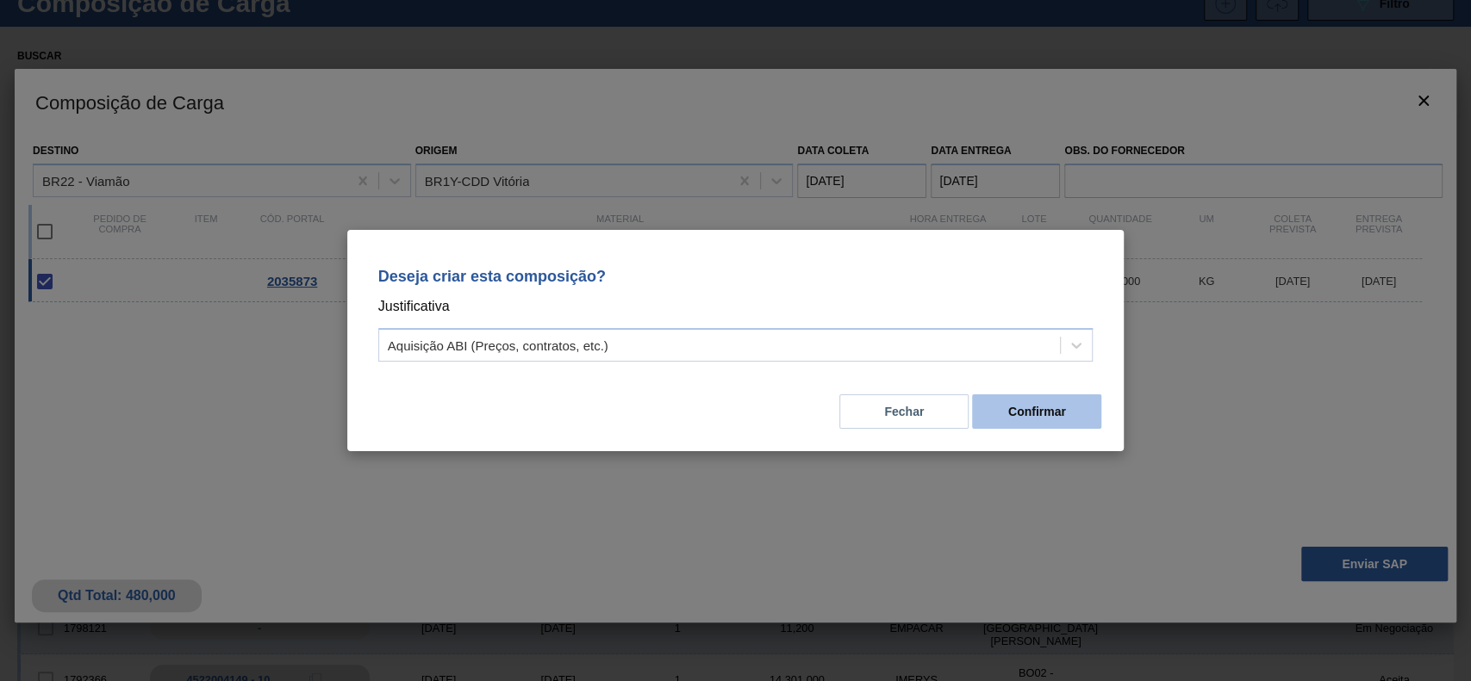
click at [1010, 414] on button "Confirmar" at bounding box center [1036, 412] width 129 height 34
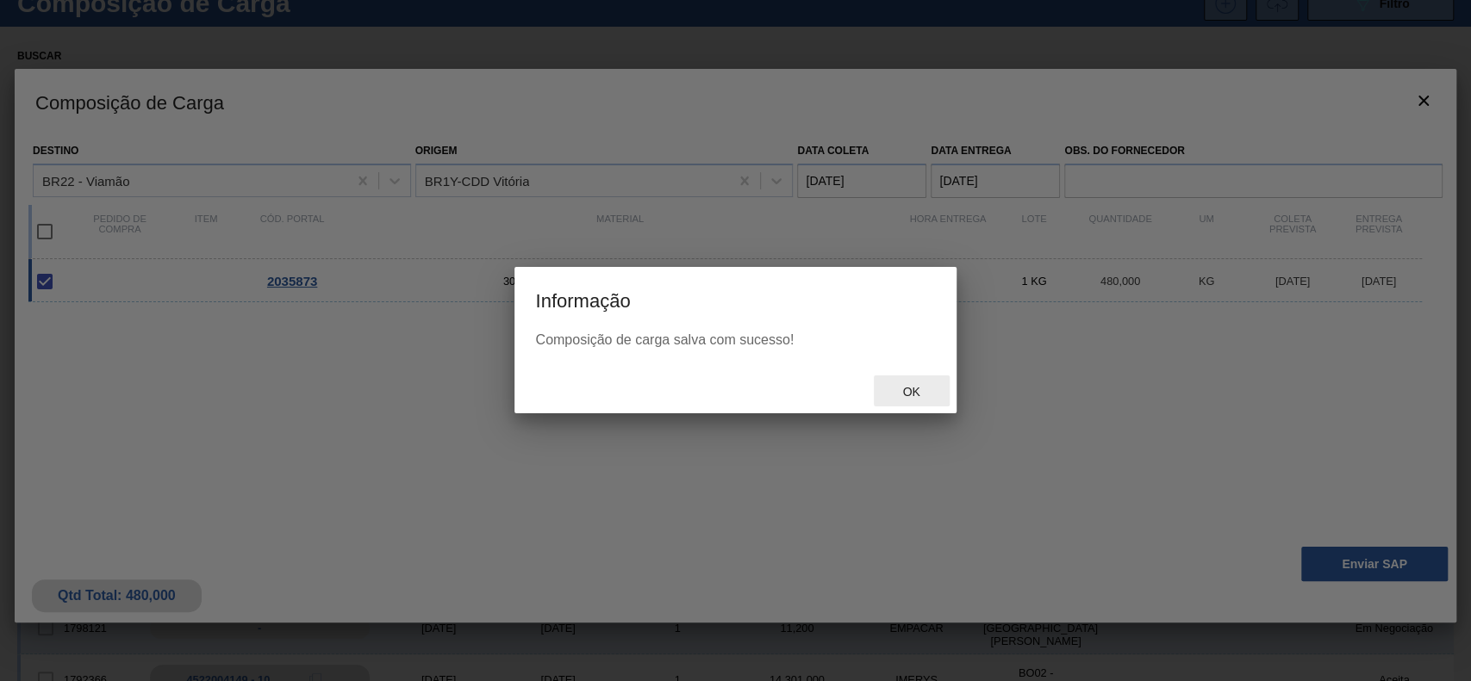
click at [936, 400] on div "Ok" at bounding box center [912, 392] width 76 height 32
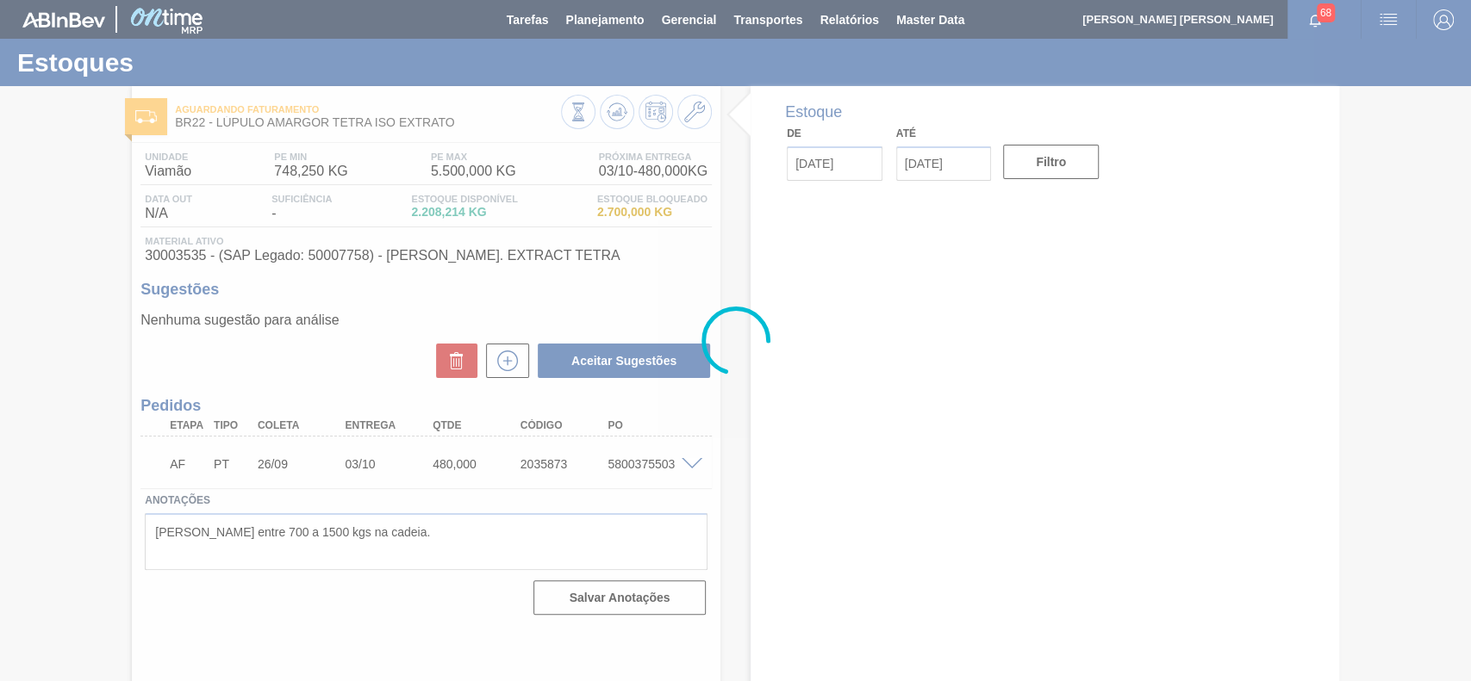
click at [600, 465] on div at bounding box center [735, 340] width 1471 height 681
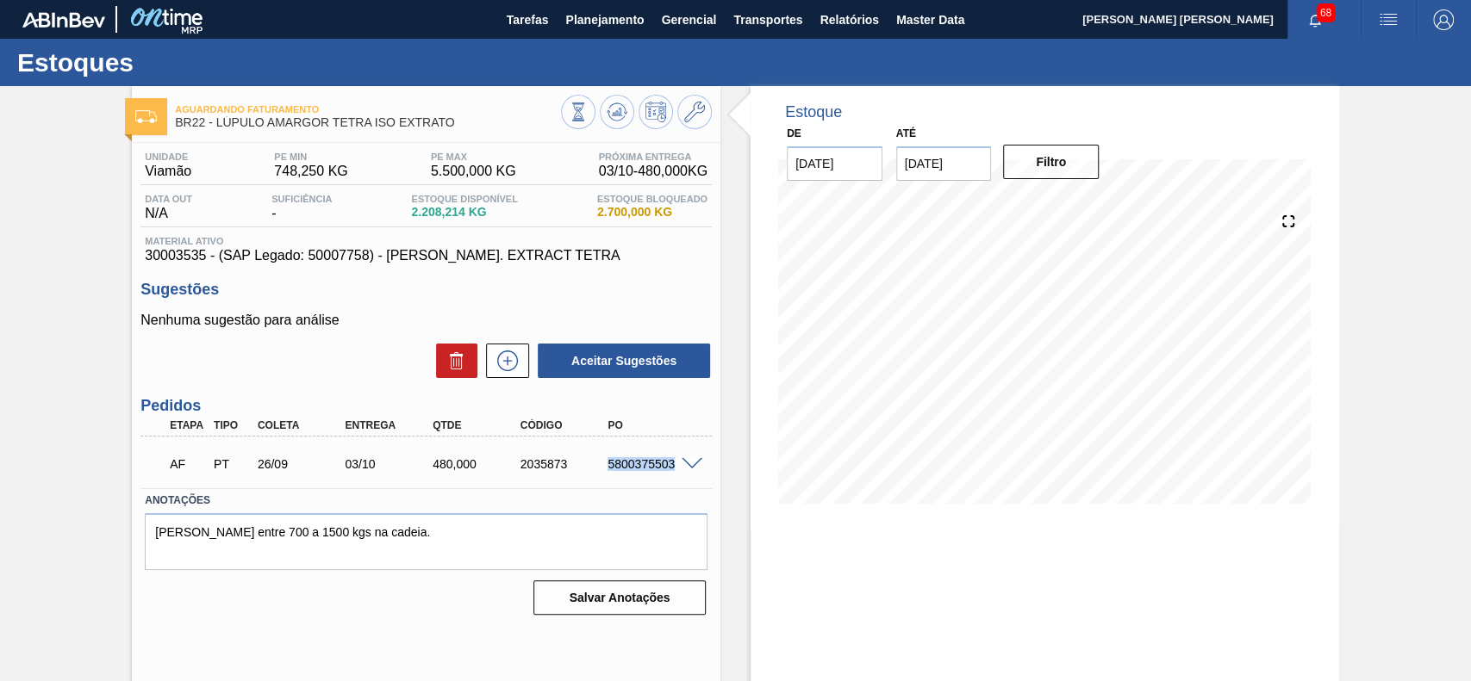
drag, startPoint x: 601, startPoint y: 463, endPoint x: 675, endPoint y: 470, distance: 73.6
click at [675, 470] on div "5800375503" at bounding box center [651, 464] width 97 height 14
copy div "5800375503"
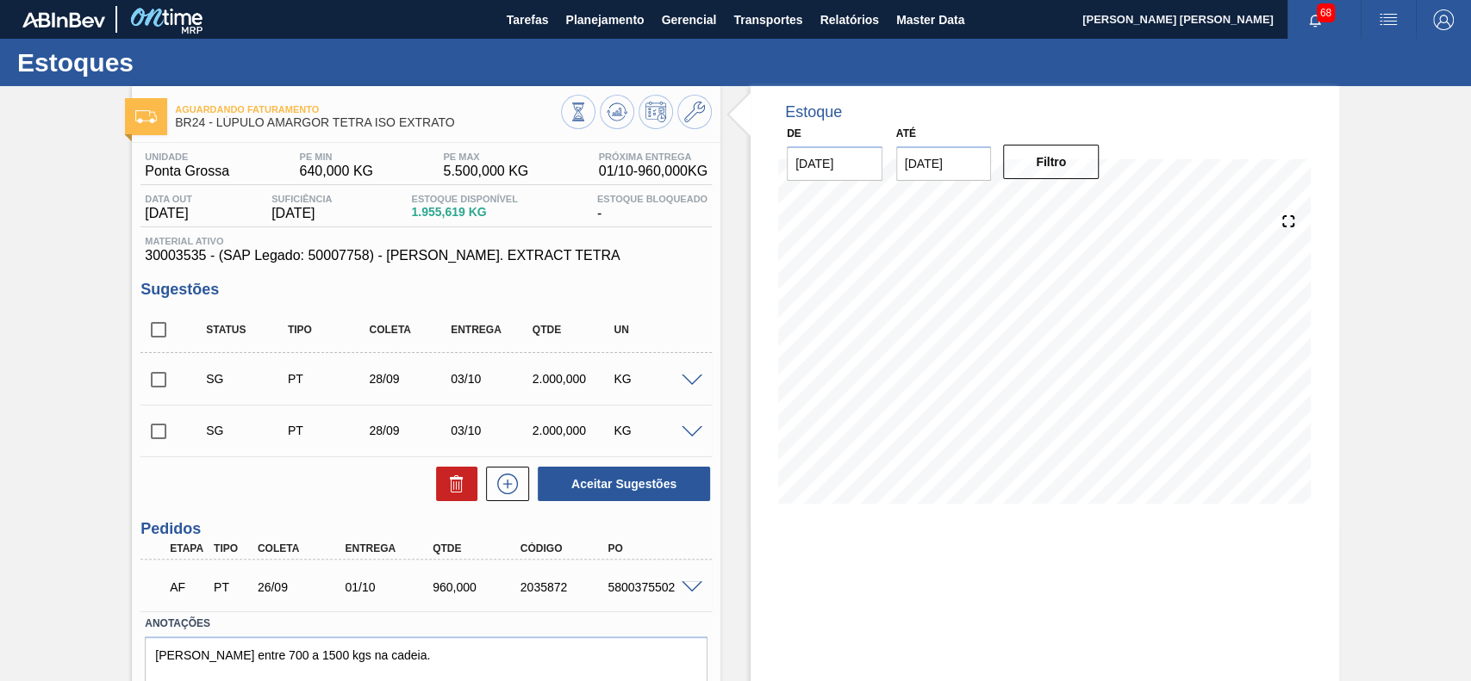
click at [685, 587] on span at bounding box center [691, 588] width 21 height 13
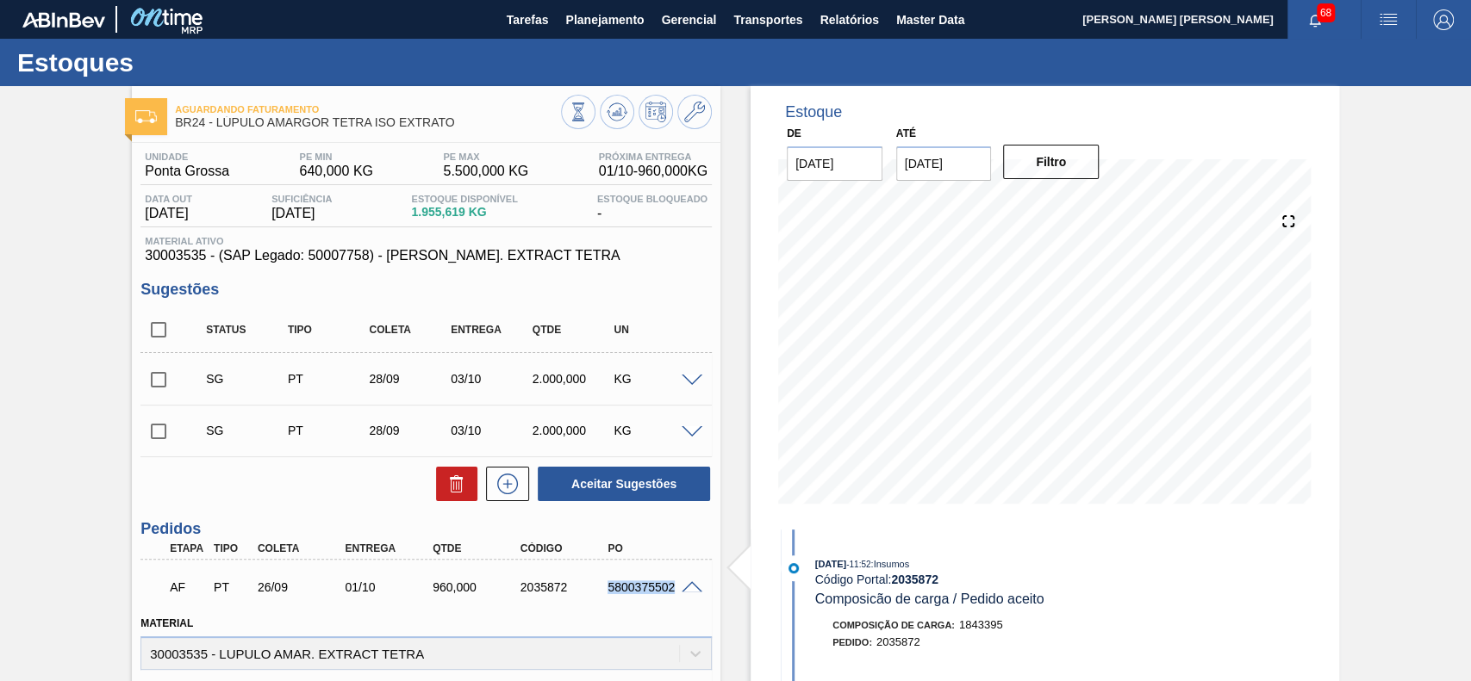
drag, startPoint x: 620, startPoint y: 588, endPoint x: 682, endPoint y: 598, distance: 62.9
click at [682, 598] on div "AF PT 26/09 01/10 960,000 2035872 5800375502" at bounding box center [425, 585] width 571 height 43
copy div "5800375502"
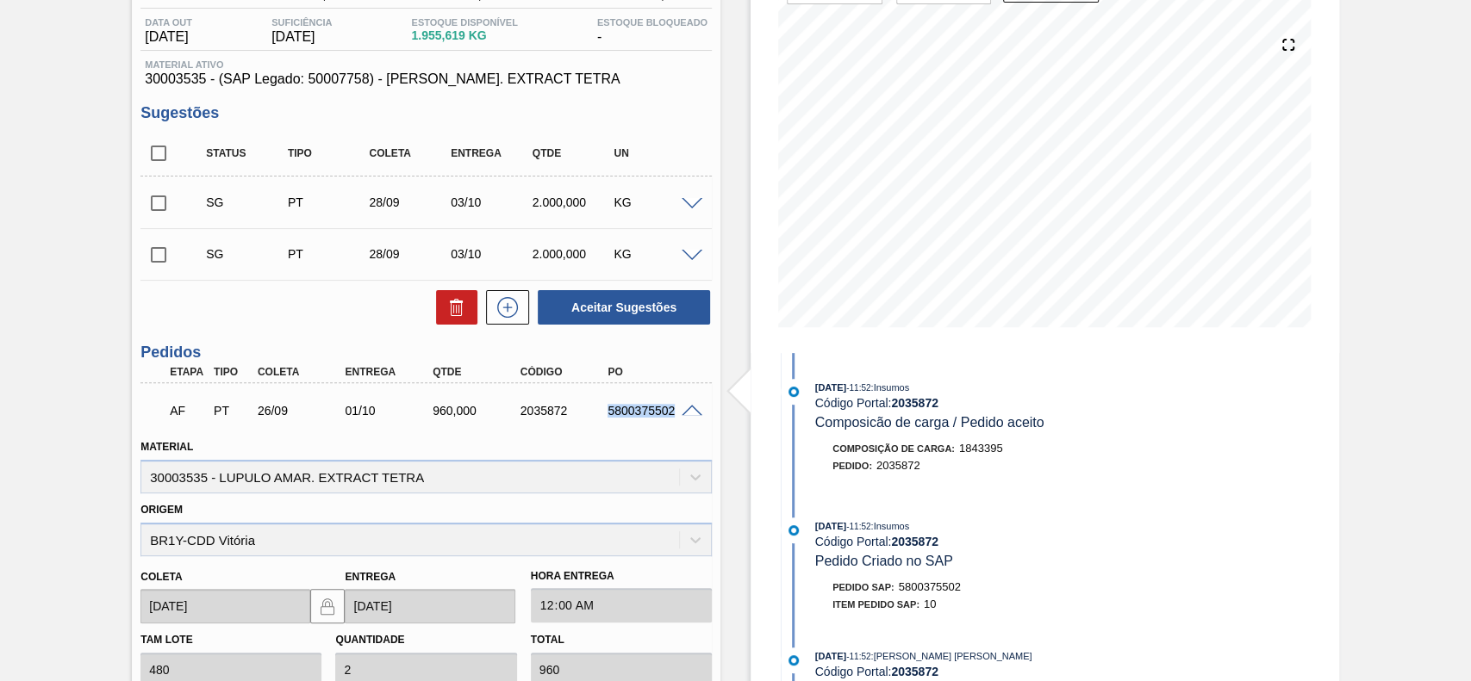
scroll to position [229, 0]
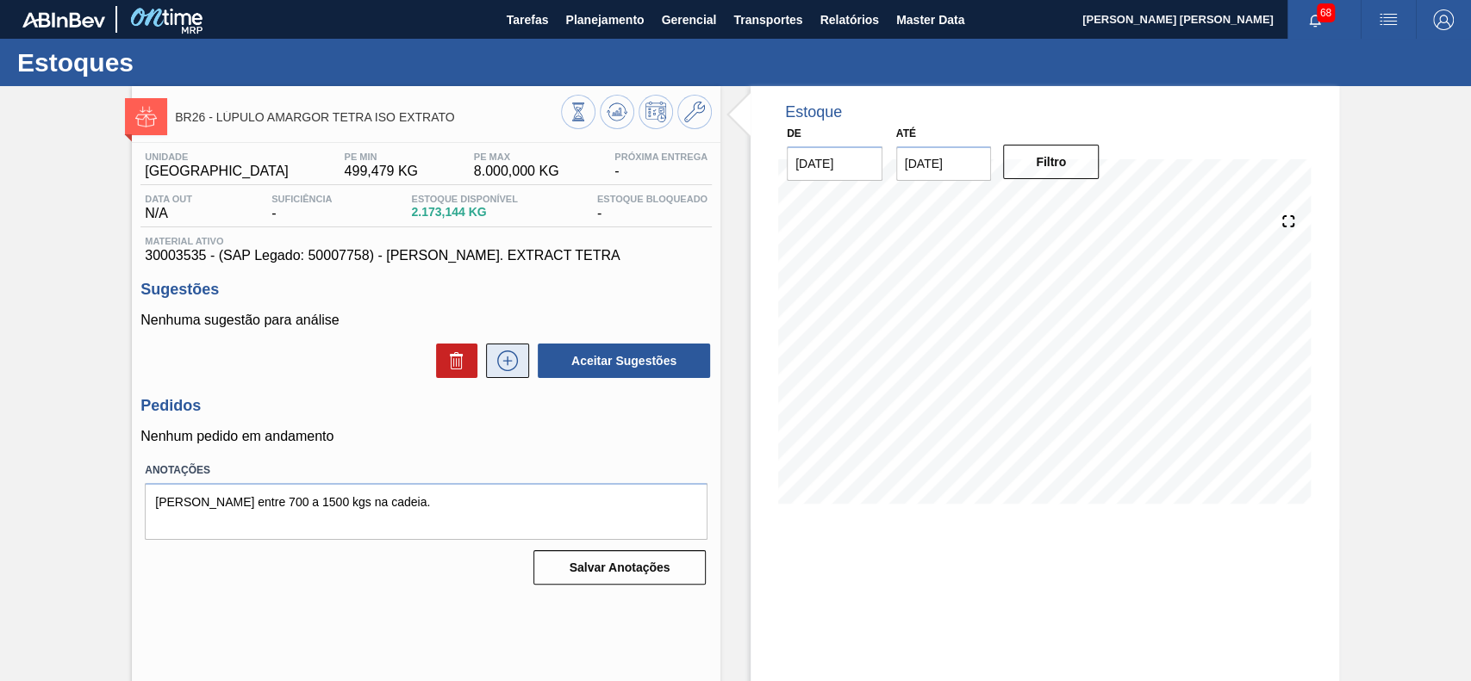
click at [510, 367] on icon at bounding box center [508, 361] width 28 height 21
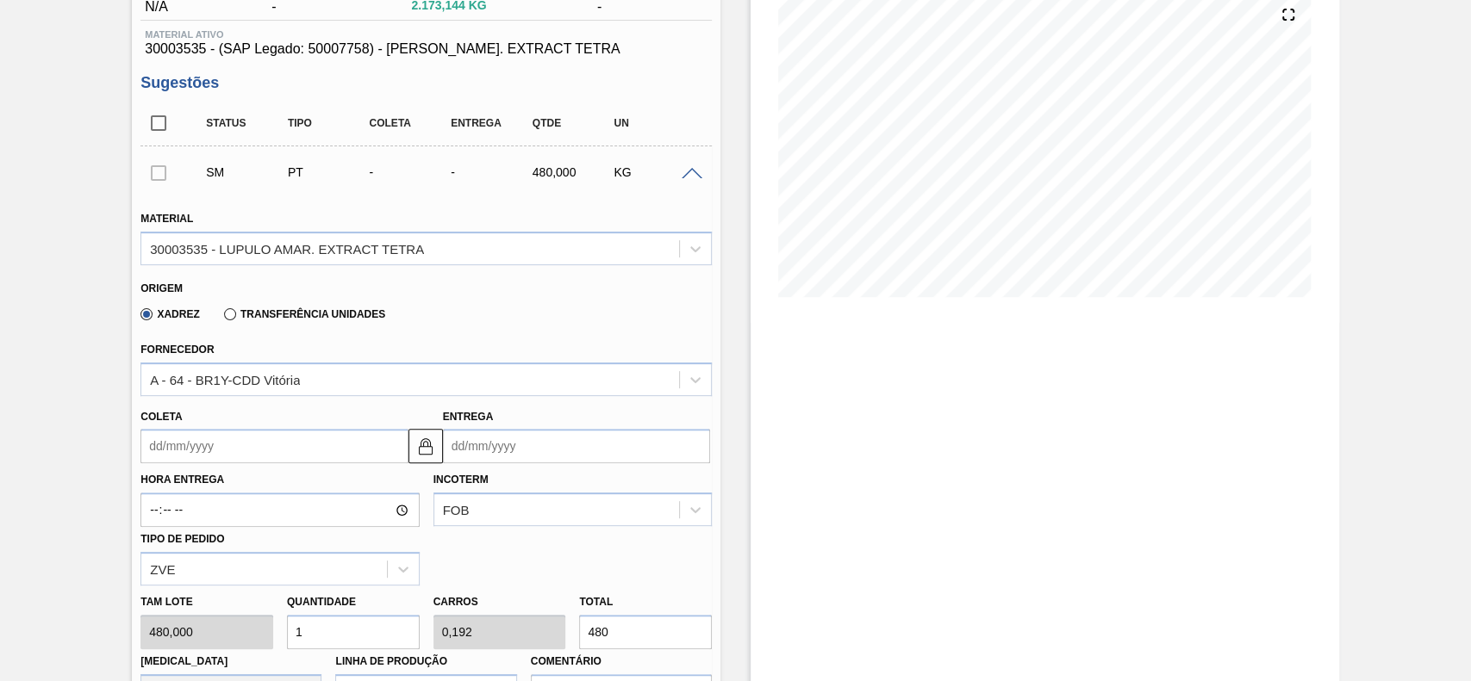
scroll to position [229, 0]
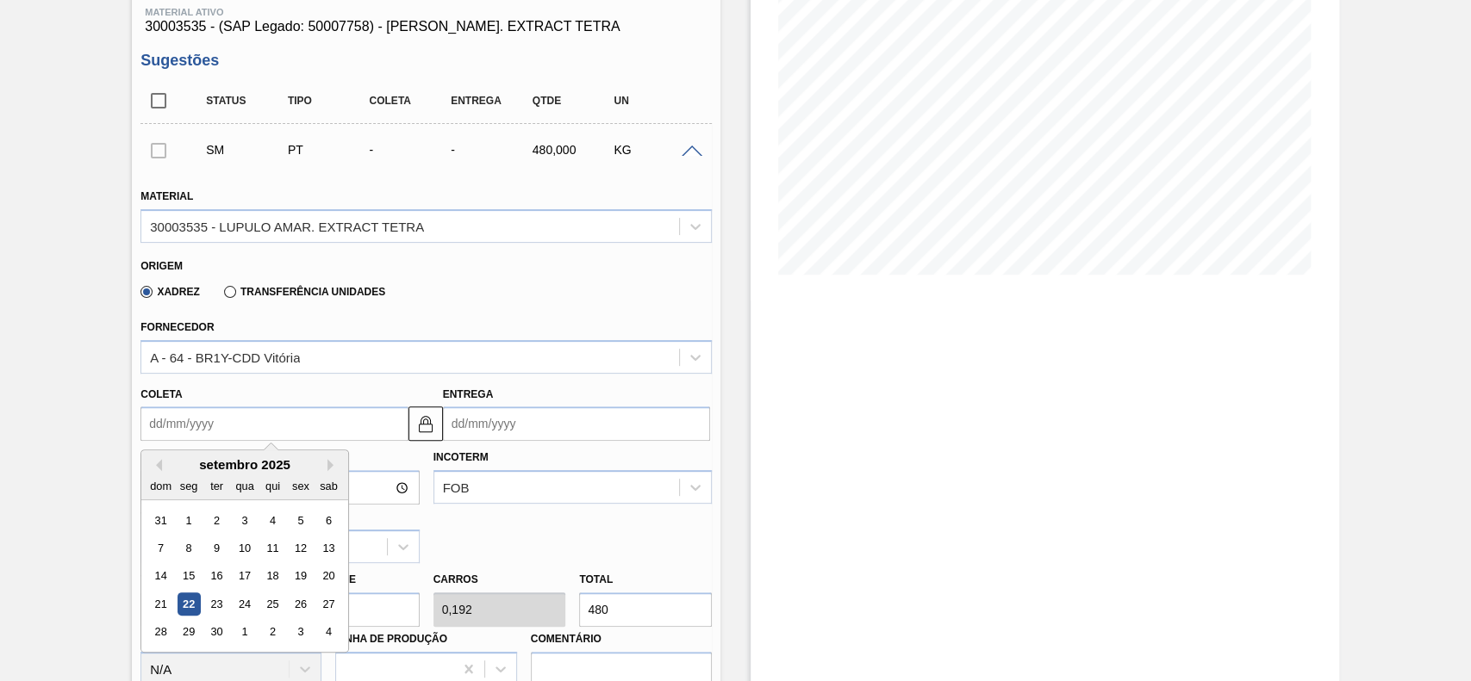
drag, startPoint x: 239, startPoint y: 412, endPoint x: 239, endPoint y: 421, distance: 9.5
click at [239, 413] on input "Coleta" at bounding box center [273, 424] width 267 height 34
click at [296, 605] on div "26" at bounding box center [300, 604] width 23 height 23
type input "[DATE]"
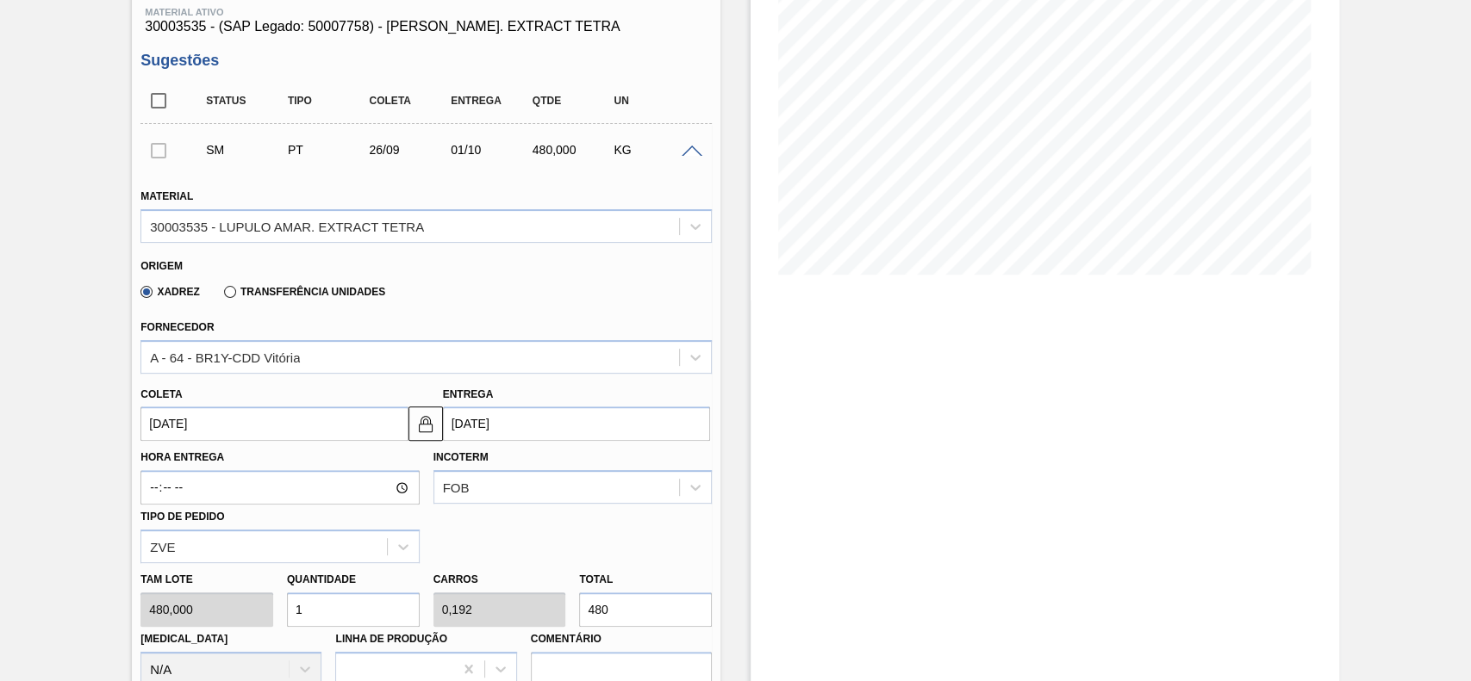
click at [345, 594] on input "1" at bounding box center [353, 610] width 133 height 34
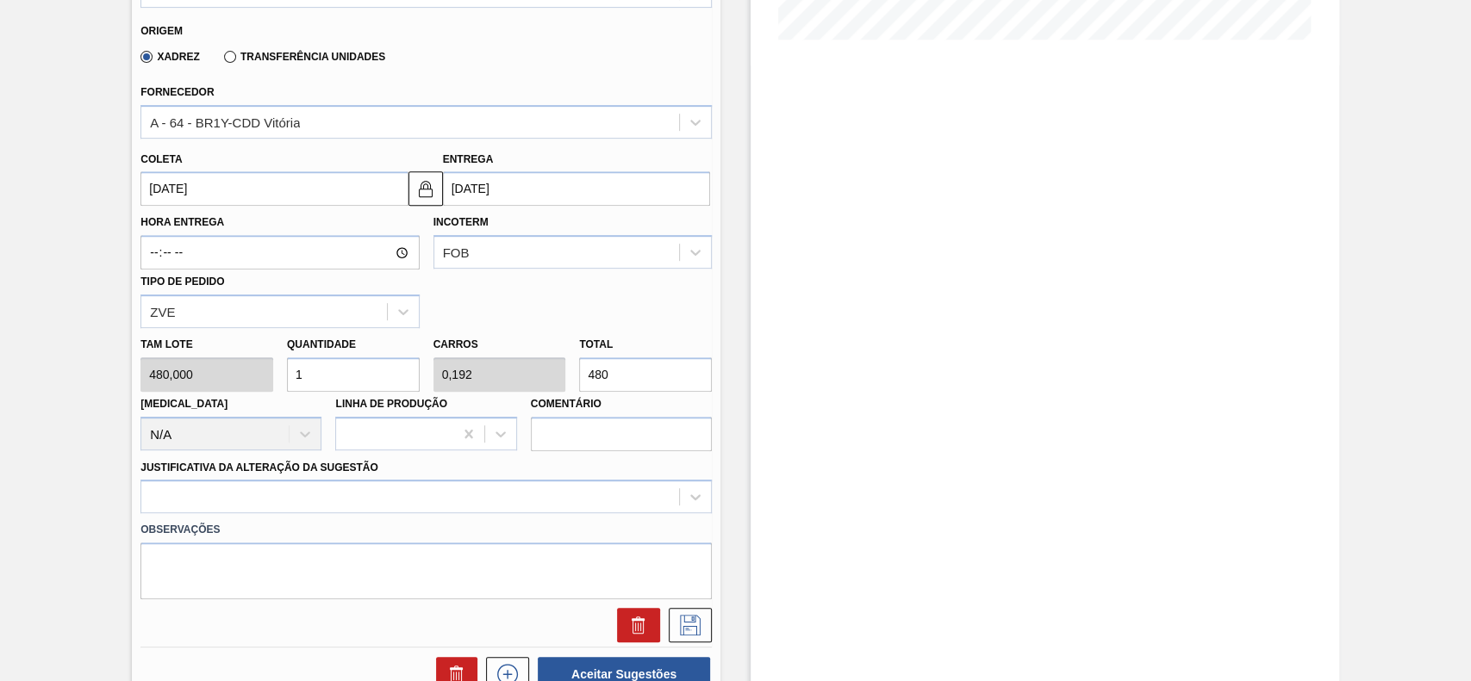
scroll to position [574, 0]
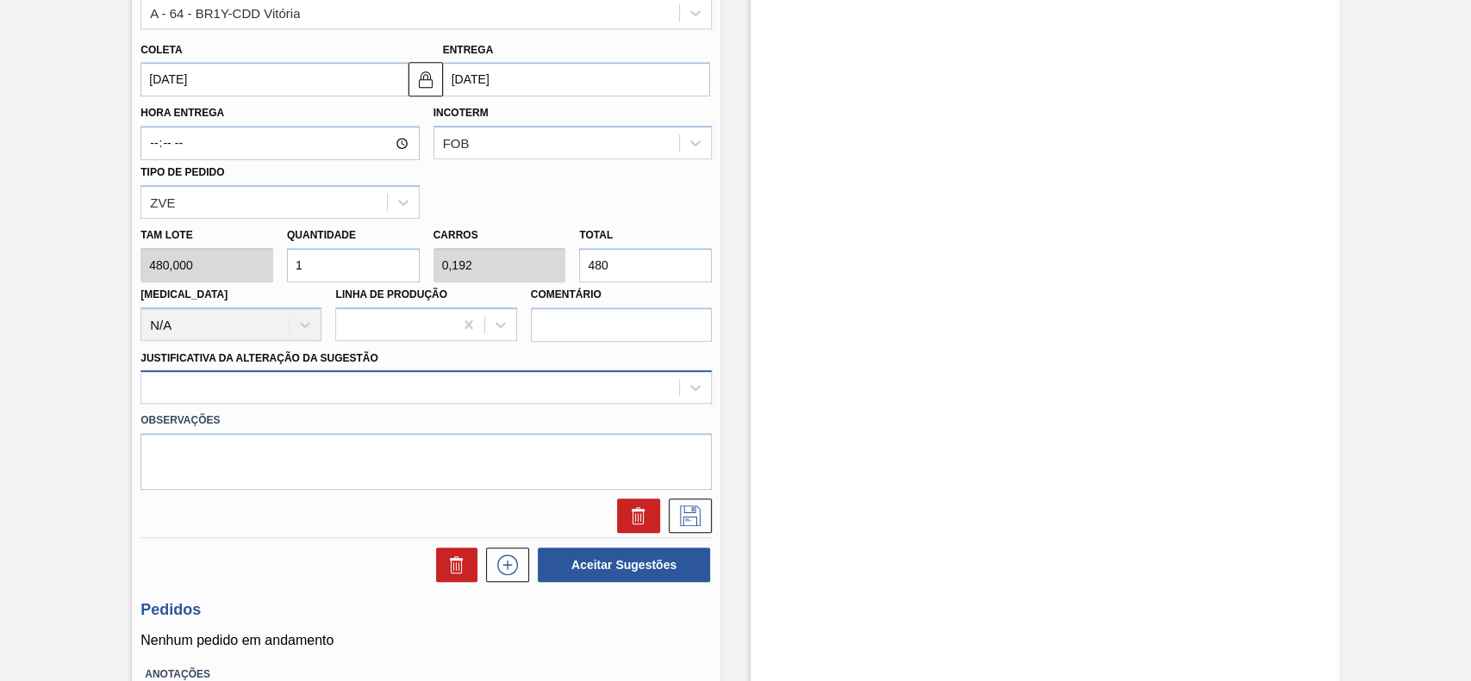
click at [263, 403] on div at bounding box center [425, 387] width 571 height 34
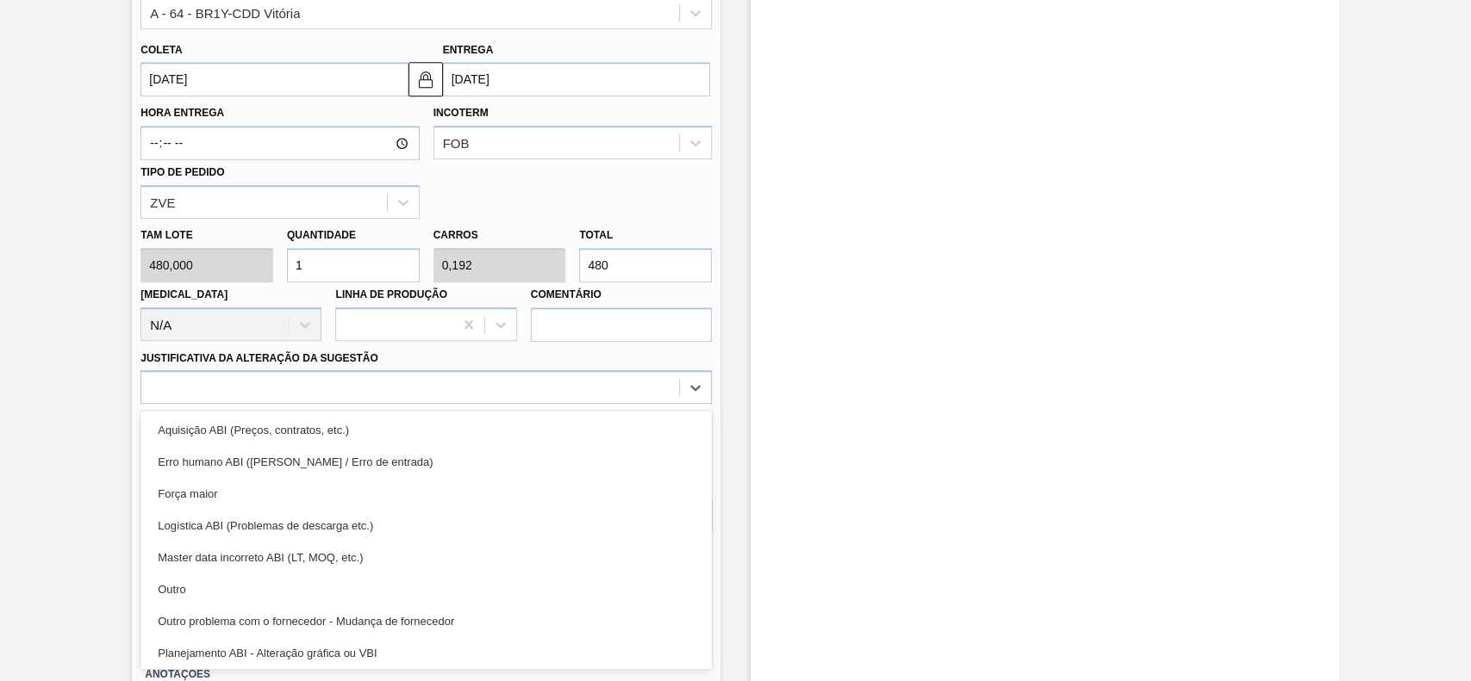
drag, startPoint x: 251, startPoint y: 584, endPoint x: 262, endPoint y: 586, distance: 11.3
click at [253, 586] on div "Outro" at bounding box center [425, 590] width 571 height 32
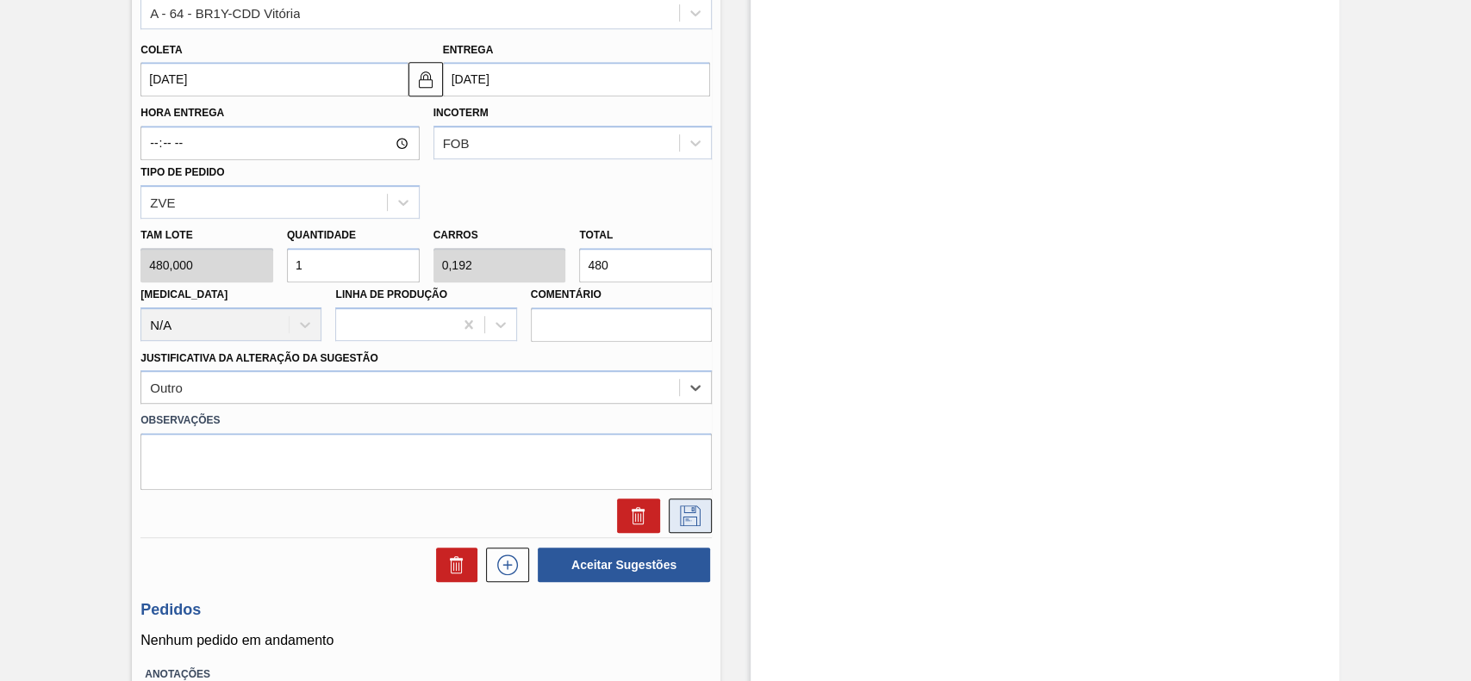
click at [674, 518] on button at bounding box center [690, 516] width 43 height 34
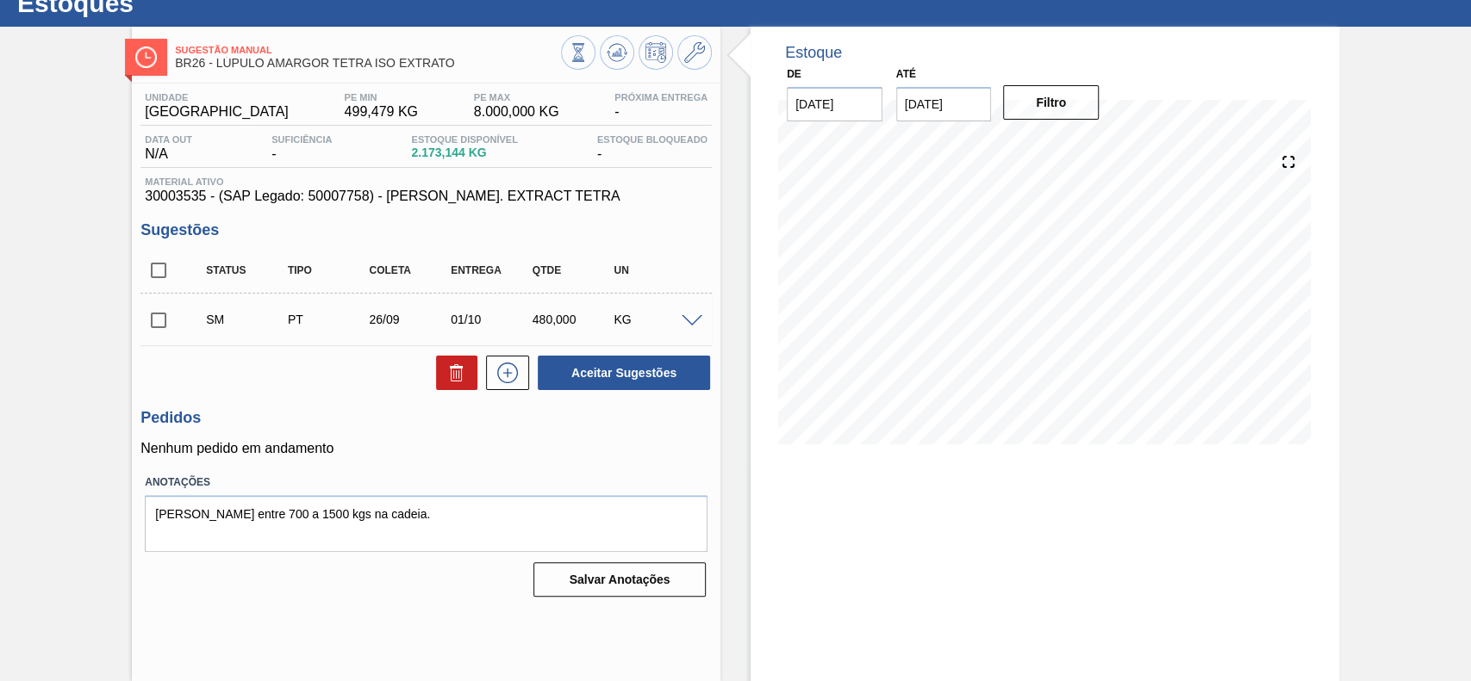
scroll to position [59, 0]
click at [166, 320] on input "checkbox" at bounding box center [158, 320] width 36 height 36
click at [644, 363] on button "Aceitar Sugestões" at bounding box center [624, 373] width 172 height 34
checkbox input "false"
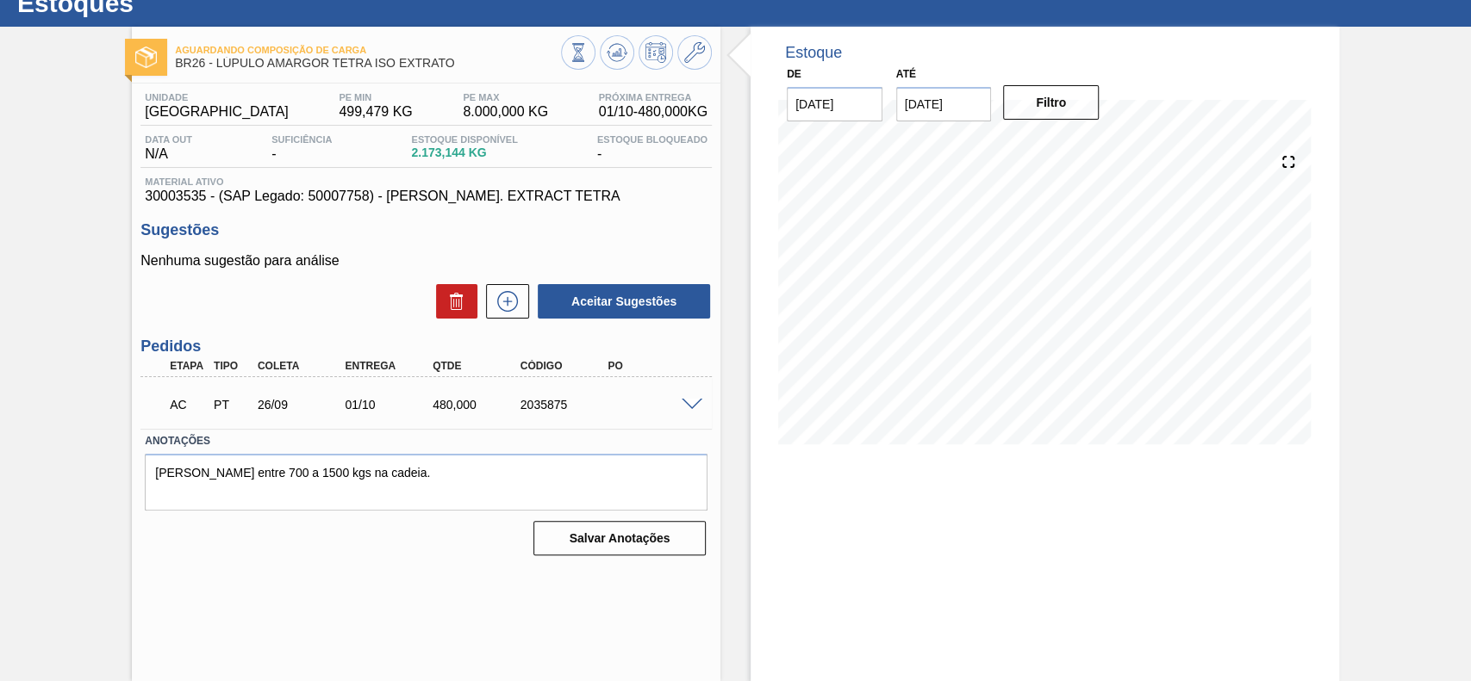
drag, startPoint x: 690, startPoint y: 388, endPoint x: 690, endPoint y: 402, distance: 14.6
click at [690, 401] on div "AC PT 26/09 01/10 480,000 2035875" at bounding box center [425, 403] width 571 height 43
click at [690, 402] on span at bounding box center [691, 405] width 21 height 13
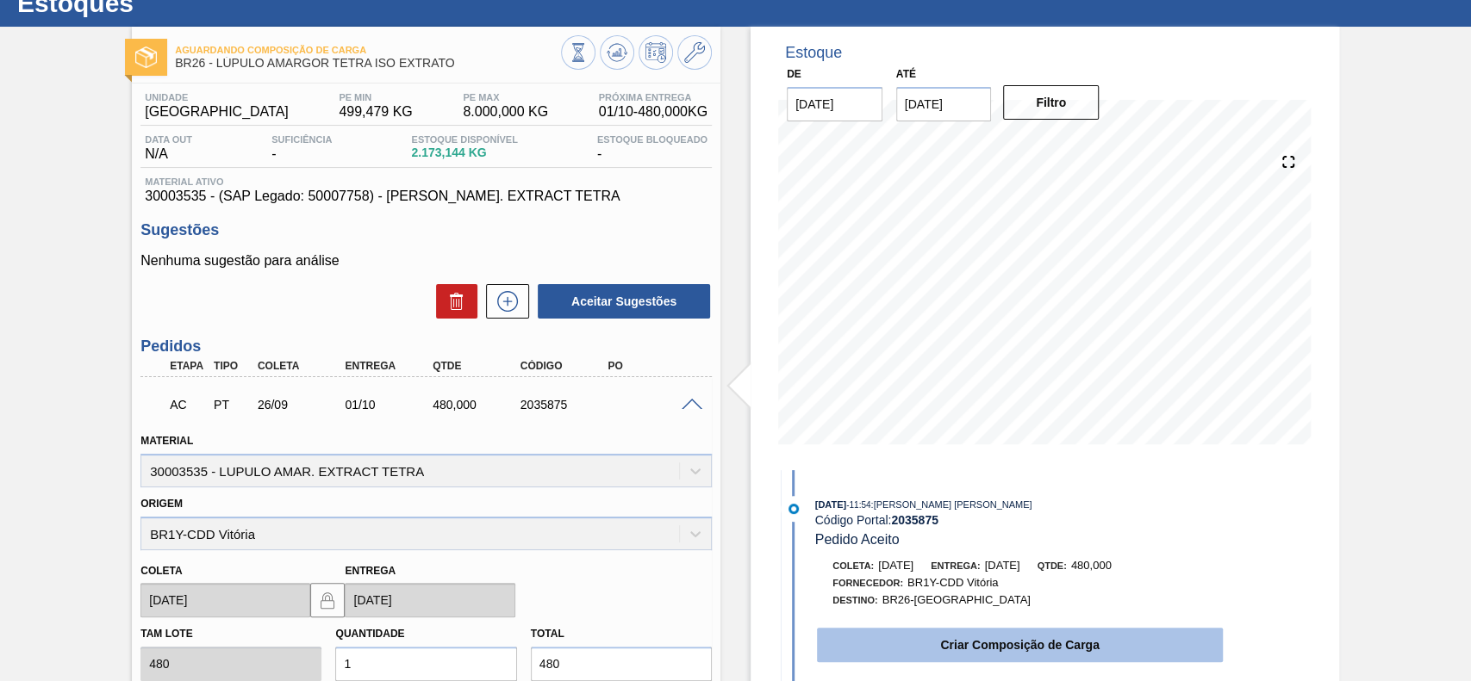
click at [924, 635] on button "Criar Composição de Carga" at bounding box center [1020, 645] width 406 height 34
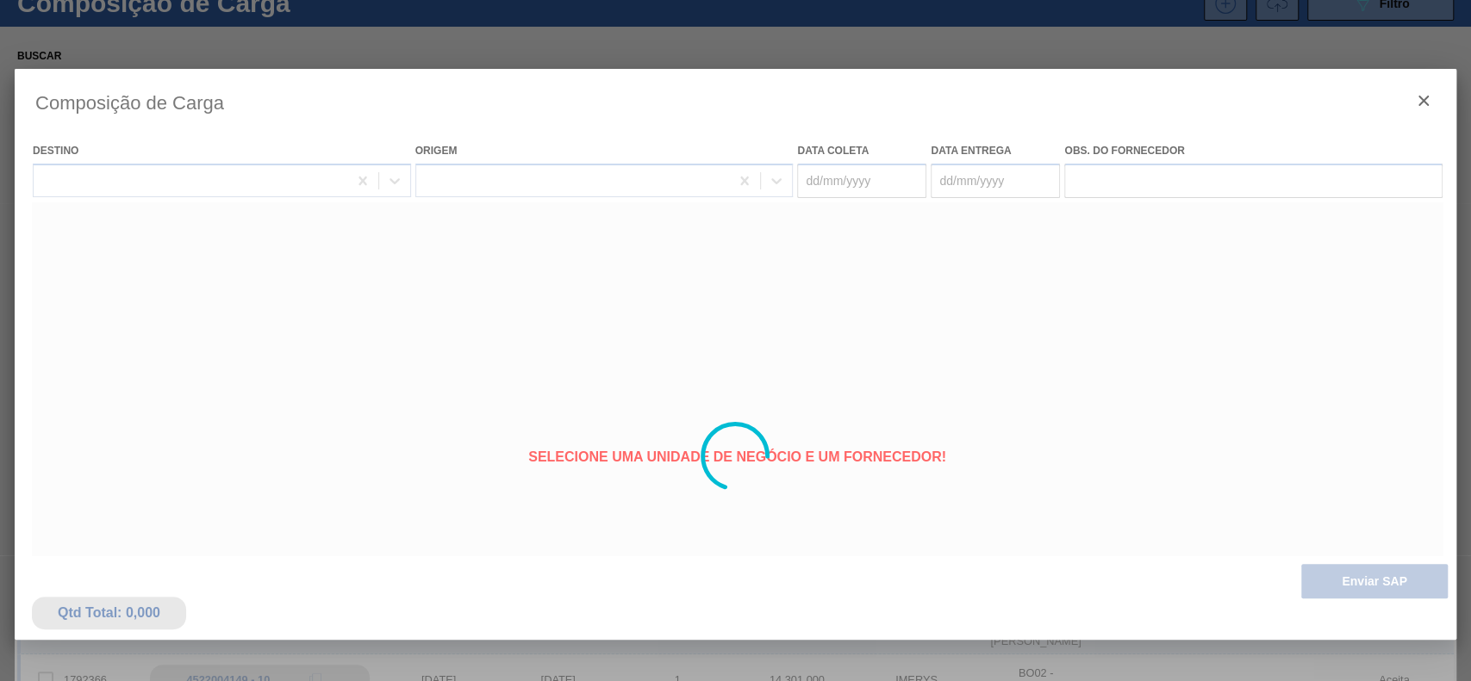
type coleta "[DATE]"
type entrega "[DATE]"
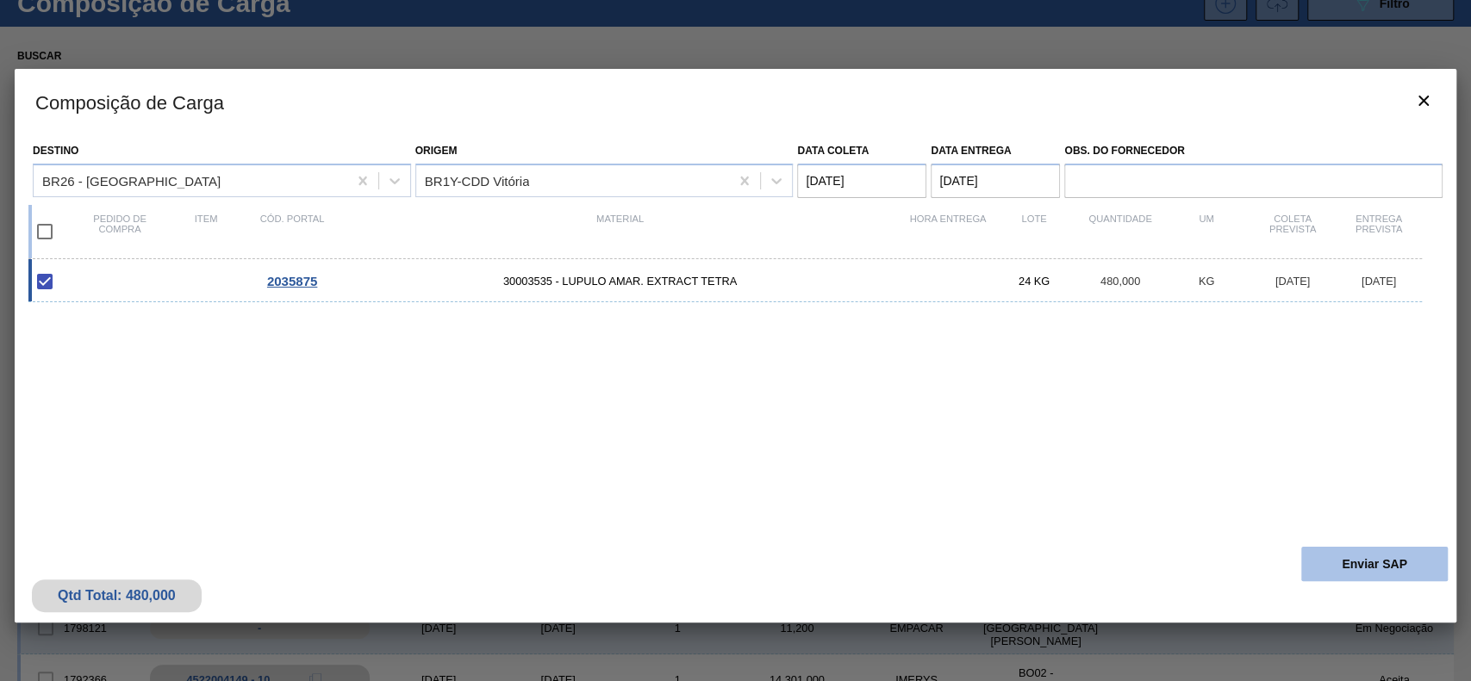
click at [1320, 555] on button "Enviar SAP" at bounding box center [1374, 564] width 146 height 34
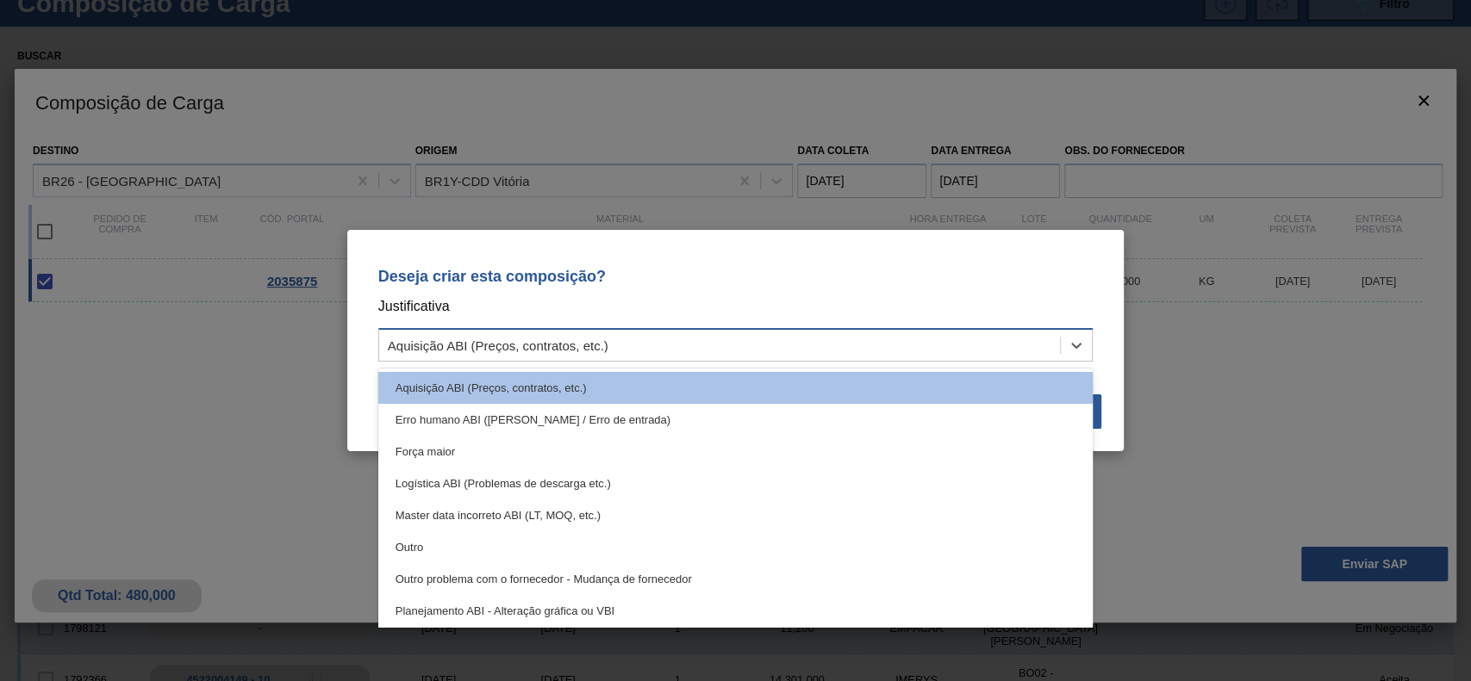
click at [654, 349] on div "Aquisição ABI (Preços, contratos, etc.)" at bounding box center [719, 345] width 681 height 25
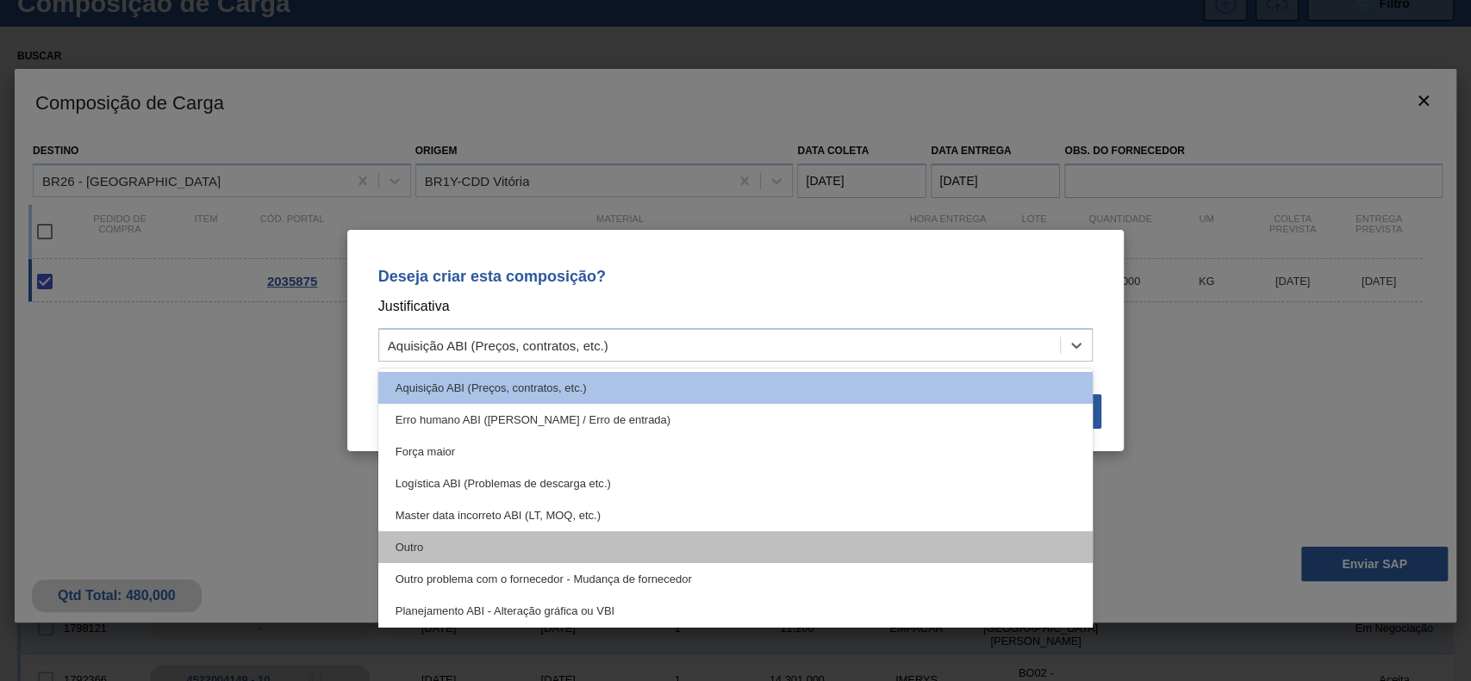
click at [552, 534] on div "Outro" at bounding box center [735, 548] width 715 height 32
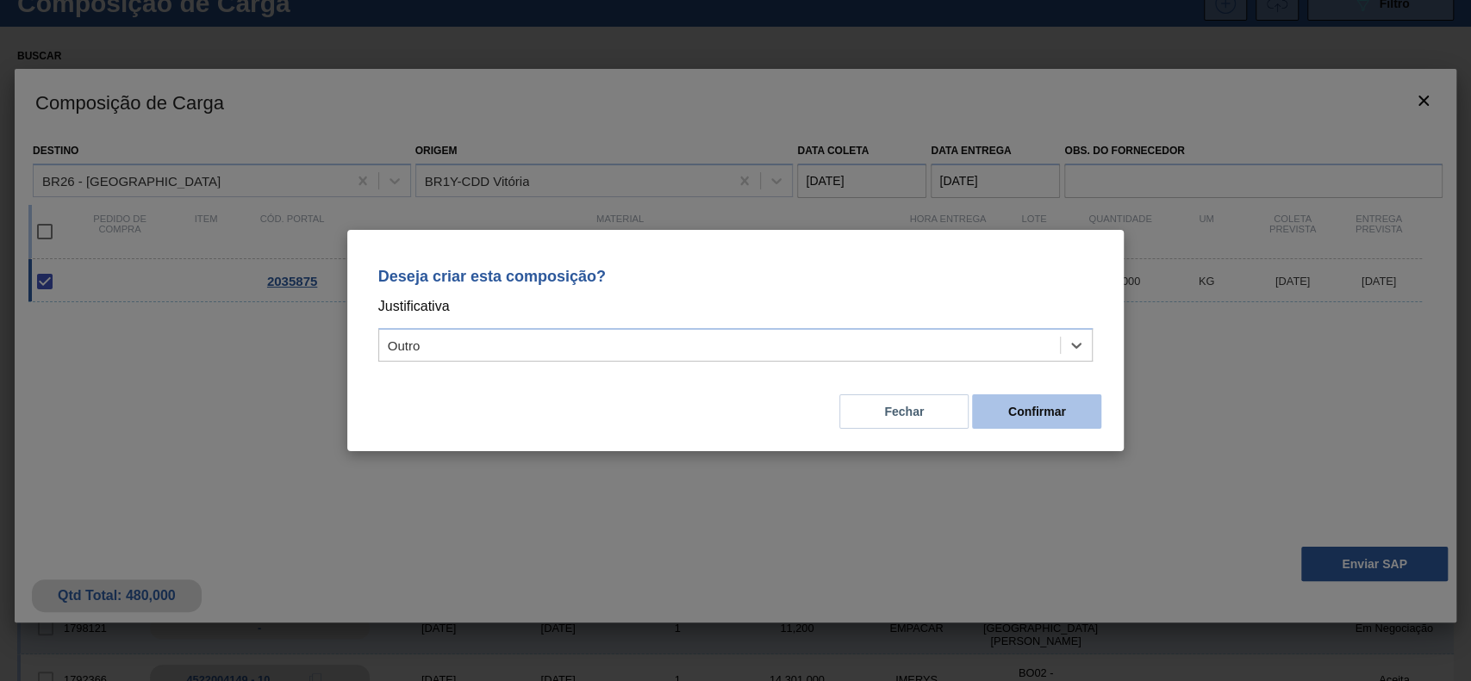
click at [1001, 419] on button "Confirmar" at bounding box center [1036, 412] width 129 height 34
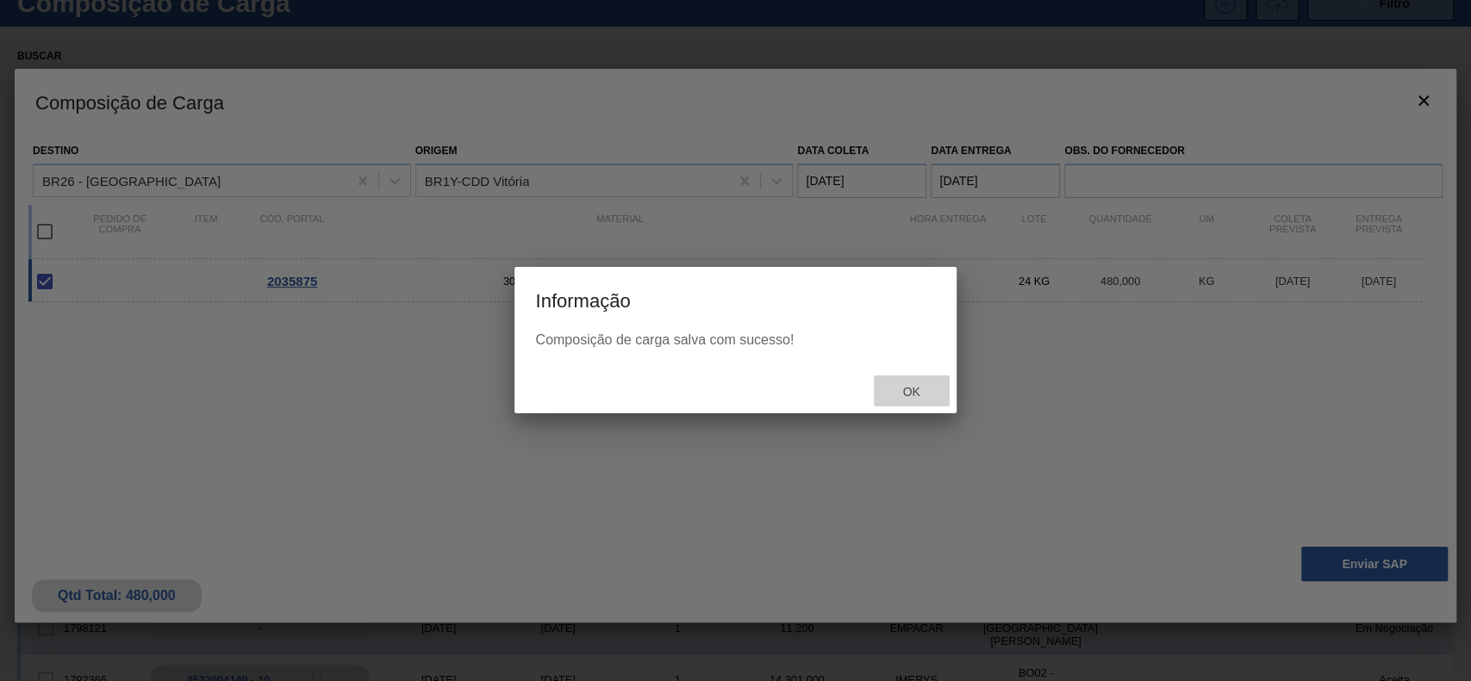
click at [912, 403] on div "Ok" at bounding box center [912, 392] width 76 height 32
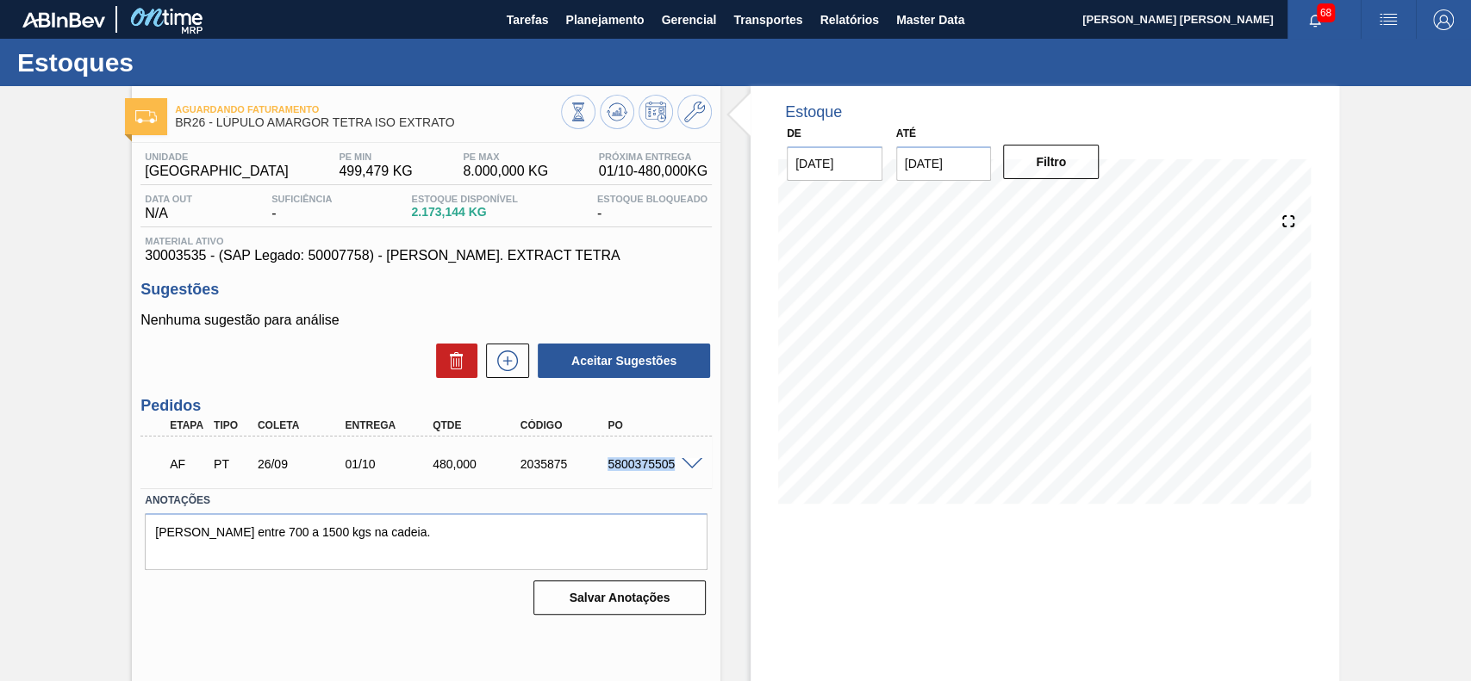
drag, startPoint x: 609, startPoint y: 465, endPoint x: 672, endPoint y: 472, distance: 63.3
click at [672, 472] on div "AF PT 26/09 01/10 480,000 2035875 5800375505" at bounding box center [422, 462] width 526 height 34
copy div "5800375505"
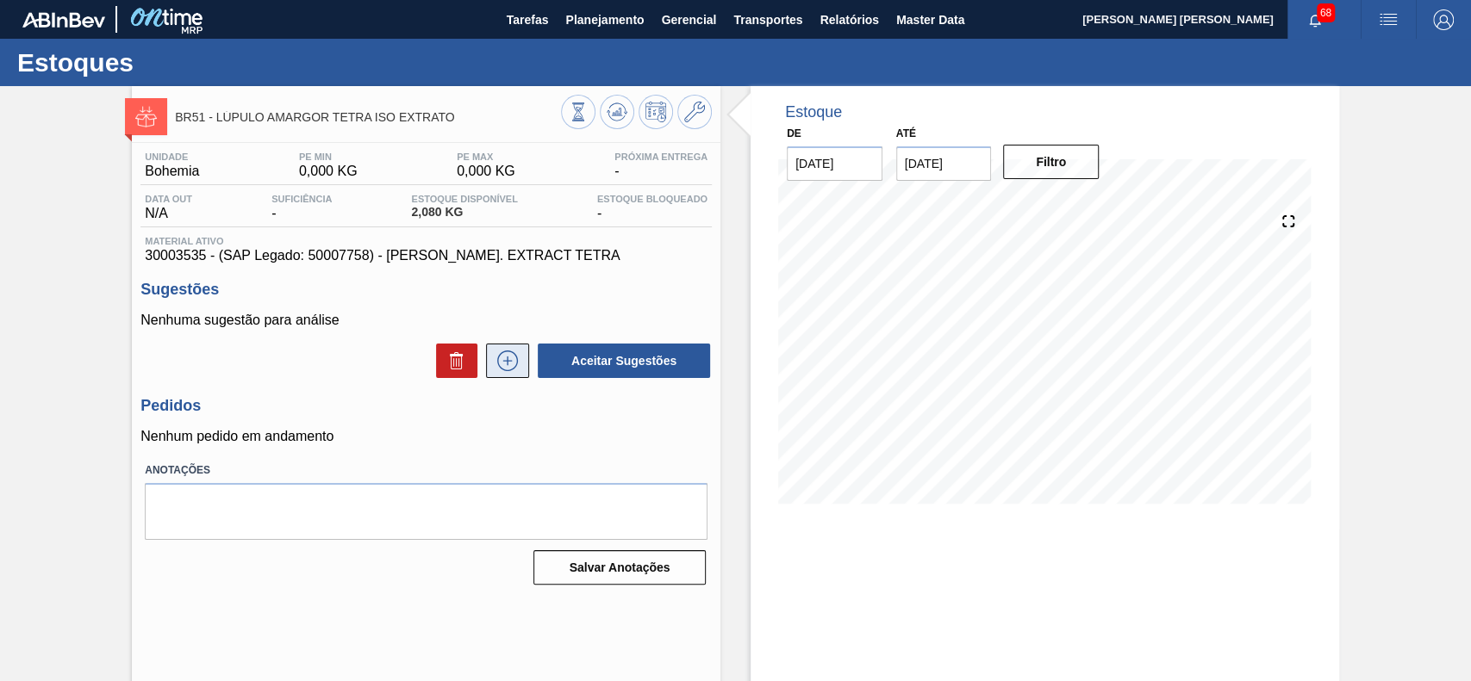
click at [511, 361] on icon at bounding box center [508, 361] width 28 height 21
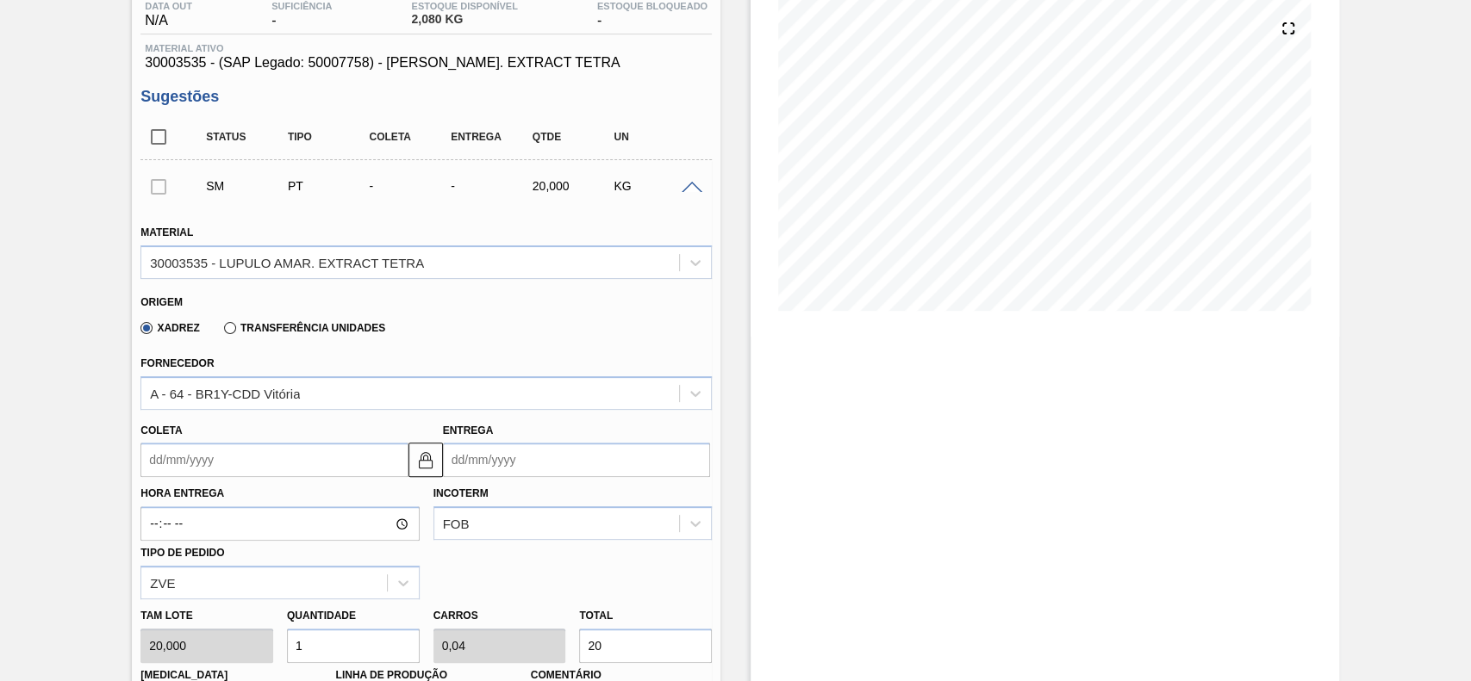
scroll to position [229, 0]
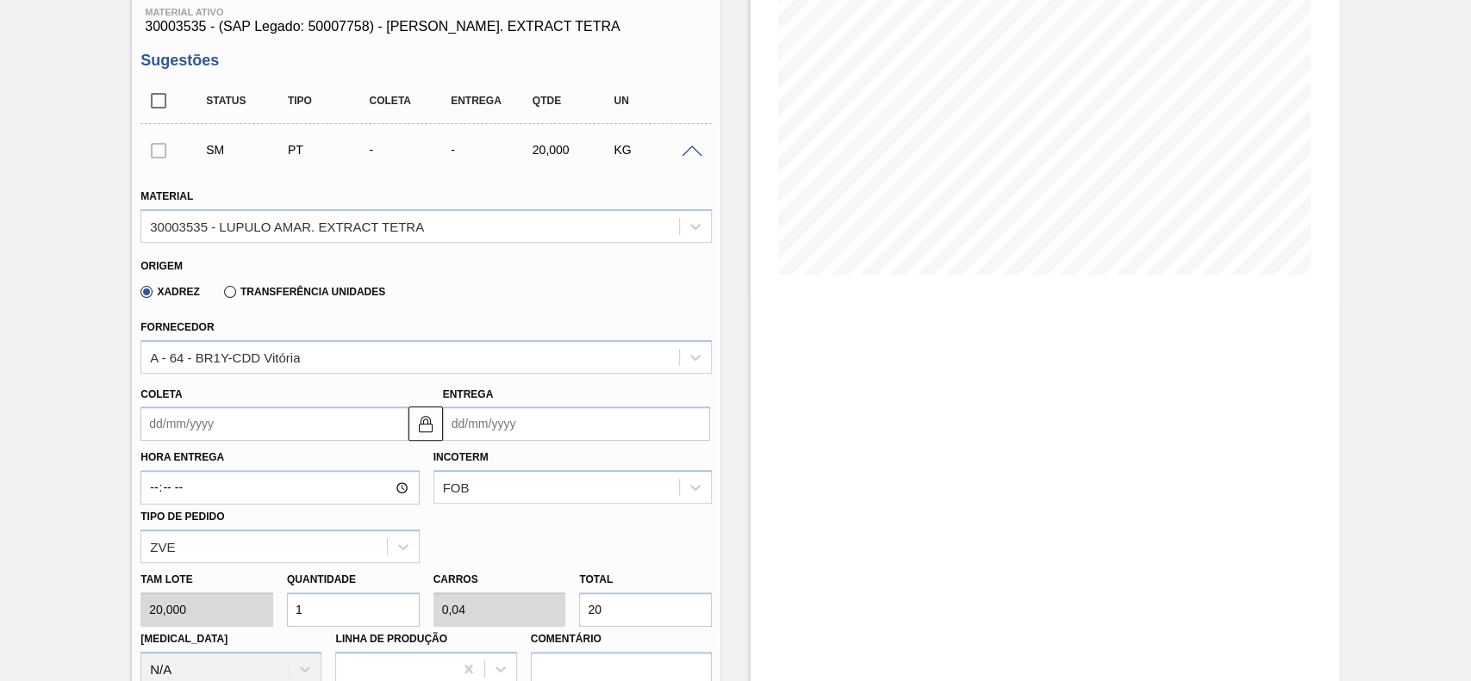
click at [227, 420] on input "Coleta" at bounding box center [273, 424] width 267 height 34
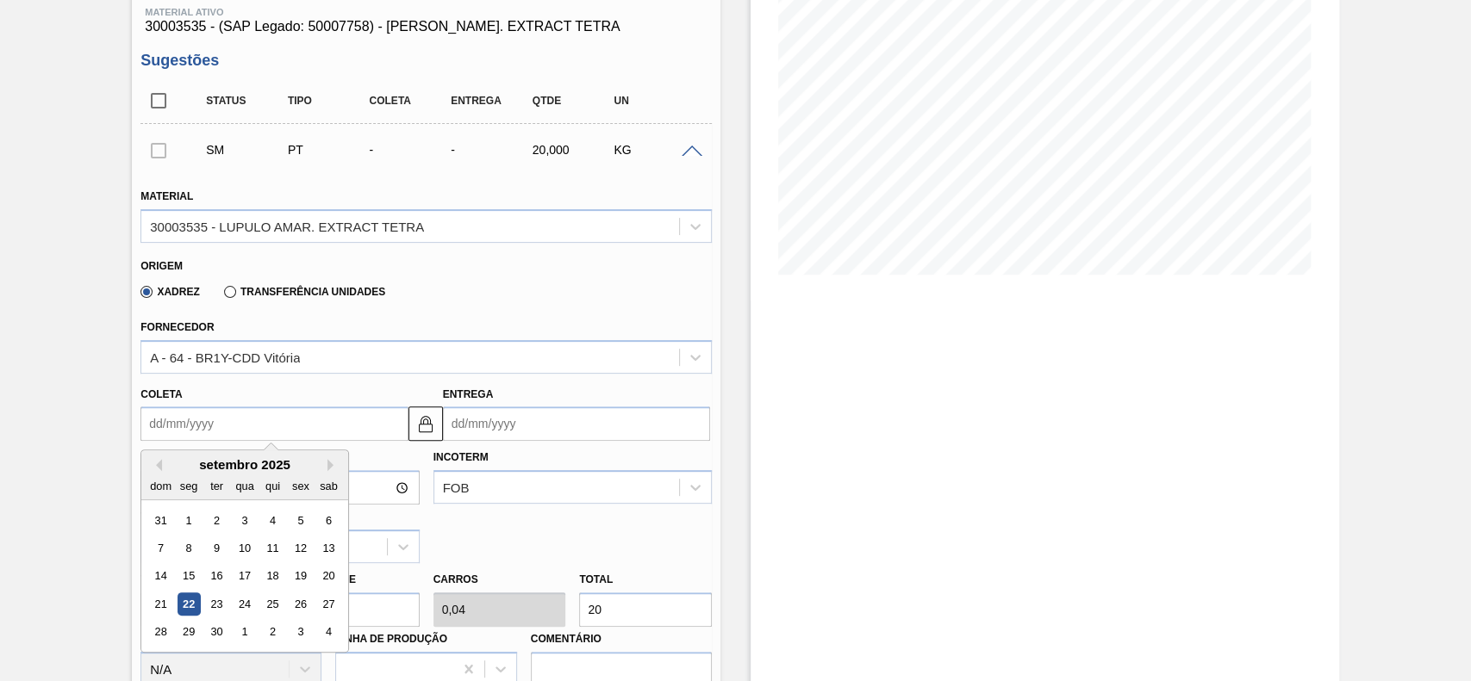
click at [312, 607] on div "21 22 23 24 25 26 27" at bounding box center [245, 605] width 196 height 28
drag, startPoint x: 308, startPoint y: 608, endPoint x: 328, endPoint y: 616, distance: 21.3
click at [307, 608] on div "26" at bounding box center [300, 604] width 23 height 23
type input "[DATE]"
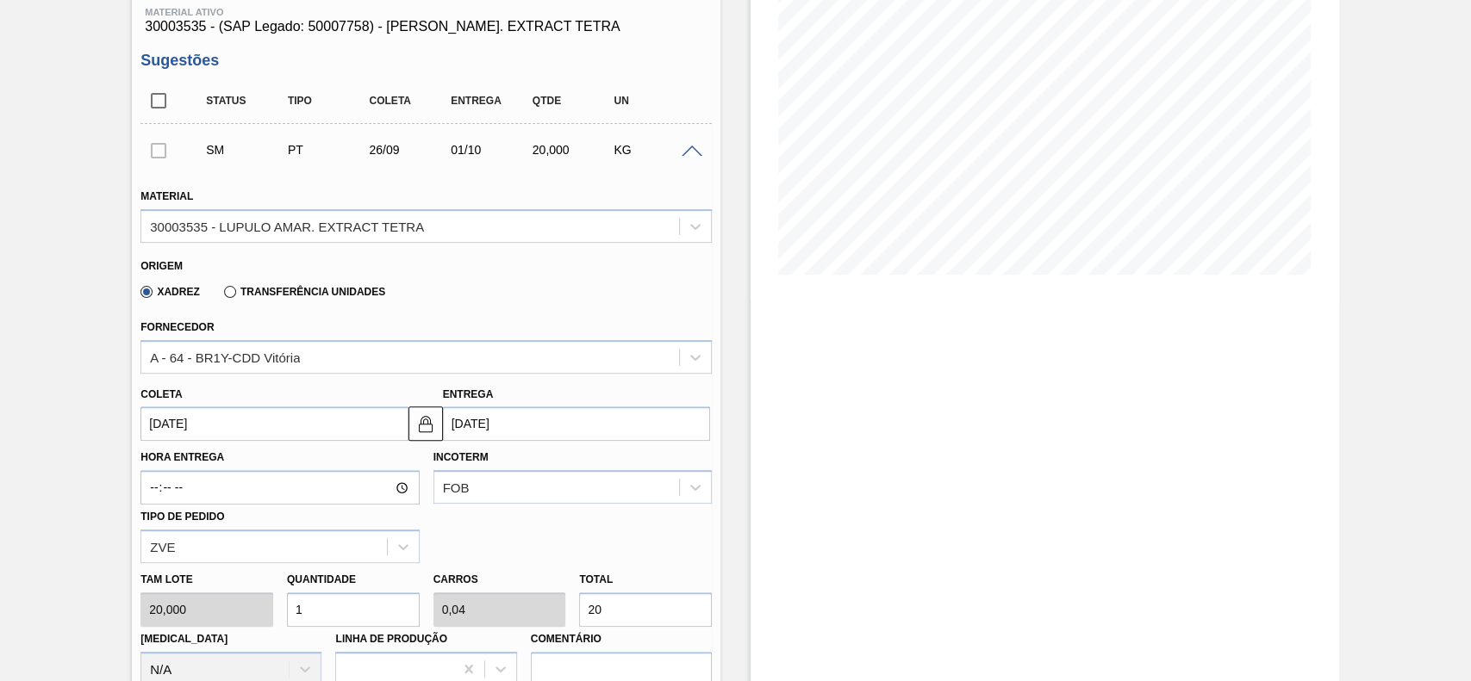
drag, startPoint x: 678, startPoint y: 628, endPoint x: 670, endPoint y: 620, distance: 11.0
click at [674, 624] on div "[PERSON_NAME] 20,000 Quantidade 1 Carros 0,04 Total 20 [MEDICAL_DATA] N/A Linha…" at bounding box center [426, 624] width 585 height 123
click at [615, 565] on div "[PERSON_NAME] 20,000 Quantidade 1 Carros 0,04 Total 20 [MEDICAL_DATA] N/A Linha…" at bounding box center [426, 624] width 585 height 123
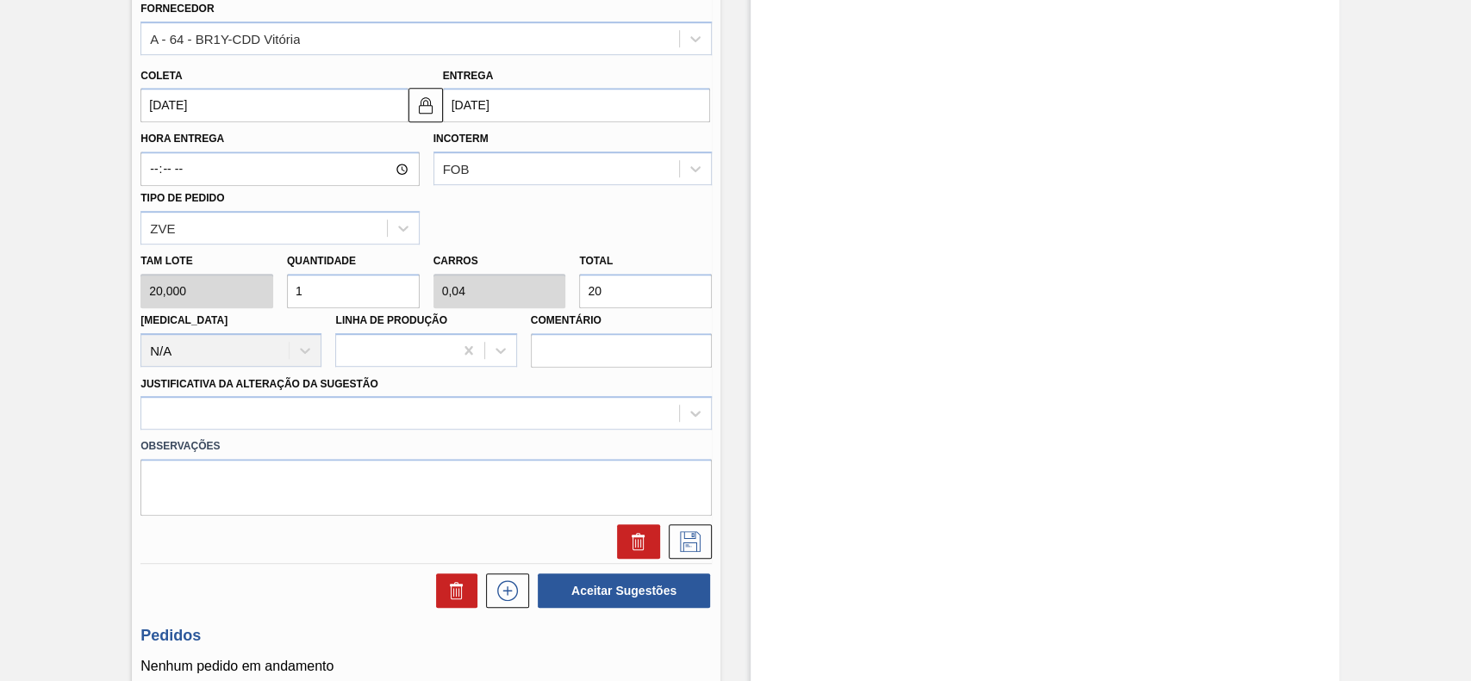
scroll to position [574, 0]
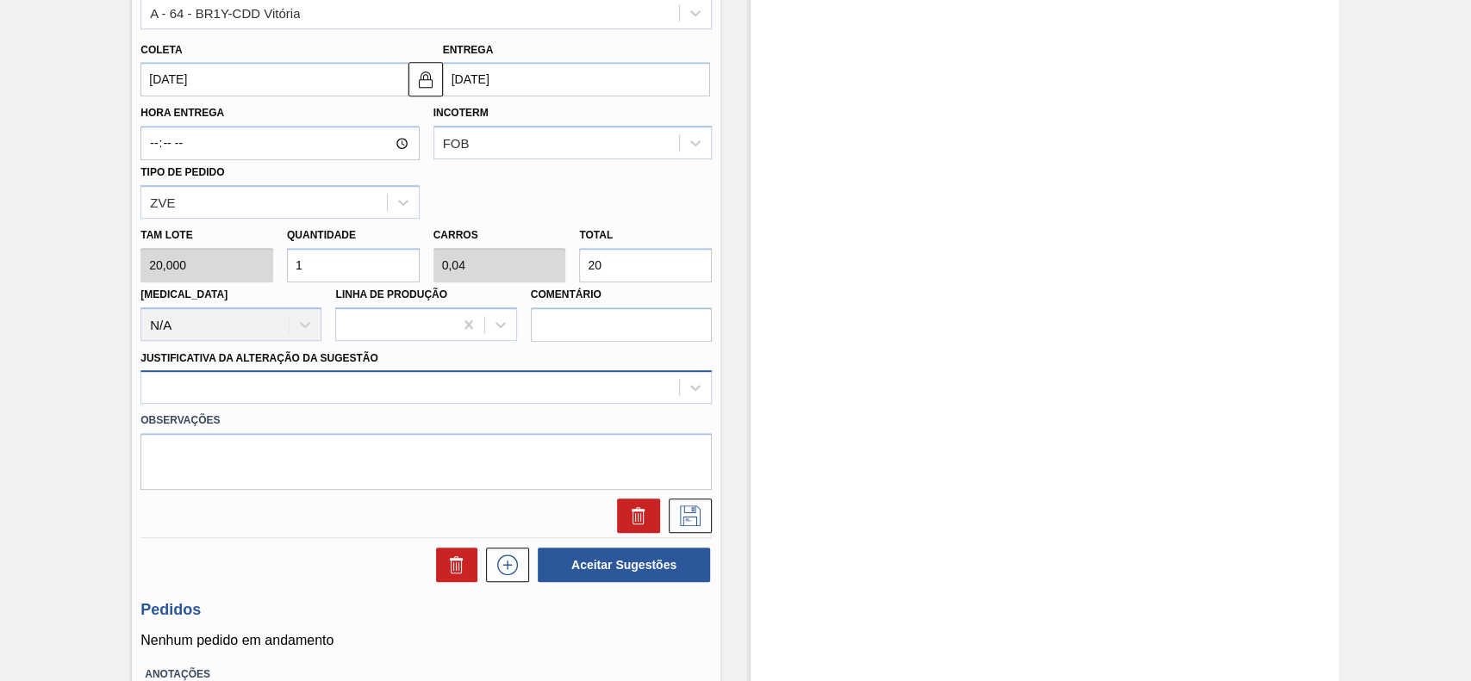
click at [287, 397] on div at bounding box center [410, 388] width 538 height 25
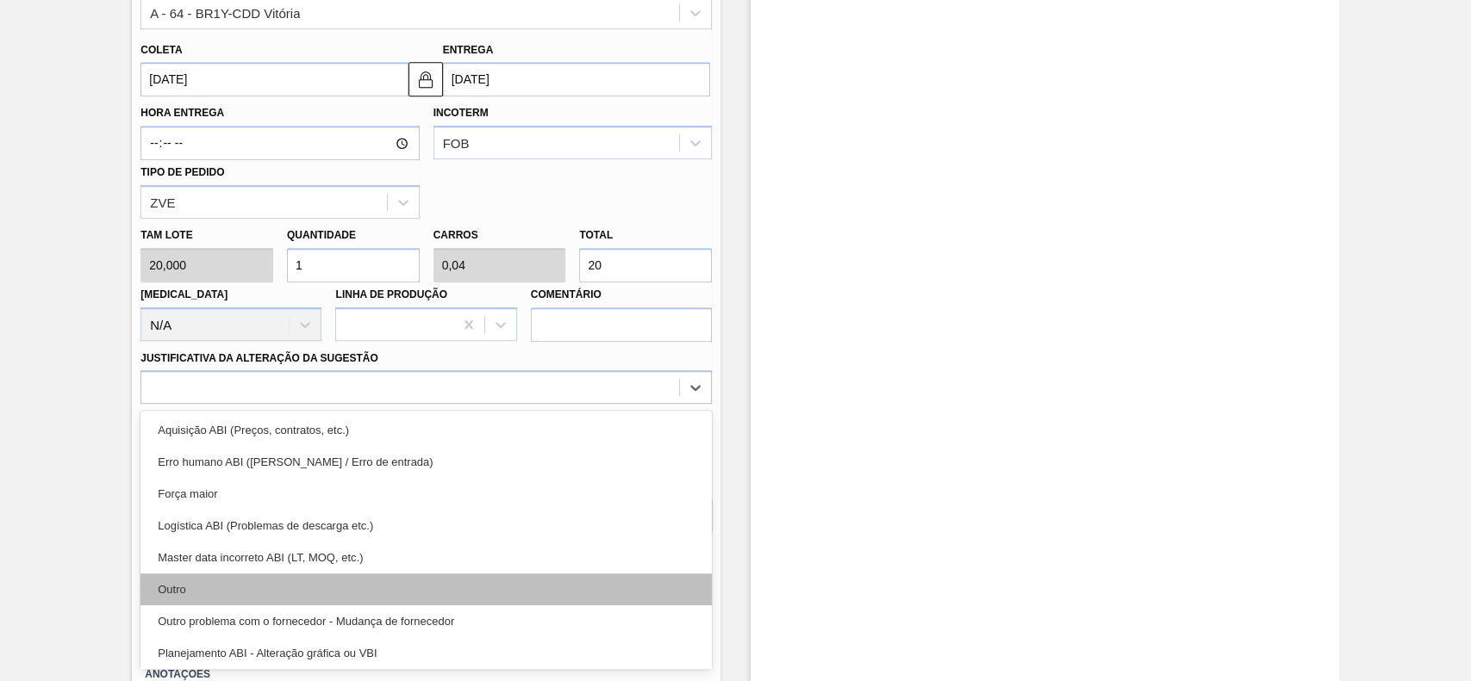
click at [206, 586] on div "Outro" at bounding box center [425, 590] width 571 height 32
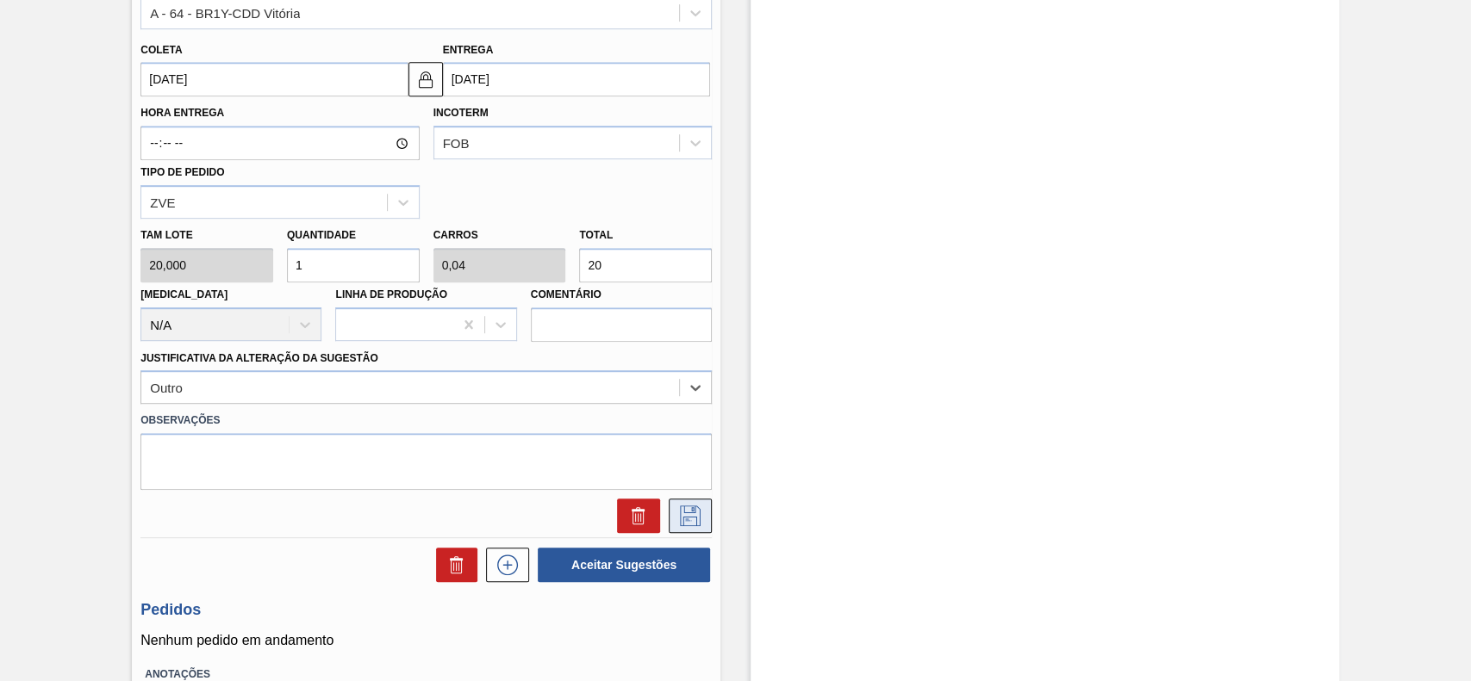
click at [671, 513] on button at bounding box center [690, 516] width 43 height 34
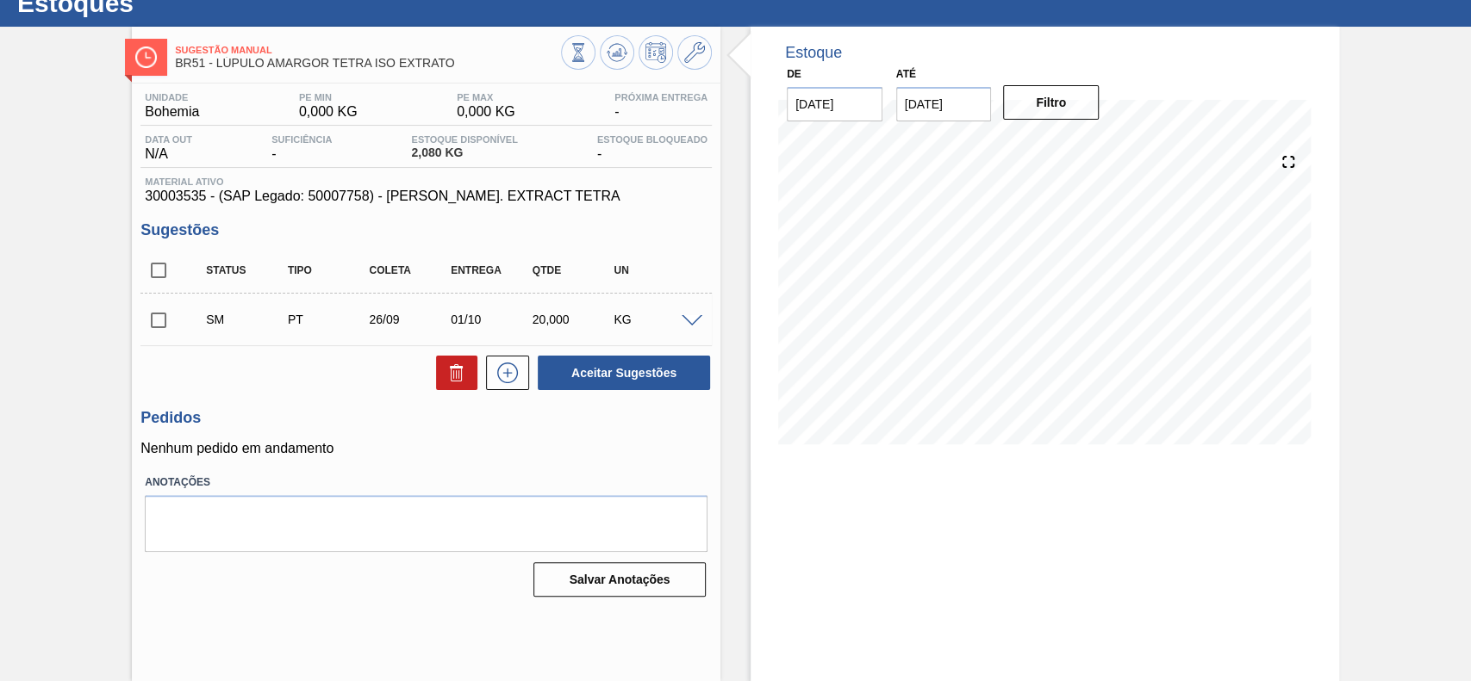
scroll to position [59, 0]
drag, startPoint x: 159, startPoint y: 331, endPoint x: 338, endPoint y: 362, distance: 181.9
click at [161, 330] on input "checkbox" at bounding box center [158, 320] width 36 height 36
click at [698, 315] on div at bounding box center [694, 320] width 34 height 13
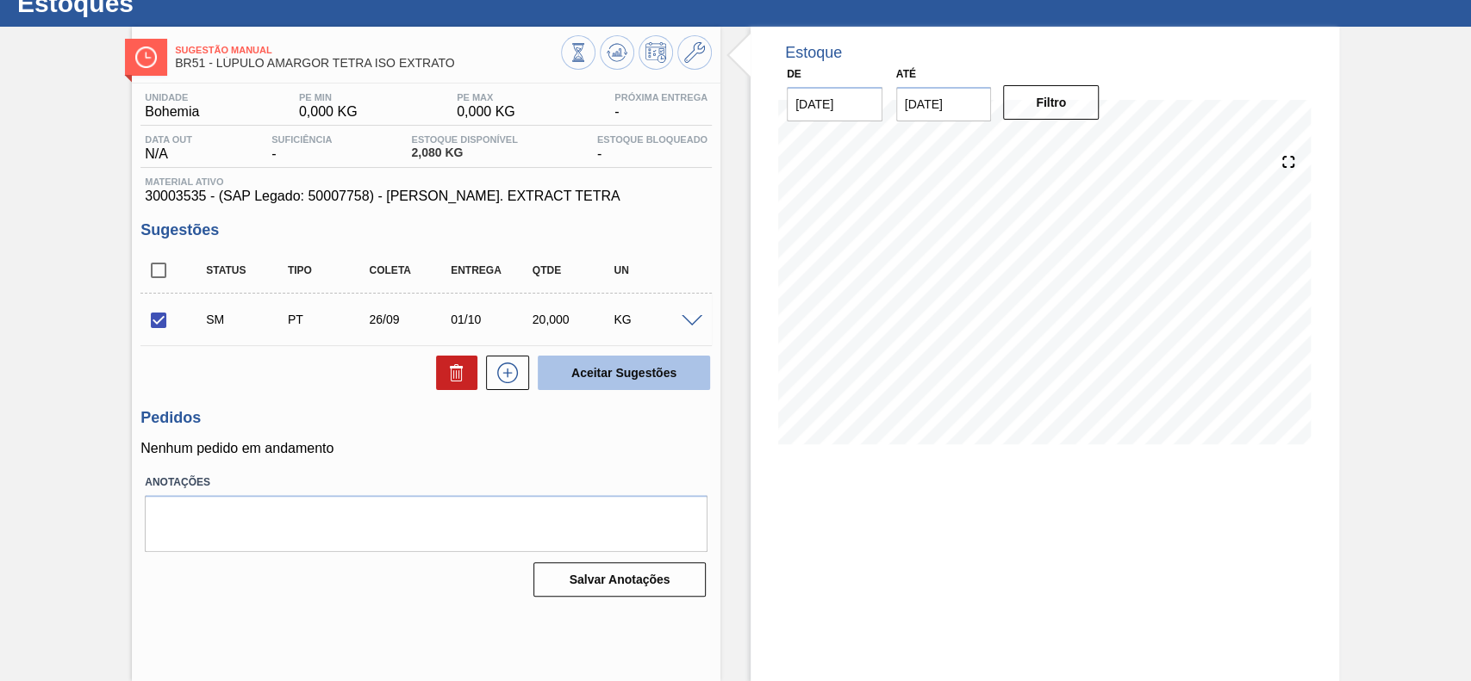
click at [633, 386] on button "Aceitar Sugestões" at bounding box center [624, 373] width 172 height 34
checkbox input "false"
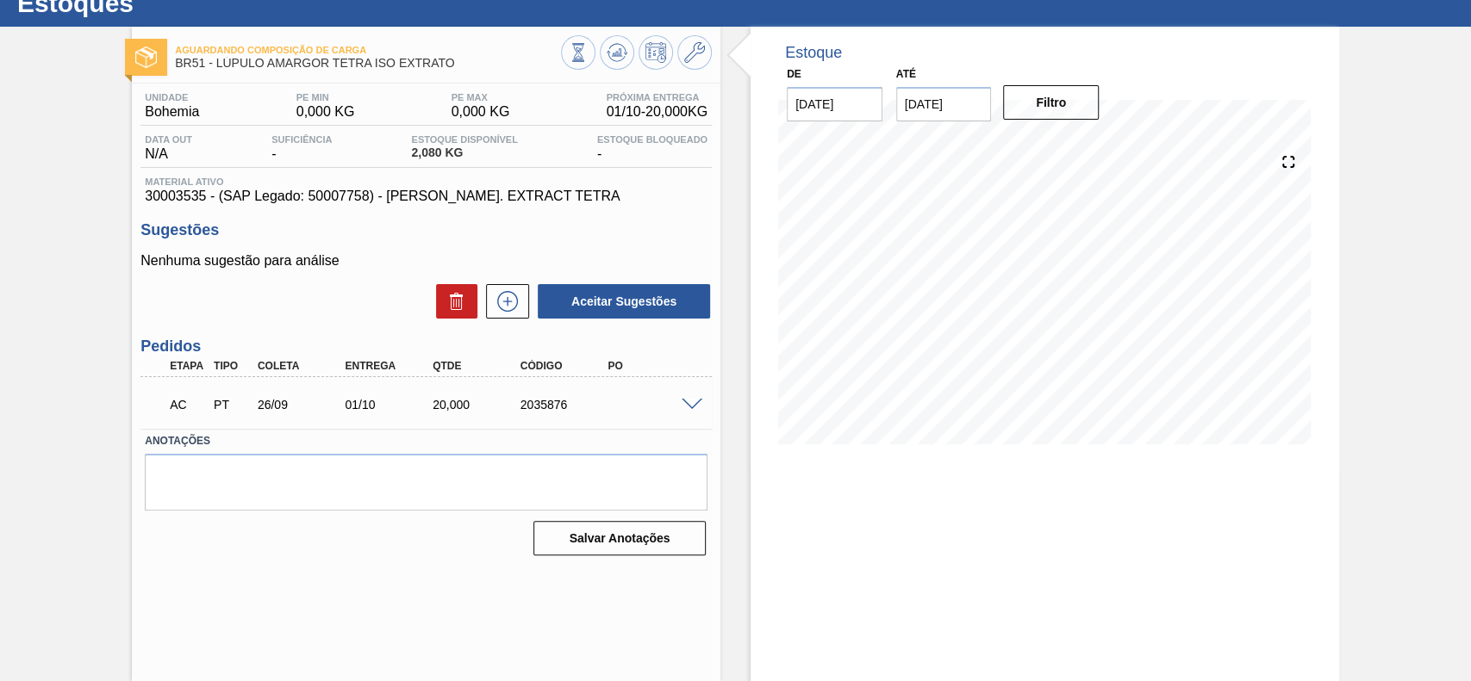
click at [696, 396] on div "AC PT 26/09 01/10 20,000 2035876" at bounding box center [425, 403] width 571 height 43
click at [692, 401] on span at bounding box center [691, 405] width 21 height 13
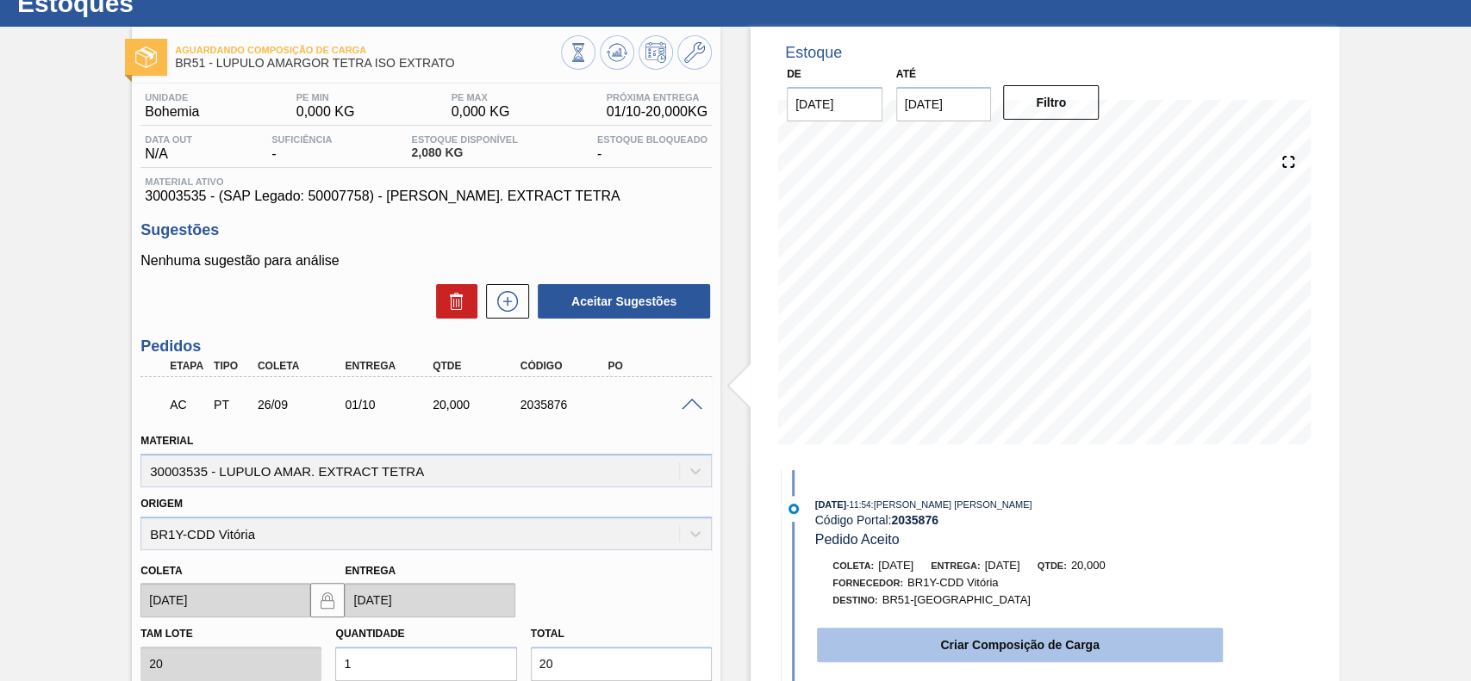
click at [956, 631] on button "Criar Composição de Carga" at bounding box center [1020, 645] width 406 height 34
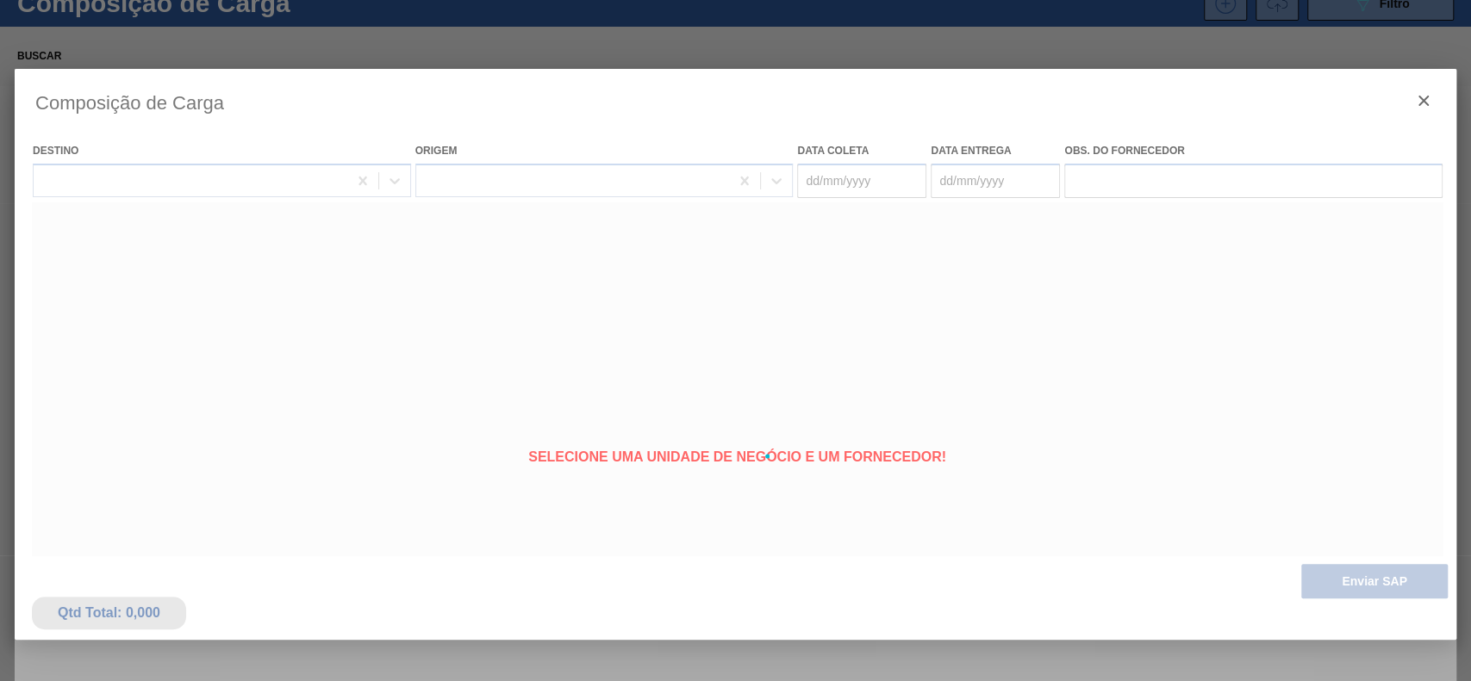
type coleta "[DATE]"
type entrega "[DATE]"
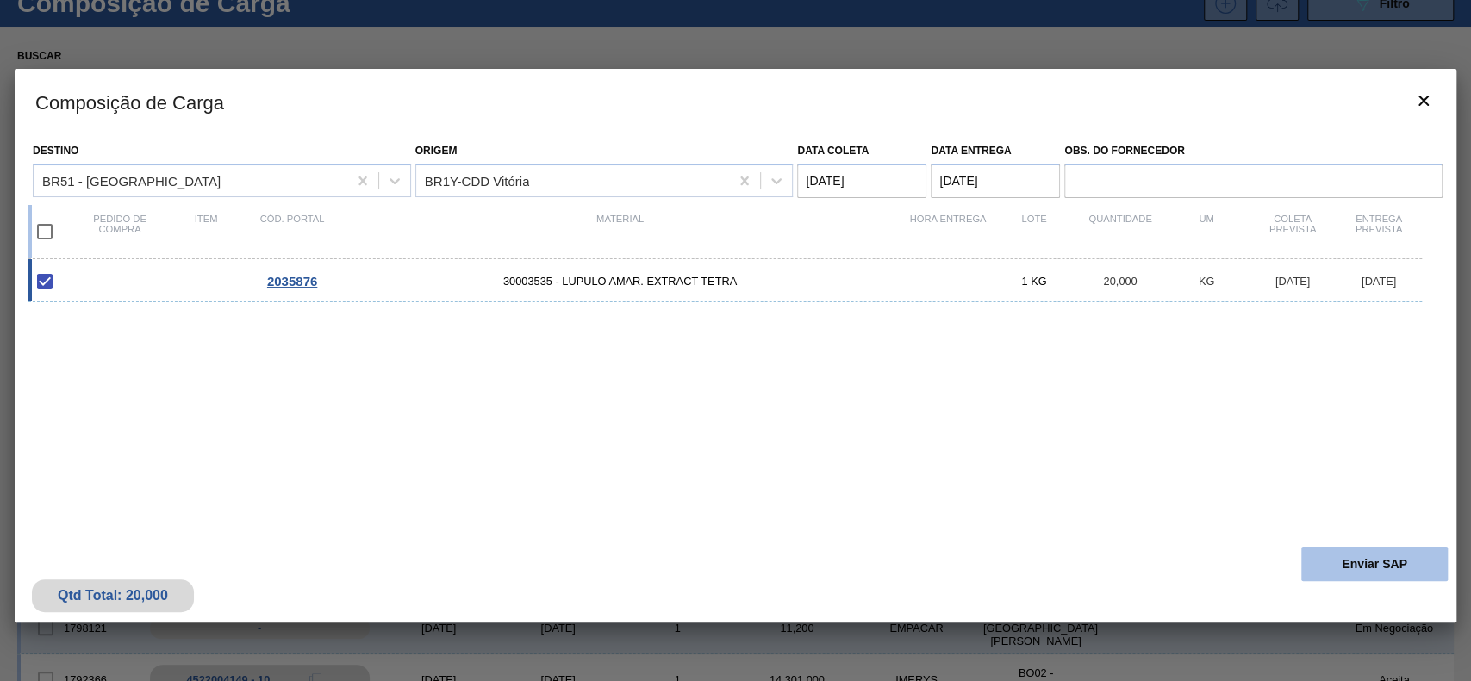
click at [1405, 564] on button "Enviar SAP" at bounding box center [1374, 564] width 146 height 34
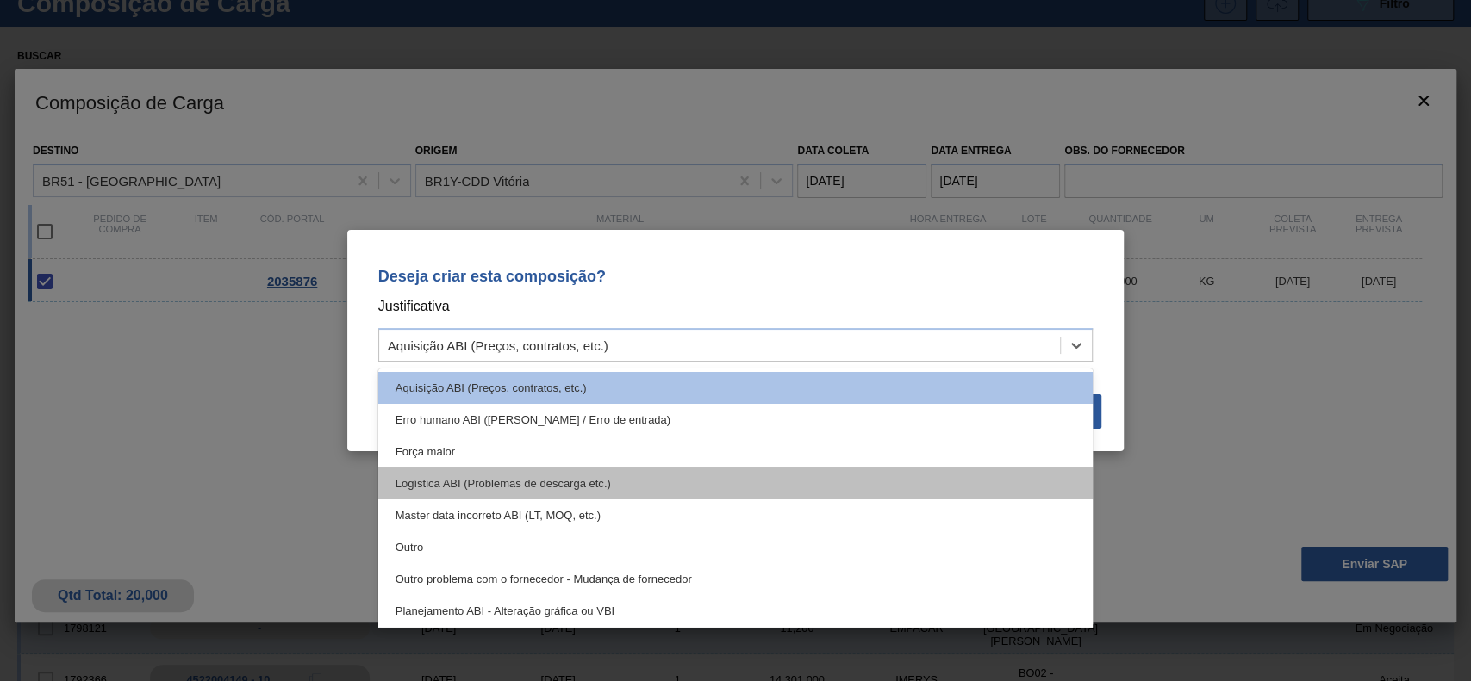
drag, startPoint x: 707, startPoint y: 339, endPoint x: 430, endPoint y: 491, distance: 316.5
click at [707, 341] on div "Aquisição ABI (Preços, contratos, etc.)" at bounding box center [719, 345] width 681 height 25
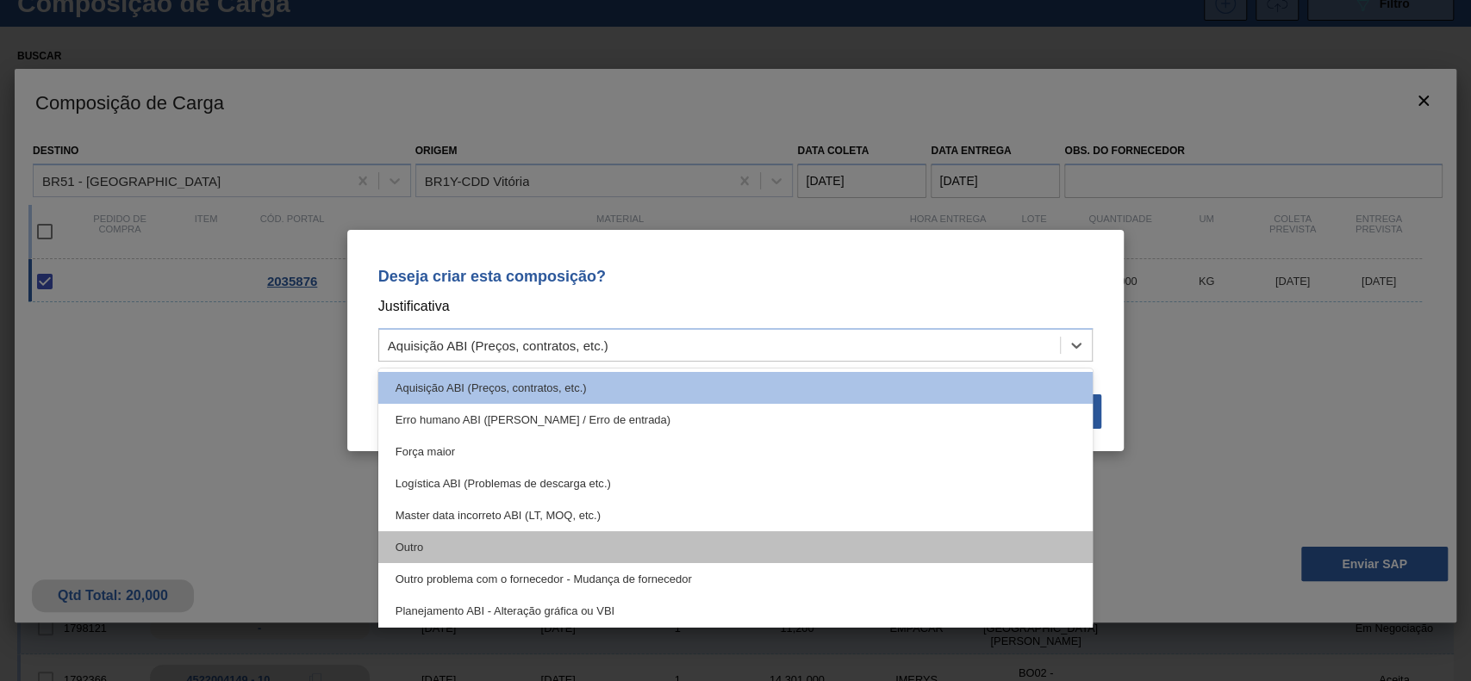
click at [414, 549] on div "Outro" at bounding box center [735, 548] width 715 height 32
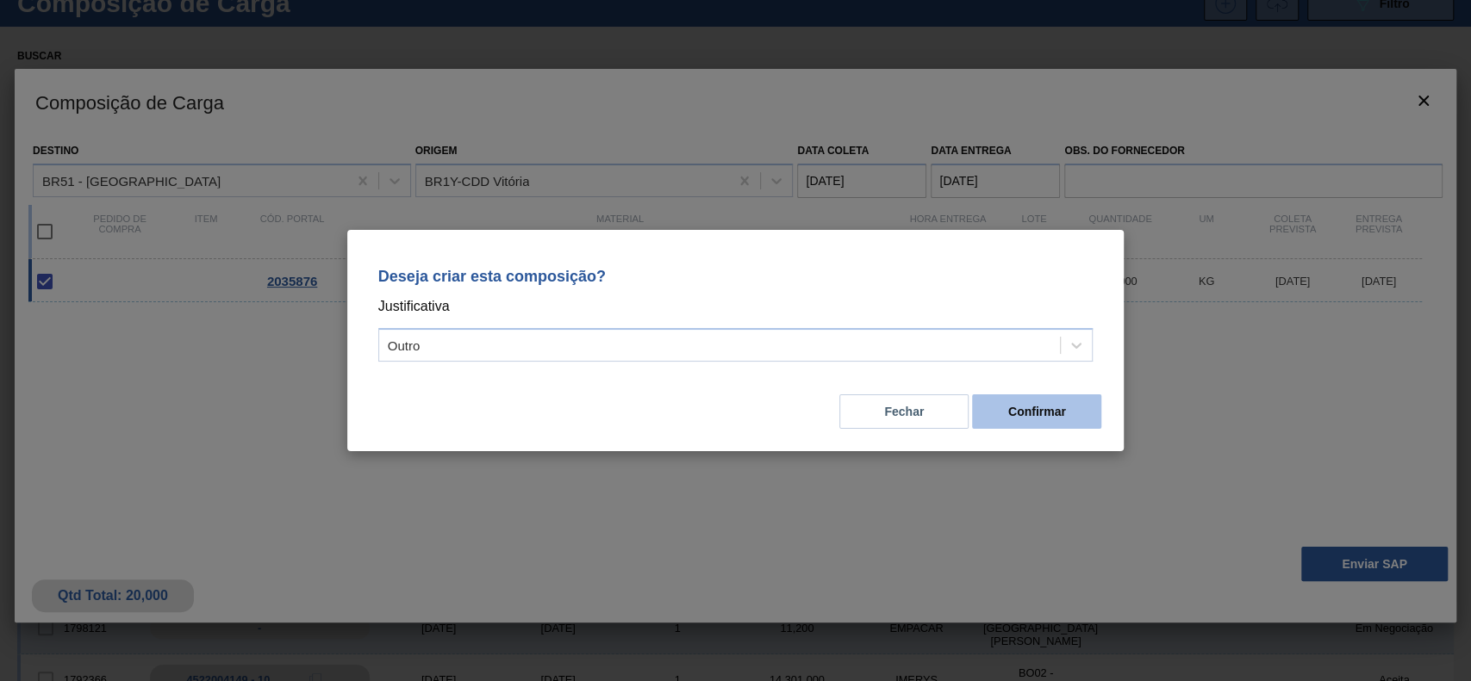
click at [997, 424] on button "Confirmar" at bounding box center [1036, 412] width 129 height 34
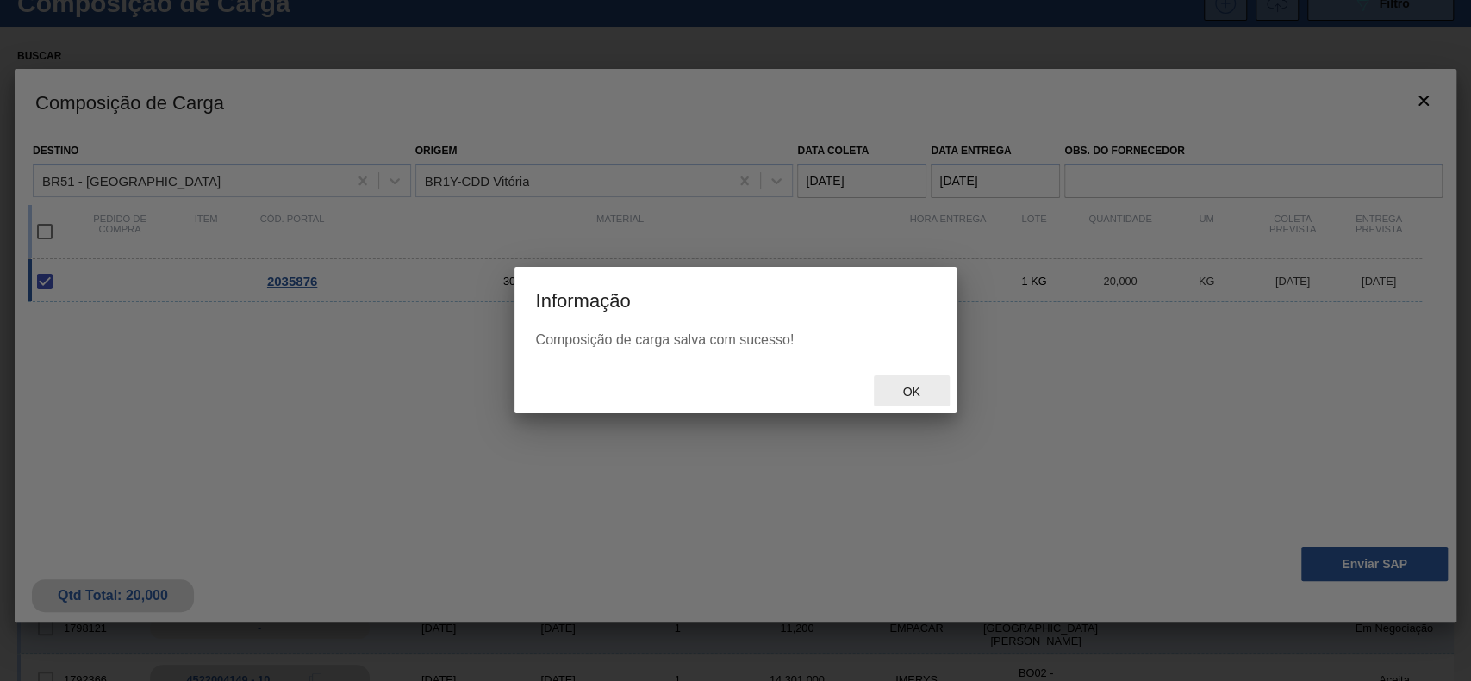
click at [908, 381] on div "Ok" at bounding box center [912, 392] width 76 height 32
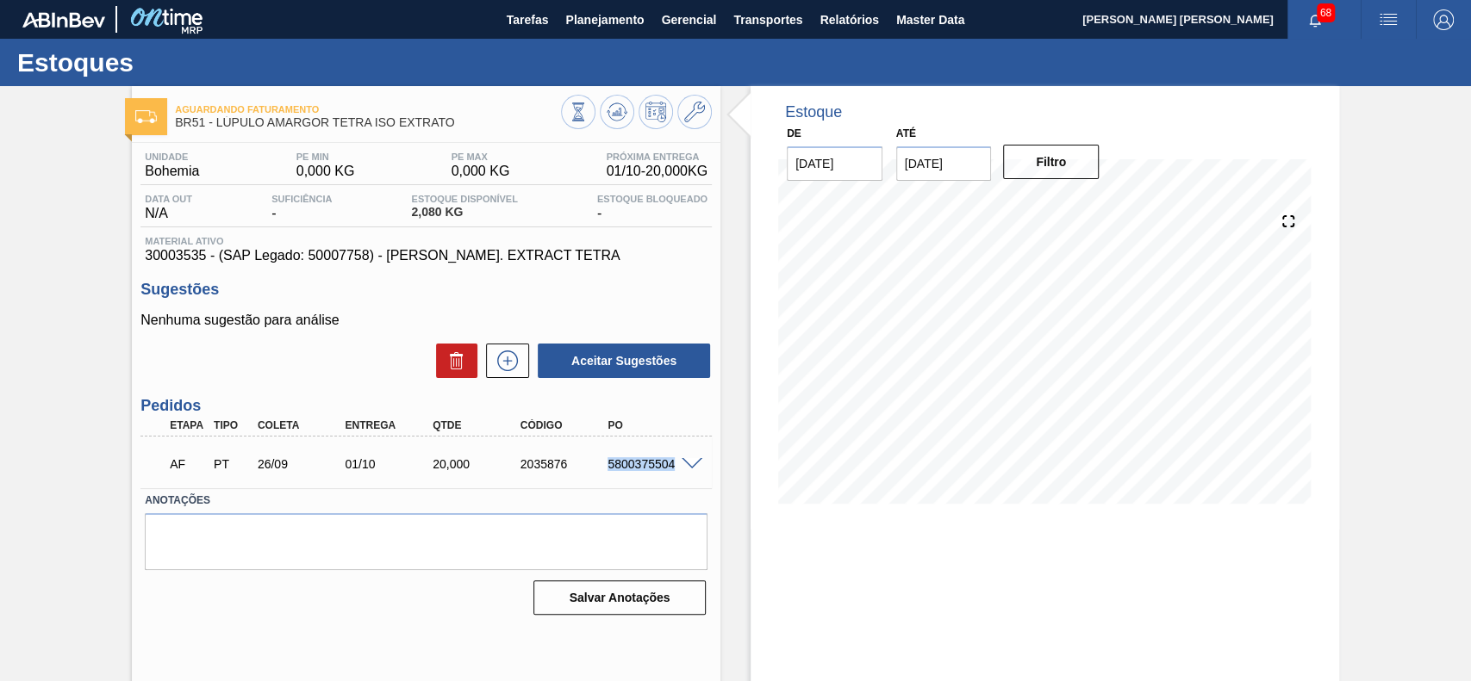
drag, startPoint x: 604, startPoint y: 474, endPoint x: 675, endPoint y: 478, distance: 70.8
click at [675, 478] on div "AF PT 26/09 01/10 20,000 2035876 5800375504" at bounding box center [422, 462] width 526 height 34
copy div "5800375504"
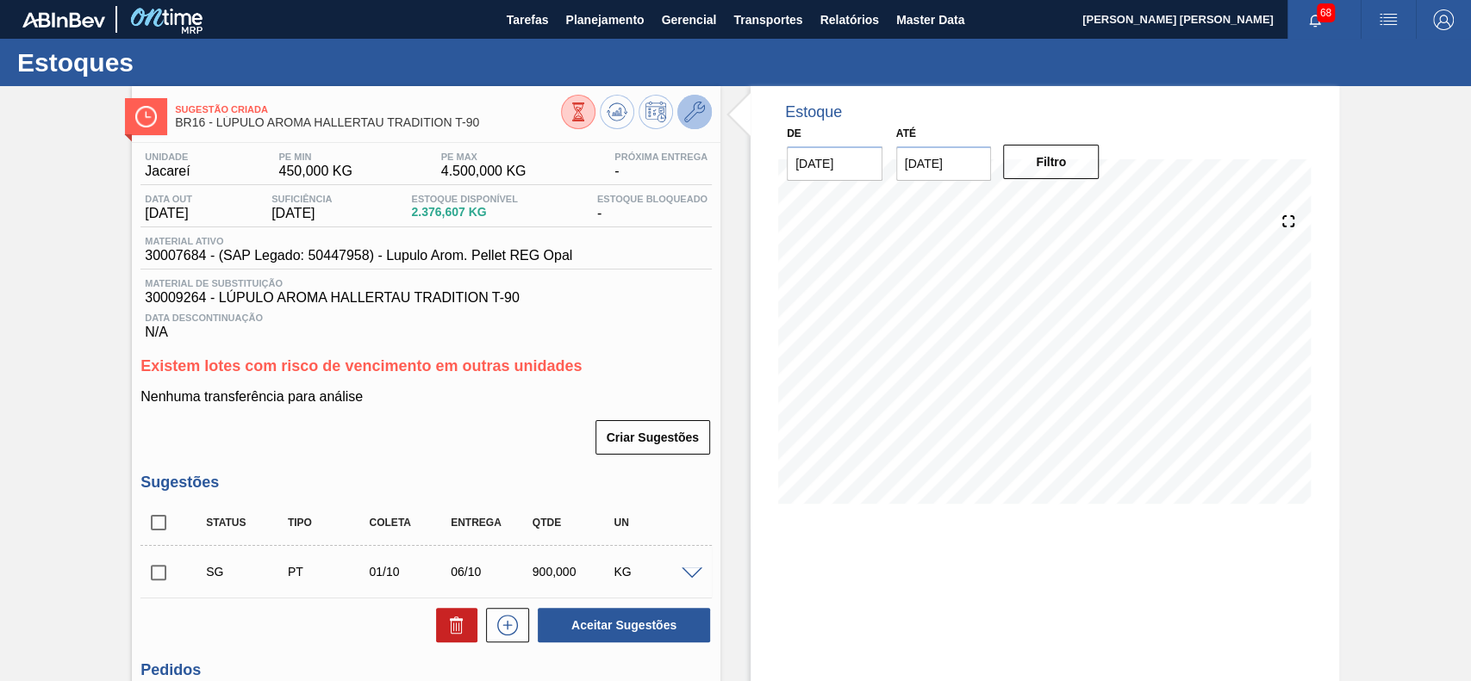
click at [695, 104] on icon at bounding box center [694, 112] width 21 height 21
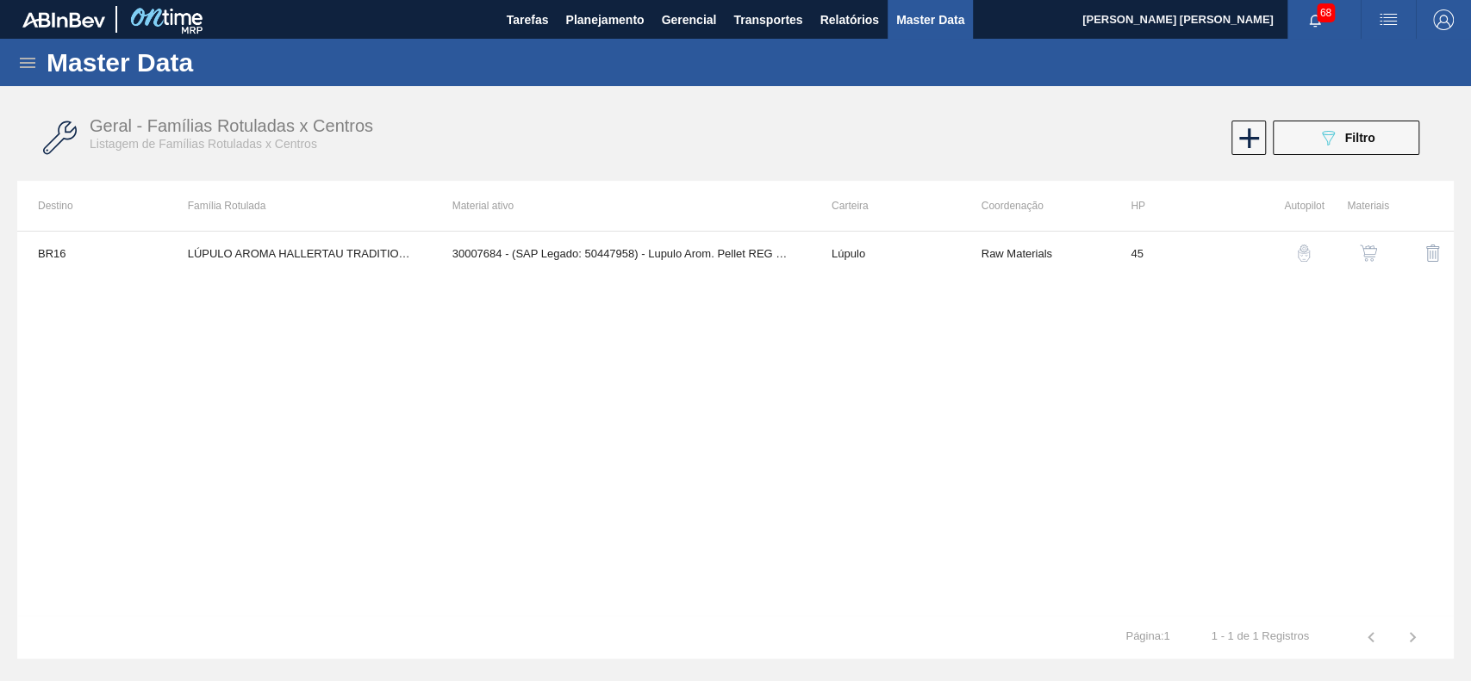
click at [1379, 252] on button "button" at bounding box center [1367, 253] width 41 height 41
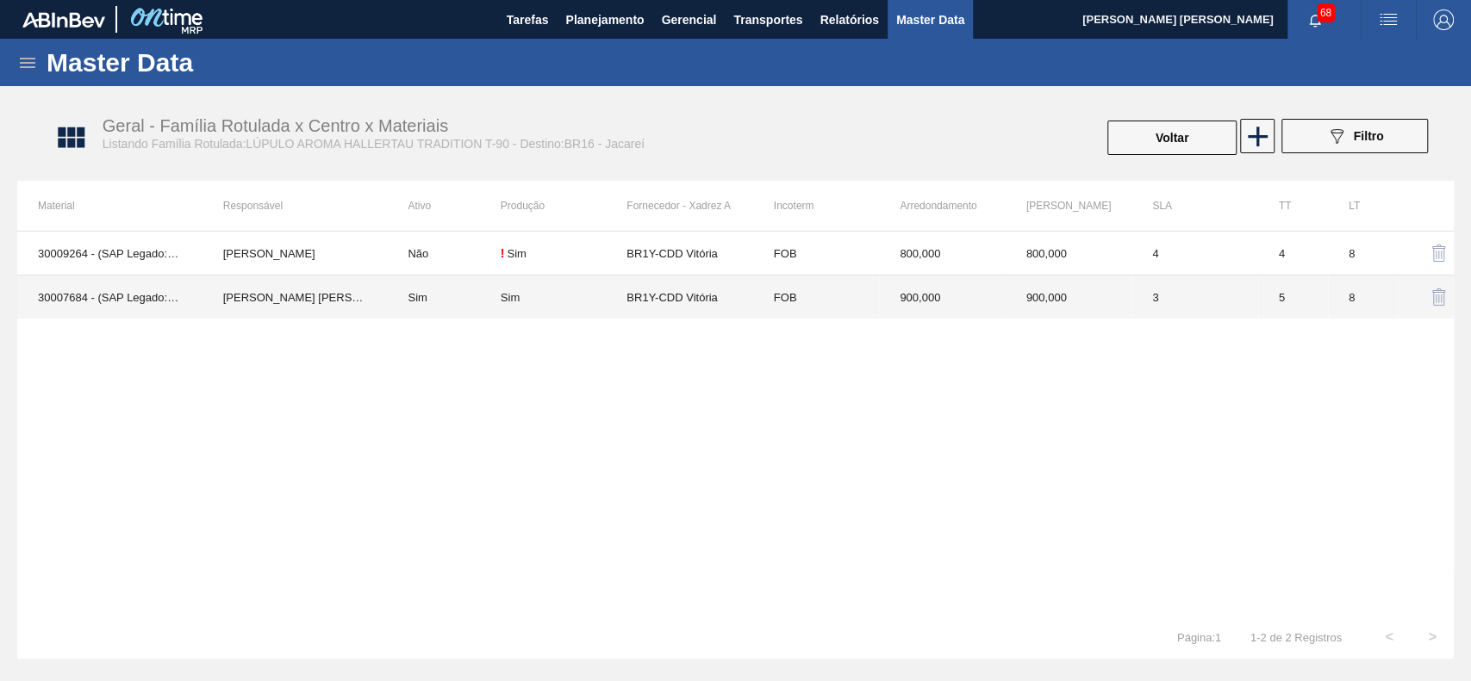
click at [542, 283] on td "Sim" at bounding box center [564, 298] width 126 height 44
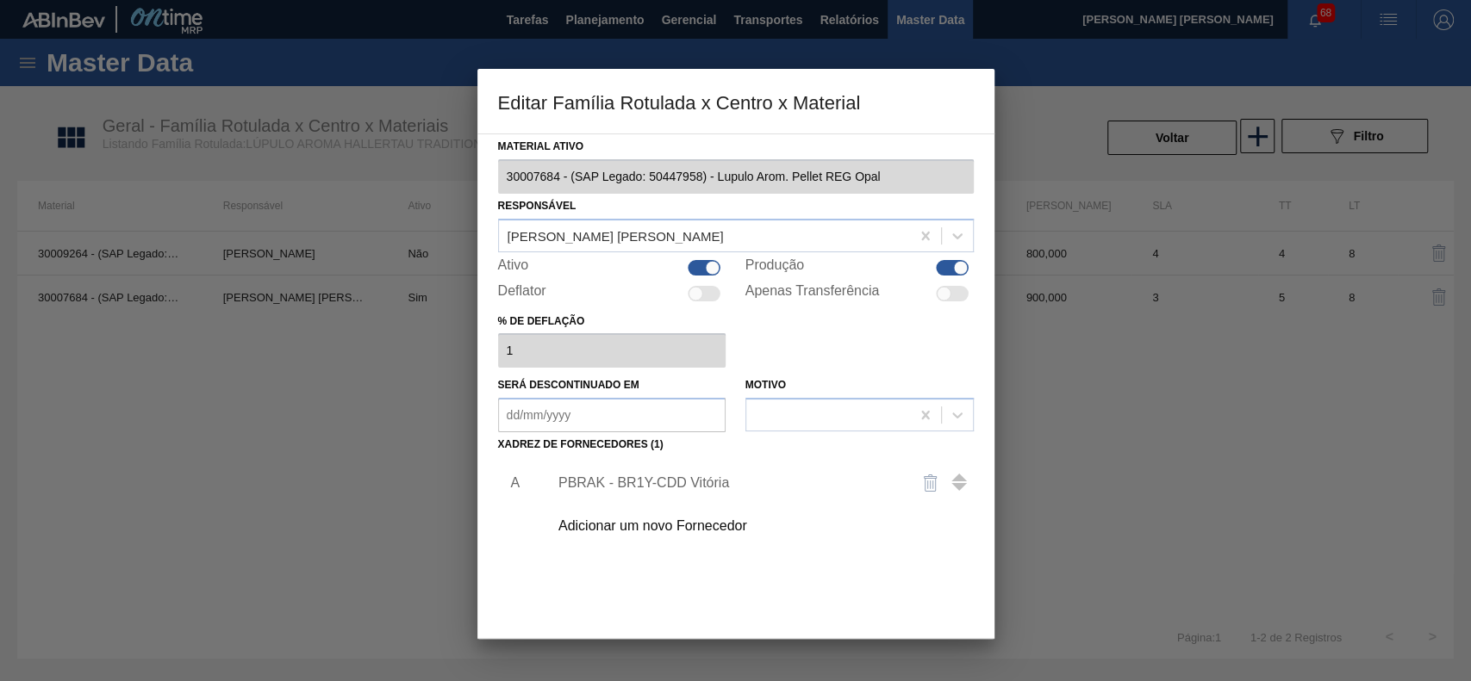
click at [706, 266] on div at bounding box center [713, 267] width 15 height 15
checkbox input "false"
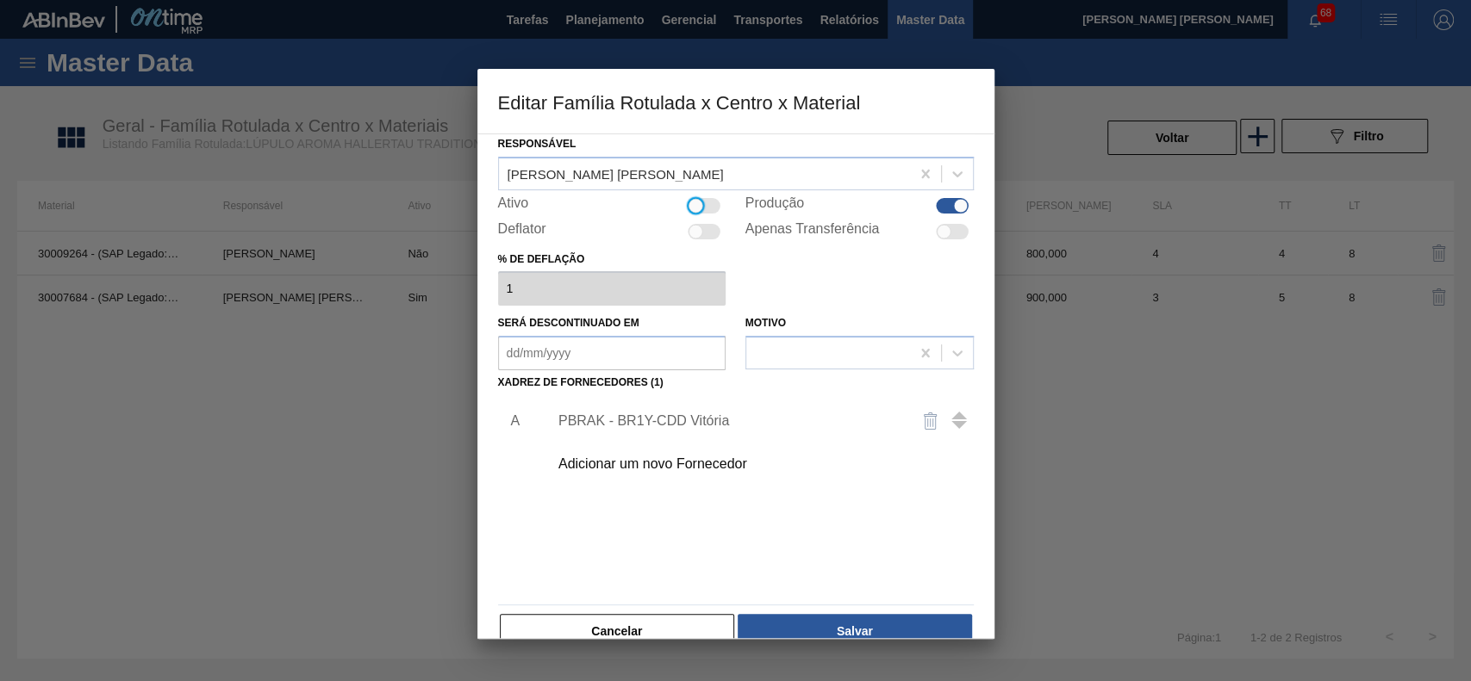
scroll to position [94, 0]
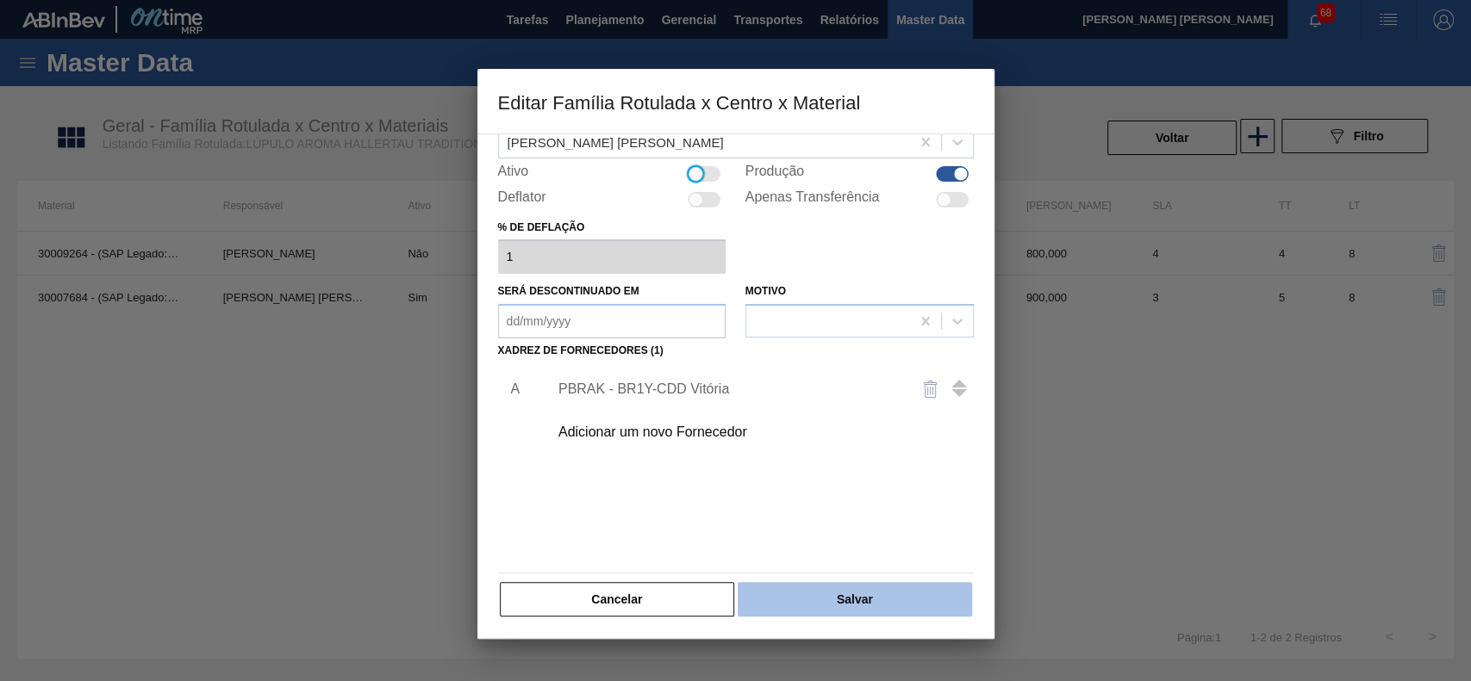
click at [838, 592] on button "Salvar" at bounding box center [853, 599] width 233 height 34
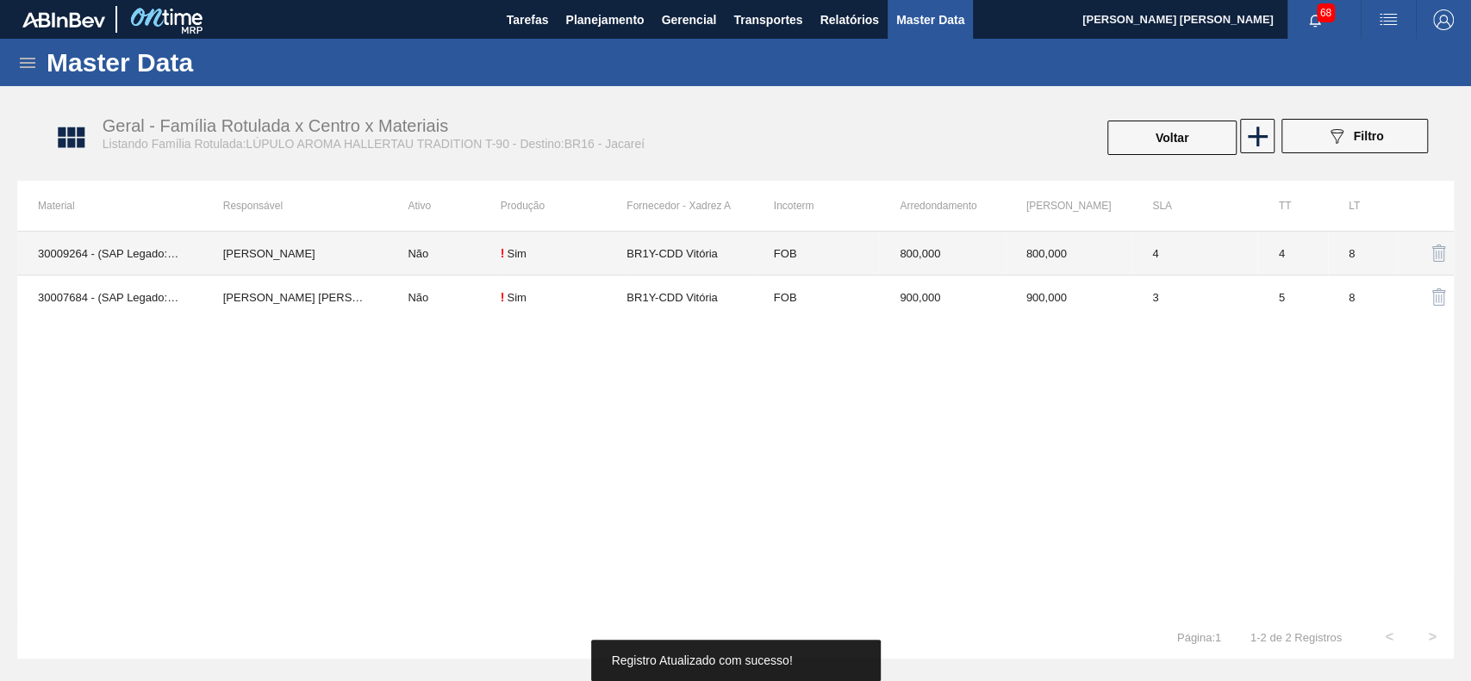
click at [390, 247] on td "Não" at bounding box center [443, 254] width 113 height 44
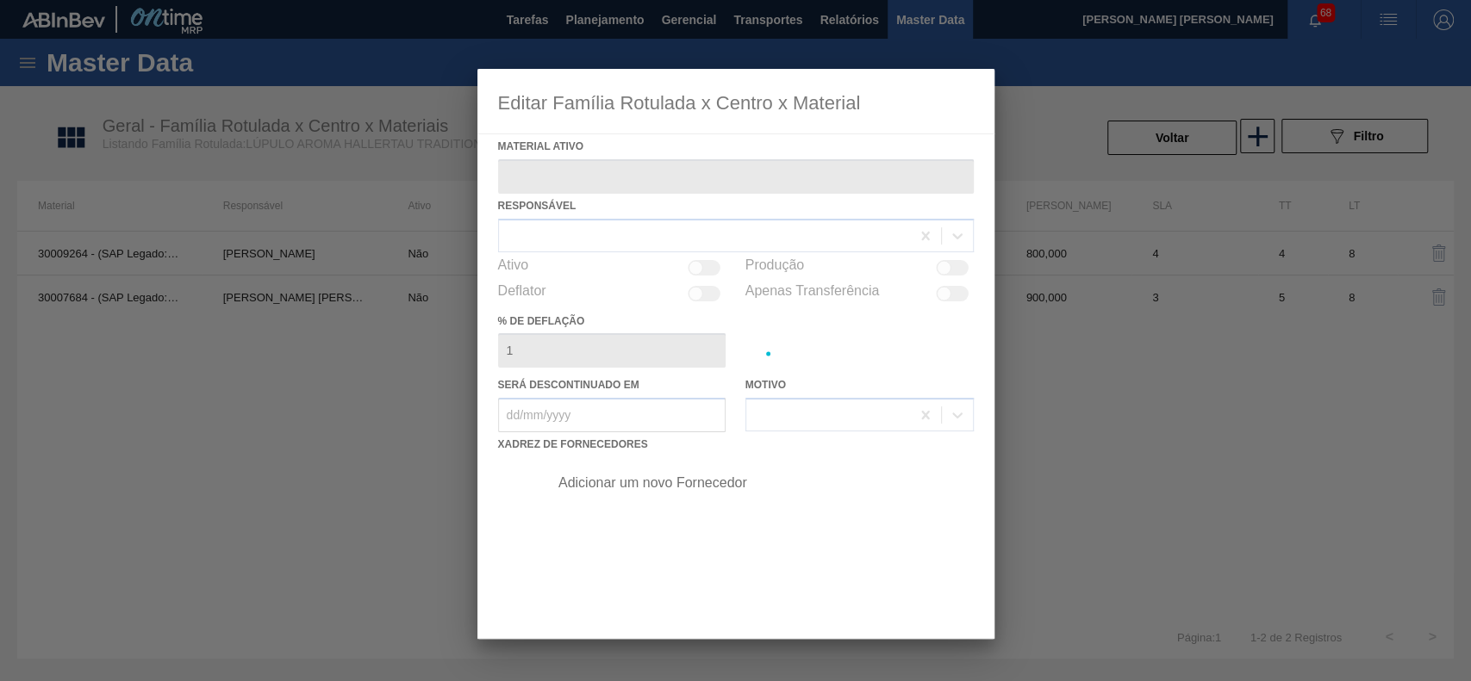
type ativo "30009264 - (SAP Legado: 50339610) - LÚPULO AROMA HALLERTAU TRADITION T-90"
checkbox input "true"
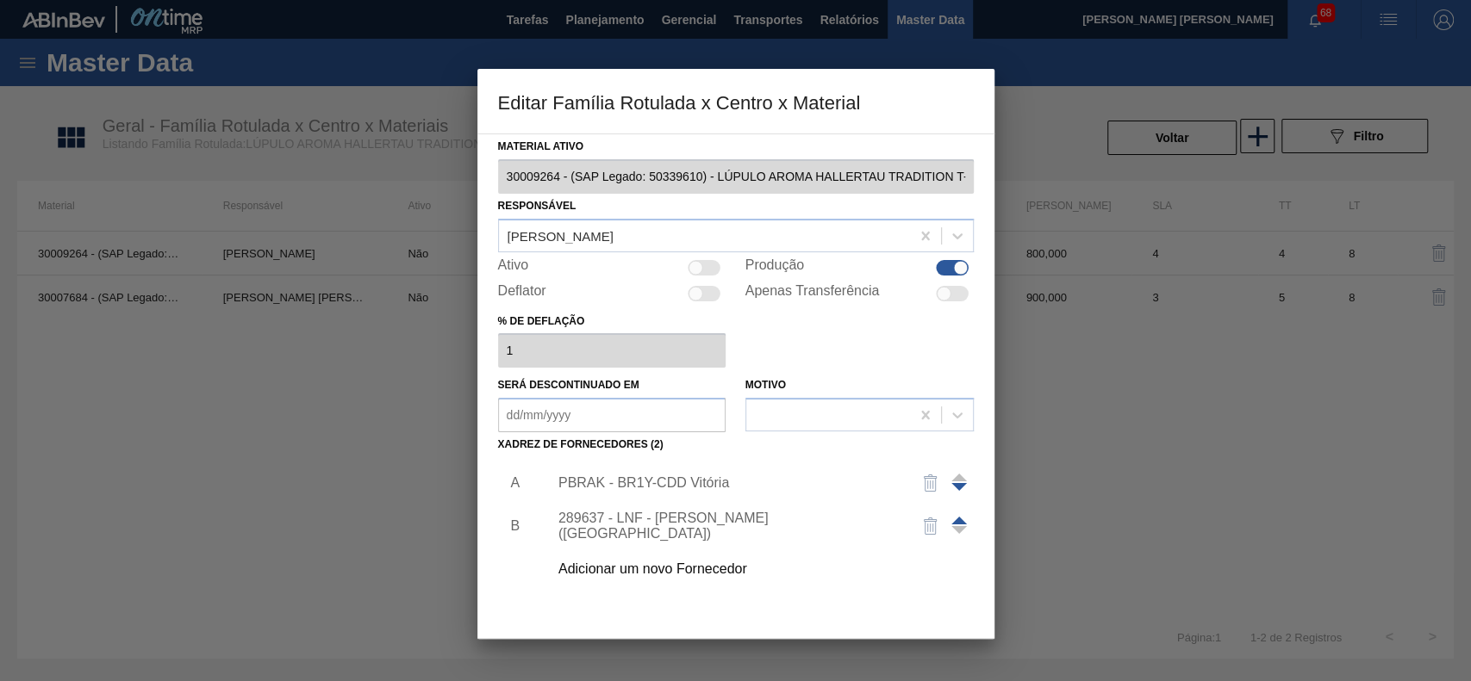
click at [710, 264] on div at bounding box center [704, 268] width 33 height 16
checkbox input "true"
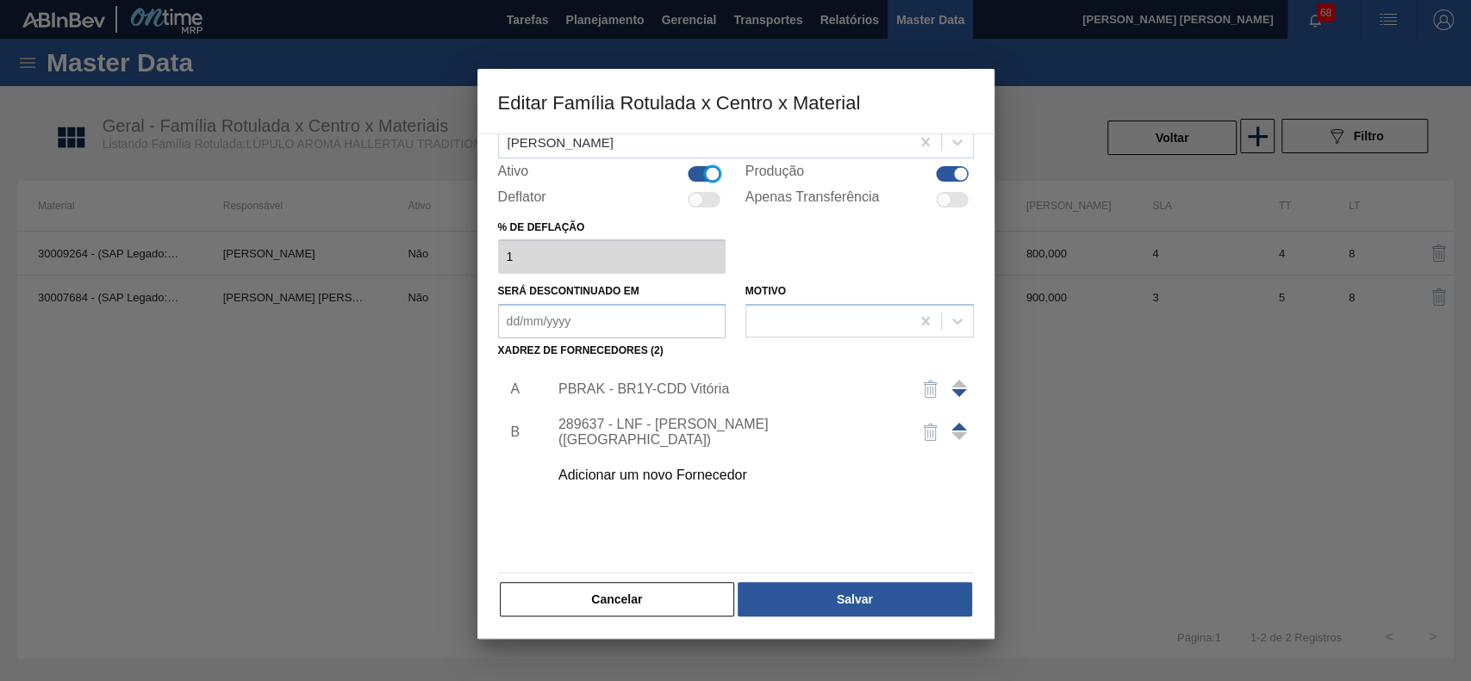
click at [657, 395] on div "PBRAK - BR1Y-CDD Vitória" at bounding box center [727, 390] width 338 height 16
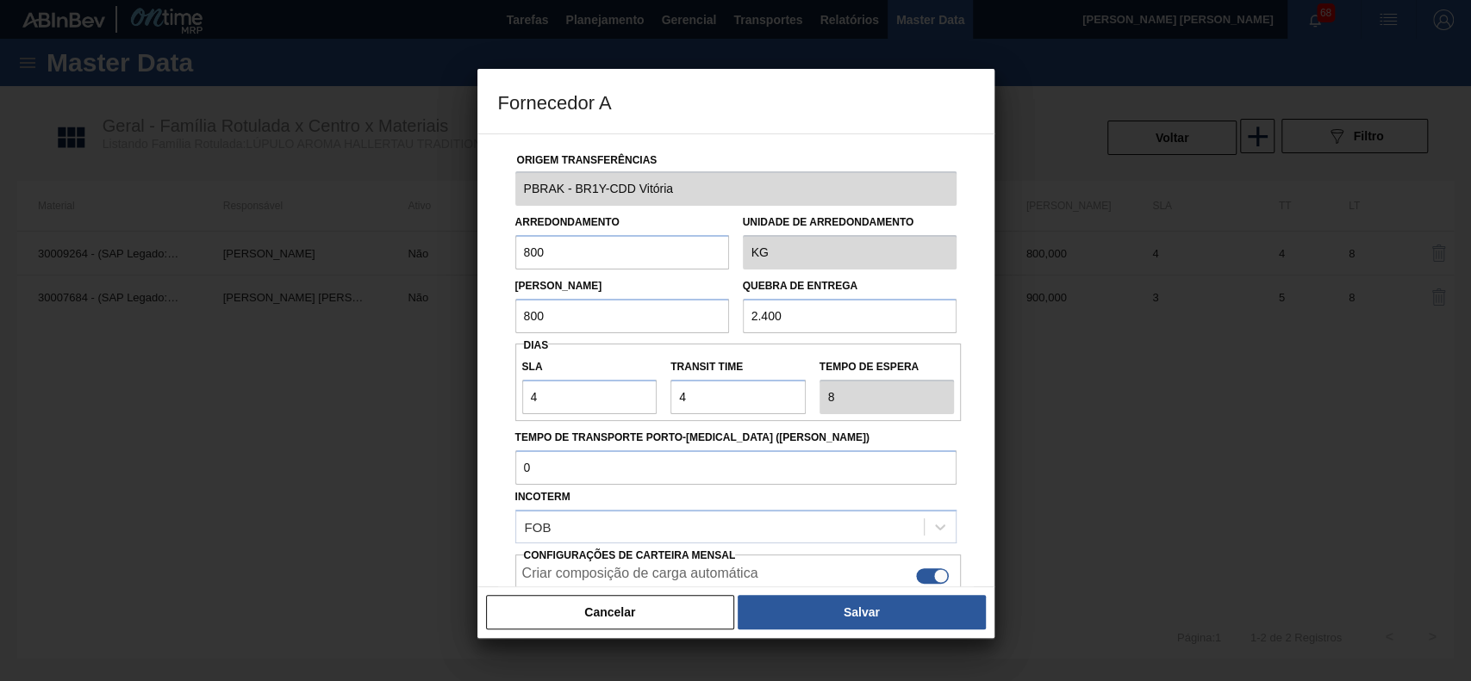
click at [563, 254] on input "800" at bounding box center [622, 252] width 214 height 34
type input "600"
click at [801, 594] on div "Cancelar Salvar" at bounding box center [735, 613] width 517 height 52
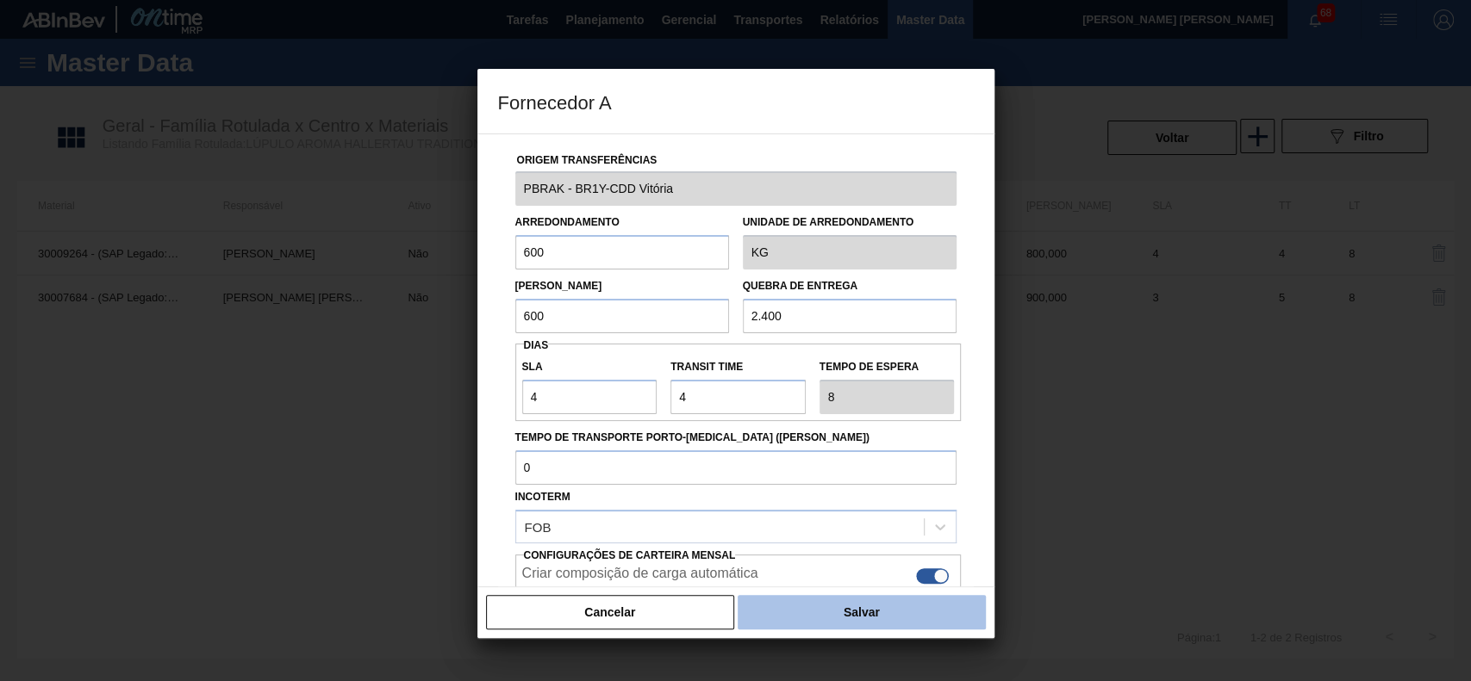
click at [798, 610] on button "Salvar" at bounding box center [860, 612] width 247 height 34
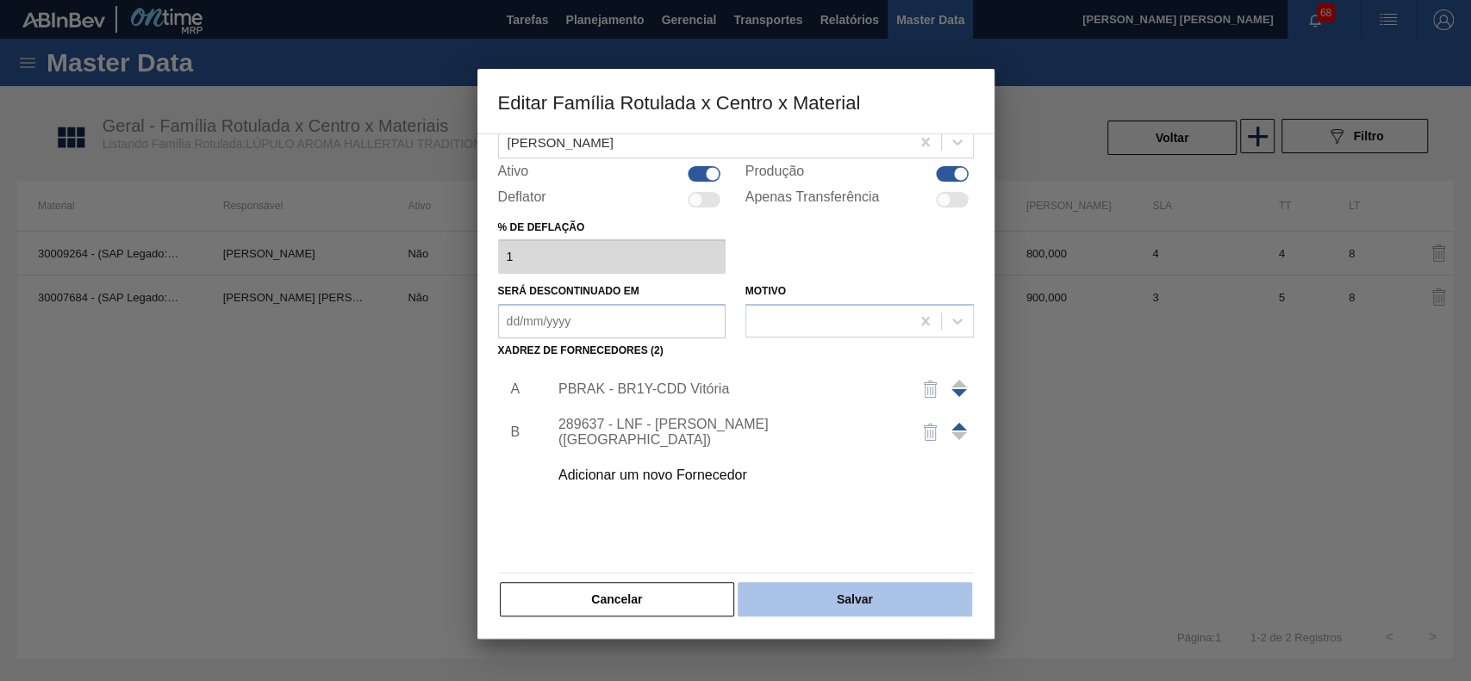
click at [793, 594] on button "Salvar" at bounding box center [853, 599] width 233 height 34
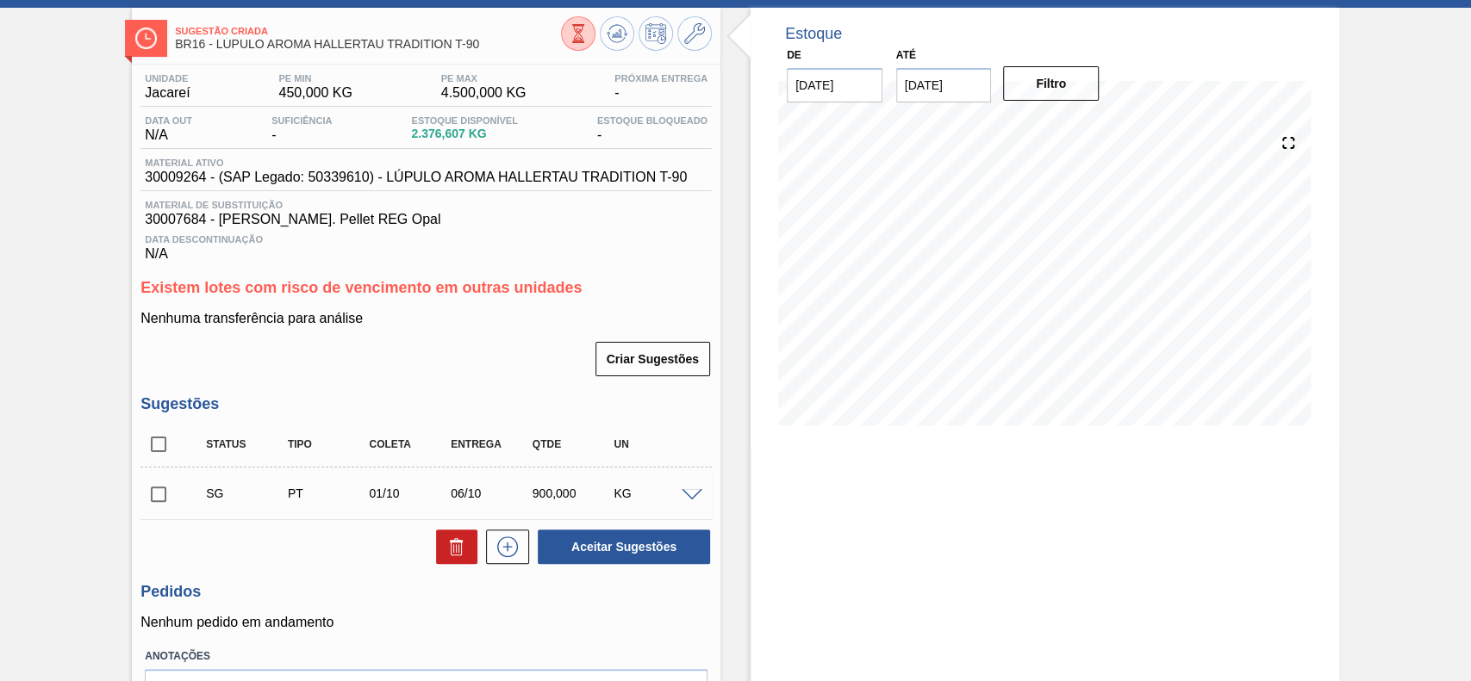
scroll to position [115, 0]
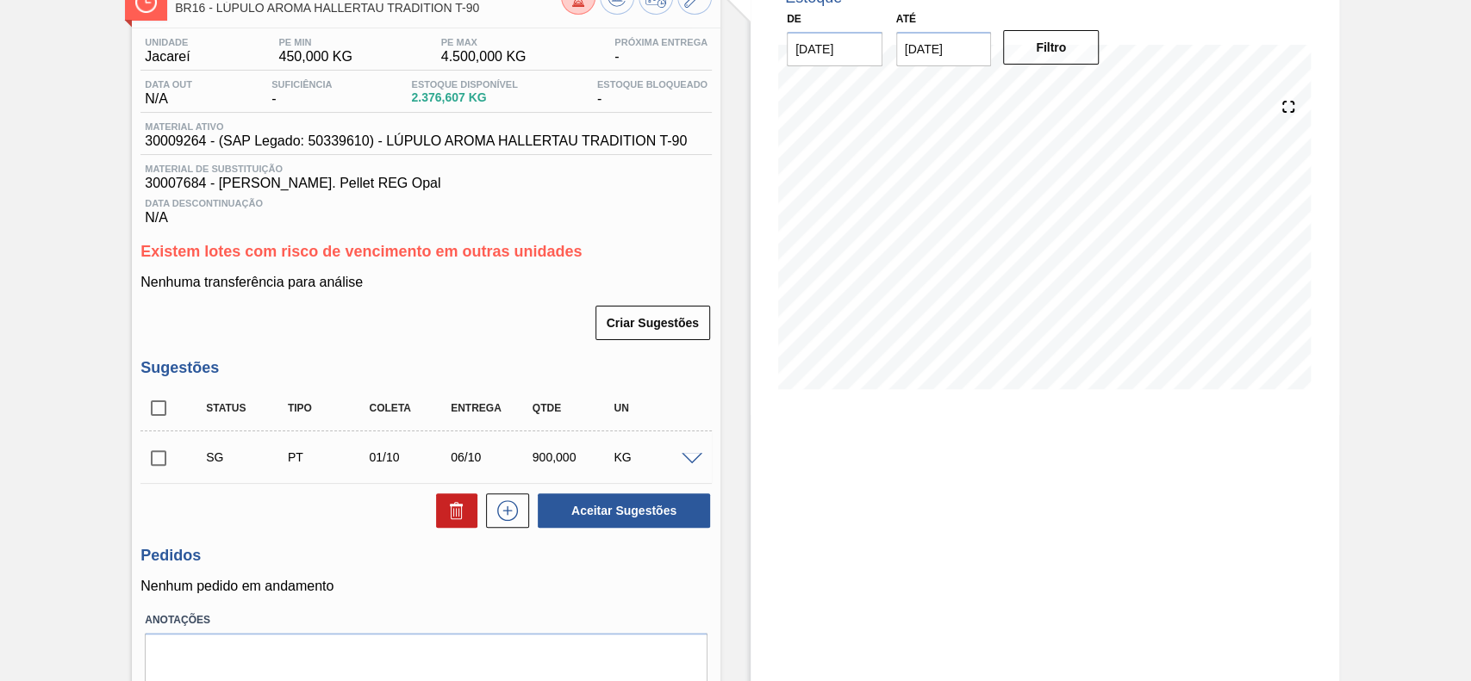
click at [695, 456] on span at bounding box center [691, 459] width 21 height 13
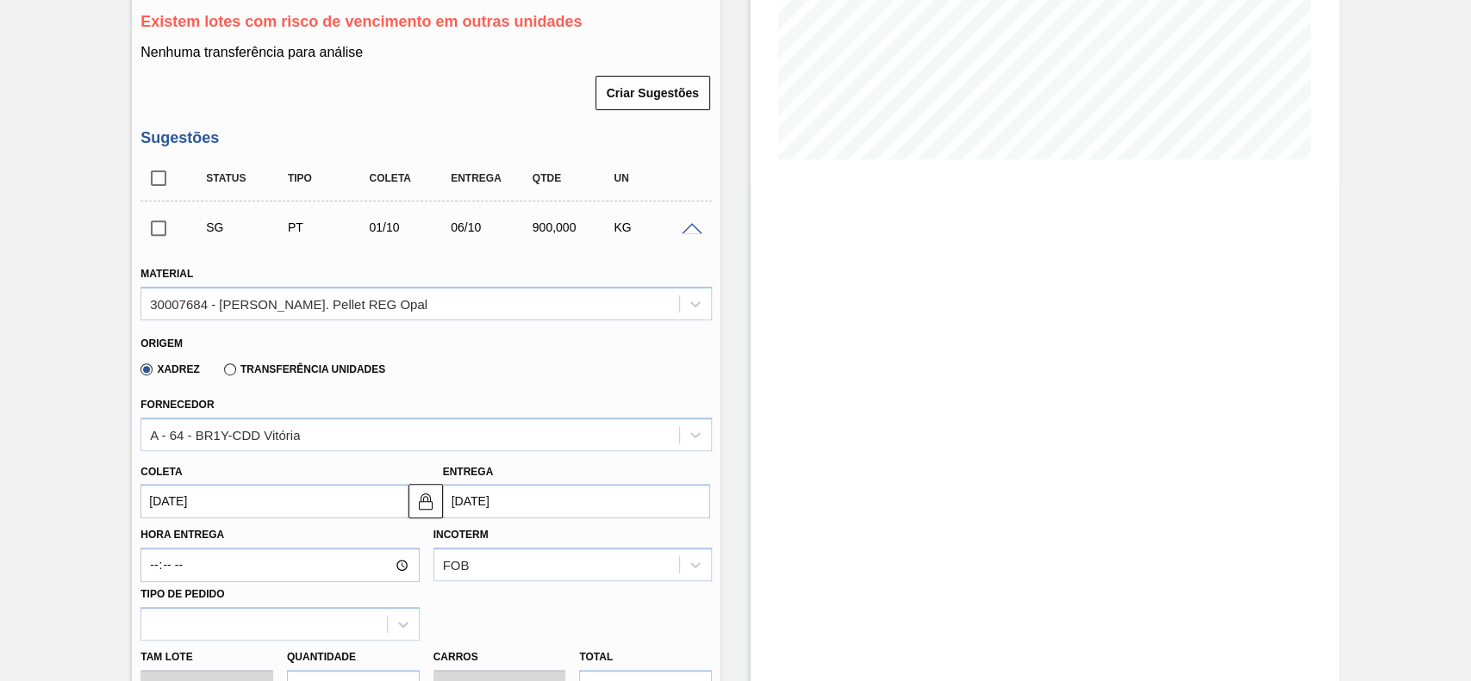
scroll to position [459, 0]
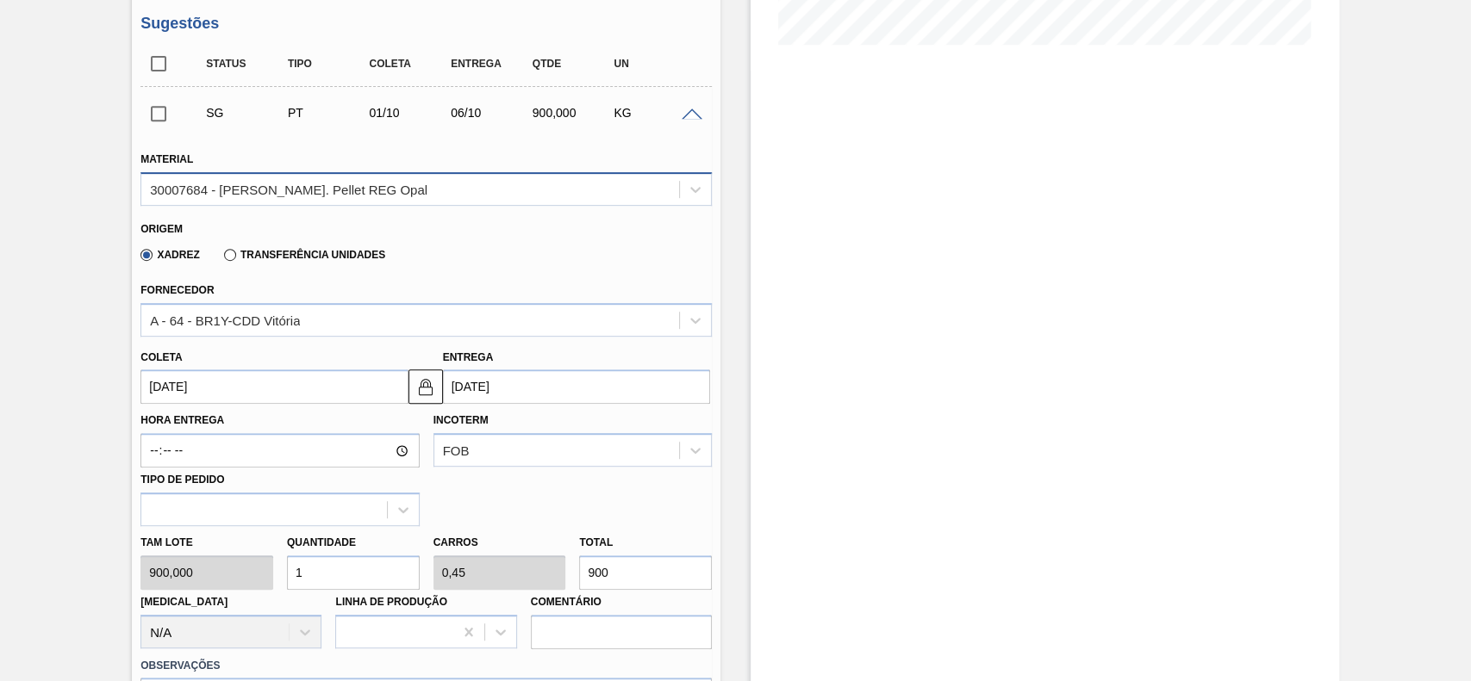
click at [388, 185] on div "30007684 - [PERSON_NAME]. Pellet REG Opal" at bounding box center [288, 189] width 277 height 15
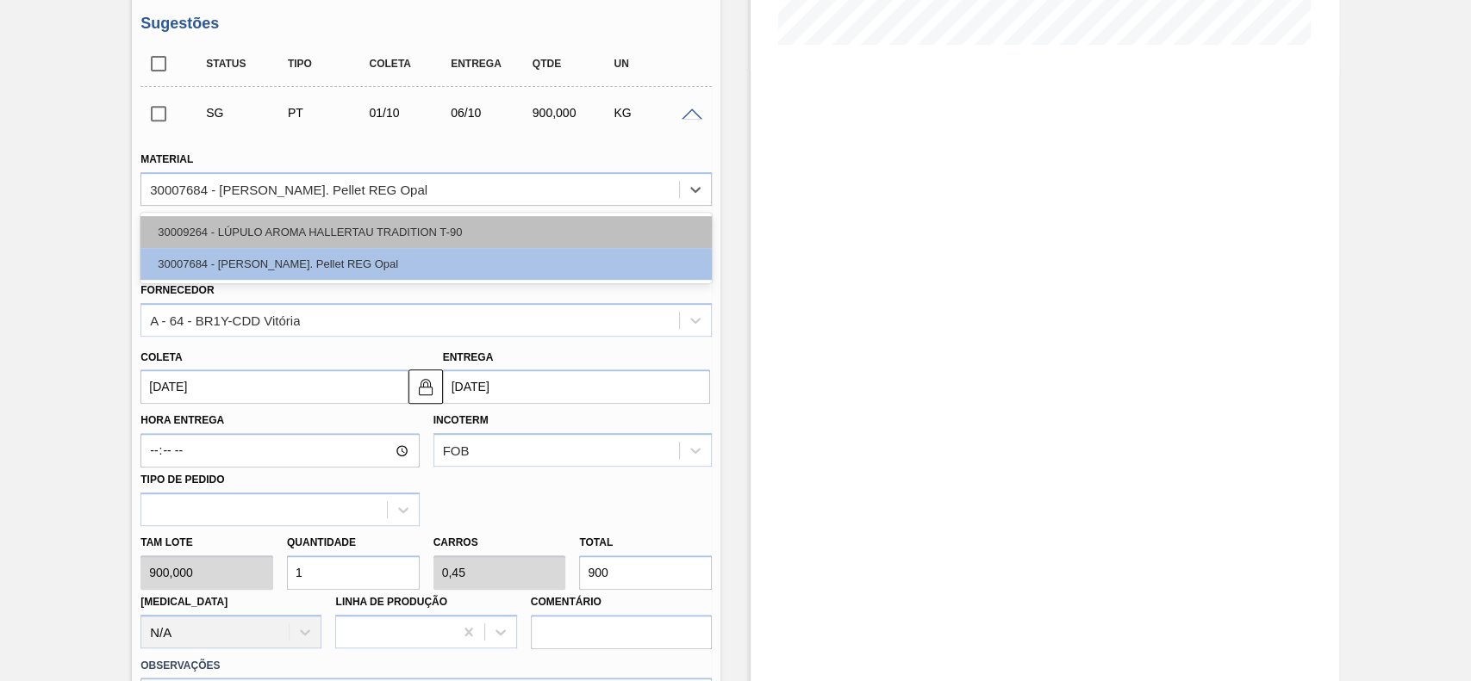
click at [294, 227] on div "30009264 - LÚPULO AROMA HALLERTAU TRADITION T-90" at bounding box center [425, 232] width 571 height 32
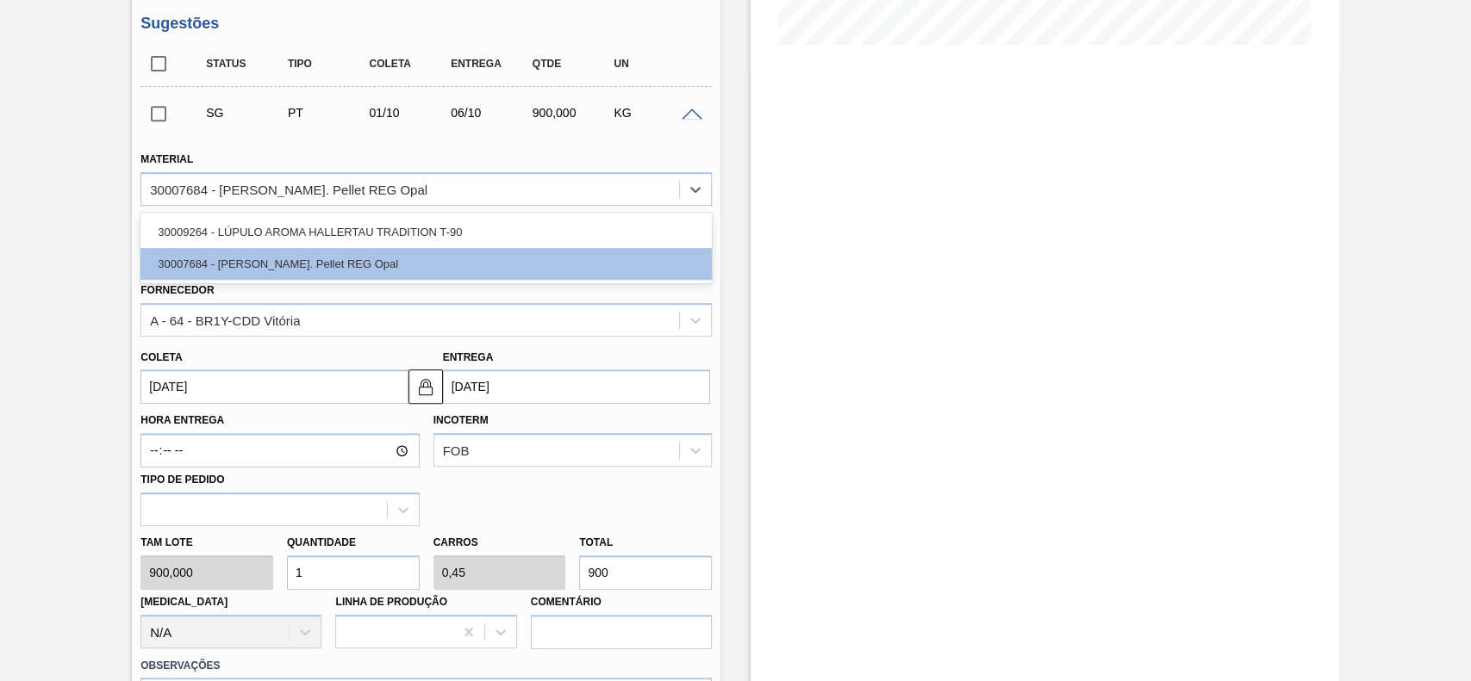
type input "05/10/2025"
type input "600,000"
type input "1,5"
type input "0,375"
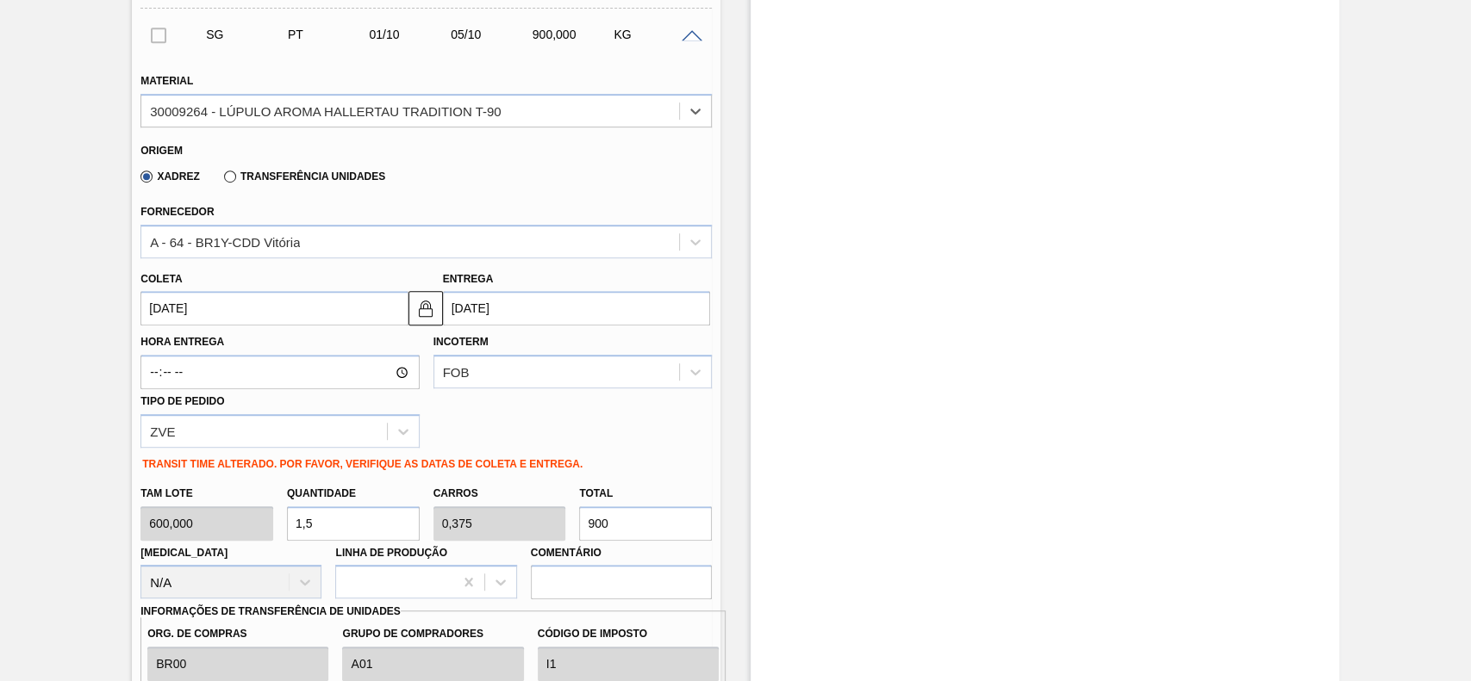
scroll to position [574, 0]
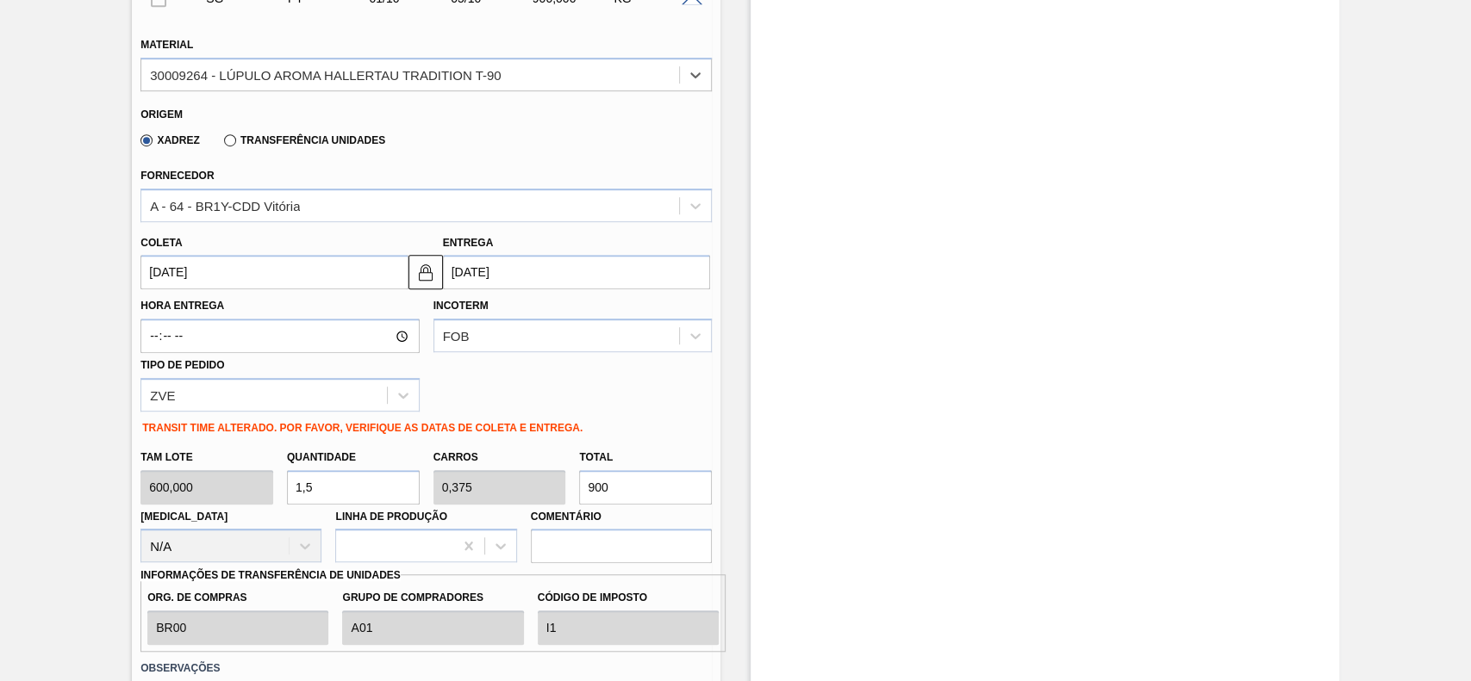
click at [221, 273] on input "01/10/2025" at bounding box center [273, 272] width 267 height 34
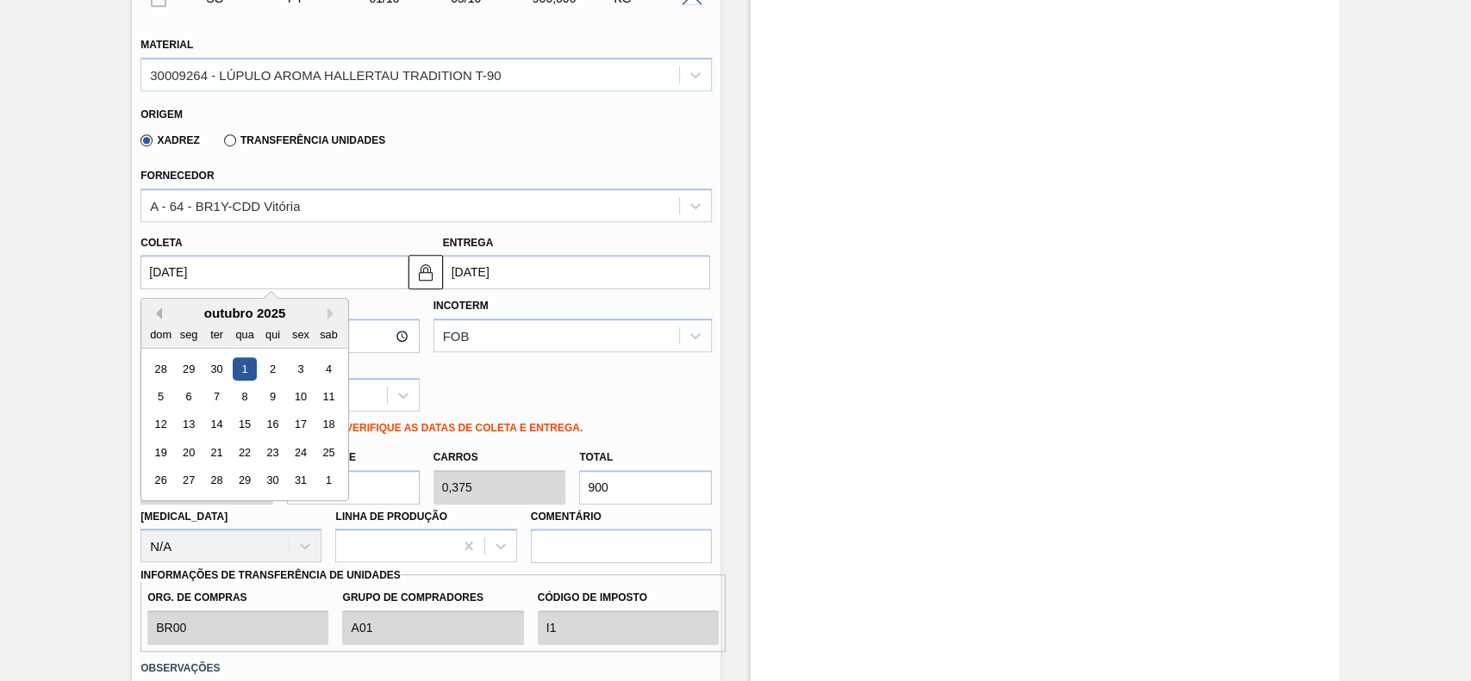
click at [161, 316] on button "Previous Month" at bounding box center [156, 314] width 12 height 12
click at [303, 452] on div "26" at bounding box center [300, 452] width 23 height 23
type input "[DATE]"
type input "30/09/2025"
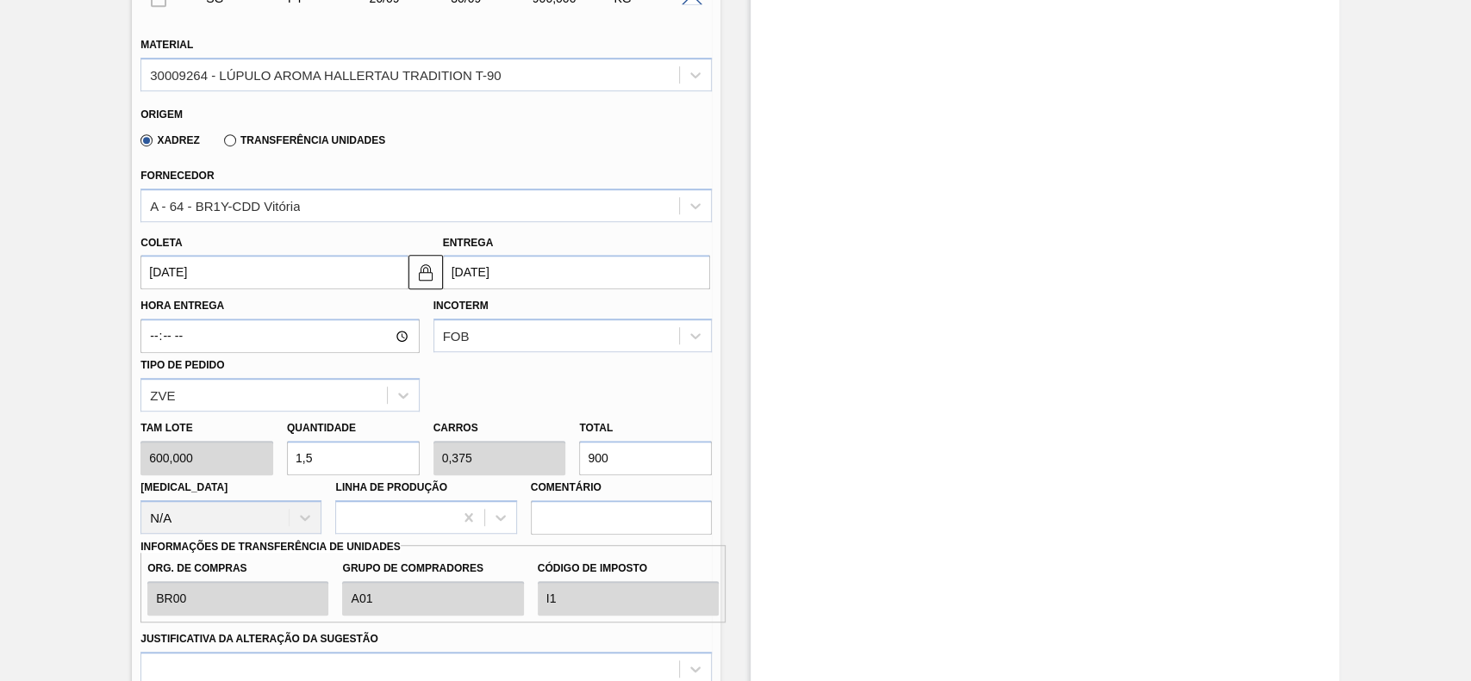
click at [356, 446] on input "1,5" at bounding box center [353, 458] width 133 height 34
type input "2"
type input "0,5"
type input "1.200"
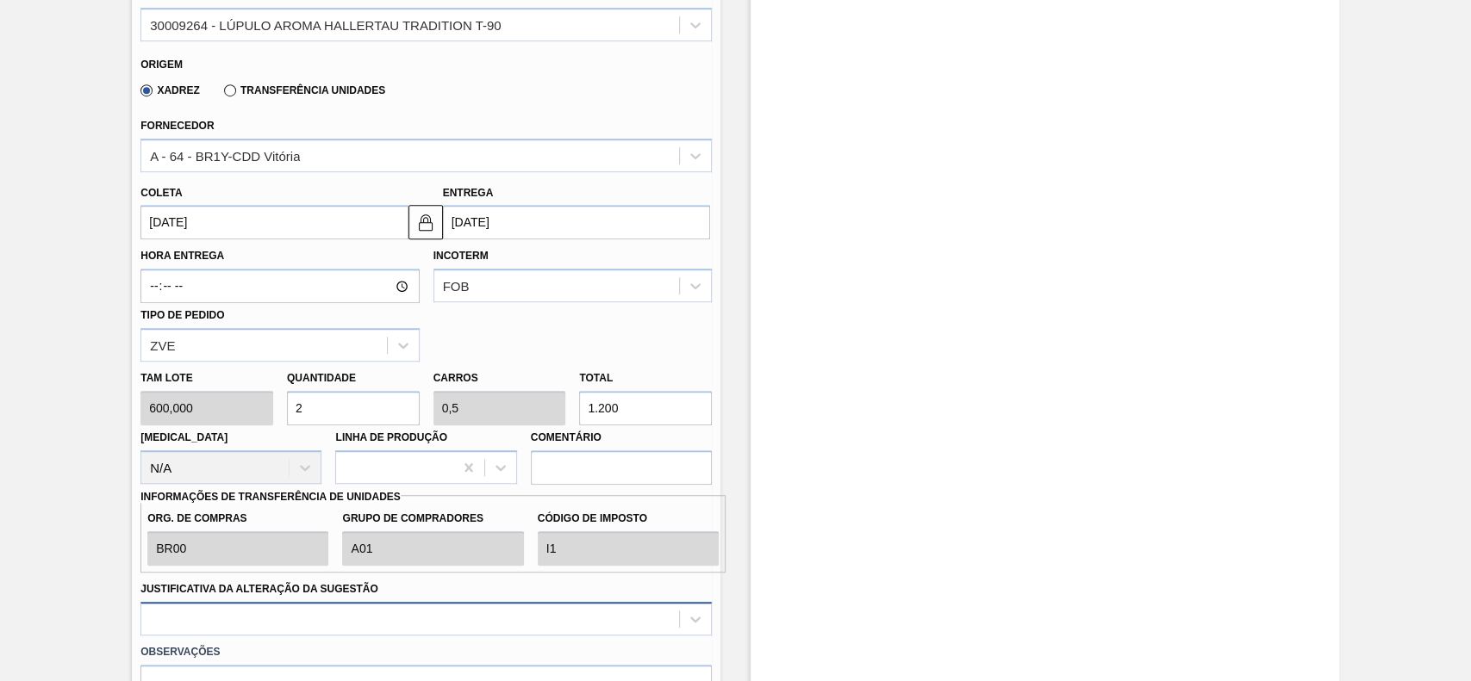
scroll to position [804, 0]
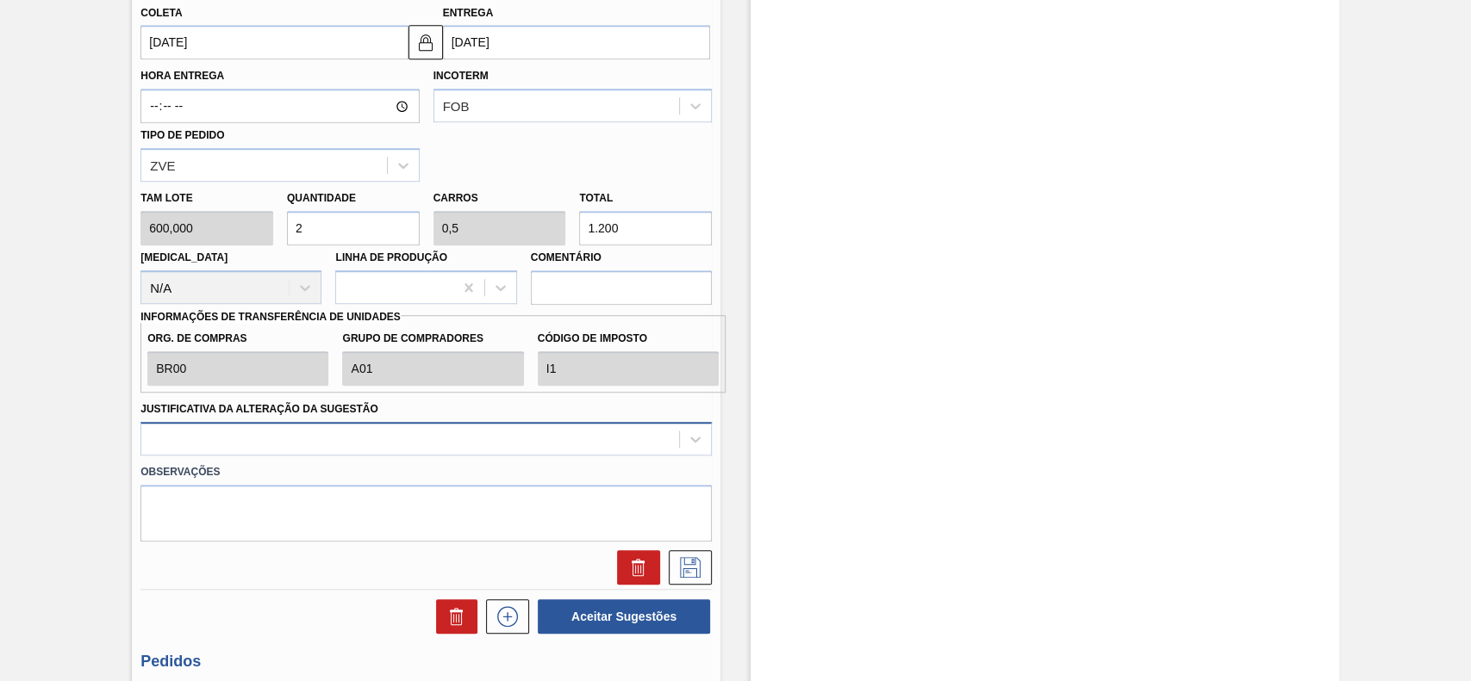
type input "2"
click at [365, 432] on div at bounding box center [425, 439] width 571 height 34
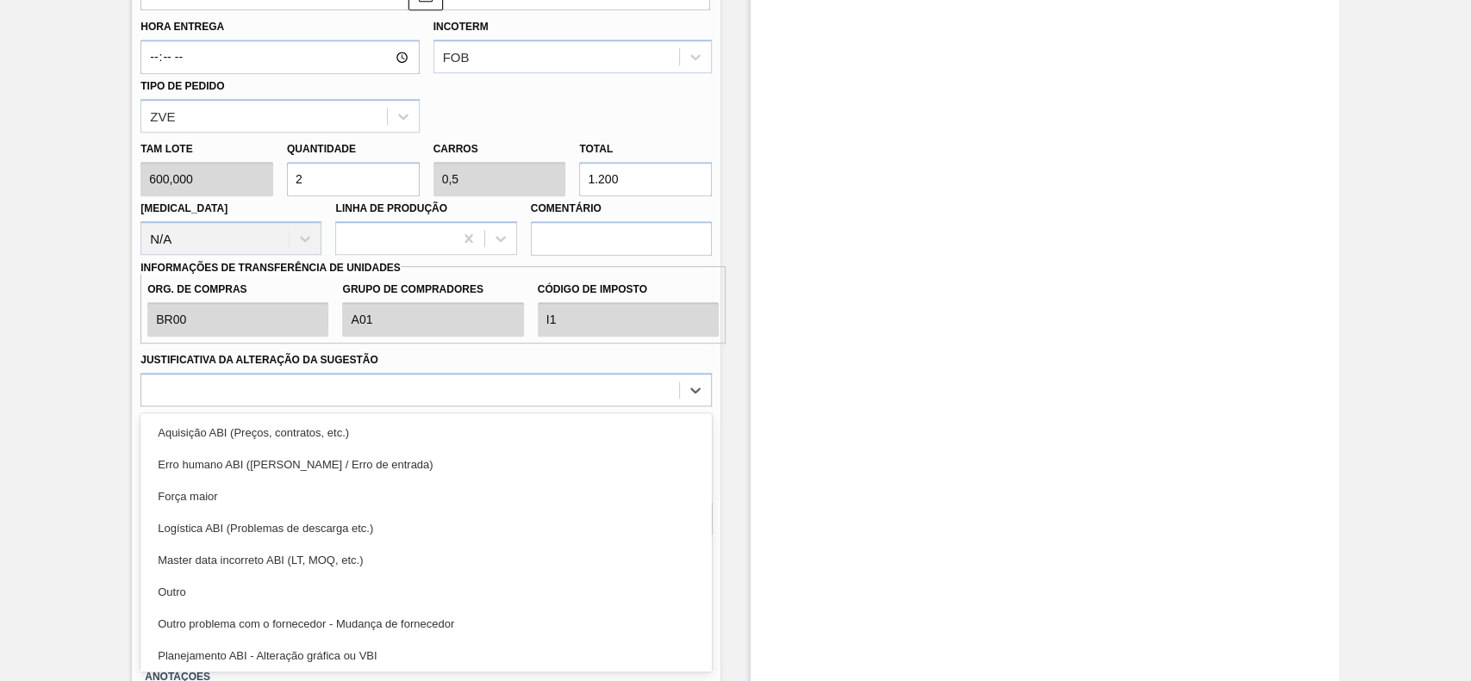
drag, startPoint x: 248, startPoint y: 606, endPoint x: 354, endPoint y: 589, distance: 107.2
click at [260, 603] on div "Outro" at bounding box center [425, 592] width 571 height 32
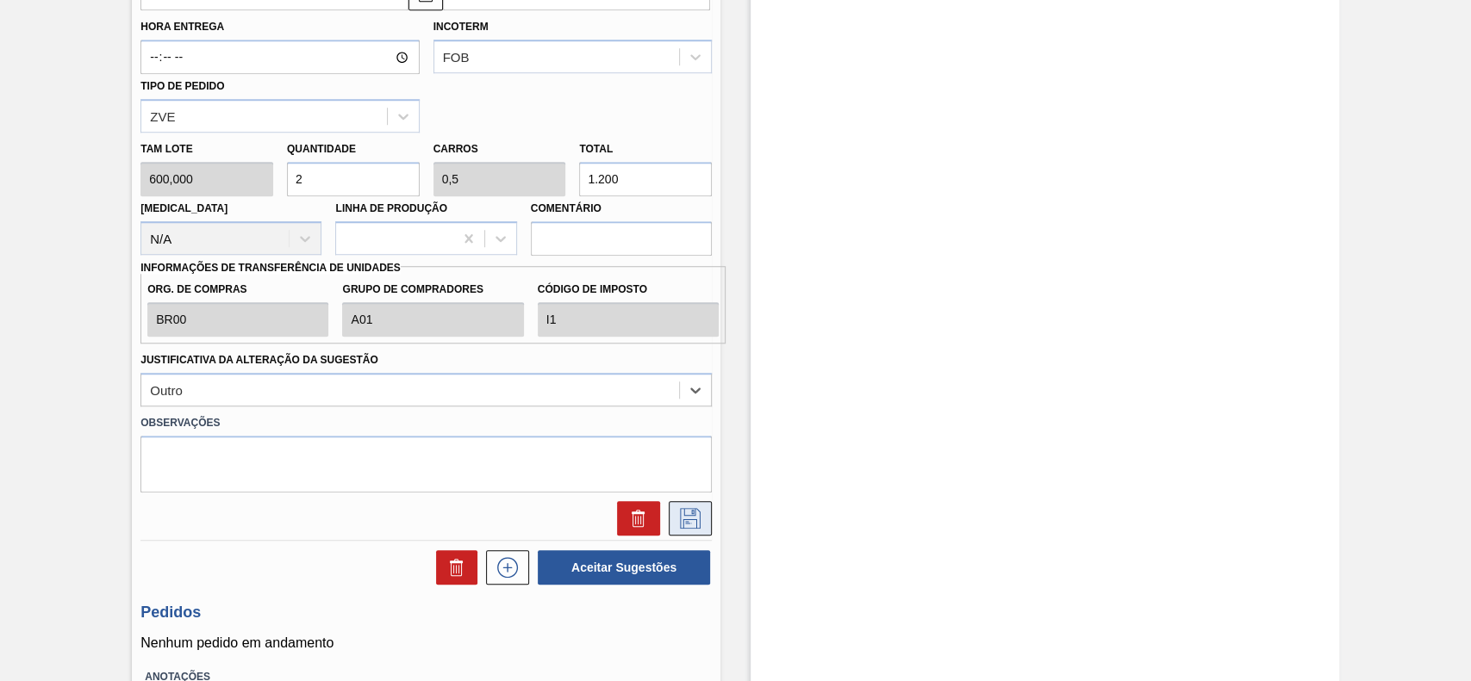
click at [682, 529] on icon at bounding box center [690, 518] width 21 height 21
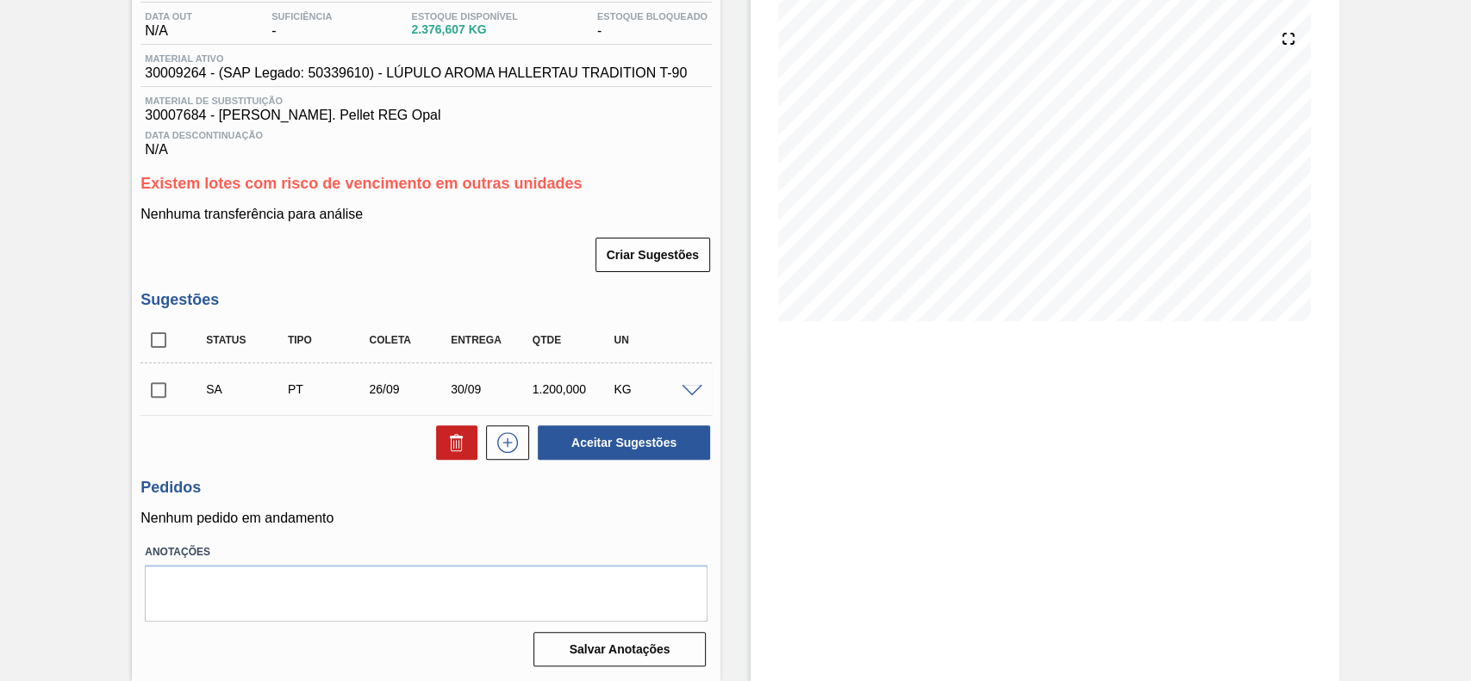
scroll to position [186, 0]
click at [156, 401] on input "checkbox" at bounding box center [158, 390] width 36 height 36
click at [674, 450] on button "Aceitar Sugestões" at bounding box center [624, 443] width 172 height 34
checkbox input "false"
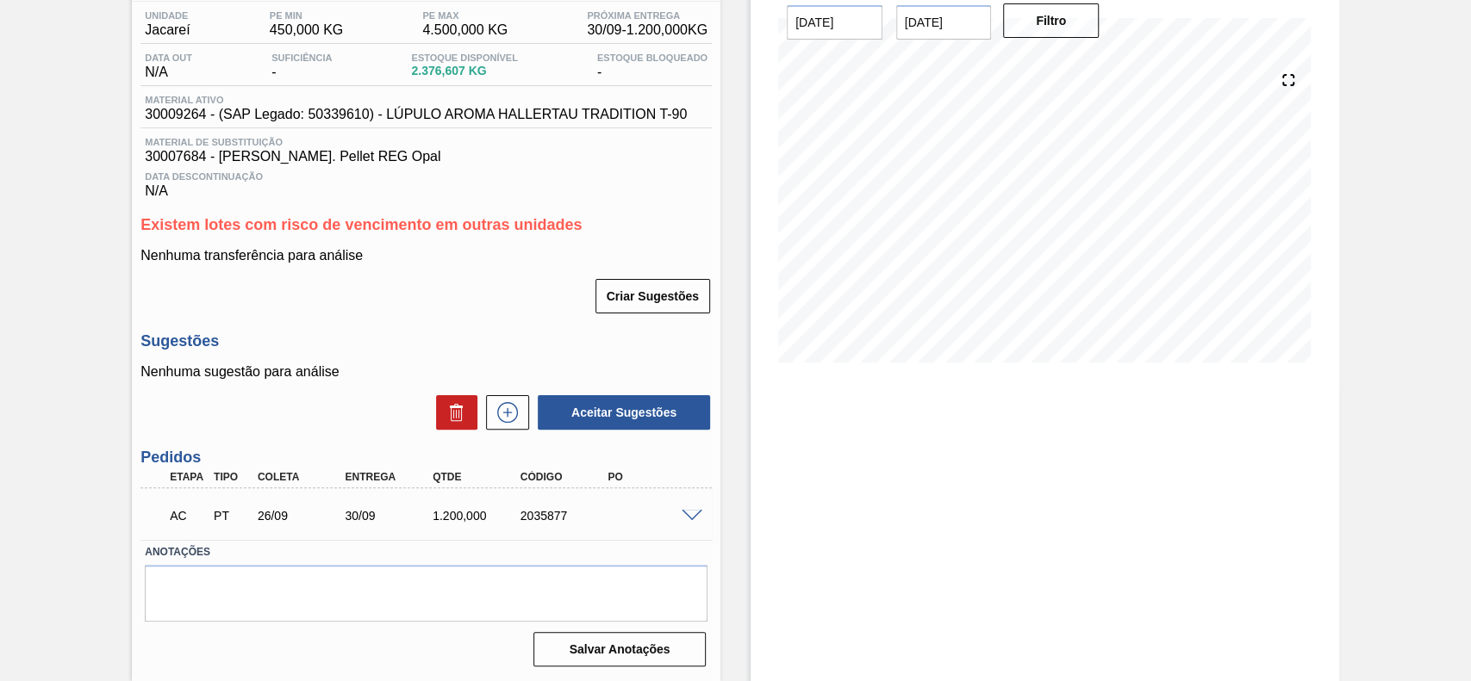
scroll to position [145, 0]
click at [689, 516] on span at bounding box center [691, 516] width 21 height 13
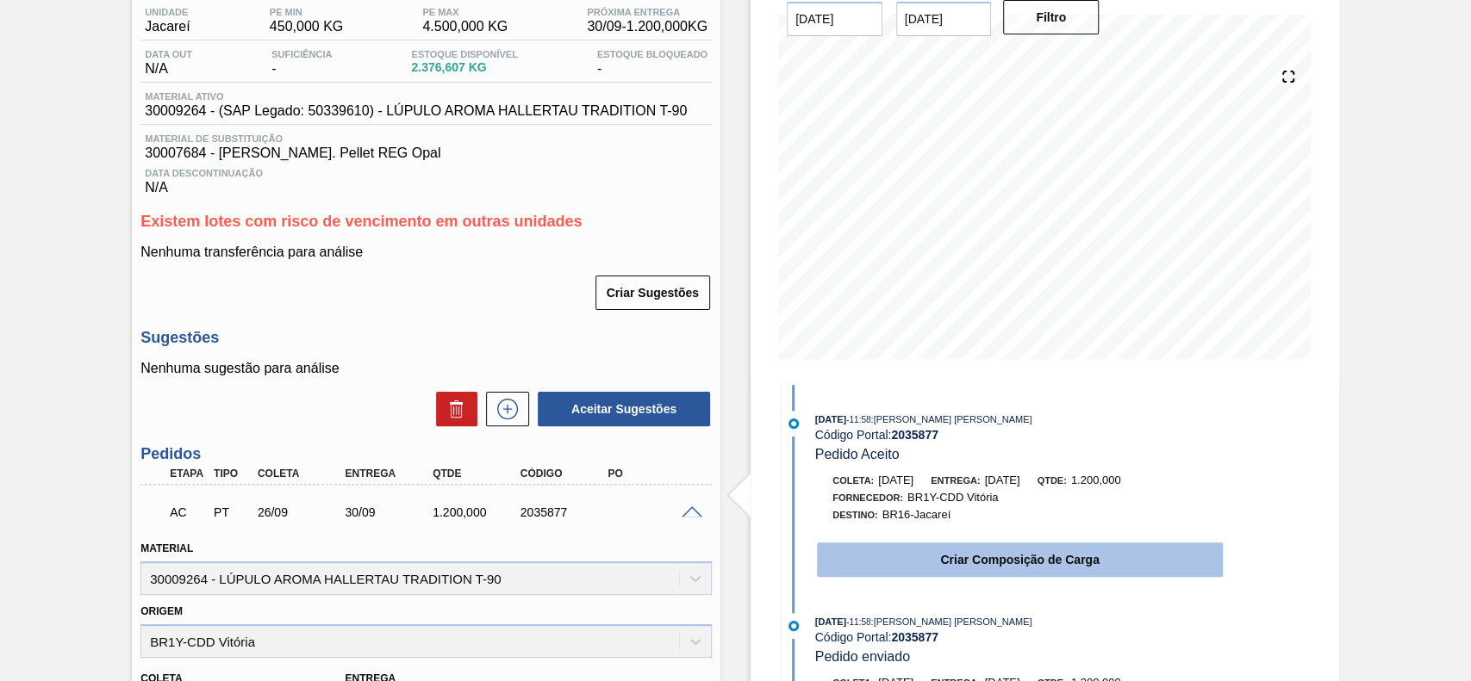
click at [880, 572] on button "Criar Composição de Carga" at bounding box center [1020, 560] width 406 height 34
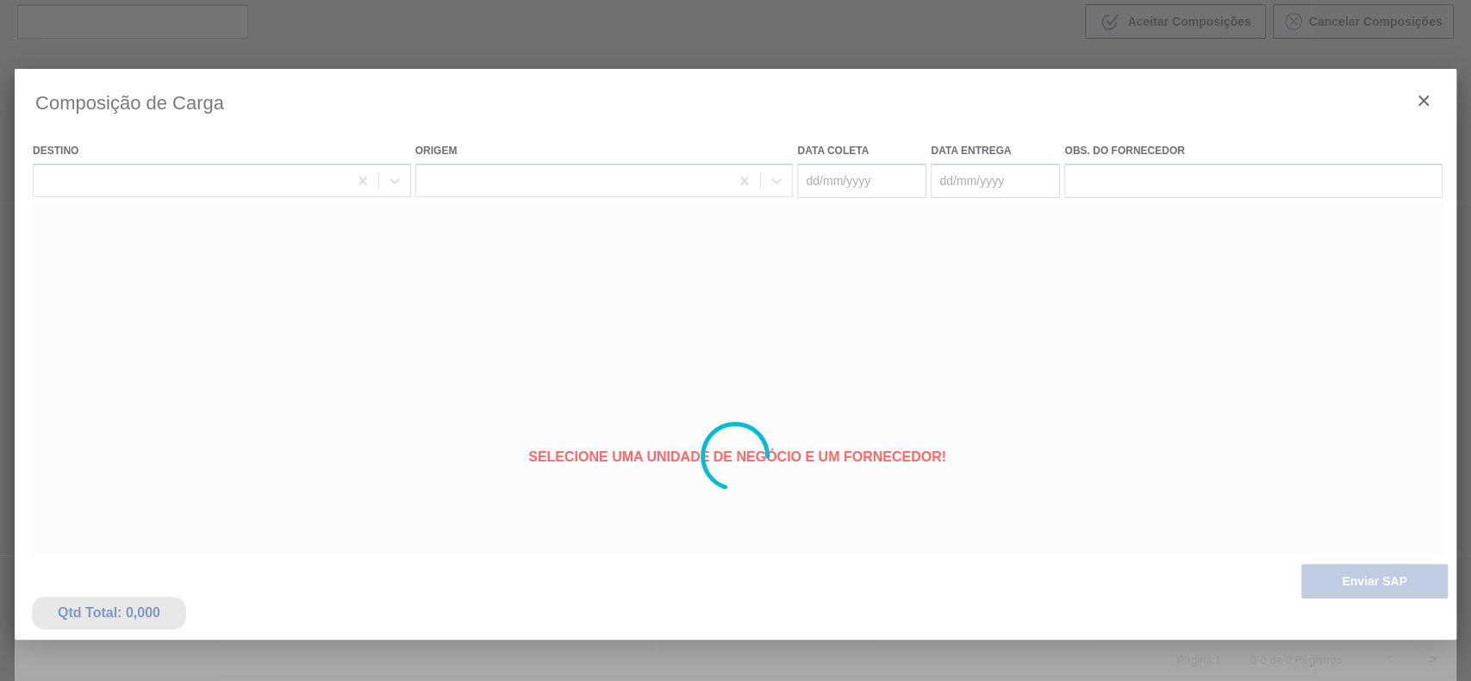
type coleta "[DATE]"
type entrega "30/09/2025"
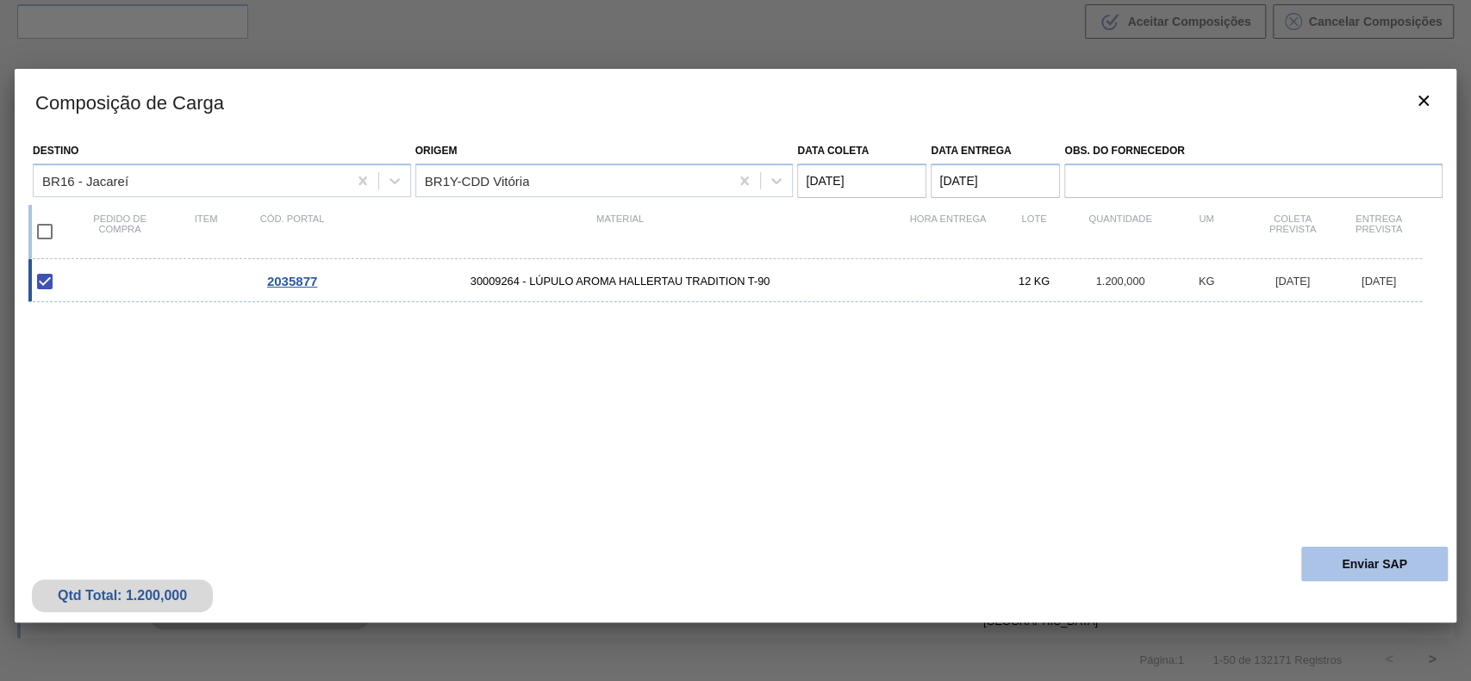
click at [1330, 566] on button "Enviar SAP" at bounding box center [1374, 564] width 146 height 34
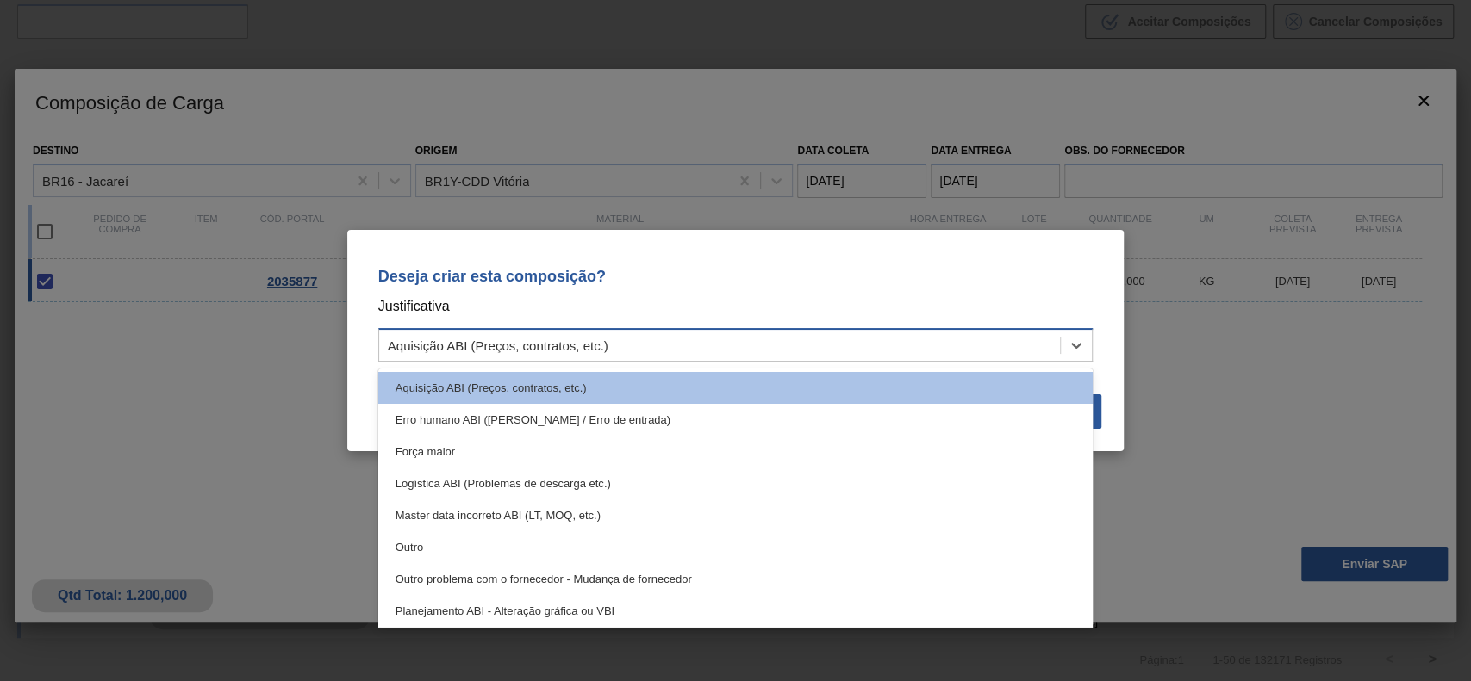
click at [765, 358] on div "Aquisição ABI (Preços, contratos, etc.)" at bounding box center [735, 345] width 715 height 34
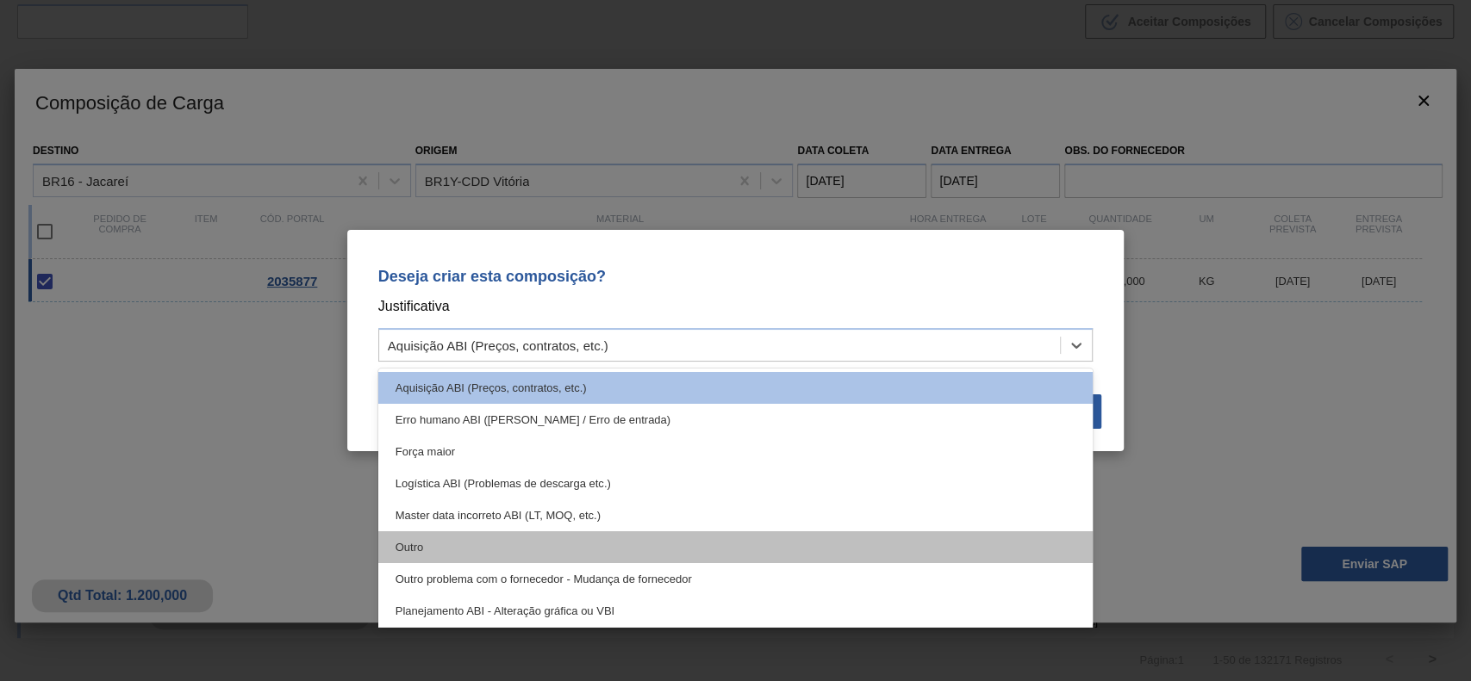
click at [594, 534] on div "Outro" at bounding box center [735, 548] width 715 height 32
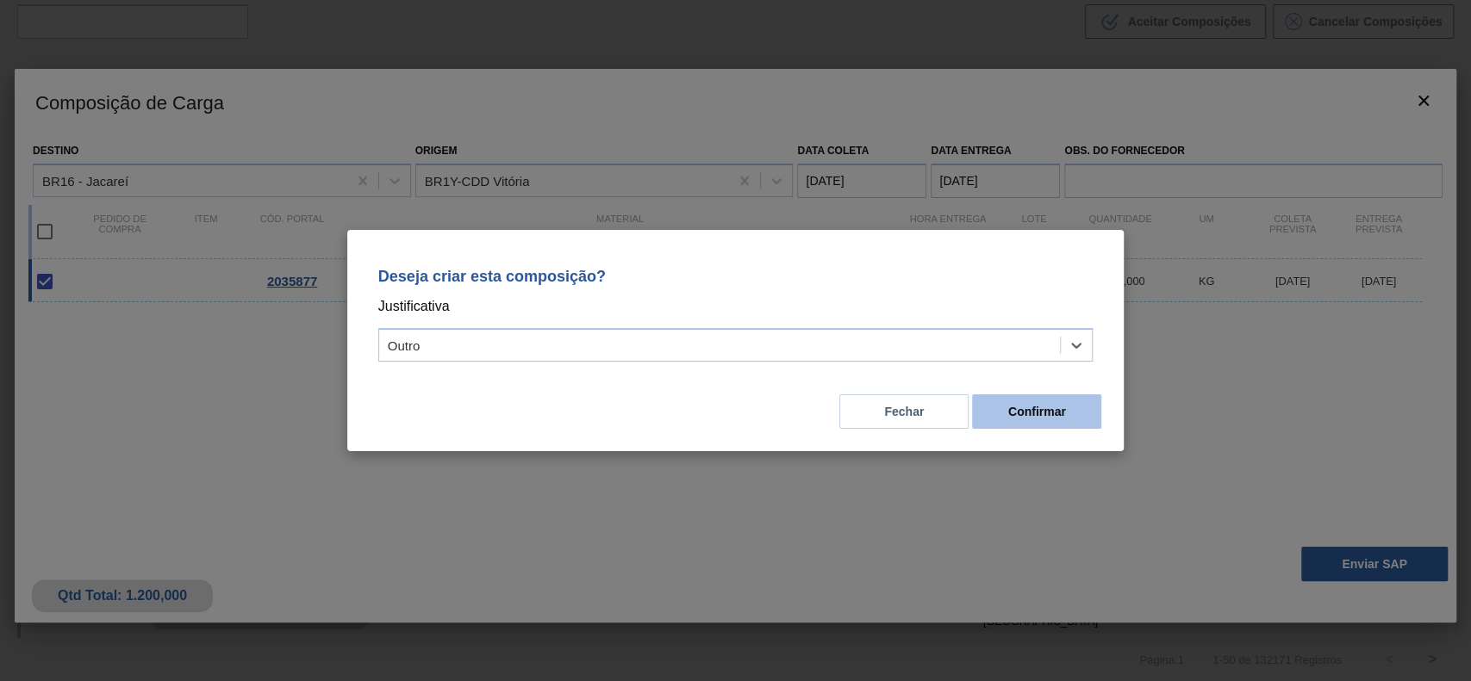
click at [1010, 412] on button "Confirmar" at bounding box center [1036, 412] width 129 height 34
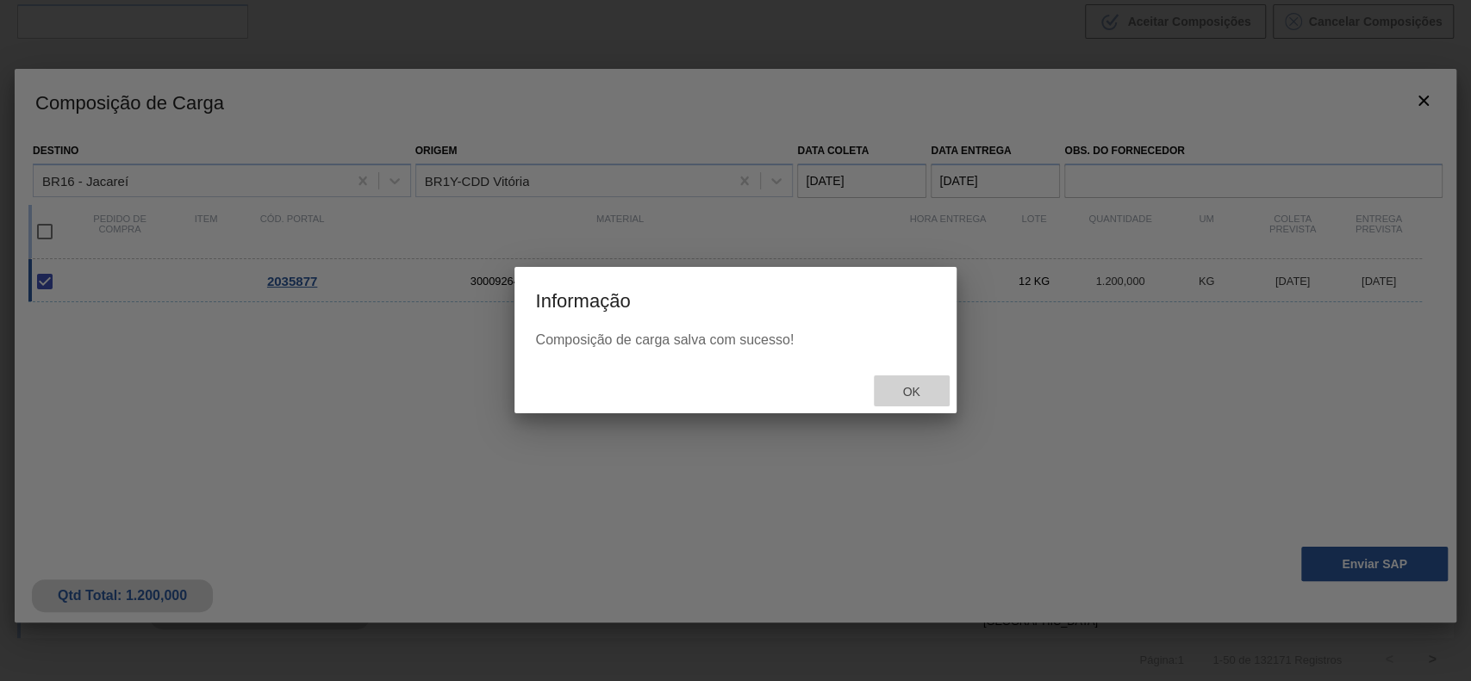
click at [896, 401] on div "Ok" at bounding box center [912, 392] width 76 height 32
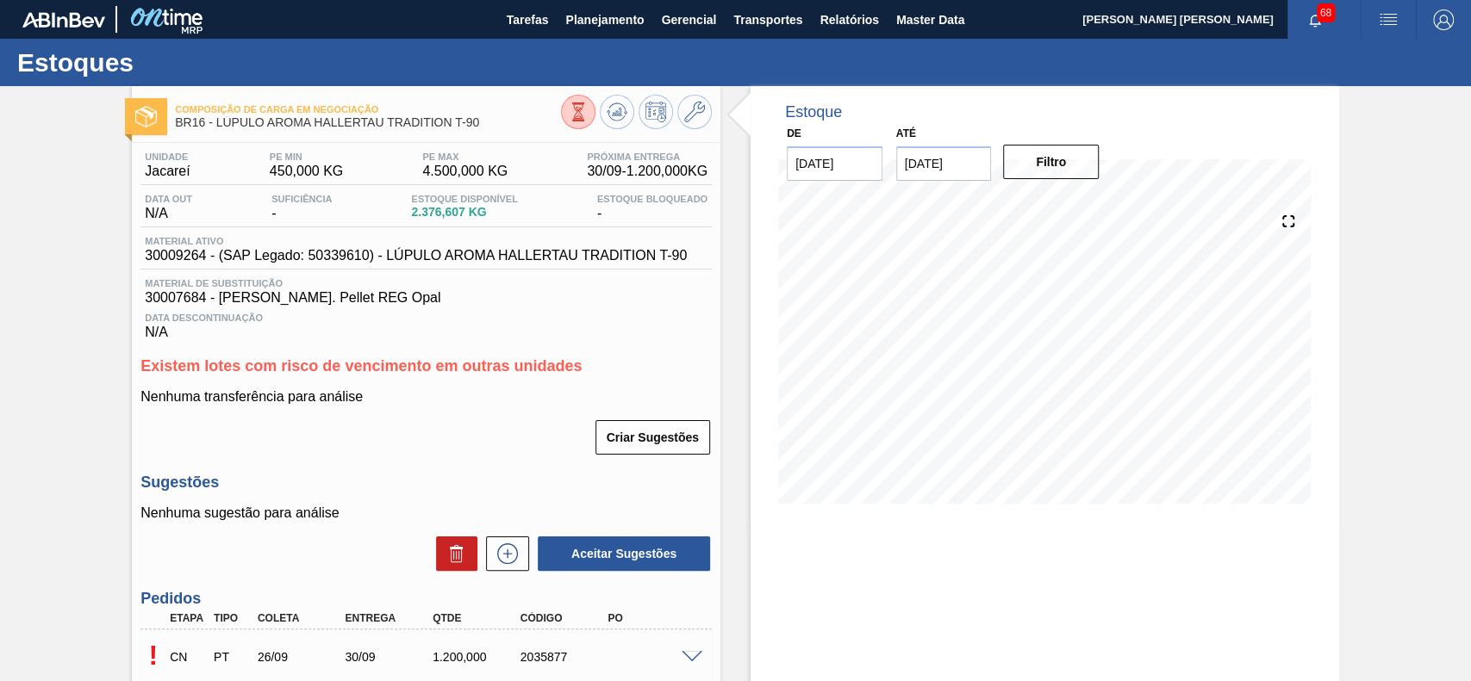
scroll to position [145, 0]
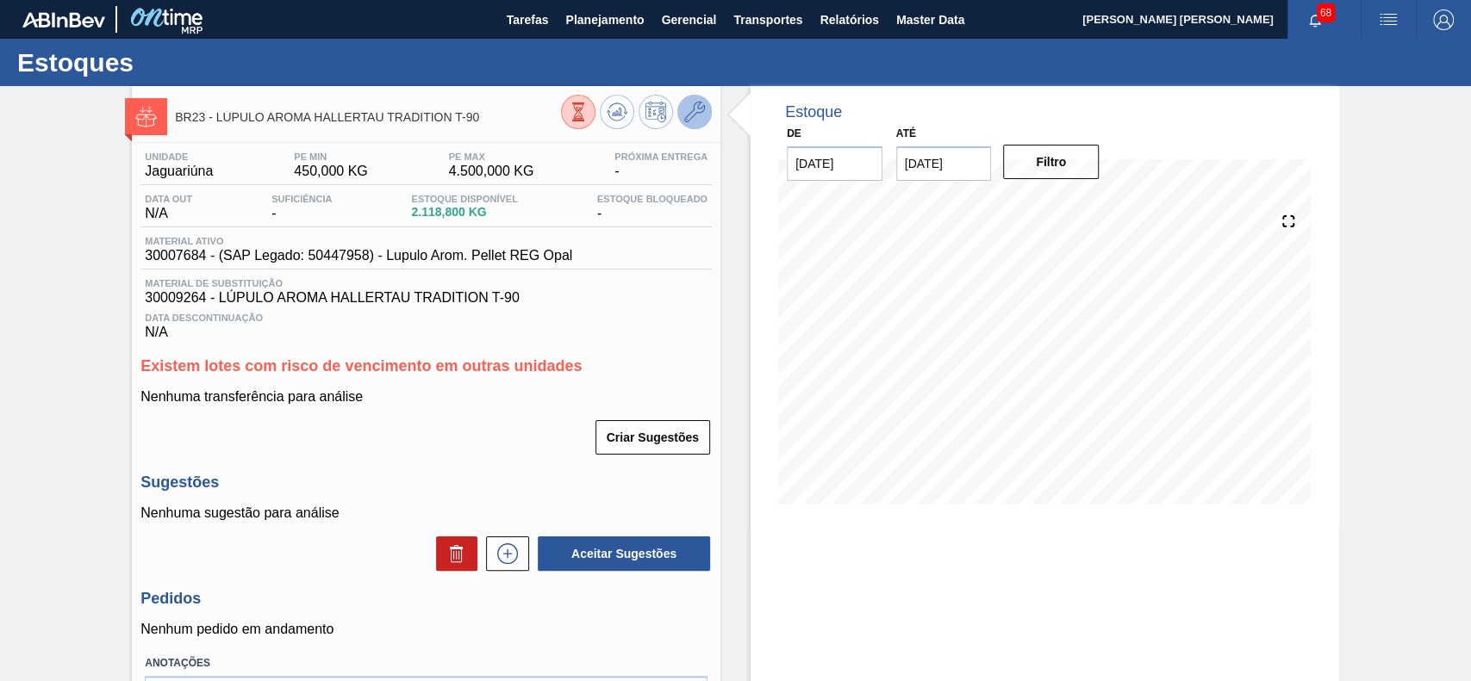
click at [687, 116] on icon at bounding box center [694, 112] width 21 height 21
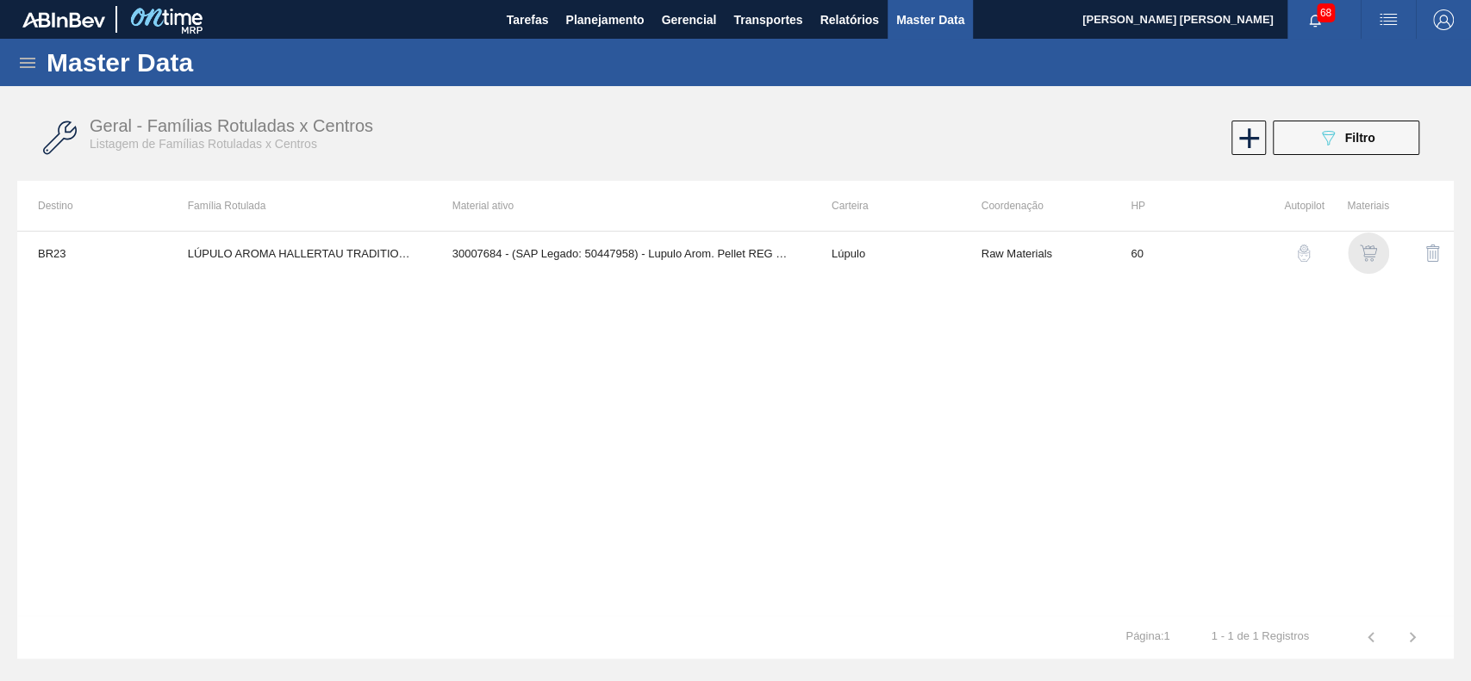
click at [1363, 256] on img "button" at bounding box center [1367, 253] width 17 height 17
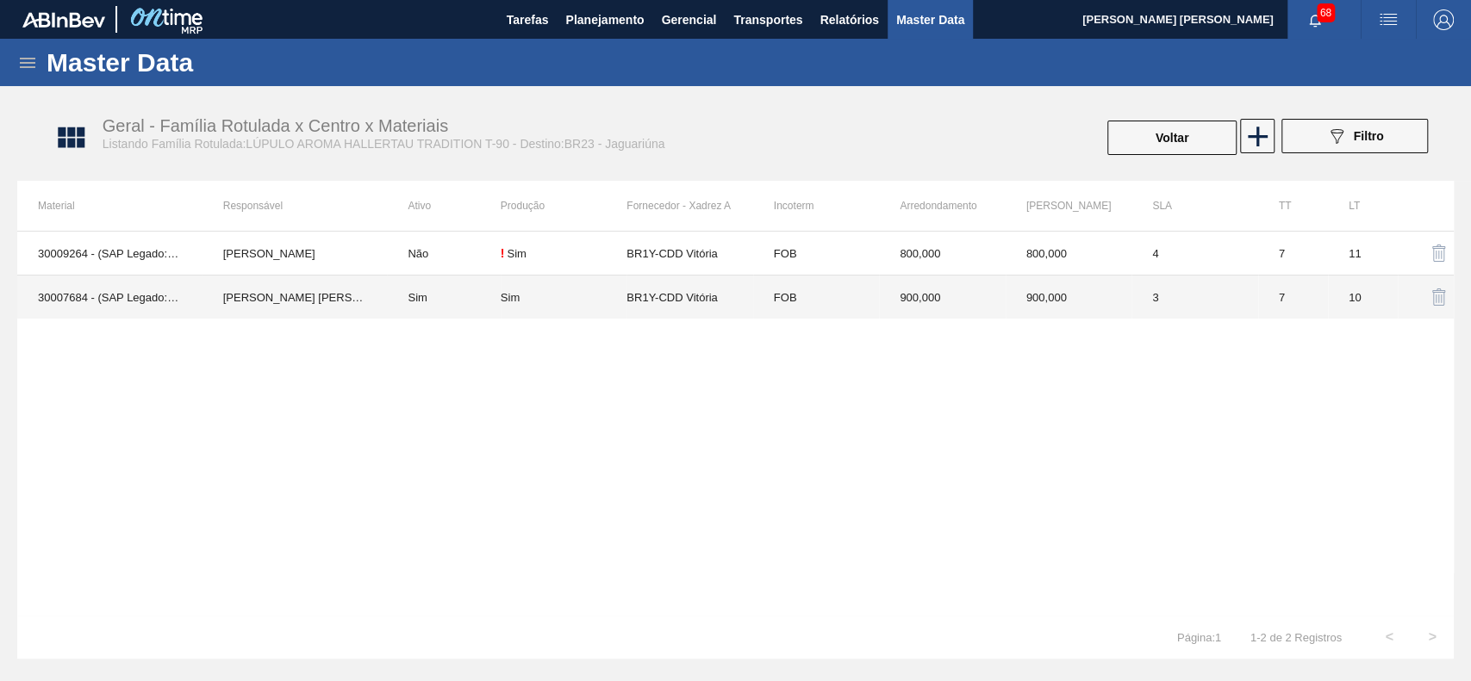
click at [512, 307] on td "Sim" at bounding box center [564, 298] width 126 height 44
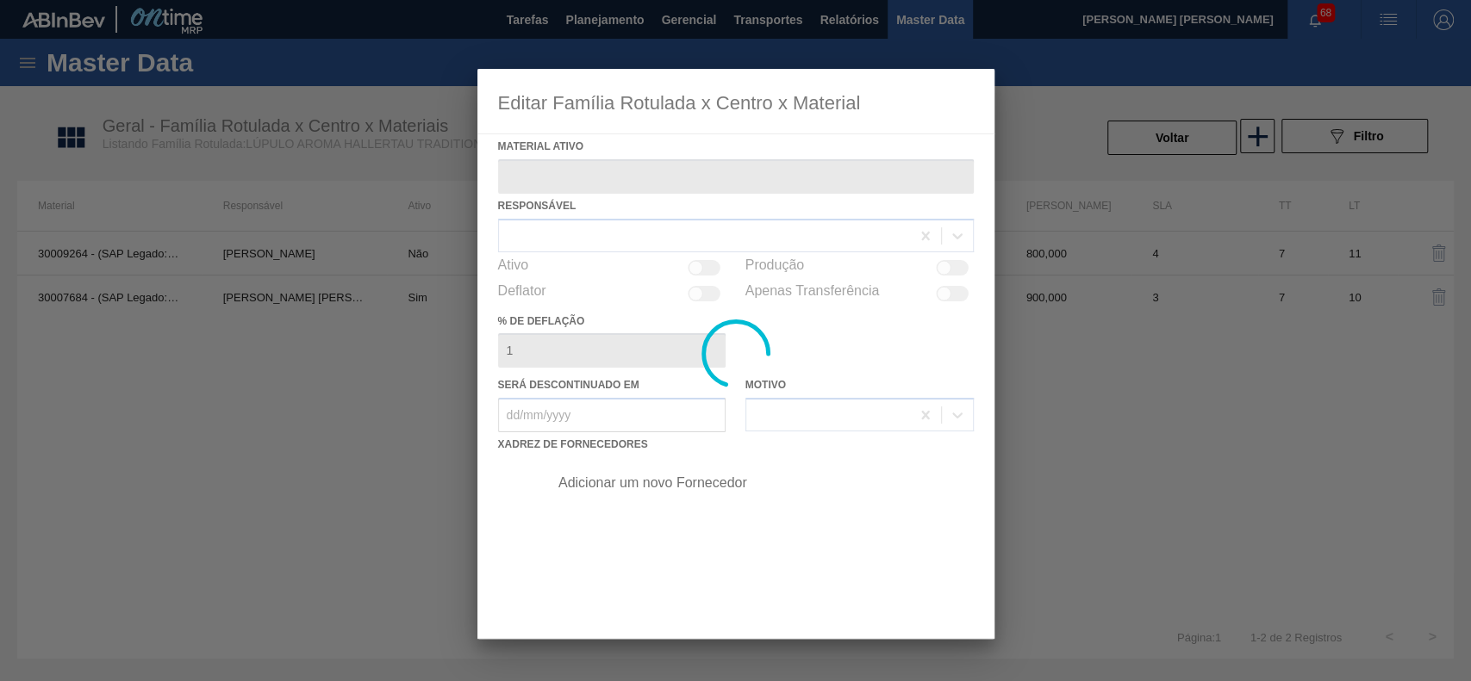
type ativo "30007684 - (SAP Legado: 50447958) - Lupulo Arom. Pellet REG Opal"
checkbox input "true"
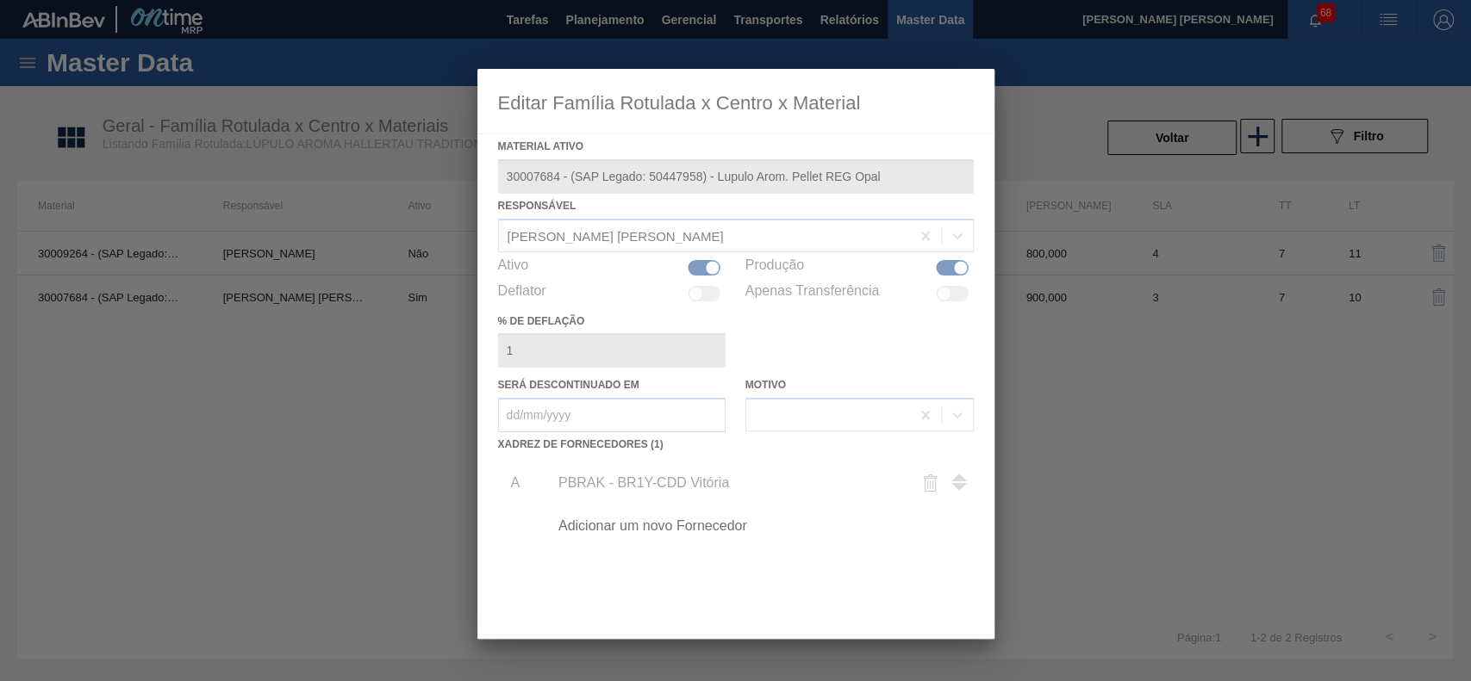
click at [700, 265] on div at bounding box center [735, 354] width 517 height 570
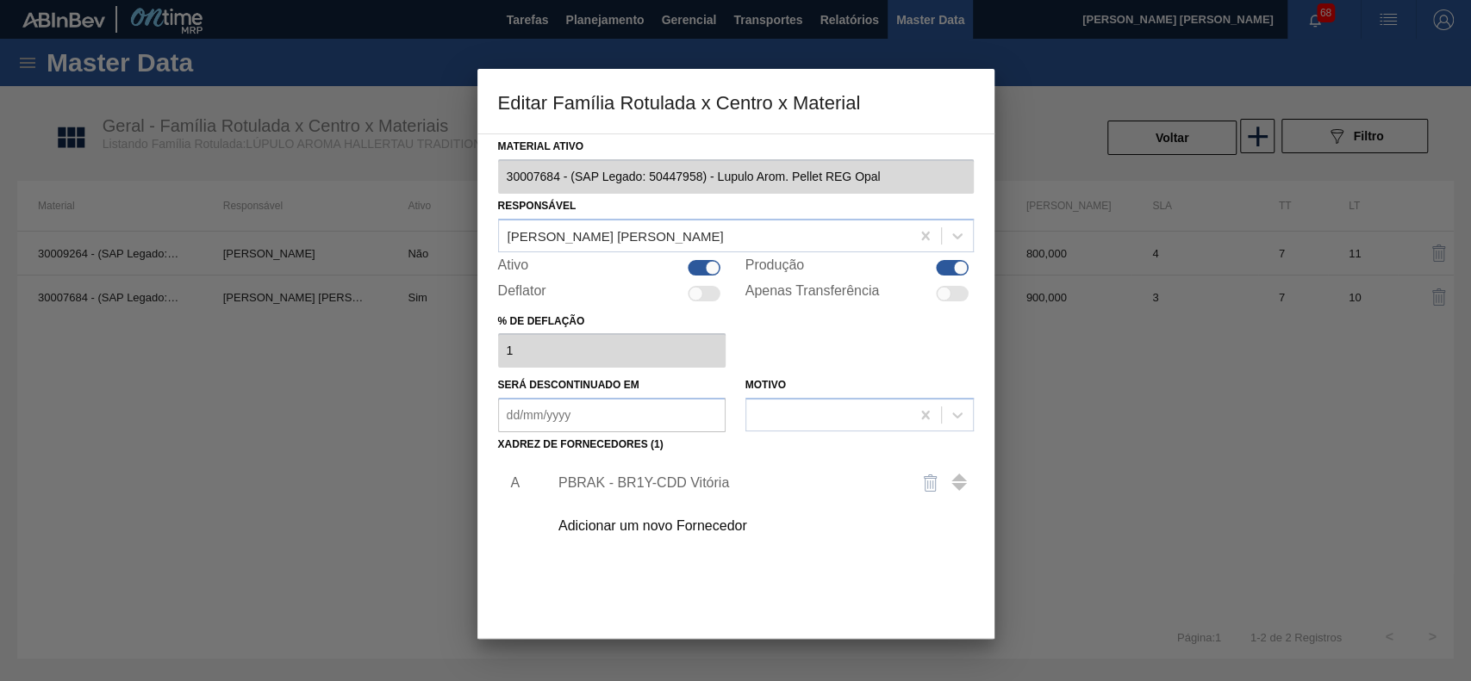
click at [701, 265] on div at bounding box center [704, 268] width 33 height 16
checkbox input "false"
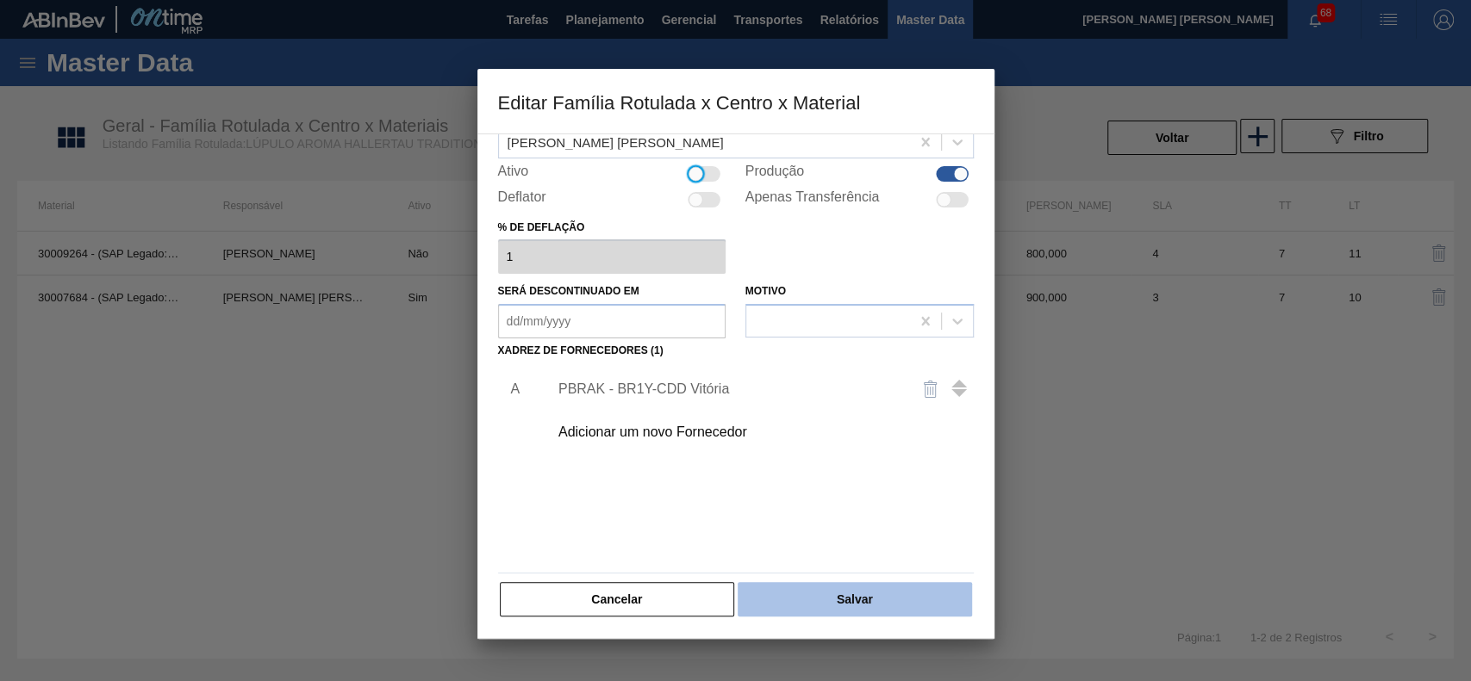
click at [866, 594] on button "Salvar" at bounding box center [853, 599] width 233 height 34
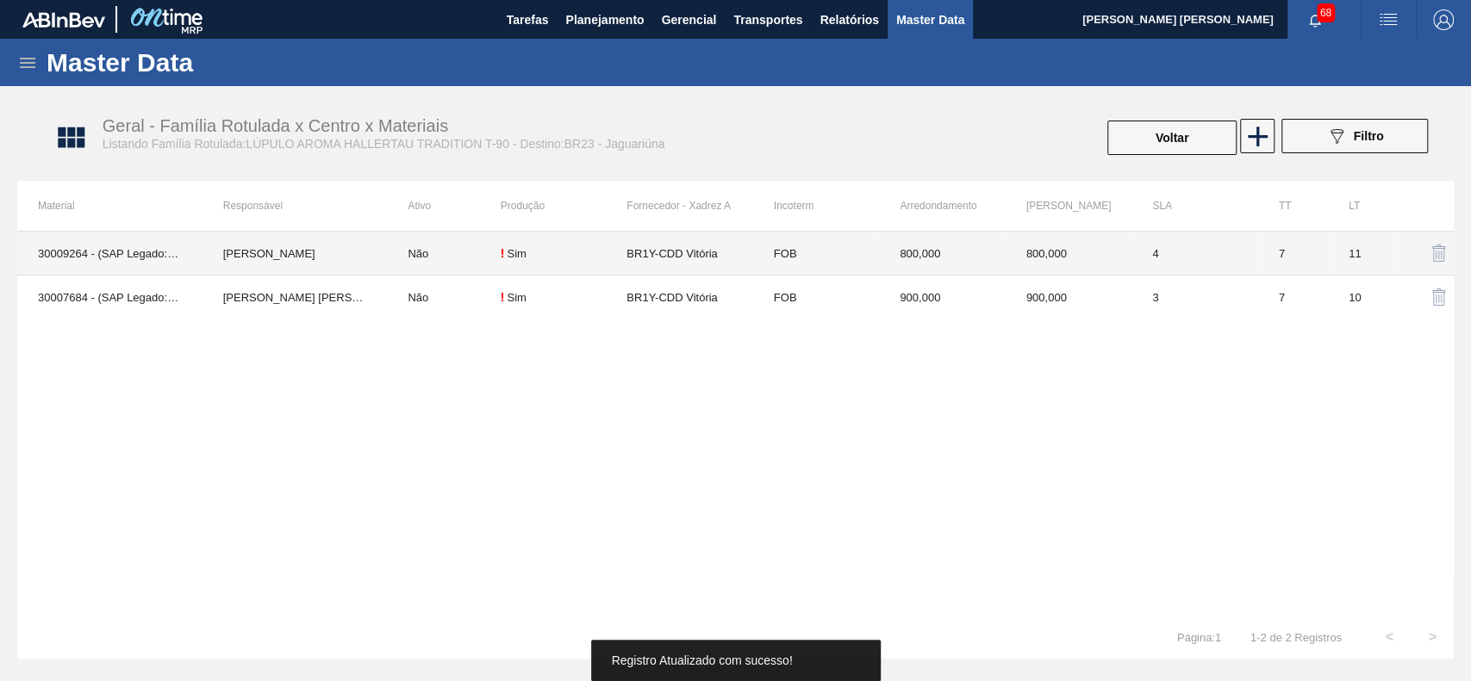
click at [420, 246] on td "Não" at bounding box center [443, 254] width 113 height 44
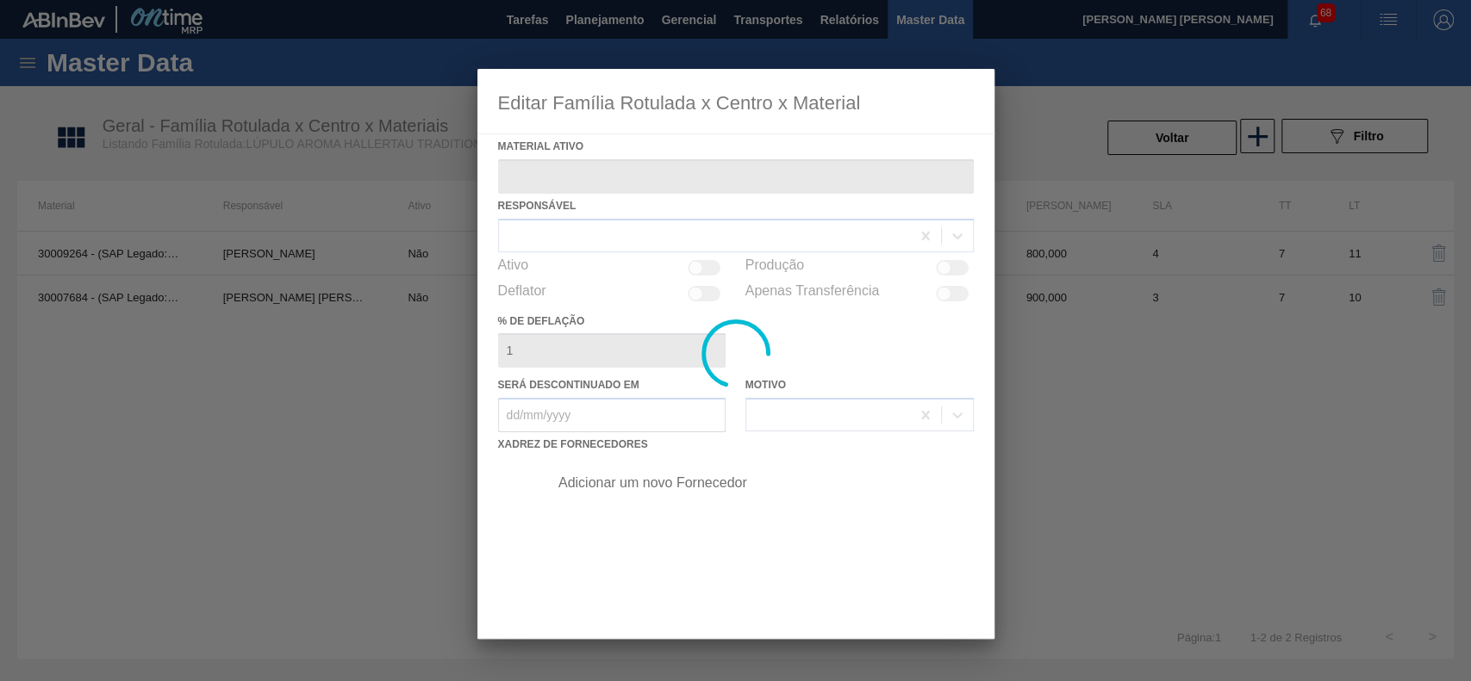
type ativo "30009264 - (SAP Legado: 50339610) - LÚPULO AROMA HALLERTAU TRADITION T-90"
checkbox input "true"
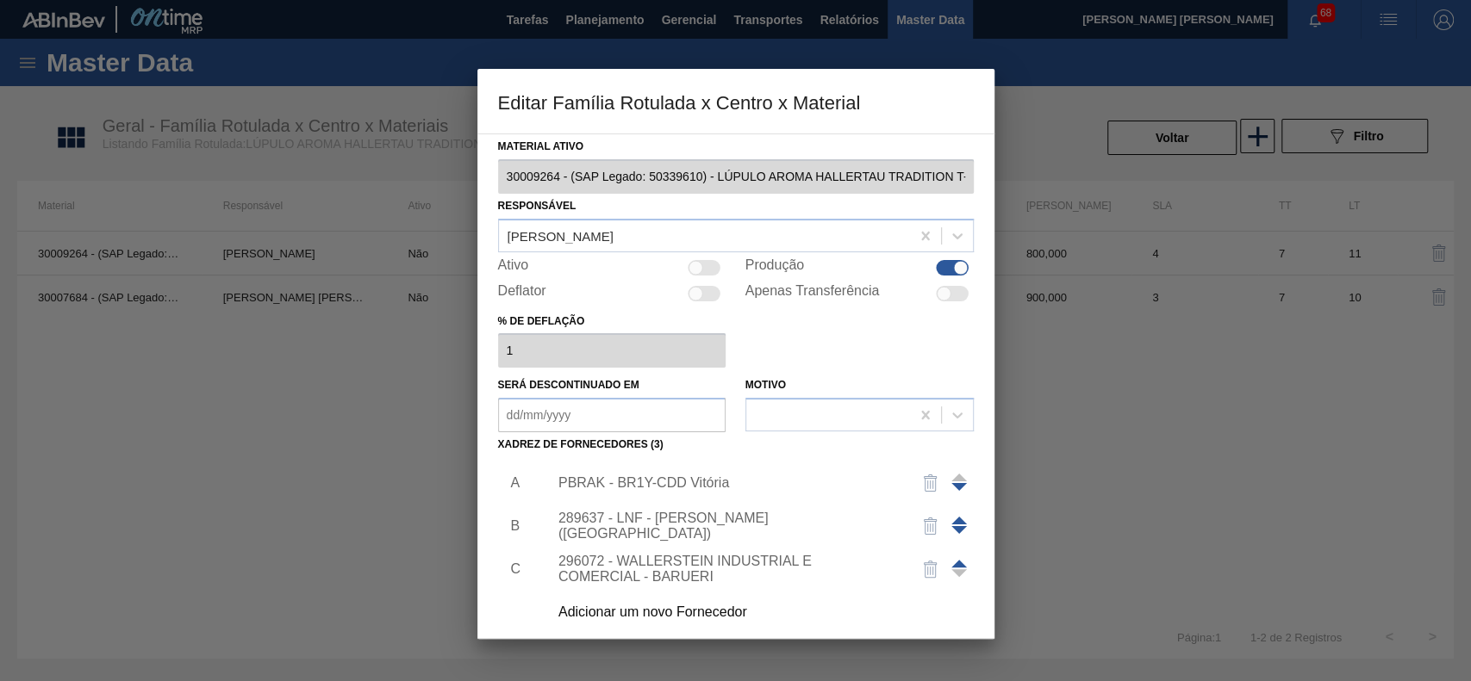
click at [699, 266] on div at bounding box center [695, 267] width 15 height 15
checkbox input "true"
click at [695, 482] on div "PBRAK - BR1Y-CDD Vitória" at bounding box center [727, 484] width 338 height 16
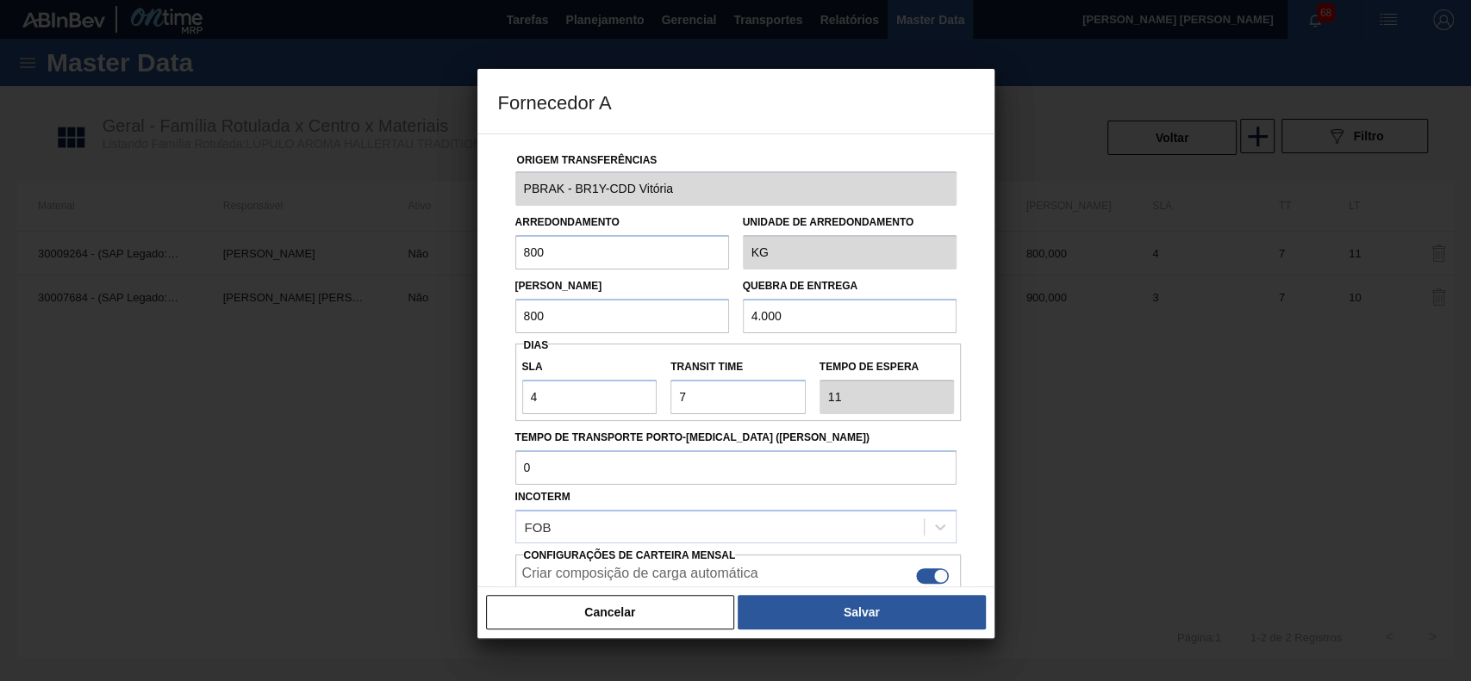
click at [569, 253] on input "800" at bounding box center [622, 252] width 214 height 34
type input "600"
click at [835, 620] on button "Salvar" at bounding box center [860, 612] width 247 height 34
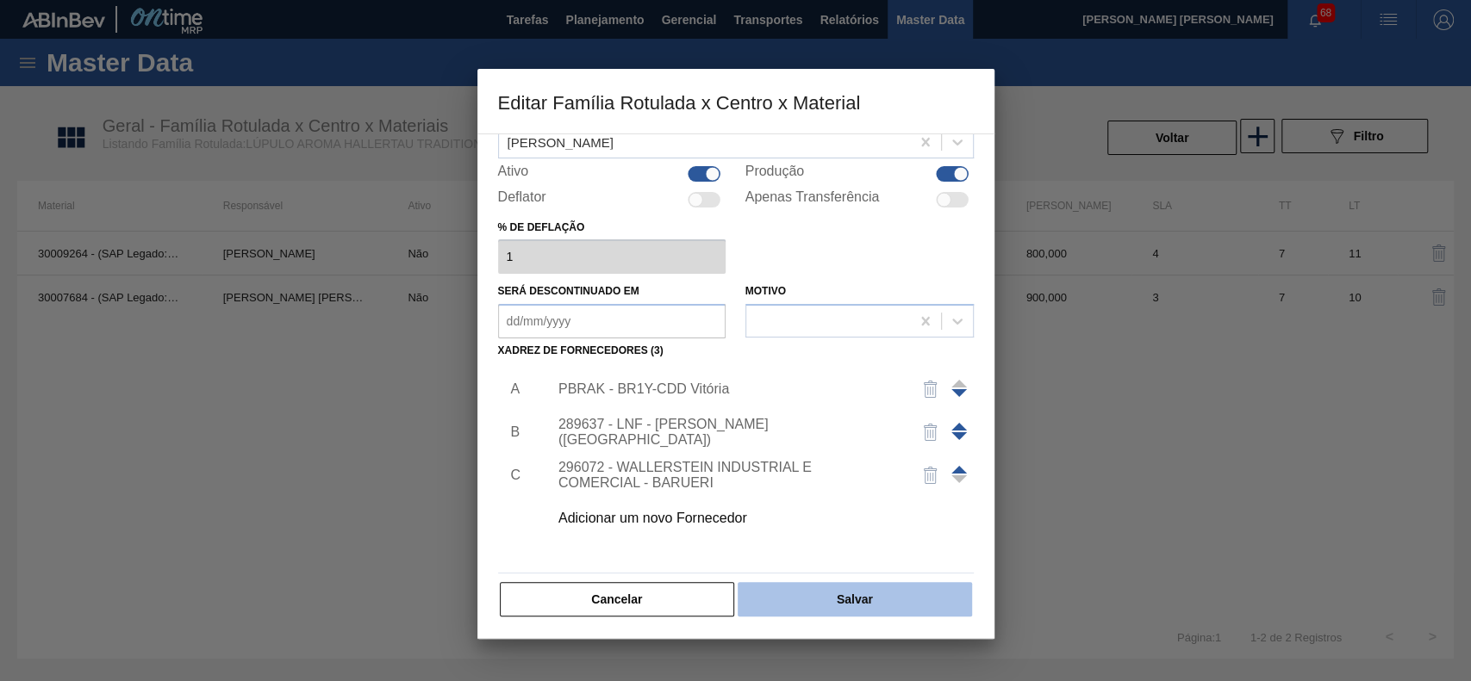
click at [835, 583] on button "Salvar" at bounding box center [853, 599] width 233 height 34
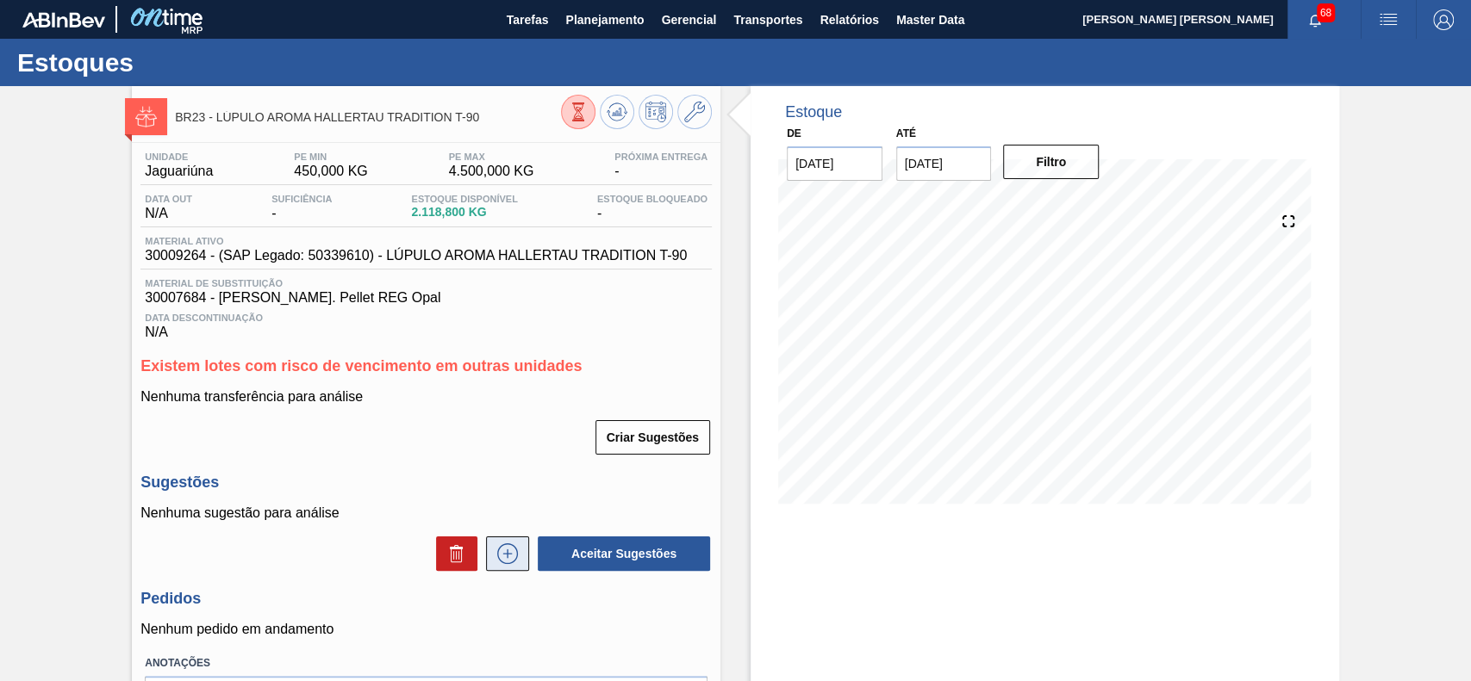
click at [511, 550] on icon at bounding box center [507, 554] width 21 height 21
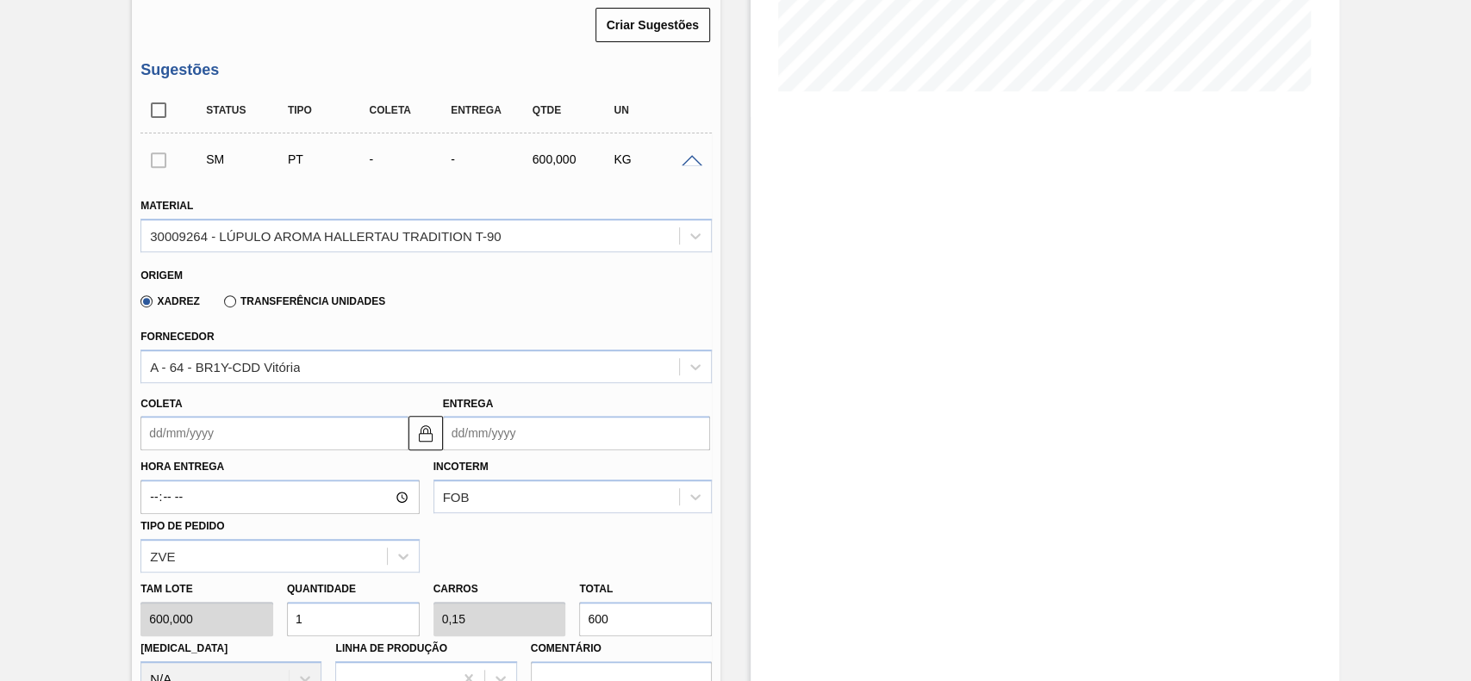
scroll to position [459, 0]
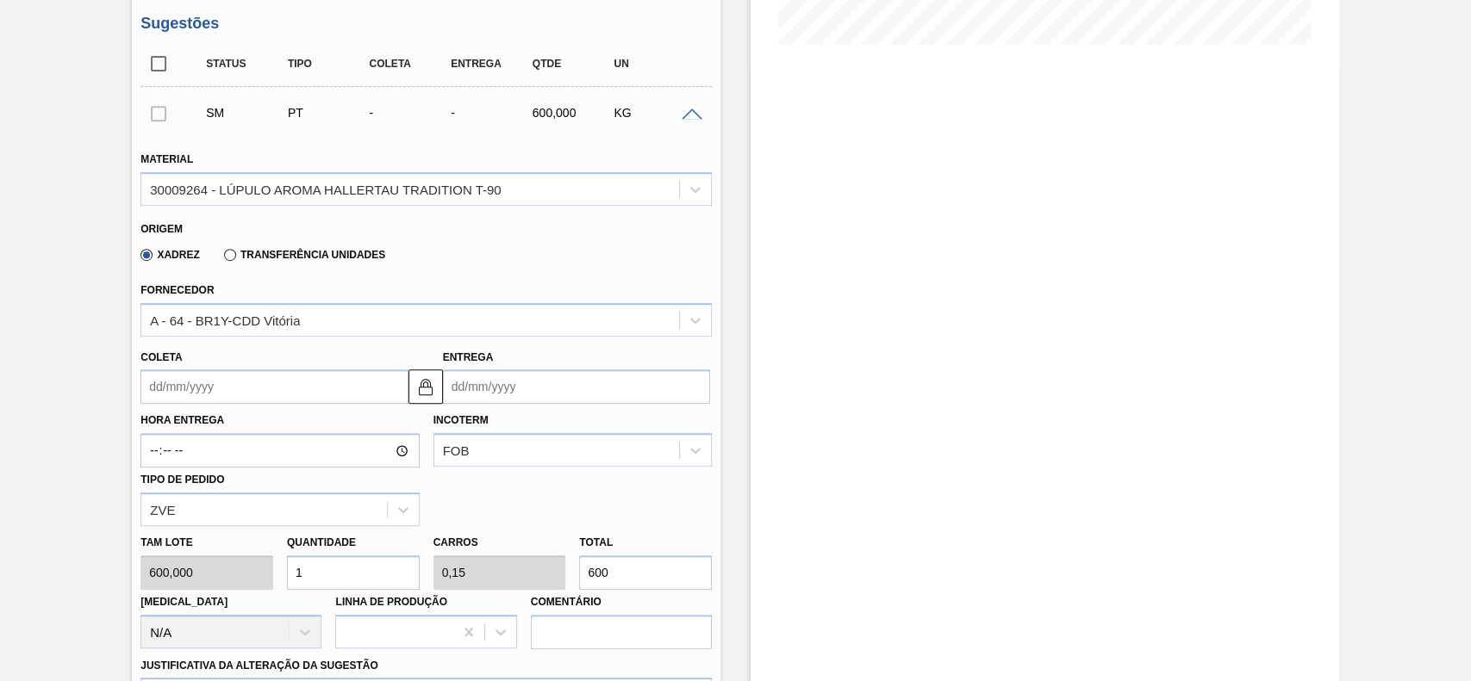
click at [243, 389] on input "Coleta" at bounding box center [273, 387] width 267 height 34
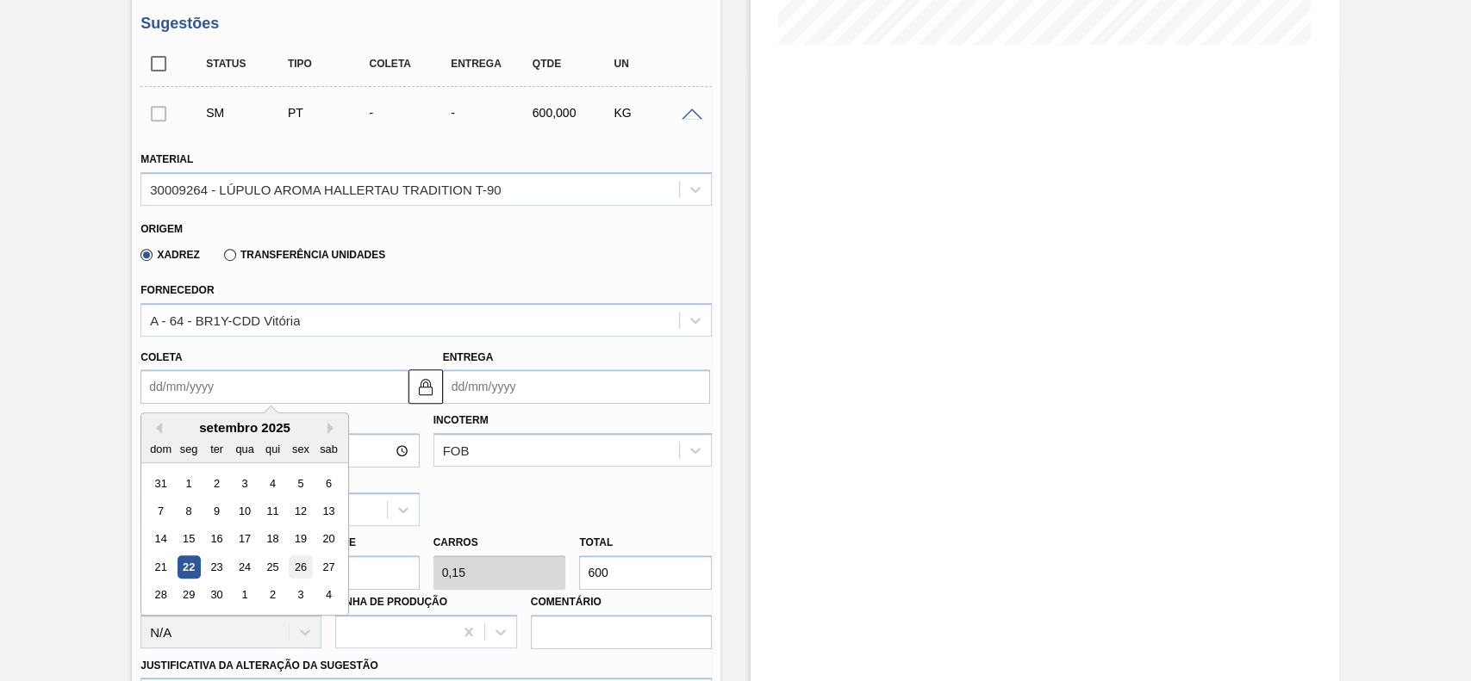
click at [301, 567] on div "26" at bounding box center [300, 567] width 23 height 23
type input "[DATE]"
type input "03/10/2025"
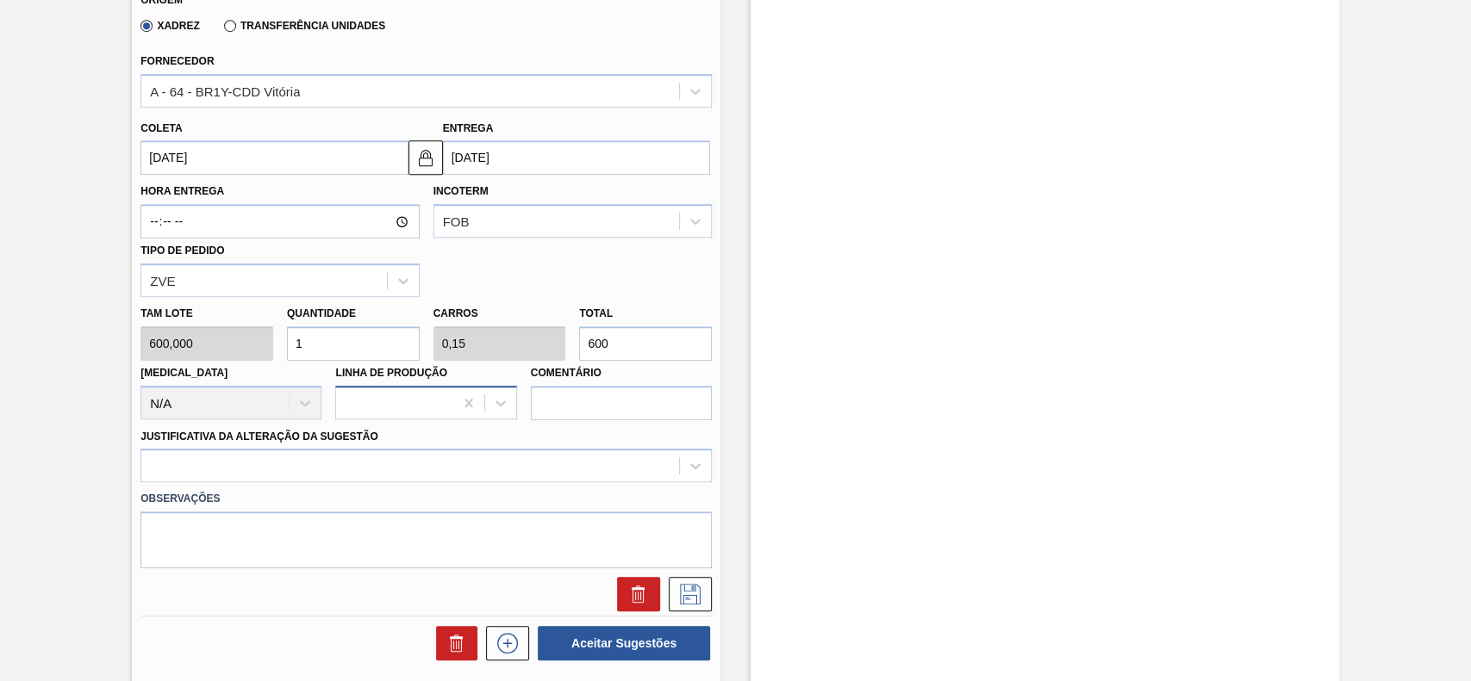
scroll to position [689, 0]
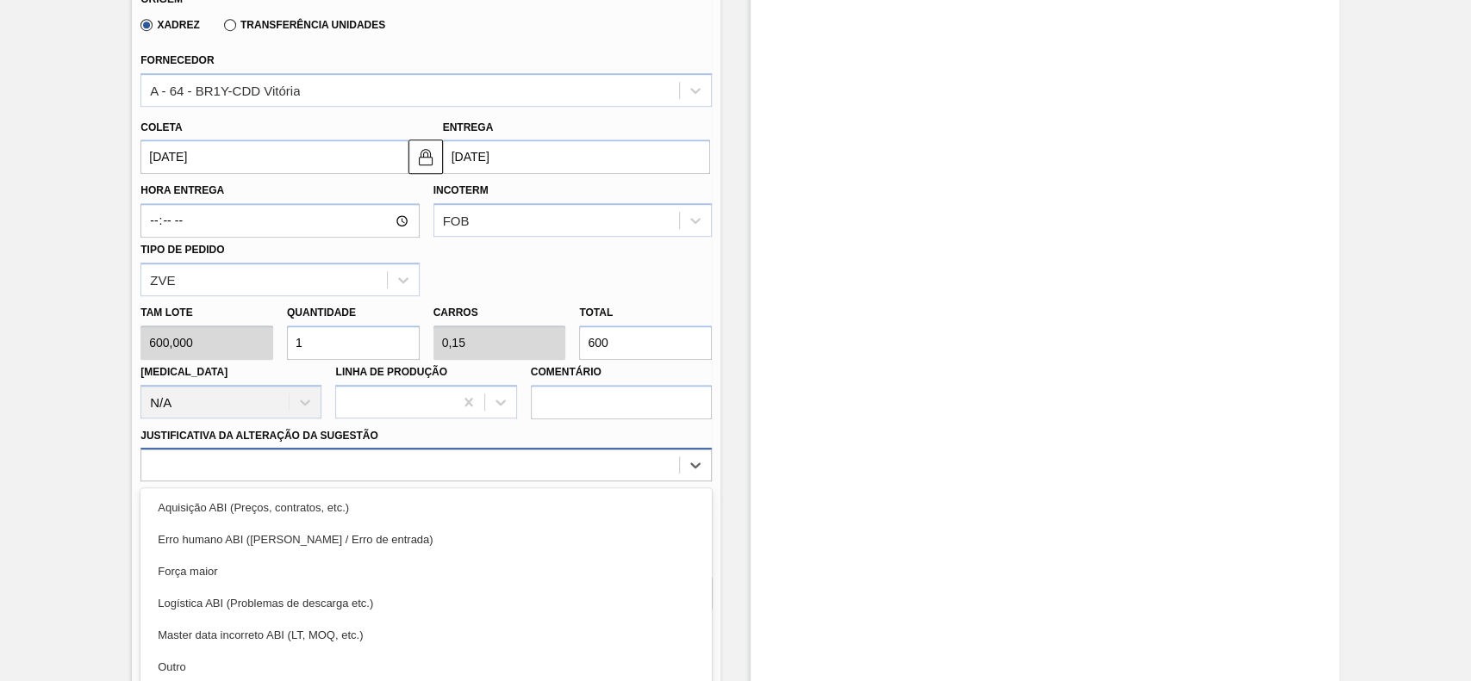
click at [312, 470] on div "option Erro humano ABI (Cálculo / Erro de entrada) focused, 2 of 18. 18 results…" at bounding box center [425, 465] width 571 height 34
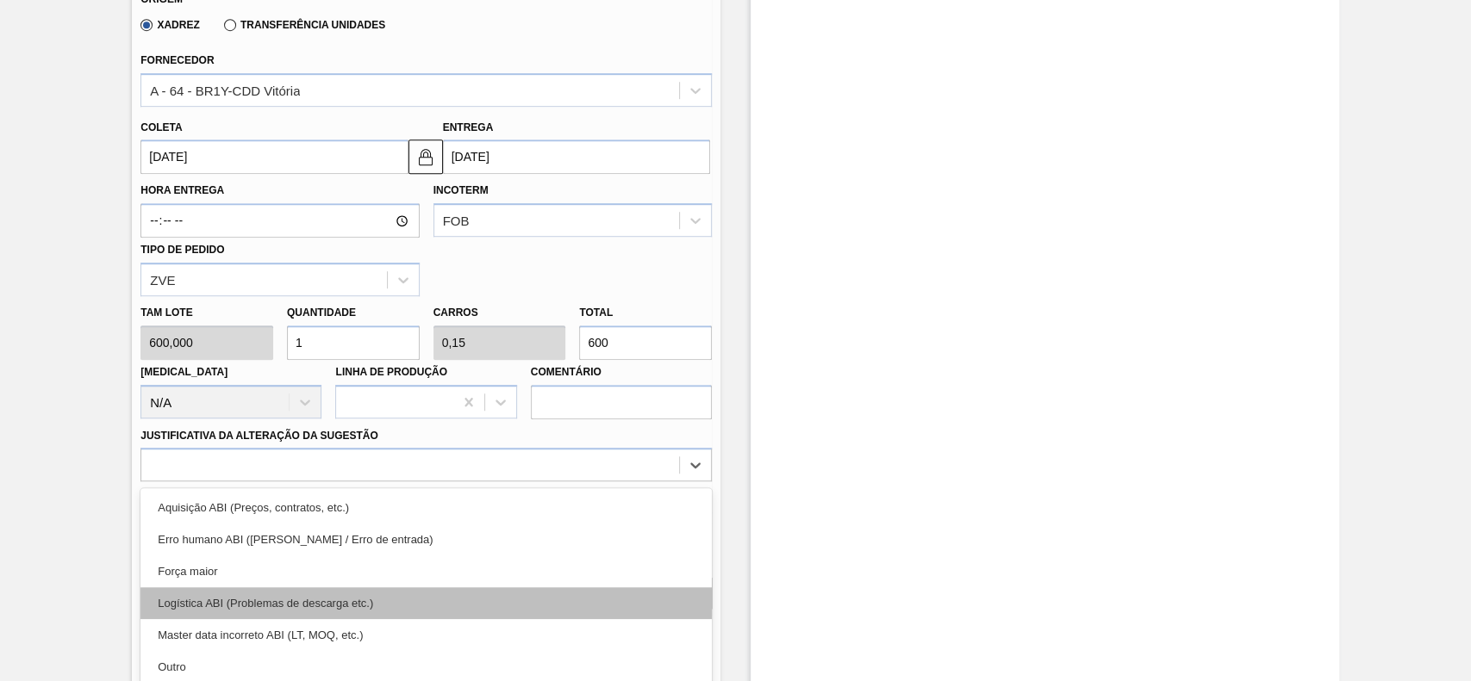
scroll to position [765, 0]
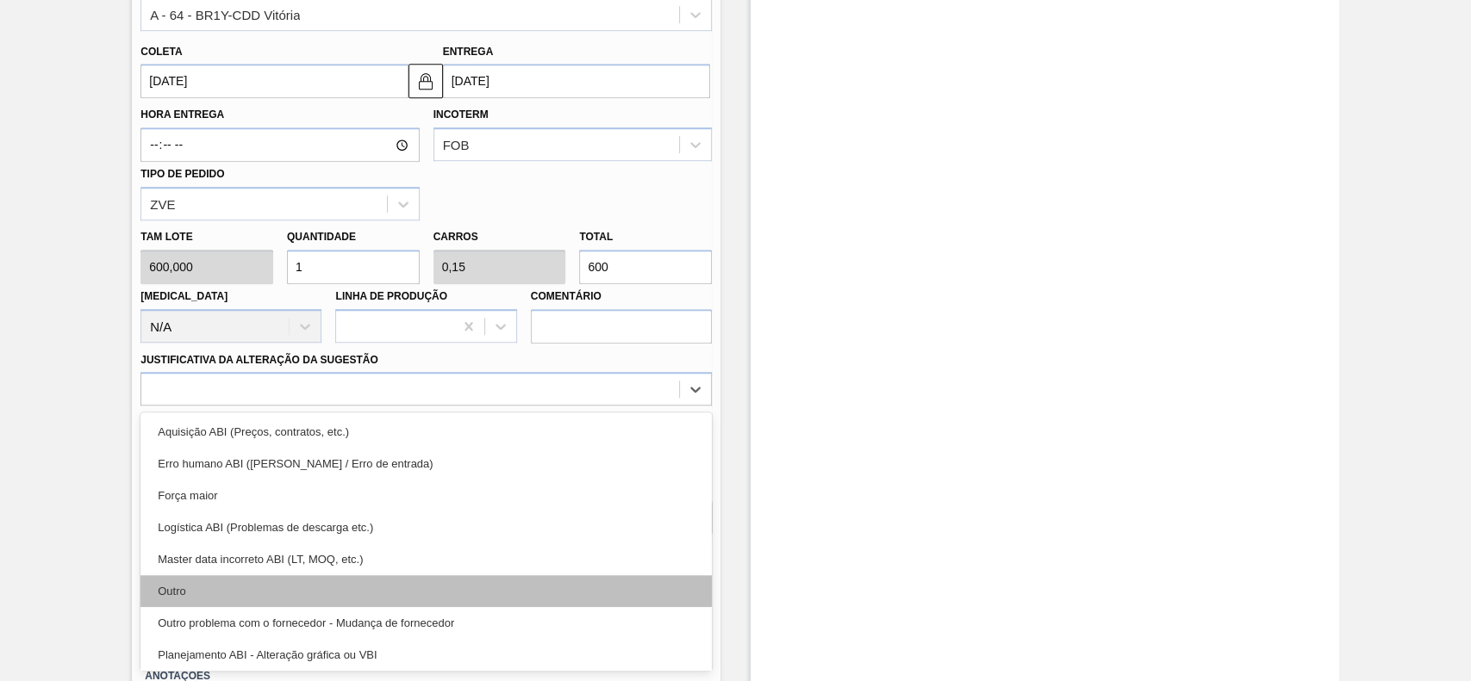
click at [176, 601] on div "Outro" at bounding box center [425, 591] width 571 height 32
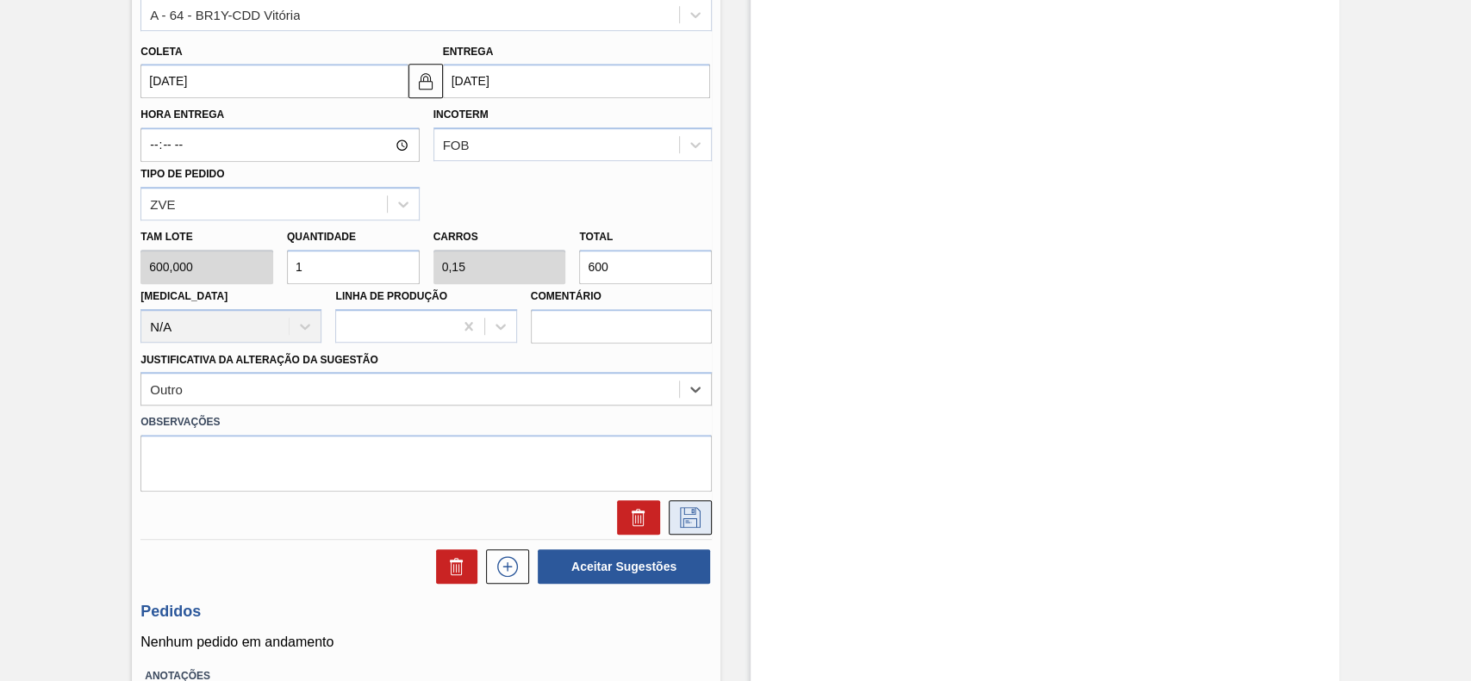
click at [700, 523] on icon at bounding box center [690, 517] width 28 height 21
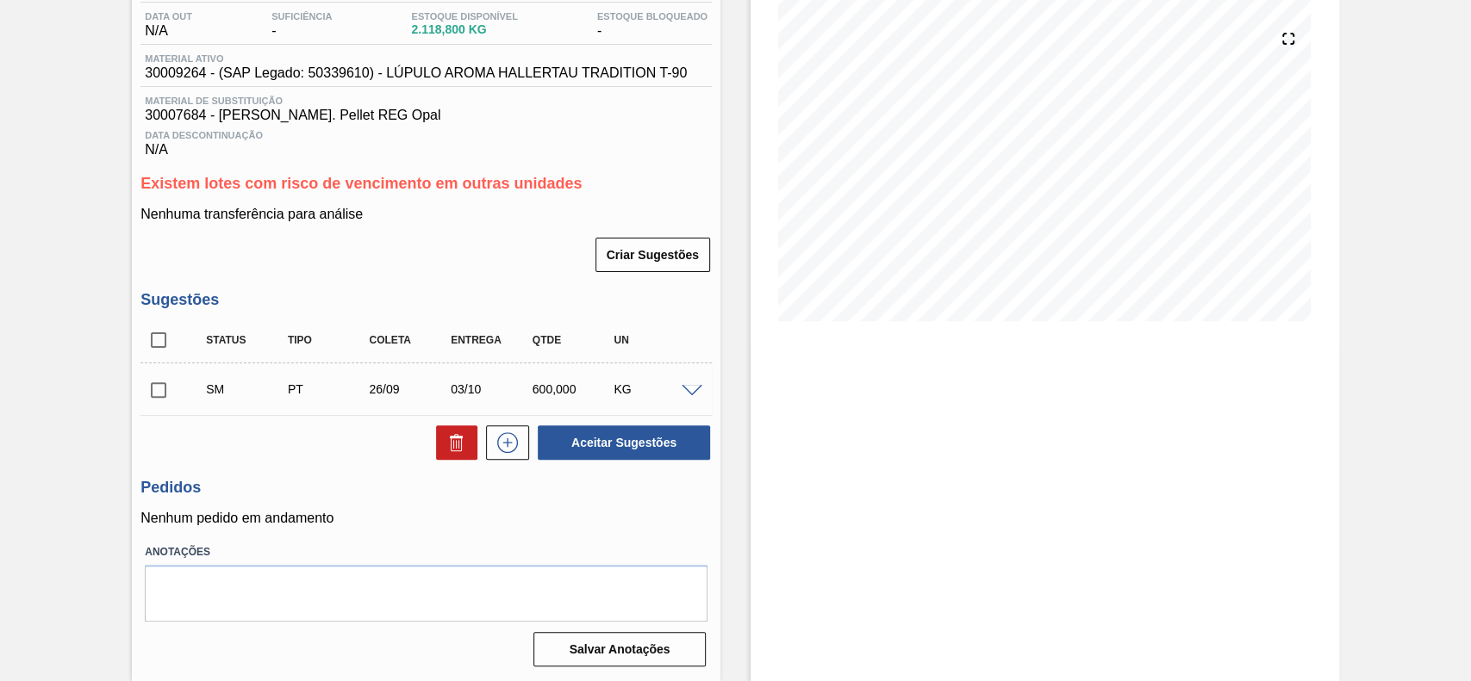
scroll to position [186, 0]
click at [159, 395] on input "checkbox" at bounding box center [158, 390] width 36 height 36
click at [618, 458] on button "Aceitar Sugestões" at bounding box center [624, 443] width 172 height 34
checkbox input "false"
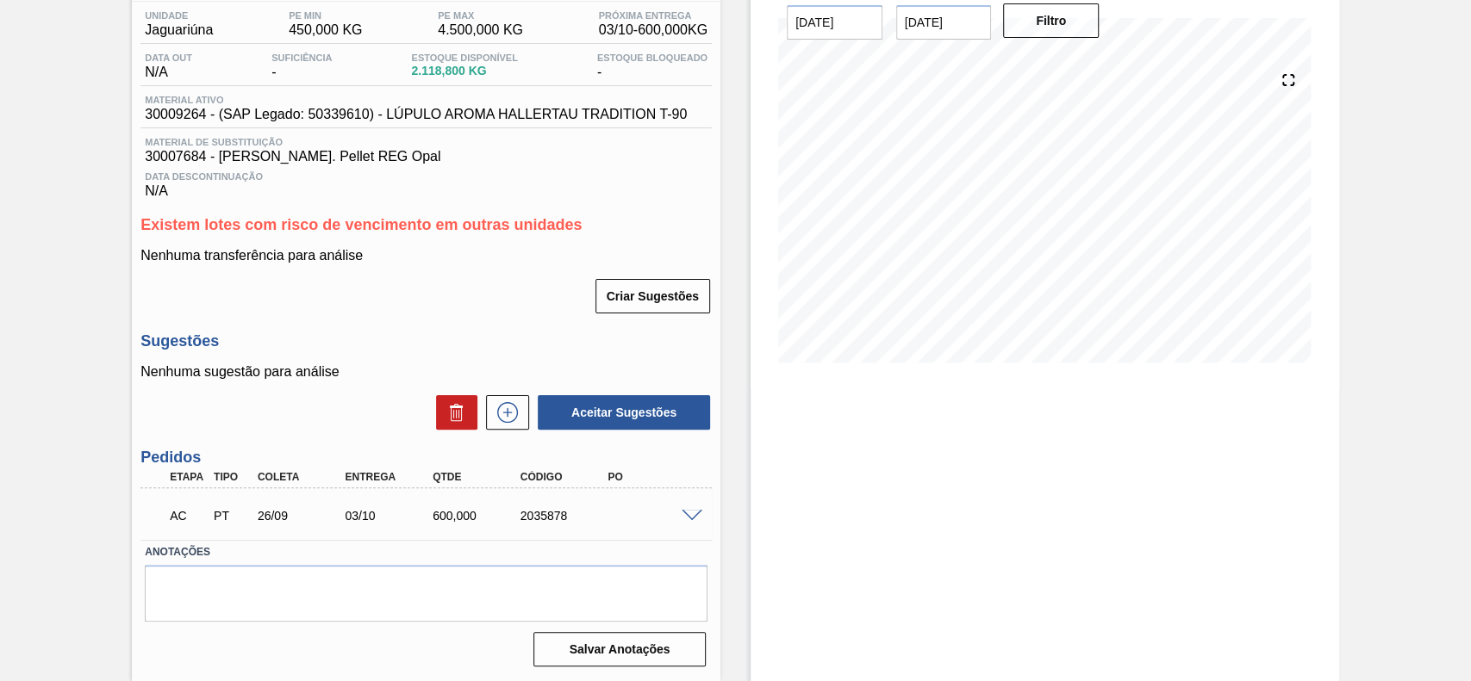
scroll to position [145, 0]
click at [689, 511] on span at bounding box center [691, 516] width 21 height 13
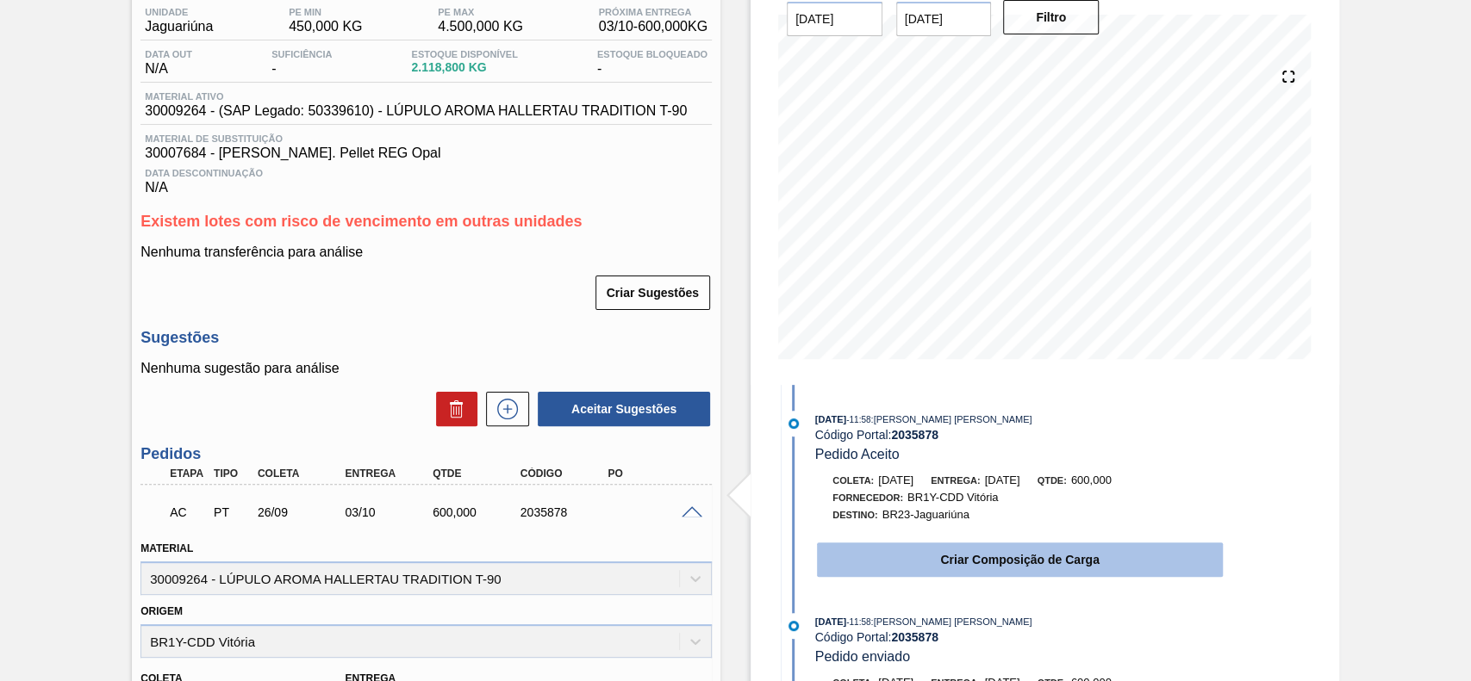
click at [897, 560] on button "Criar Composição de Carga" at bounding box center [1020, 560] width 406 height 34
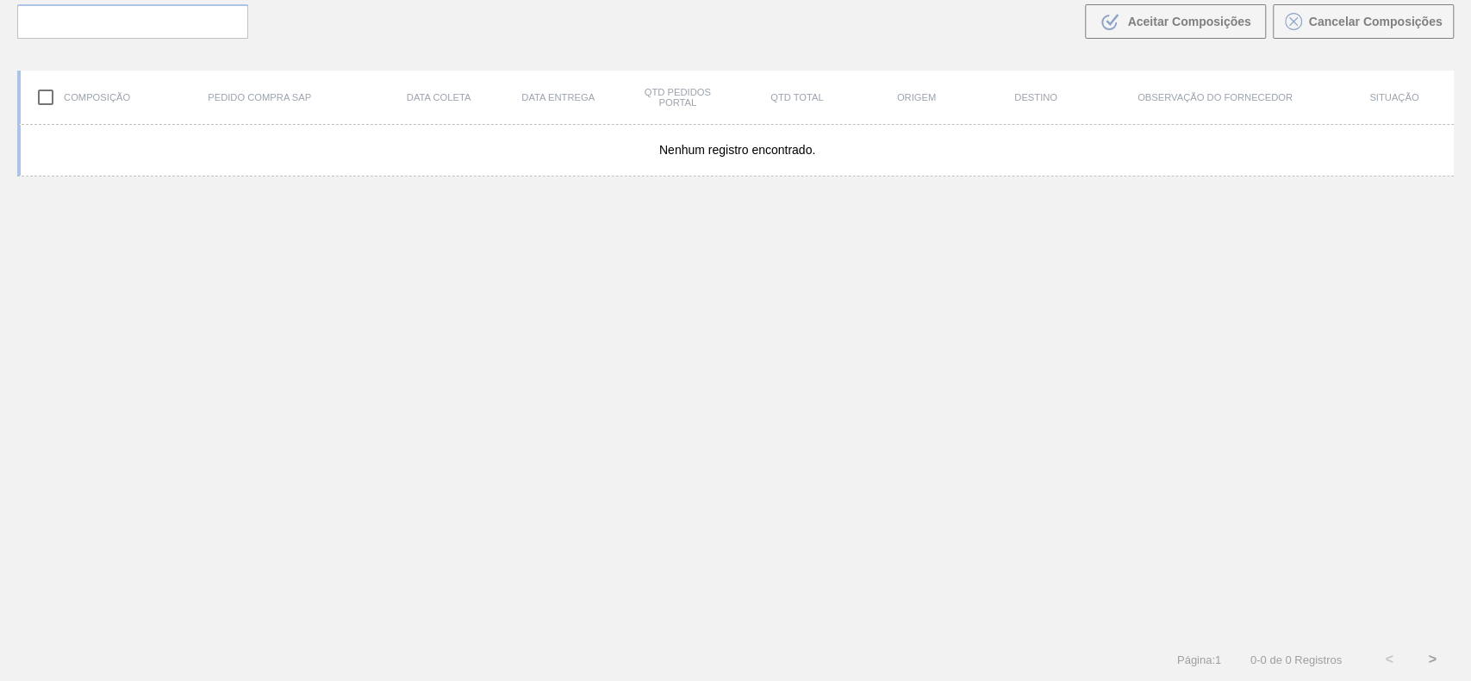
scroll to position [124, 0]
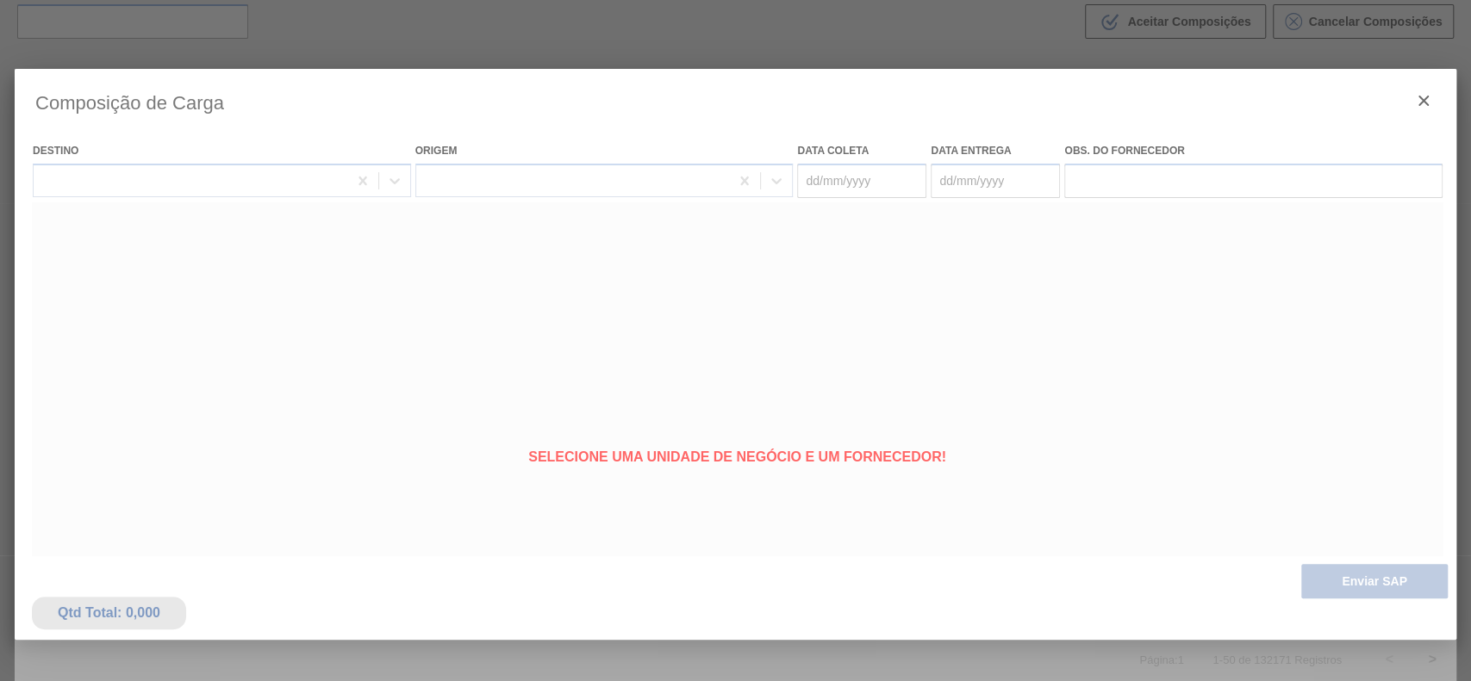
type coleta "[DATE]"
type entrega "03/10/2025"
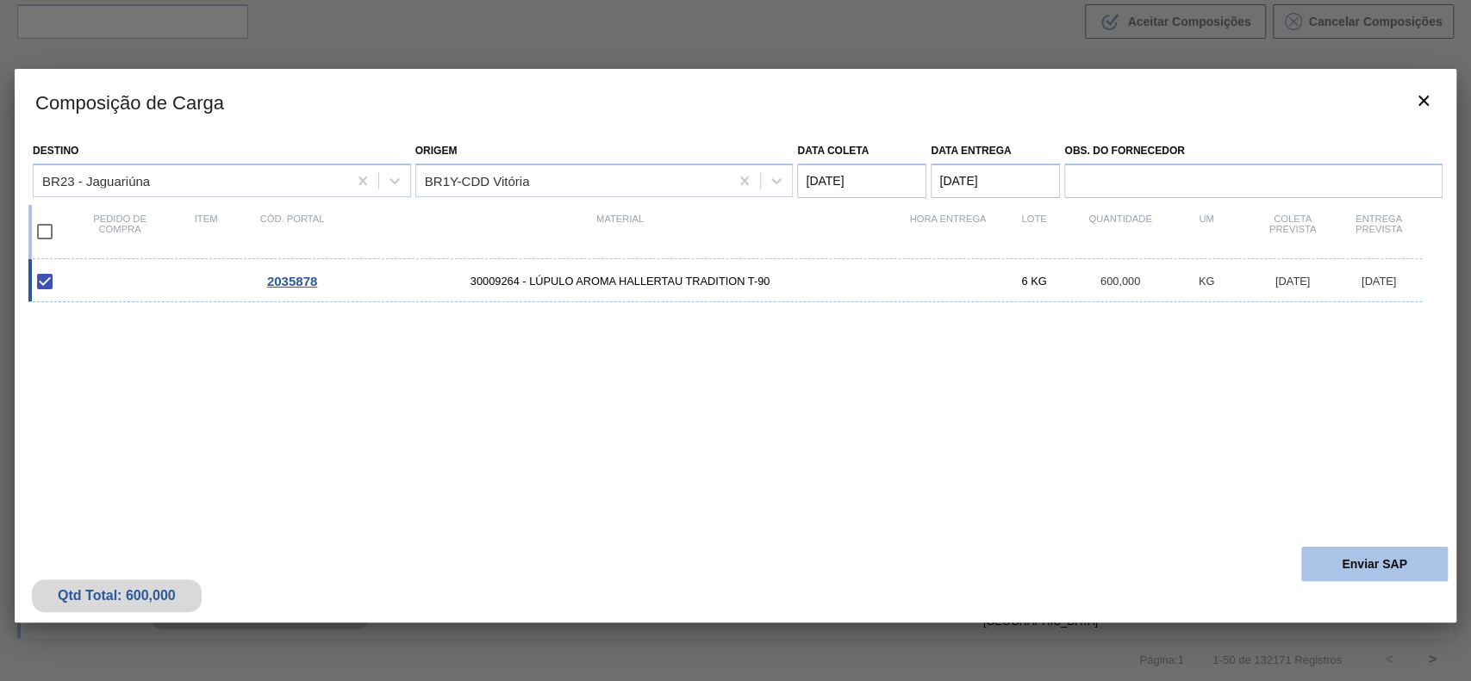
click at [1339, 552] on button "Enviar SAP" at bounding box center [1374, 564] width 146 height 34
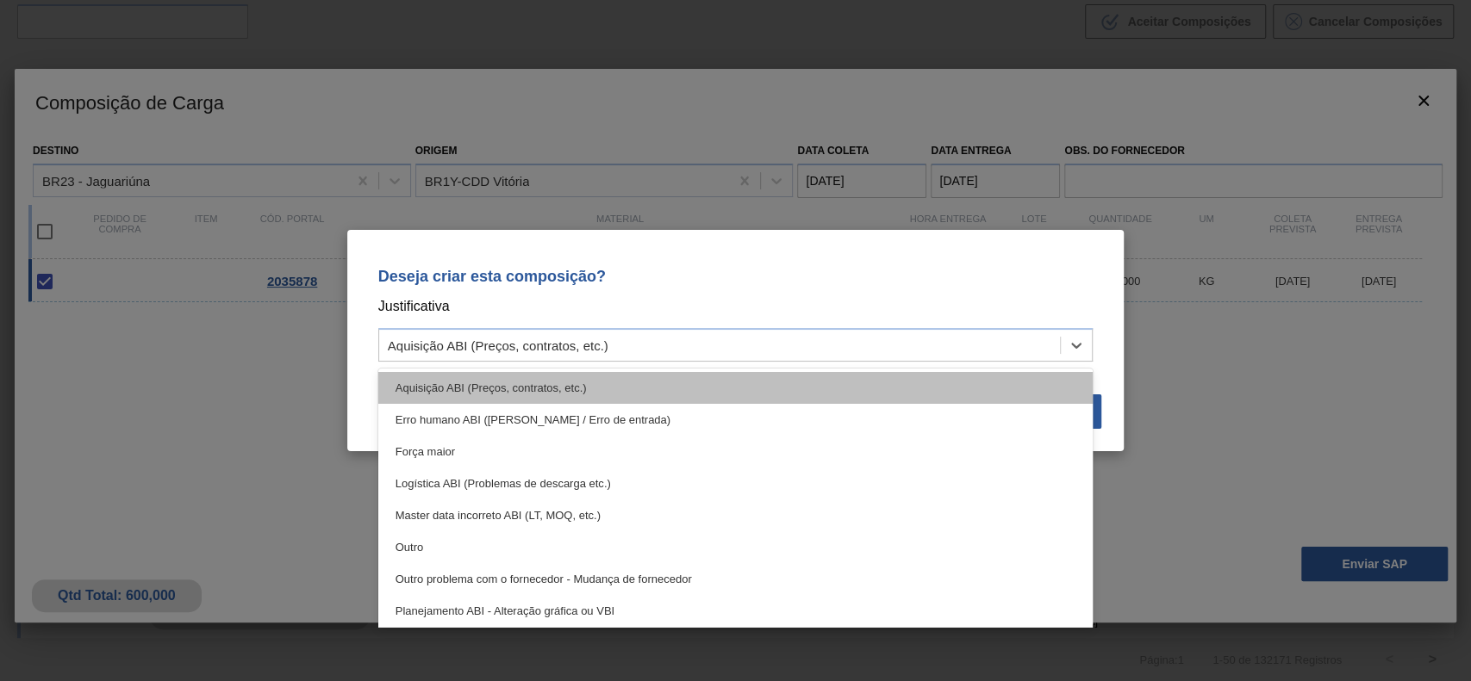
drag, startPoint x: 709, startPoint y: 340, endPoint x: 628, endPoint y: 391, distance: 95.6
click at [707, 340] on div "Aquisição ABI (Preços, contratos, etc.)" at bounding box center [719, 345] width 681 height 25
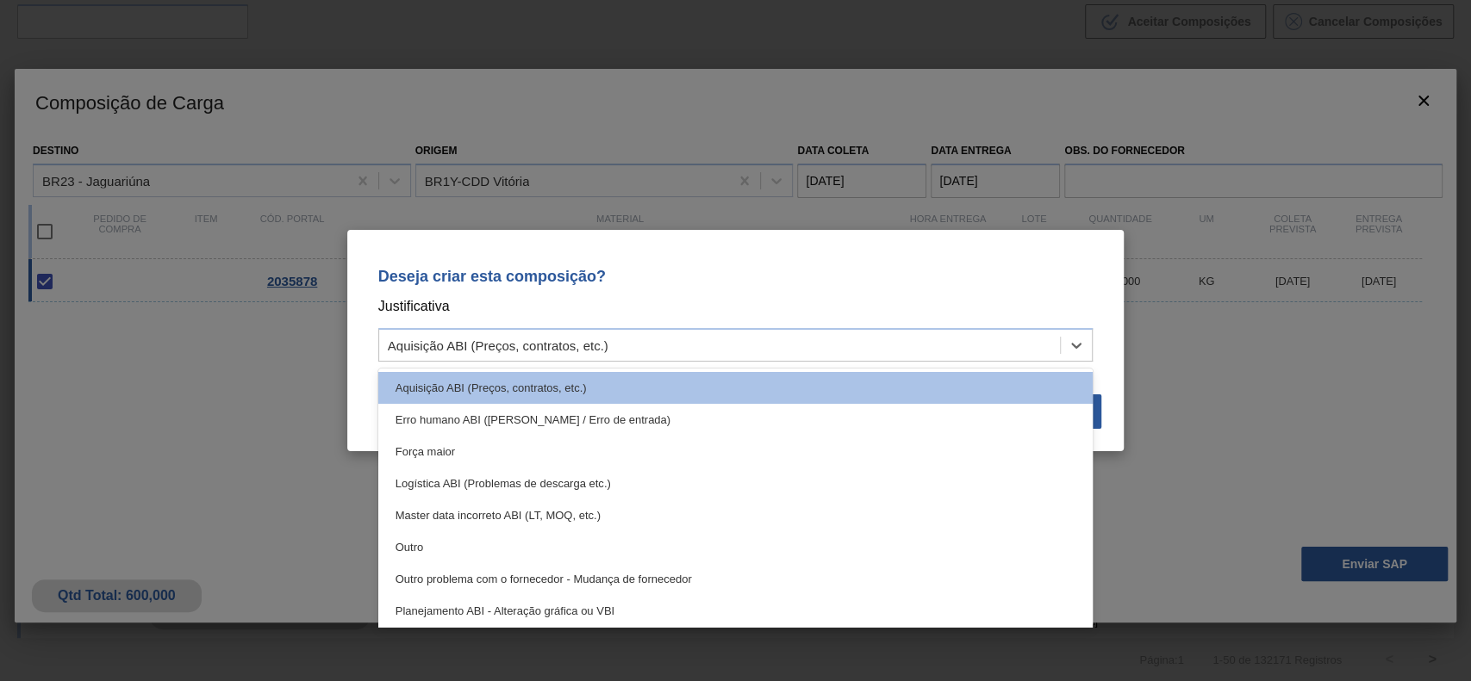
drag, startPoint x: 551, startPoint y: 540, endPoint x: 639, endPoint y: 526, distance: 88.9
click at [552, 541] on div "Outro" at bounding box center [735, 548] width 715 height 32
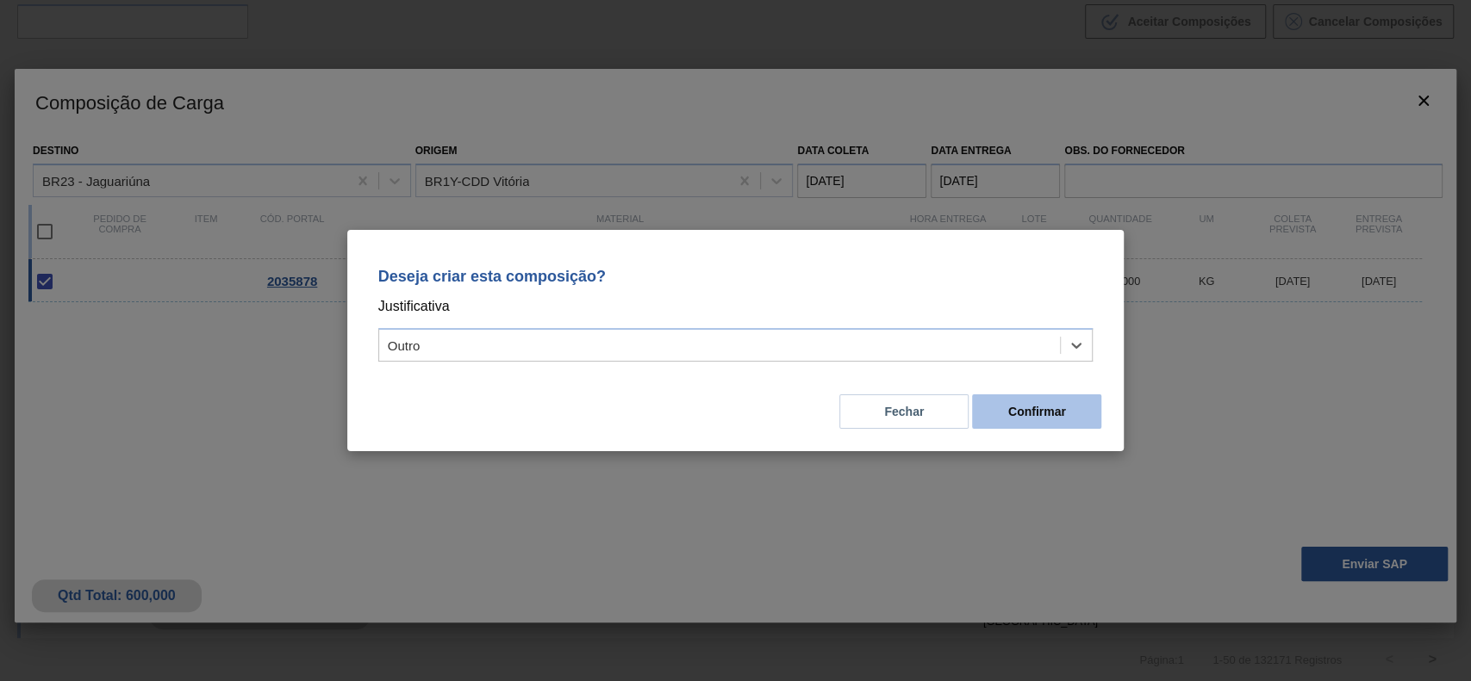
click at [1042, 421] on button "Confirmar" at bounding box center [1036, 412] width 129 height 34
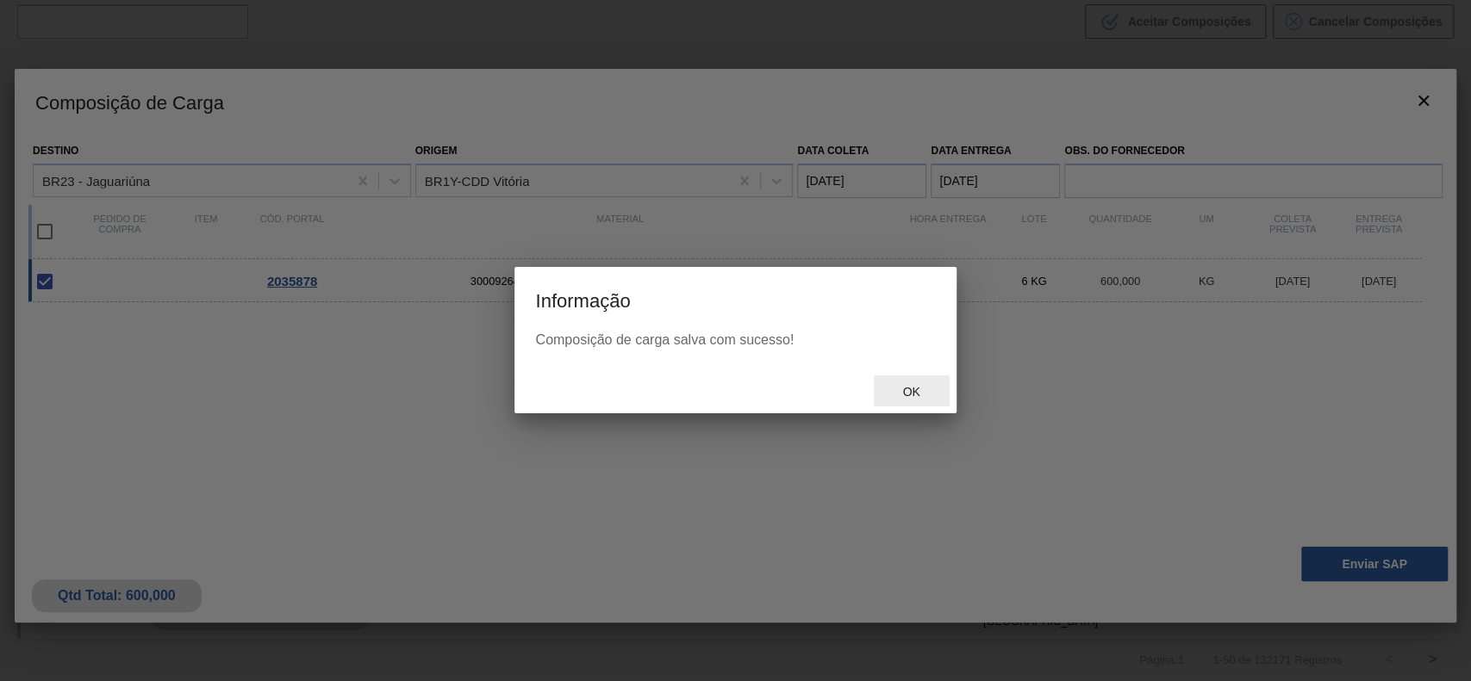
click at [933, 384] on div "Ok" at bounding box center [912, 392] width 76 height 32
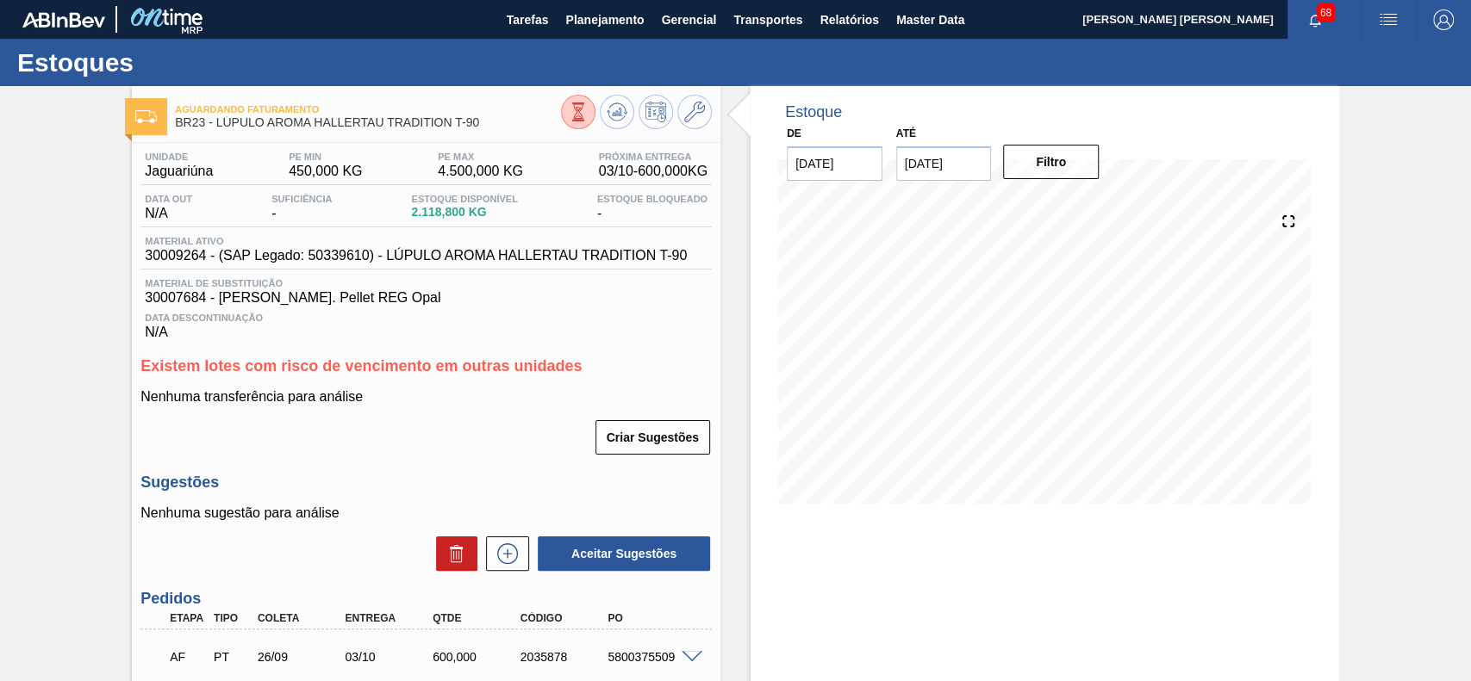
scroll to position [145, 0]
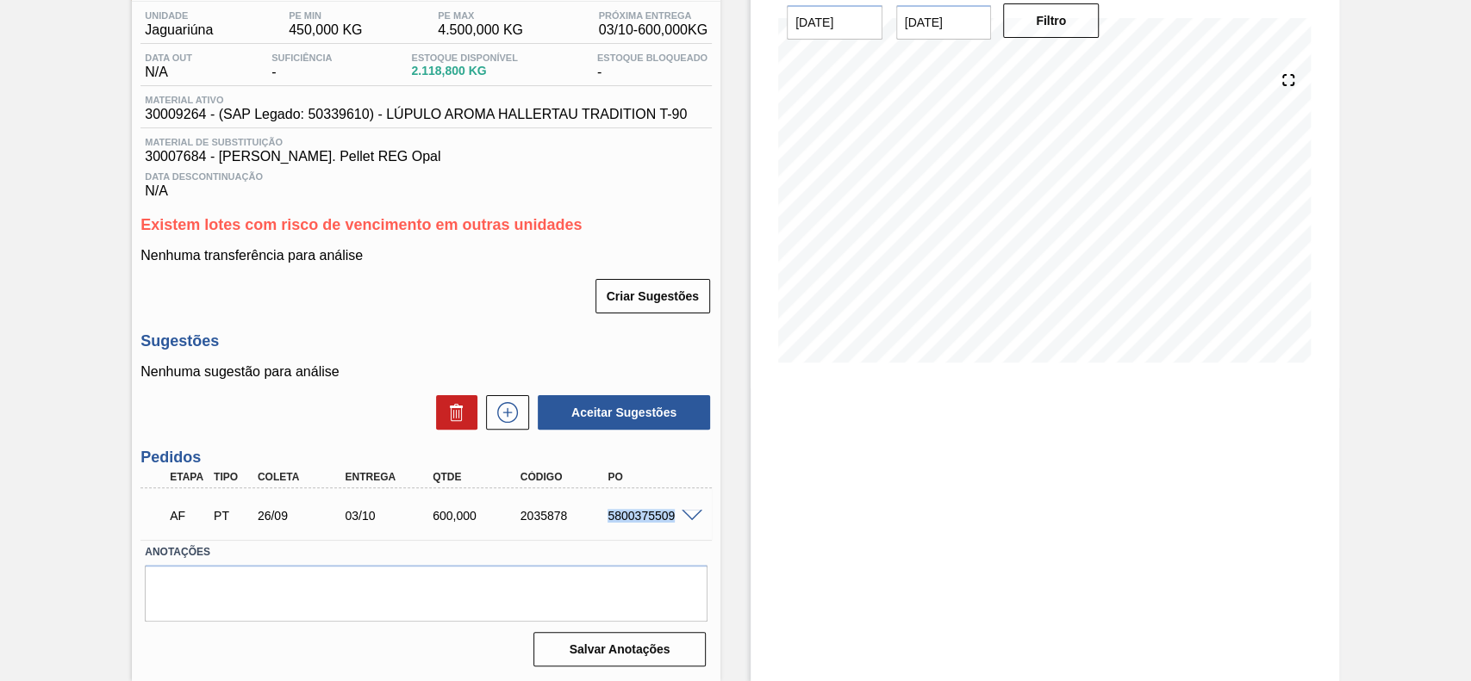
drag, startPoint x: 609, startPoint y: 519, endPoint x: 696, endPoint y: 524, distance: 87.1
click at [696, 524] on div "AF PT 26/09 03/10 600,000 2035878 5800375509" at bounding box center [425, 514] width 571 height 43
copy div "5800375509"
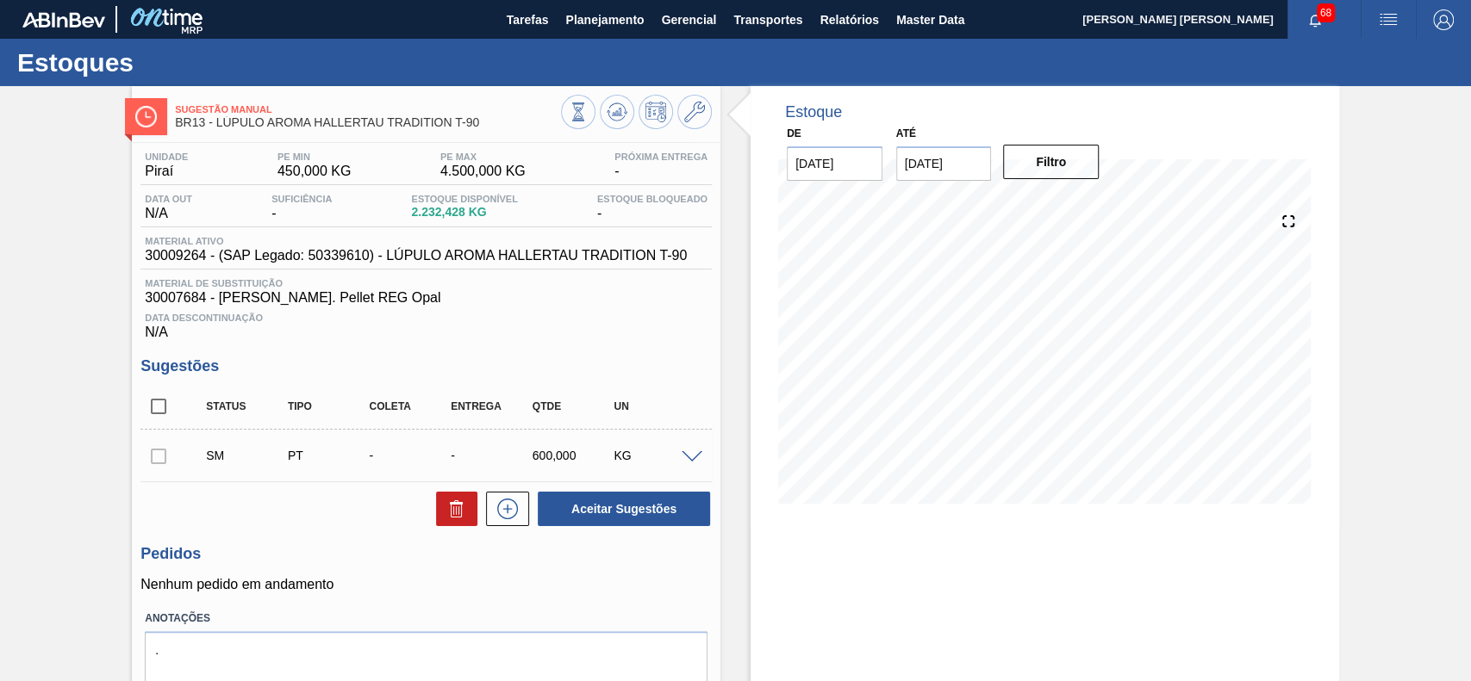
click at [681, 451] on div "SM PT - - 600,000 KG" at bounding box center [439, 455] width 489 height 34
click at [685, 455] on span at bounding box center [691, 457] width 21 height 13
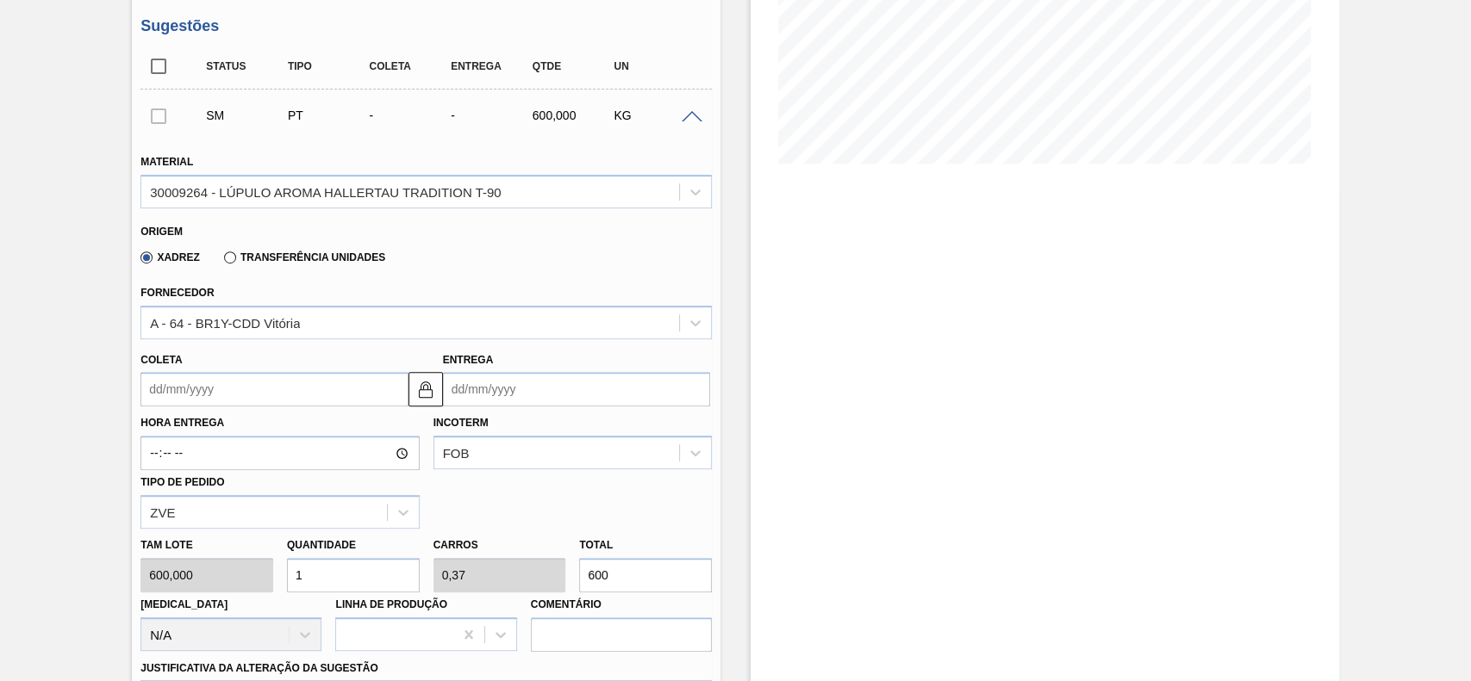
scroll to position [345, 0]
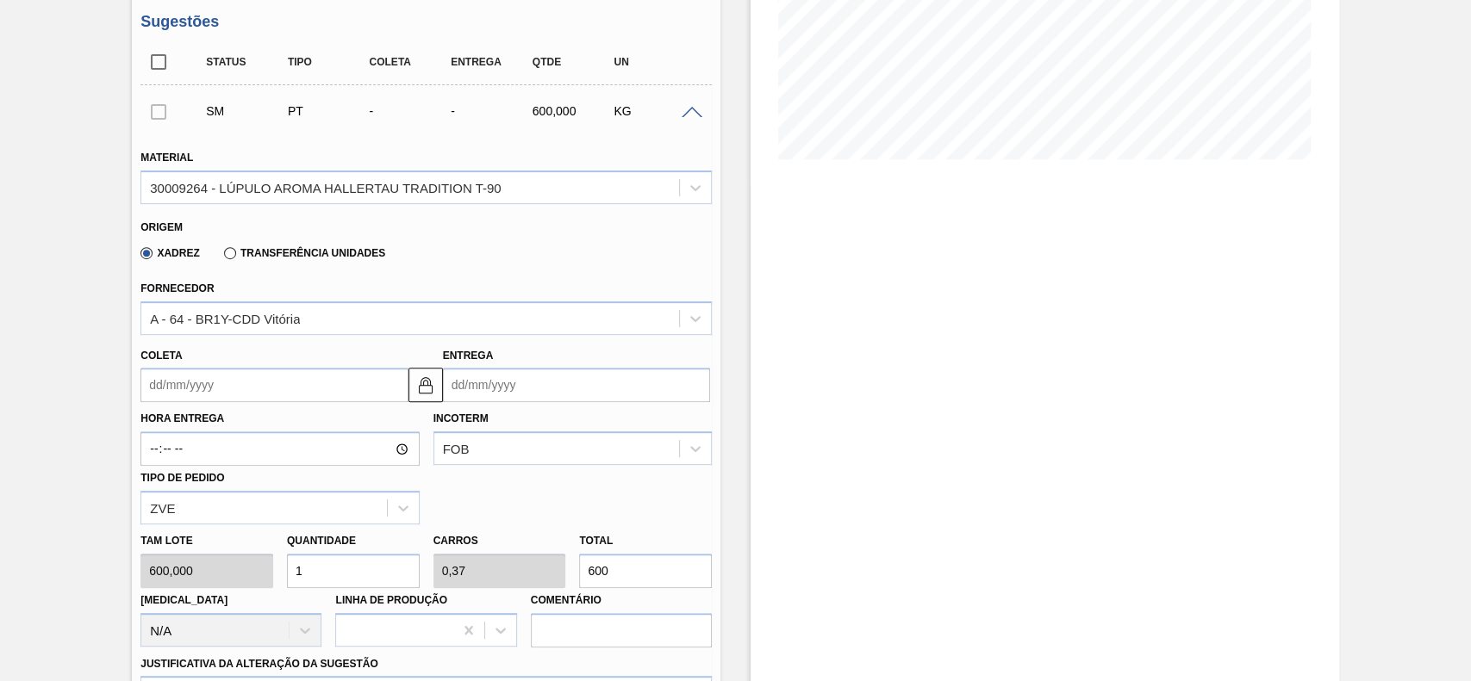
drag, startPoint x: 255, startPoint y: 373, endPoint x: 269, endPoint y: 403, distance: 33.2
click at [255, 375] on input "Coleta" at bounding box center [273, 385] width 267 height 34
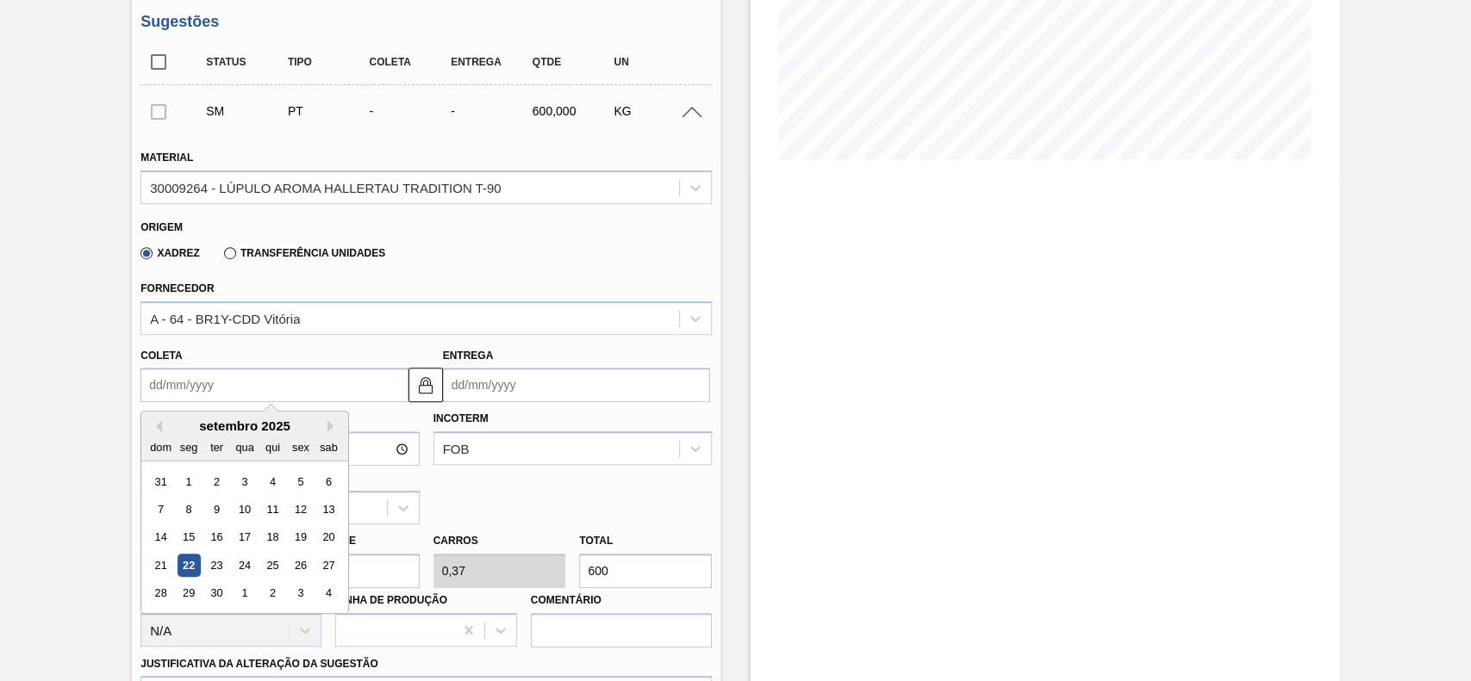
drag, startPoint x: 295, startPoint y: 571, endPoint x: 310, endPoint y: 564, distance: 17.0
click at [297, 569] on div "26" at bounding box center [300, 565] width 23 height 23
type input "[DATE]"
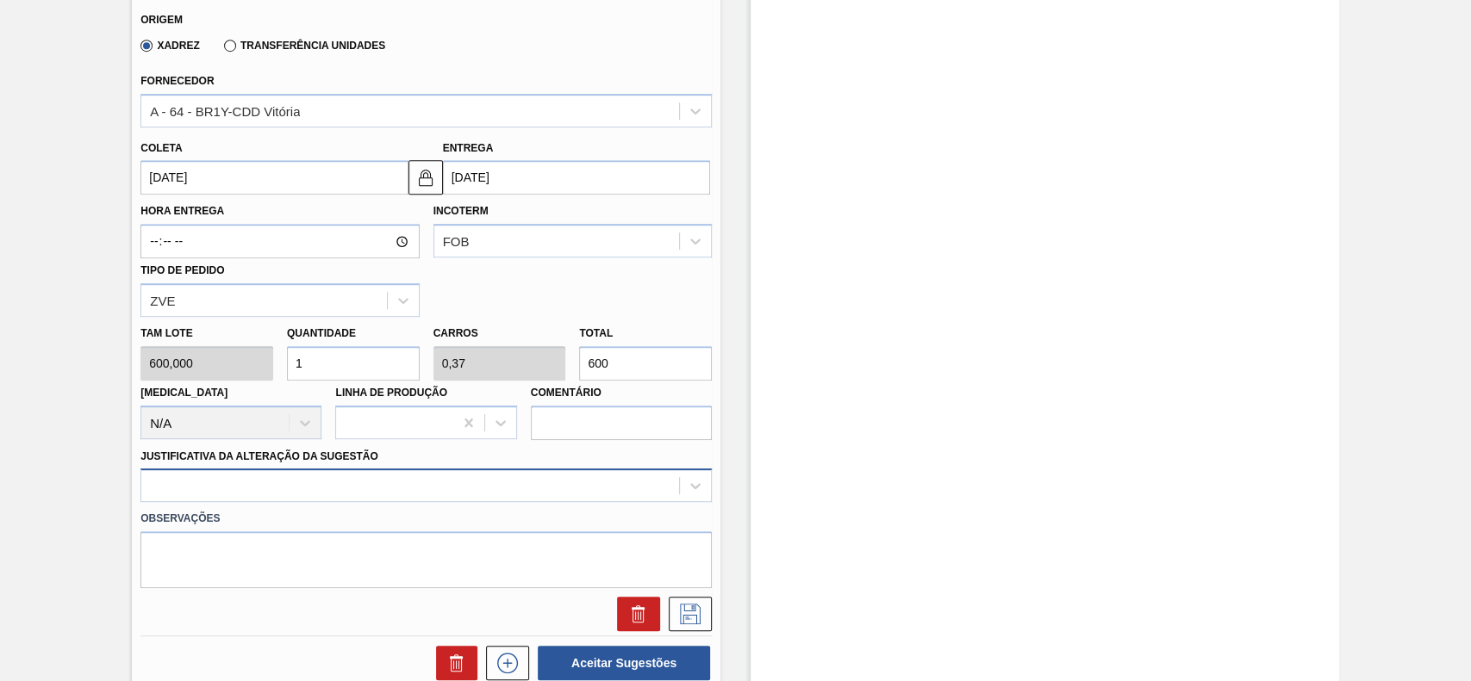
scroll to position [574, 0]
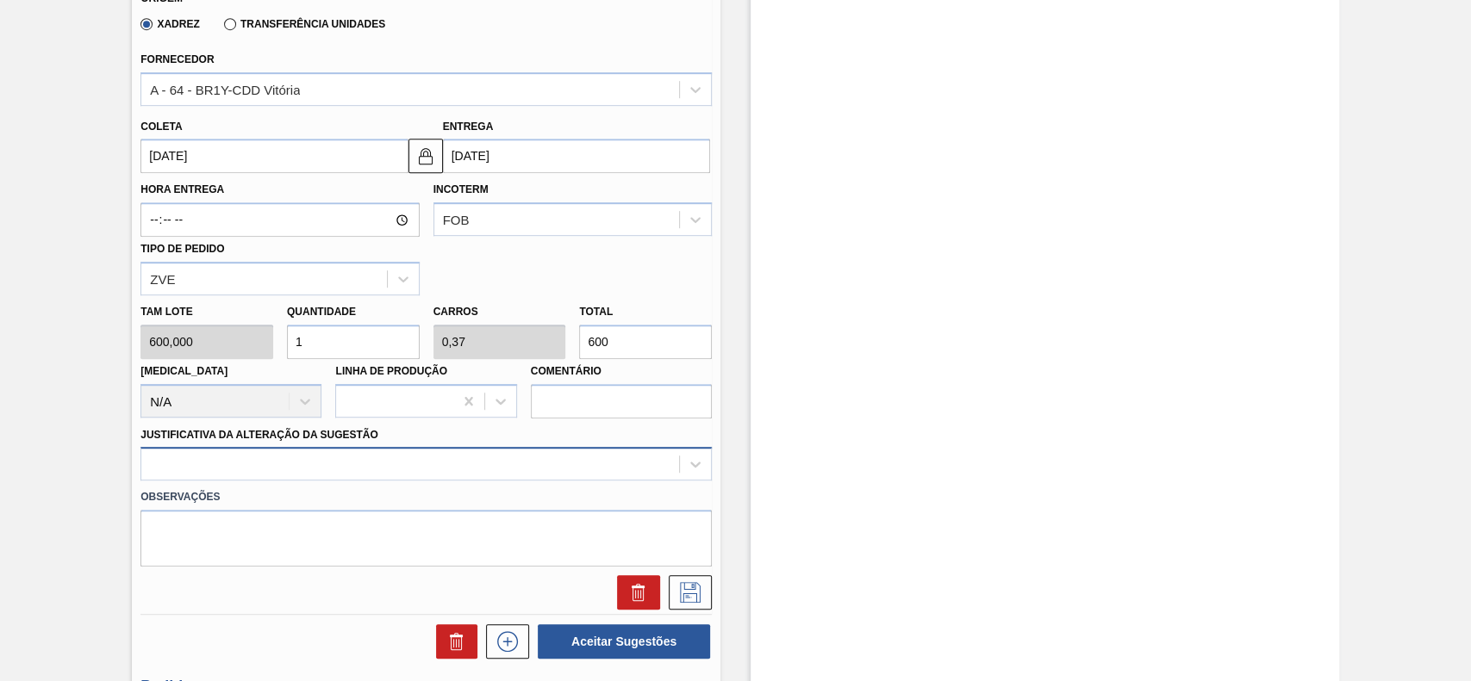
click at [257, 471] on div at bounding box center [425, 464] width 571 height 34
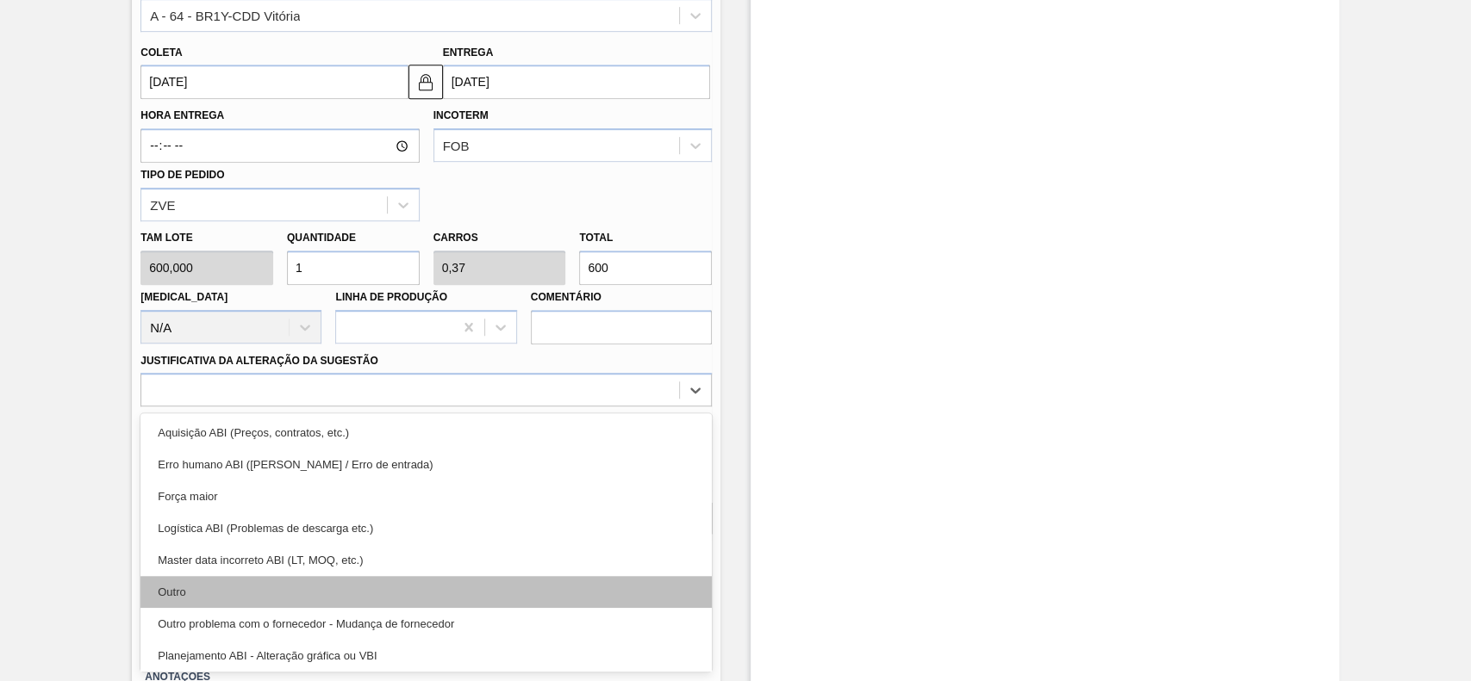
click at [186, 608] on div "Outro" at bounding box center [425, 592] width 571 height 32
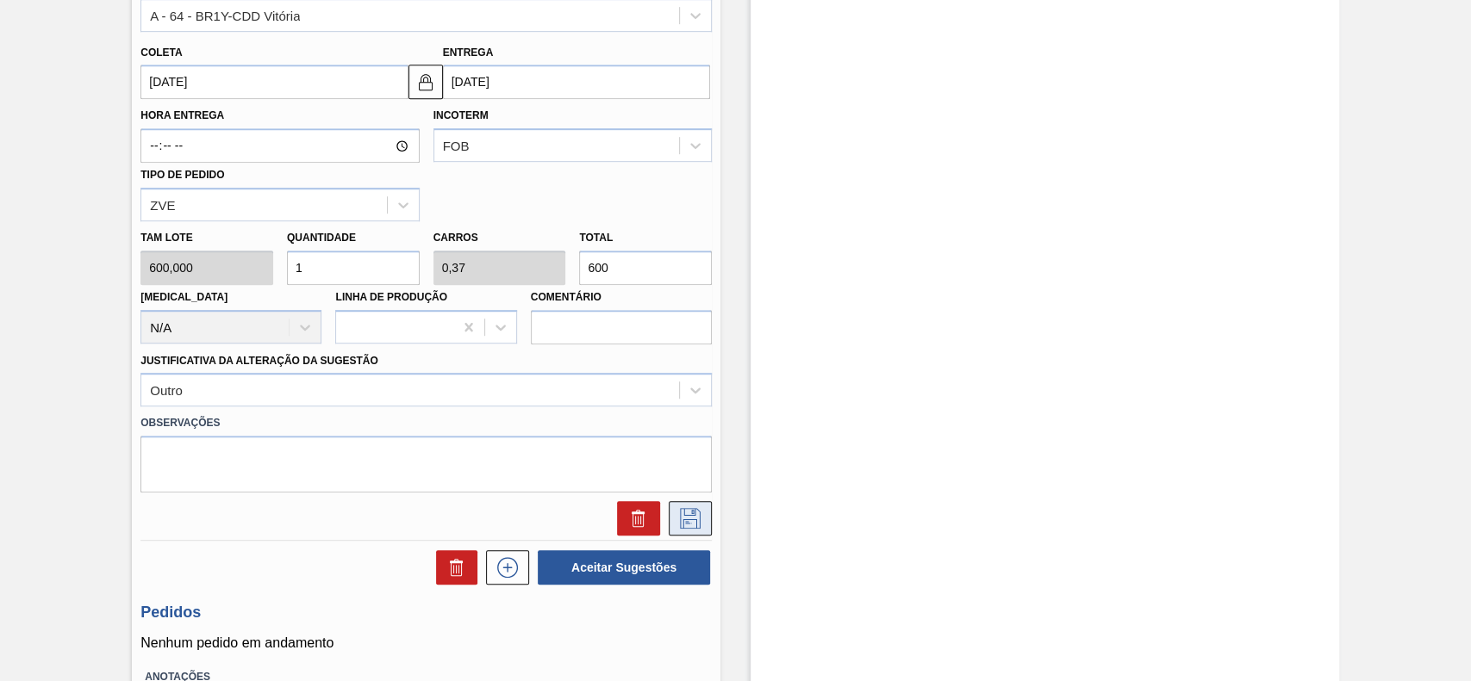
click at [697, 523] on icon at bounding box center [690, 518] width 28 height 21
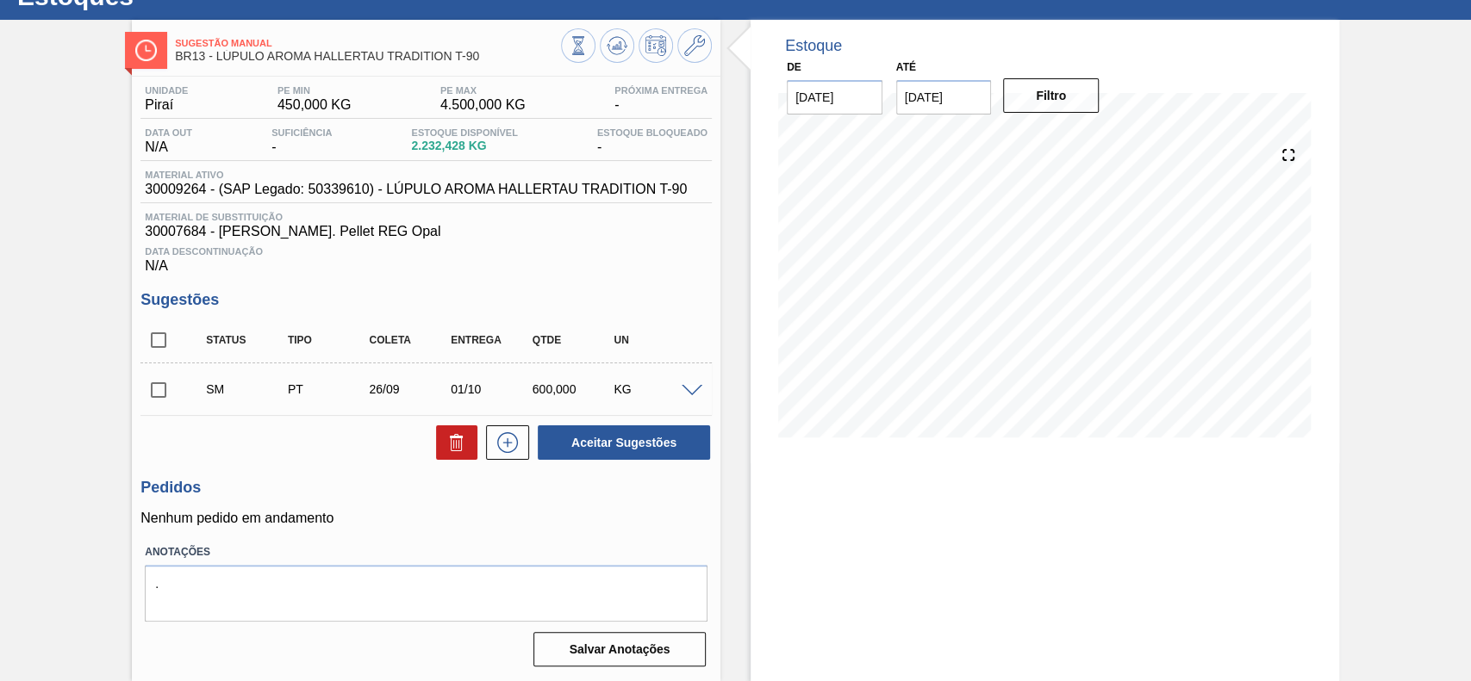
scroll to position [70, 0]
click at [159, 389] on input "checkbox" at bounding box center [158, 390] width 36 height 36
click at [645, 459] on div "Aceitar Sugestões" at bounding box center [620, 443] width 183 height 38
click at [633, 446] on button "Aceitar Sugestões" at bounding box center [624, 443] width 172 height 34
checkbox input "false"
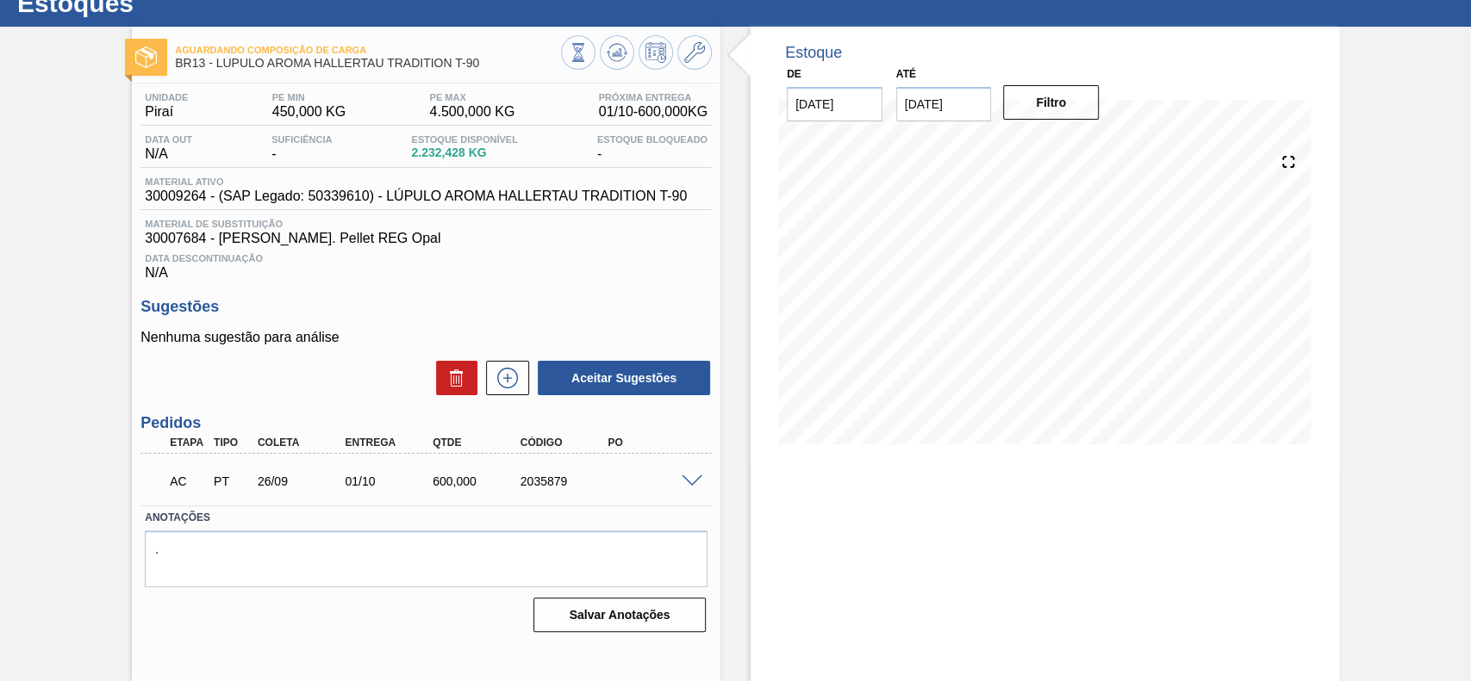
scroll to position [59, 0]
click at [689, 482] on span at bounding box center [691, 482] width 21 height 13
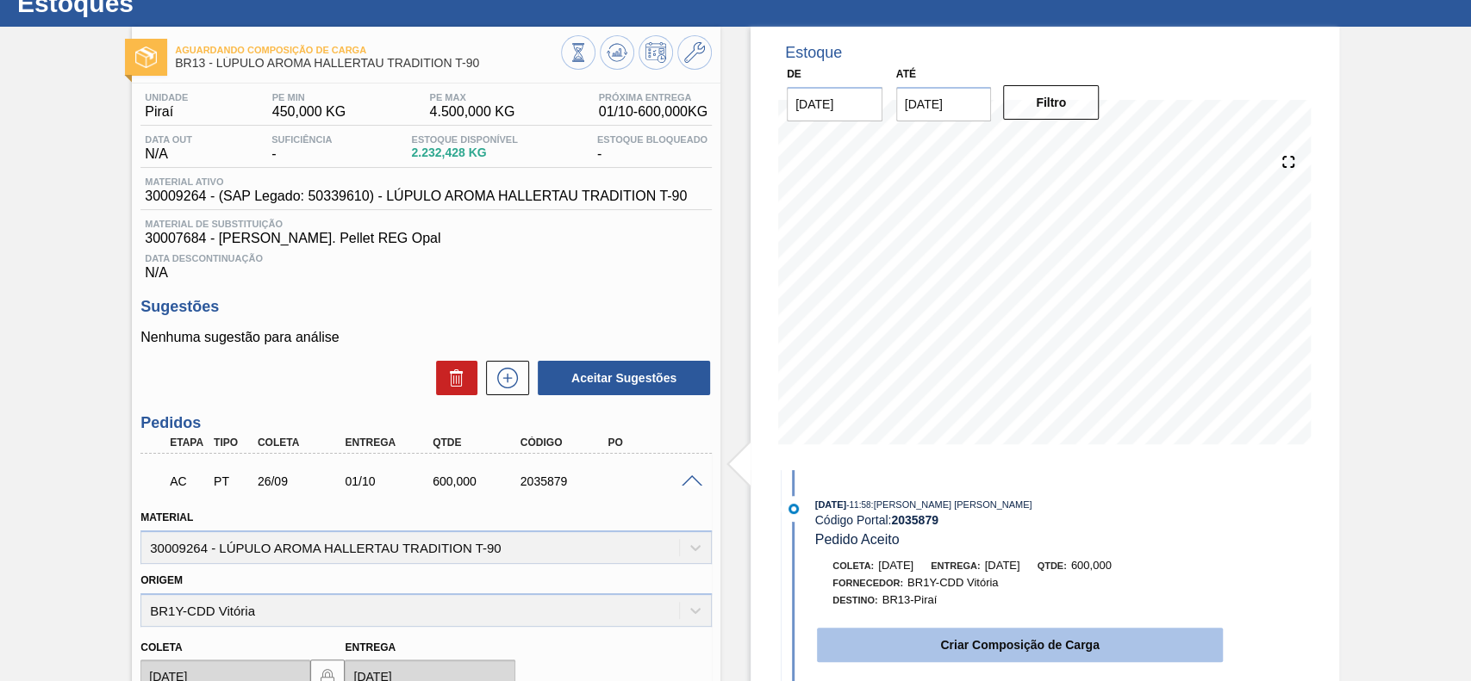
click at [905, 651] on button "Criar Composição de Carga" at bounding box center [1020, 645] width 406 height 34
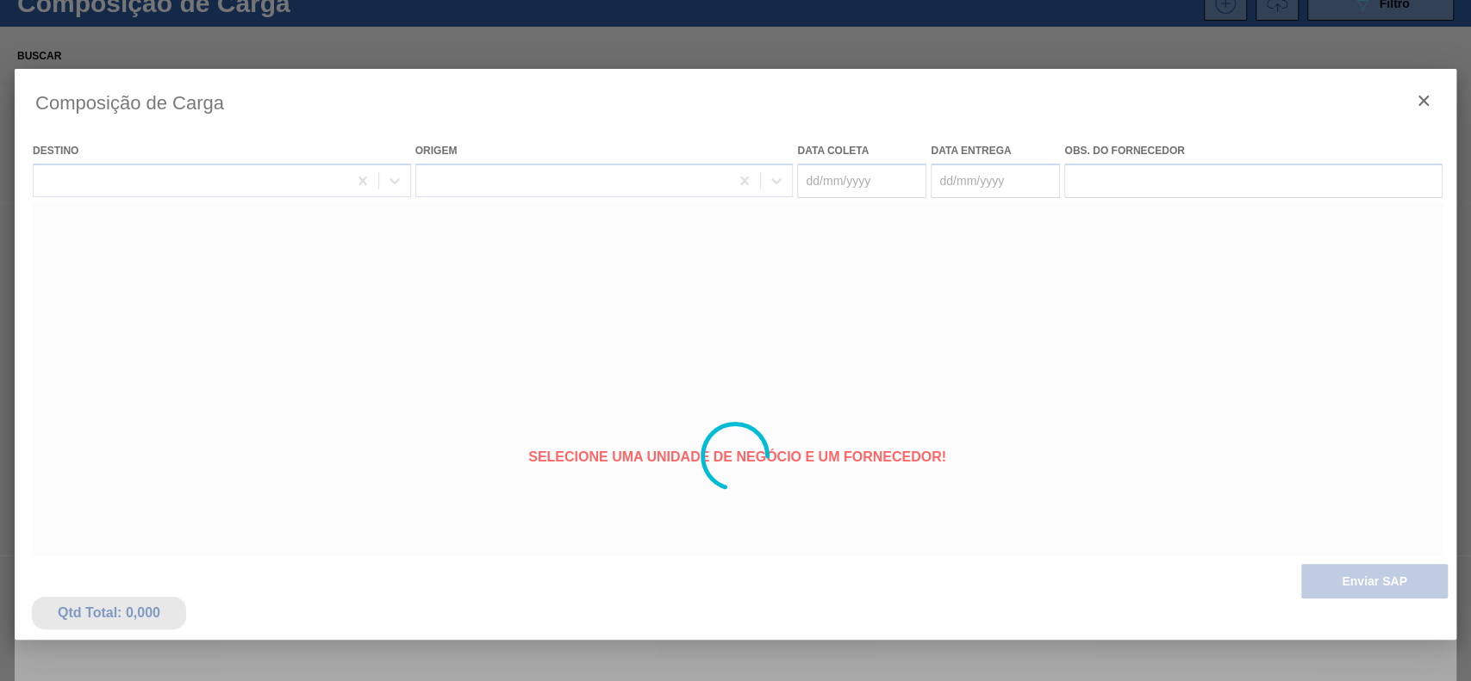
type coleta "[DATE]"
type entrega "[DATE]"
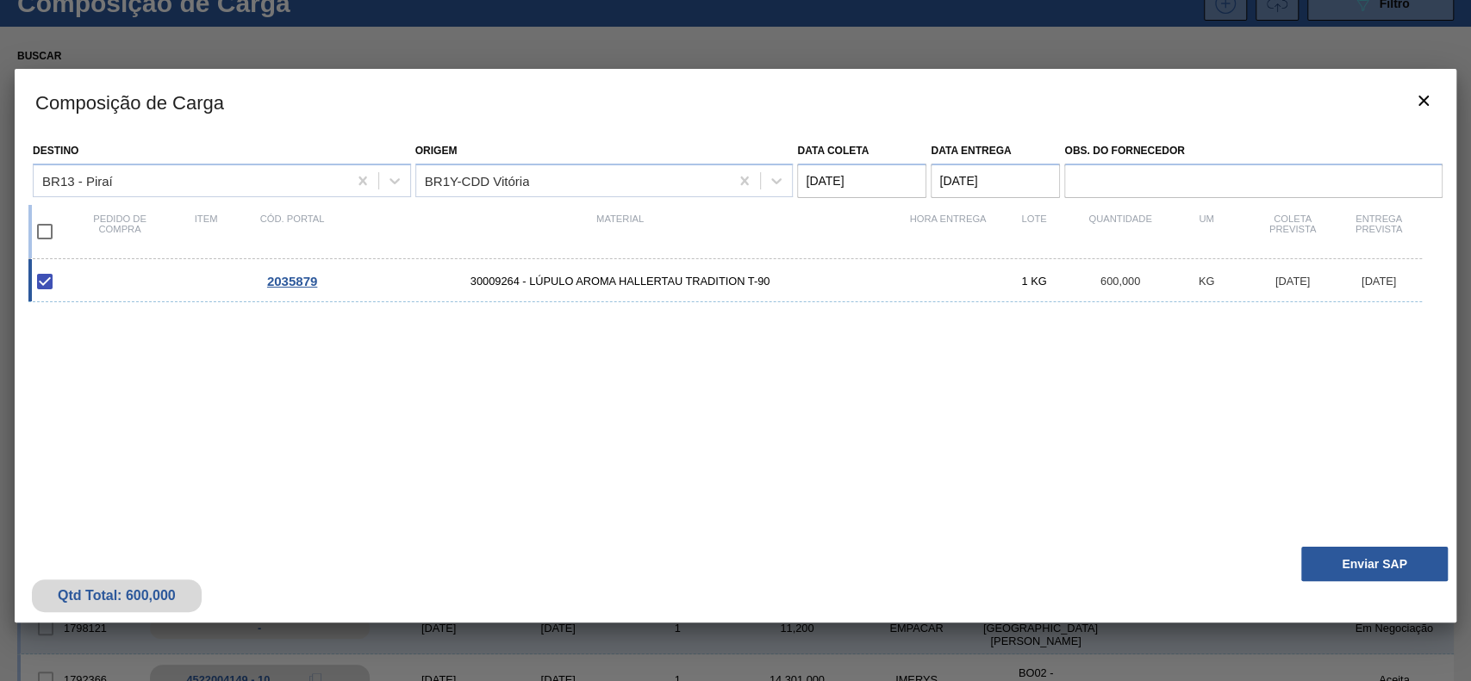
drag, startPoint x: 1367, startPoint y: 585, endPoint x: 1345, endPoint y: 562, distance: 32.3
click at [1366, 584] on div "Qtd Total: 600,000 Enviar SAP" at bounding box center [735, 580] width 1441 height 84
click at [1338, 560] on button "Enviar SAP" at bounding box center [1374, 564] width 146 height 34
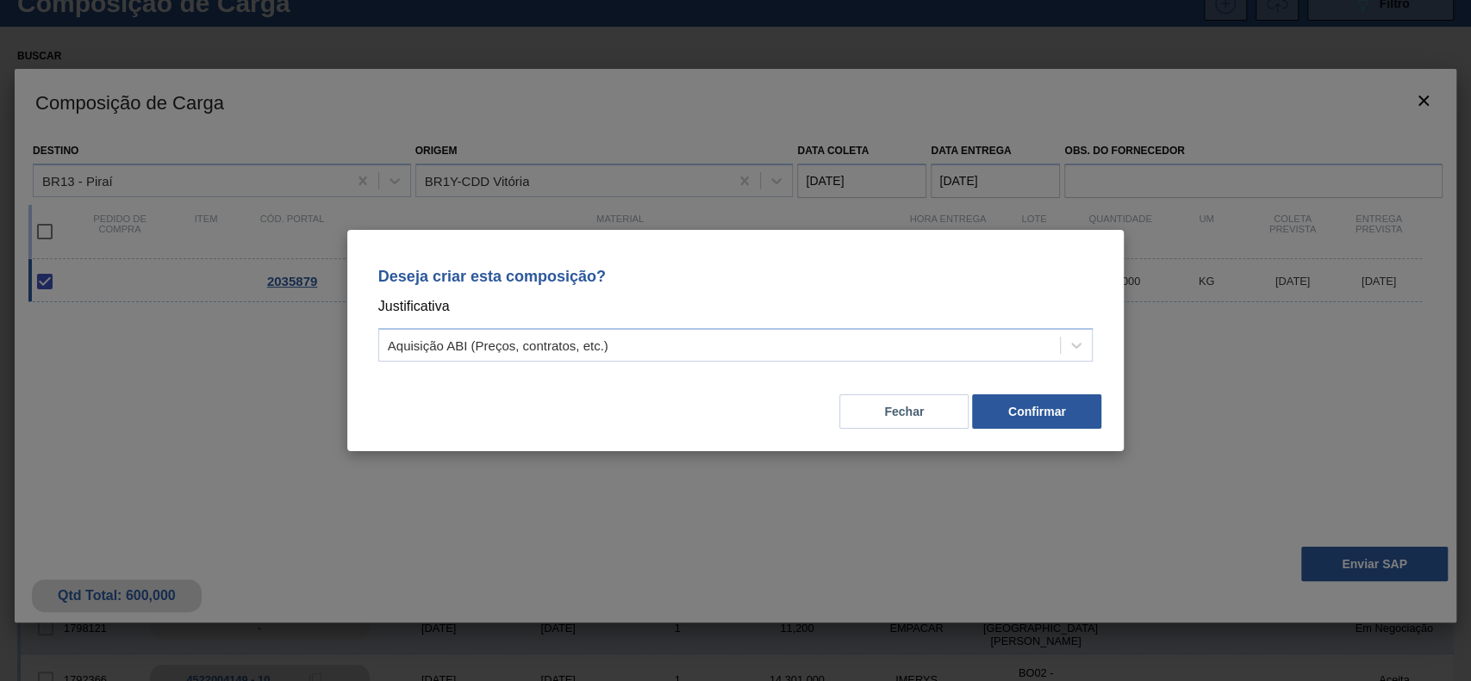
click at [691, 363] on div "Deseja criar esta composição? Justificativa Aquisição ABI (Preços, contratos, e…" at bounding box center [736, 311] width 736 height 121
click at [661, 349] on div "Aquisição ABI (Preços, contratos, etc.)" at bounding box center [719, 345] width 681 height 25
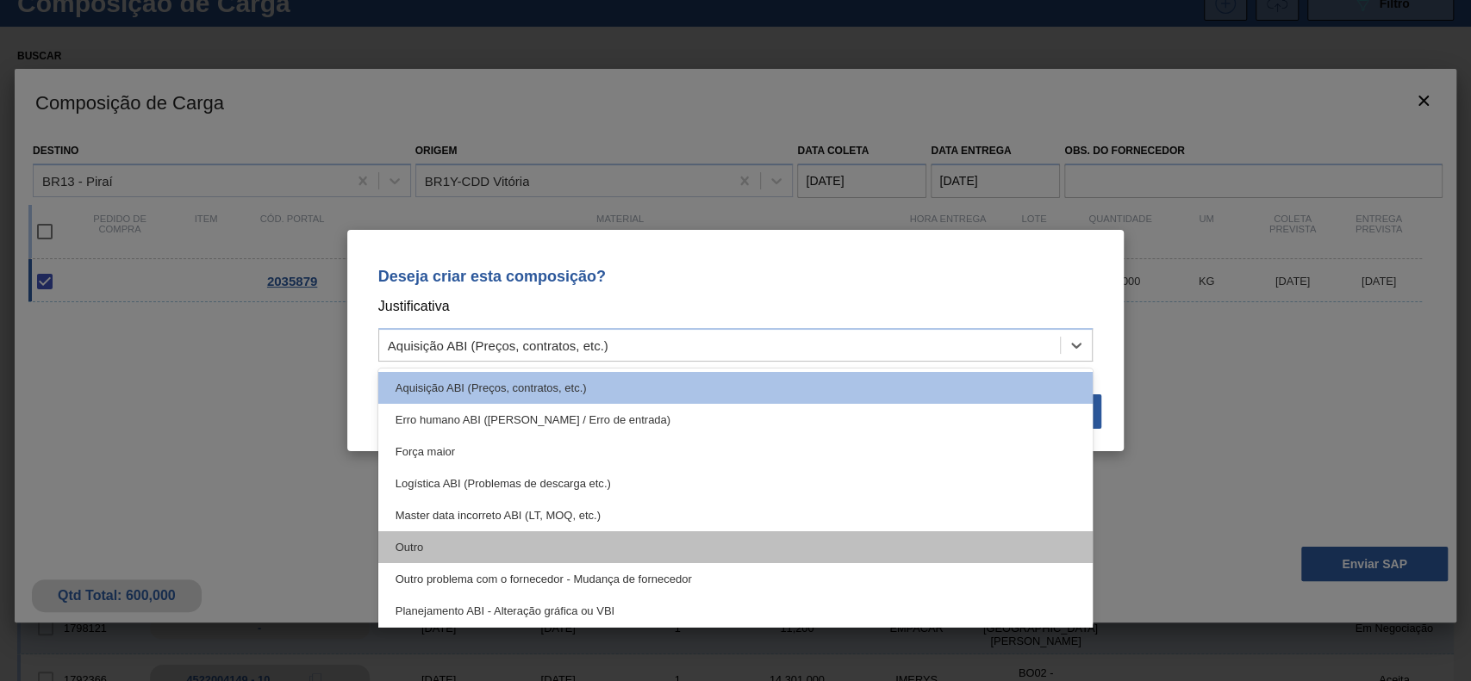
click at [527, 543] on div "Outro" at bounding box center [735, 548] width 715 height 32
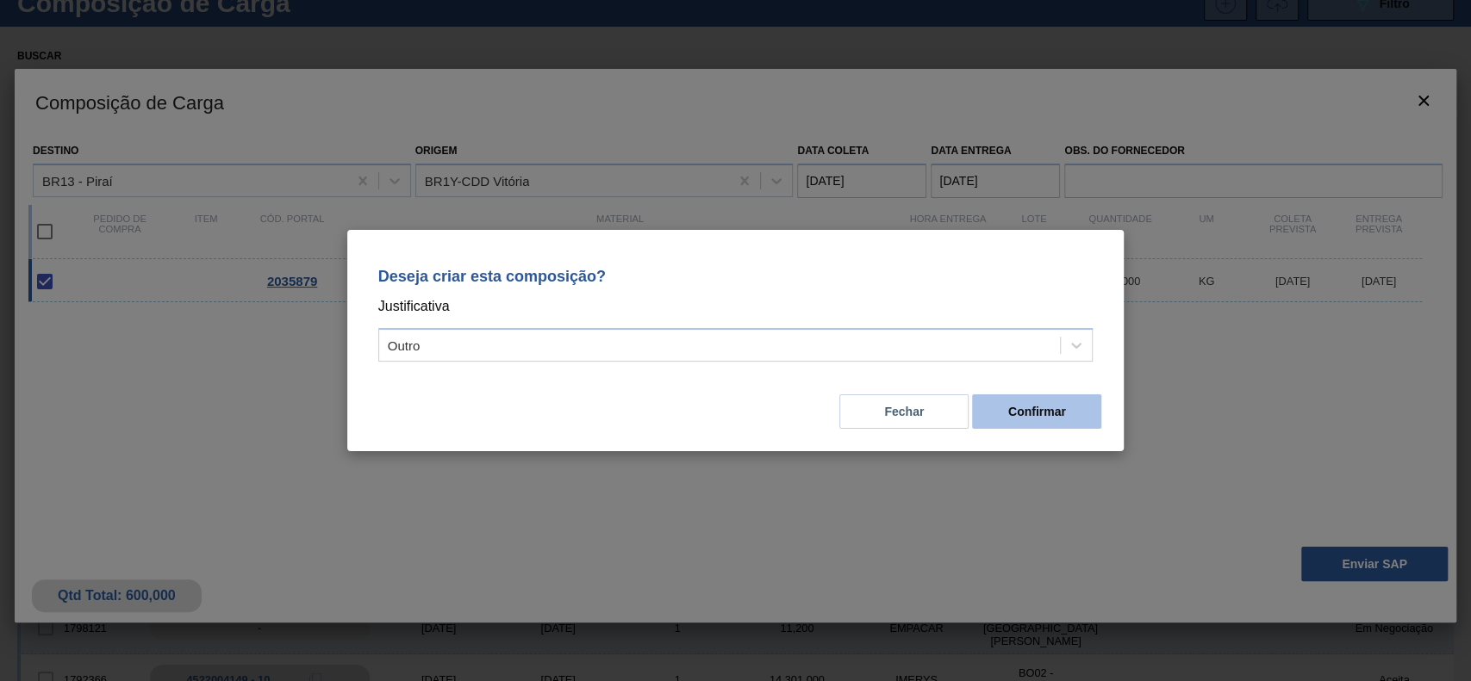
click at [1021, 403] on button "Confirmar" at bounding box center [1036, 412] width 129 height 34
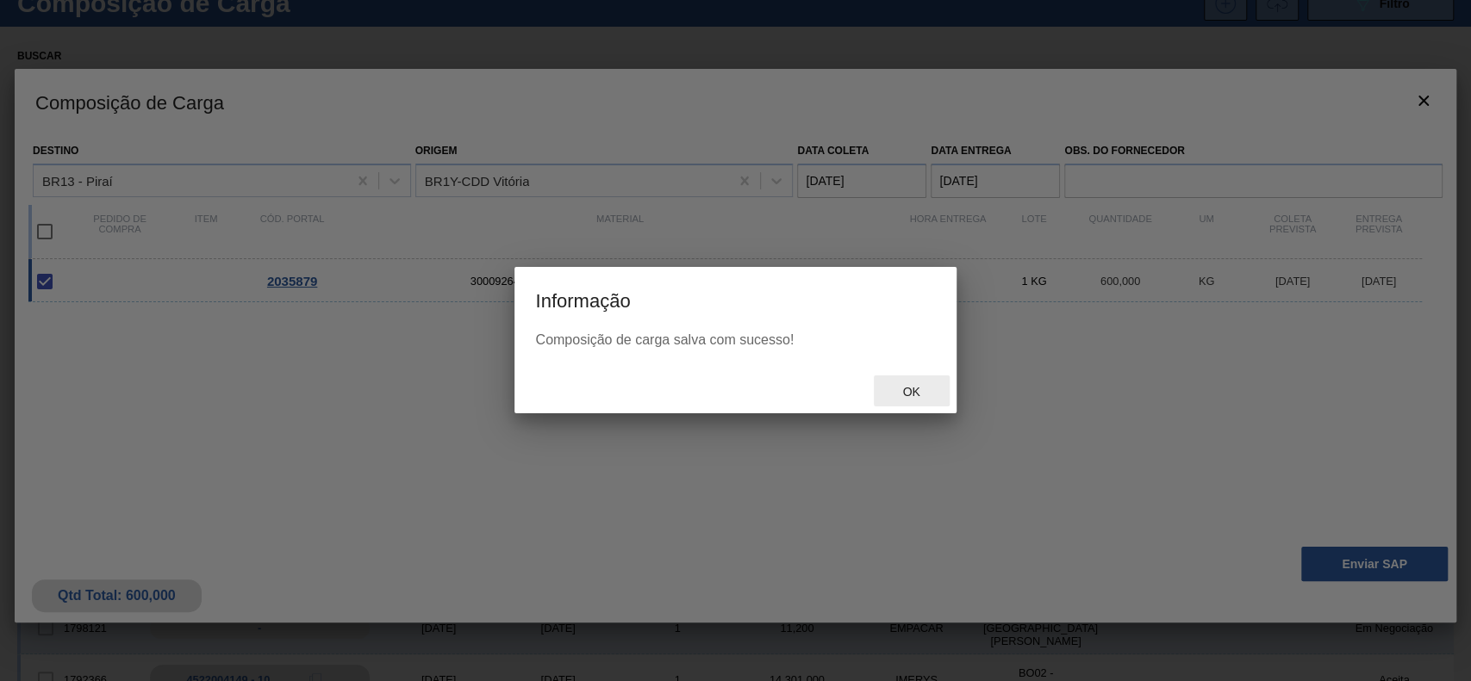
click at [906, 391] on span "Ok" at bounding box center [910, 392] width 45 height 14
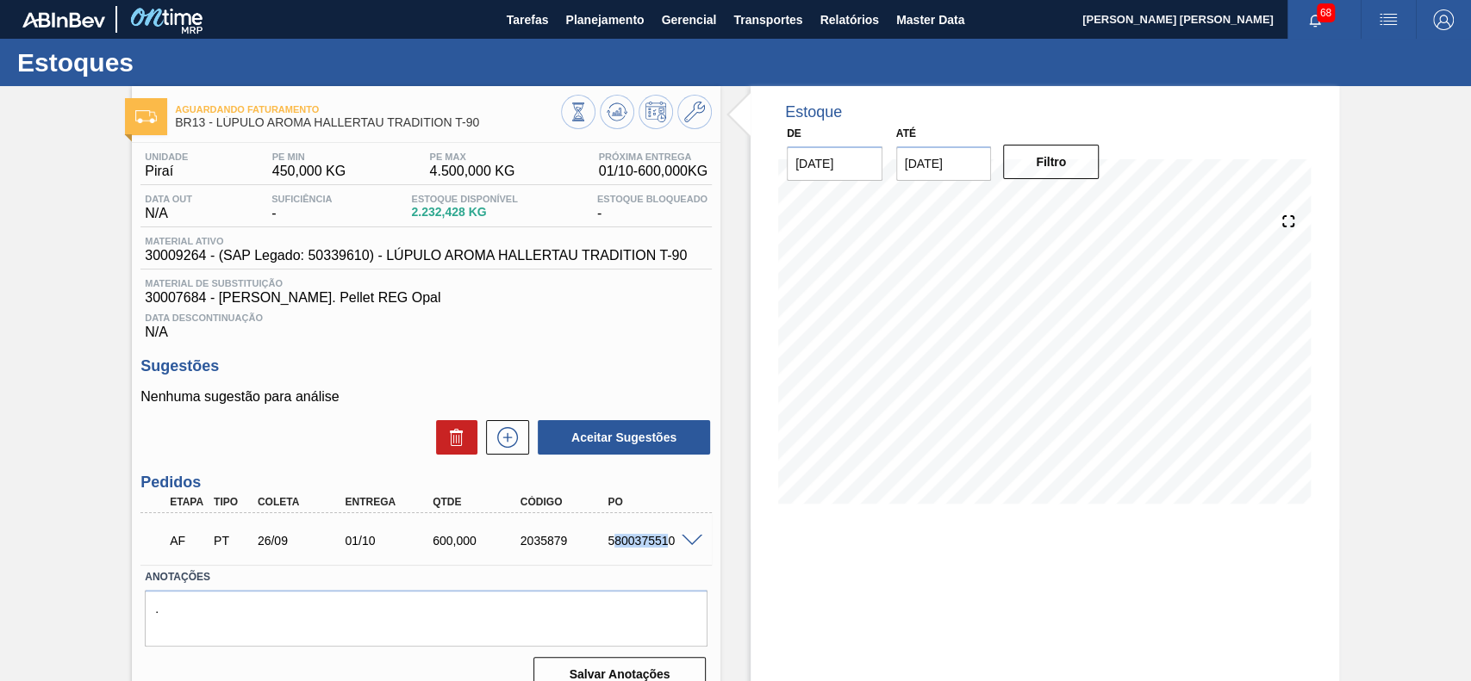
drag, startPoint x: 614, startPoint y: 544, endPoint x: 663, endPoint y: 555, distance: 50.2
click at [663, 555] on div "AF PT 26/09 01/10 600,000 2035879 5800375510" at bounding box center [422, 539] width 526 height 34
drag, startPoint x: 601, startPoint y: 544, endPoint x: 674, endPoint y: 555, distance: 73.1
click at [674, 555] on div "AF PT 26/09 01/10 600,000 2035879 5800375510" at bounding box center [422, 539] width 526 height 34
copy div "5800375510"
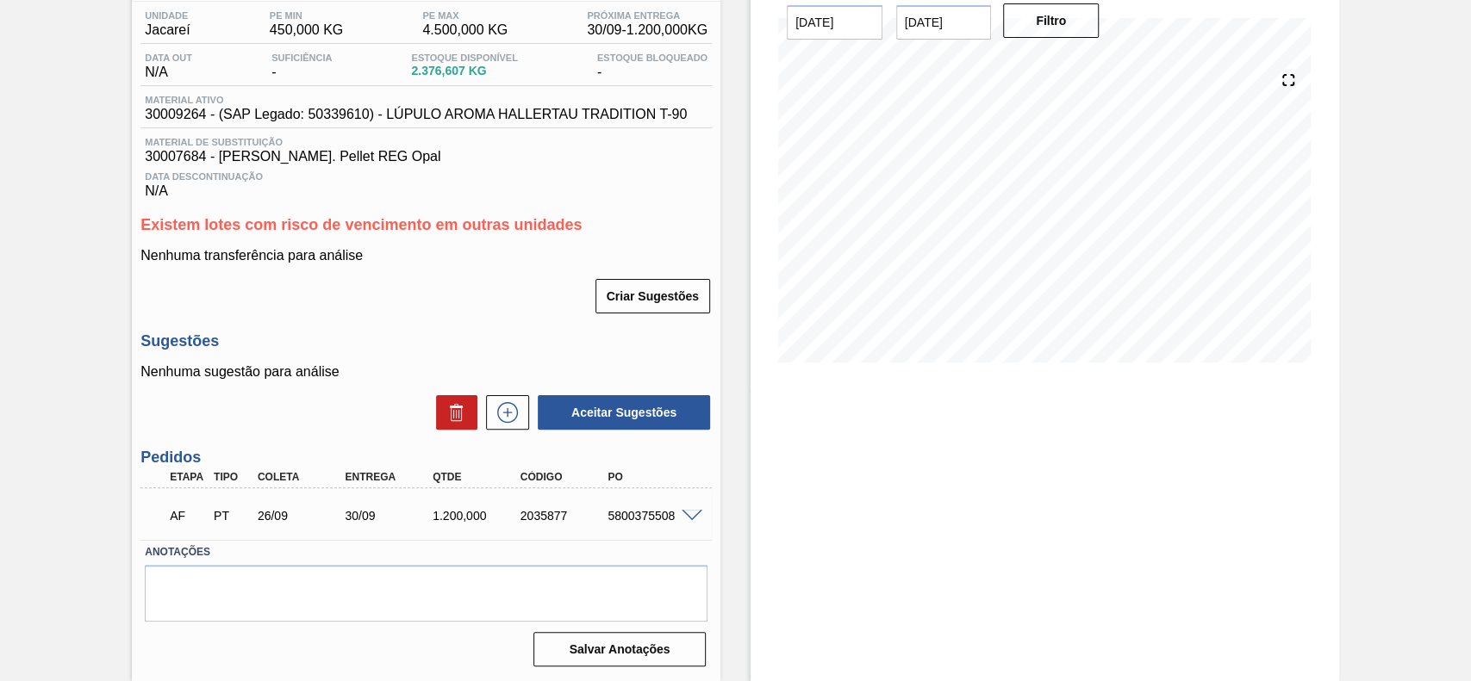
scroll to position [145, 0]
drag, startPoint x: 598, startPoint y: 513, endPoint x: 682, endPoint y: 525, distance: 85.2
click at [682, 525] on div "AF PT 26/09 30/09 1.200,000 2035877 5800375508" at bounding box center [422, 514] width 526 height 34
copy div "5800375508"
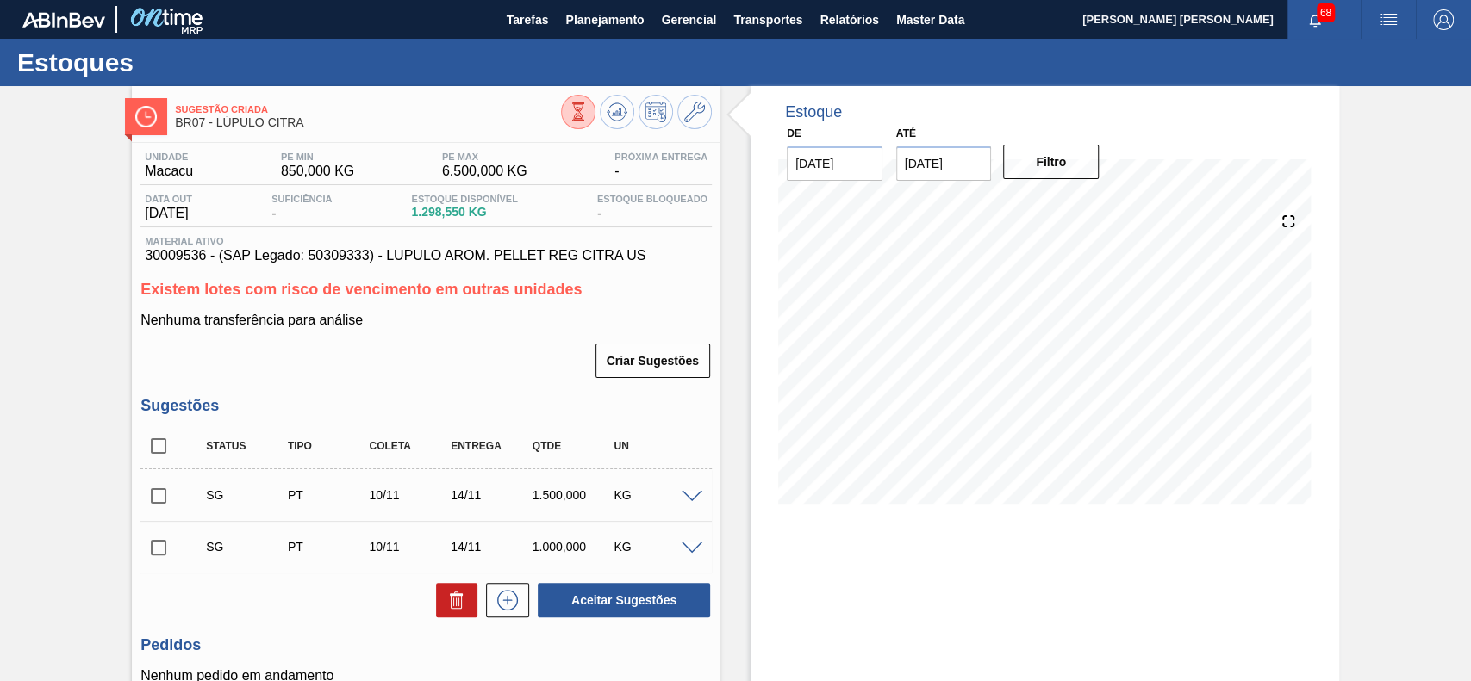
click at [688, 496] on span at bounding box center [691, 497] width 21 height 13
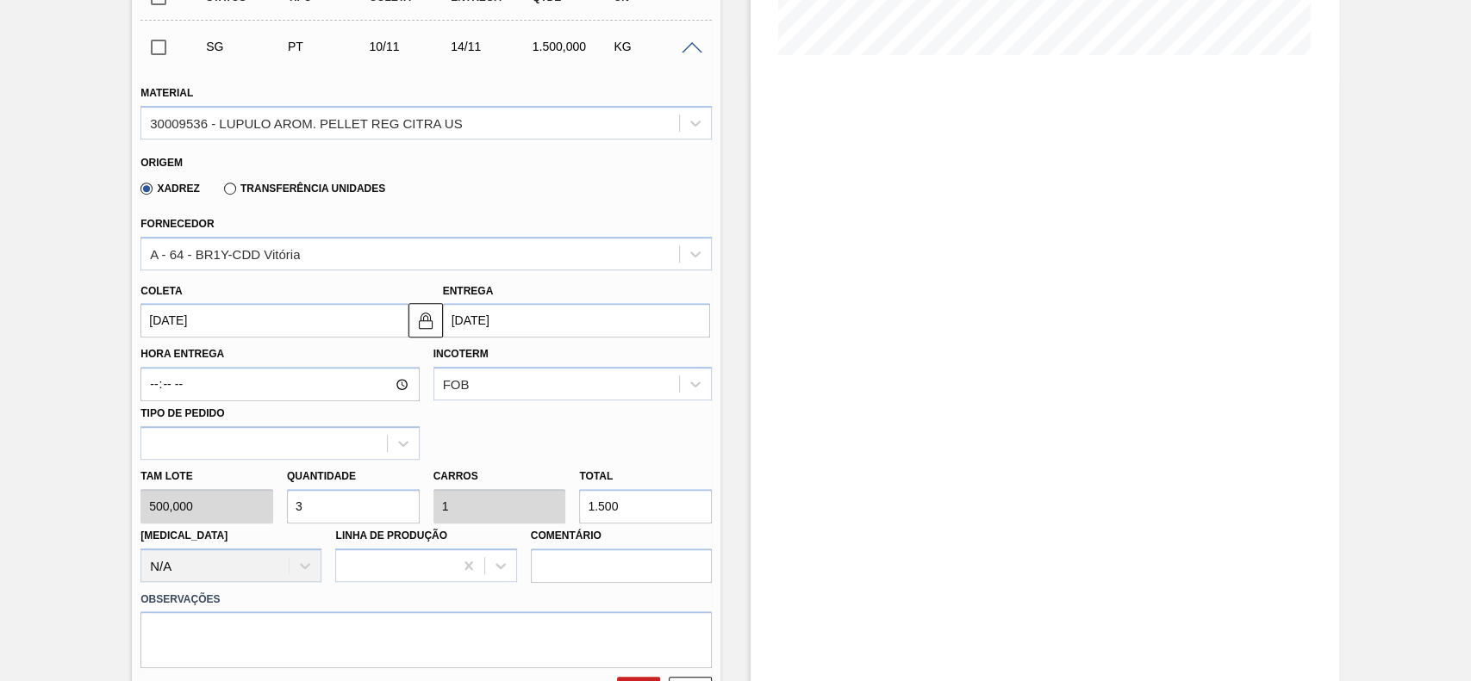
scroll to position [459, 0]
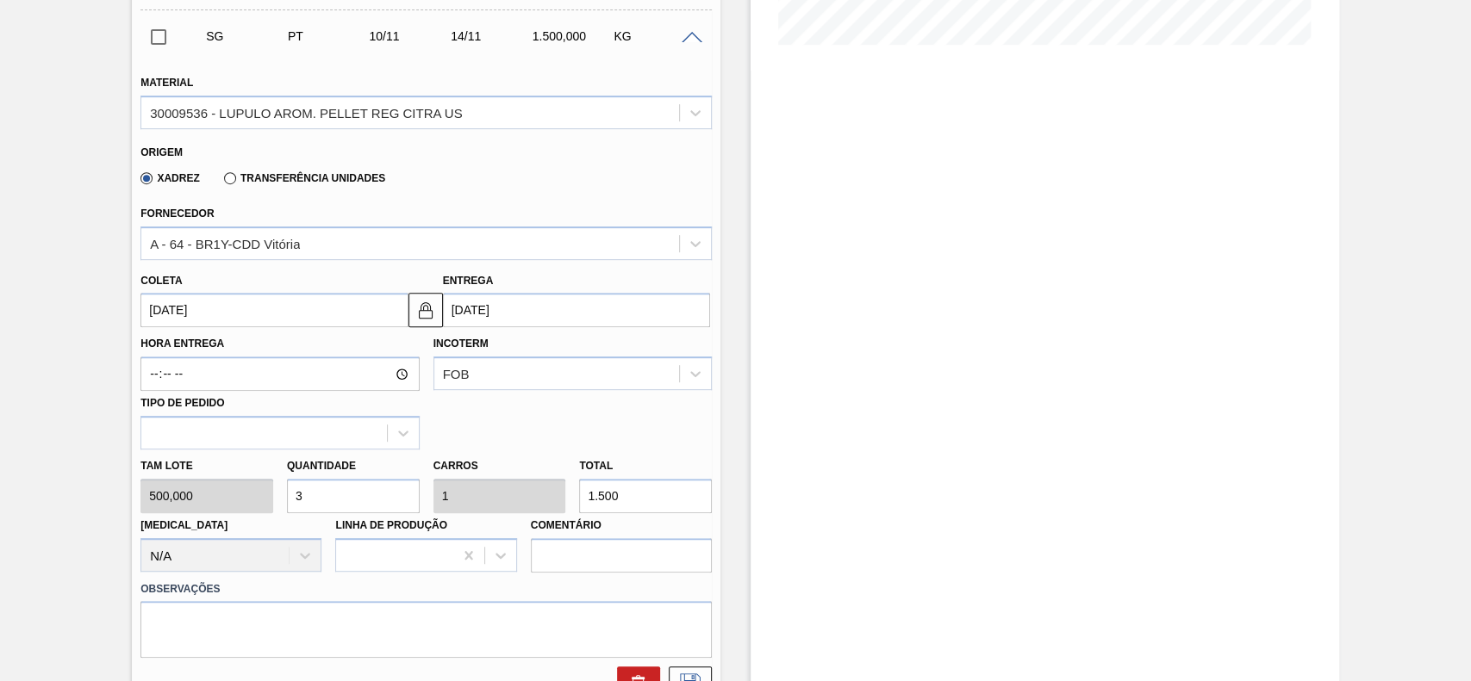
click at [248, 314] on input "[DATE]" at bounding box center [273, 310] width 267 height 34
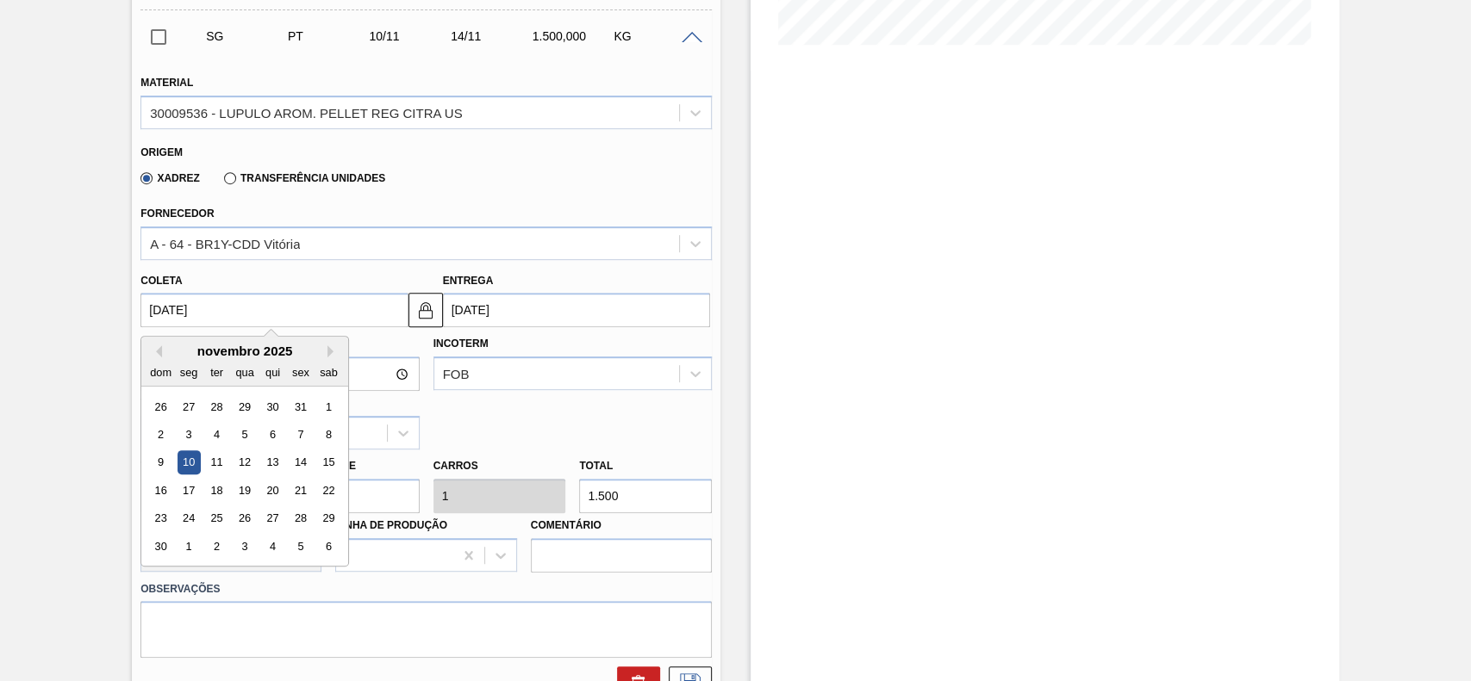
click at [165, 354] on div "novembro 2025" at bounding box center [244, 351] width 207 height 15
click at [159, 354] on button "Previous Month" at bounding box center [156, 351] width 12 height 12
drag, startPoint x: 294, startPoint y: 492, endPoint x: 308, endPoint y: 497, distance: 15.5
click at [295, 492] on div "26" at bounding box center [300, 490] width 23 height 23
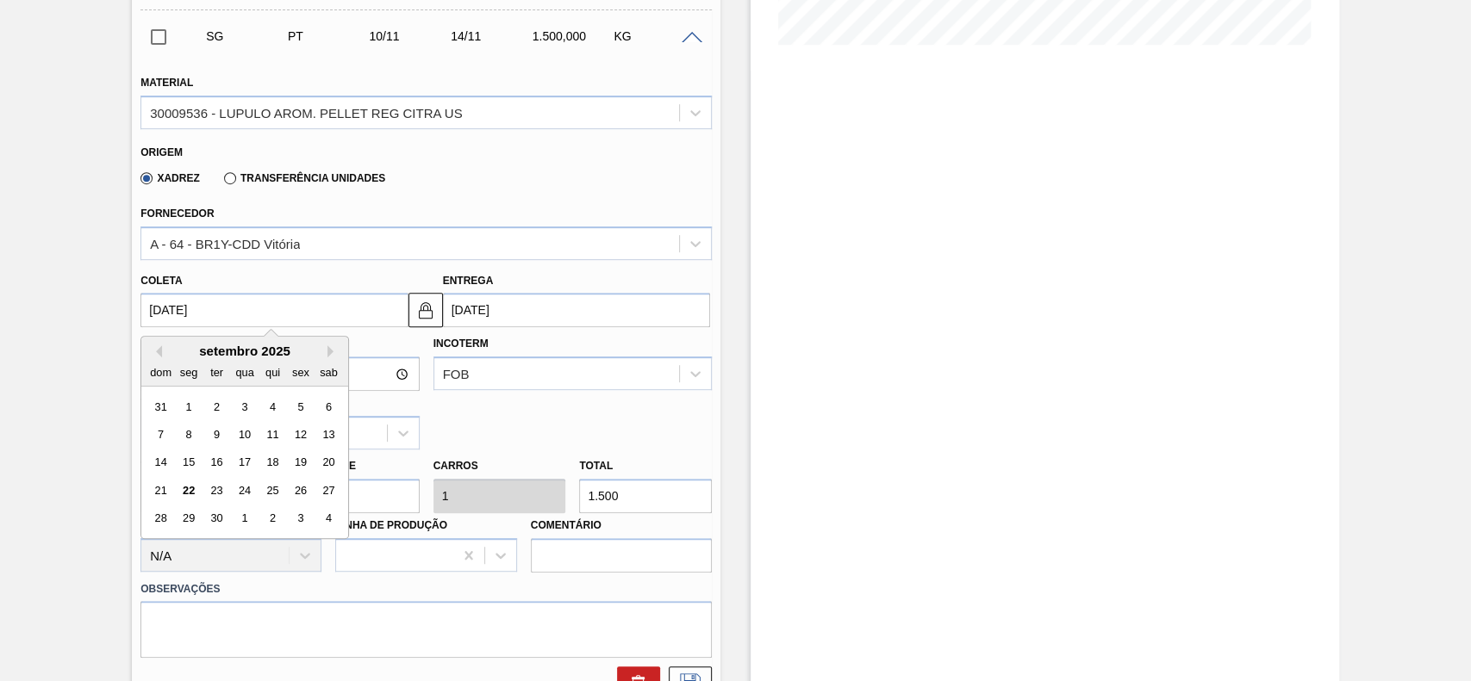
type input "[DATE]"
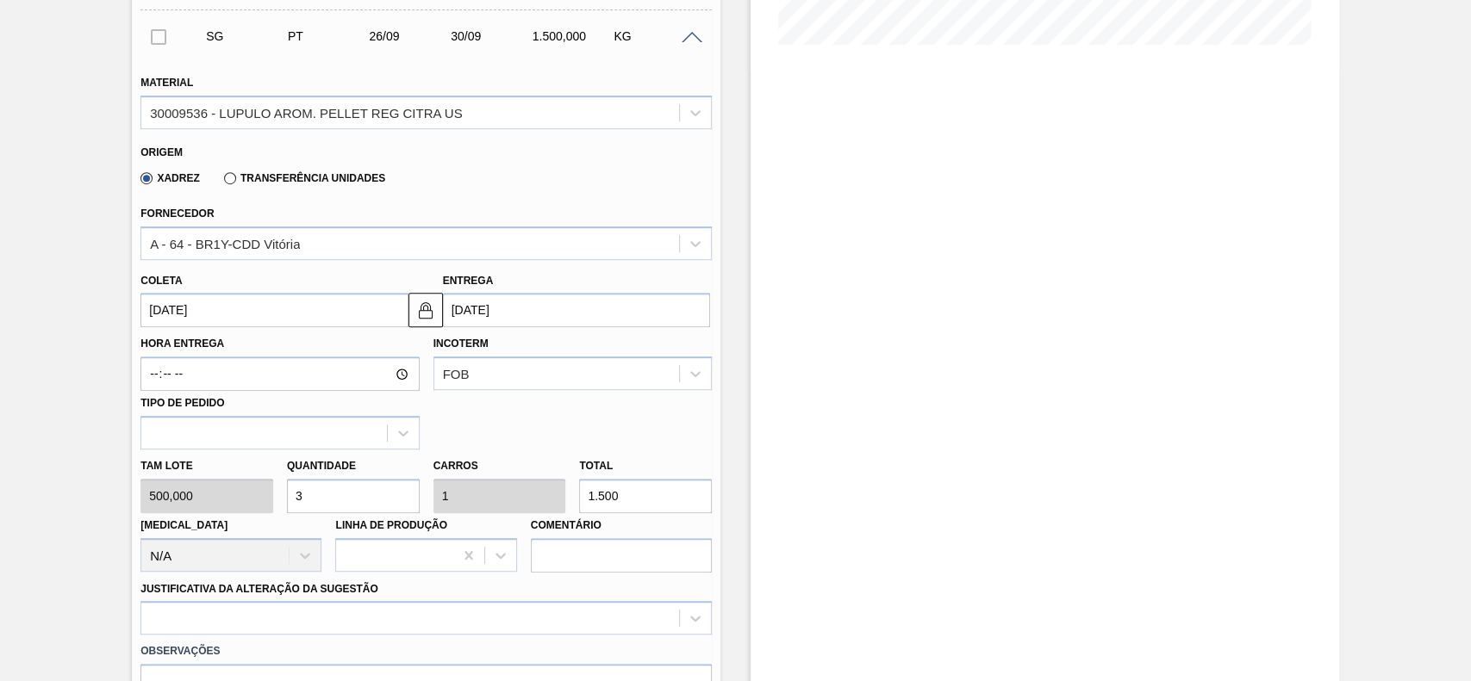
click at [347, 506] on input "3" at bounding box center [353, 496] width 133 height 34
click at [348, 506] on input "3" at bounding box center [353, 496] width 133 height 34
type input "31"
type input "10,333"
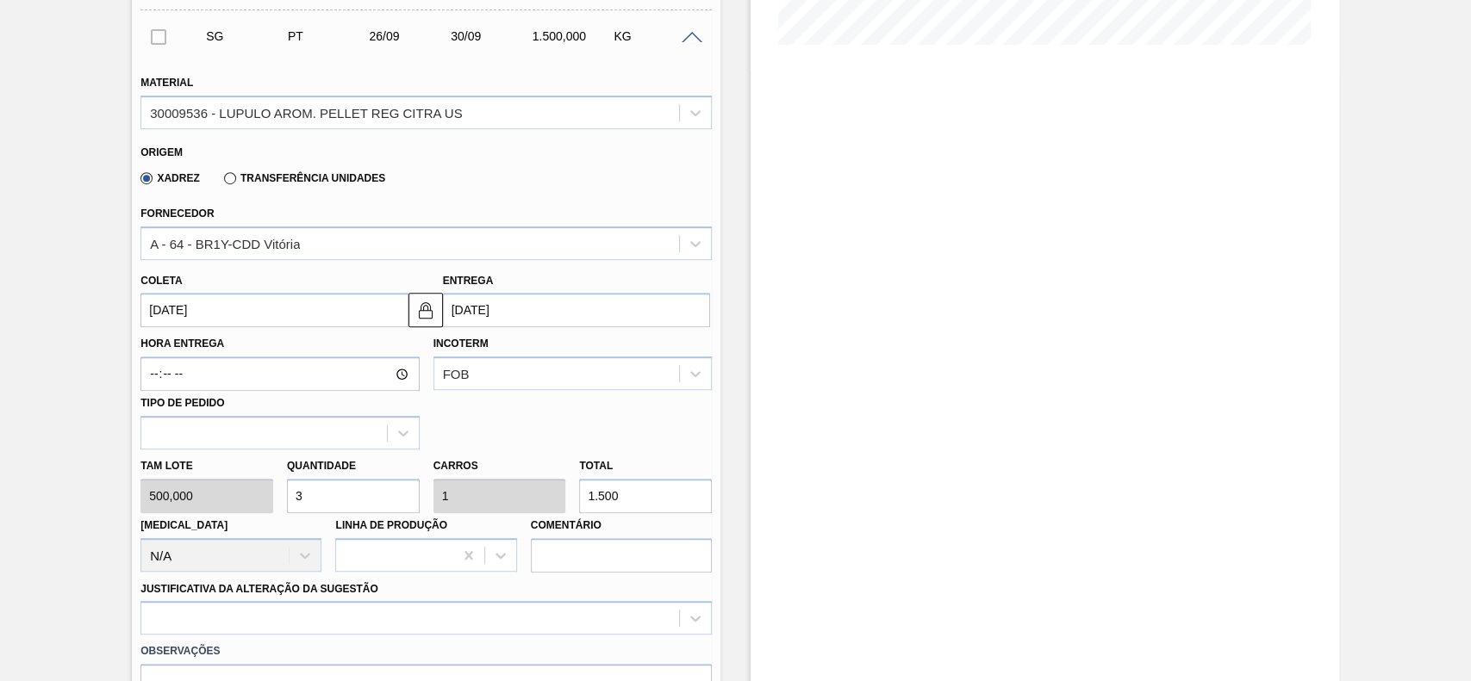
type input "15.500"
click at [350, 506] on input "31" at bounding box center [353, 496] width 133 height 34
type input "1"
type input "0,333"
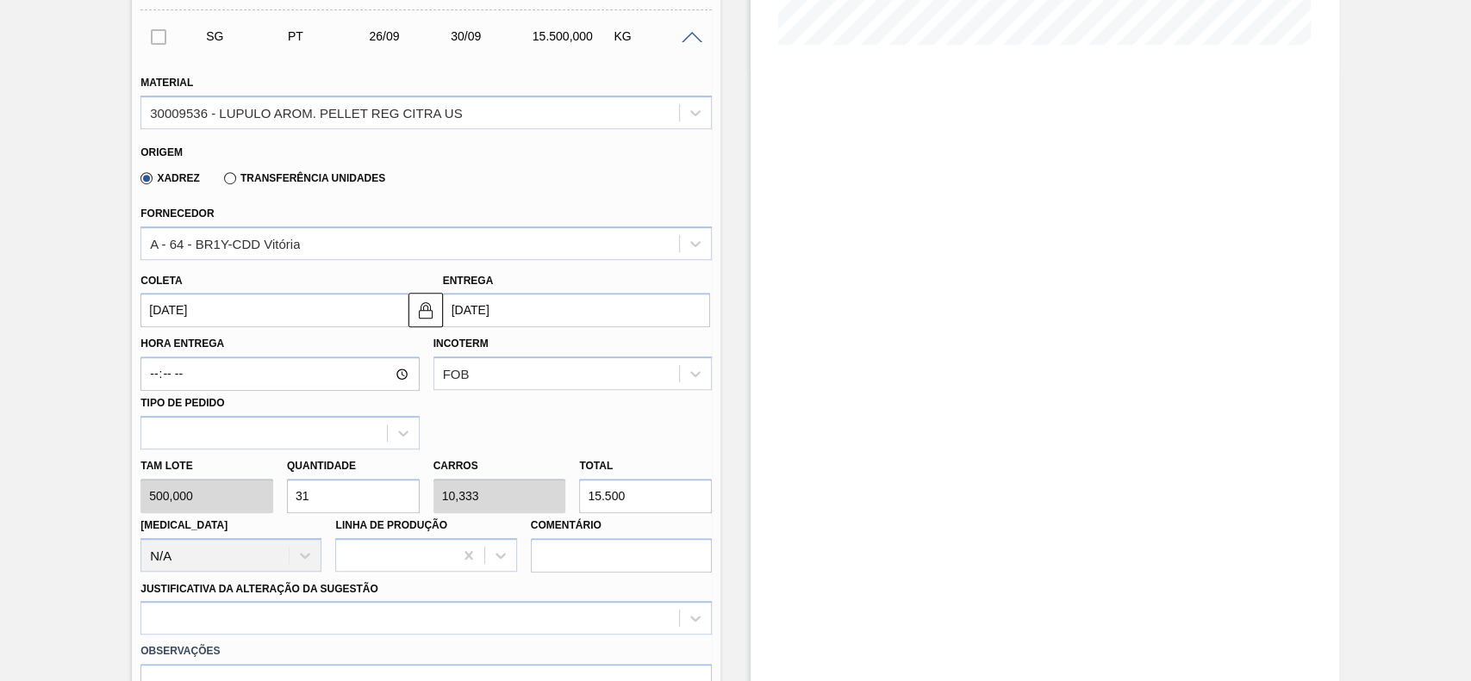
type input "500"
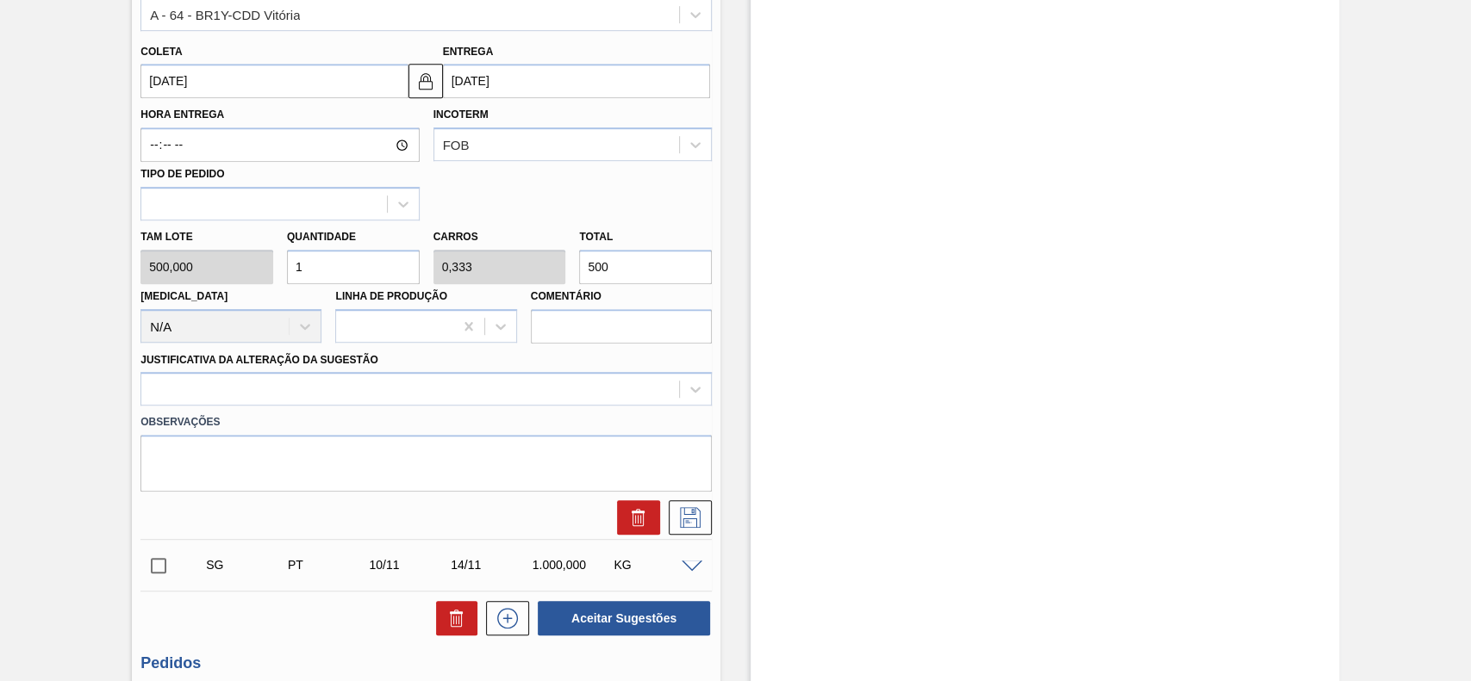
scroll to position [689, 0]
type input "1"
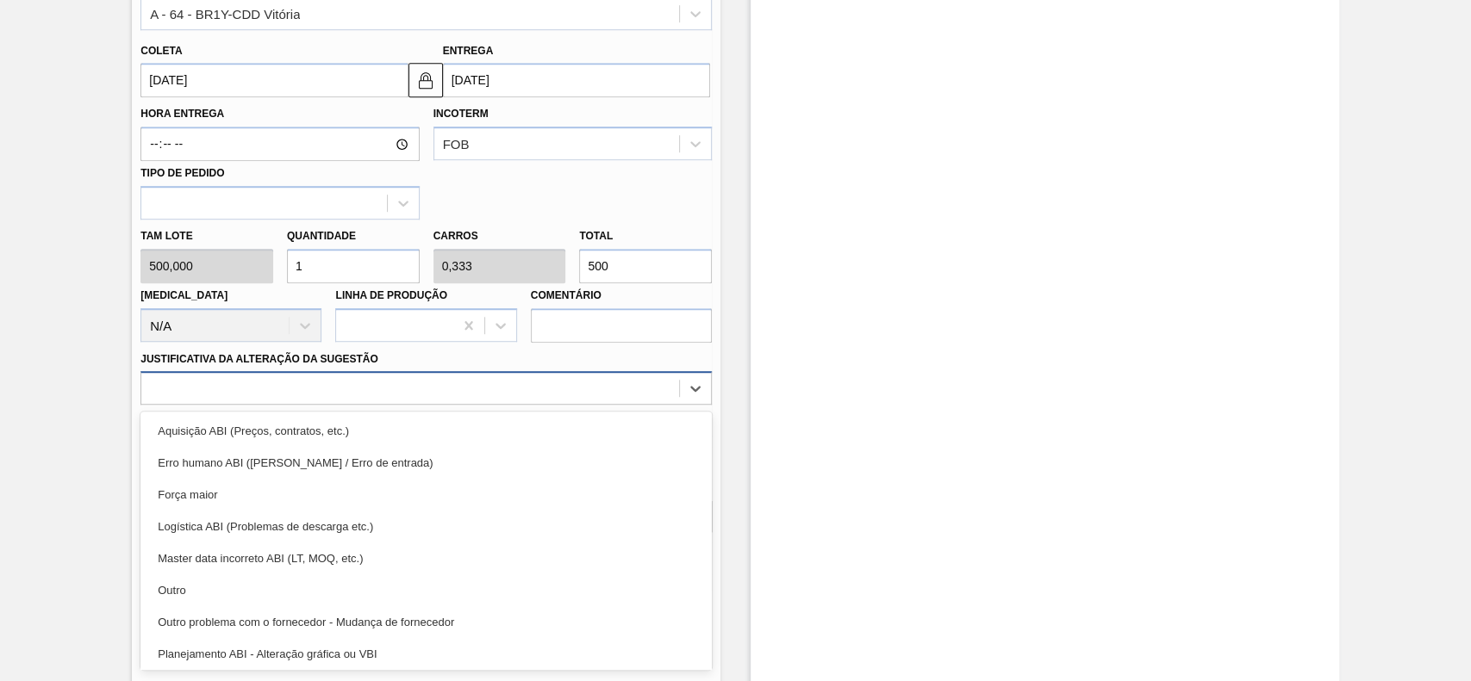
click at [275, 401] on div at bounding box center [410, 388] width 538 height 25
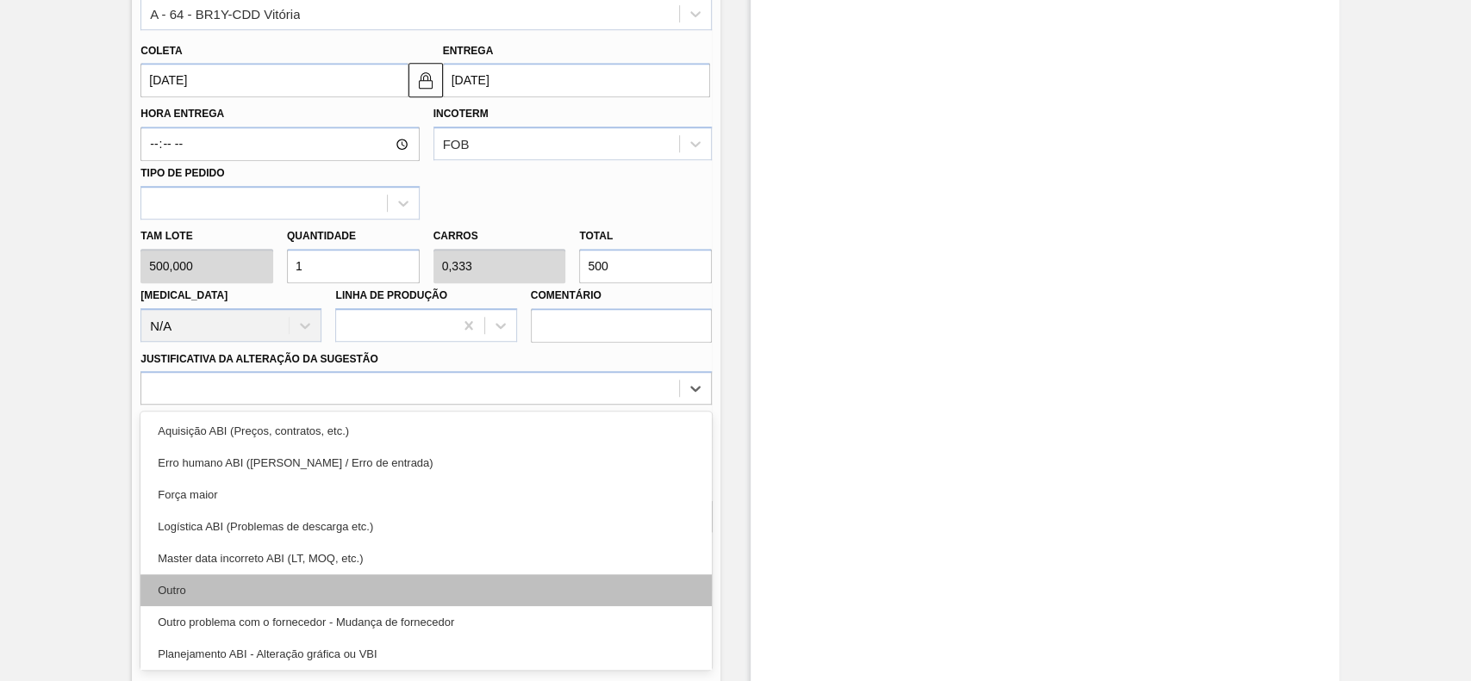
click at [218, 589] on div "Outro" at bounding box center [425, 591] width 571 height 32
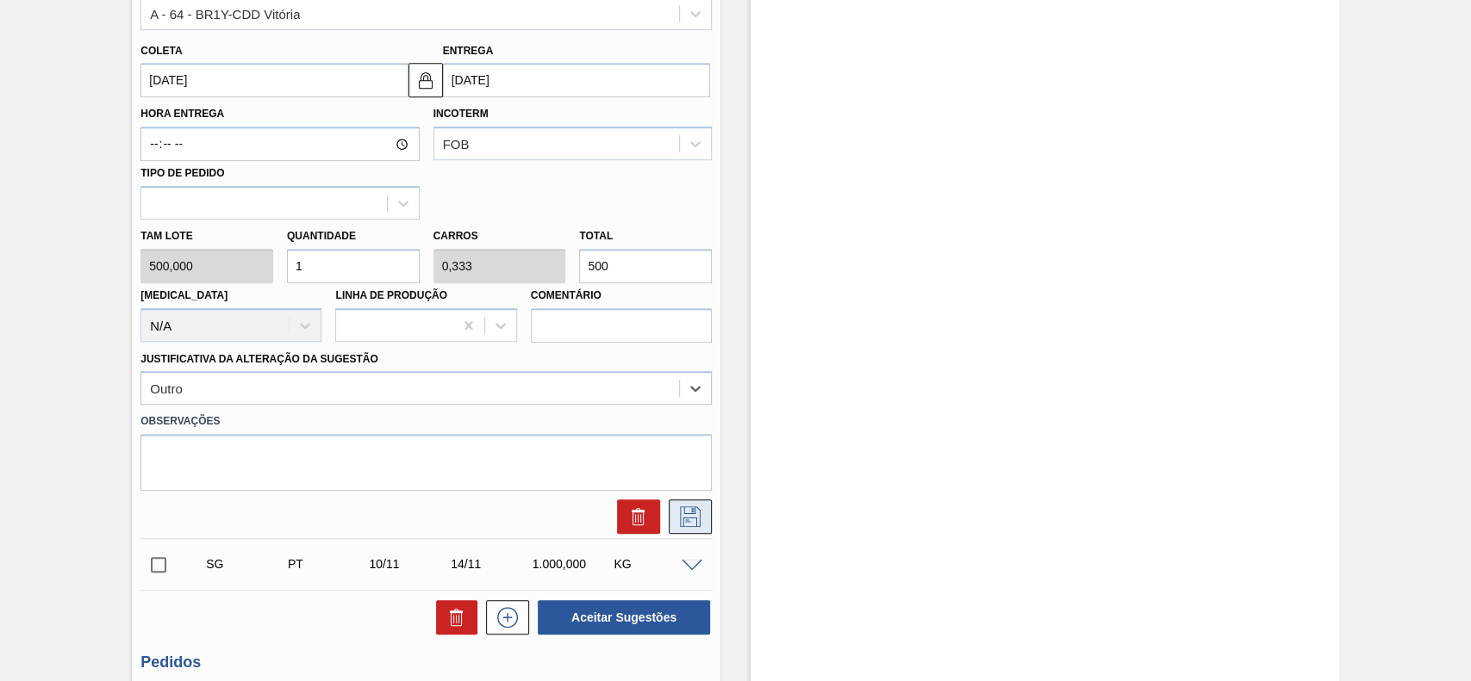
click at [681, 515] on icon at bounding box center [690, 517] width 28 height 21
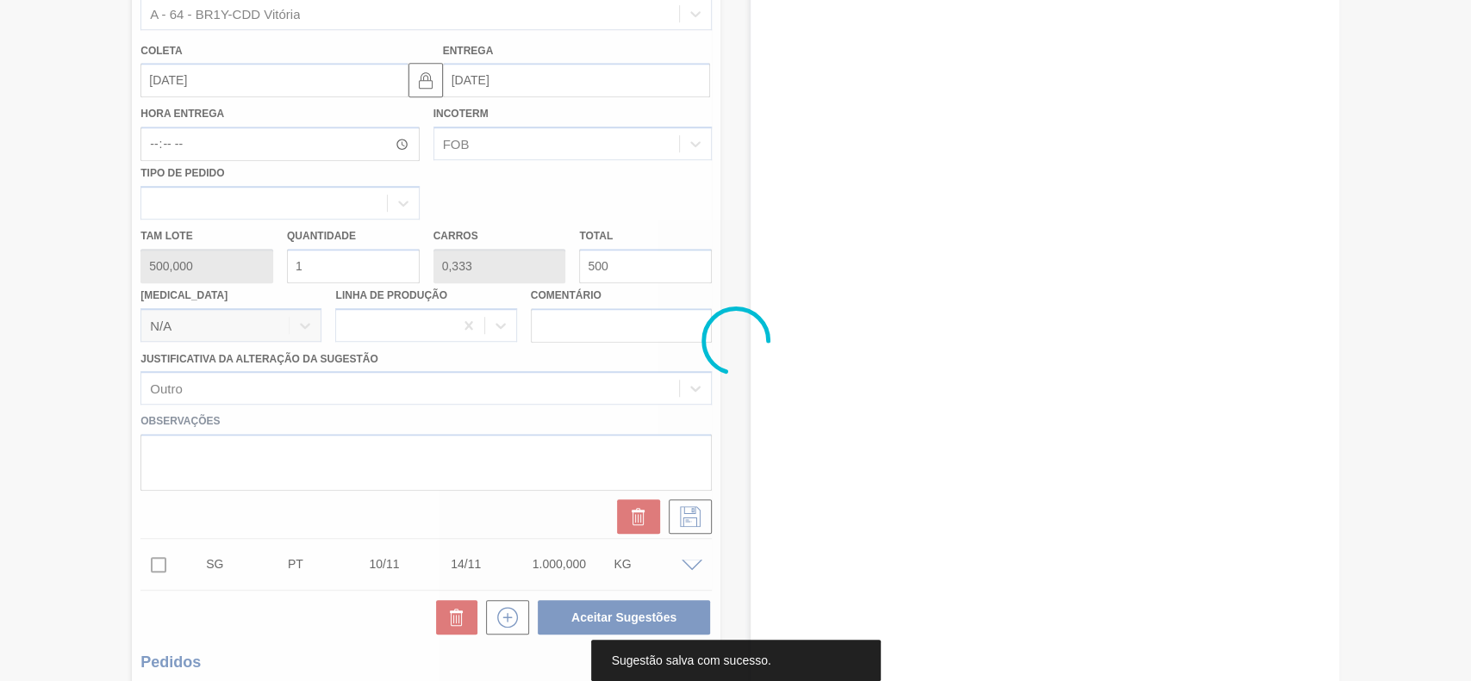
scroll to position [159, 0]
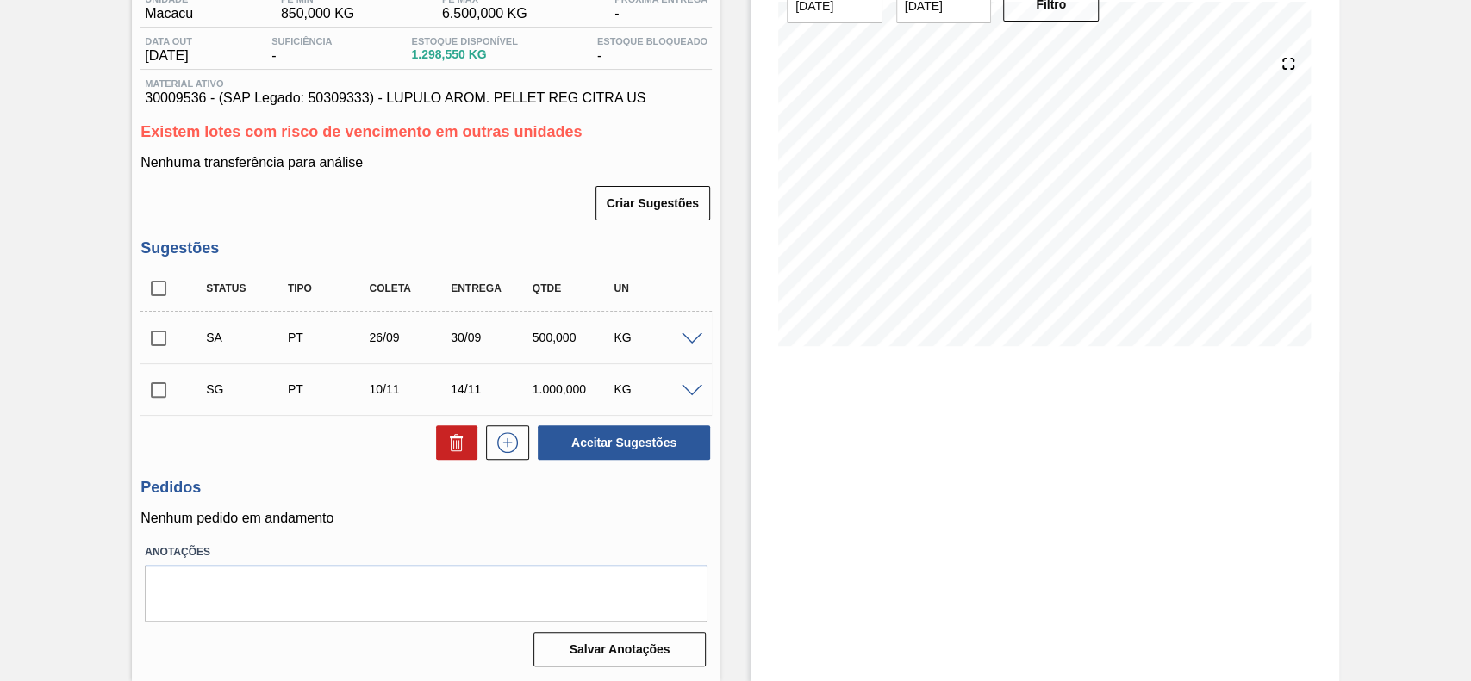
click at [156, 335] on input "checkbox" at bounding box center [158, 338] width 36 height 36
click at [675, 443] on button "Aceitar Sugestões" at bounding box center [624, 443] width 172 height 34
checkbox input "false"
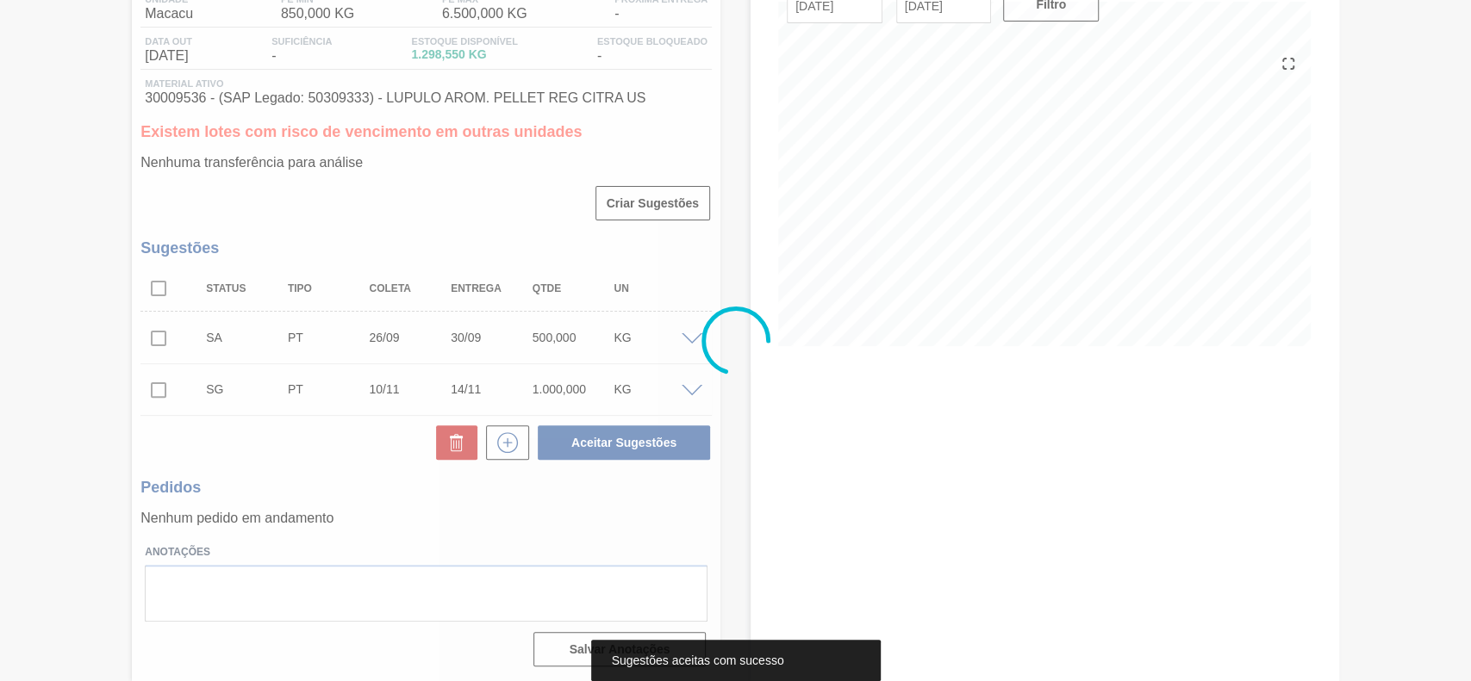
scroll to position [137, 0]
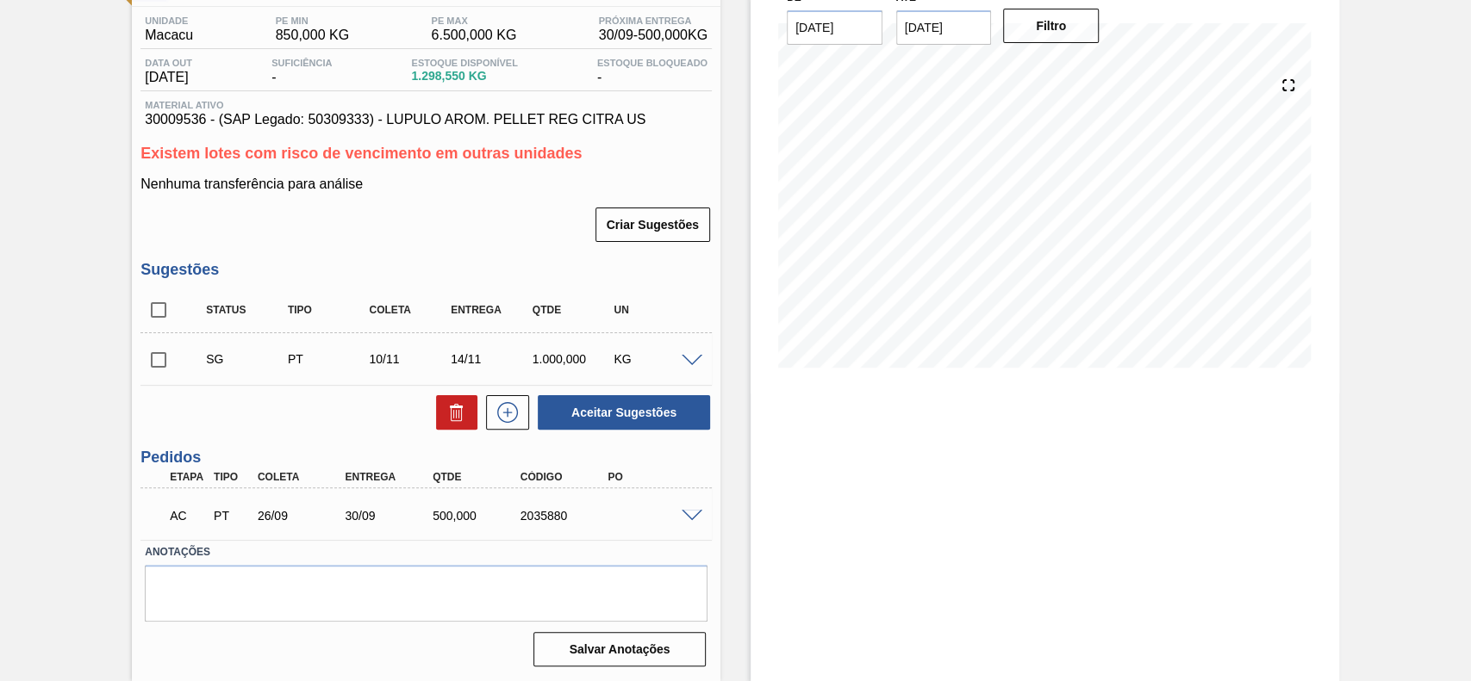
click at [687, 510] on span at bounding box center [691, 516] width 21 height 13
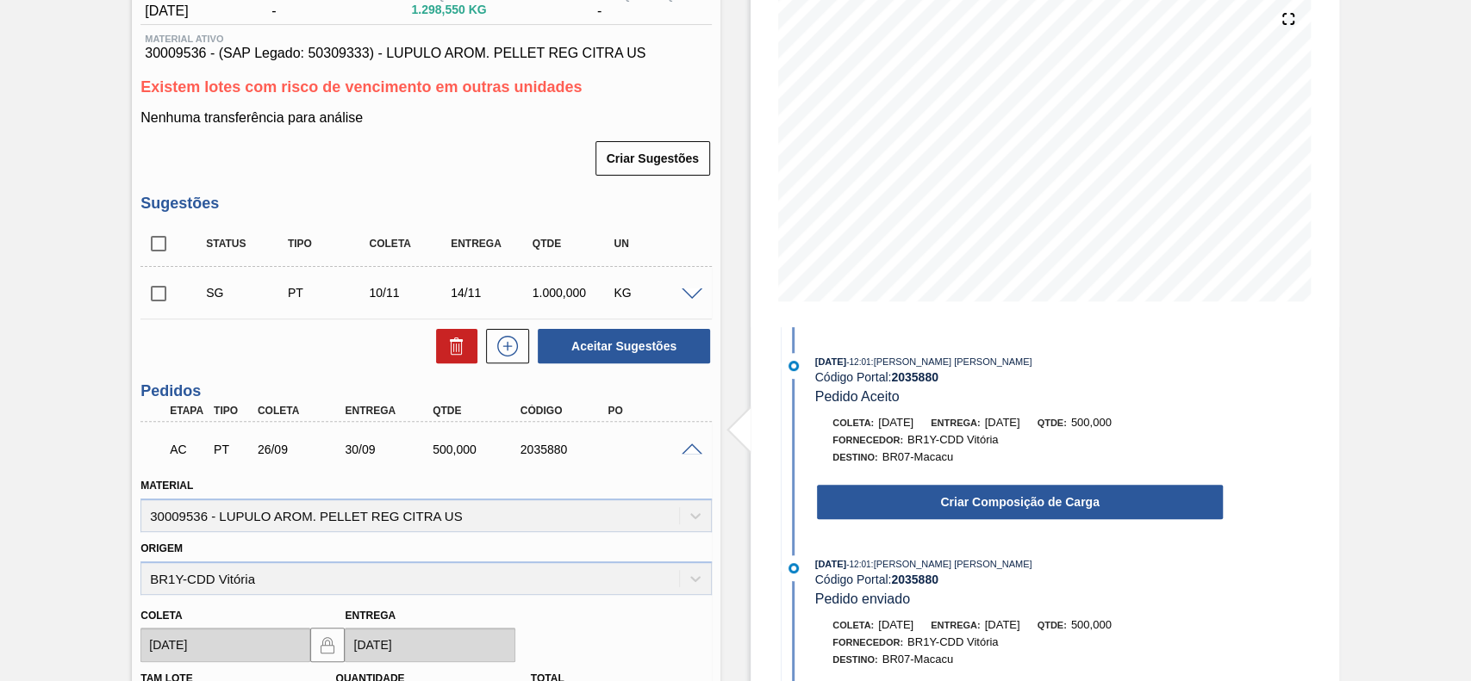
scroll to position [252, 0]
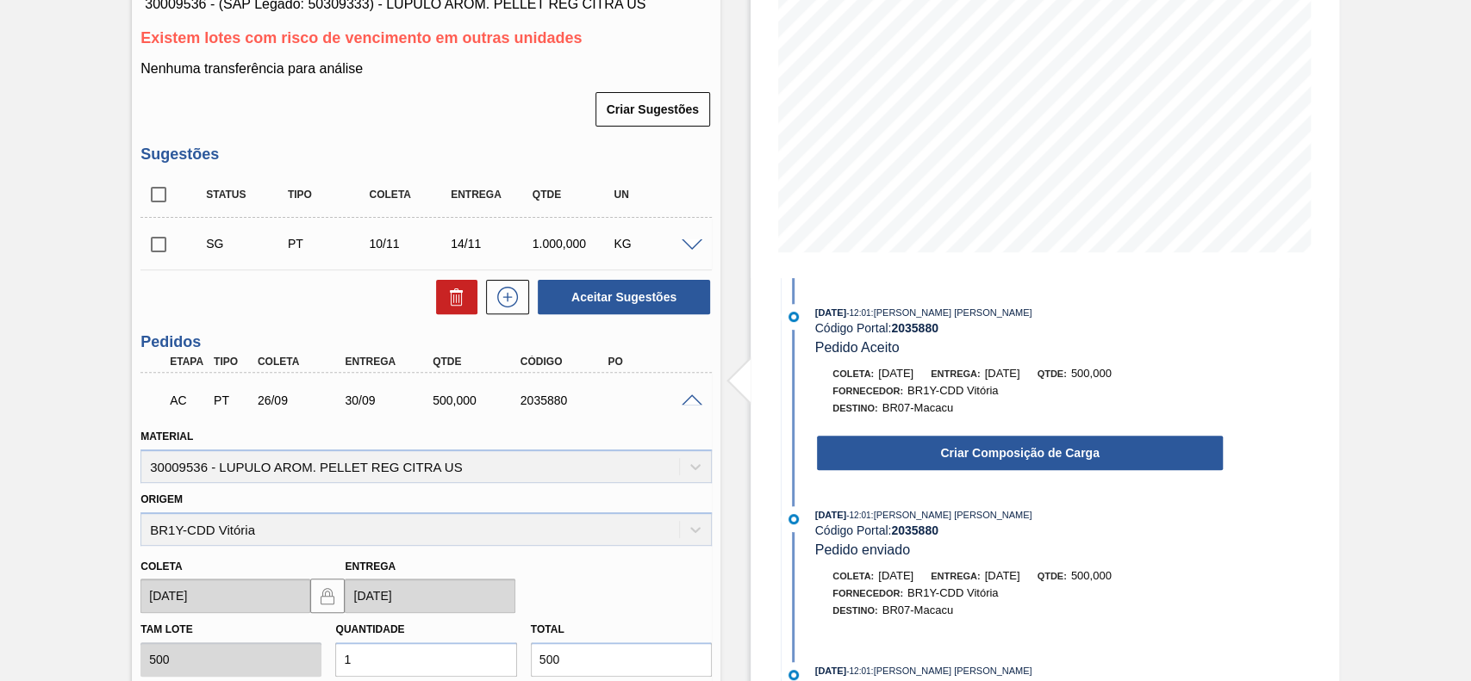
click at [925, 481] on div "22/09/2025 - 12:01 : GUSTAVO HENRIQUE CALO FARIAS Código Portal: 2035880 Pedido…" at bounding box center [1003, 392] width 444 height 177
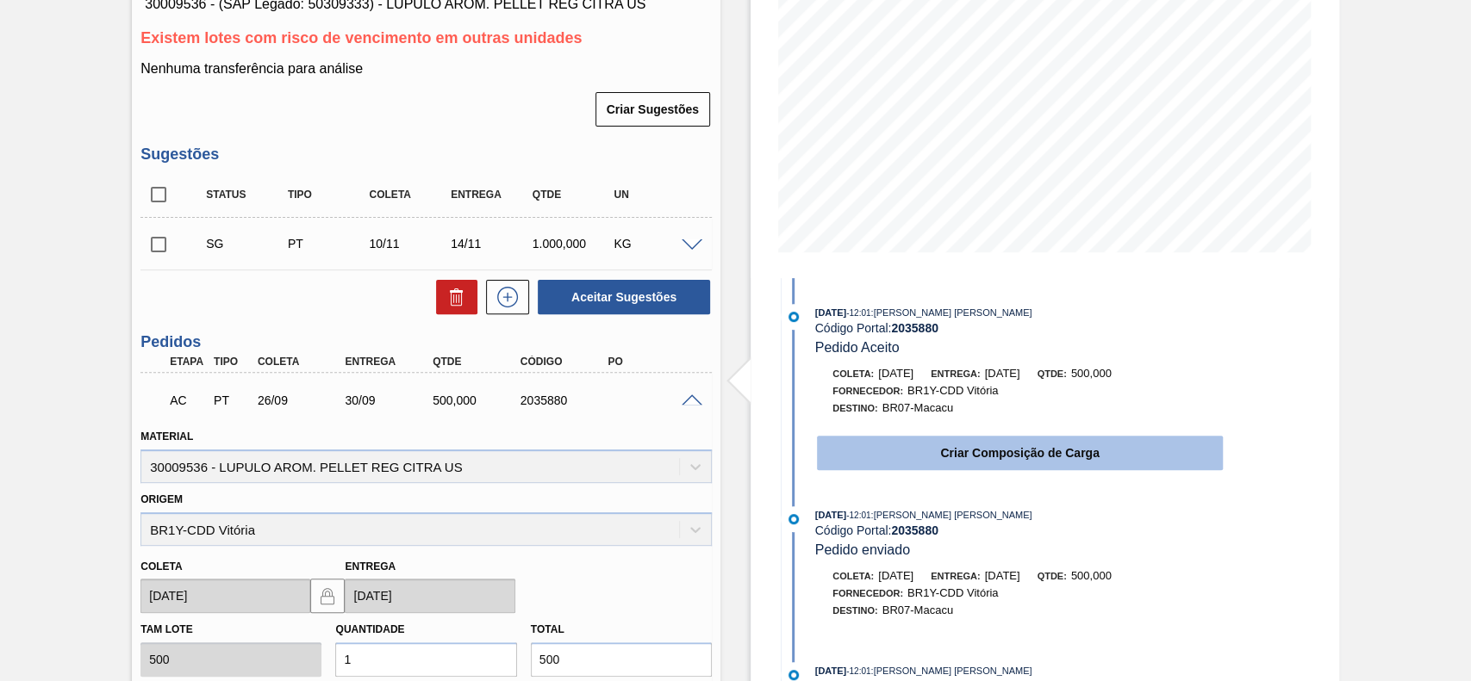
click at [936, 458] on button "Criar Composição de Carga" at bounding box center [1020, 453] width 406 height 34
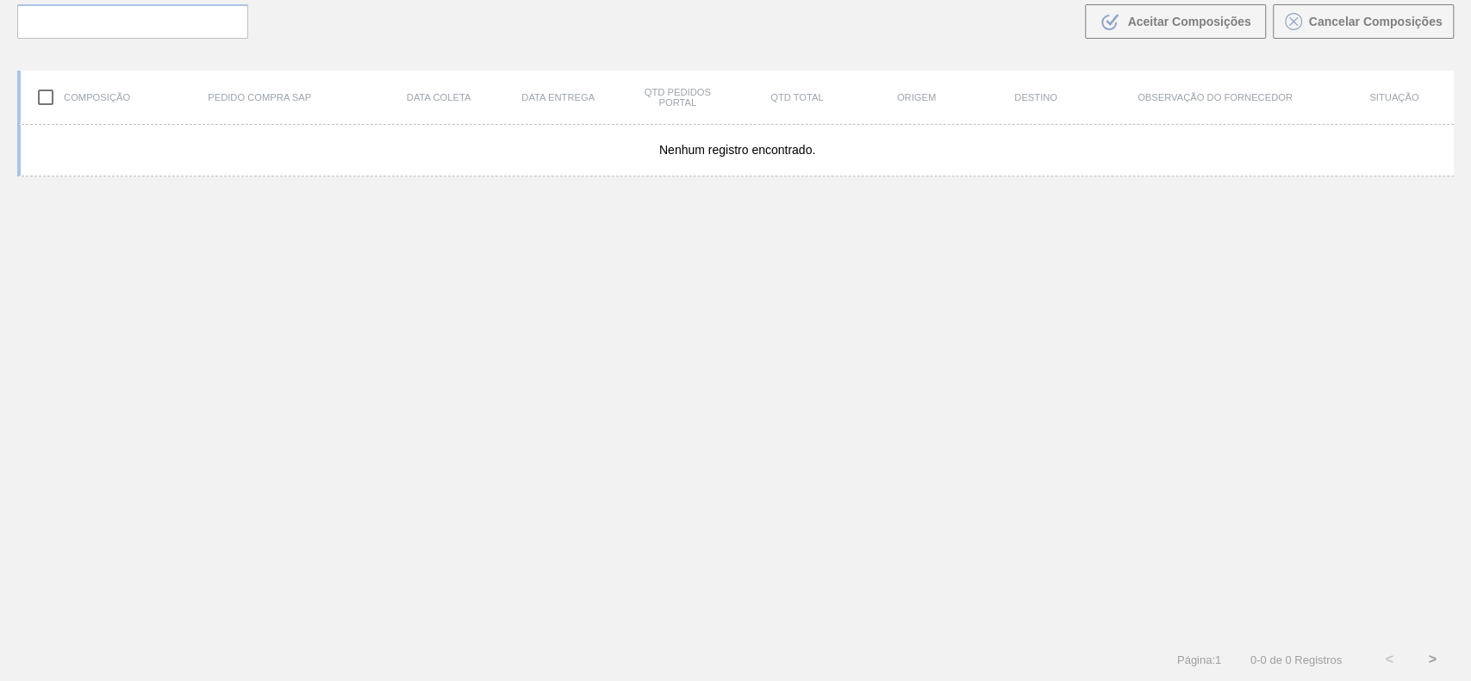
scroll to position [124, 0]
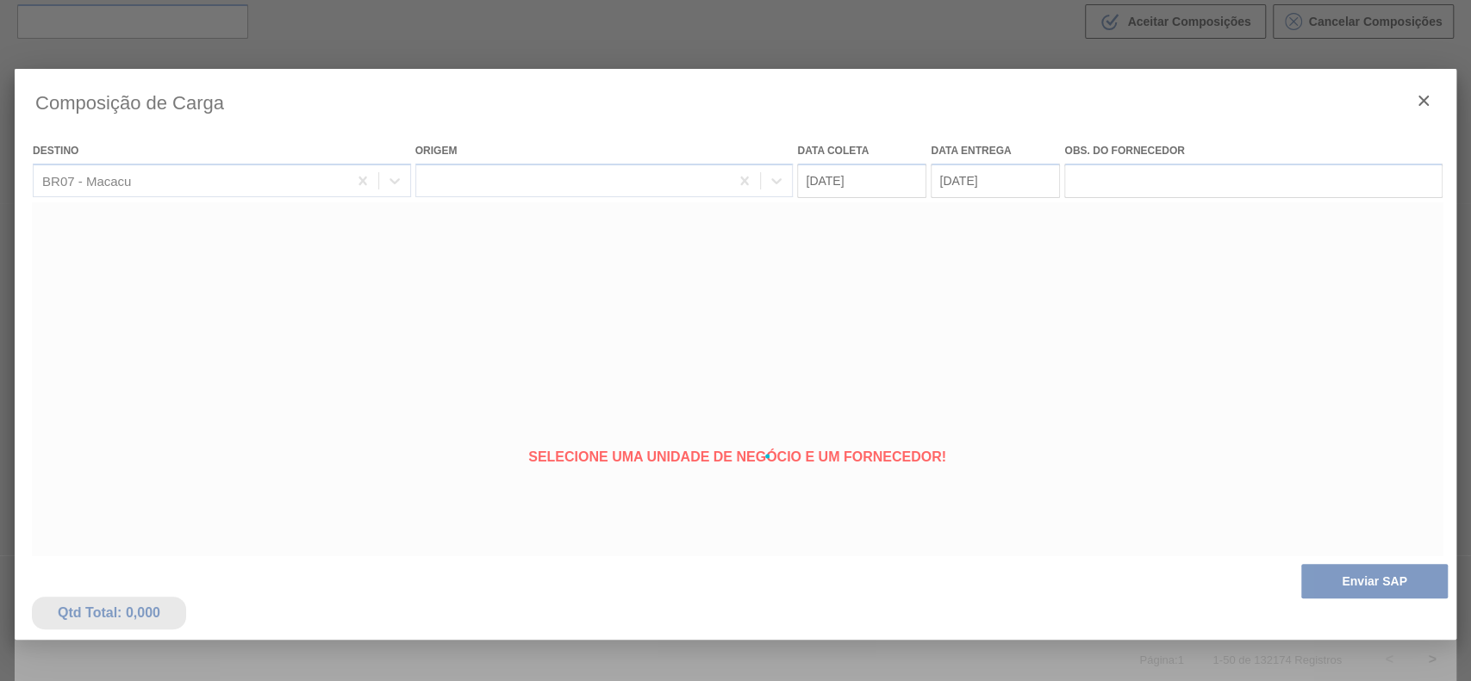
type coleta "[DATE]"
type entrega "[DATE]"
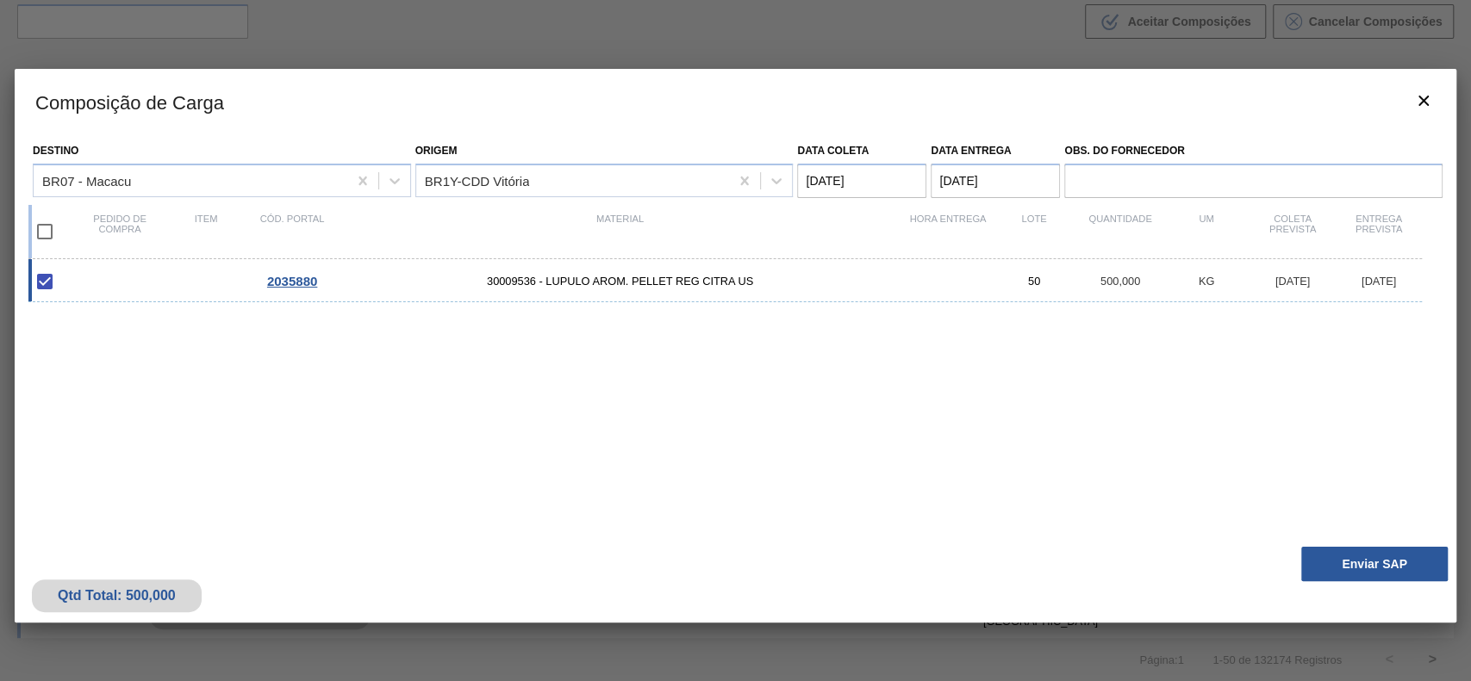
click at [1292, 560] on div "Qtd Total: 500,000 Enviar SAP" at bounding box center [735, 580] width 1441 height 84
click at [1306, 565] on div "Qtd Total: 500,000 Enviar SAP" at bounding box center [735, 580] width 1441 height 84
click at [1303, 569] on button "Enviar SAP" at bounding box center [1374, 564] width 146 height 34
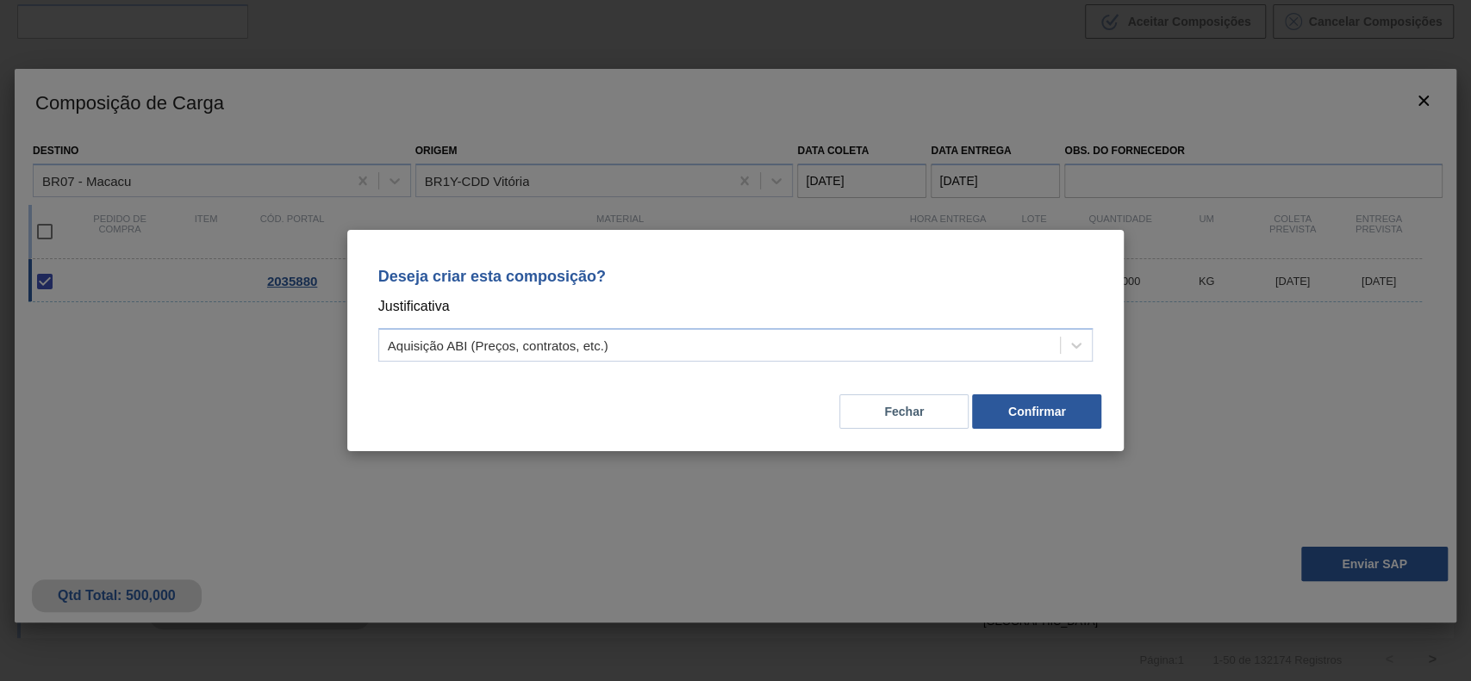
click at [547, 325] on div "Deseja criar esta composição? Justificativa Aquisição ABI (Preços, contratos, e…" at bounding box center [736, 311] width 736 height 121
click at [546, 351] on div "Aquisição ABI (Preços, contratos, etc.)" at bounding box center [498, 346] width 221 height 15
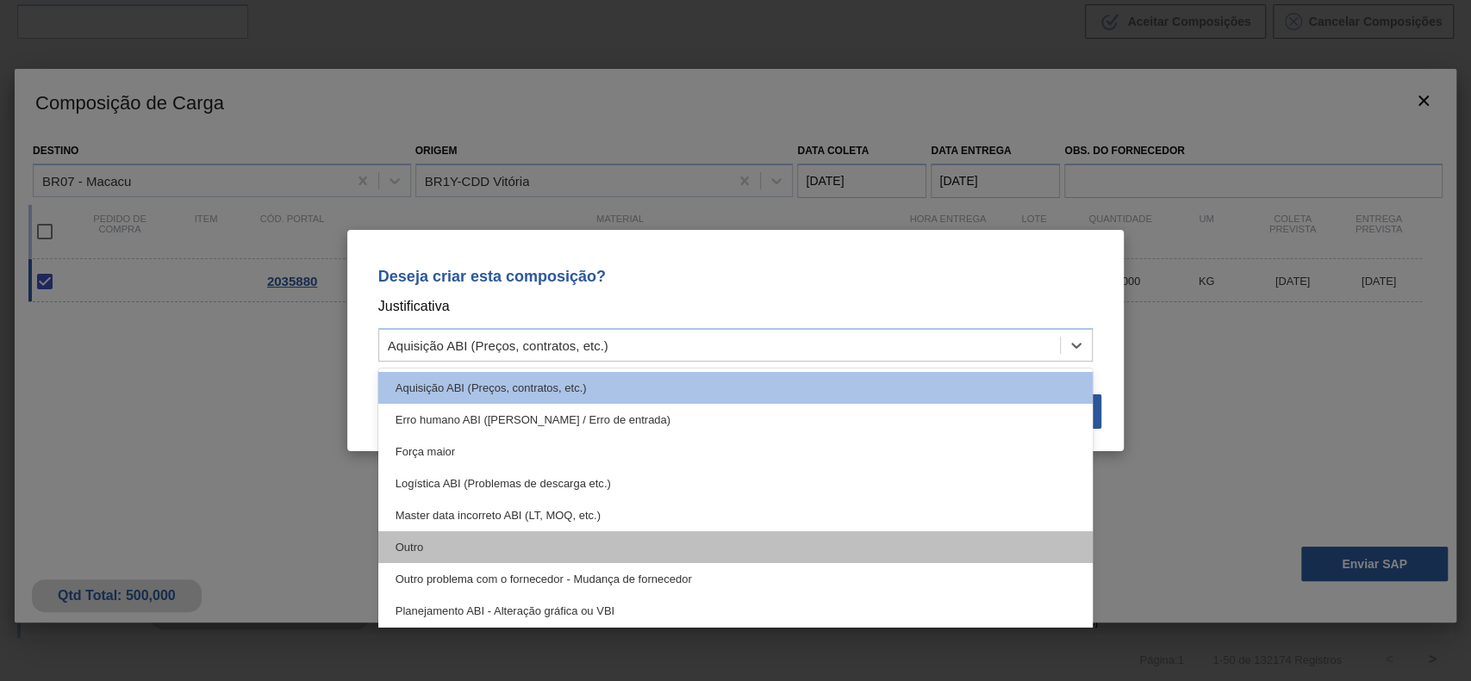
click at [491, 532] on div "Outro" at bounding box center [735, 548] width 715 height 32
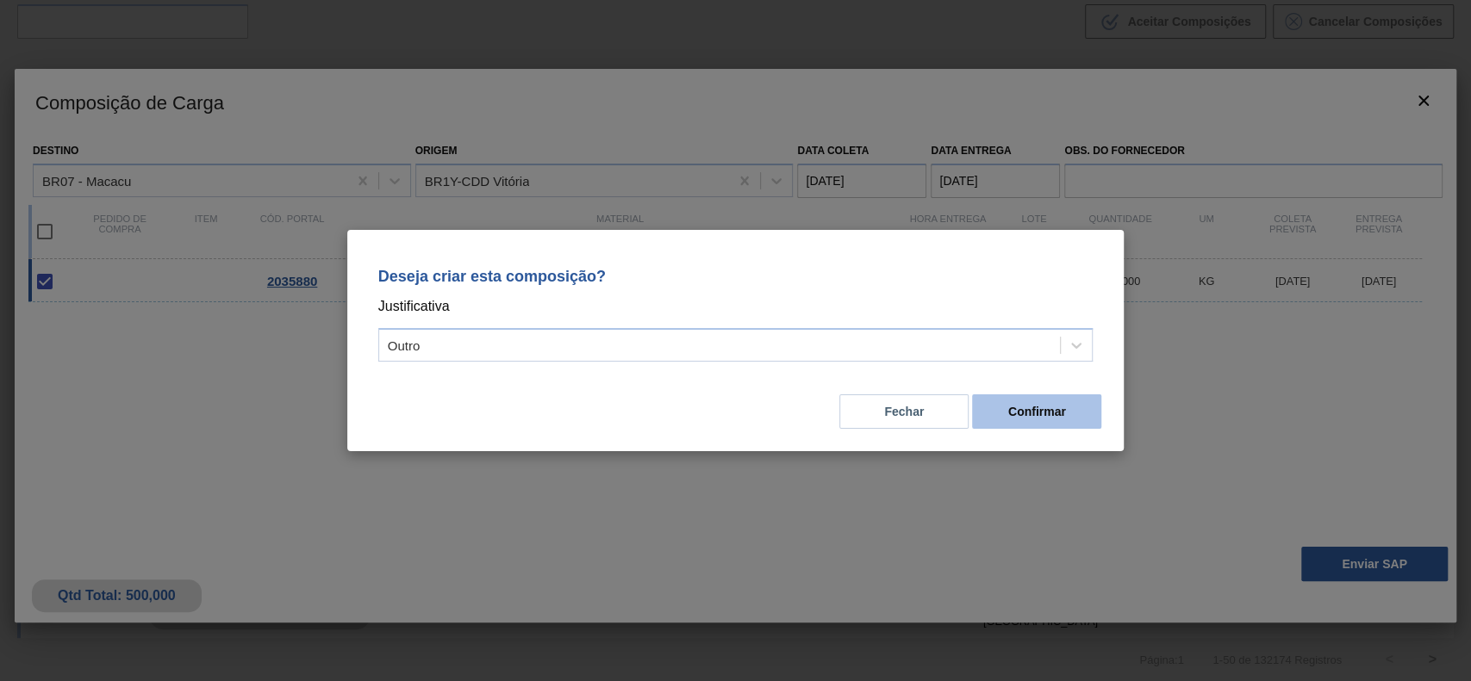
click at [1023, 415] on button "Confirmar" at bounding box center [1036, 412] width 129 height 34
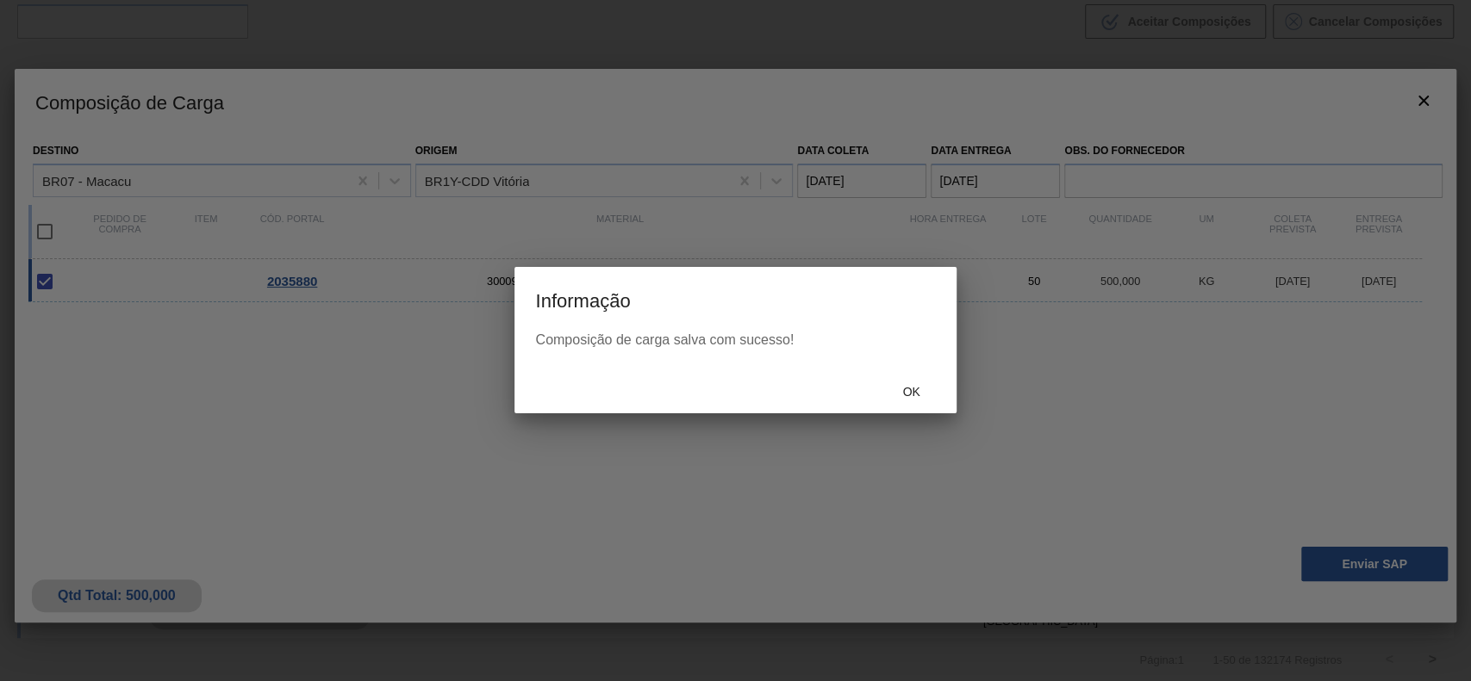
click at [904, 372] on div "Ok" at bounding box center [734, 391] width 441 height 45
click at [905, 392] on span "Ok" at bounding box center [910, 392] width 45 height 14
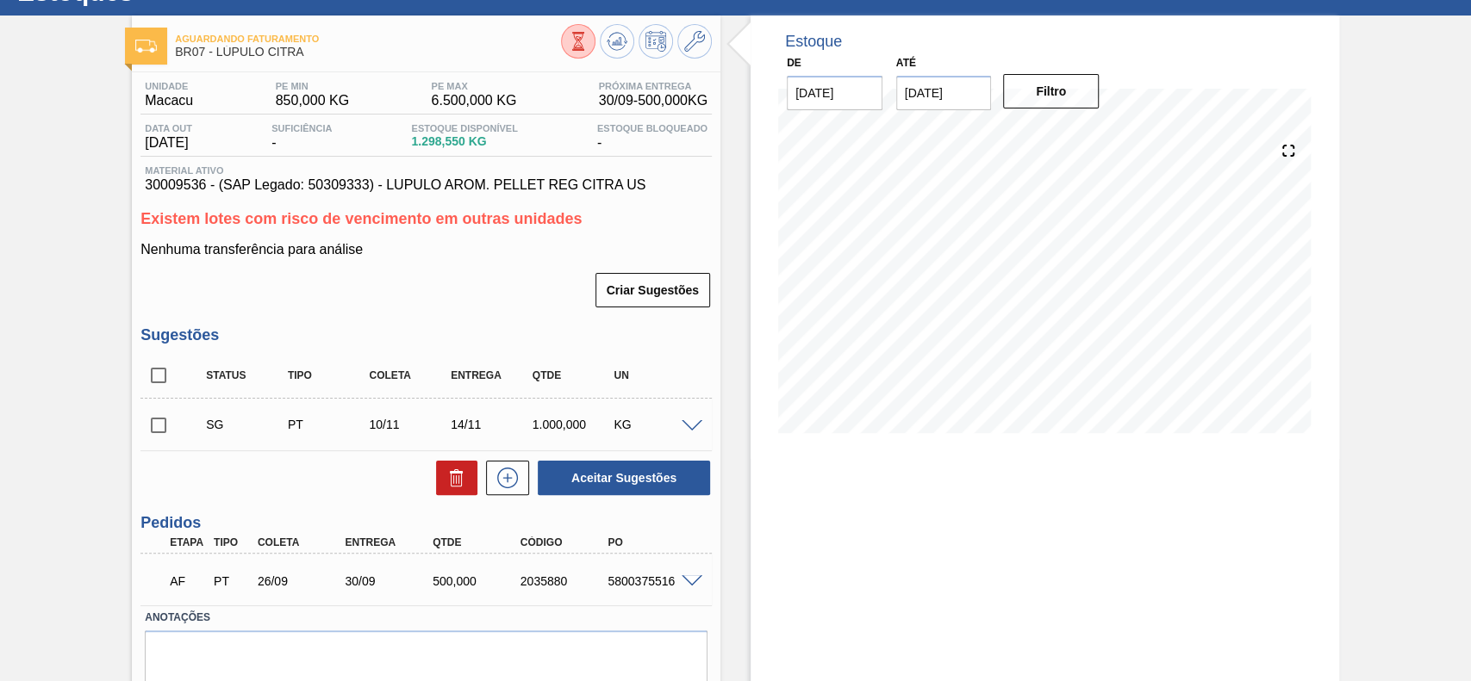
scroll to position [137, 0]
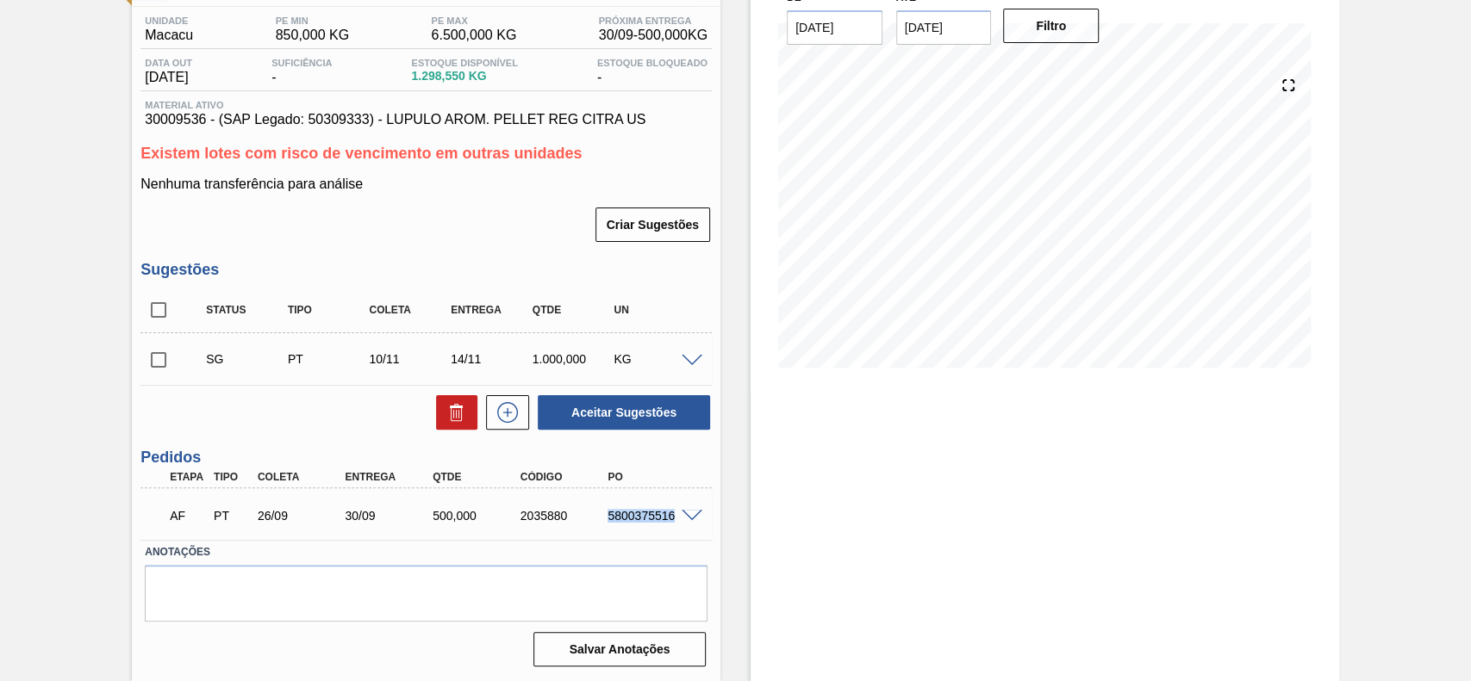
drag, startPoint x: 607, startPoint y: 511, endPoint x: 695, endPoint y: 522, distance: 88.6
click at [695, 522] on div "5800375516" at bounding box center [651, 516] width 97 height 14
copy div "5800375516"
